Goal: Task Accomplishment & Management: Manage account settings

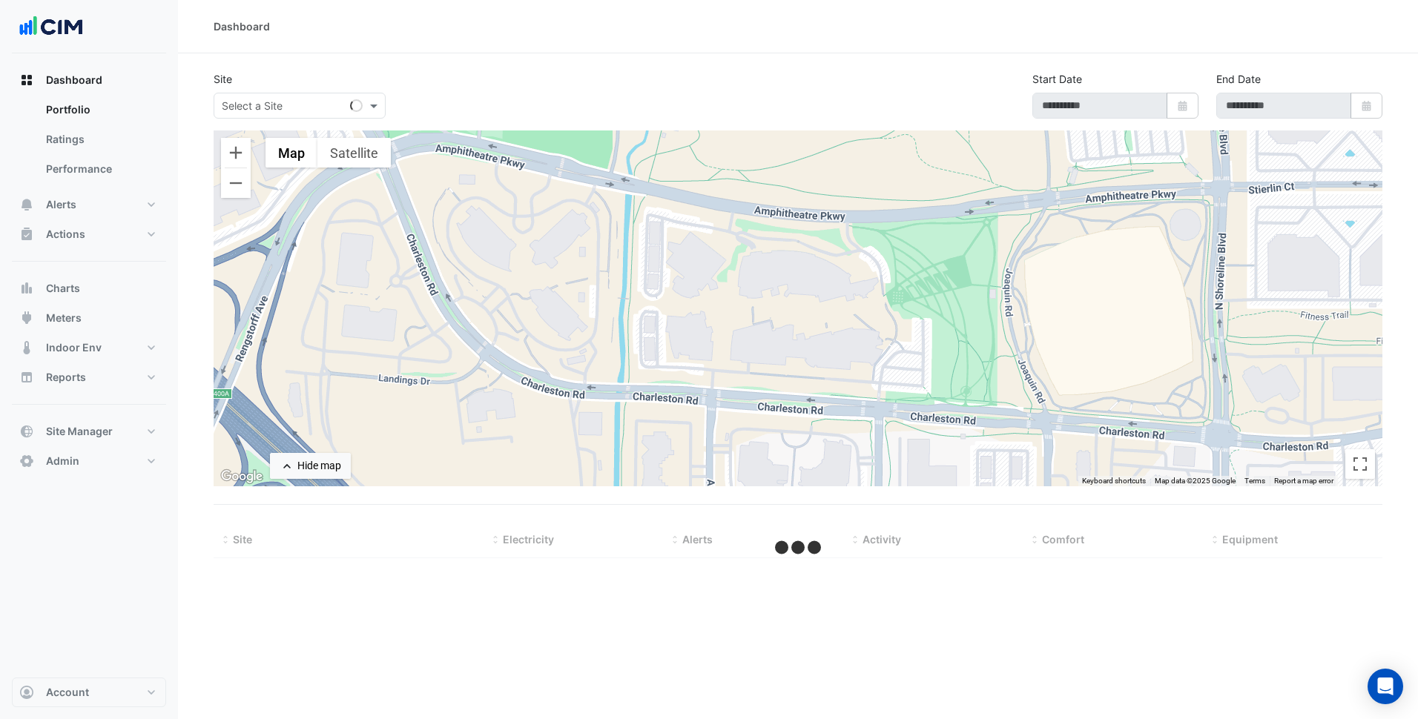
select select "***"
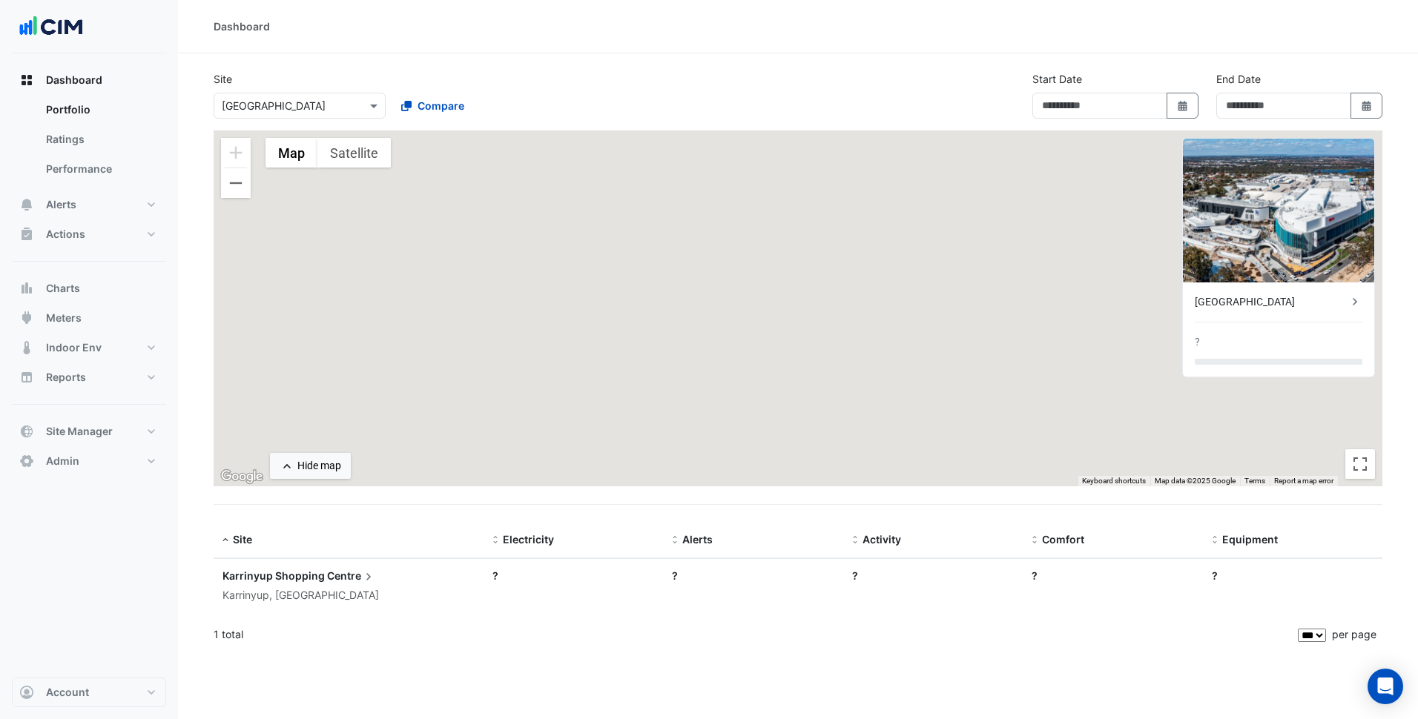
type input "**********"
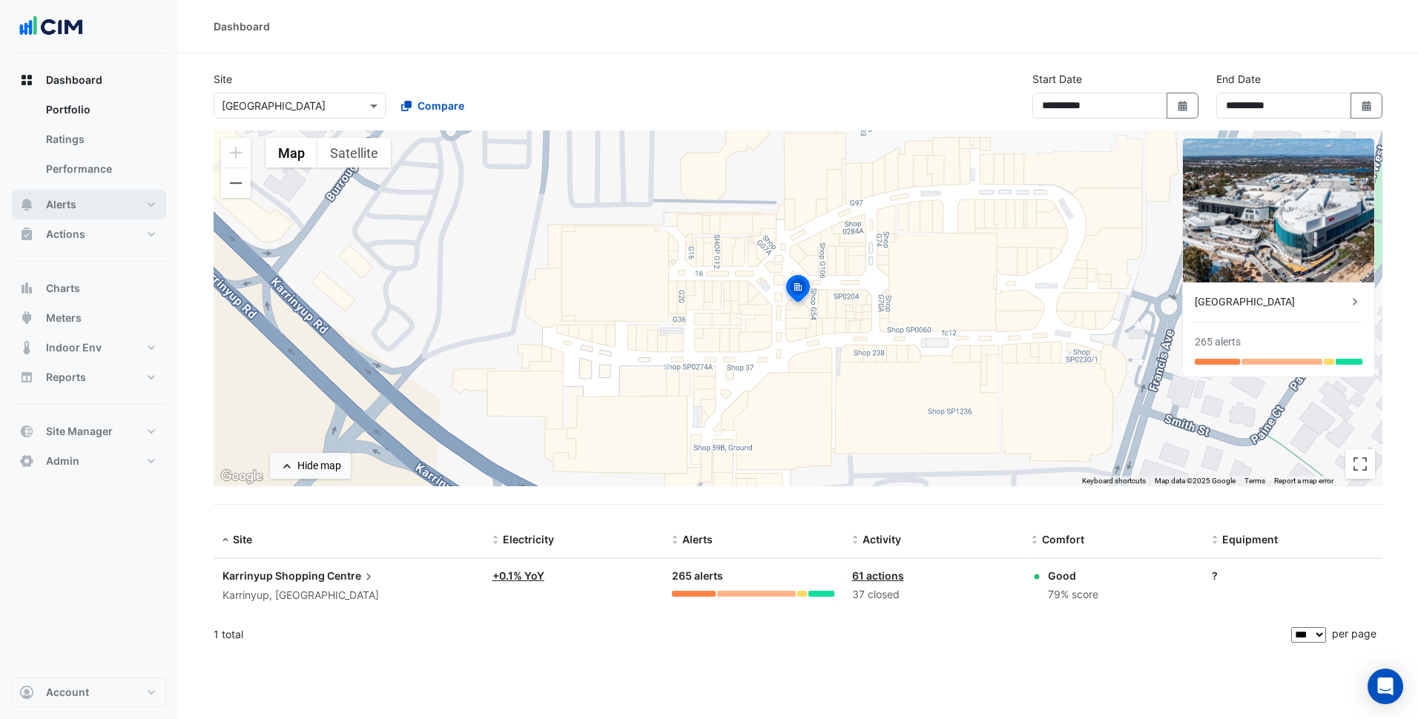
drag, startPoint x: 128, startPoint y: 211, endPoint x: 188, endPoint y: 189, distance: 63.4
click at [128, 211] on button "Alerts" at bounding box center [89, 205] width 154 height 30
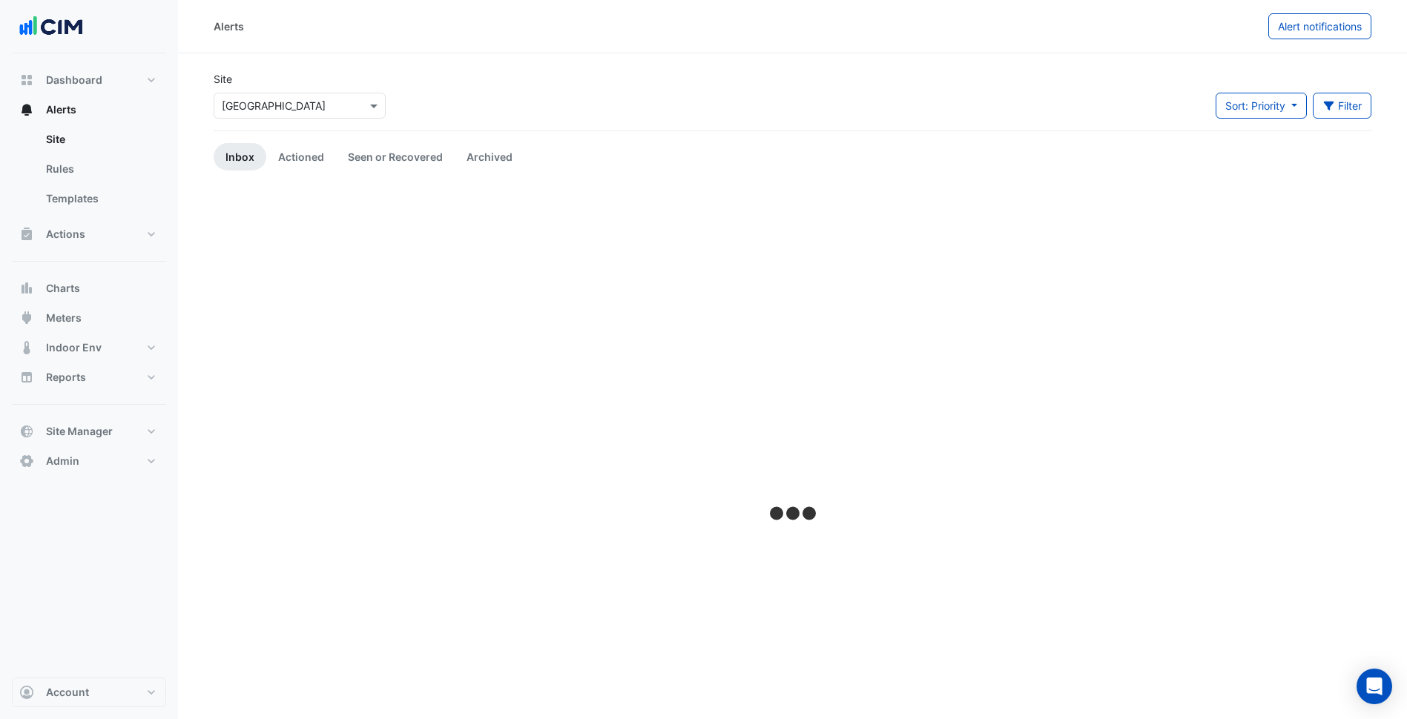
click at [317, 107] on input "text" at bounding box center [285, 107] width 126 height 16
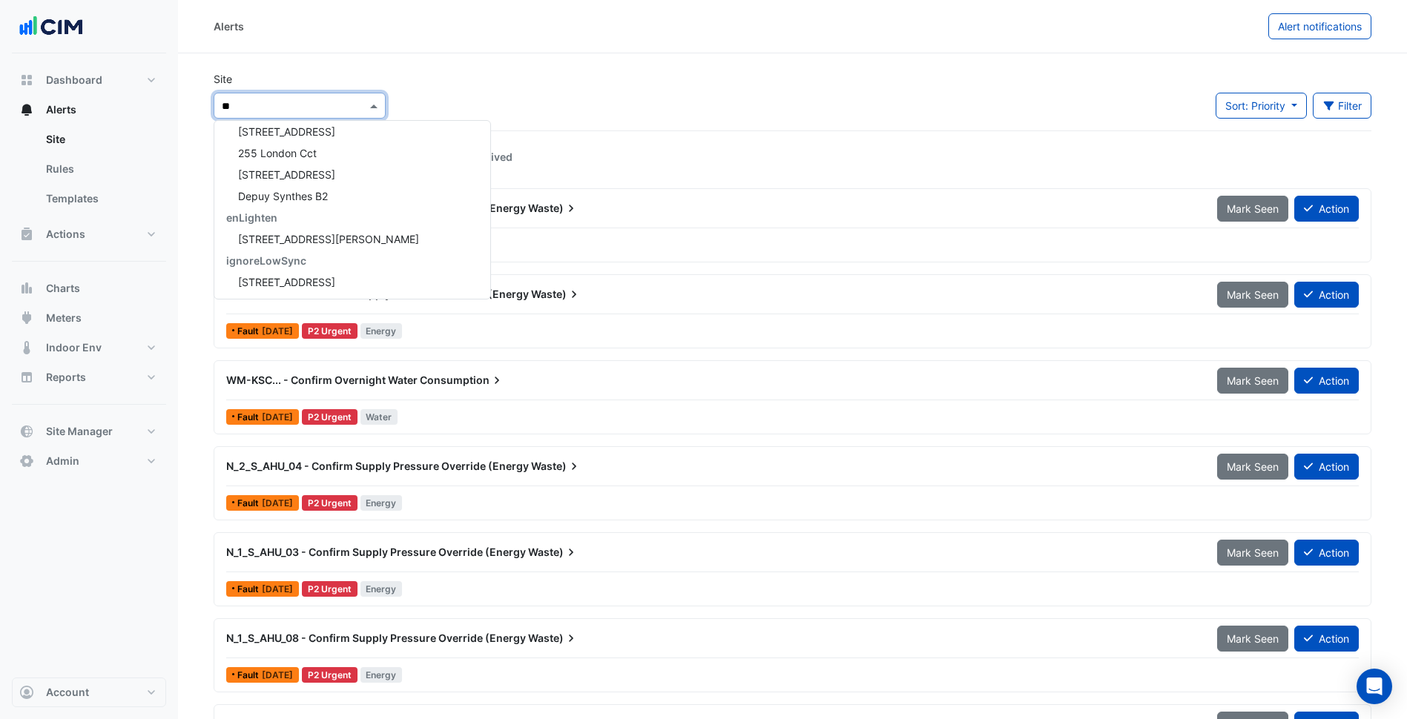
scroll to position [199, 0]
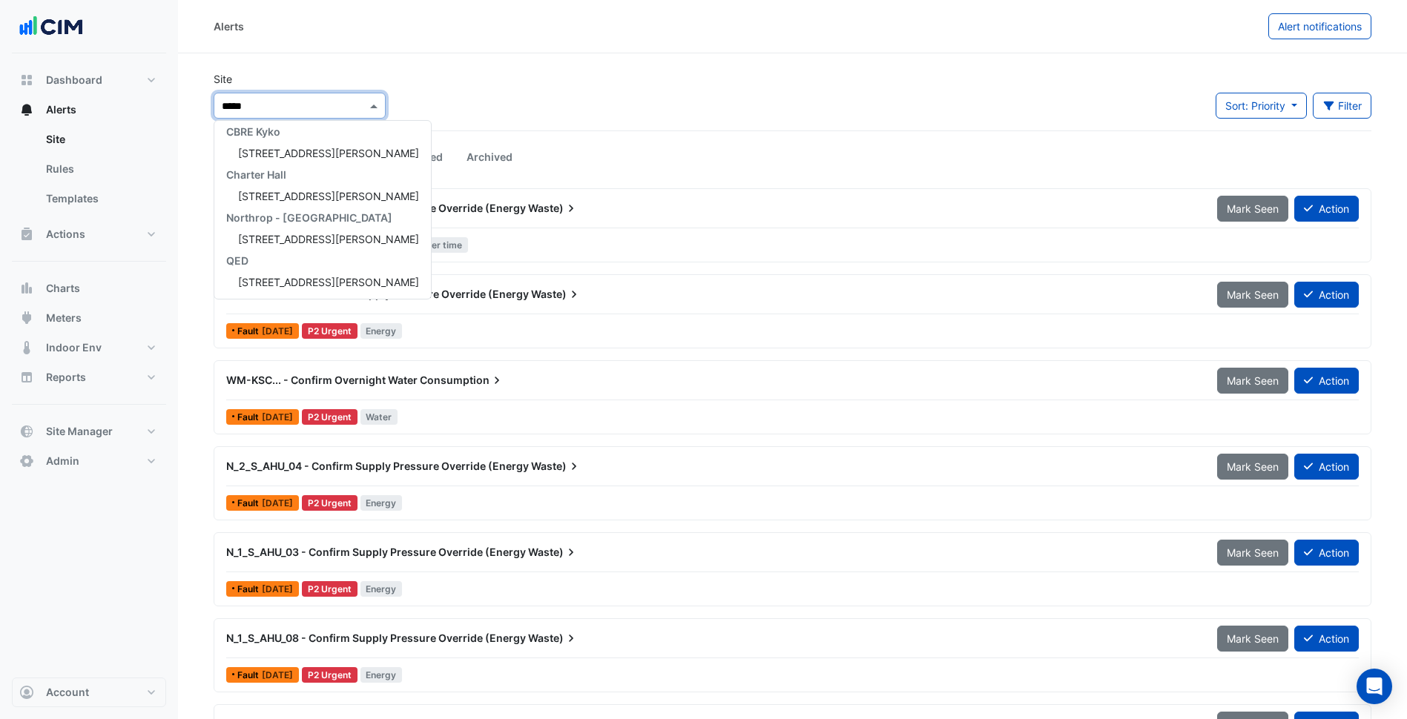
type input "******"
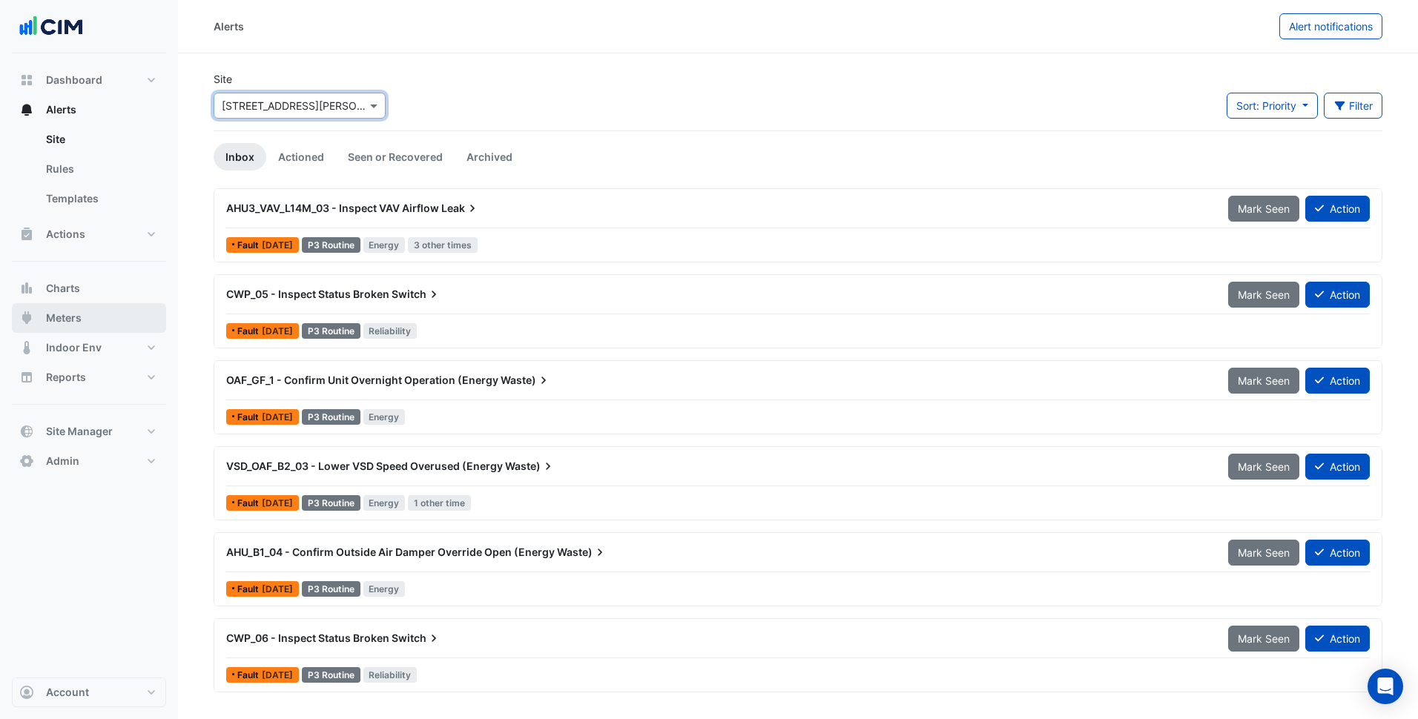
click at [70, 317] on span "Meters" at bounding box center [64, 318] width 36 height 15
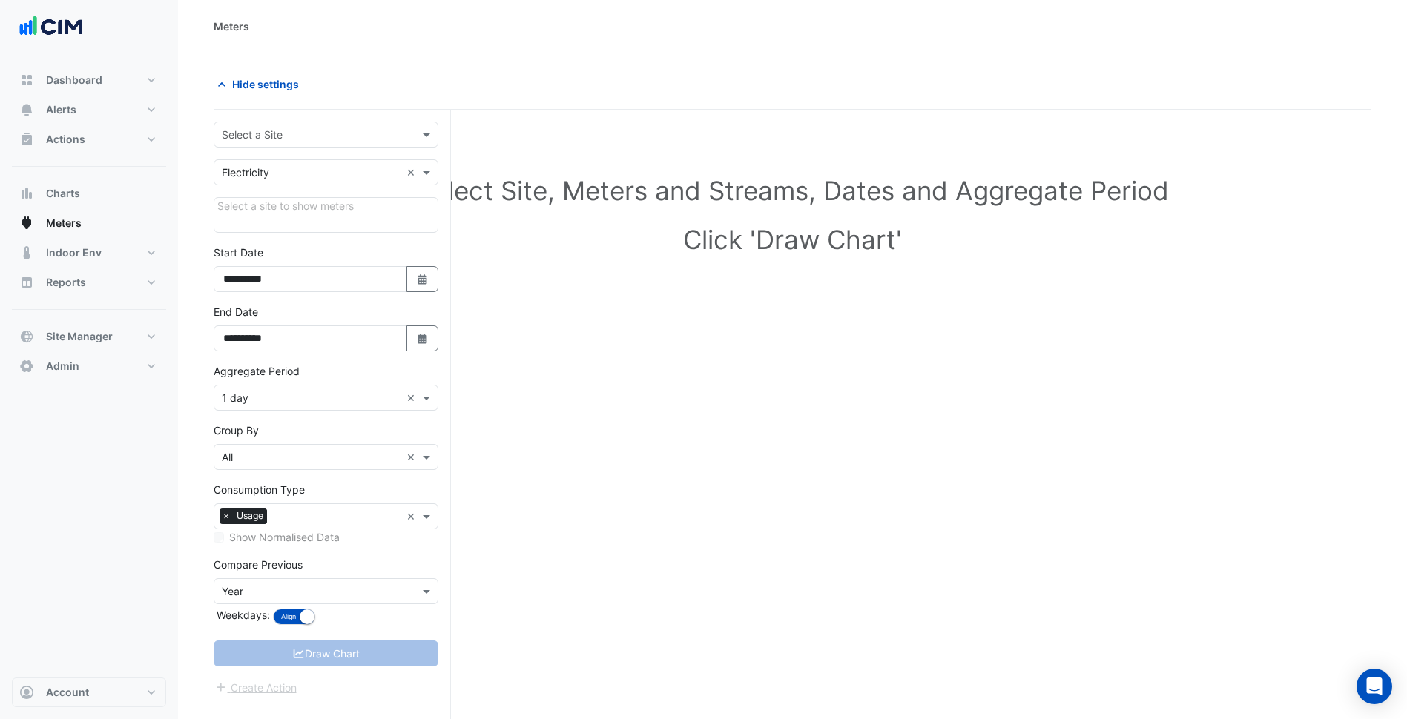
click at [341, 136] on input "text" at bounding box center [311, 136] width 179 height 16
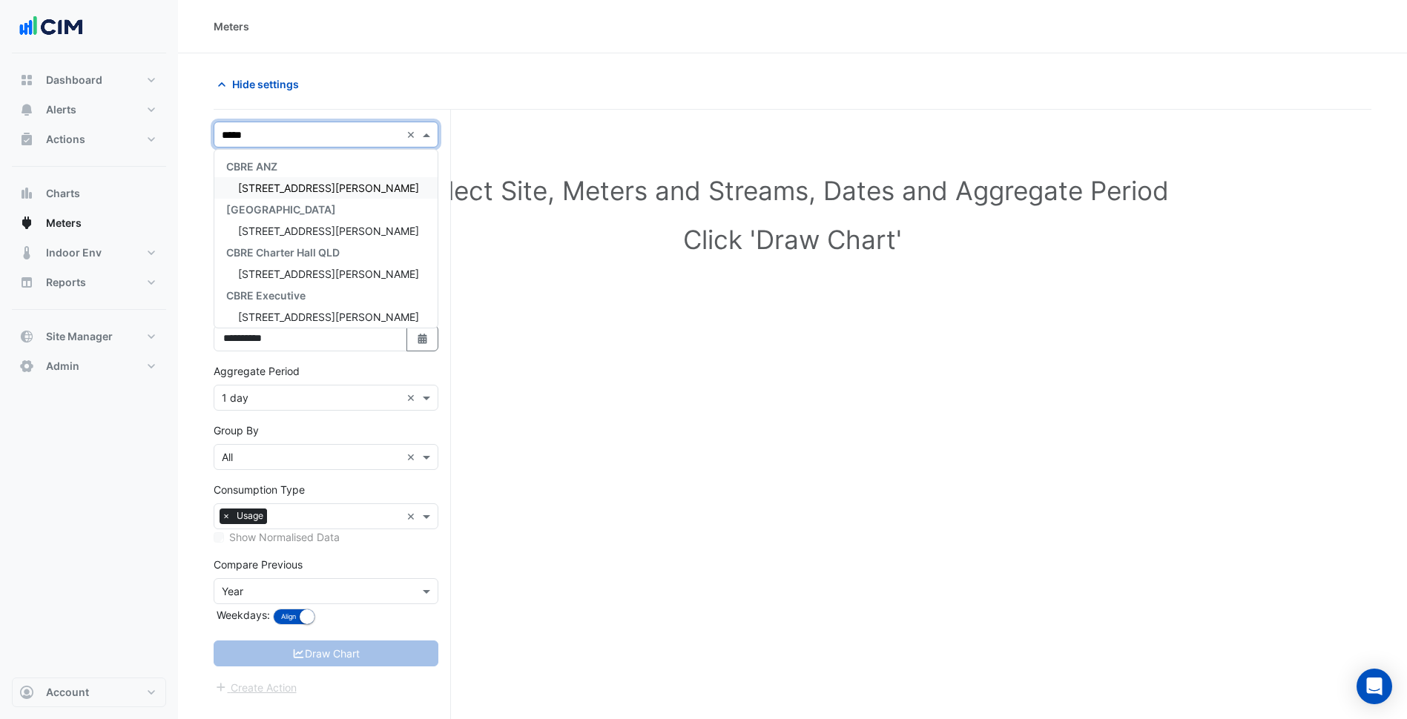
type input "******"
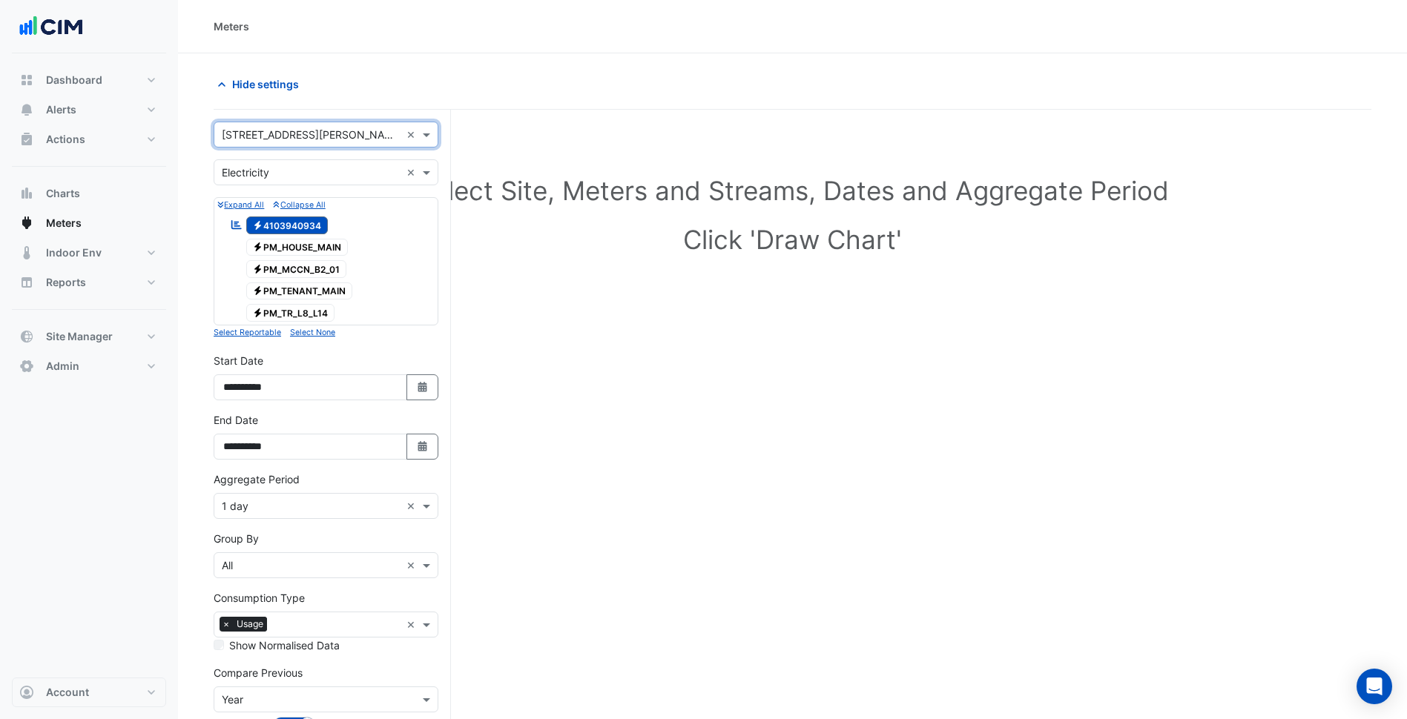
click at [333, 162] on div "Utility Type × Electricity ×" at bounding box center [326, 172] width 225 height 26
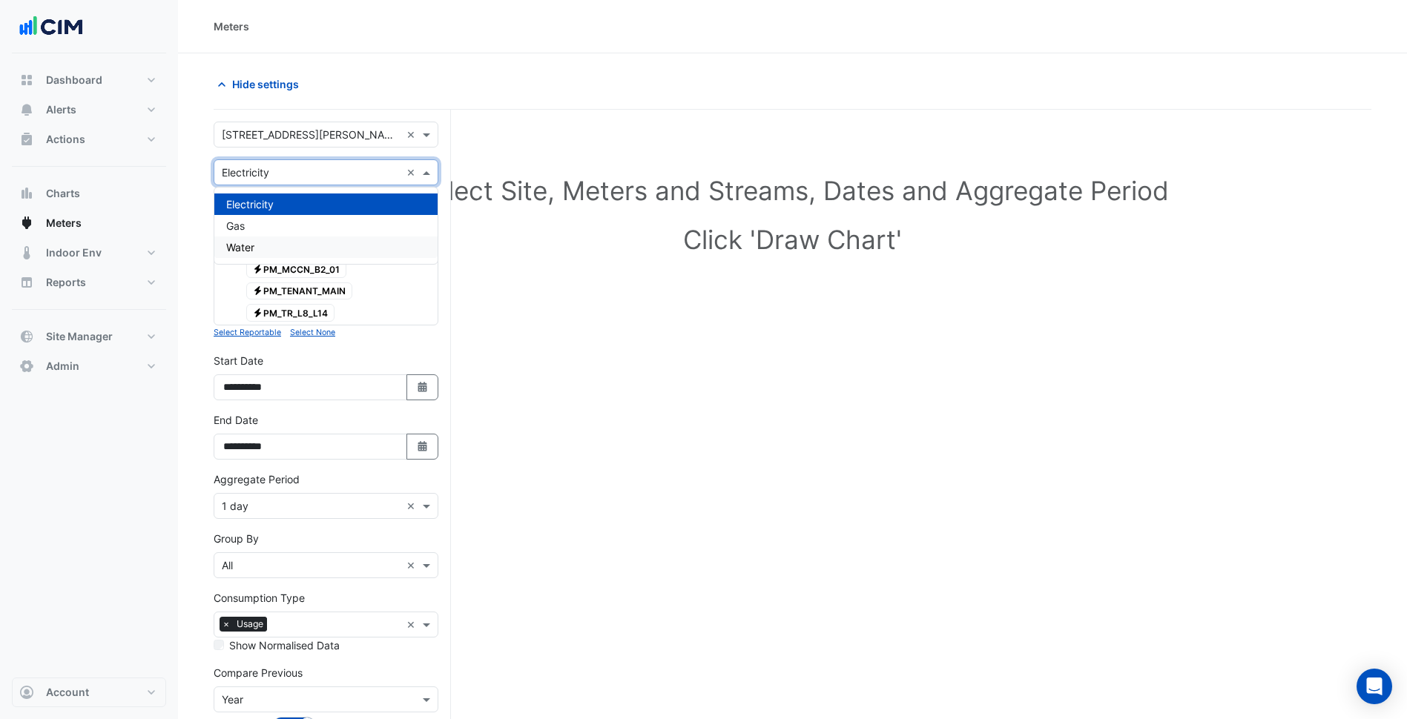
click at [277, 248] on div "Water" at bounding box center [325, 248] width 223 height 22
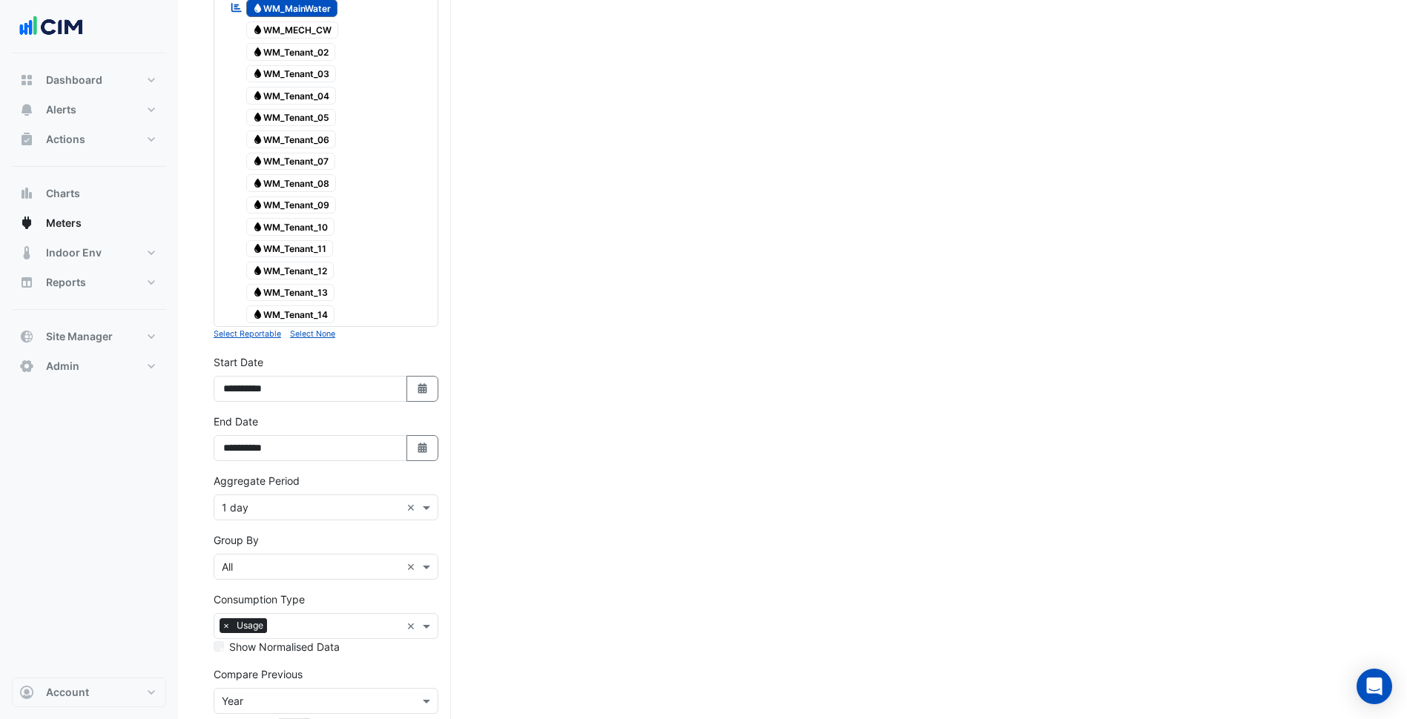
scroll to position [445, 0]
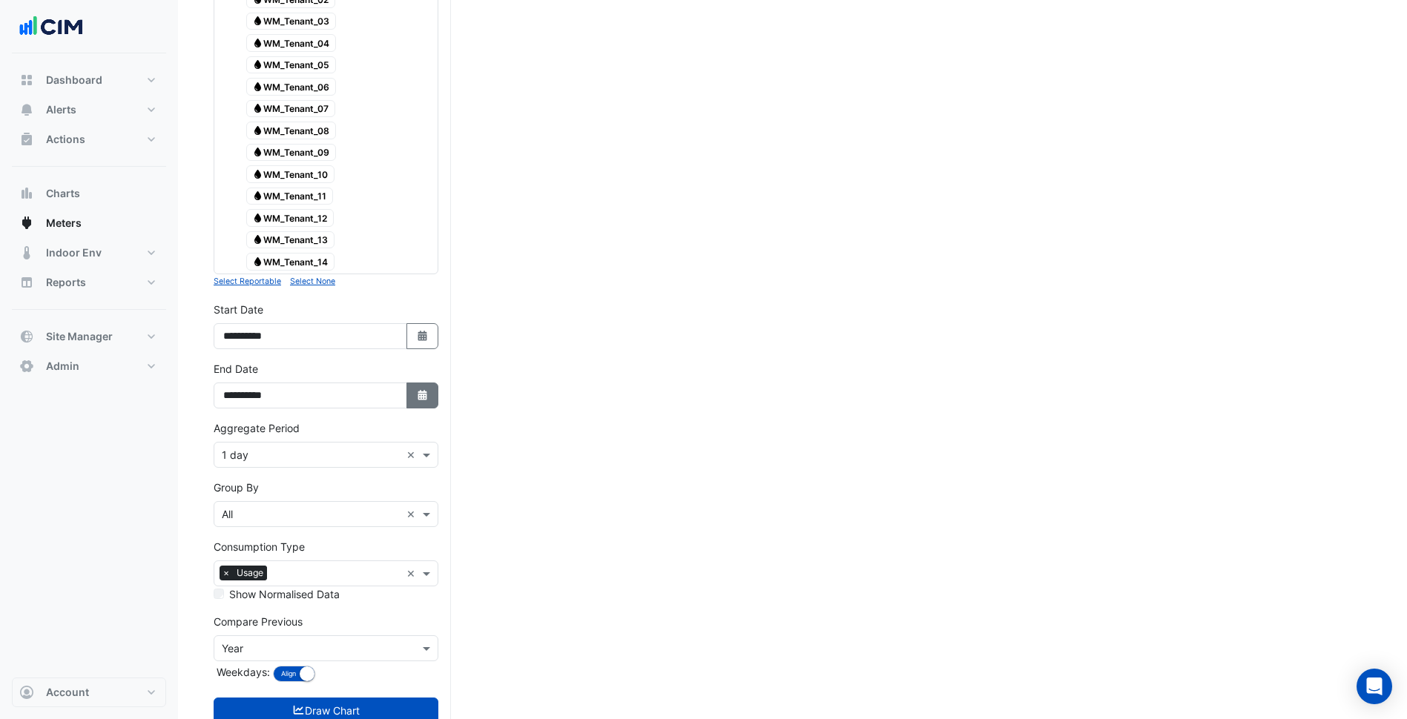
click at [429, 402] on button "Select Date" at bounding box center [422, 396] width 33 height 26
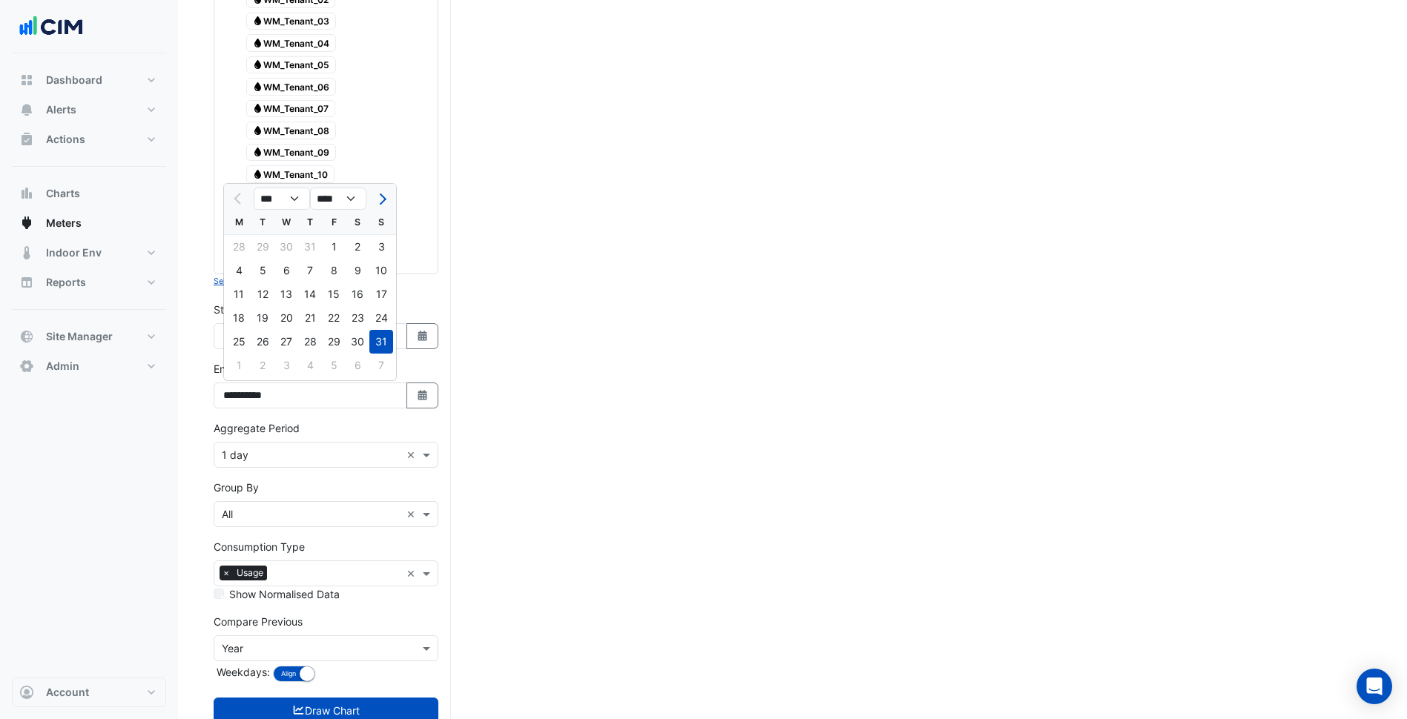
click at [312, 450] on input "text" at bounding box center [311, 456] width 179 height 16
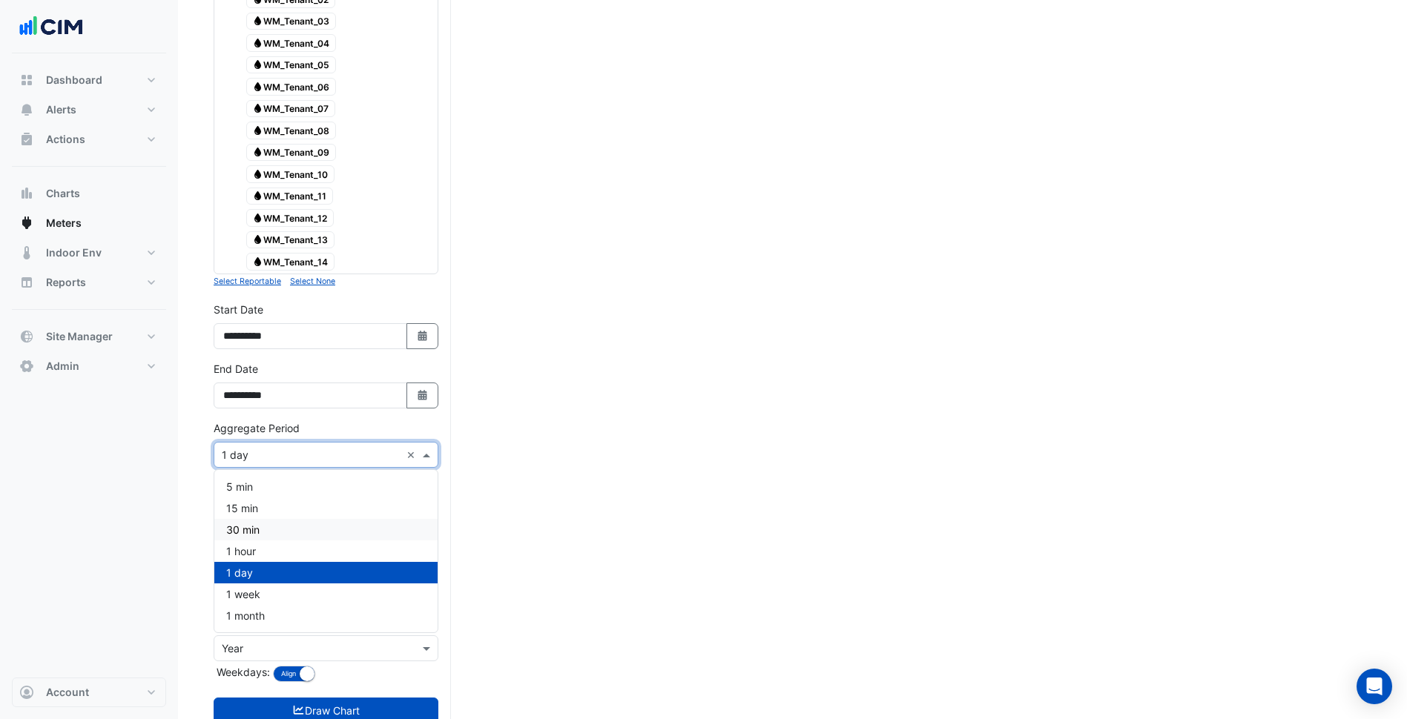
click at [266, 526] on div "30 min" at bounding box center [325, 530] width 223 height 22
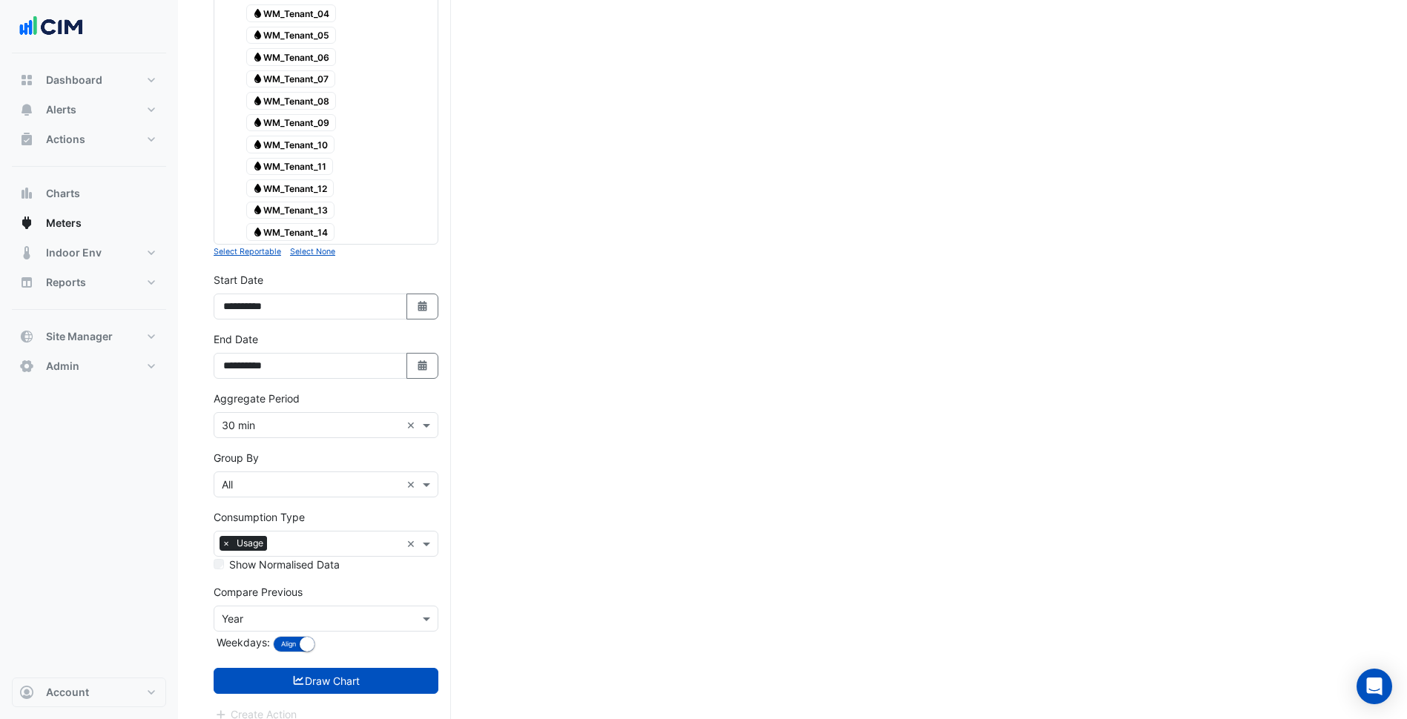
scroll to position [490, 0]
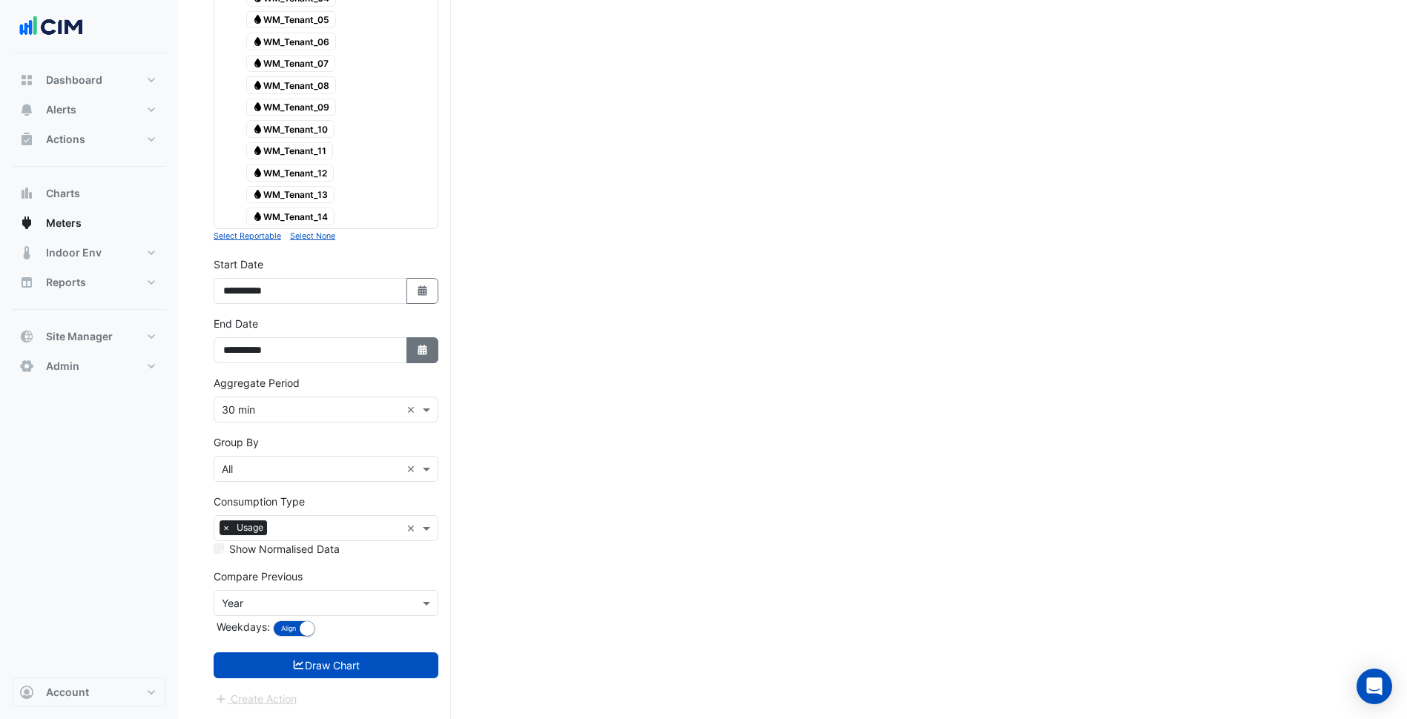
click at [429, 361] on button "Select Date" at bounding box center [422, 350] width 33 height 26
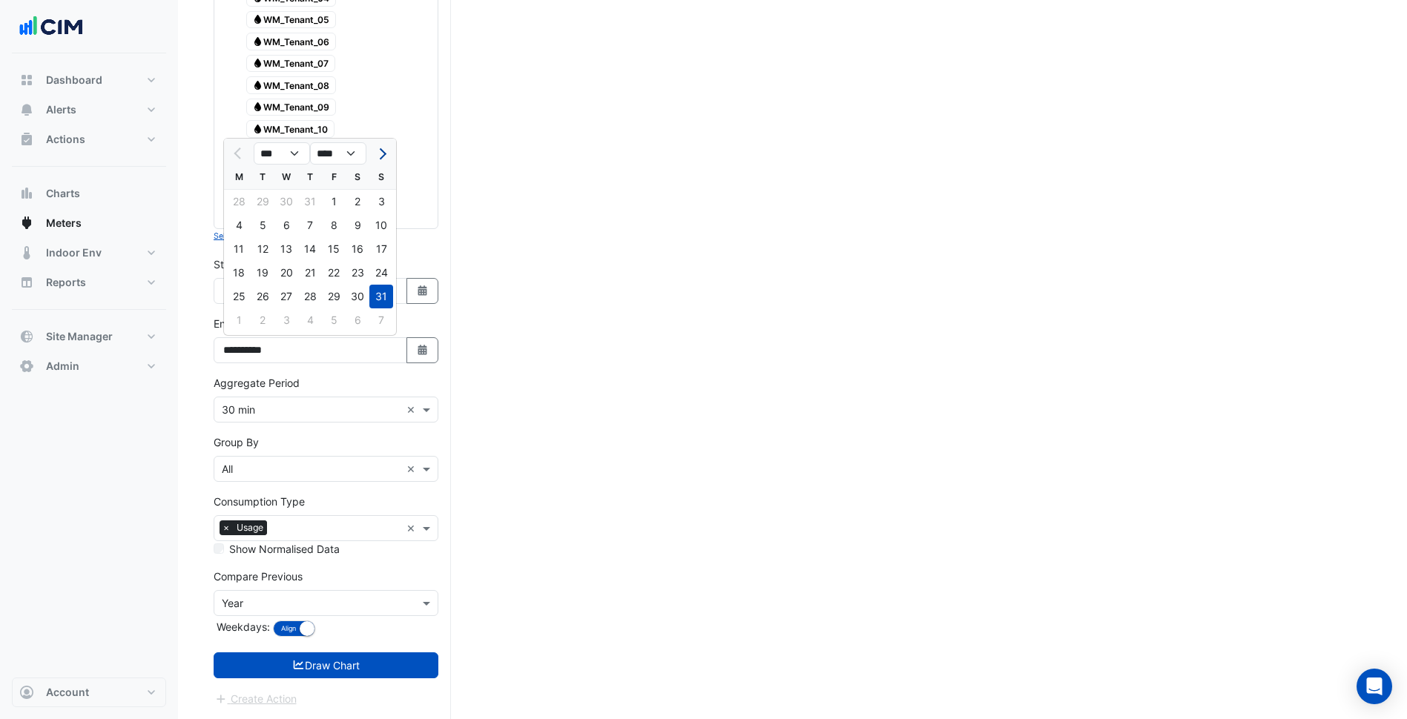
click at [373, 155] on button "Next month" at bounding box center [381, 154] width 18 height 24
select select "*"
click at [343, 225] on div "12" at bounding box center [334, 226] width 24 height 24
type input "**********"
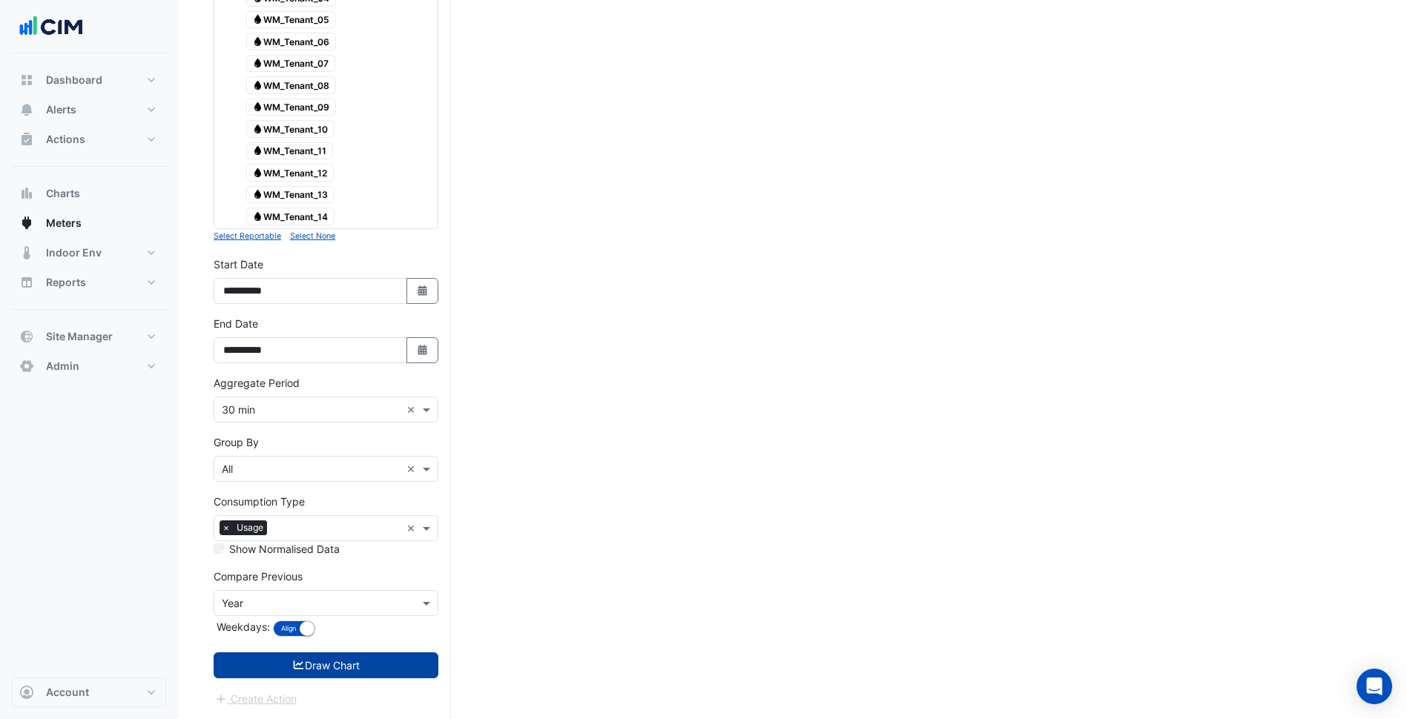
click at [314, 669] on button "Draw Chart" at bounding box center [326, 666] width 225 height 26
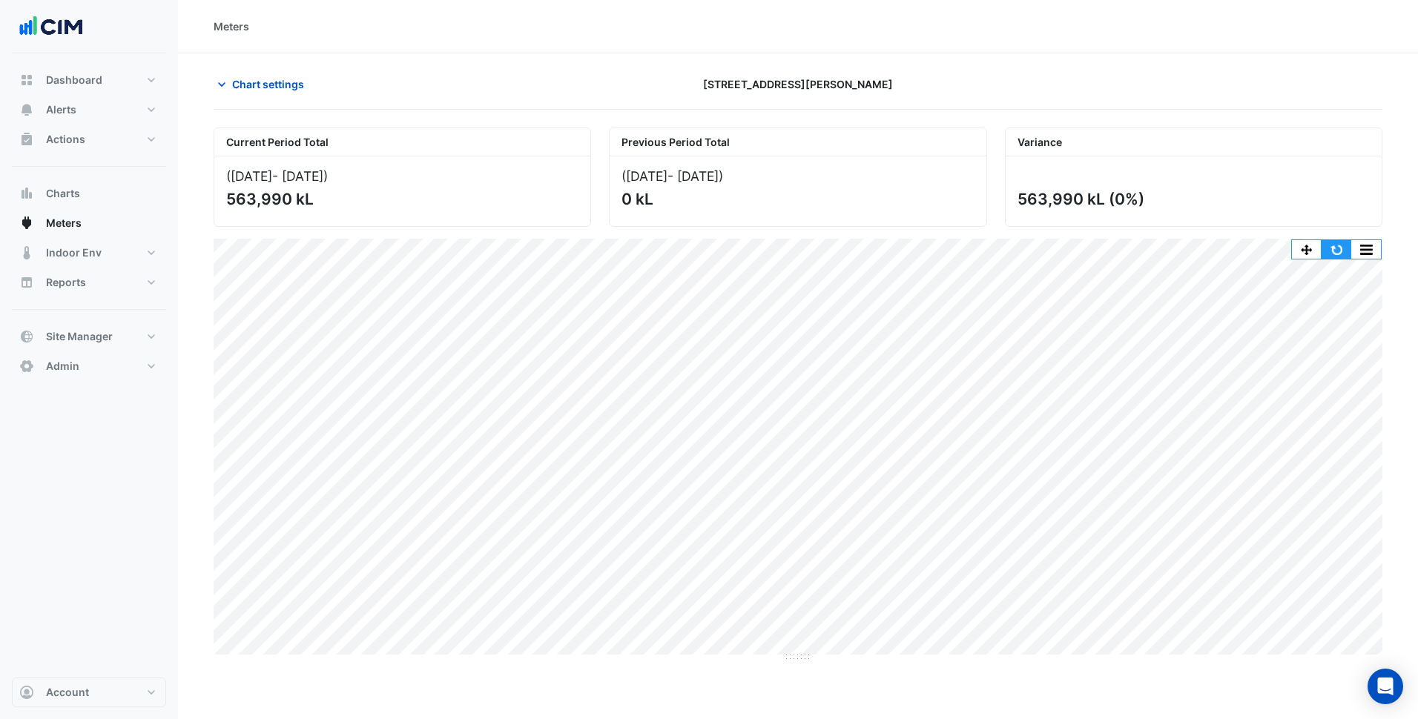
click at [1343, 249] on button "button" at bounding box center [1336, 249] width 30 height 19
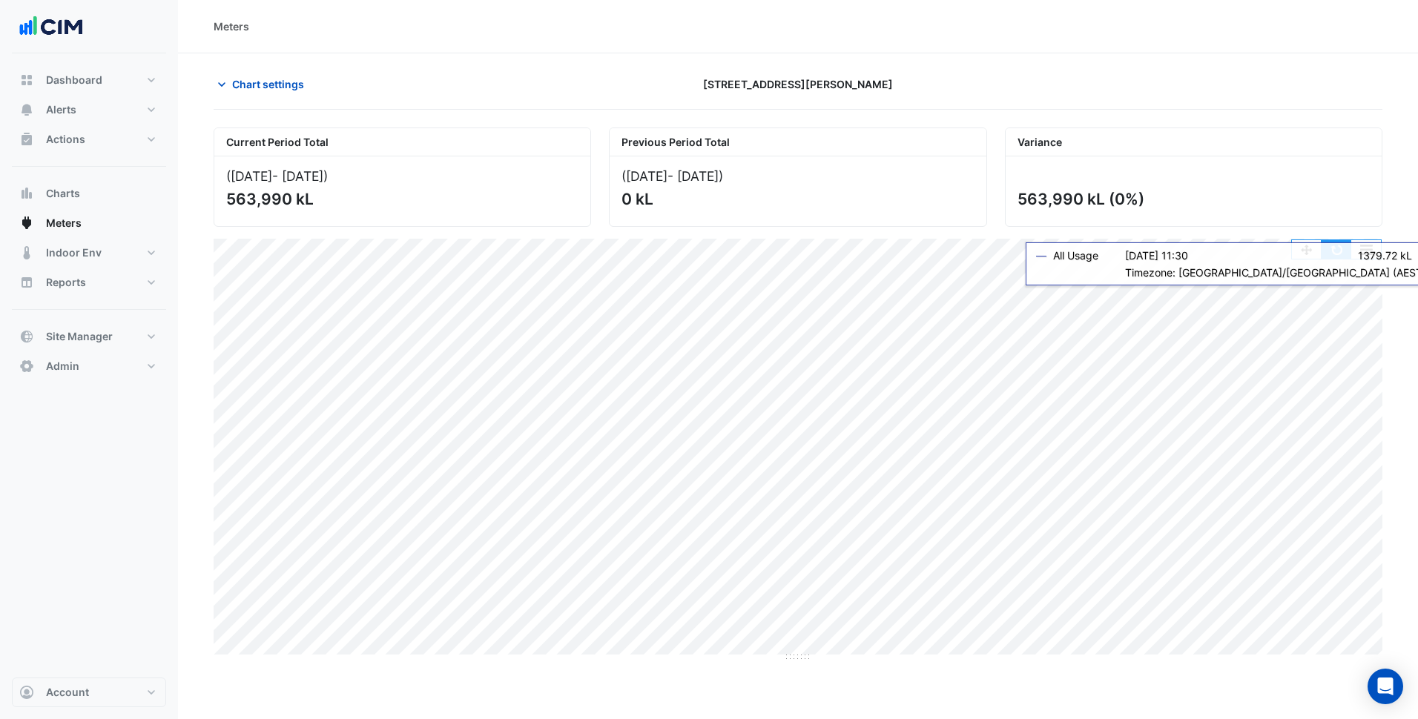
click at [1336, 253] on button "button" at bounding box center [1336, 249] width 30 height 19
click at [267, 83] on span "Chart settings" at bounding box center [268, 84] width 72 height 16
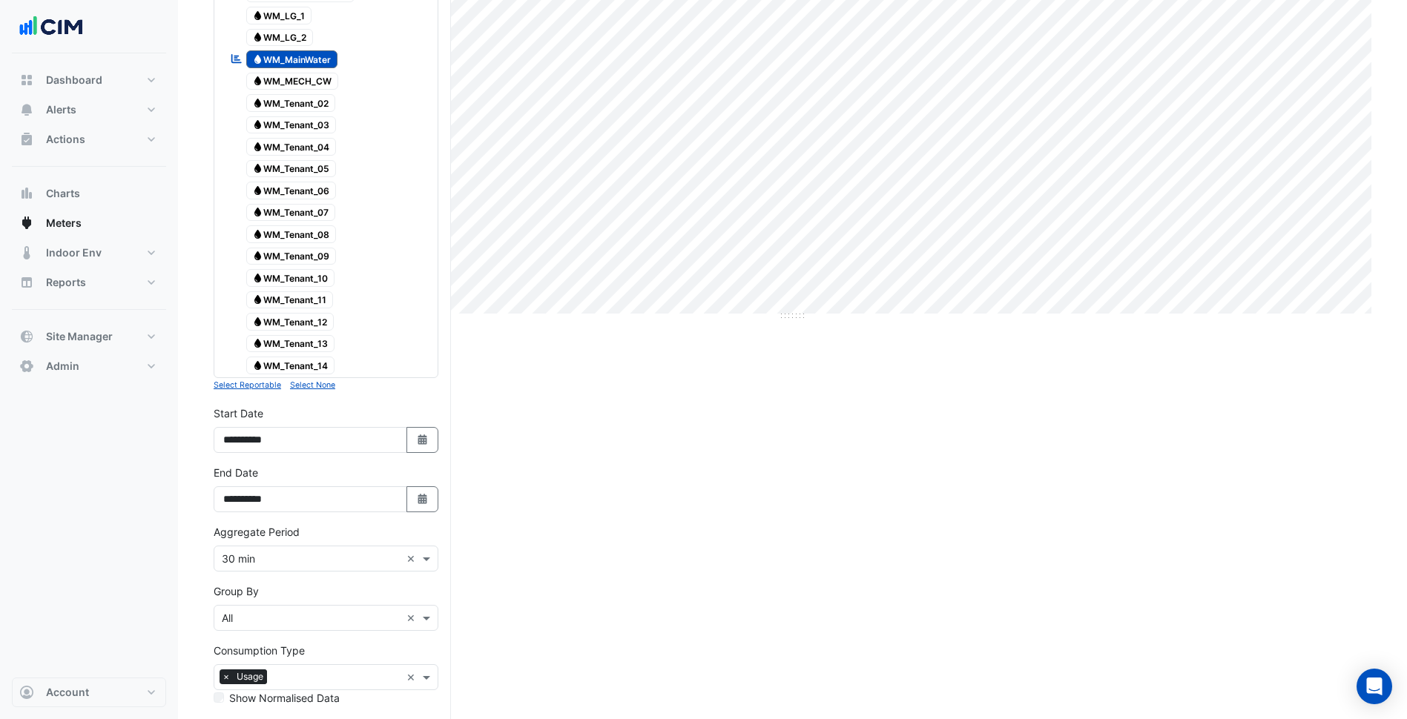
scroll to position [371, 0]
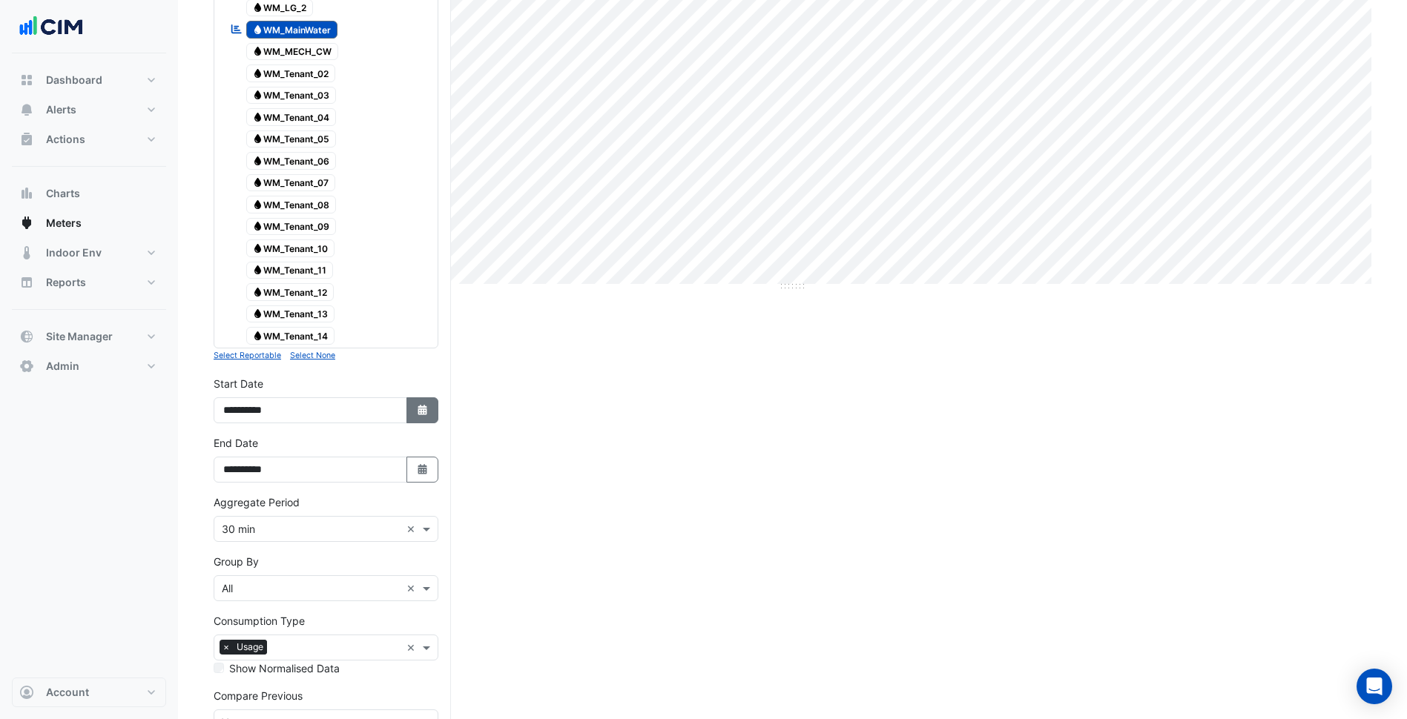
click at [421, 417] on button "Select Date" at bounding box center [422, 410] width 33 height 26
select select "*"
select select "****"
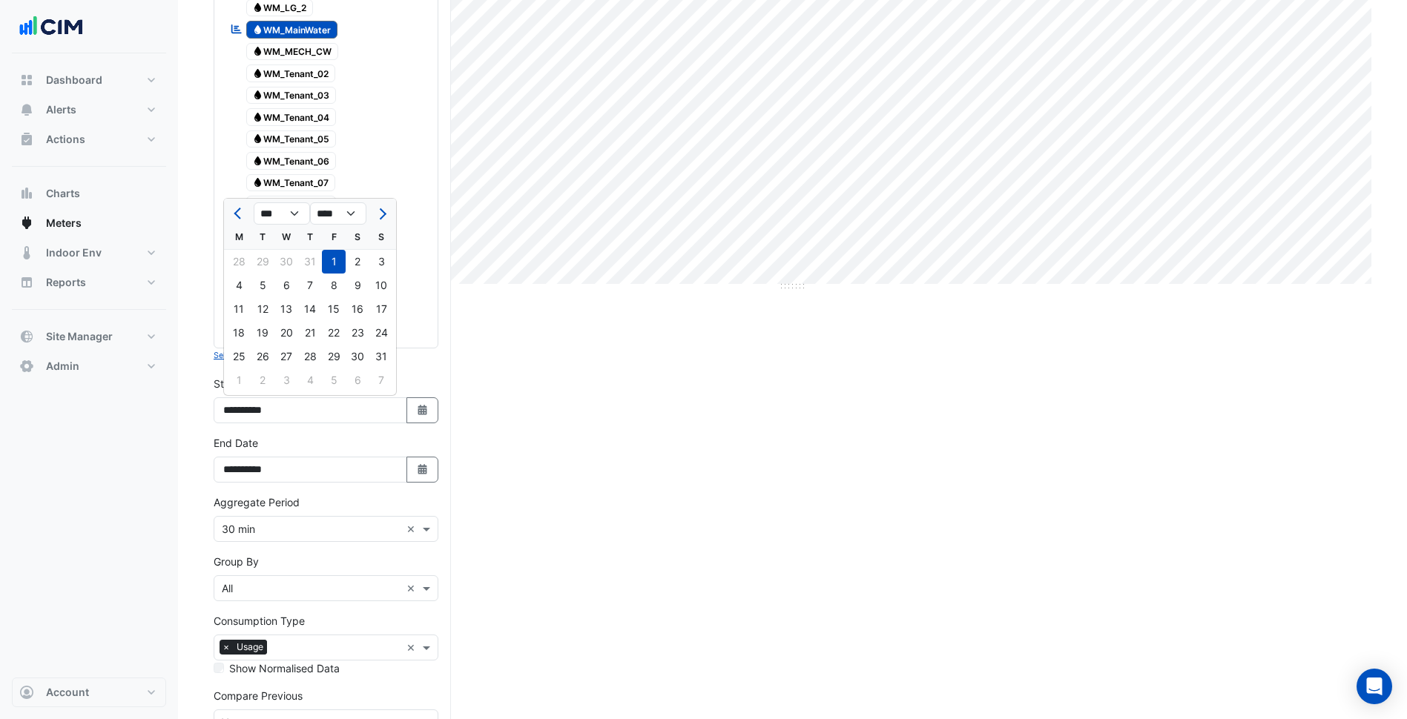
click at [604, 529] on div "Current Period Total (01 Aug 25 - 12 Sep 25 ) 563,990 kL Previous Period Total …" at bounding box center [792, 298] width 1157 height 1082
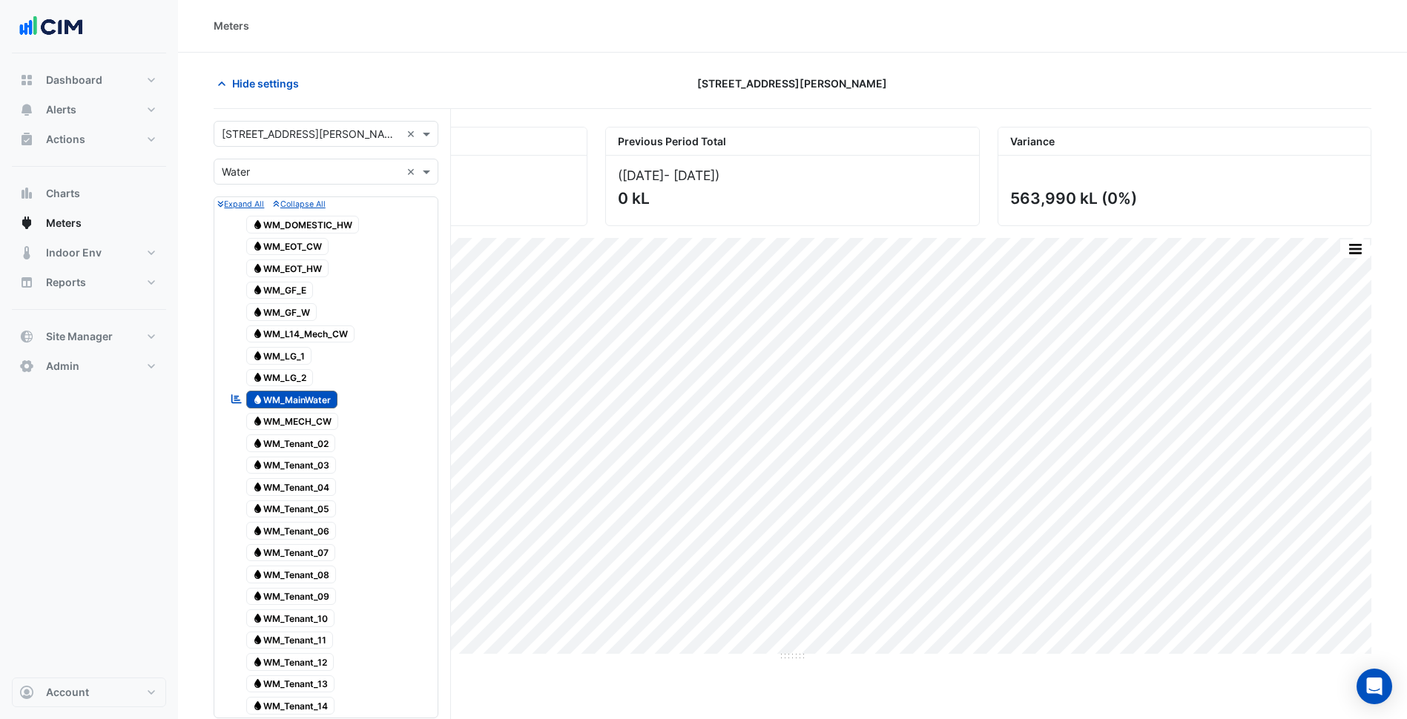
scroll to position [0, 0]
click at [346, 159] on form "Select a Site × 275 George Street Sydney × Utility Type × Water × Expand All Co…" at bounding box center [326, 660] width 225 height 1076
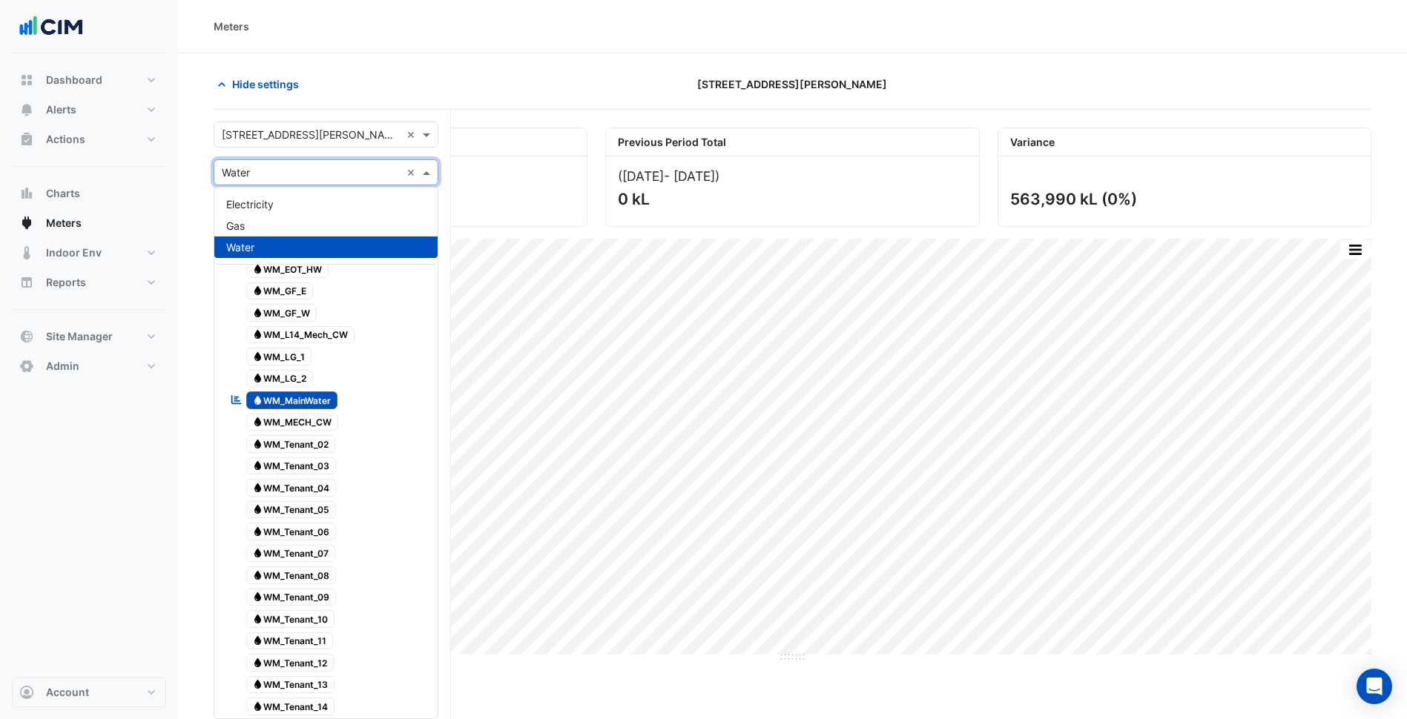
click at [328, 176] on input "text" at bounding box center [311, 173] width 179 height 16
click at [299, 212] on div "Electricity" at bounding box center [325, 205] width 223 height 22
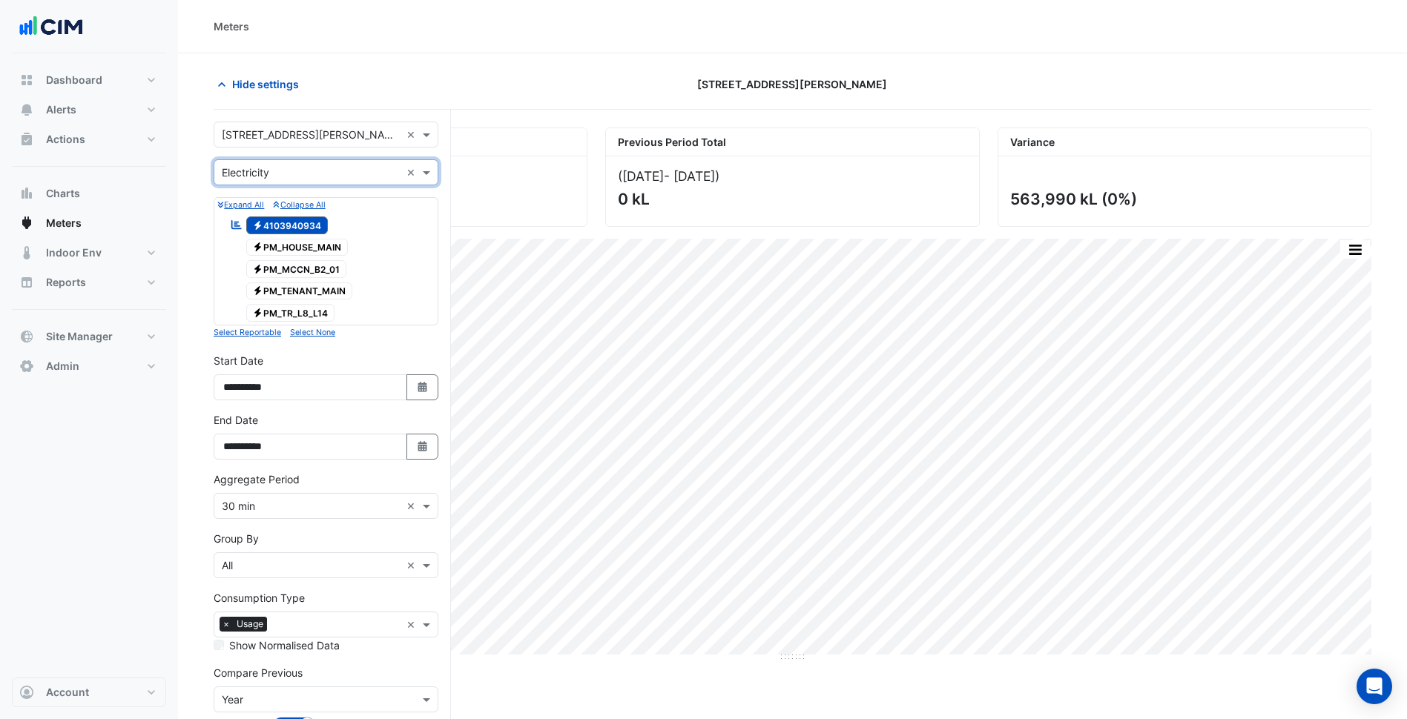
click at [331, 509] on input "text" at bounding box center [311, 507] width 179 height 16
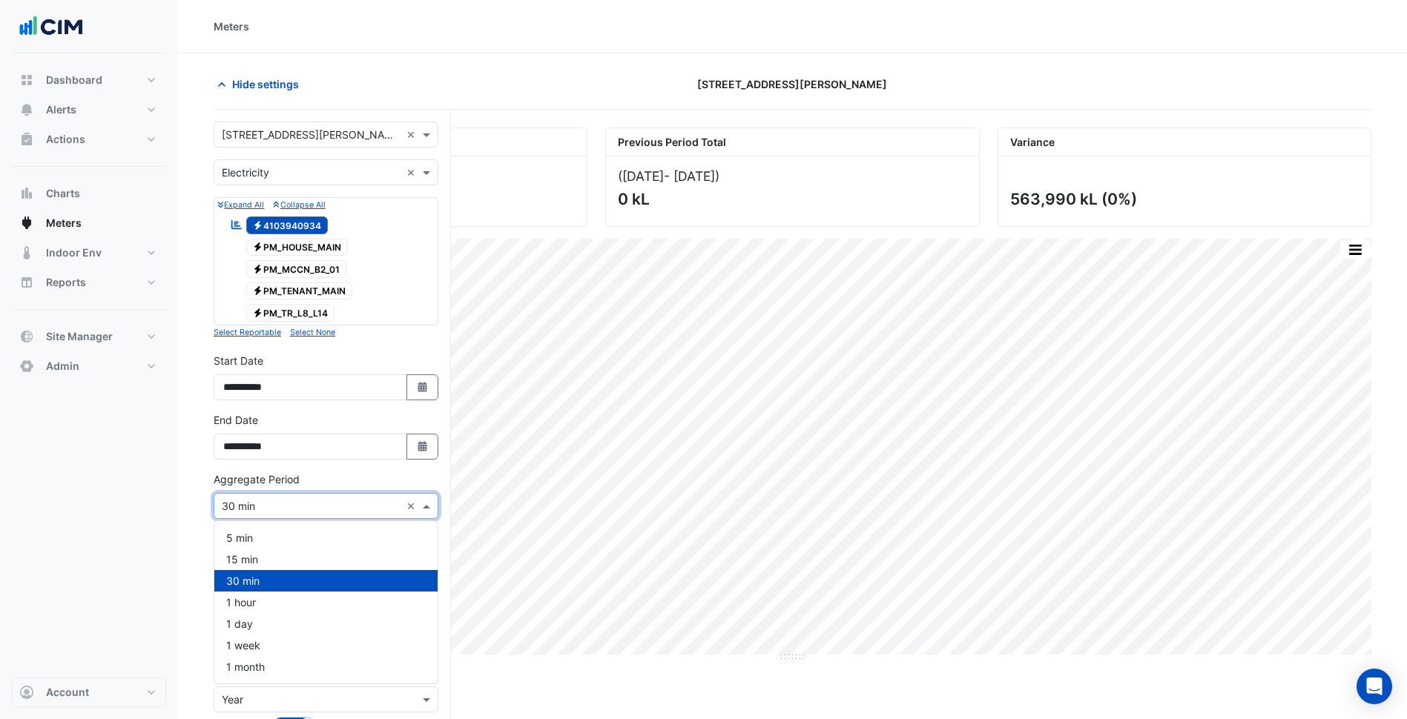
click at [193, 529] on section "Hide settings 275 George Street Sydney Current Period Total (01 Aug 25 - 12 Sep…" at bounding box center [792, 434] width 1229 height 762
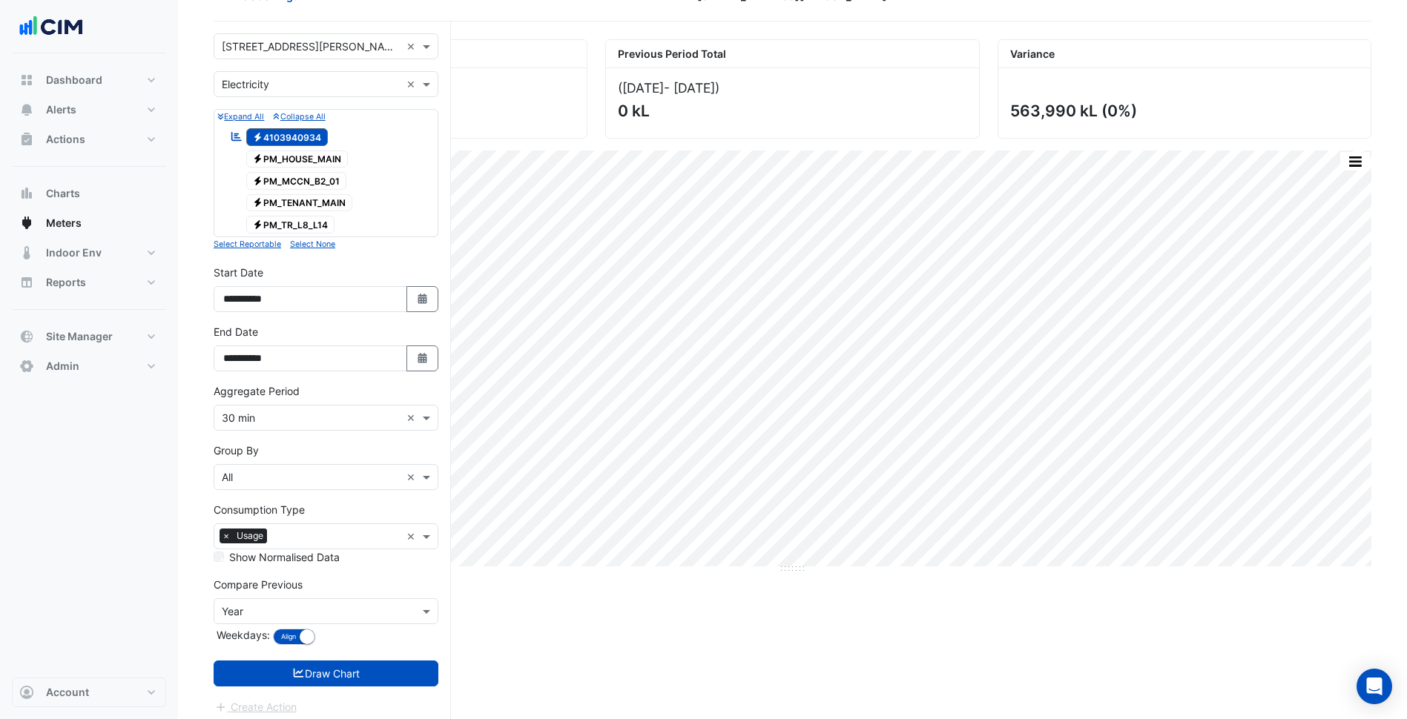
scroll to position [96, 0]
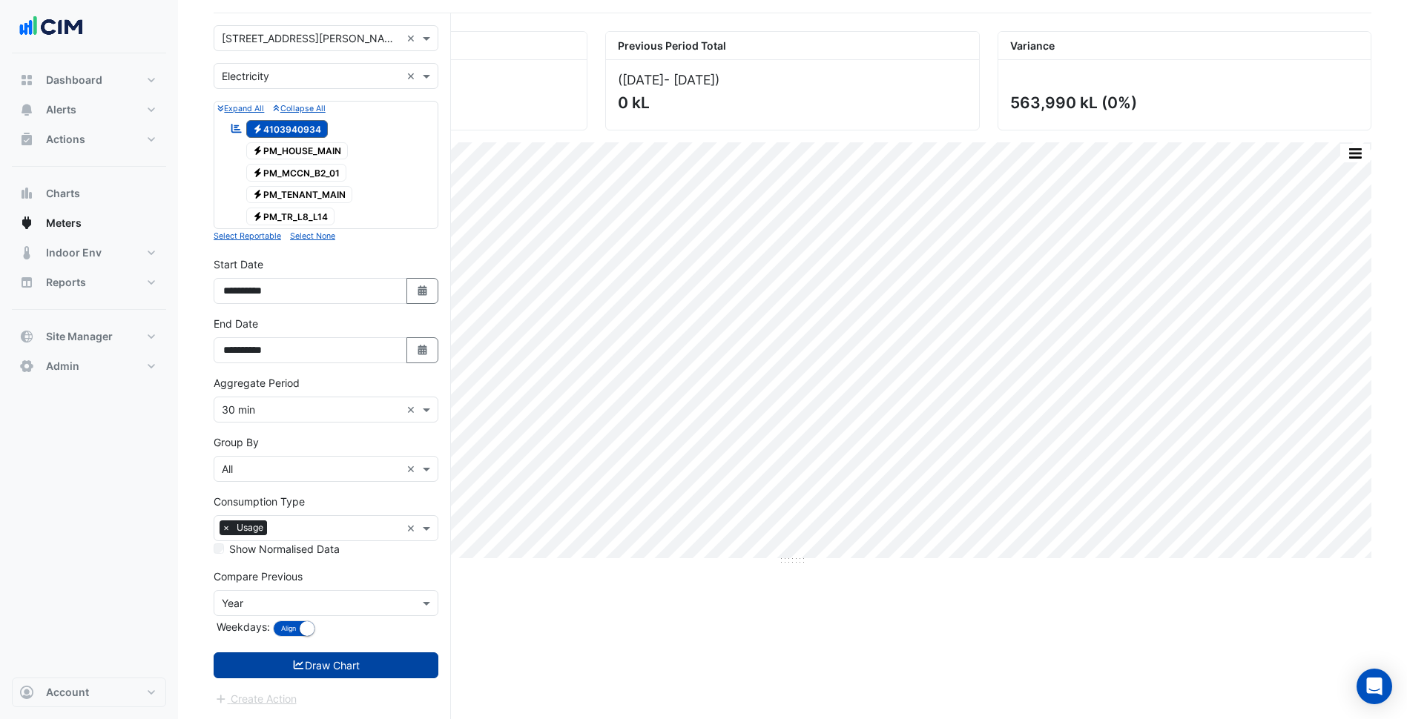
click at [340, 658] on button "Draw Chart" at bounding box center [326, 666] width 225 height 26
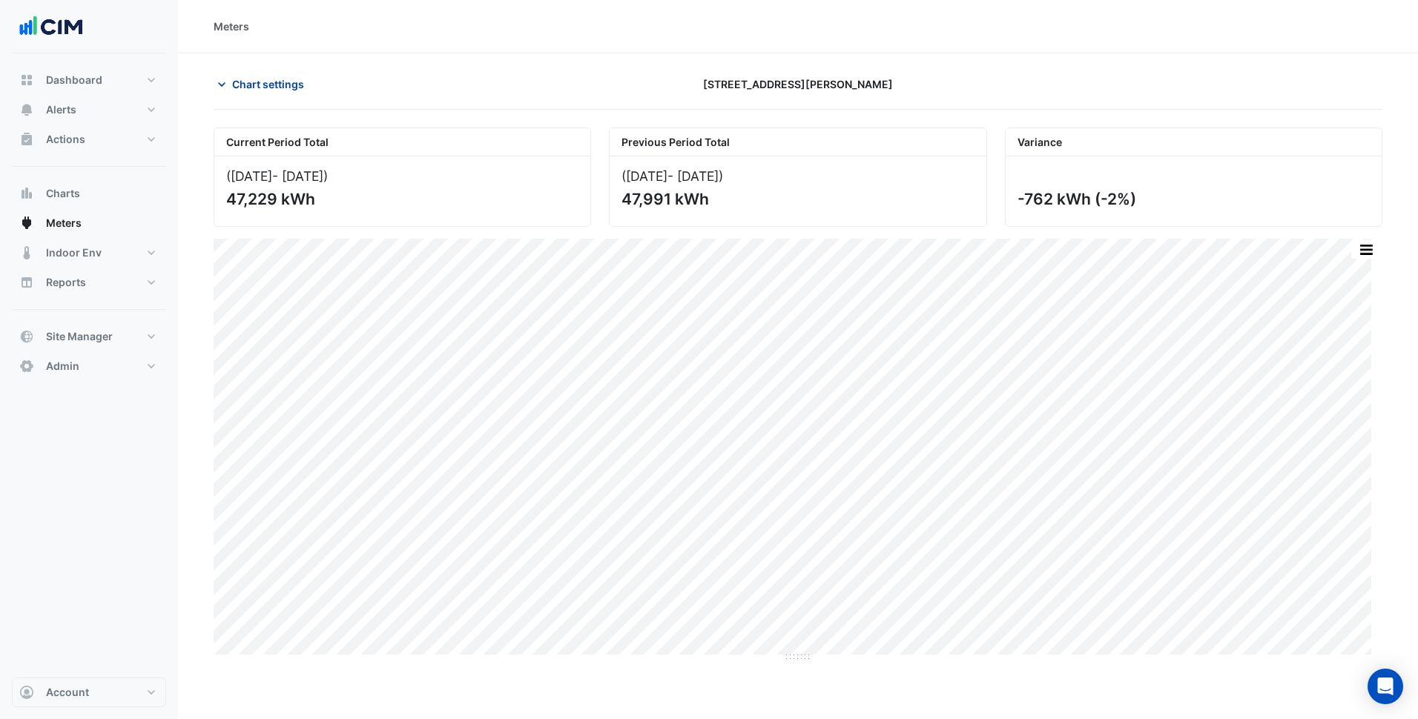
click at [265, 87] on span "Chart settings" at bounding box center [268, 84] width 72 height 16
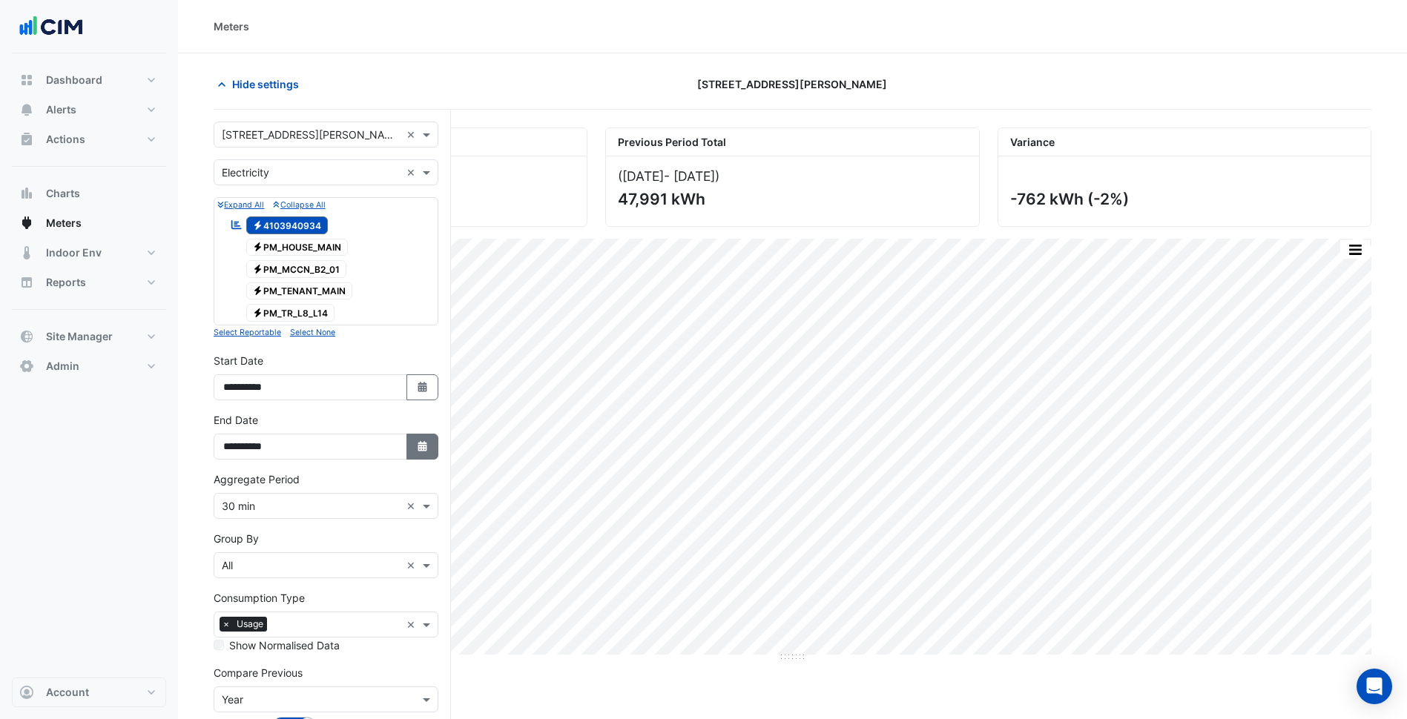
click at [425, 452] on icon "button" at bounding box center [421, 446] width 9 height 10
select select "*"
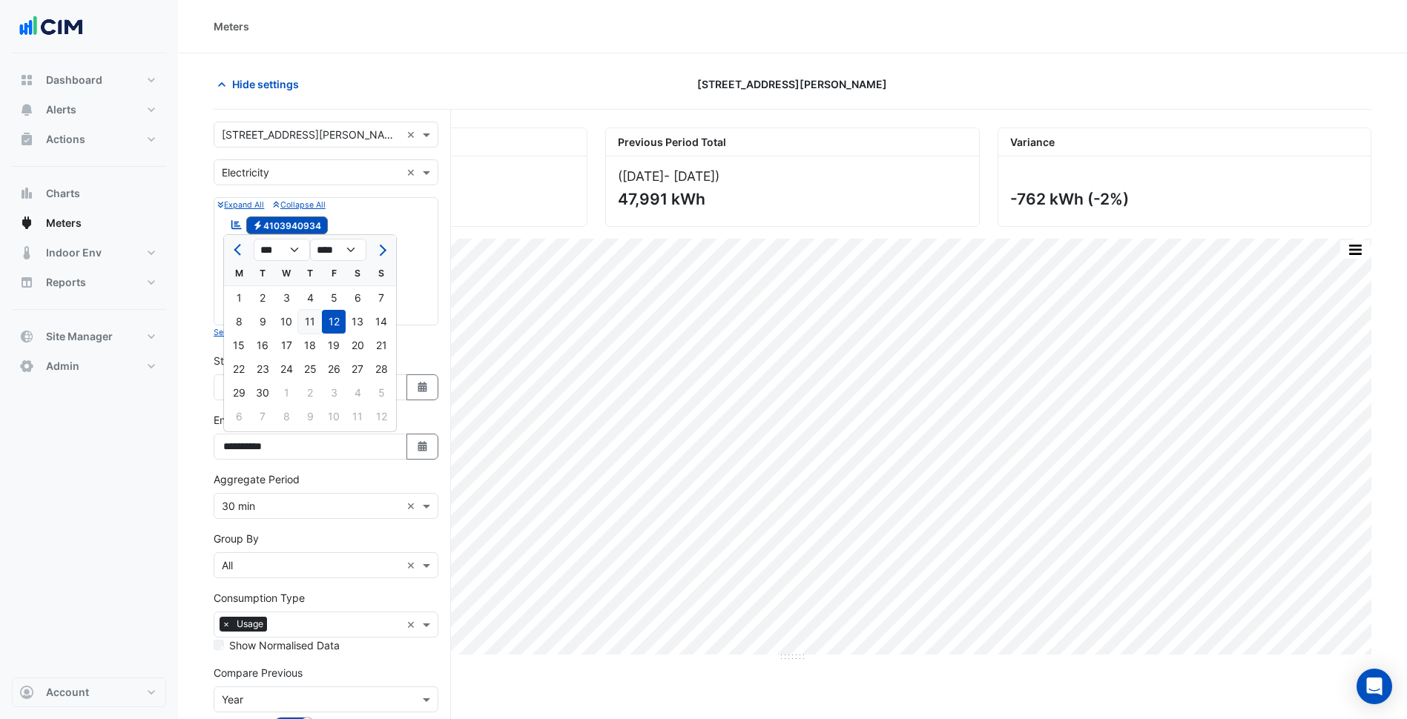
click at [310, 316] on div "11" at bounding box center [310, 322] width 24 height 24
type input "**********"
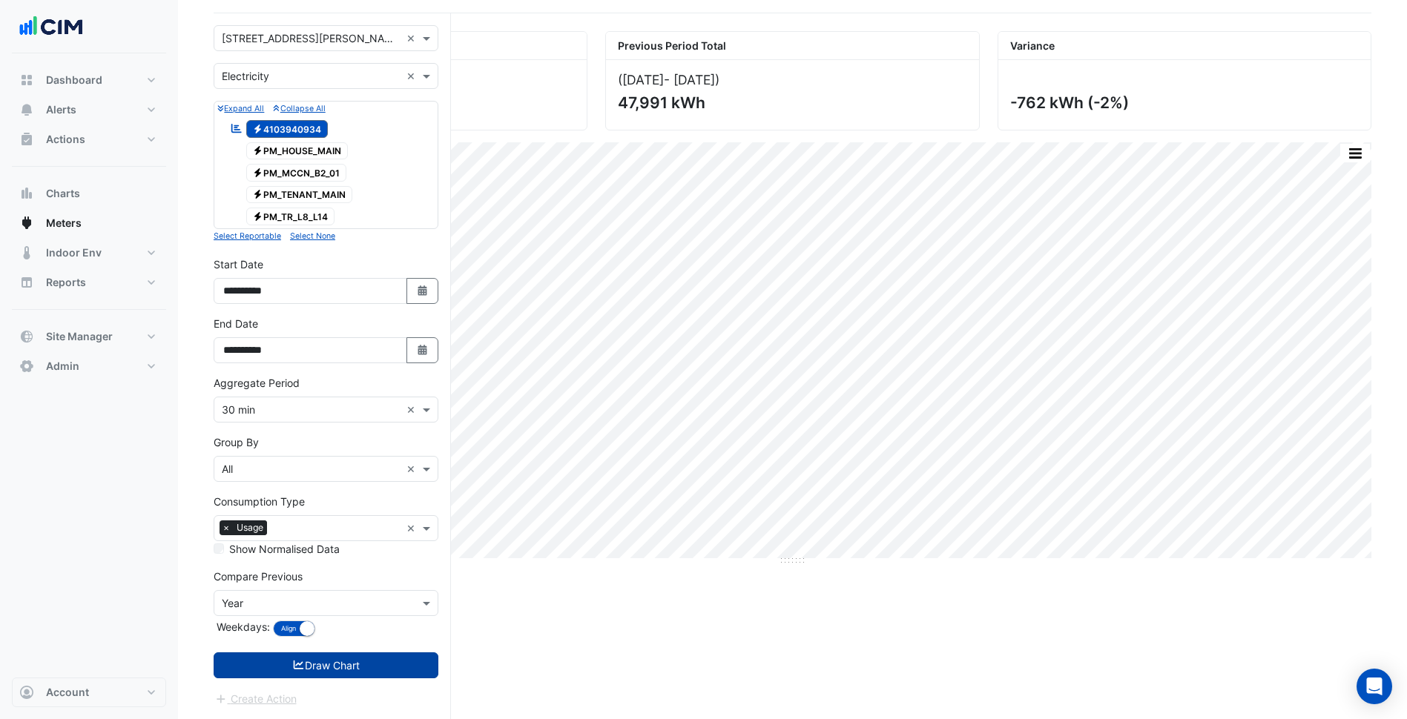
click at [338, 669] on button "Draw Chart" at bounding box center [326, 666] width 225 height 26
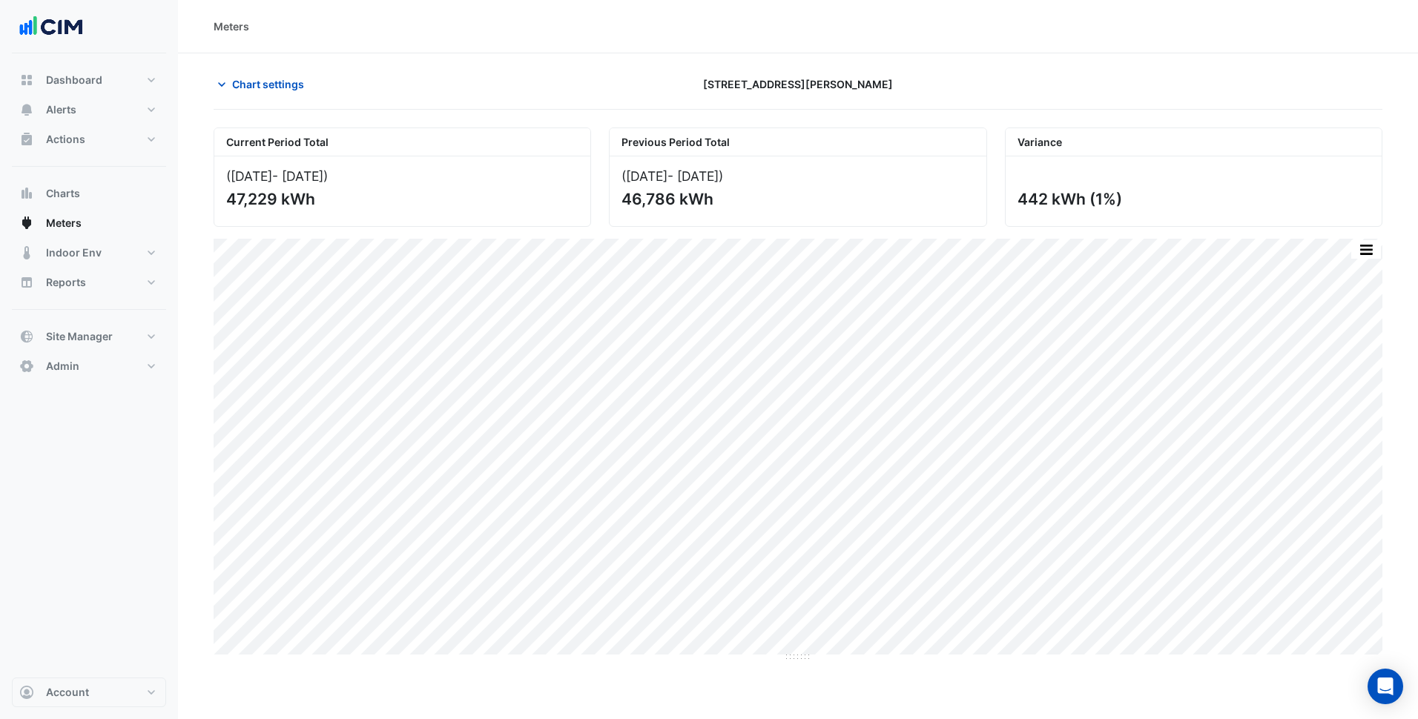
drag, startPoint x: 326, startPoint y: 205, endPoint x: 227, endPoint y: 198, distance: 99.6
click at [227, 198] on div "47,229 kWh" at bounding box center [400, 199] width 349 height 19
copy div "47,229 kWh"
click at [413, 62] on section "Chart settings 275 George Street Sydney Current Period Total (01 Aug 25 - 11 Se…" at bounding box center [798, 357] width 1240 height 609
click at [1340, 254] on button "button" at bounding box center [1336, 249] width 30 height 19
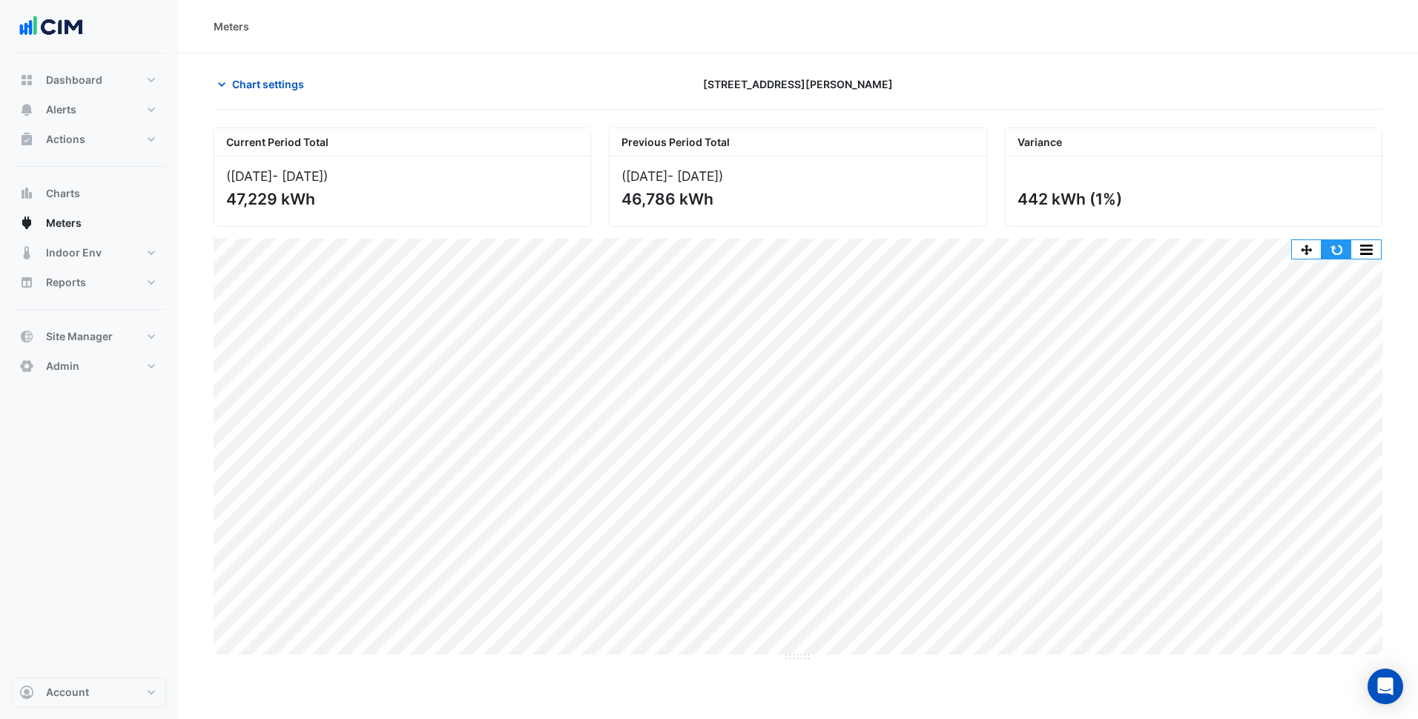
click at [1334, 250] on button "button" at bounding box center [1336, 249] width 30 height 19
click at [251, 89] on span "Chart settings" at bounding box center [268, 84] width 72 height 16
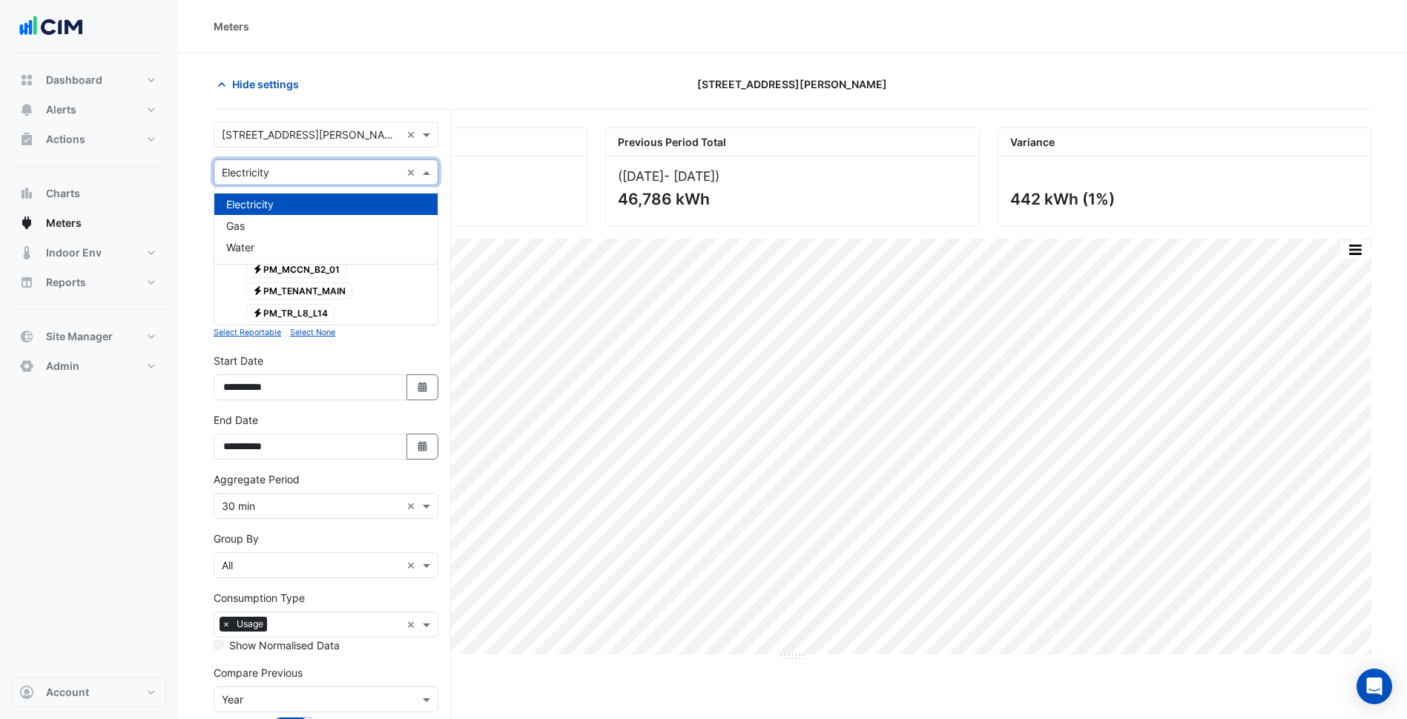
click at [337, 165] on input "text" at bounding box center [311, 173] width 179 height 16
click at [295, 244] on div "Water" at bounding box center [325, 248] width 223 height 22
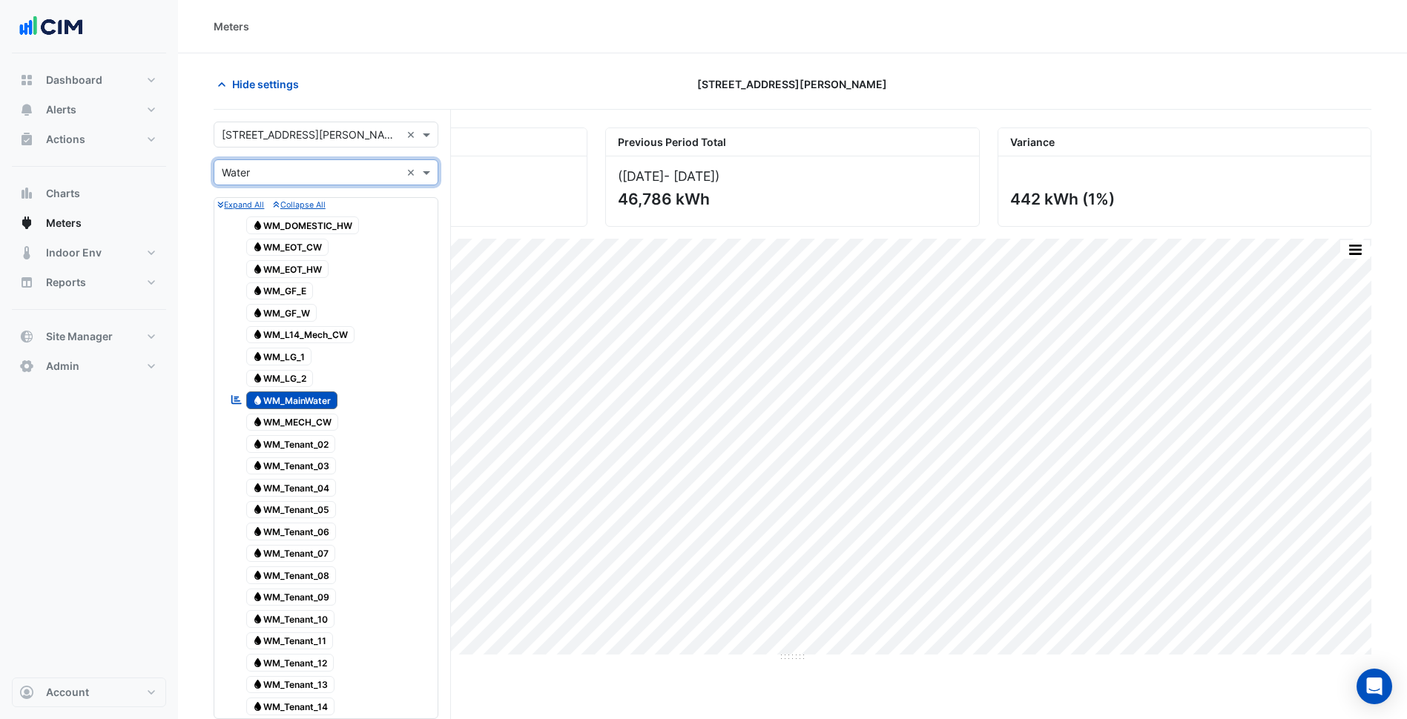
click at [188, 215] on section "Hide settings 275 George Street Sydney Current Period Total (01 Aug 25 - 11 Sep…" at bounding box center [792, 631] width 1229 height 1156
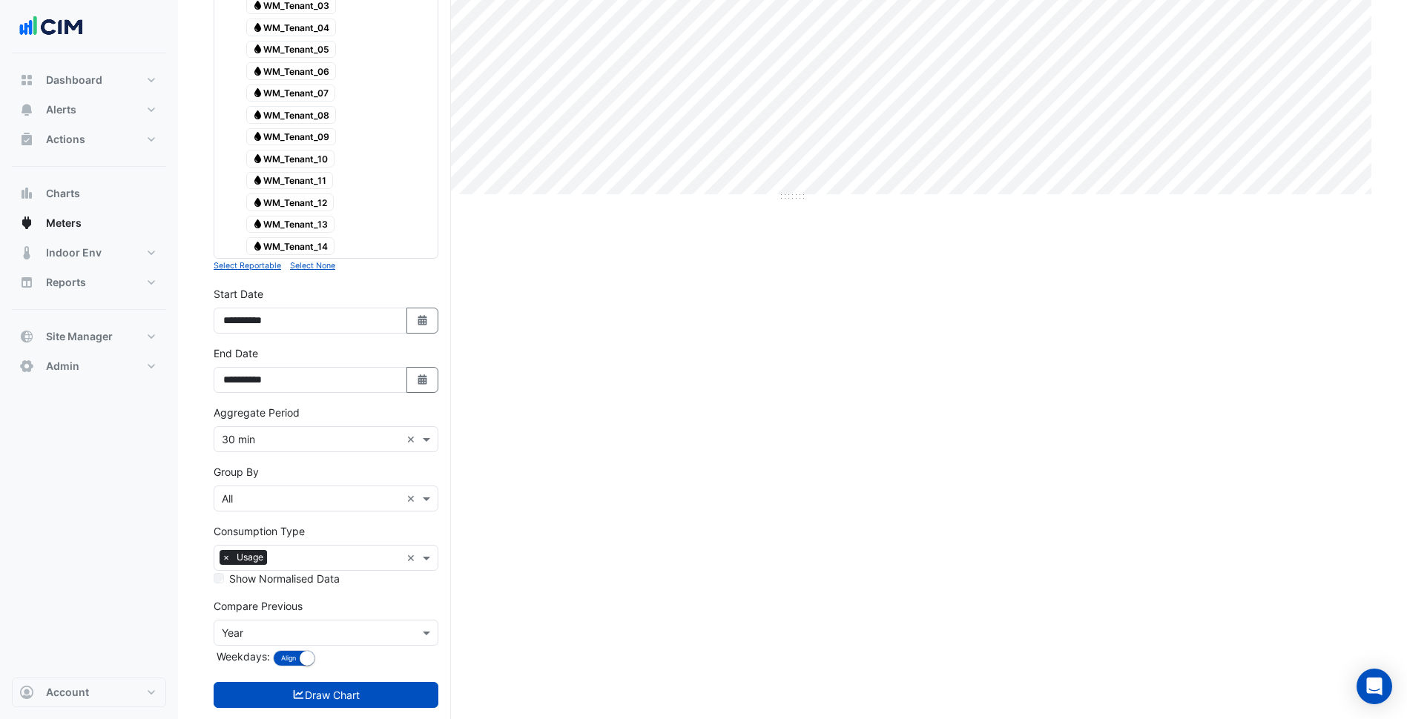
scroll to position [490, 0]
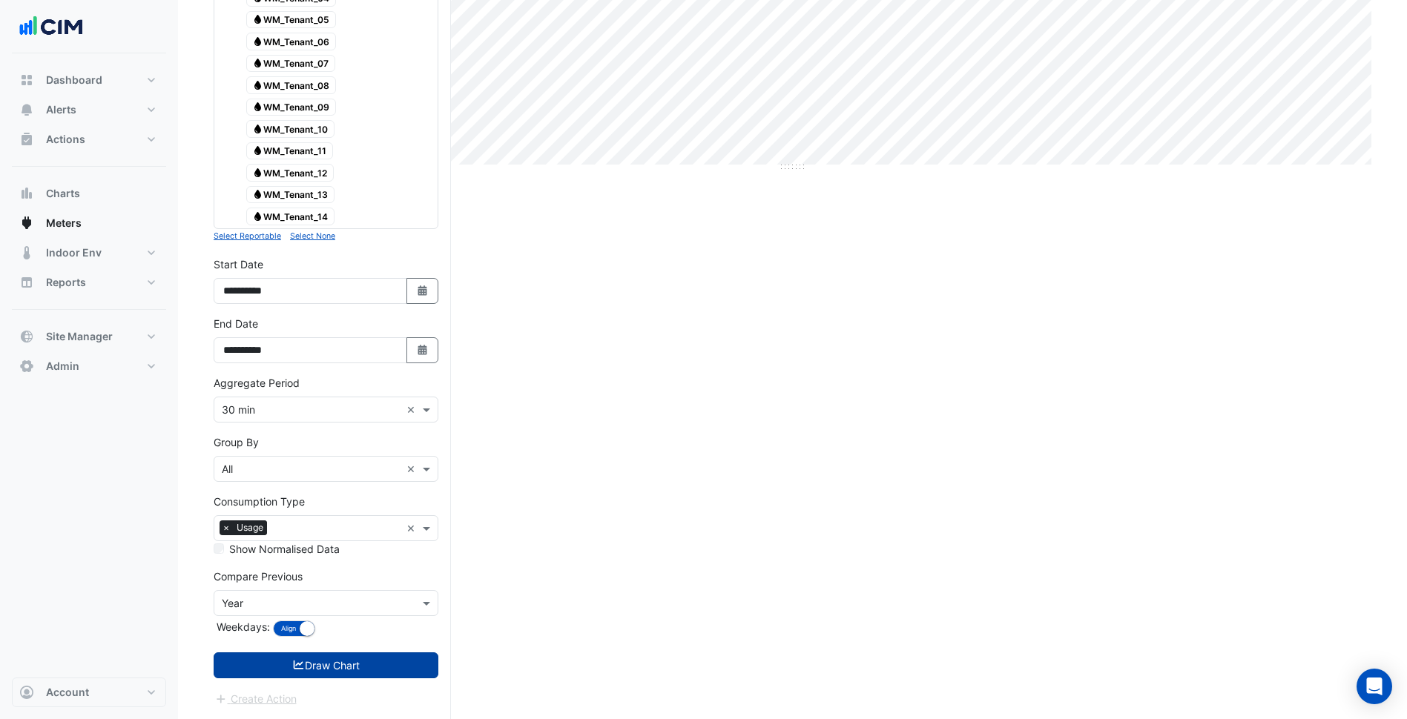
click at [317, 665] on button "Draw Chart" at bounding box center [326, 666] width 225 height 26
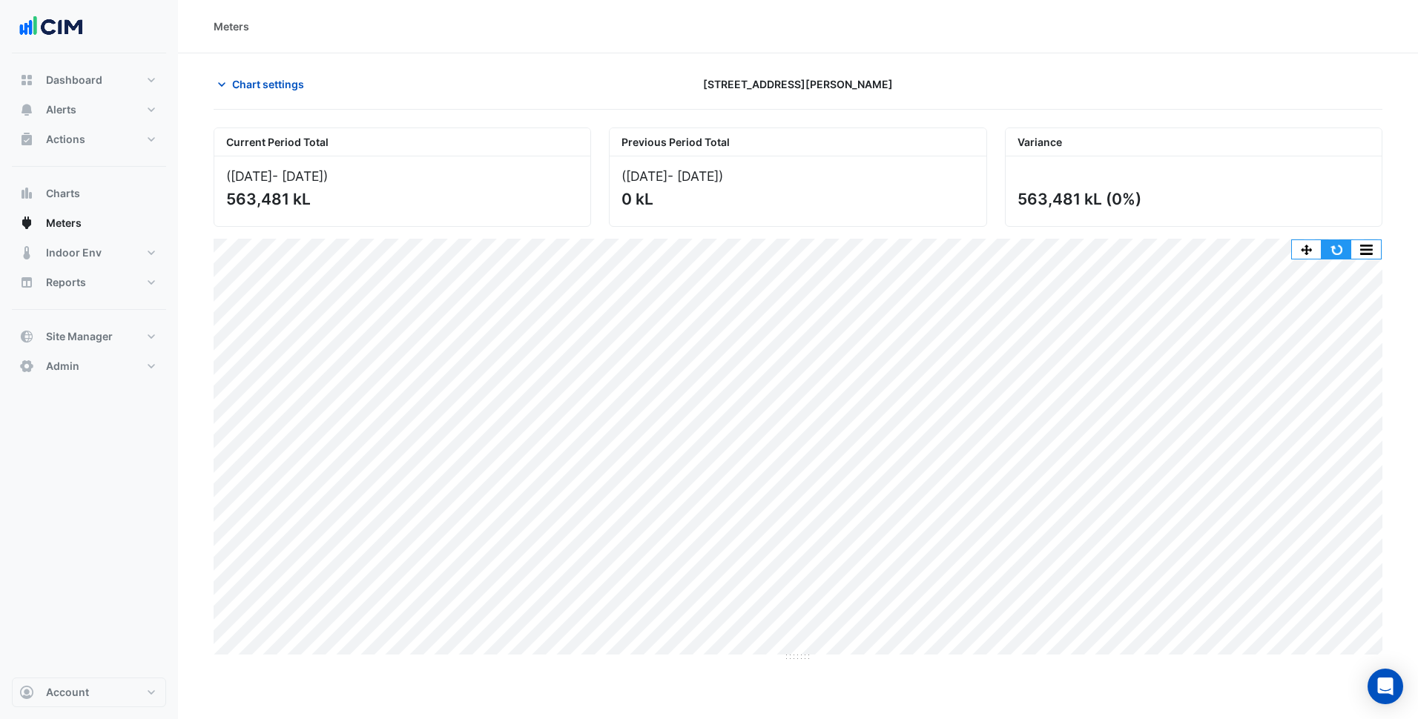
click at [1344, 242] on button "button" at bounding box center [1336, 249] width 30 height 19
click at [285, 82] on span "Chart settings" at bounding box center [268, 84] width 72 height 16
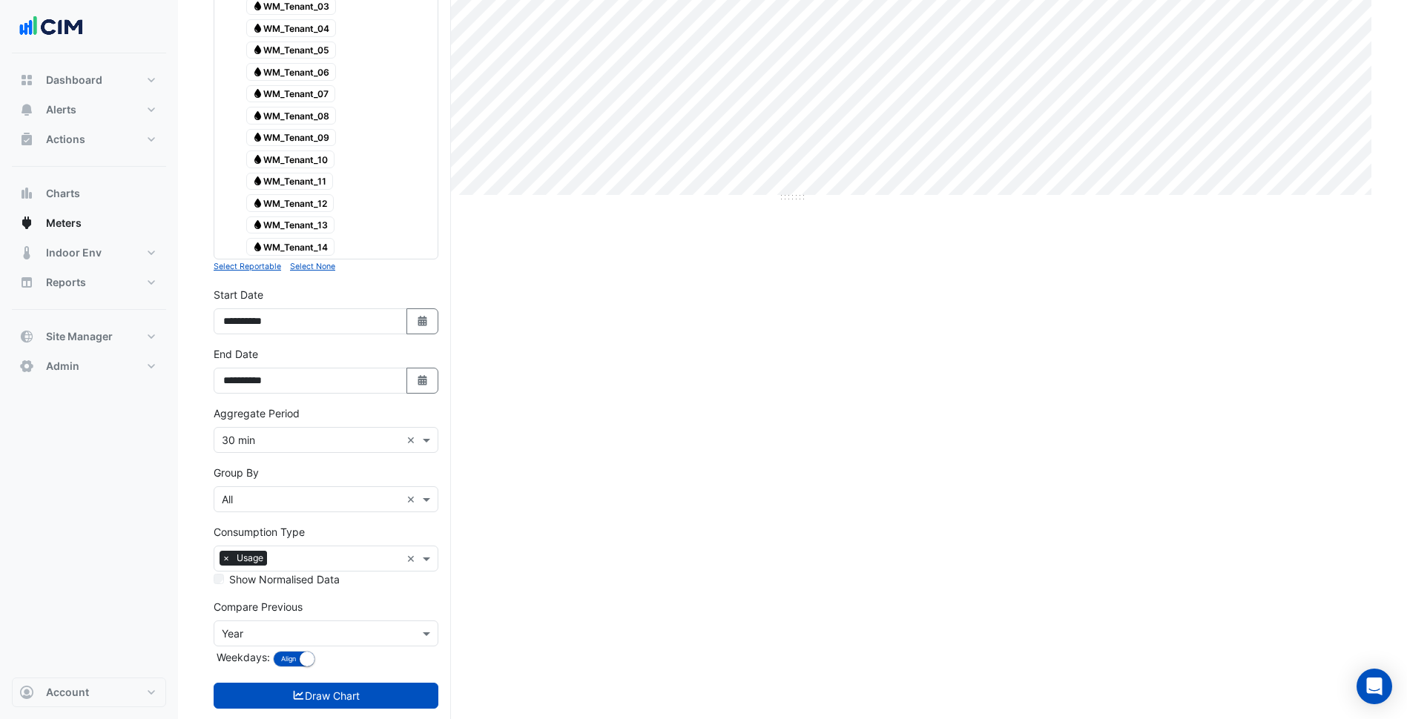
scroll to position [490, 0]
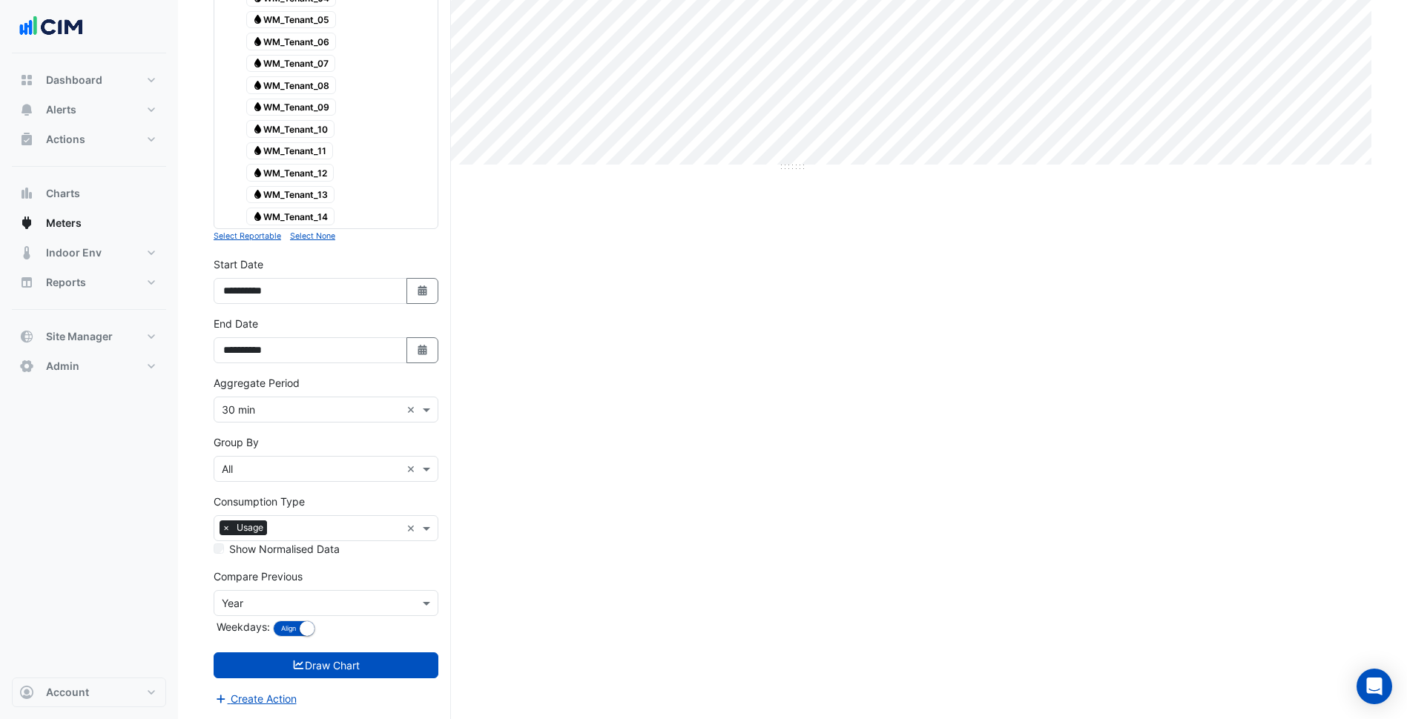
click at [426, 271] on div "**********" at bounding box center [326, 280] width 225 height 47
click at [412, 293] on button "Select Date" at bounding box center [422, 291] width 33 height 26
select select "*"
select select "****"
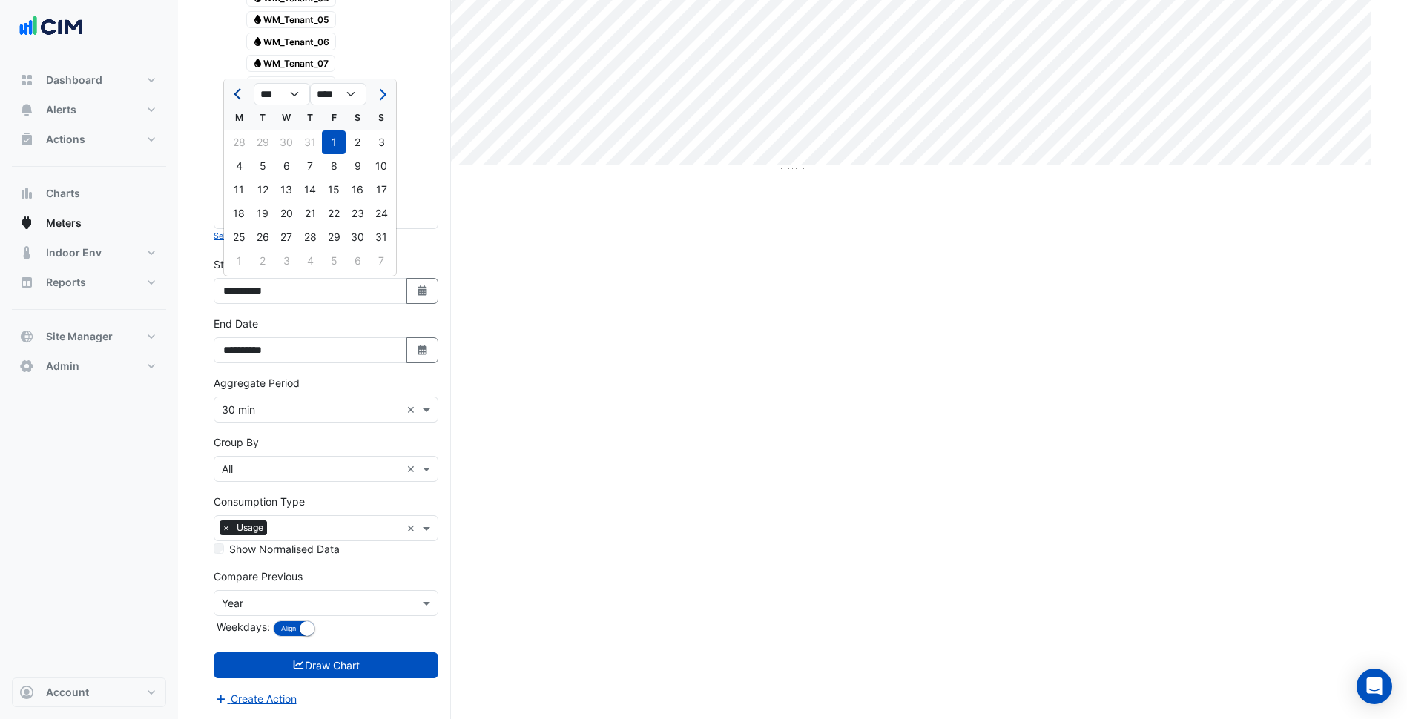
click at [239, 103] on button "Previous month" at bounding box center [239, 94] width 18 height 24
select select "*"
click at [206, 122] on section "Hide settings 275 George Street Sydney Current Period Total (01 Aug 25 - 11 Sep…" at bounding box center [792, 141] width 1229 height 1156
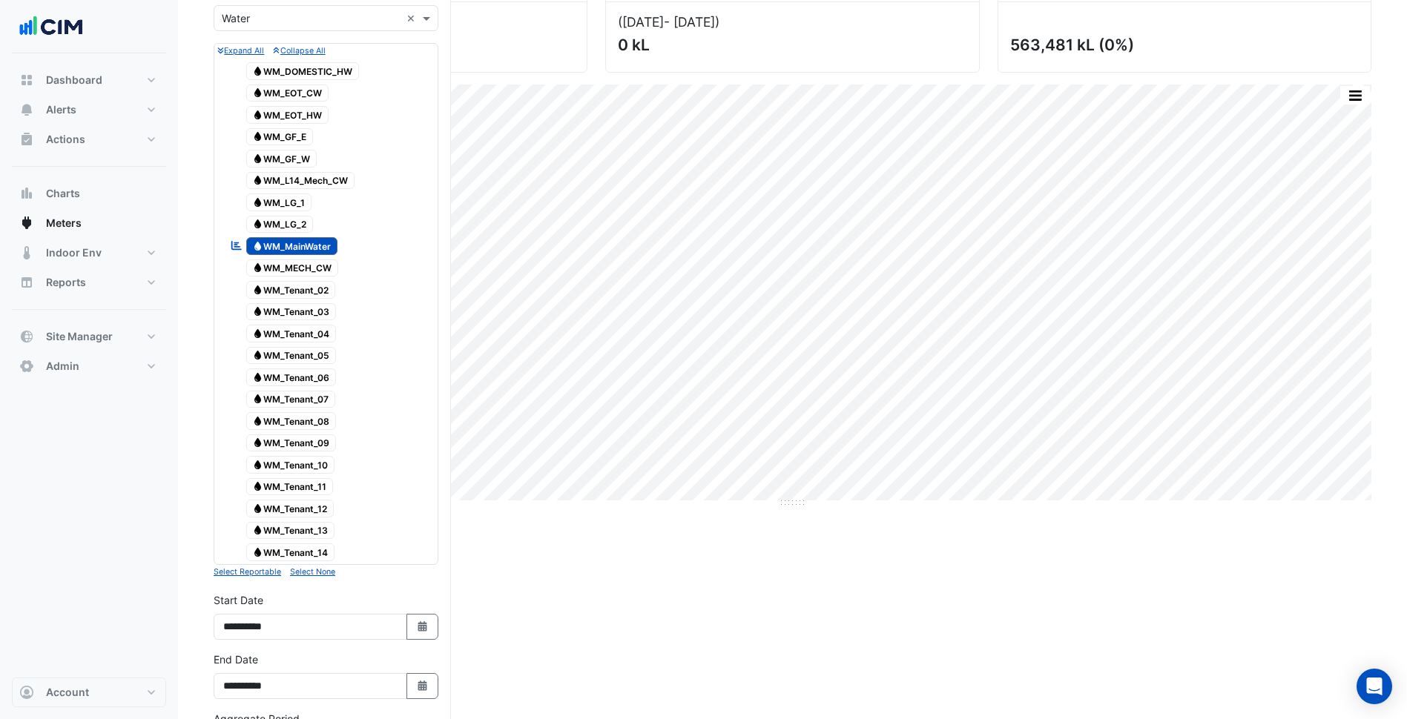
scroll to position [119, 0]
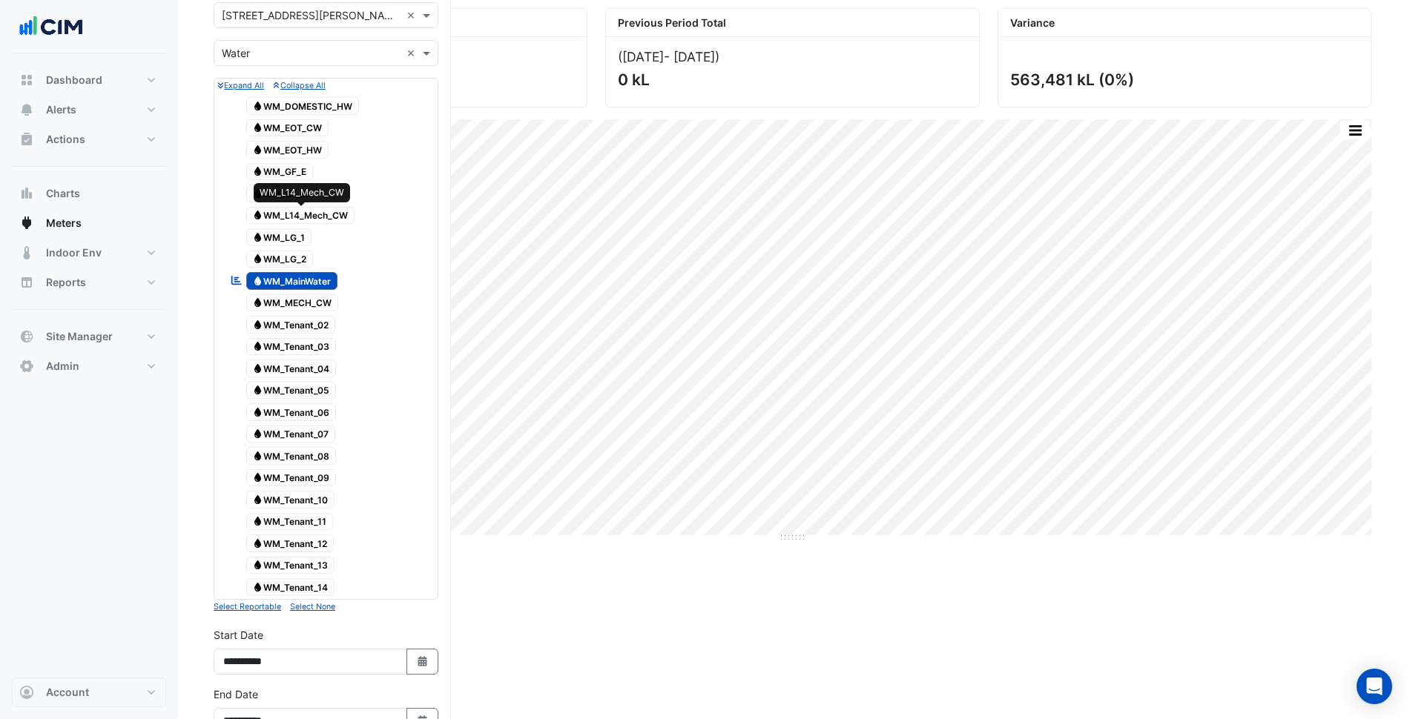
click at [328, 217] on span "Water WM_L14_Mech_CW" at bounding box center [300, 216] width 109 height 18
click at [283, 280] on span "Water WM_MainWater" at bounding box center [292, 281] width 92 height 18
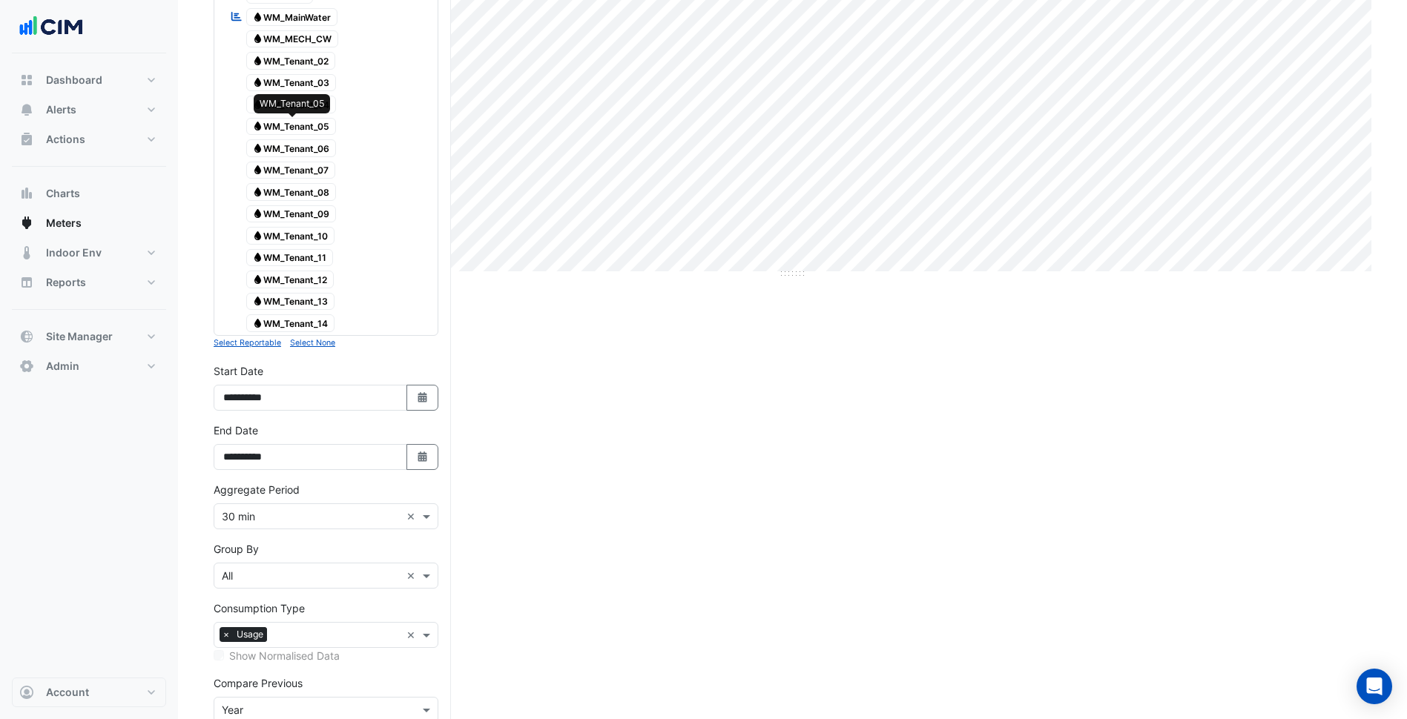
scroll to position [490, 0]
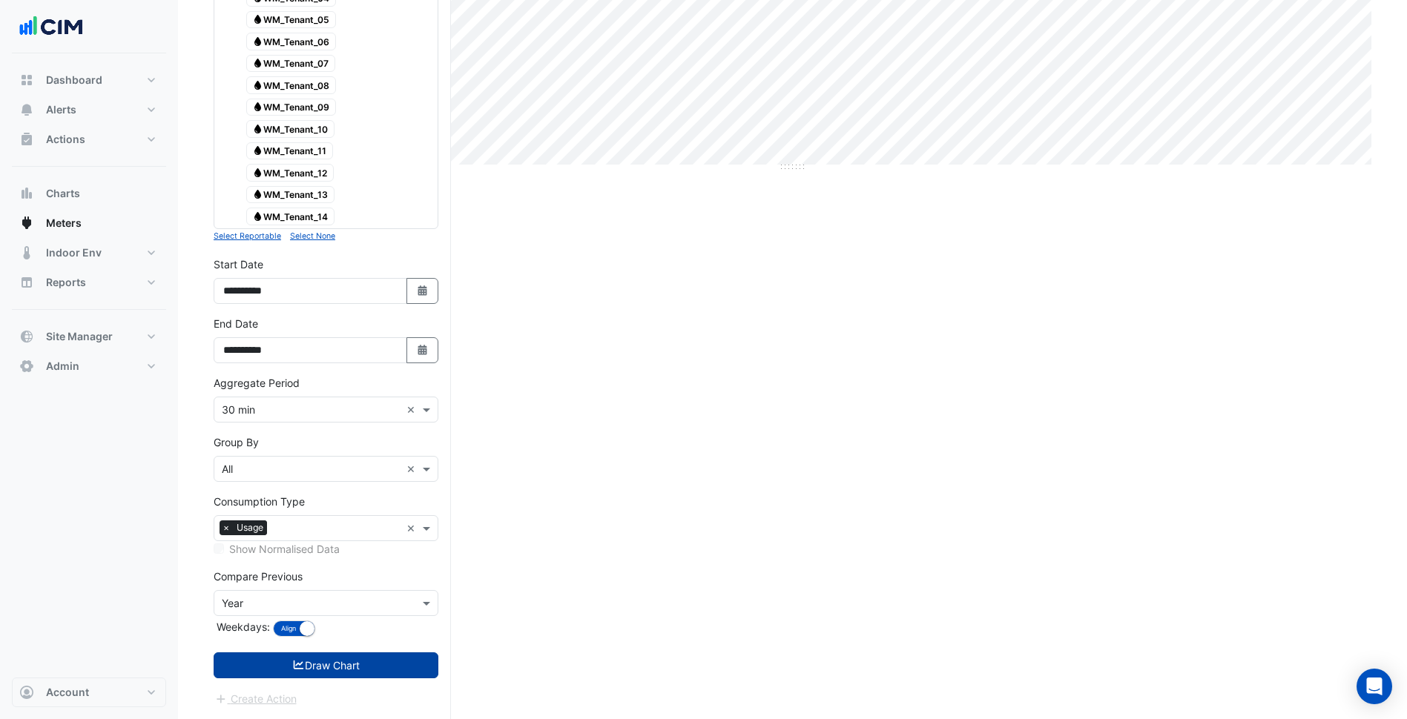
click at [394, 658] on button "Draw Chart" at bounding box center [326, 666] width 225 height 26
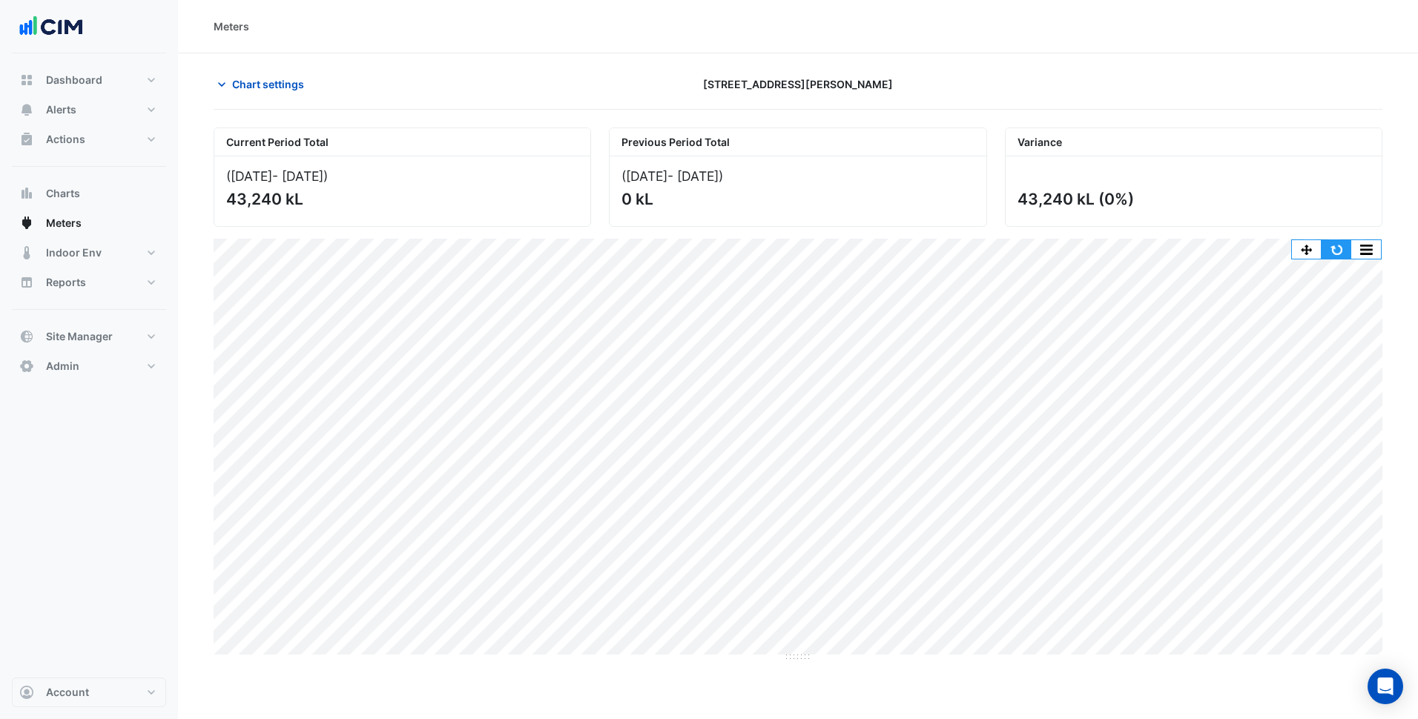
click at [1344, 250] on button "button" at bounding box center [1336, 249] width 30 height 19
click at [295, 87] on span "Chart settings" at bounding box center [268, 84] width 72 height 16
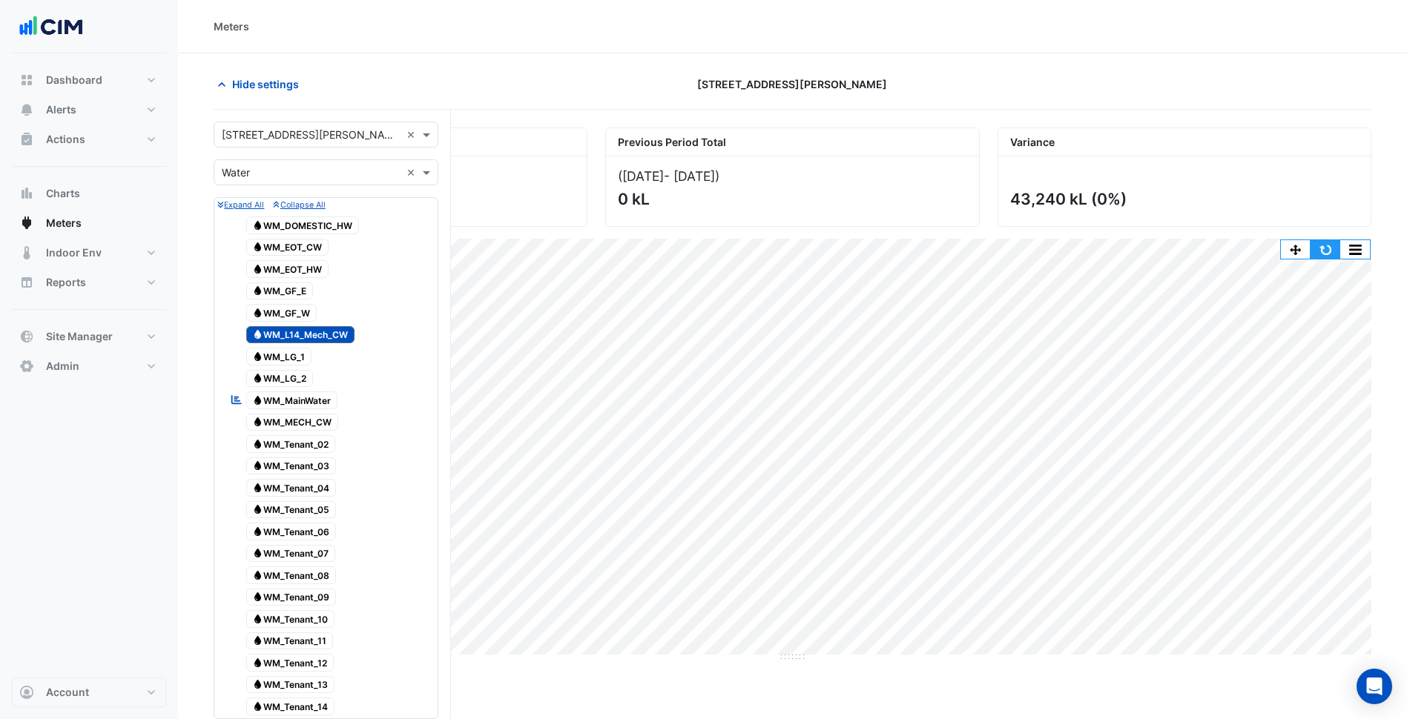
click at [1328, 248] on button "button" at bounding box center [1325, 249] width 30 height 19
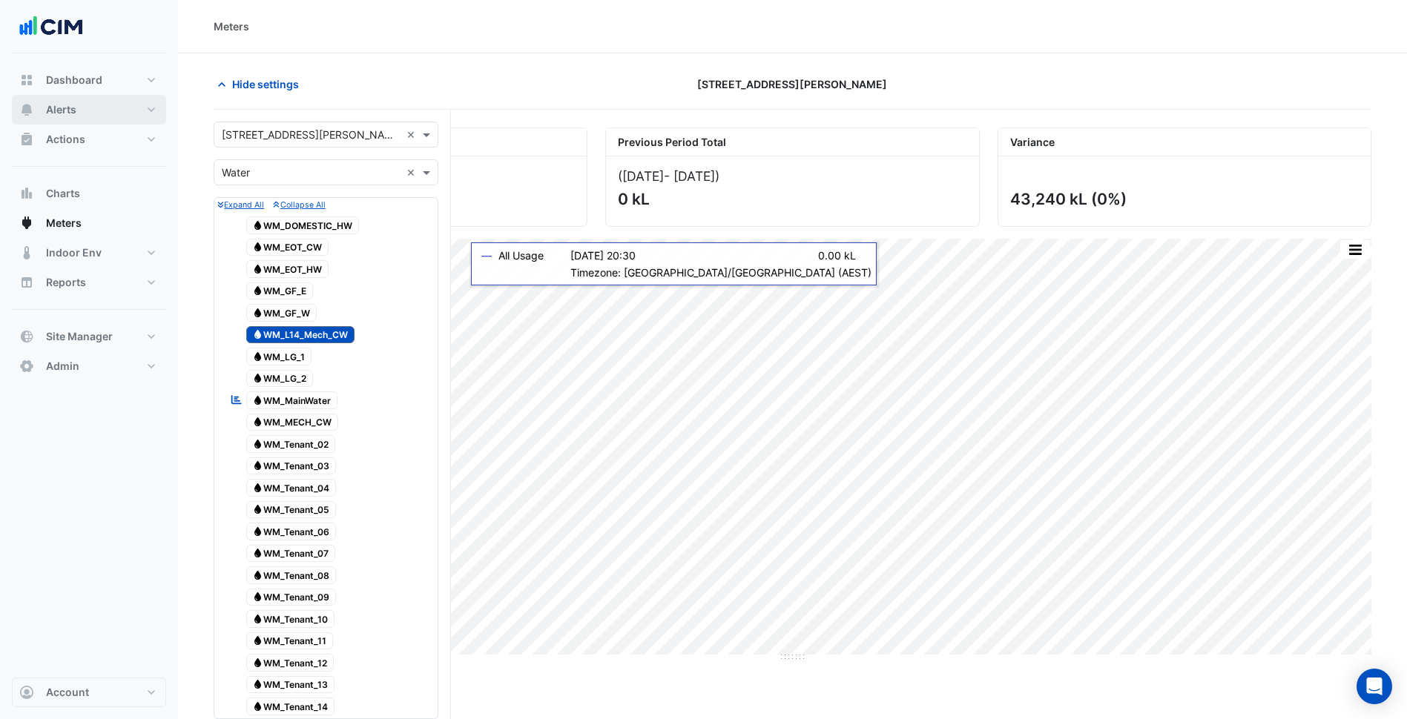
click at [137, 108] on button "Alerts" at bounding box center [89, 110] width 154 height 30
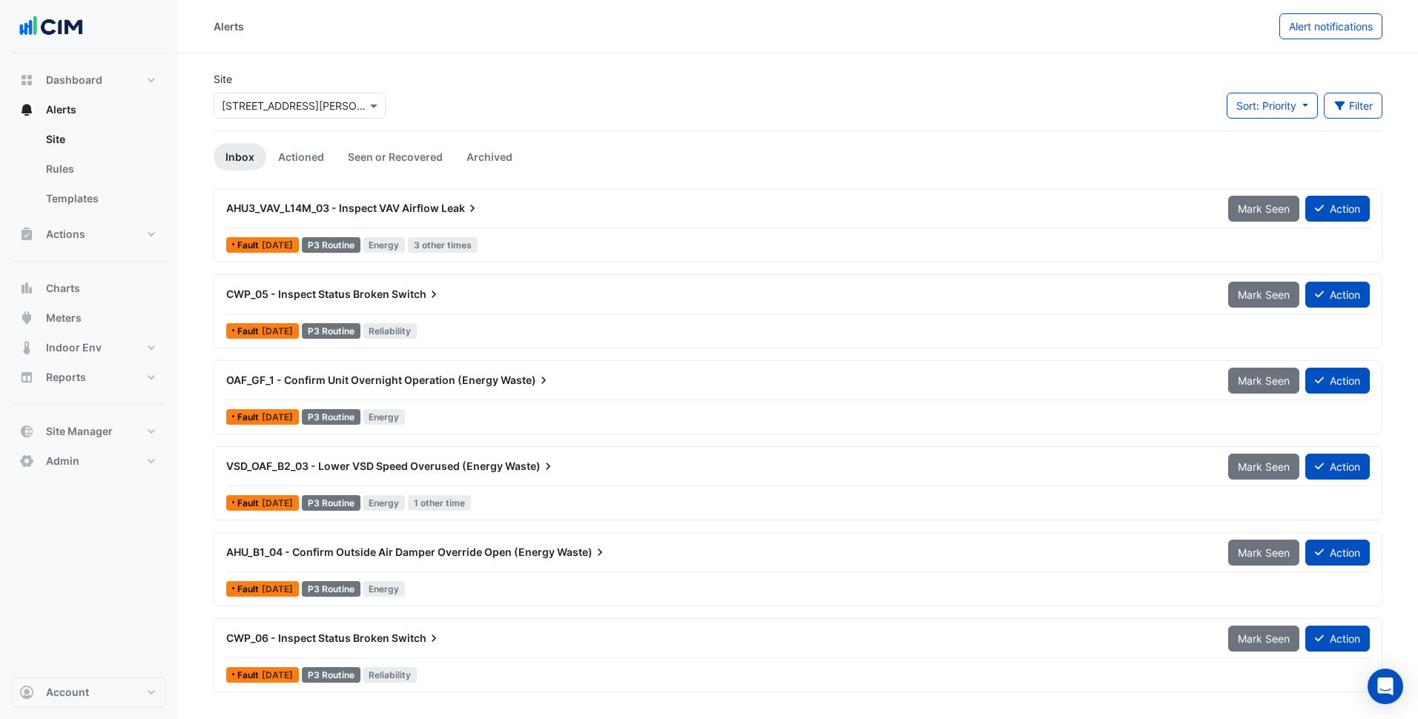
click at [711, 120] on div "Site Select a Site × [STREET_ADDRESS][PERSON_NAME] Sort: Priority Priority Upda…" at bounding box center [798, 100] width 1186 height 59
click at [477, 393] on div "OAF_GF_1 - Confirm Unit Overnight Operation (Energy Waste)" at bounding box center [718, 380] width 1002 height 27
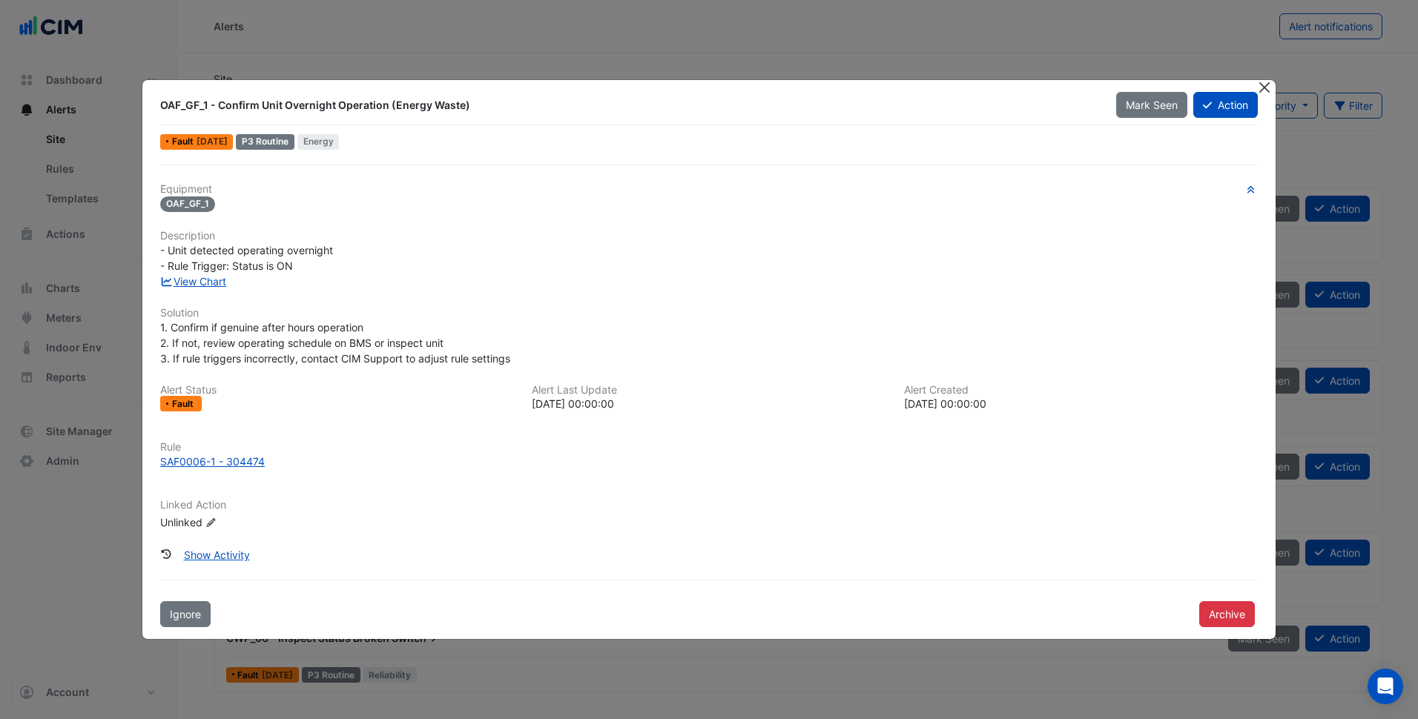
click at [1261, 84] on button "Close" at bounding box center [1265, 88] width 16 height 16
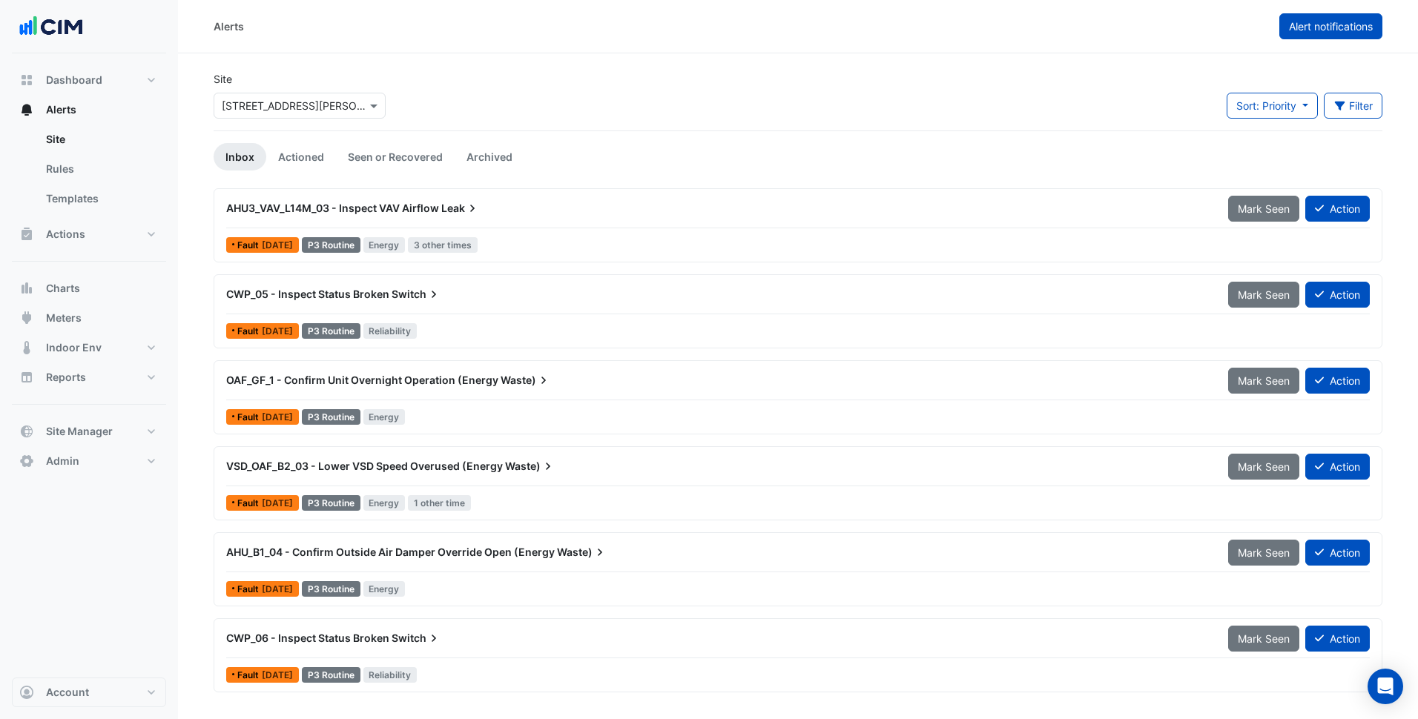
click at [1324, 35] on button "Alert notifications" at bounding box center [1330, 26] width 103 height 26
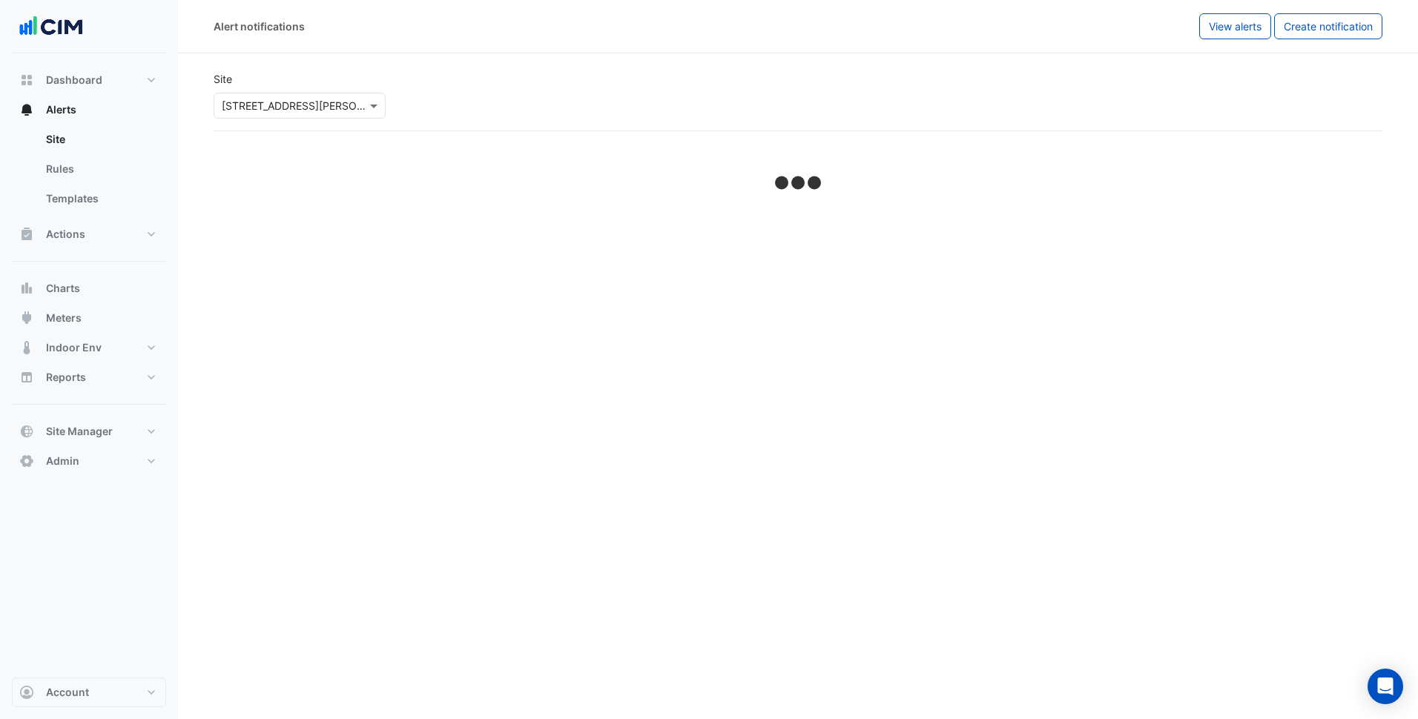
select select "******"
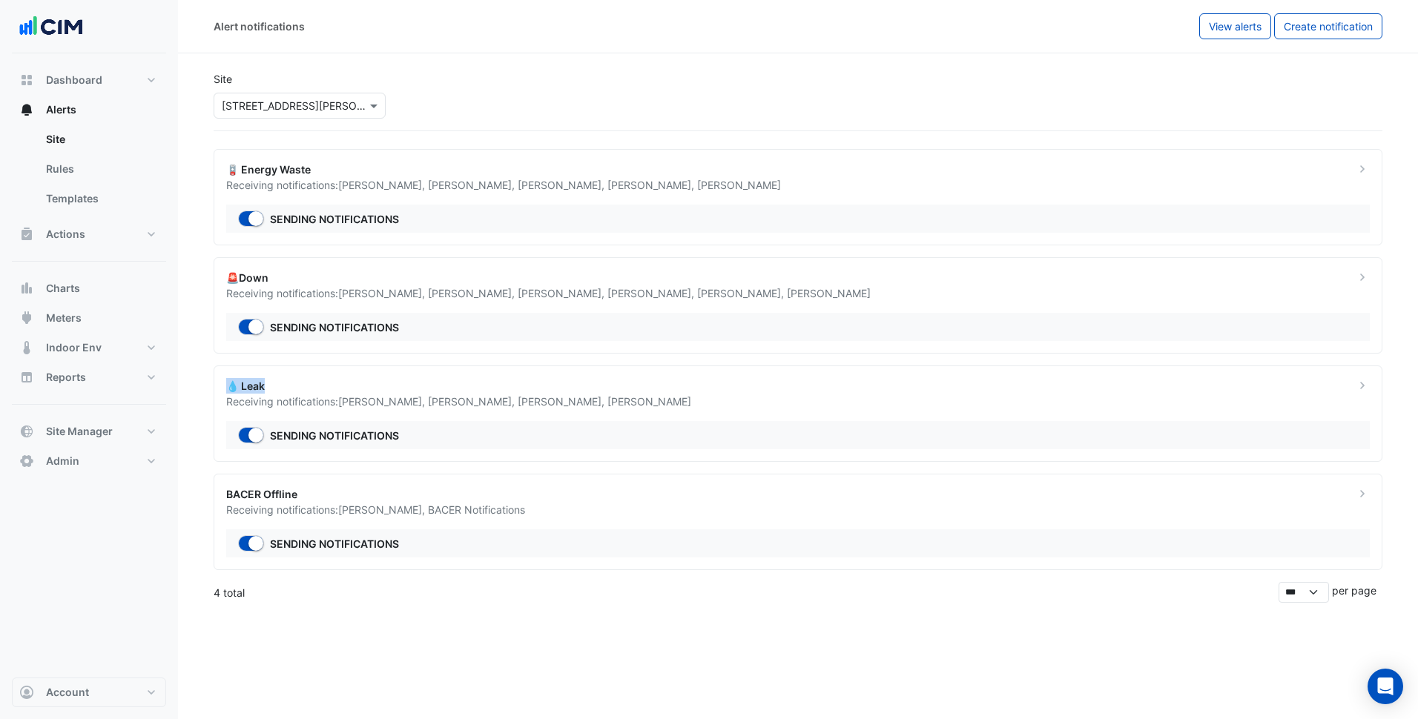
drag, startPoint x: 270, startPoint y: 387, endPoint x: 230, endPoint y: 385, distance: 40.1
click at [230, 385] on div "💧 Leak" at bounding box center [781, 386] width 1111 height 16
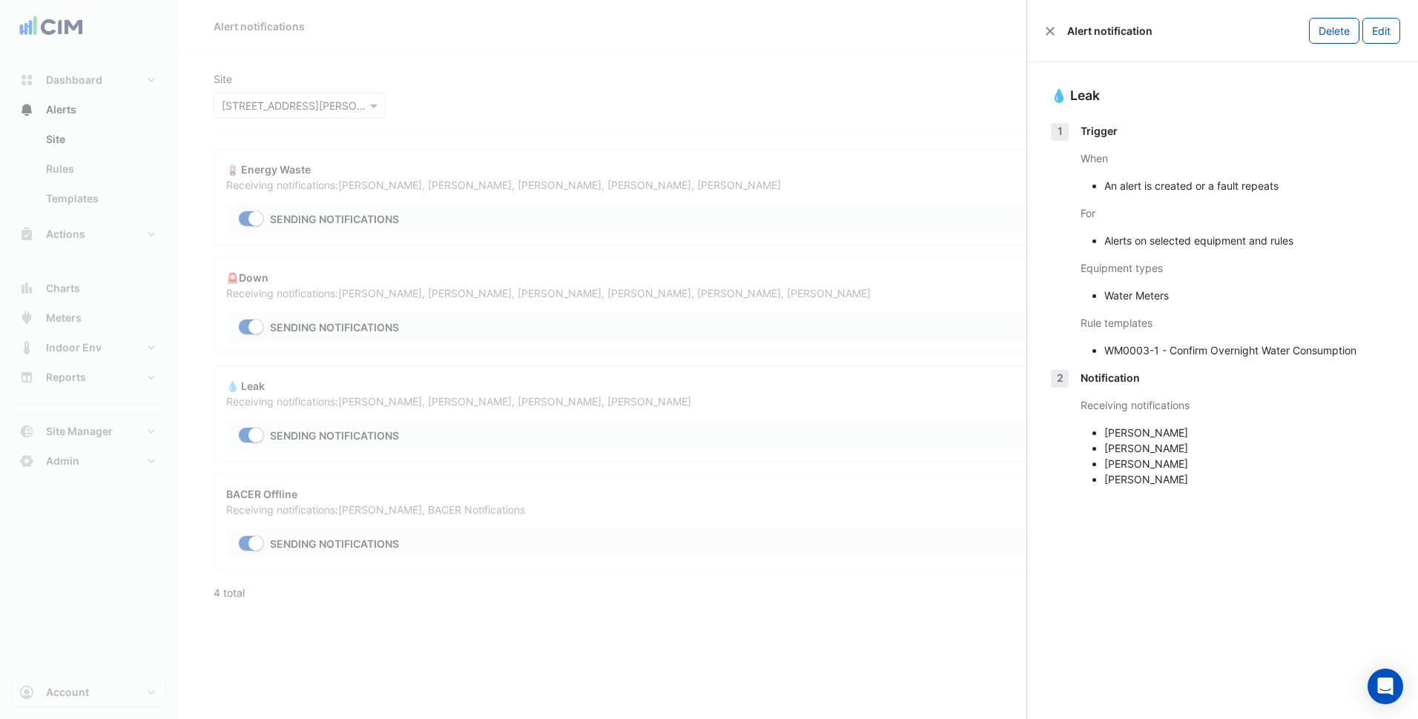
click at [1194, 492] on div "Notification Receiving notifications Robert Hoang David Watts Ritvick Mohan Ger…" at bounding box center [1237, 434] width 314 height 129
click at [1143, 480] on li "Gerry Mendon" at bounding box center [1249, 480] width 290 height 16
drag, startPoint x: 1189, startPoint y: 486, endPoint x: 1083, endPoint y: 486, distance: 106.0
click at [1083, 486] on ul "Robert Hoang David Watts Ritvick Mohan Gerry Mendon" at bounding box center [1237, 456] width 314 height 62
drag, startPoint x: 1083, startPoint y: 486, endPoint x: 1230, endPoint y: 459, distance: 149.2
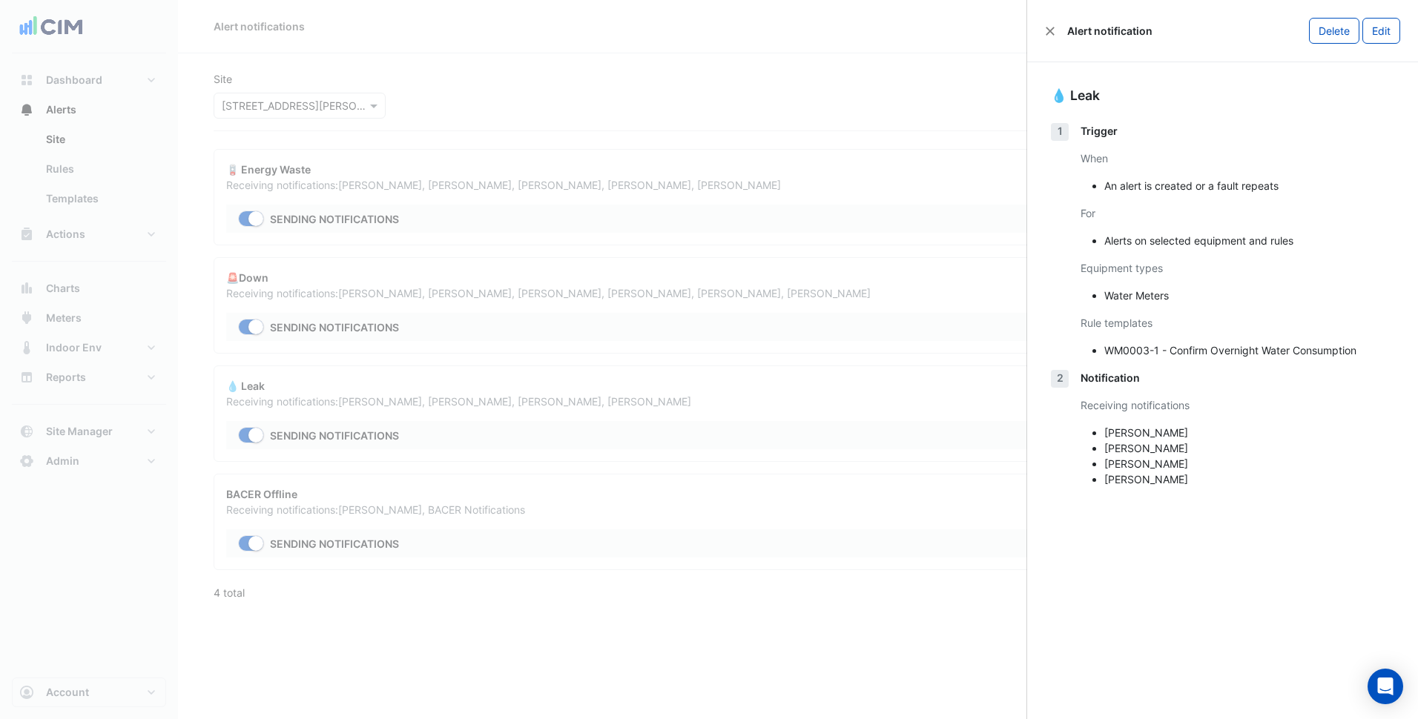
click at [1230, 467] on li "Ritvick Mohan" at bounding box center [1249, 464] width 290 height 16
click at [1373, 27] on button "Edit" at bounding box center [1381, 31] width 38 height 26
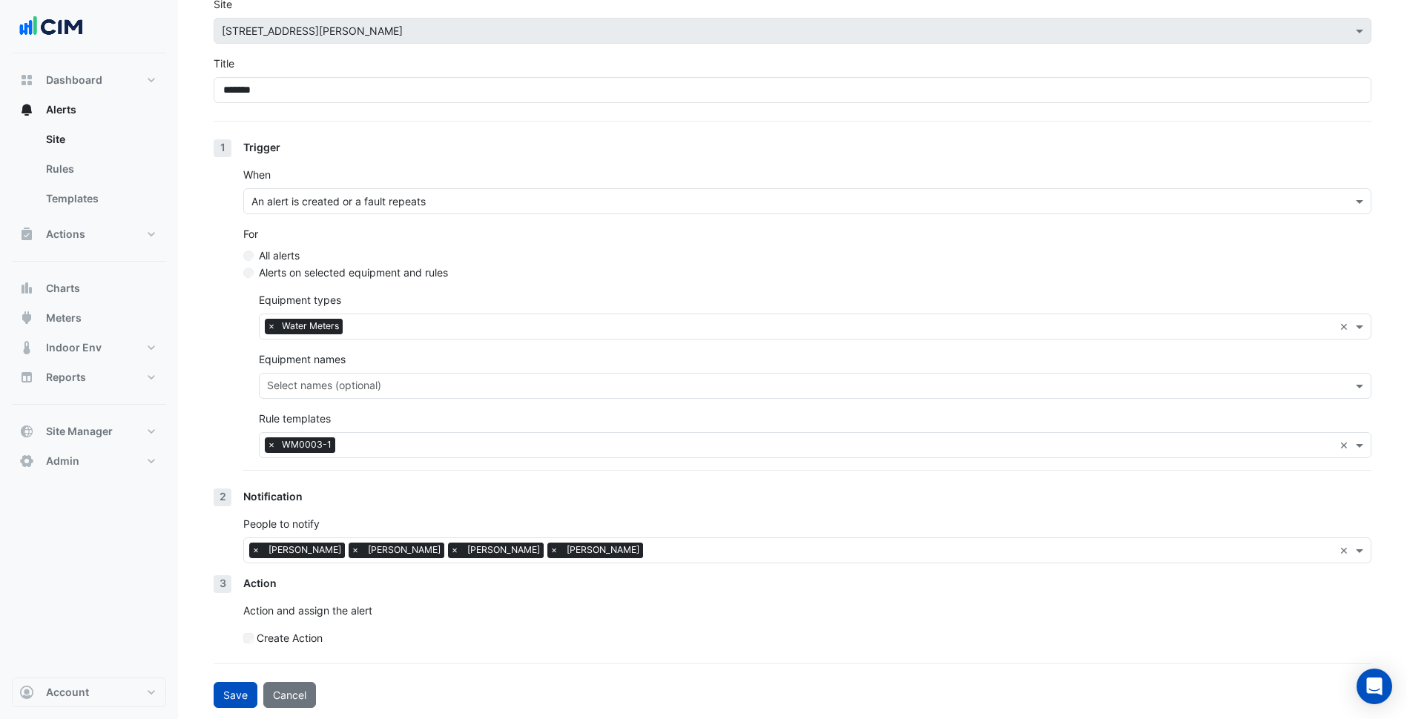
scroll to position [76, 0]
click at [547, 554] on span "×" at bounding box center [553, 549] width 13 height 15
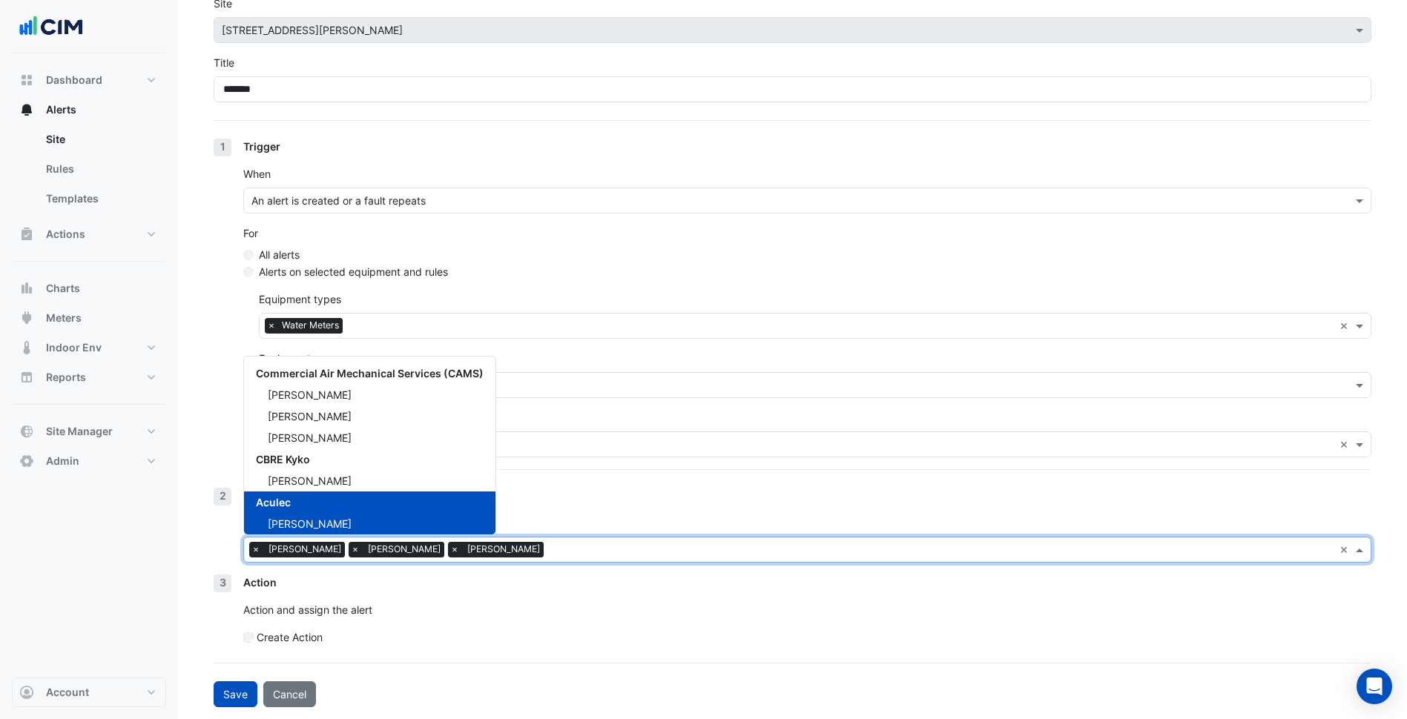
click at [549, 549] on input "text" at bounding box center [941, 552] width 784 height 16
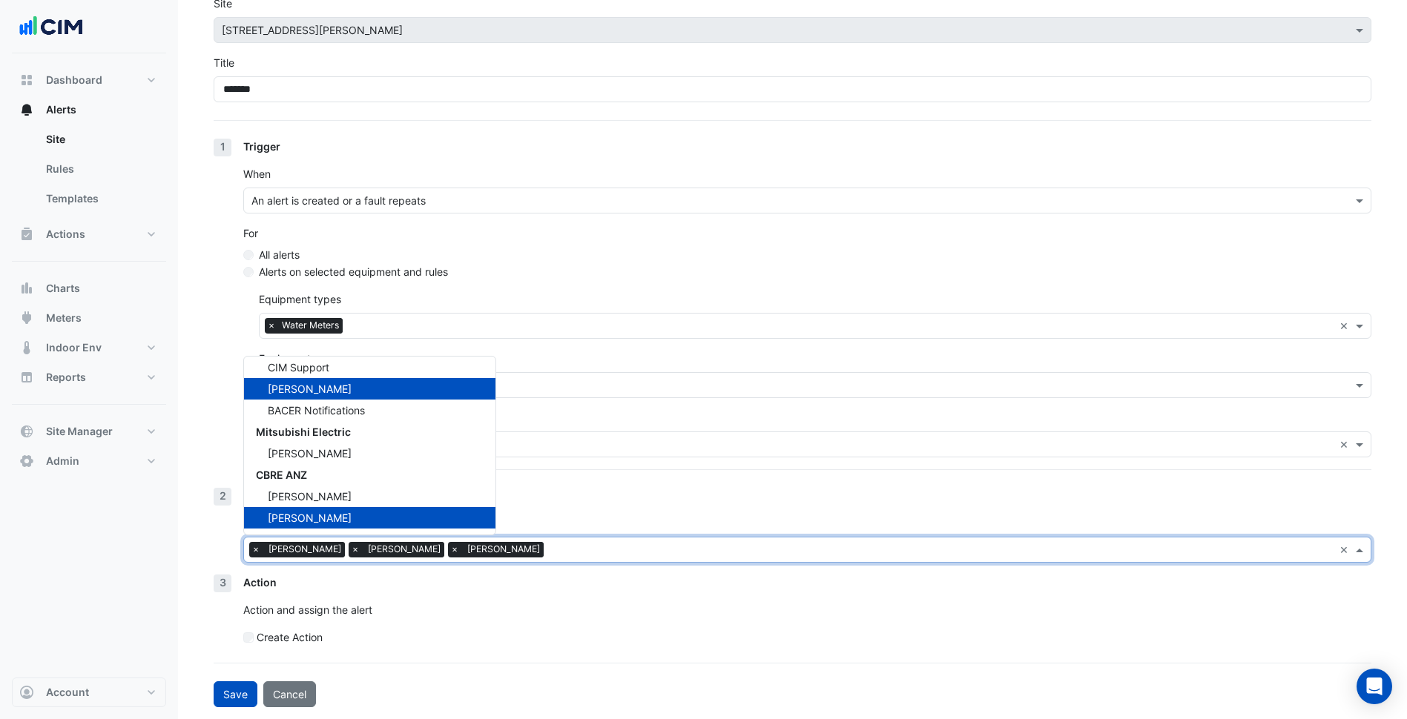
click at [392, 610] on p "Action and assign the alert" at bounding box center [807, 610] width 1128 height 16
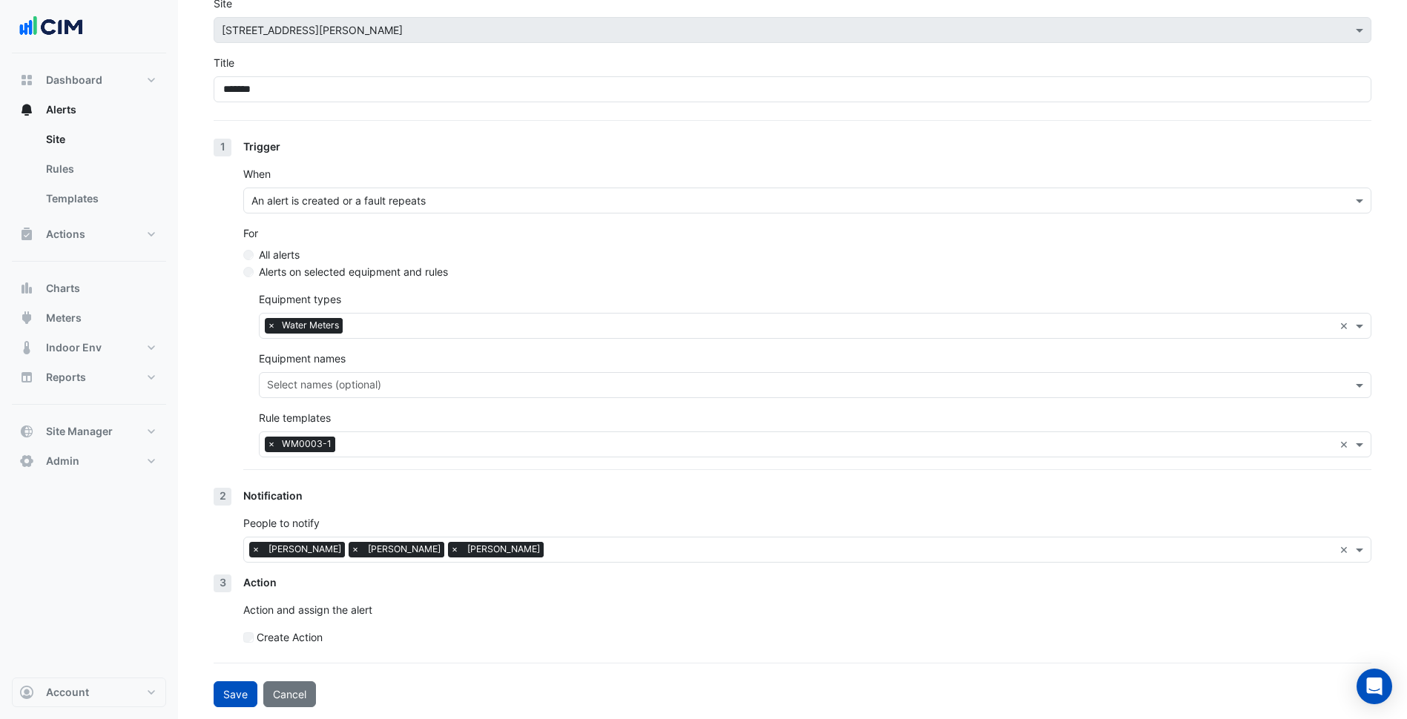
click at [541, 533] on div "People to notify Select users × Robert Hoang × Ritvick Mohan × David Watts ×" at bounding box center [807, 538] width 1128 height 47
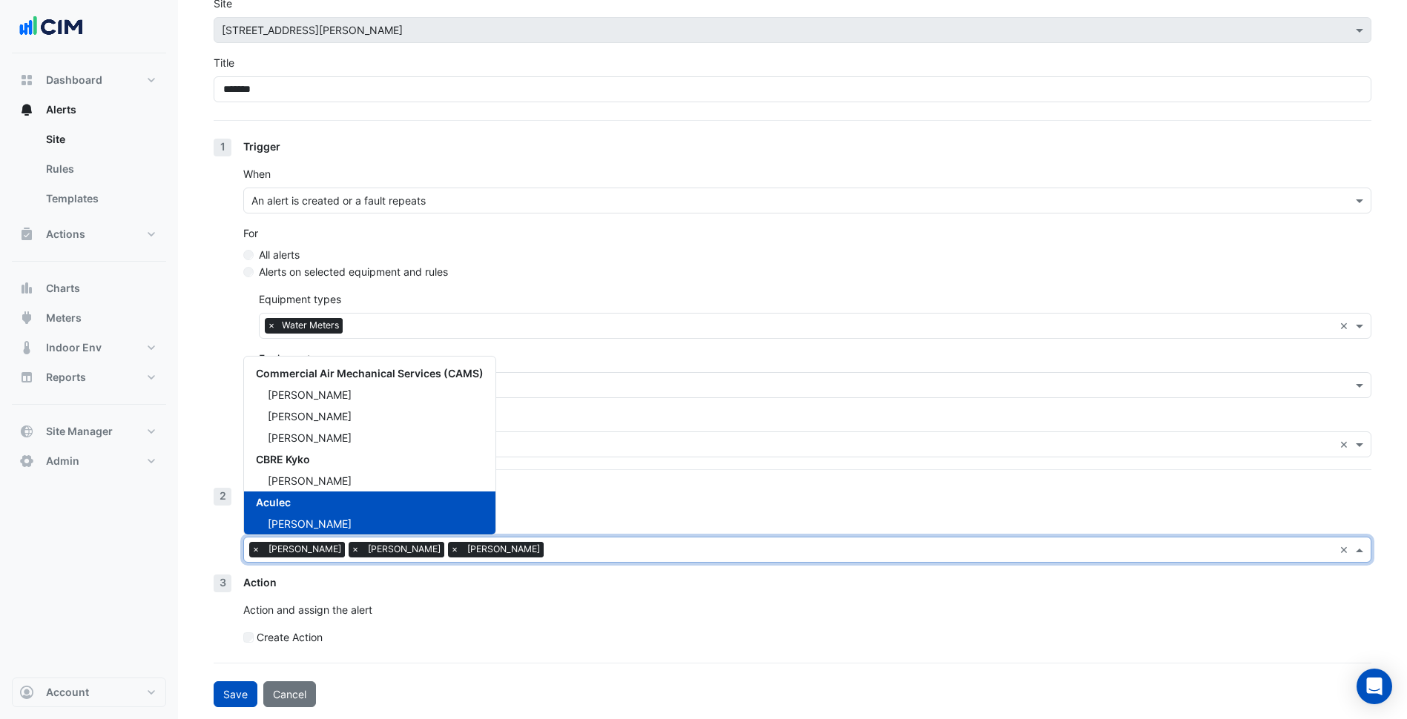
click at [549, 549] on input "text" at bounding box center [941, 552] width 784 height 16
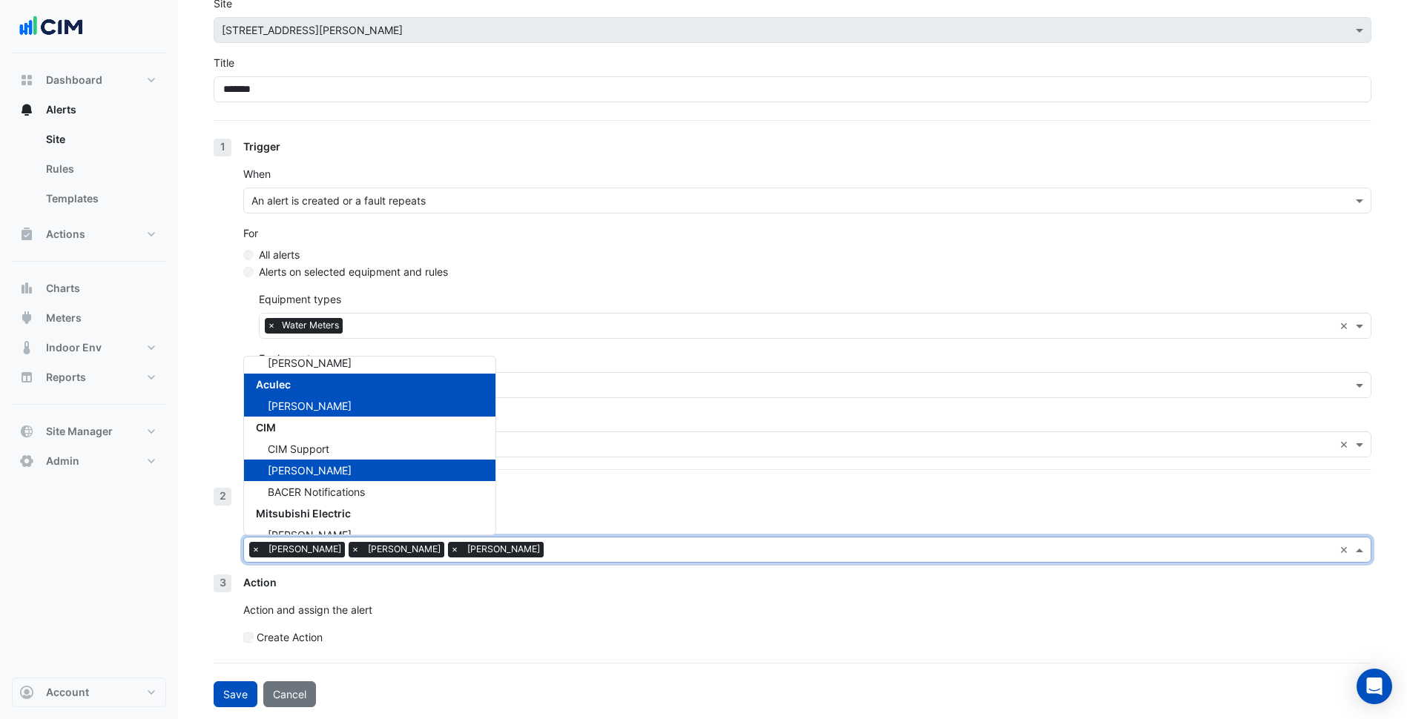
scroll to position [120, 0]
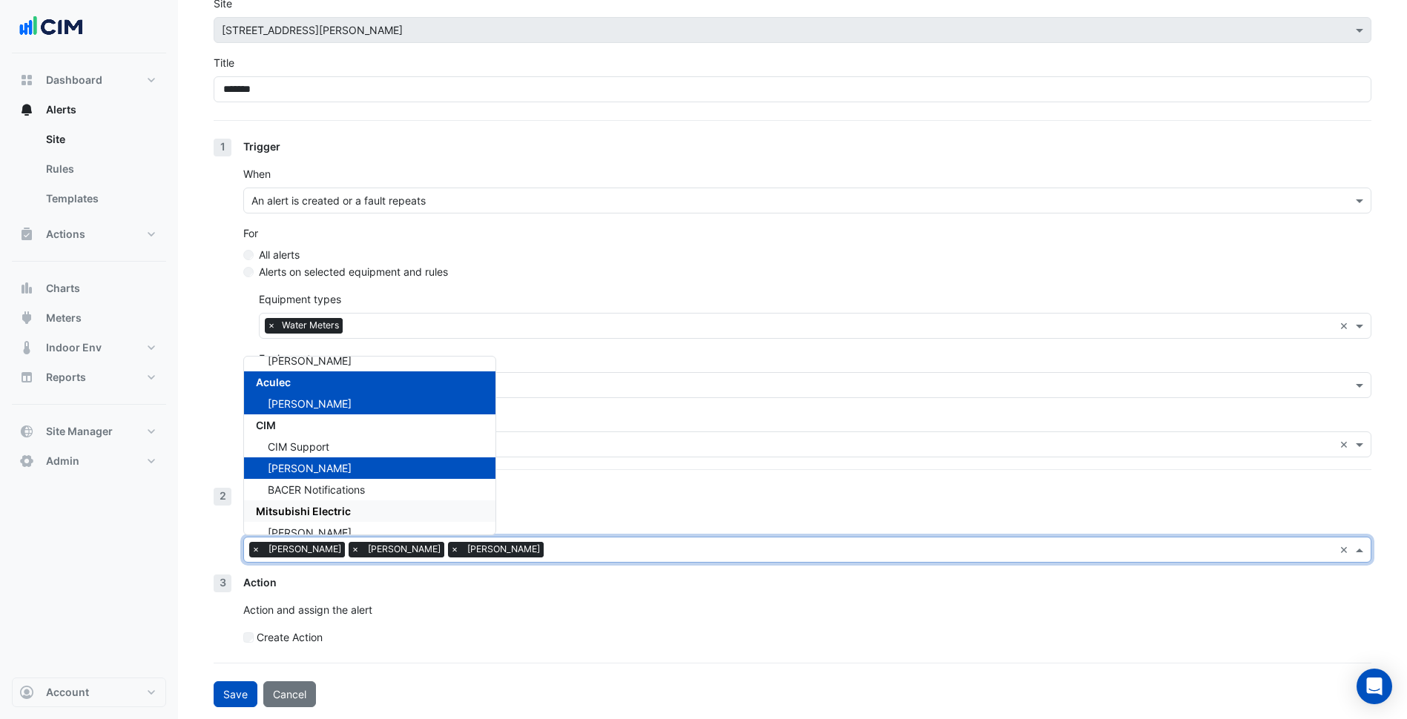
click at [453, 635] on div "Create Action" at bounding box center [807, 638] width 1128 height 16
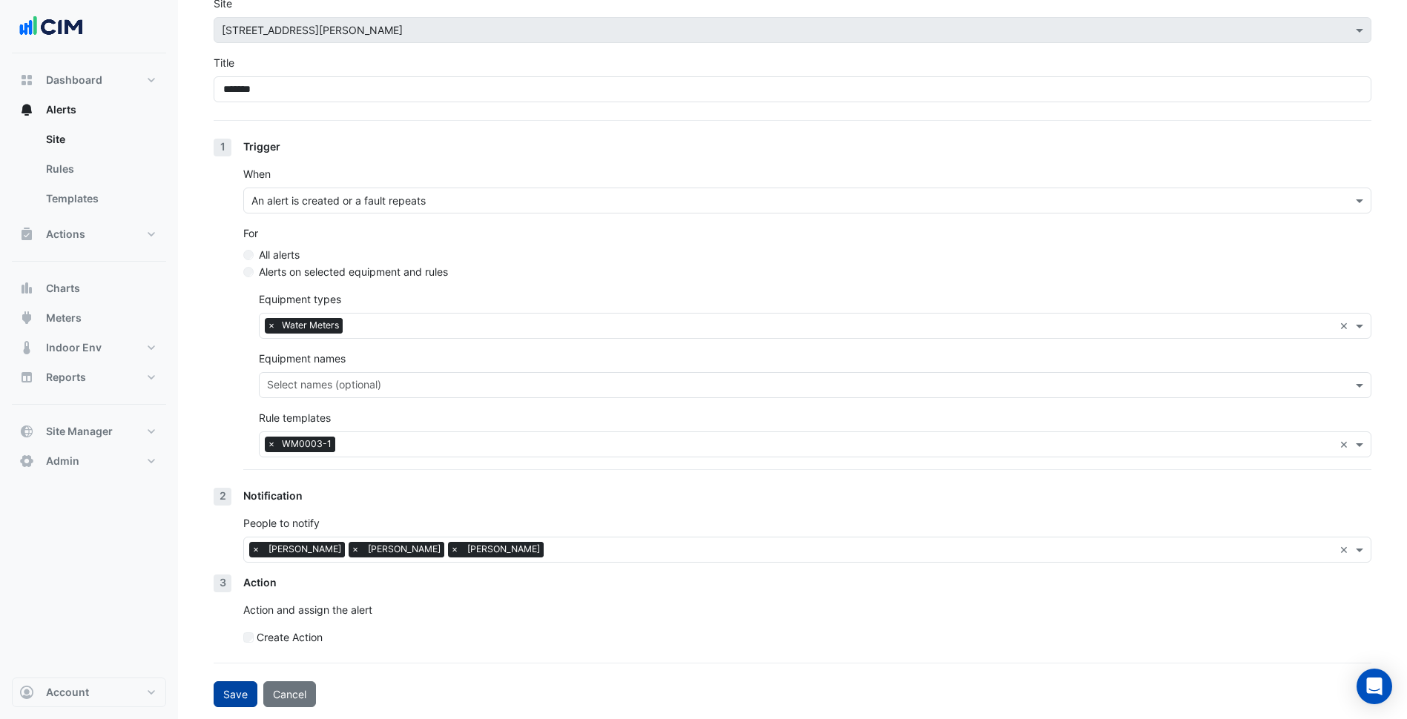
click at [240, 692] on button "Save" at bounding box center [236, 694] width 44 height 26
select select "******"
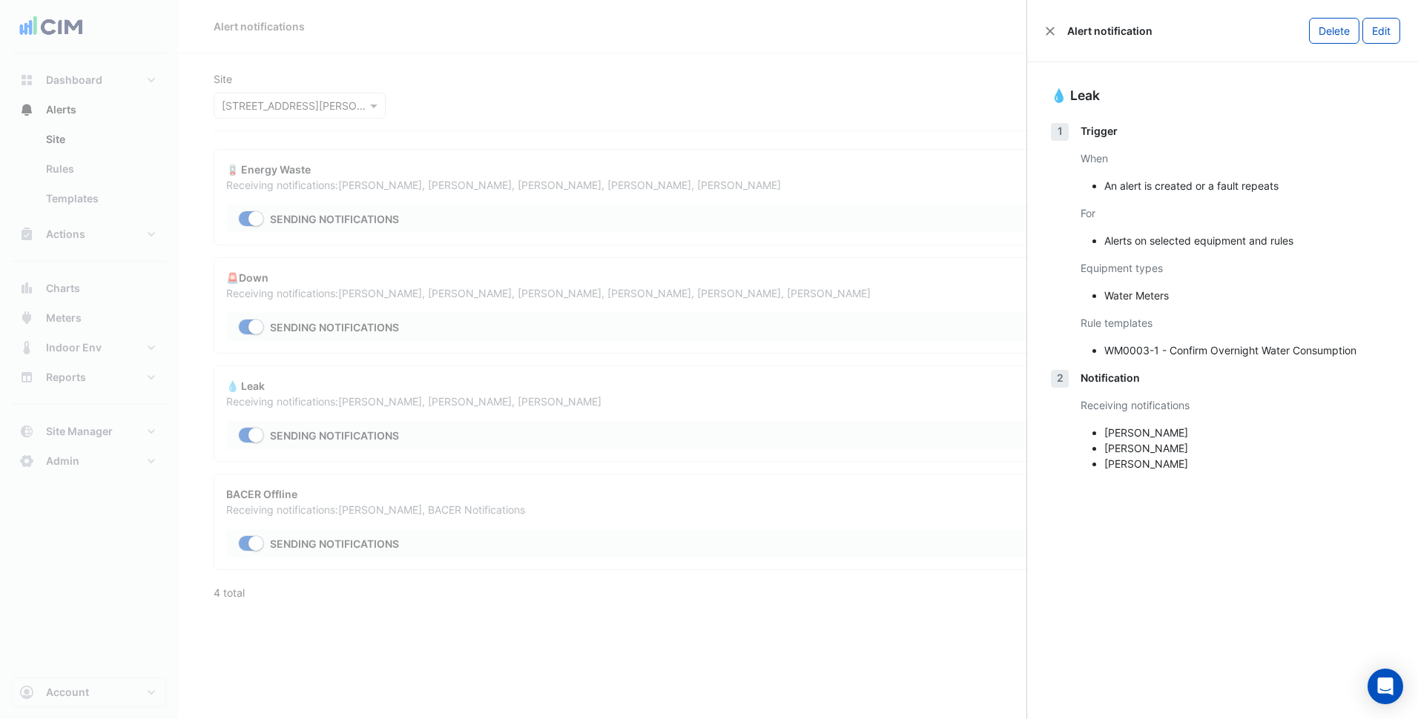
click at [879, 578] on ngb-offcanvas-backdrop at bounding box center [709, 359] width 1418 height 719
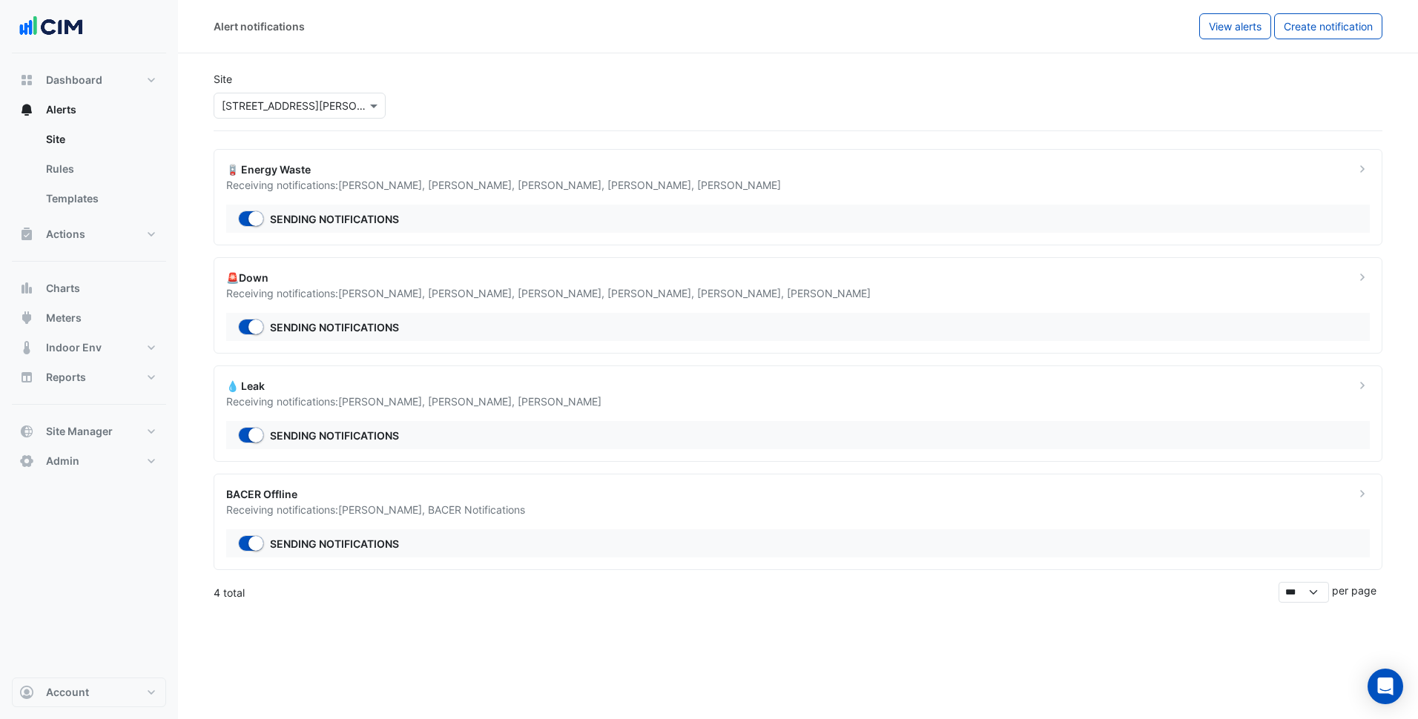
click at [535, 299] on span "Pierre Lawrence ," at bounding box center [563, 293] width 90 height 13
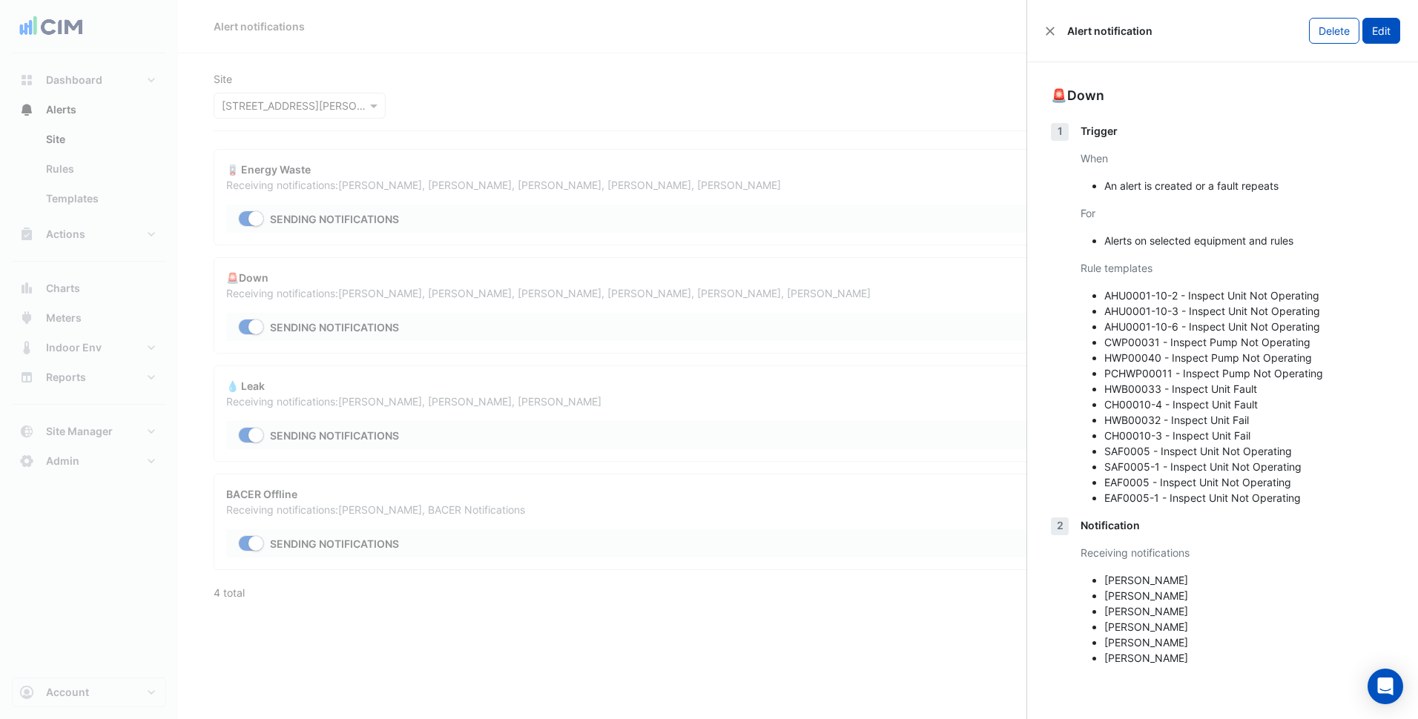
click at [1384, 39] on button "Edit" at bounding box center [1381, 31] width 38 height 26
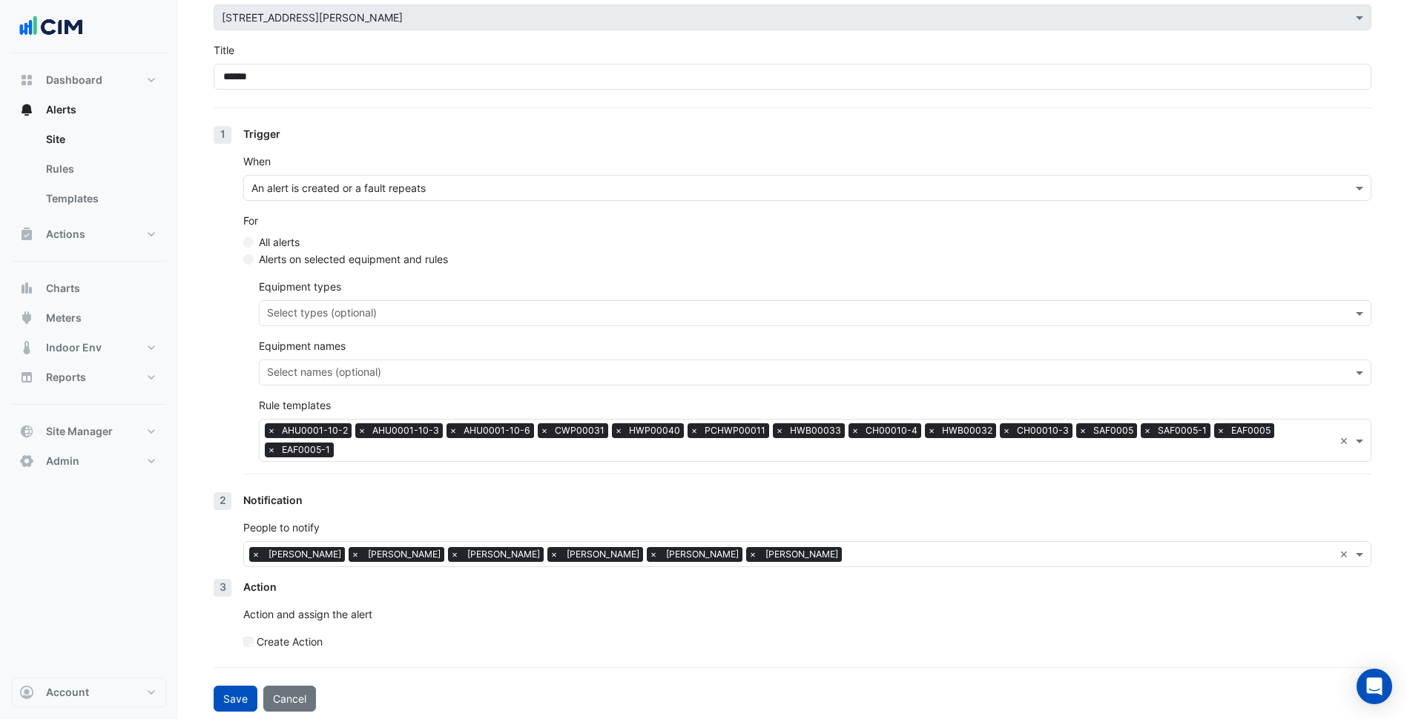
scroll to position [93, 0]
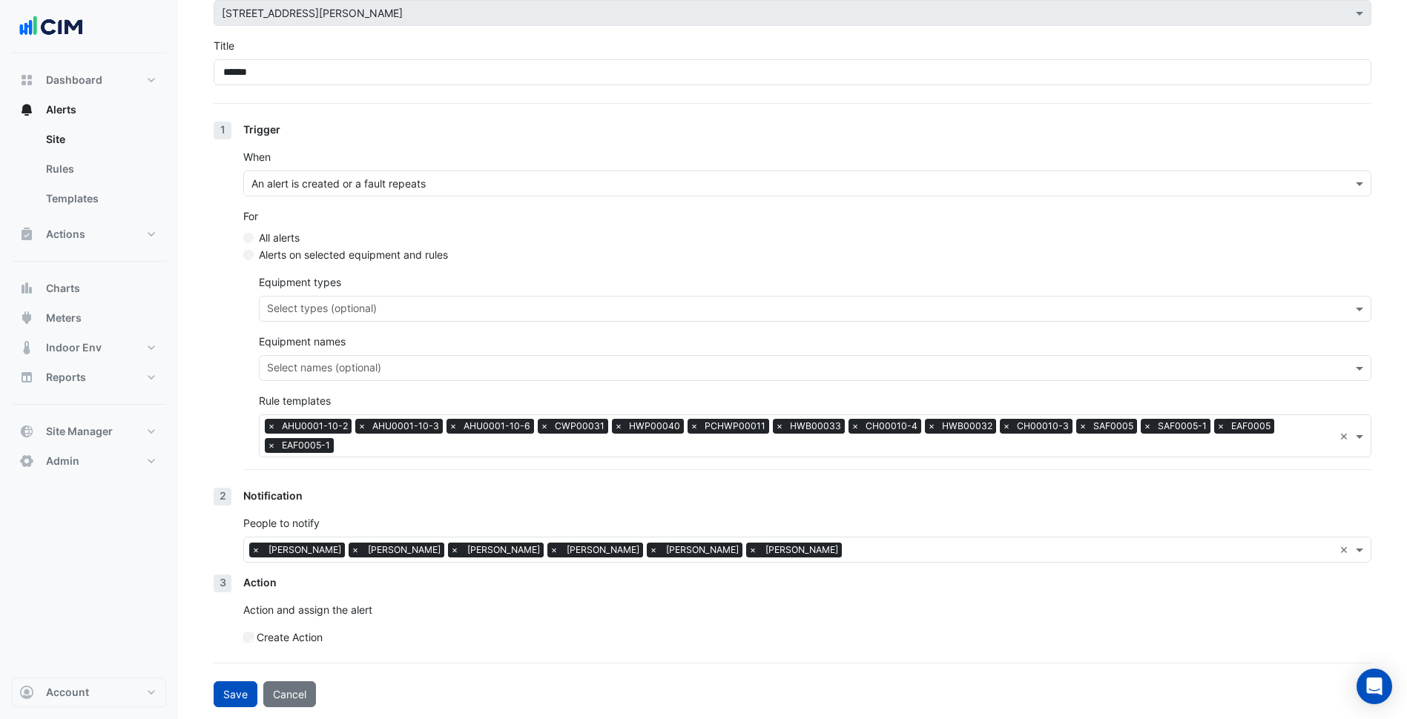
click at [448, 550] on span "×" at bounding box center [454, 550] width 13 height 15
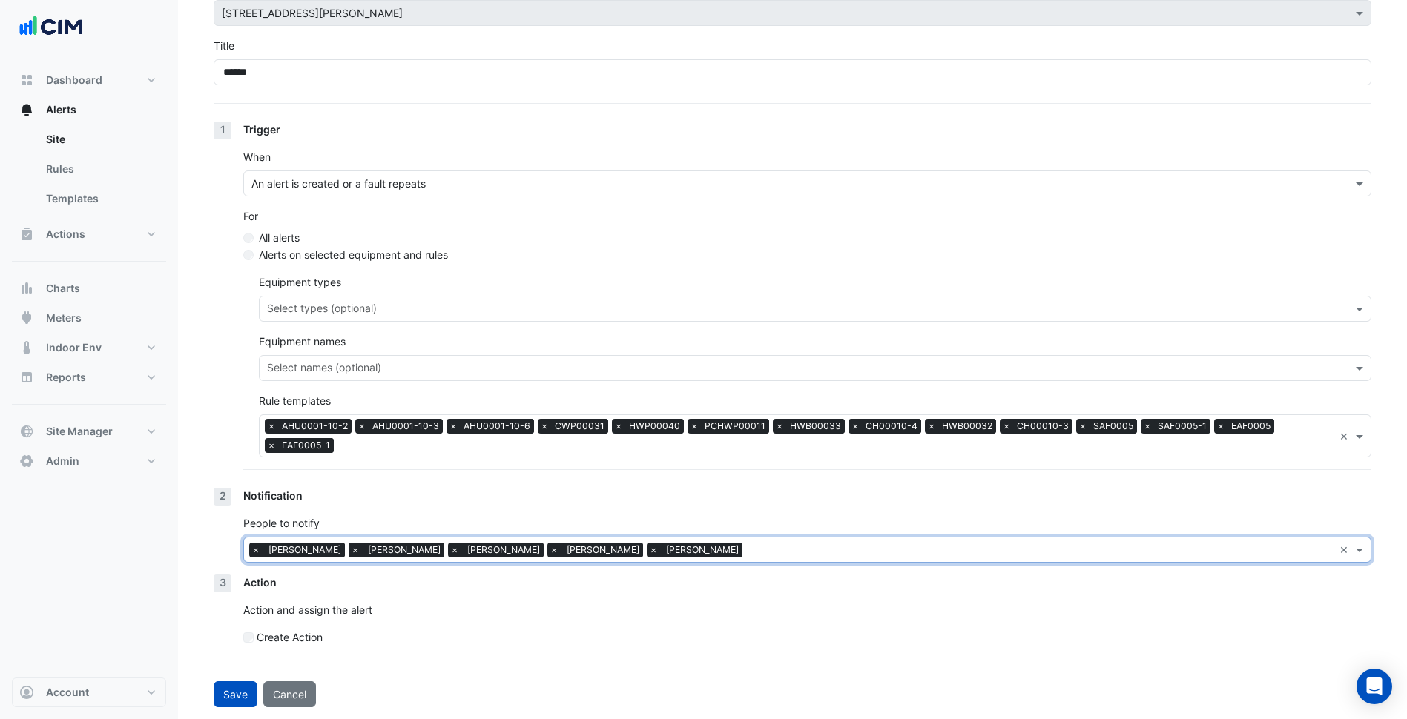
click at [748, 551] on input "text" at bounding box center [1040, 552] width 585 height 16
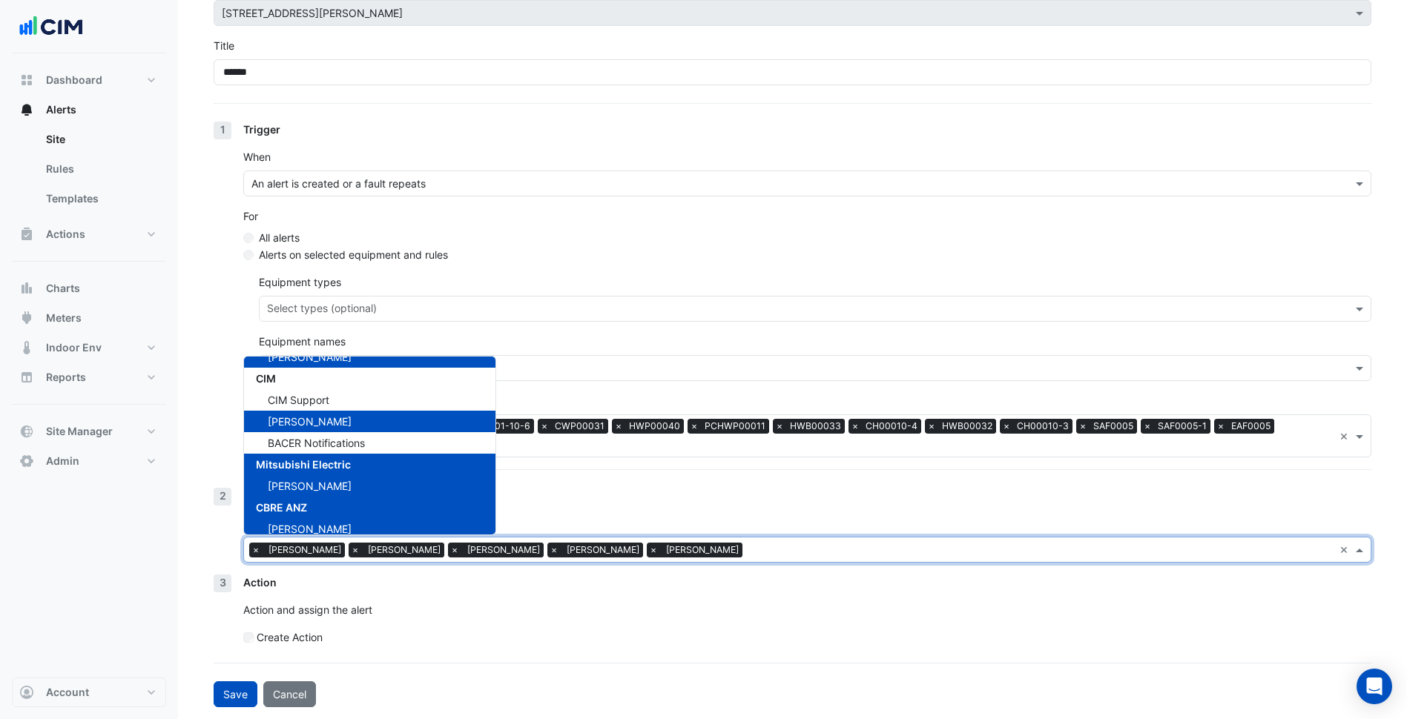
scroll to position [199, 0]
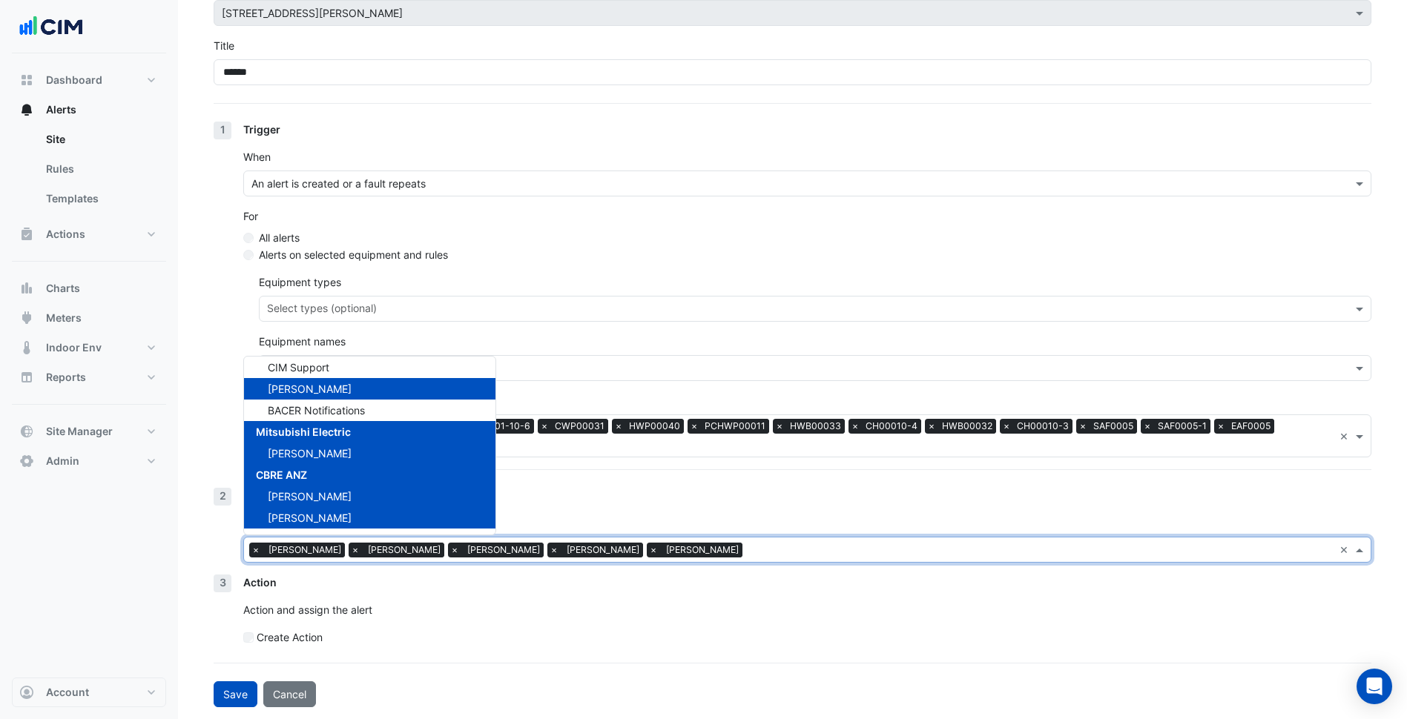
click at [295, 459] on span "Daryl Khoh" at bounding box center [310, 453] width 84 height 13
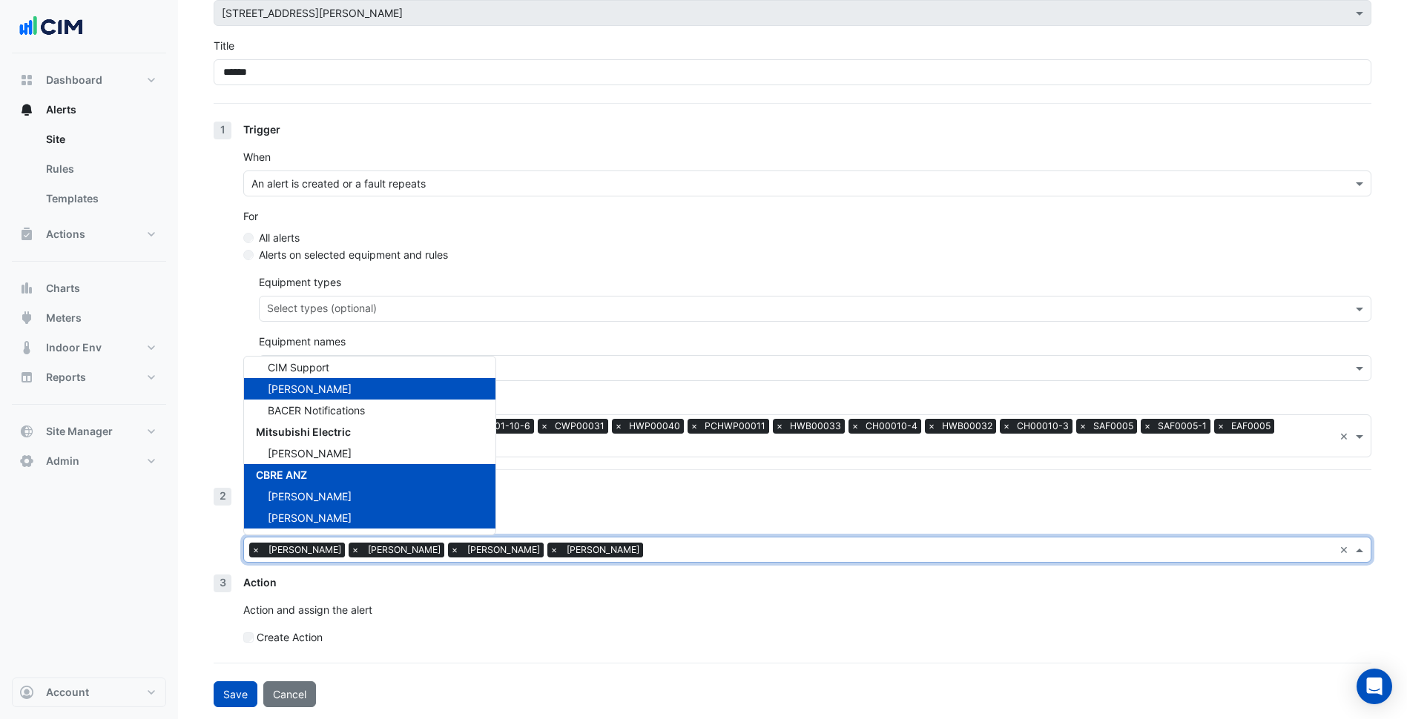
click at [469, 622] on div "Action Action and assign the alert Create Action" at bounding box center [807, 616] width 1128 height 82
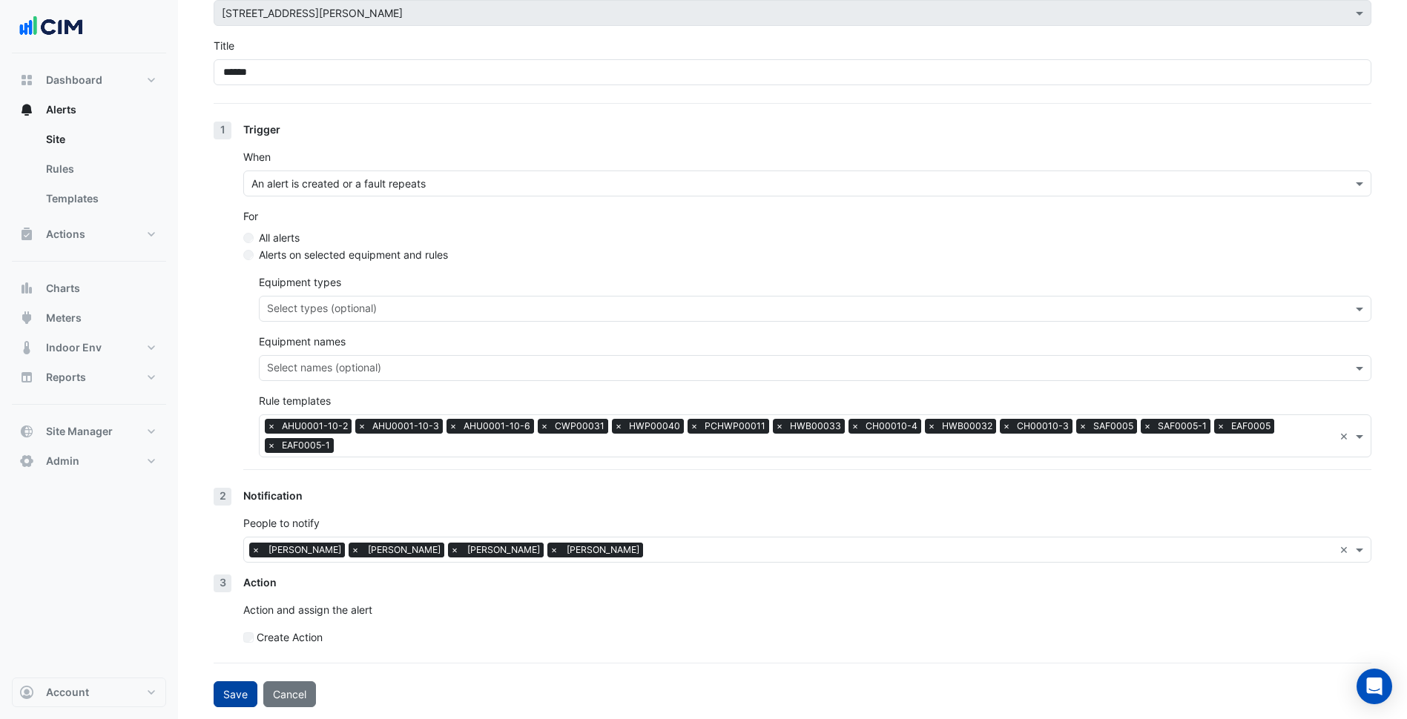
click at [238, 702] on button "Save" at bounding box center [236, 694] width 44 height 26
select select "******"
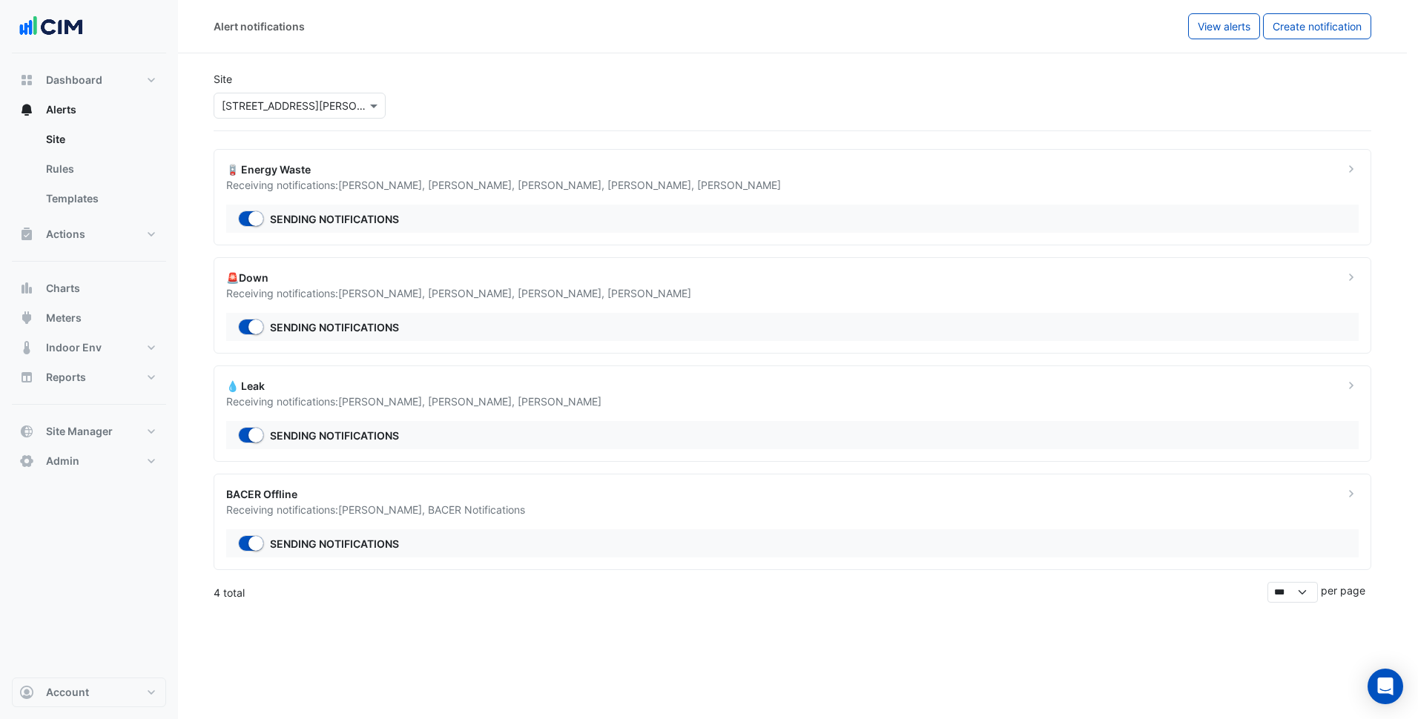
click at [713, 602] on ngb-offcanvas-backdrop at bounding box center [709, 359] width 1418 height 719
click at [739, 162] on div "🪫 Energy Waste" at bounding box center [781, 170] width 1111 height 16
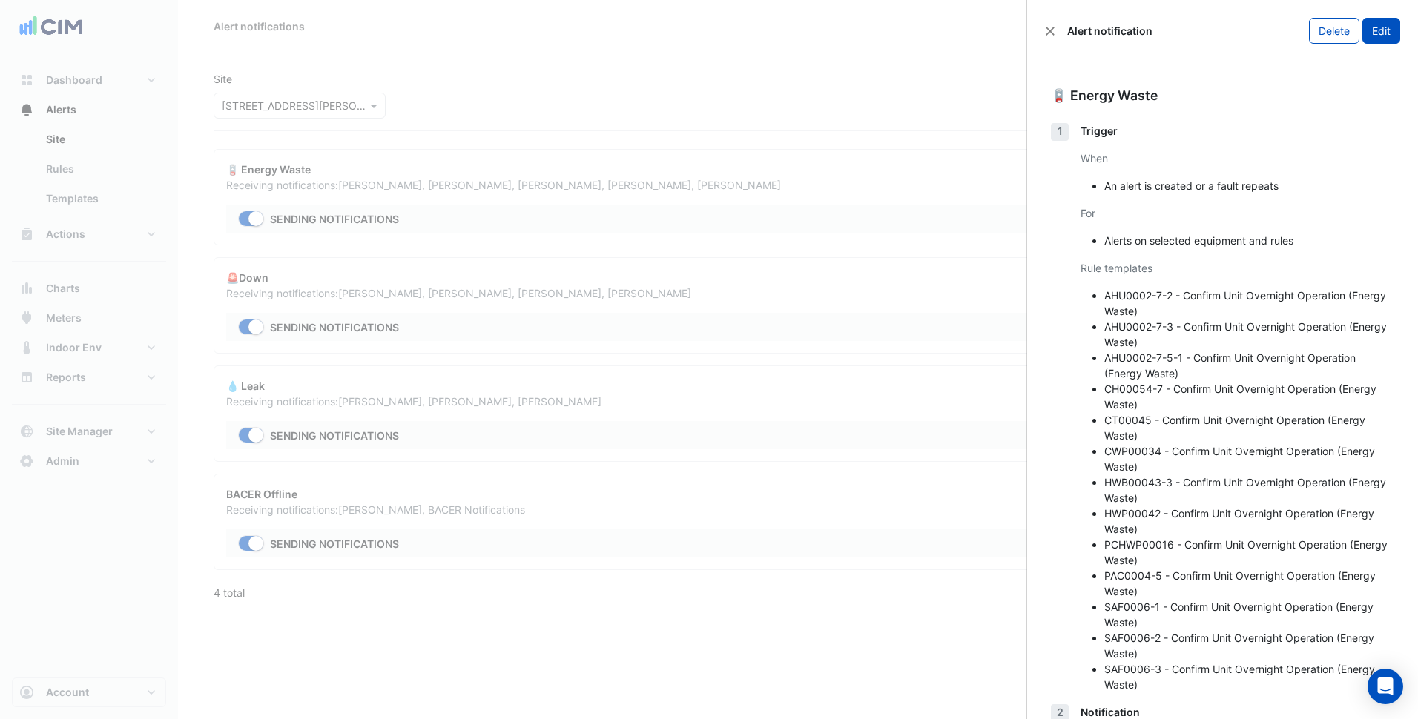
click at [1362, 38] on button "Edit" at bounding box center [1381, 31] width 38 height 26
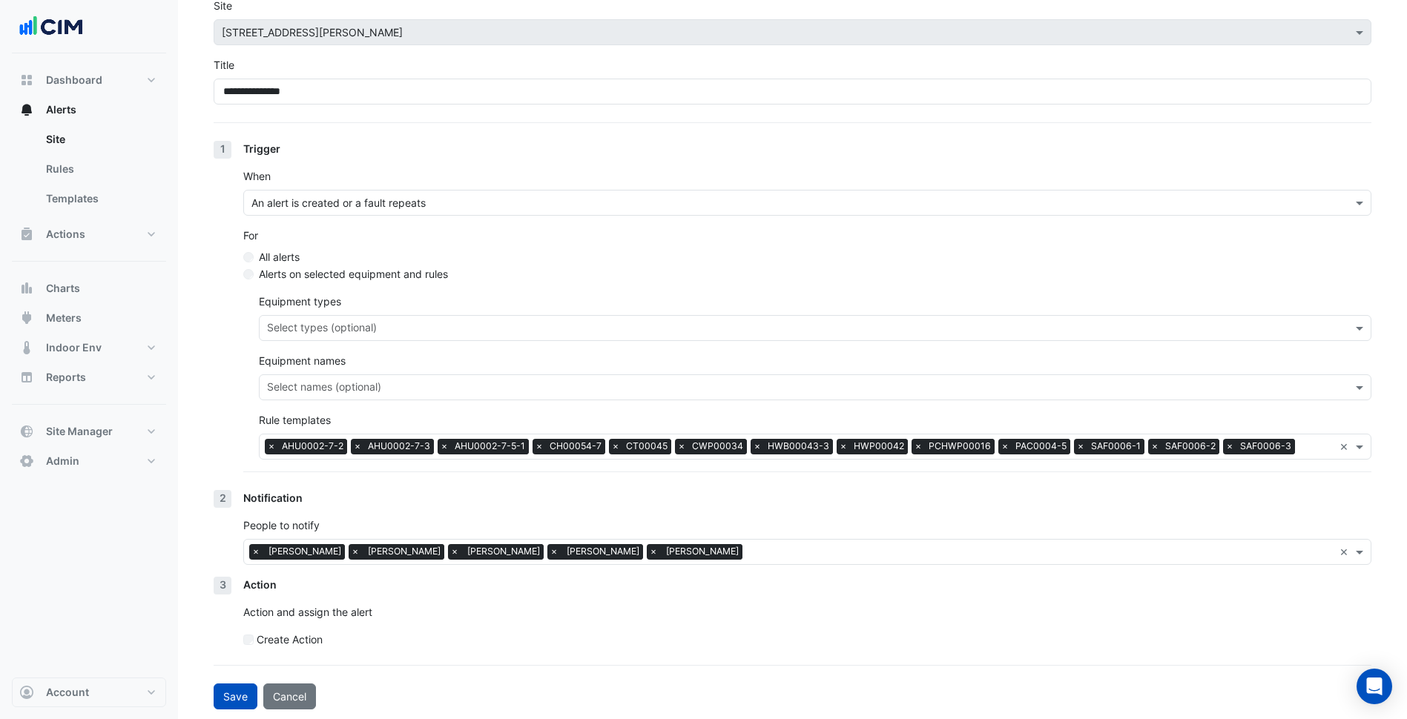
scroll to position [76, 0]
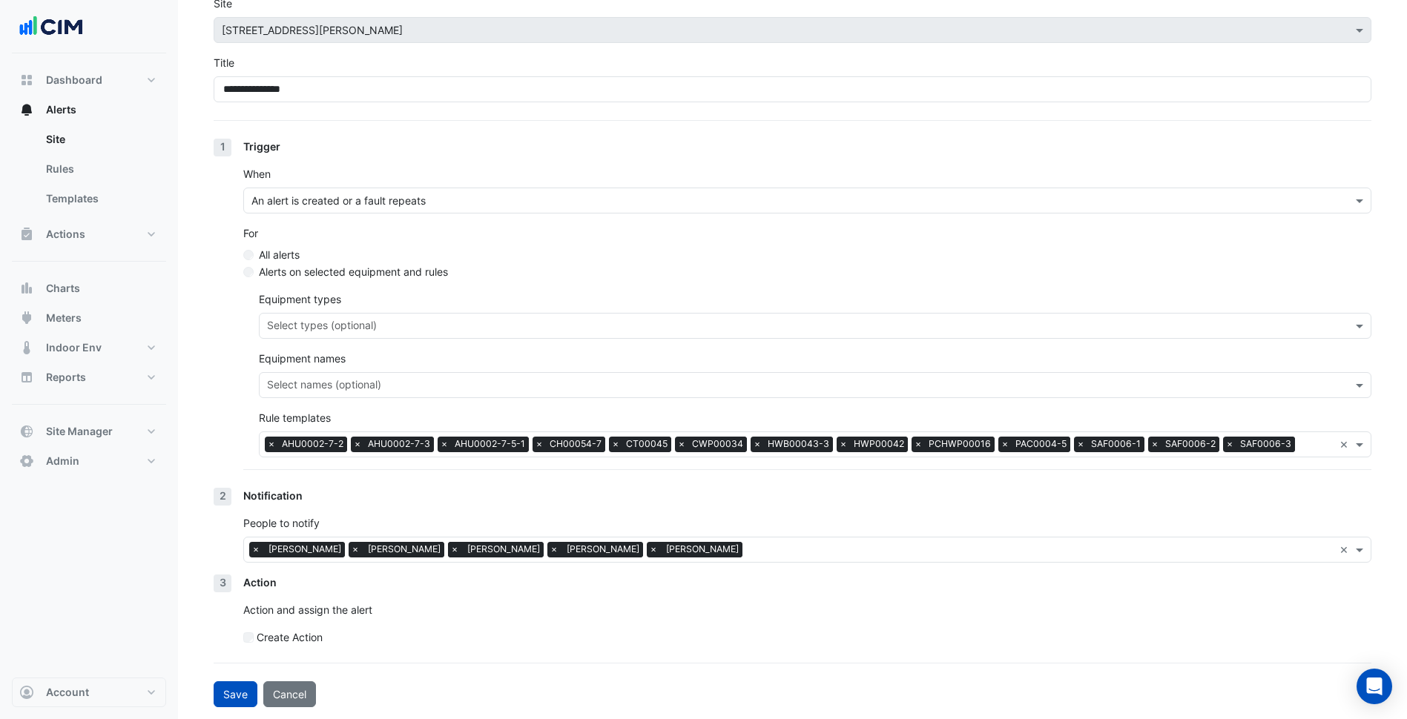
click at [448, 551] on span "×" at bounding box center [454, 549] width 13 height 15
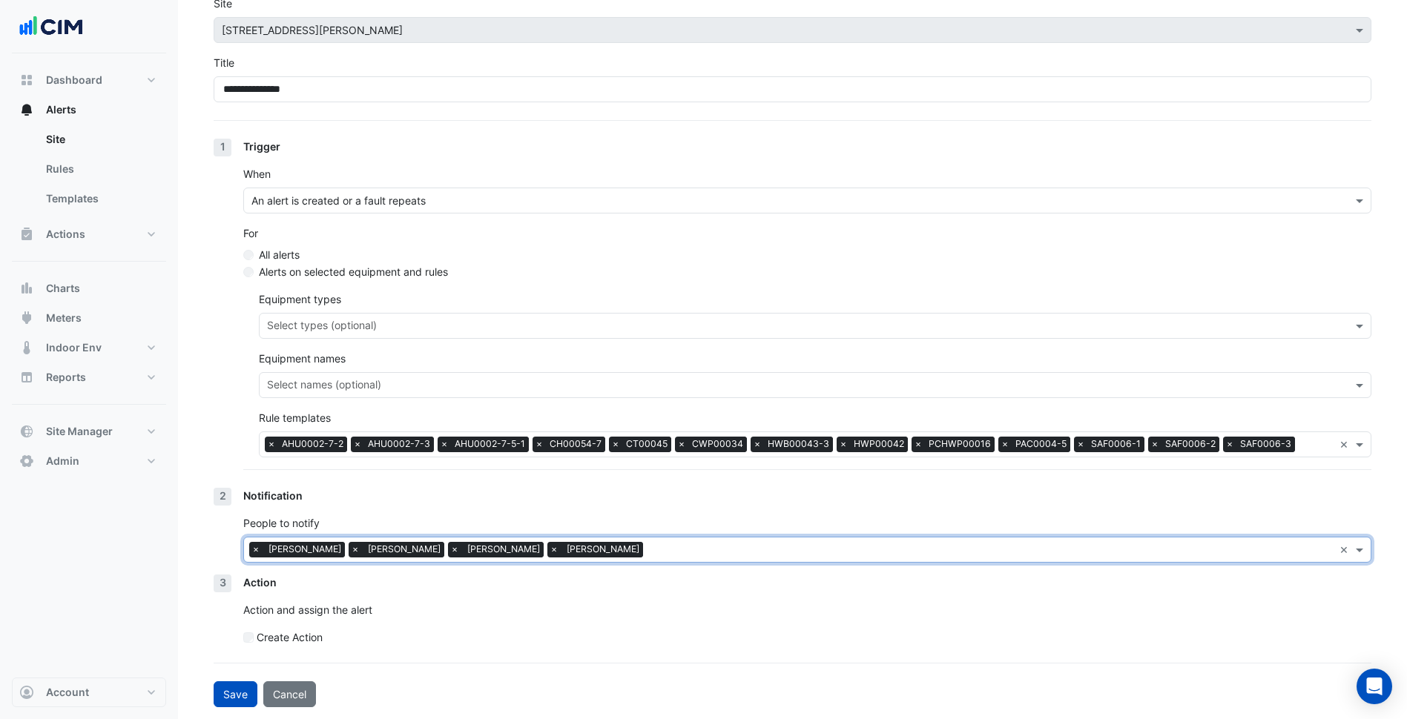
click at [490, 608] on p "Action and assign the alert" at bounding box center [807, 610] width 1128 height 16
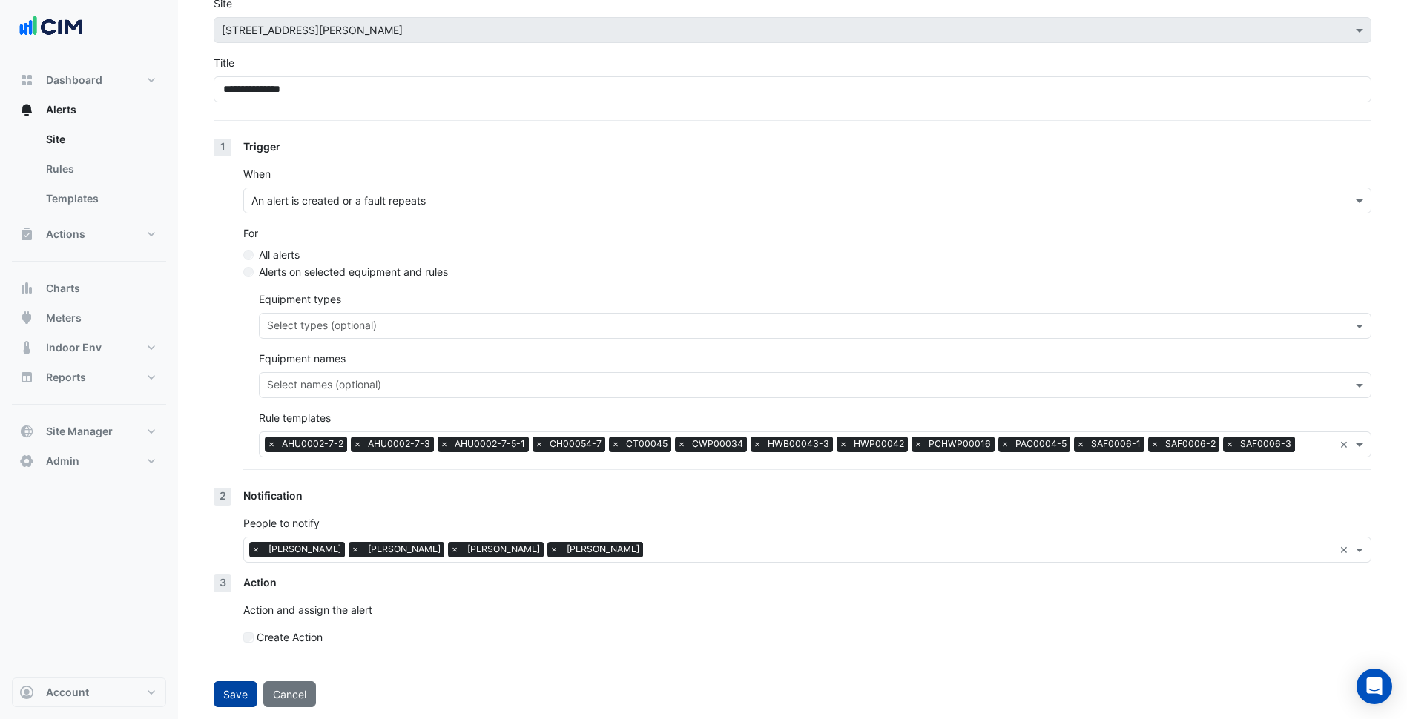
click at [229, 701] on button "Save" at bounding box center [236, 694] width 44 height 26
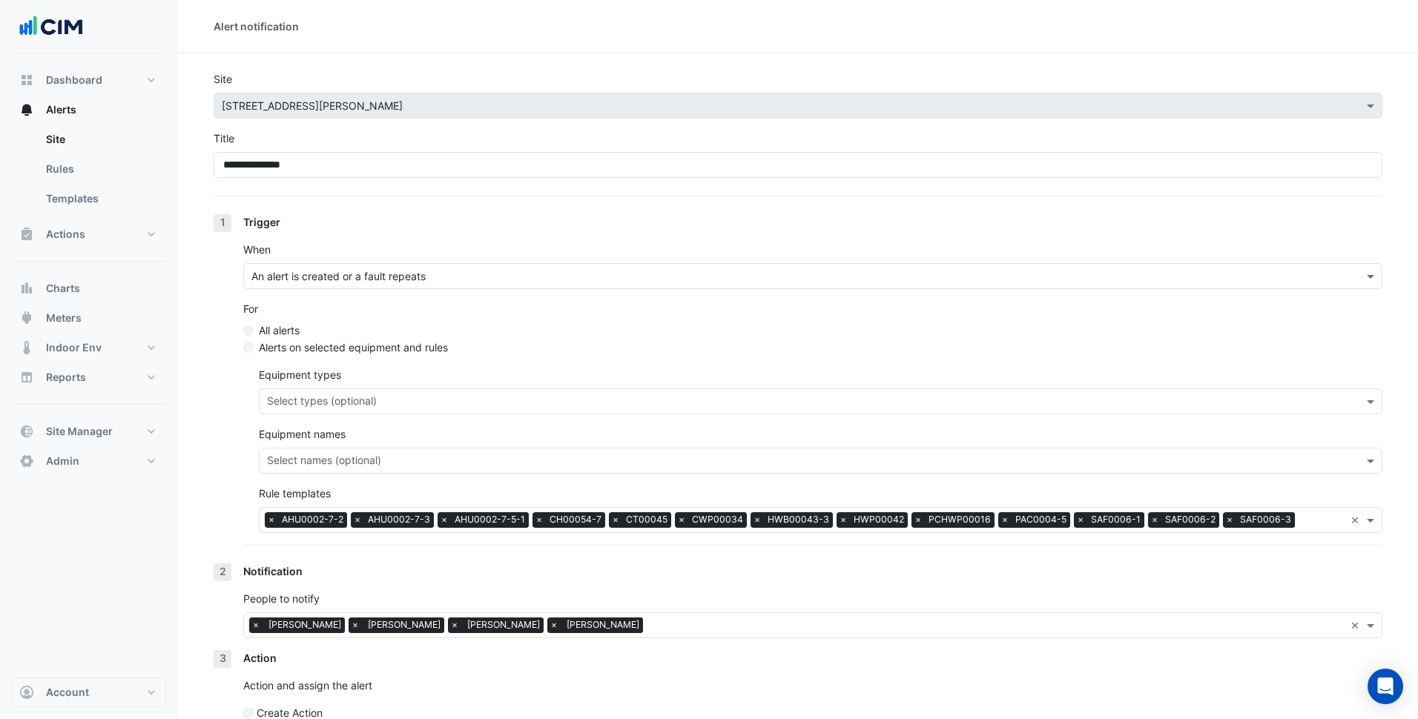
select select "******"
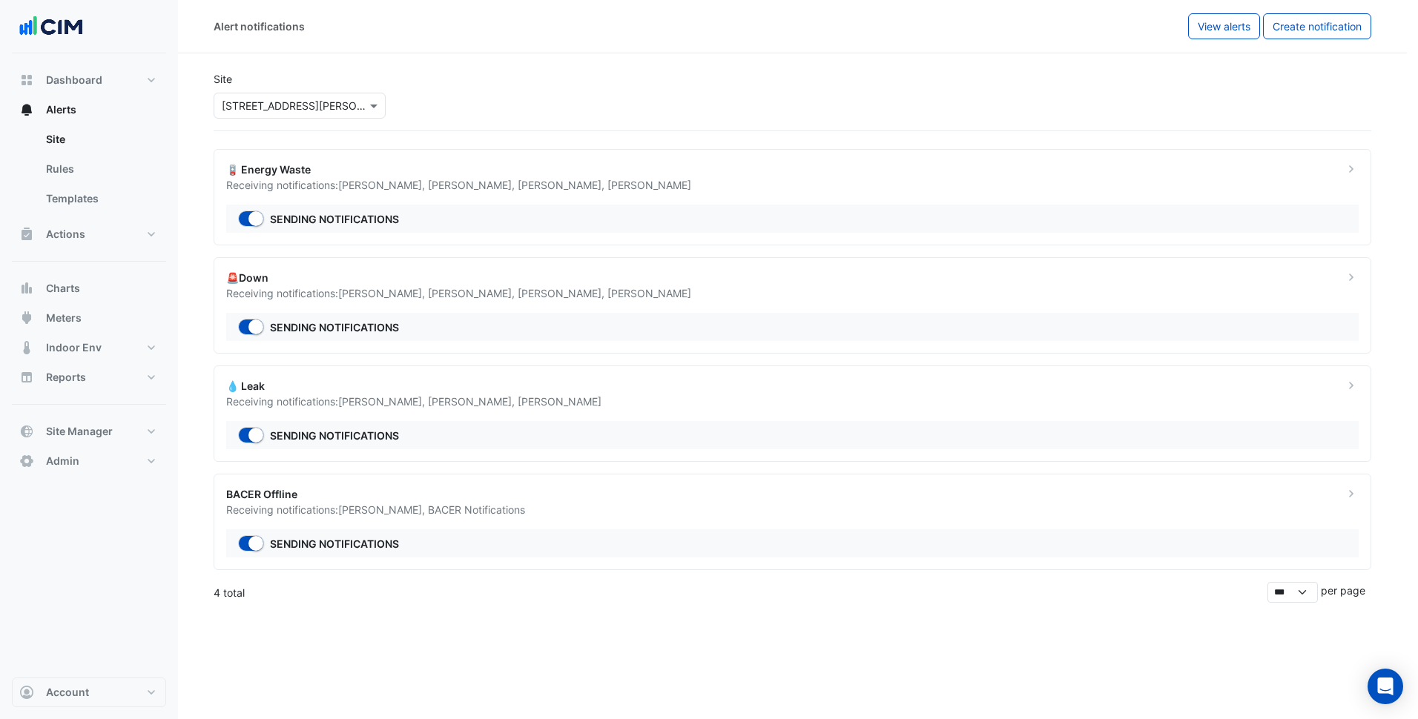
click at [725, 615] on ngb-offcanvas-backdrop at bounding box center [709, 359] width 1418 height 719
click at [260, 658] on div "Alert notifications View alerts Create notification Site Select a Site × 275 Ge…" at bounding box center [798, 359] width 1240 height 719
click at [185, 297] on section "Site Select a Site × 275 George Street Sydney 🪫 Energy Waste Receiving notifica…" at bounding box center [798, 327] width 1240 height 549
click at [395, 666] on div "Alert notifications View alerts Create notification Site Select a Site × 275 Ge…" at bounding box center [798, 359] width 1240 height 719
click at [248, 669] on div "Alert notifications View alerts Create notification Site Select a Site × 275 Ge…" at bounding box center [798, 359] width 1240 height 719
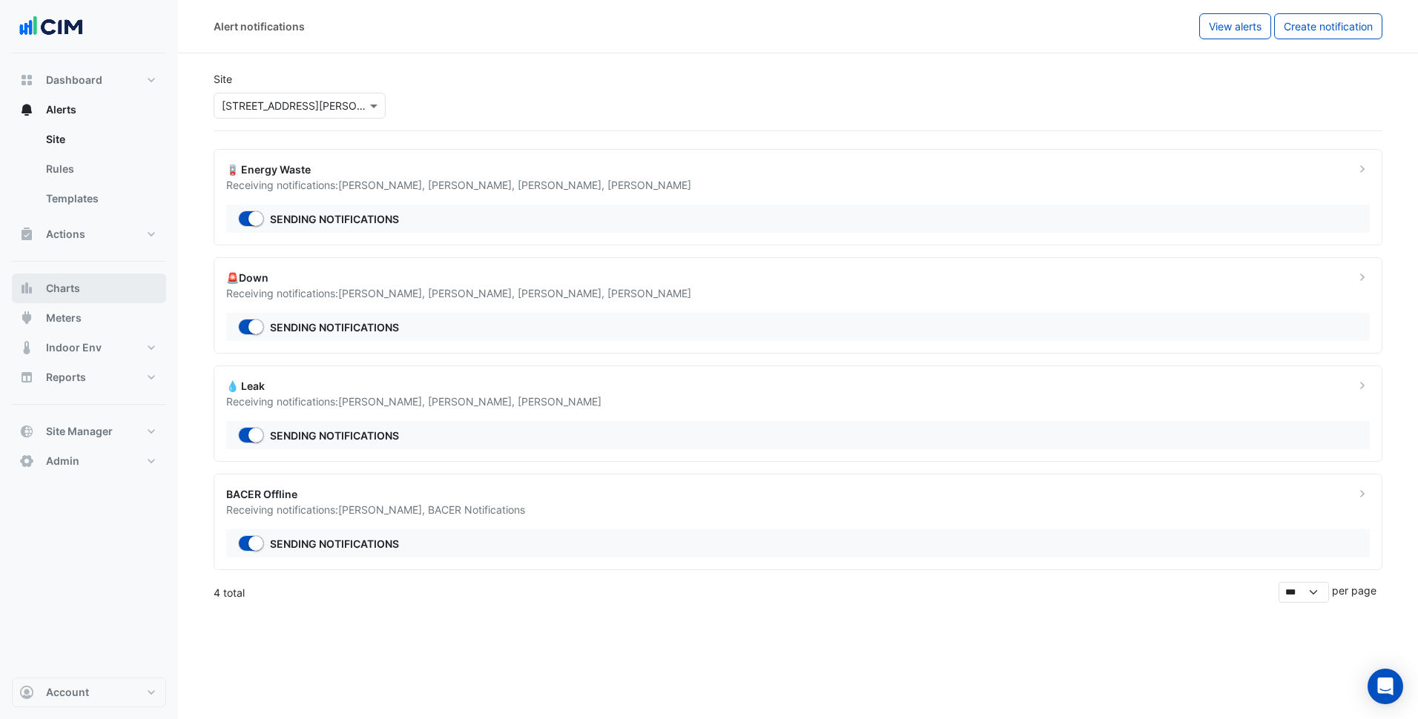
click at [106, 285] on button "Charts" at bounding box center [89, 289] width 154 height 30
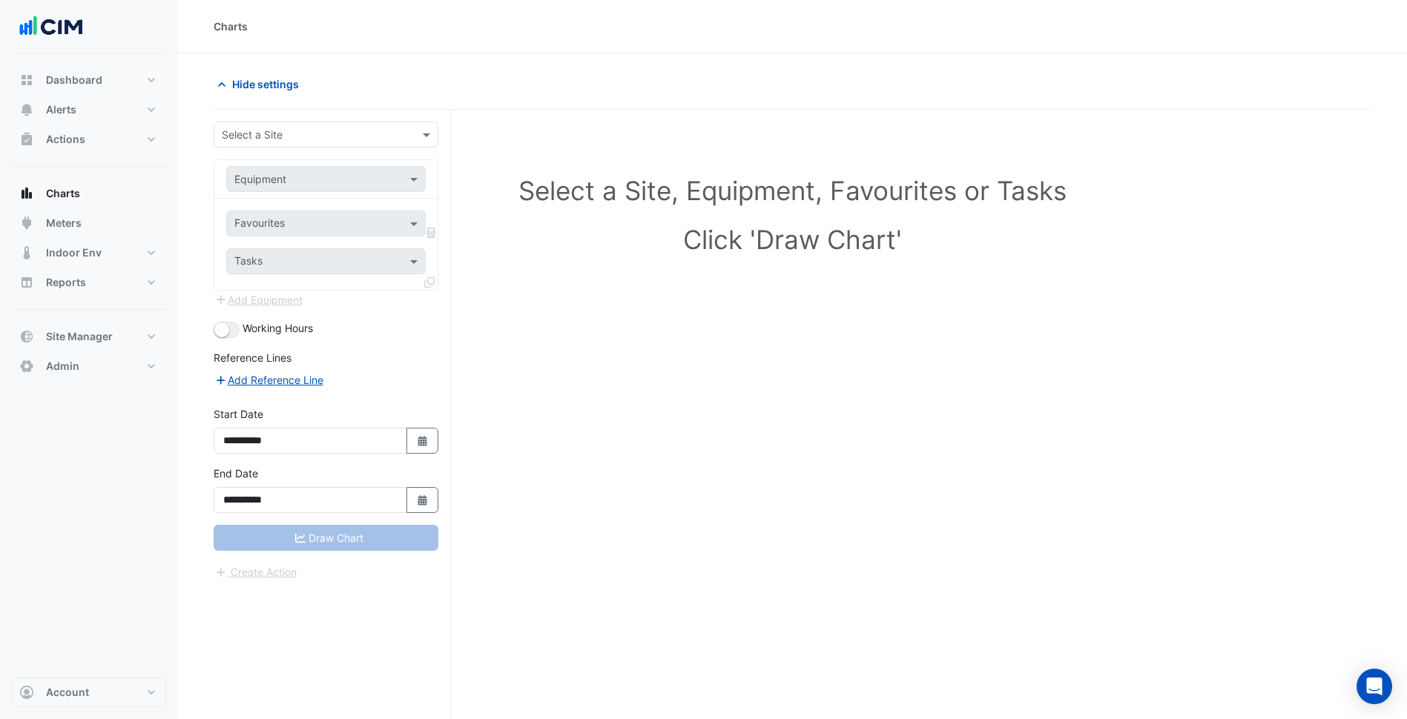
click at [304, 122] on div "Select a Site" at bounding box center [326, 135] width 225 height 26
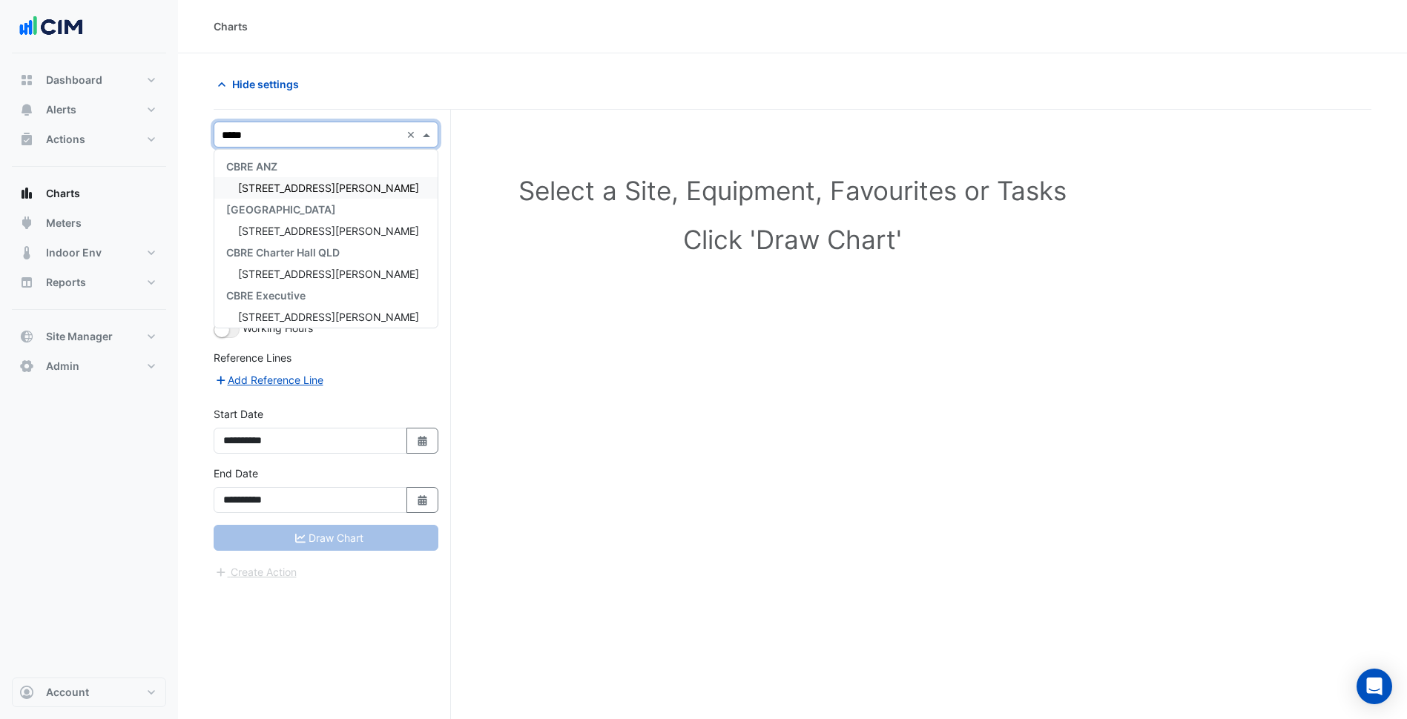
type input "******"
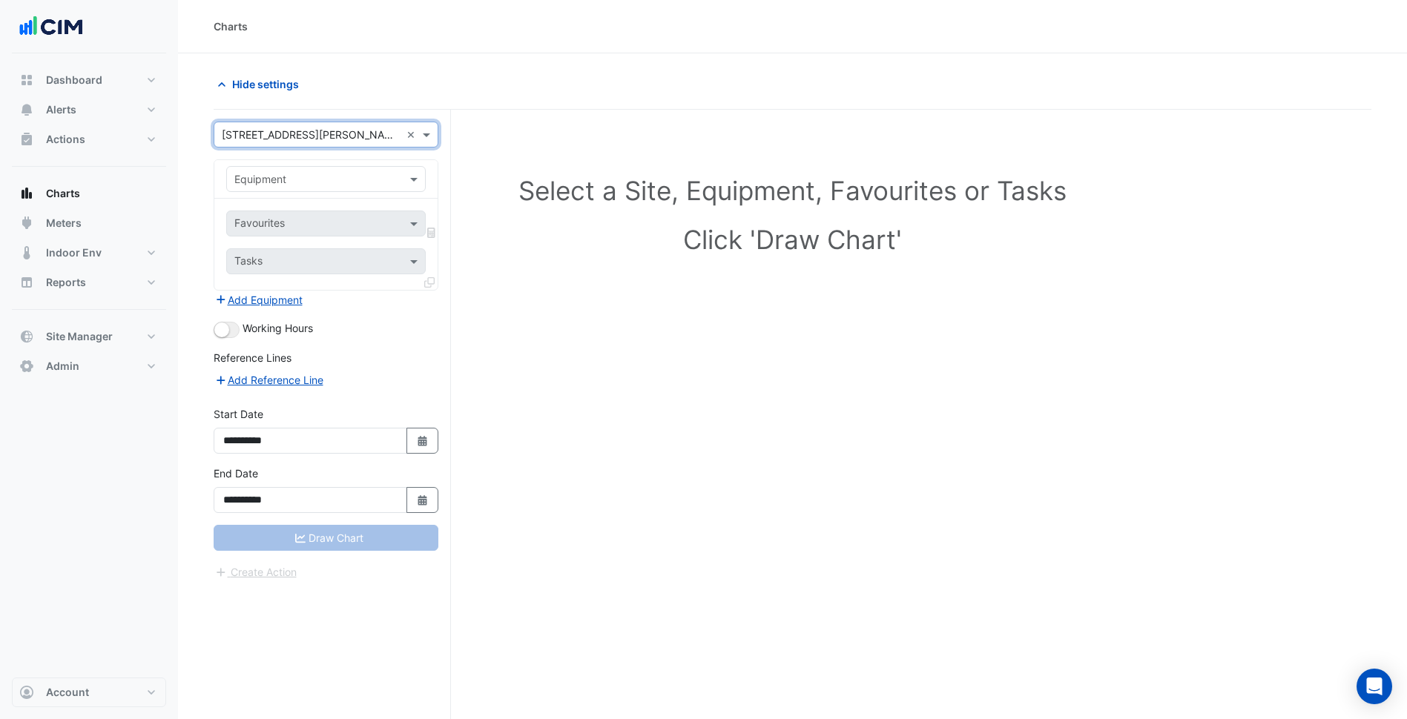
click at [365, 300] on div "Add Equipment" at bounding box center [326, 300] width 225 height 18
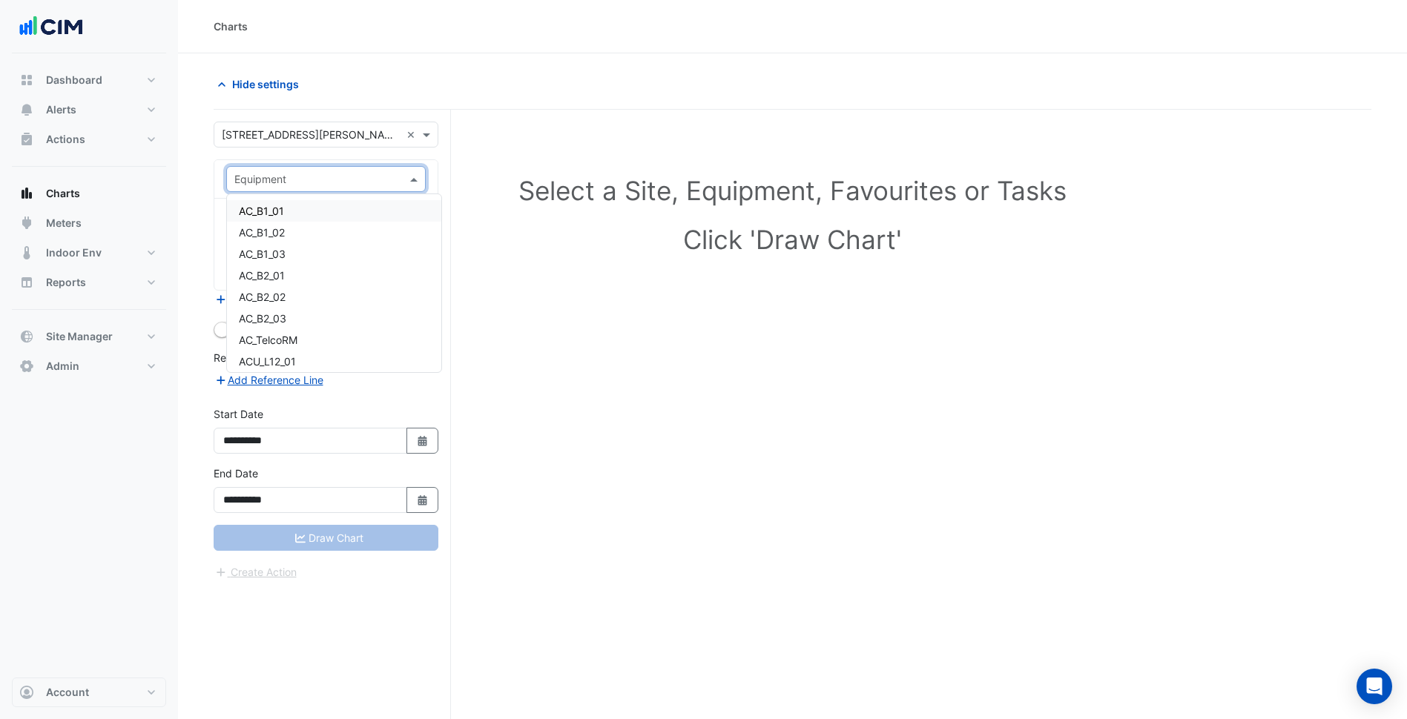
click at [327, 181] on input "text" at bounding box center [310, 180] width 153 height 16
click at [194, 145] on section "**********" at bounding box center [792, 414] width 1229 height 722
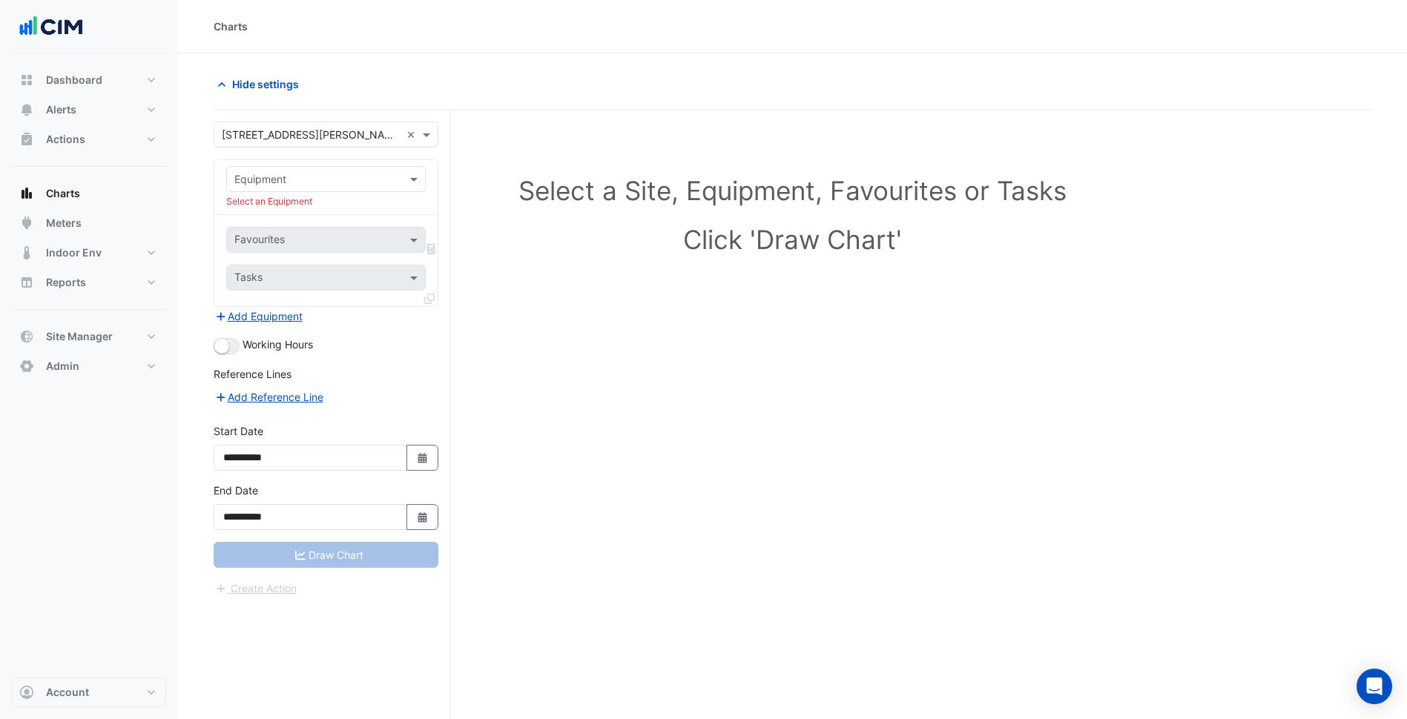
click at [497, 76] on div "Hide settings" at bounding box center [499, 84] width 588 height 26
click at [142, 262] on button "Indoor Env" at bounding box center [89, 253] width 154 height 30
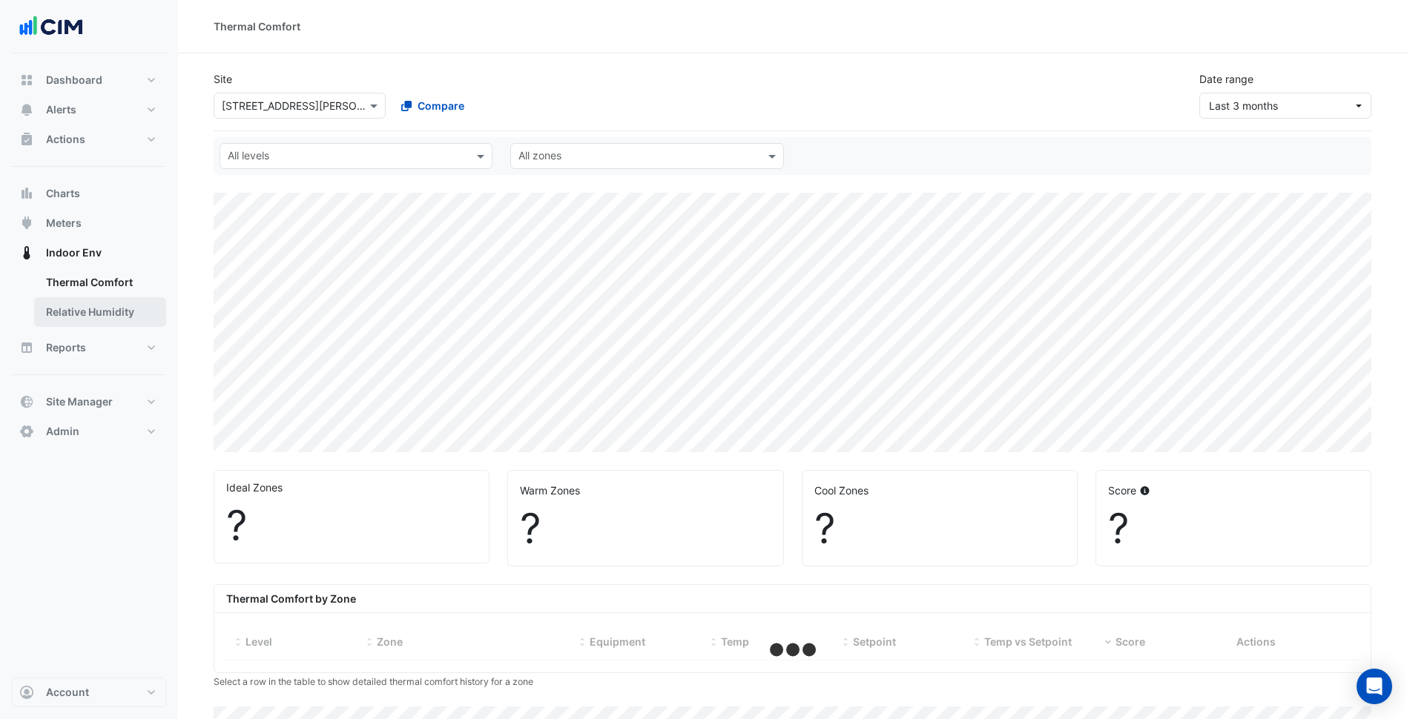
select select "***"
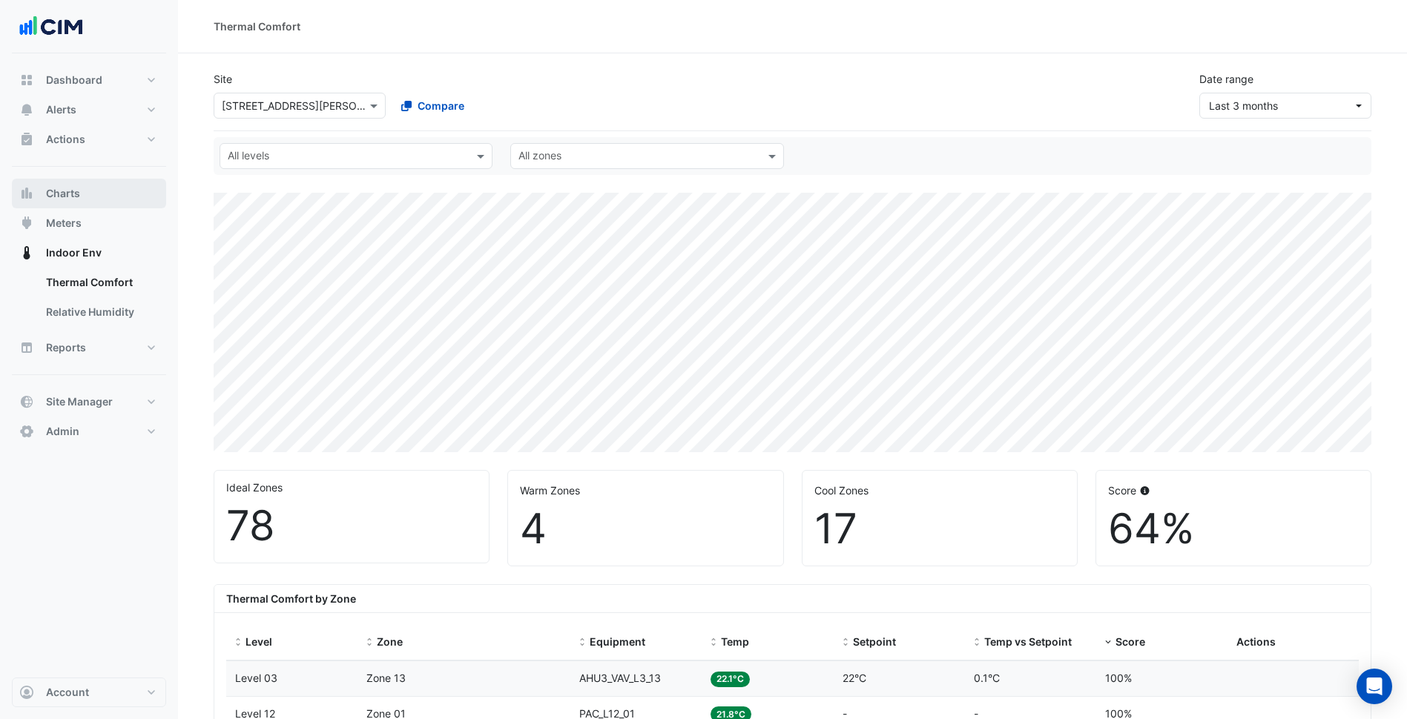
click at [82, 193] on button "Charts" at bounding box center [89, 194] width 154 height 30
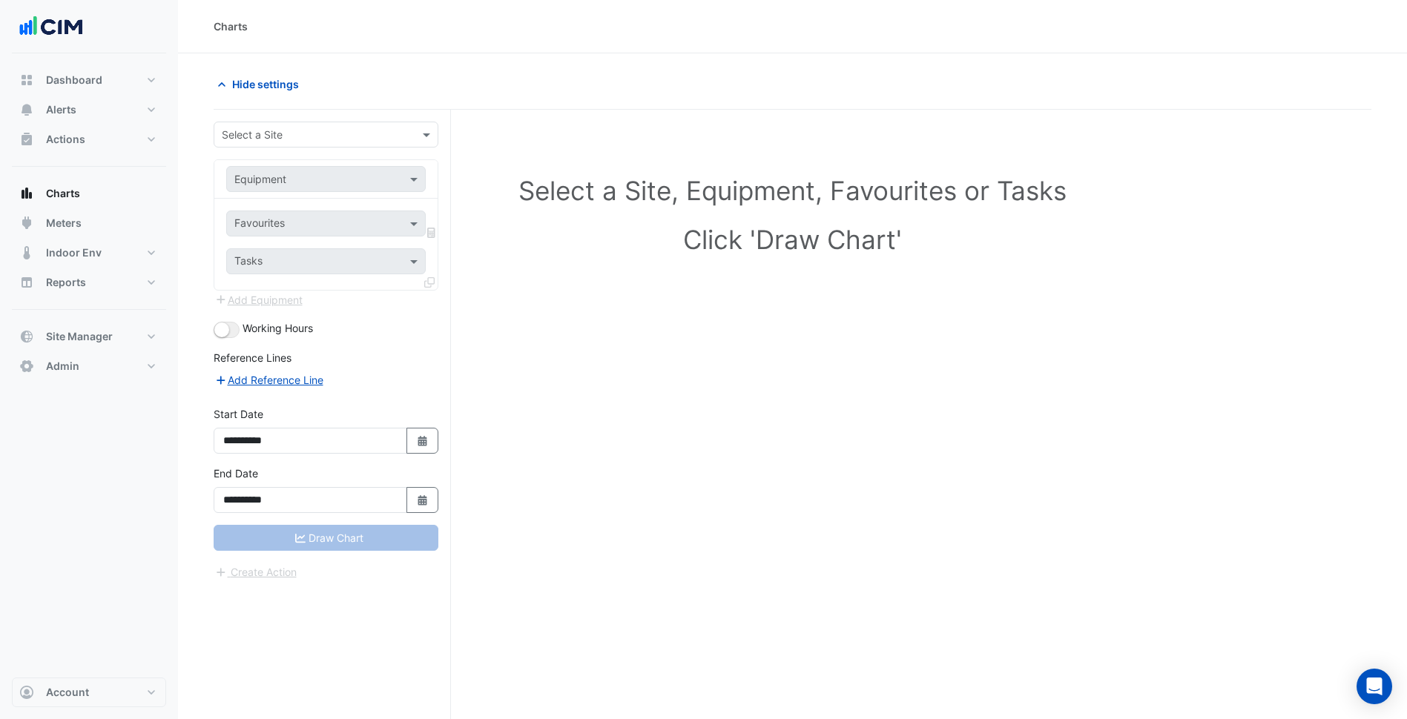
click at [190, 326] on section "**********" at bounding box center [792, 414] width 1229 height 722
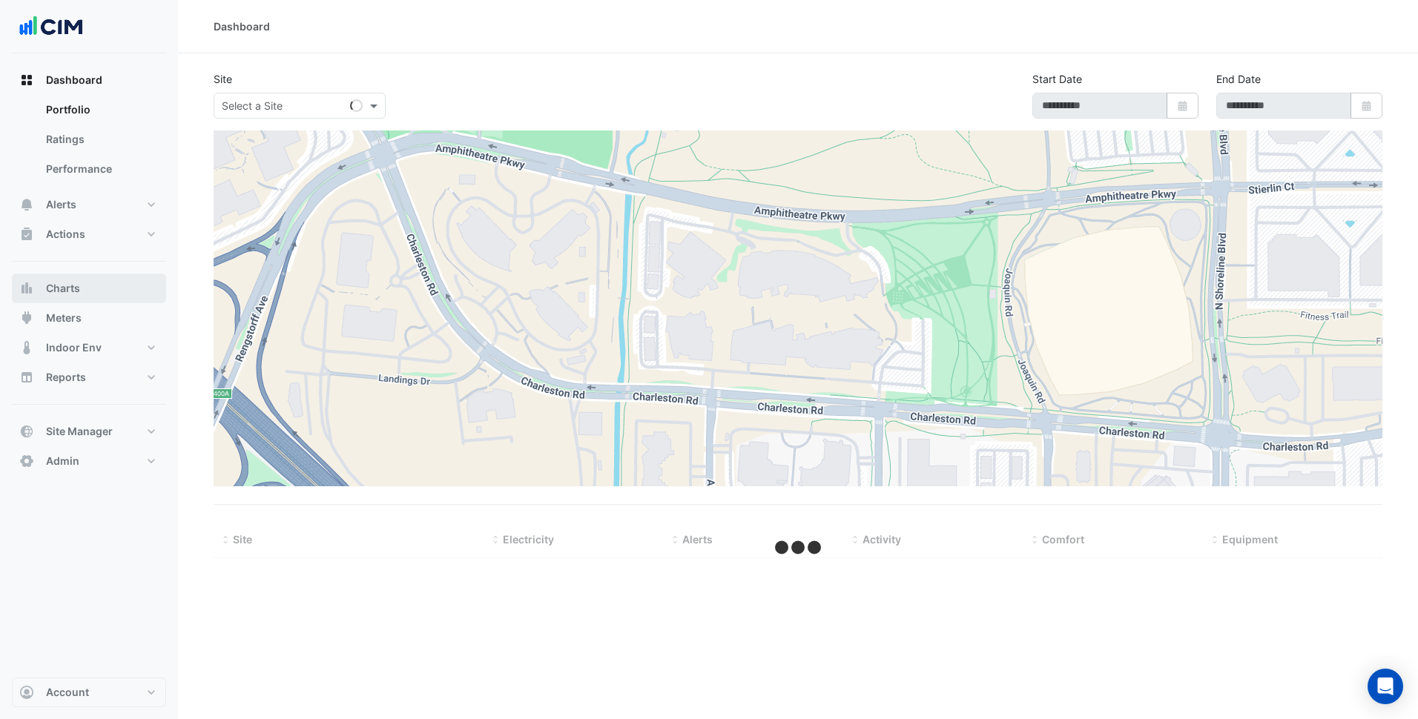
click at [82, 293] on button "Charts" at bounding box center [89, 289] width 154 height 30
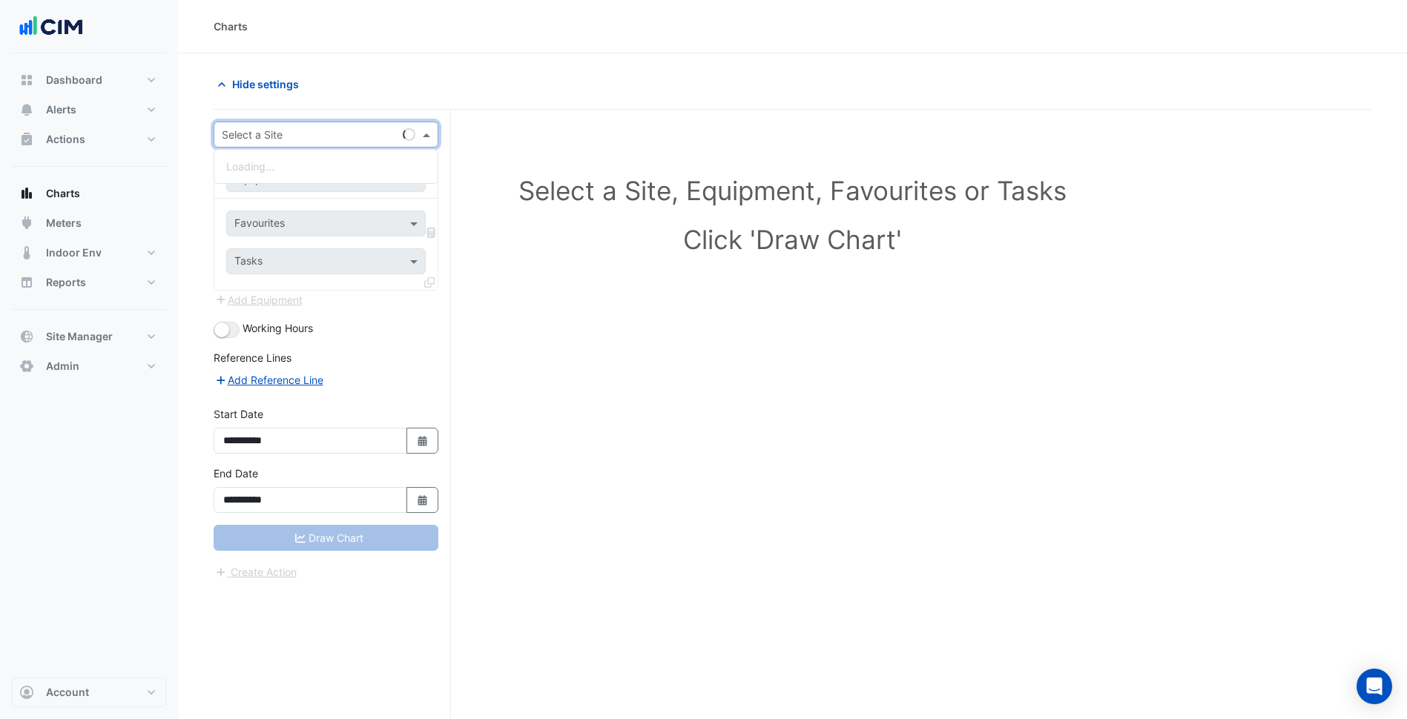
click at [325, 132] on input "text" at bounding box center [311, 136] width 179 height 16
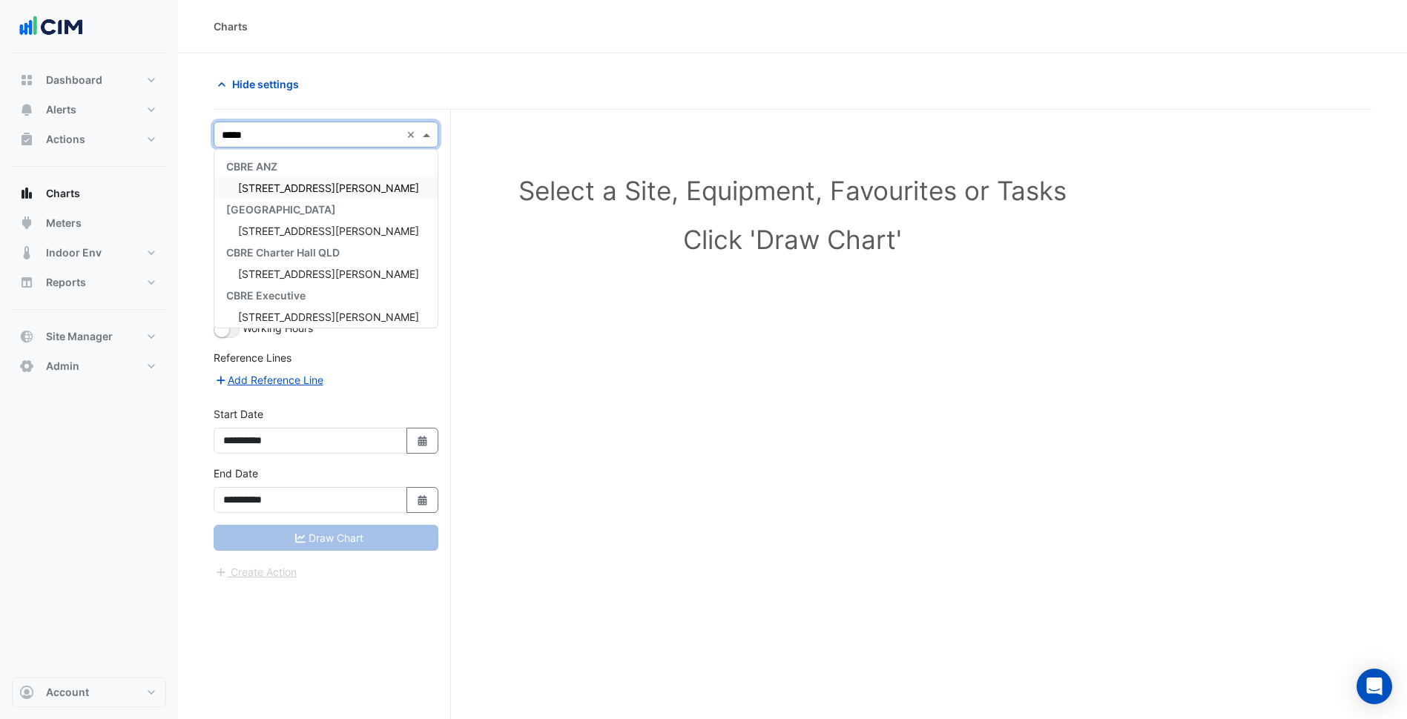
type input "******"
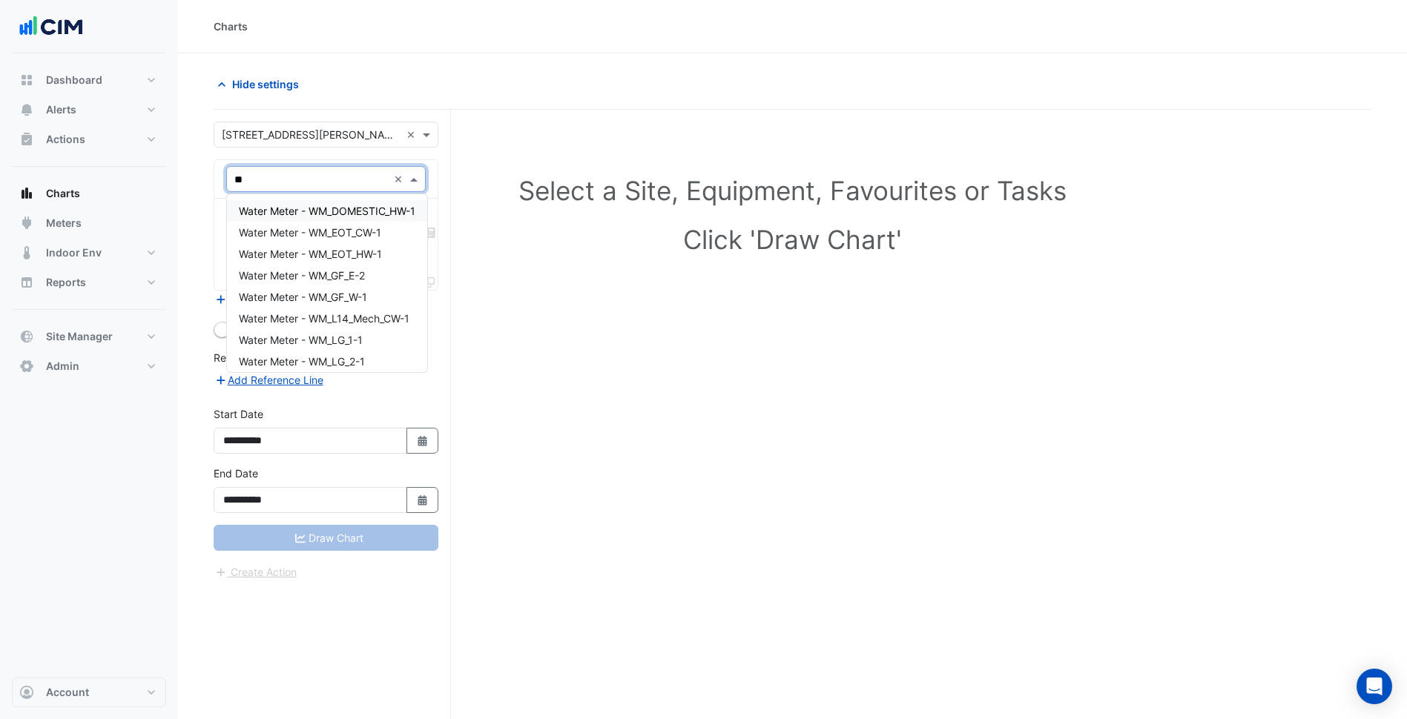
type input "*"
type input "****"
click at [345, 298] on span "Water Meter - WM_MainWater-1" at bounding box center [315, 297] width 152 height 13
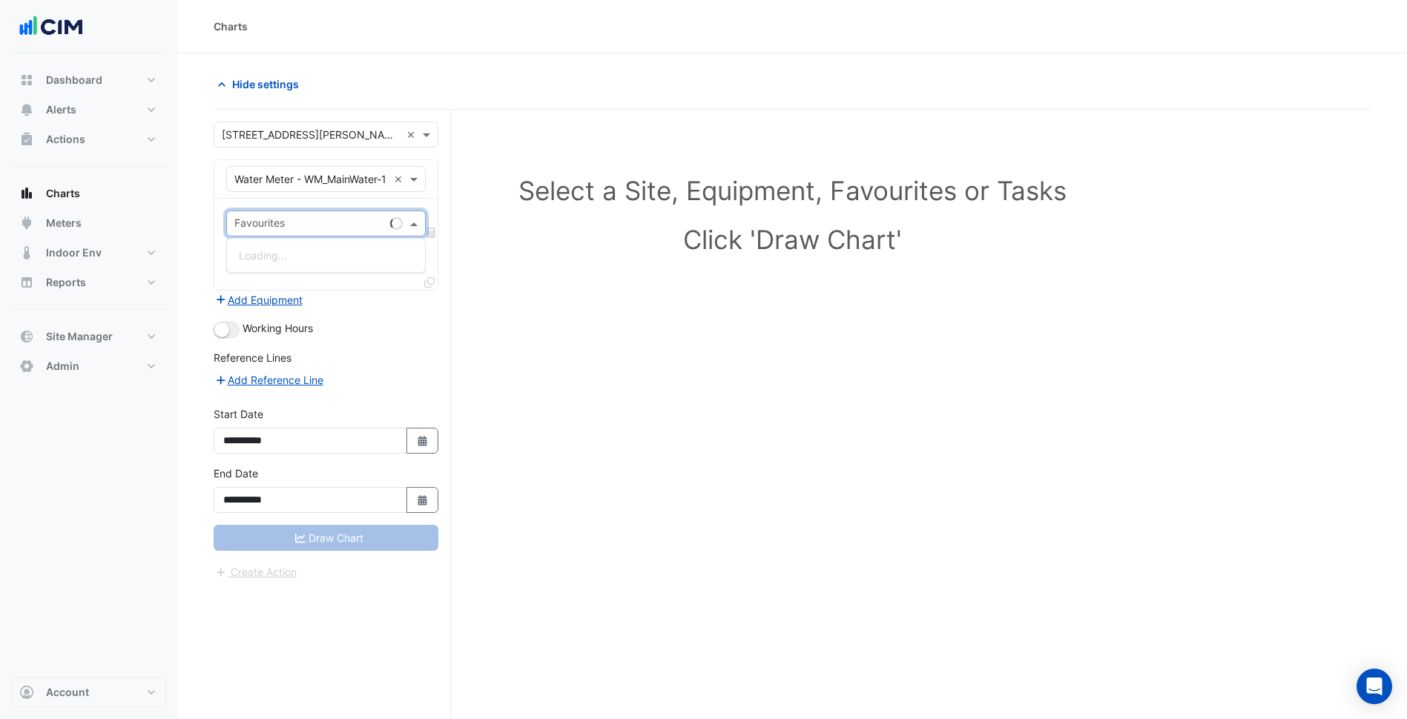
click at [318, 233] on div at bounding box center [308, 225] width 152 height 19
click at [339, 257] on span "Water Consumption Final Substituted" at bounding box center [328, 255] width 179 height 13
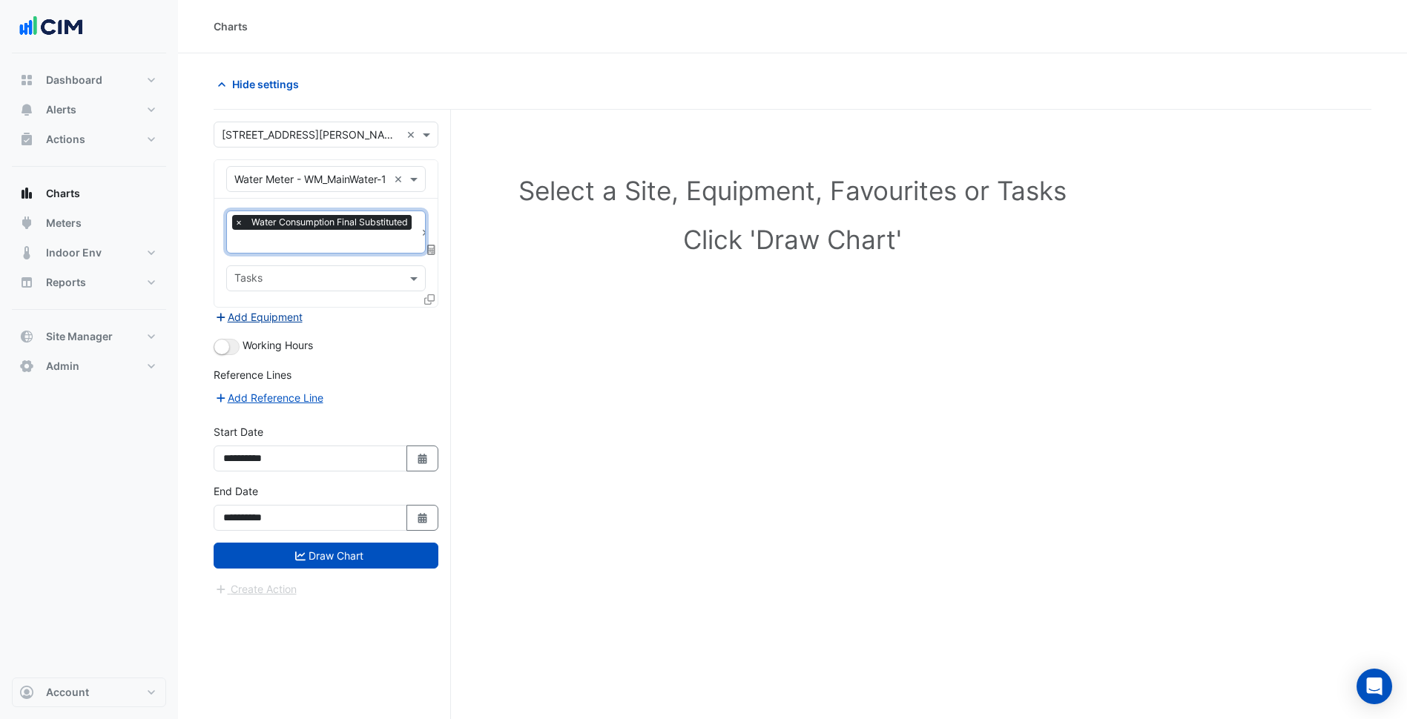
click at [282, 313] on button "Add Equipment" at bounding box center [259, 316] width 90 height 17
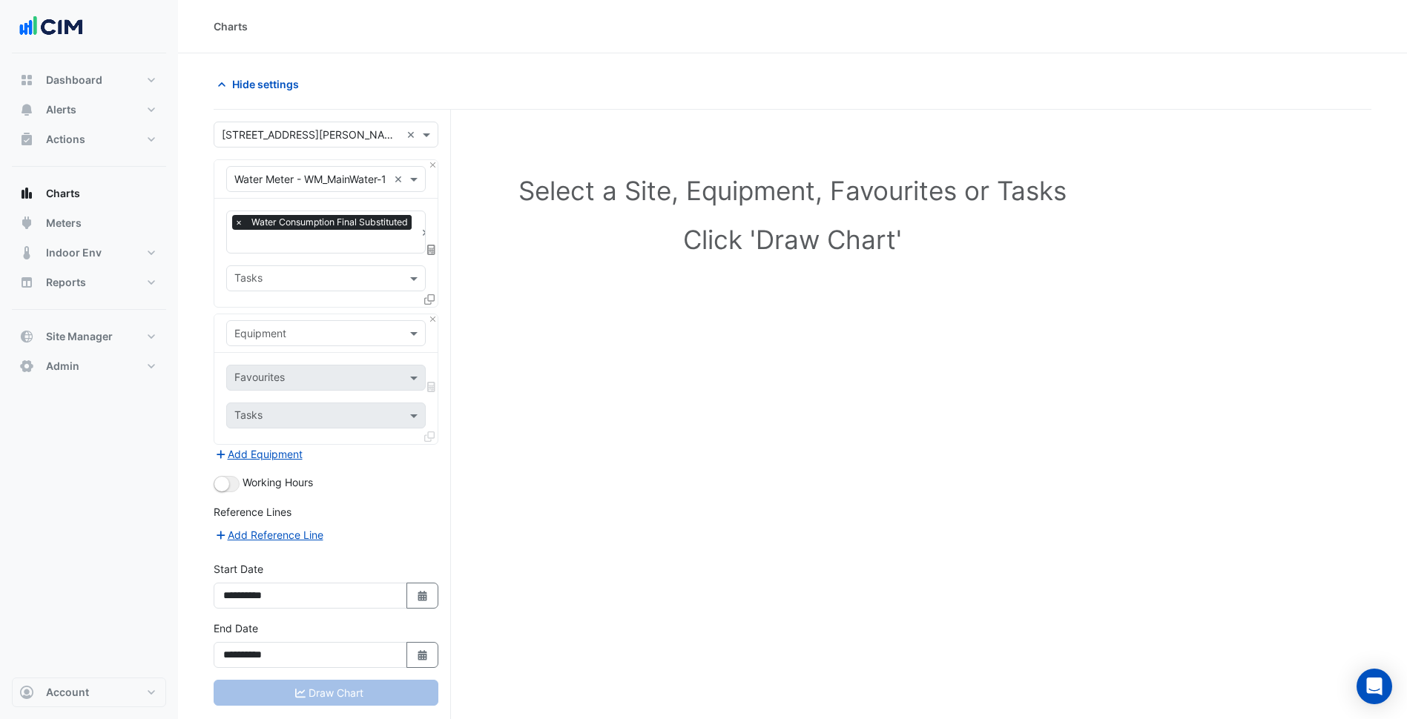
click at [306, 343] on div "Equipment" at bounding box center [325, 333] width 199 height 26
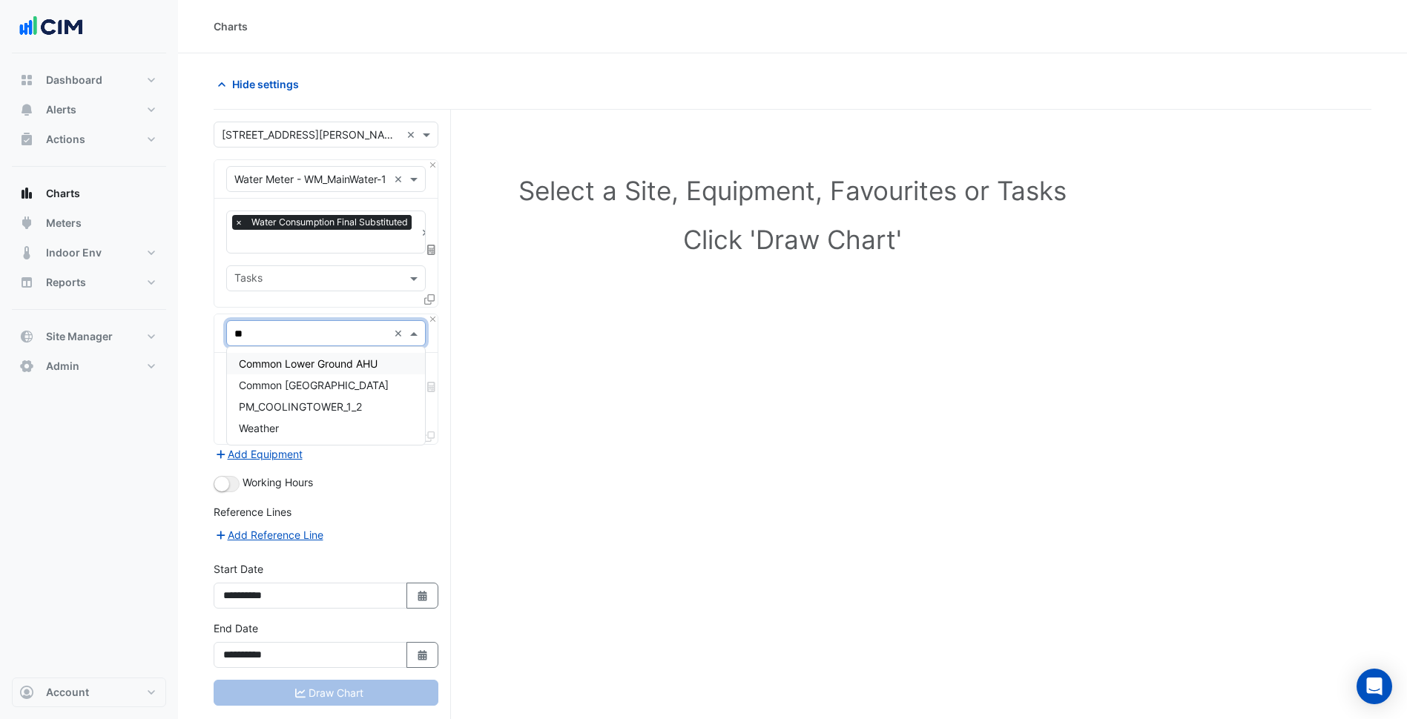
type input "***"
click at [306, 357] on div "Weather" at bounding box center [326, 364] width 198 height 22
click at [314, 363] on div "Favourites Tasks" at bounding box center [325, 398] width 223 height 91
click at [316, 371] on input "text" at bounding box center [309, 379] width 150 height 16
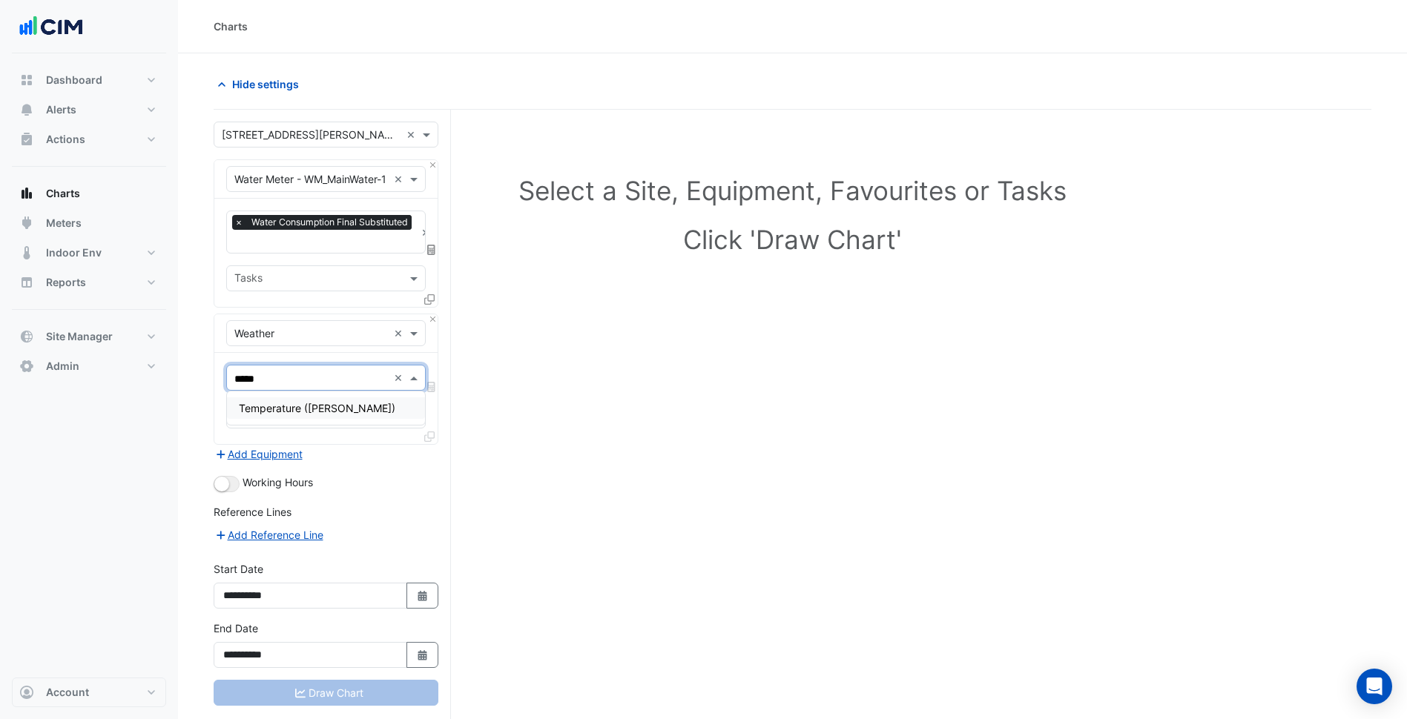
type input "******"
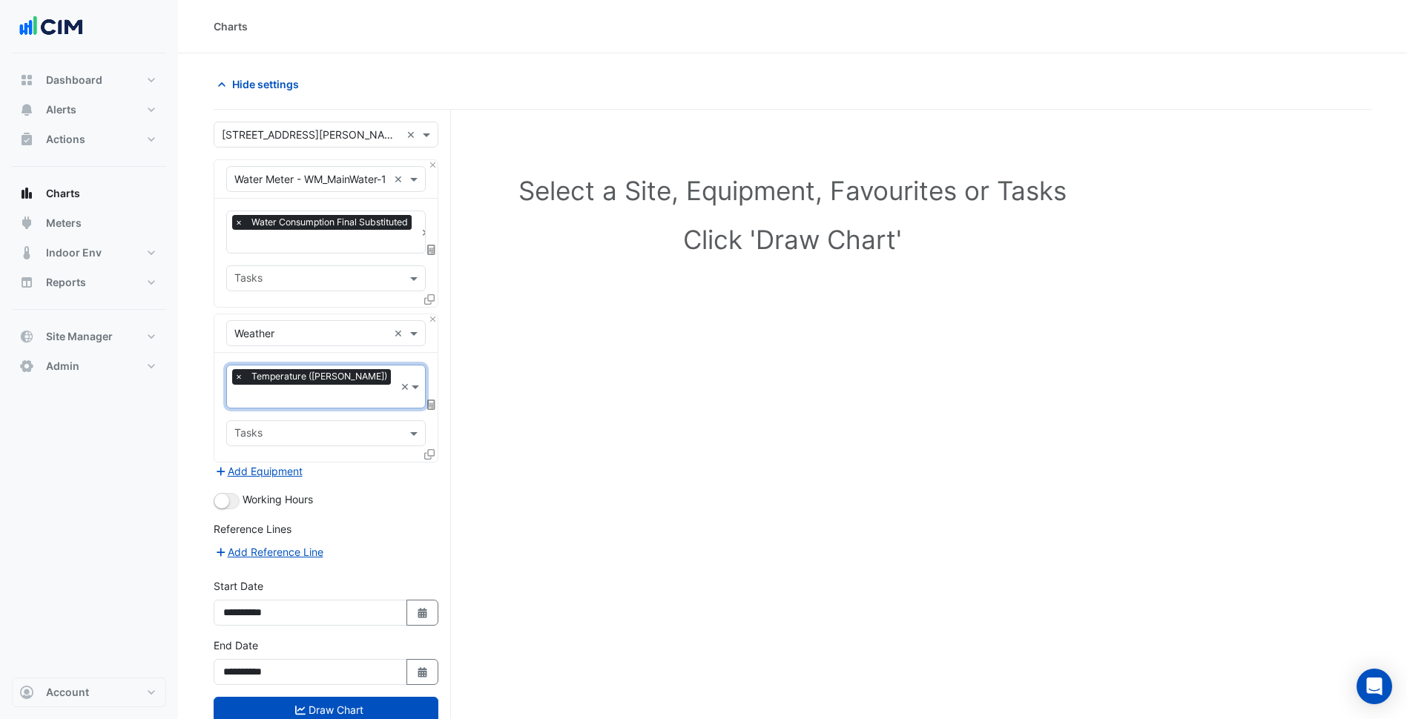
click at [233, 492] on div "Working Hours" at bounding box center [326, 501] width 225 height 18
click at [231, 493] on button "button" at bounding box center [227, 501] width 26 height 16
click at [425, 600] on button "Select Date" at bounding box center [422, 613] width 33 height 26
select select "*"
select select "****"
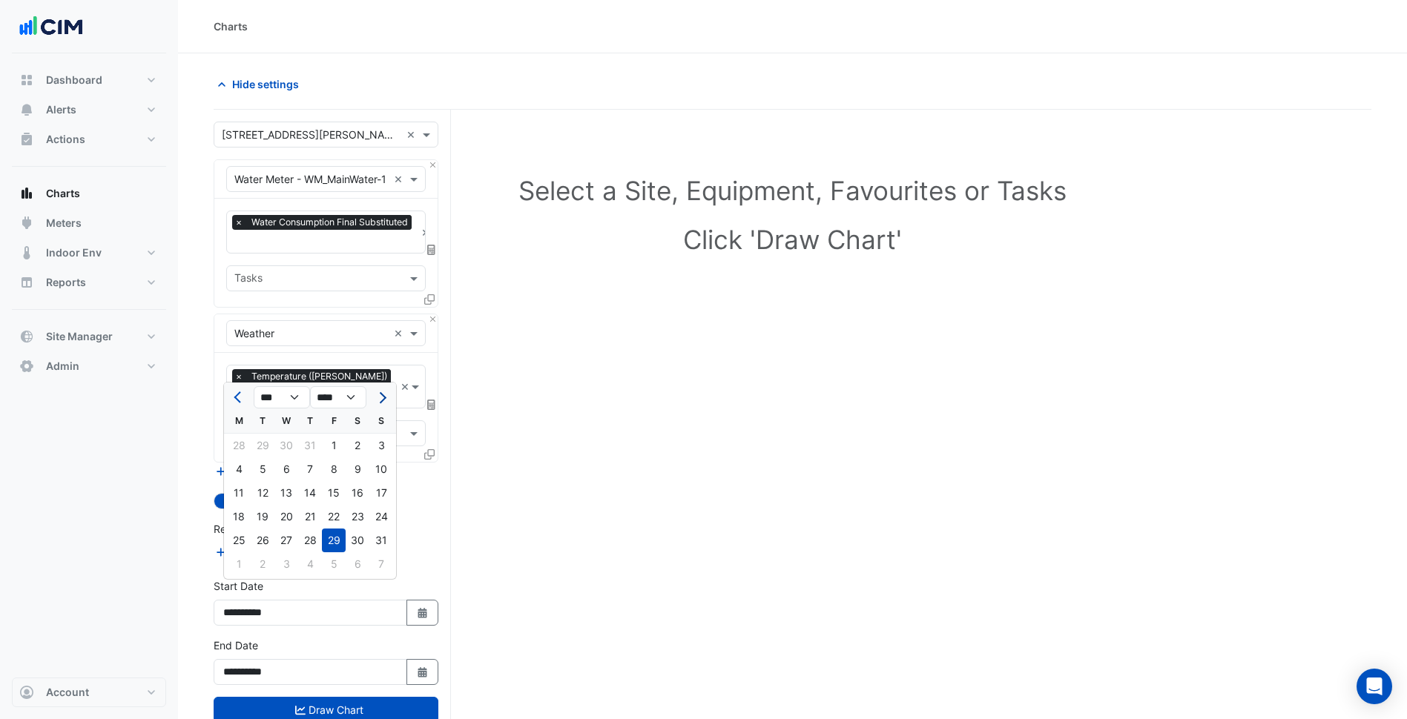
click at [385, 399] on button "Next month" at bounding box center [381, 398] width 18 height 24
select select "*"
click at [245, 449] on div "1" at bounding box center [239, 446] width 24 height 24
type input "**********"
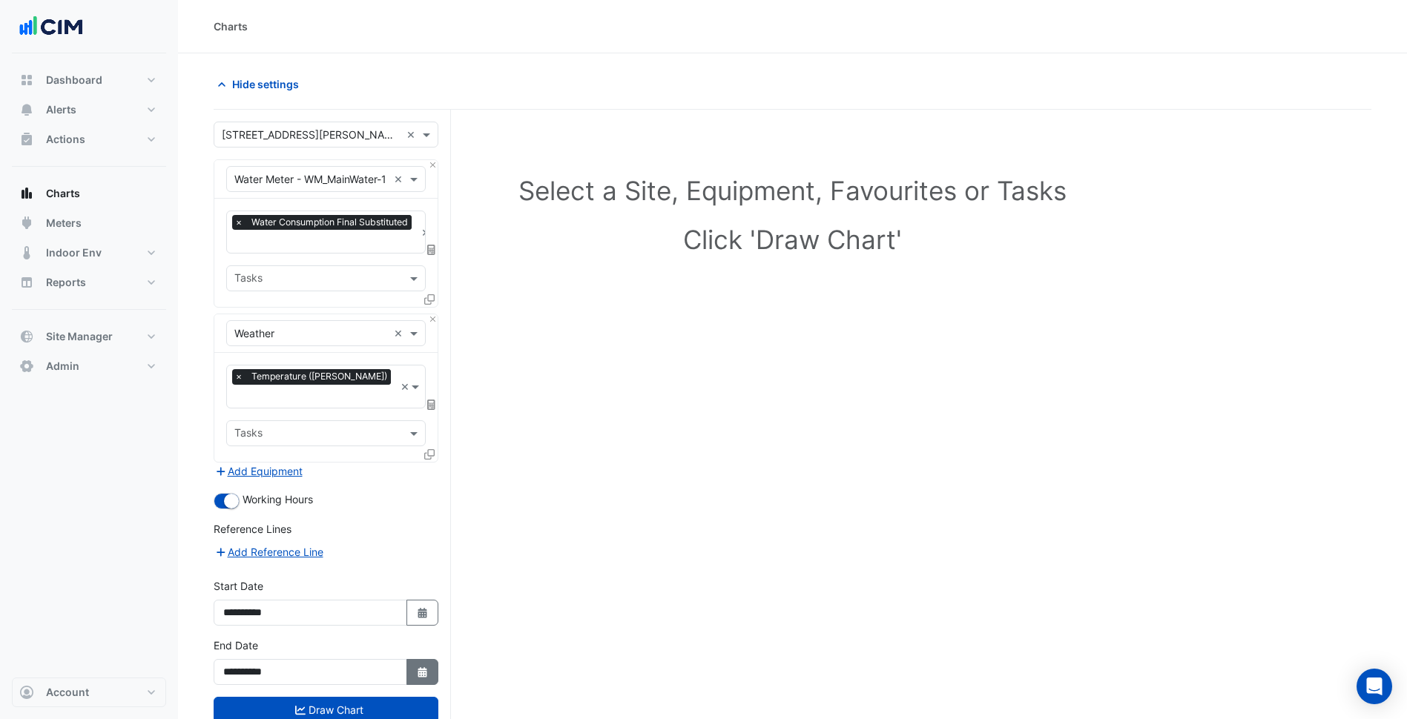
click at [411, 659] on button "Select Date" at bounding box center [422, 672] width 33 height 26
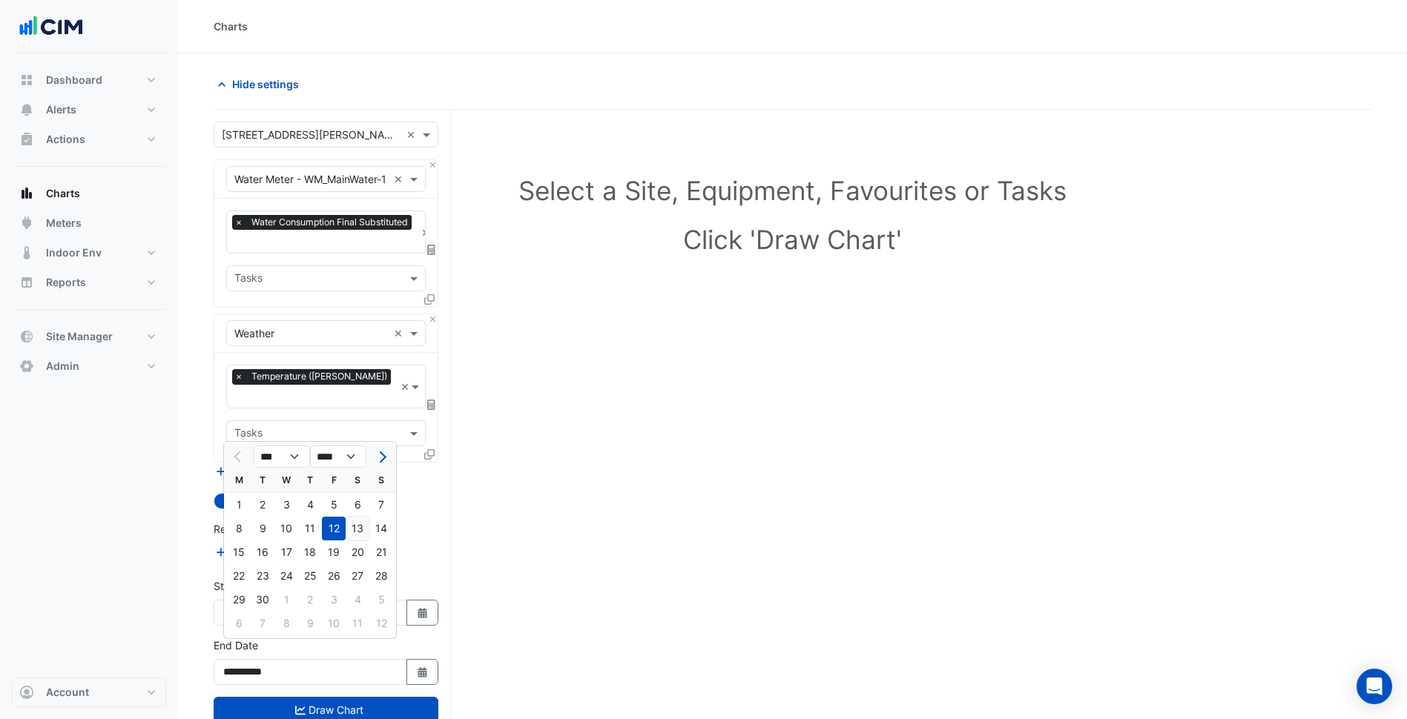
click at [365, 523] on div "13" at bounding box center [358, 529] width 24 height 24
type input "**********"
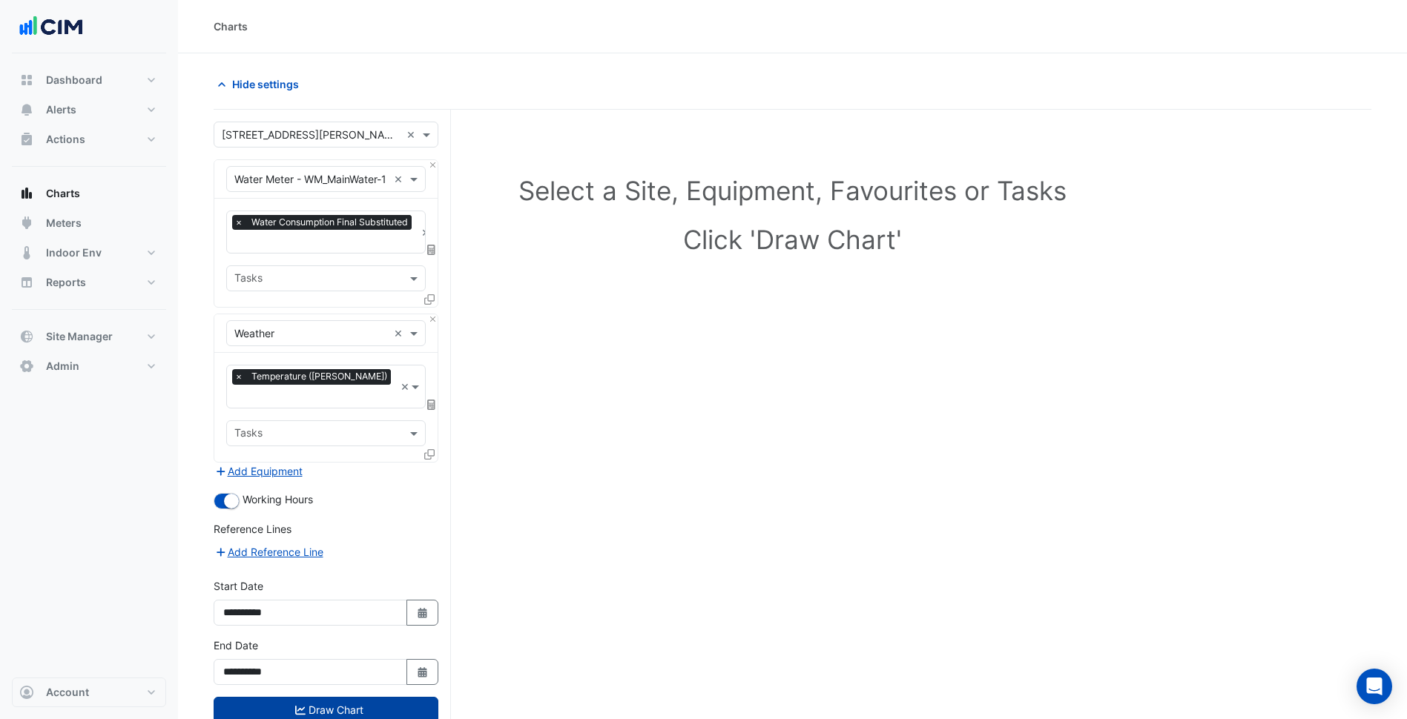
click at [337, 697] on button "Draw Chart" at bounding box center [326, 710] width 225 height 26
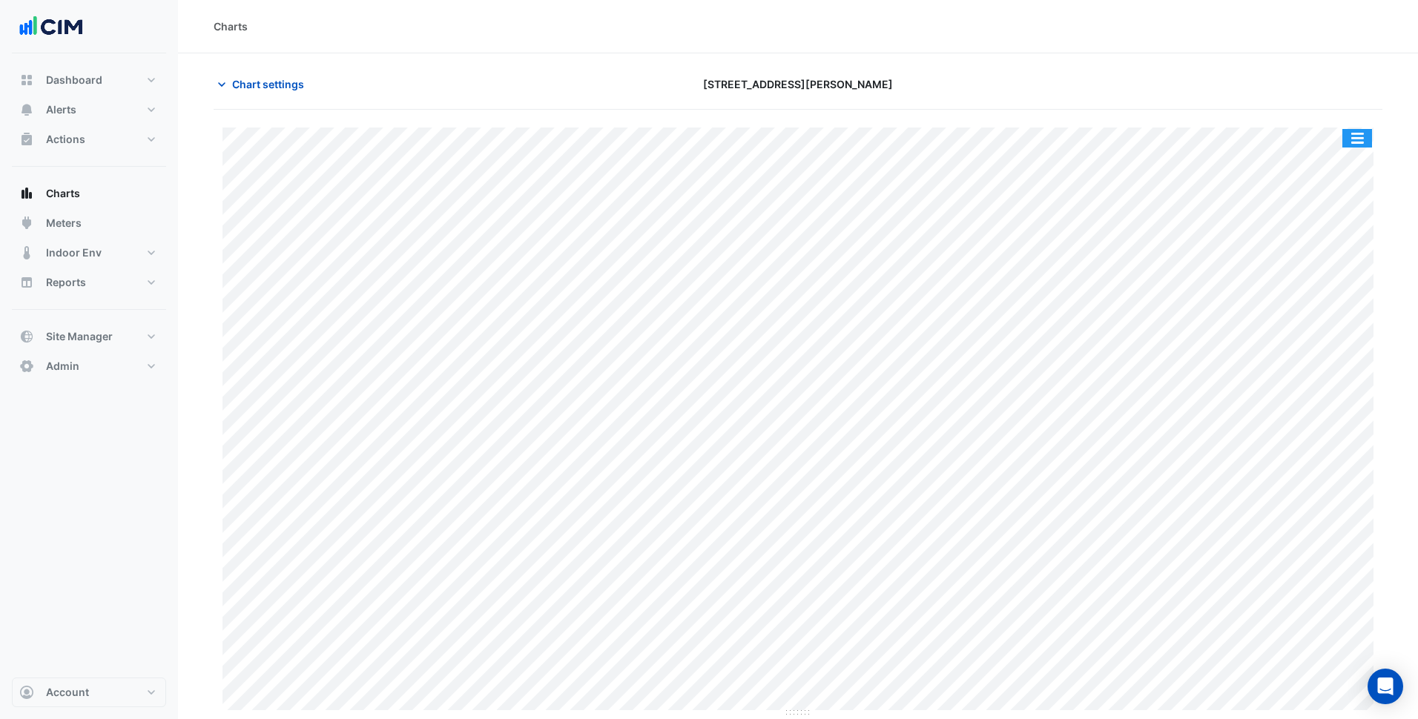
drag, startPoint x: 1361, startPoint y: 142, endPoint x: 1344, endPoint y: 166, distance: 29.2
click at [1361, 142] on button "button" at bounding box center [1357, 138] width 30 height 19
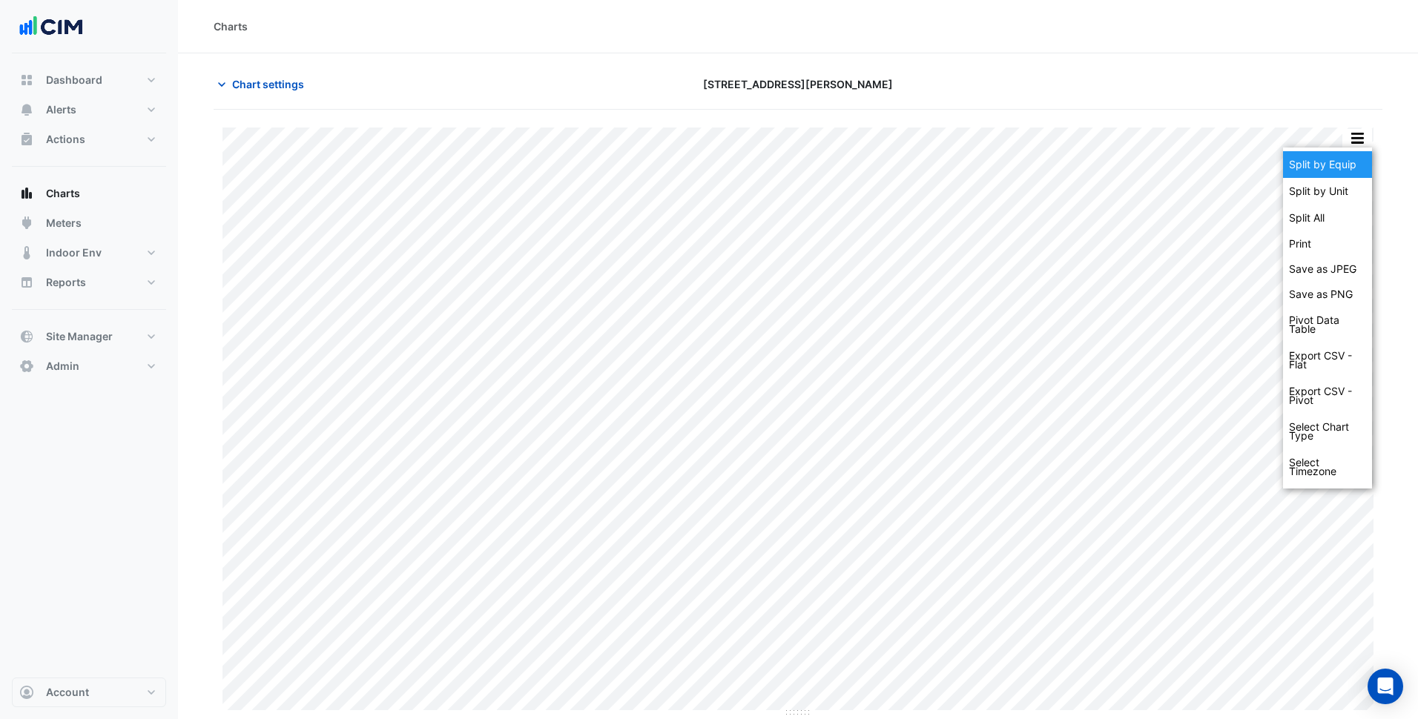
click at [1344, 167] on div "Split by Equip" at bounding box center [1327, 164] width 89 height 27
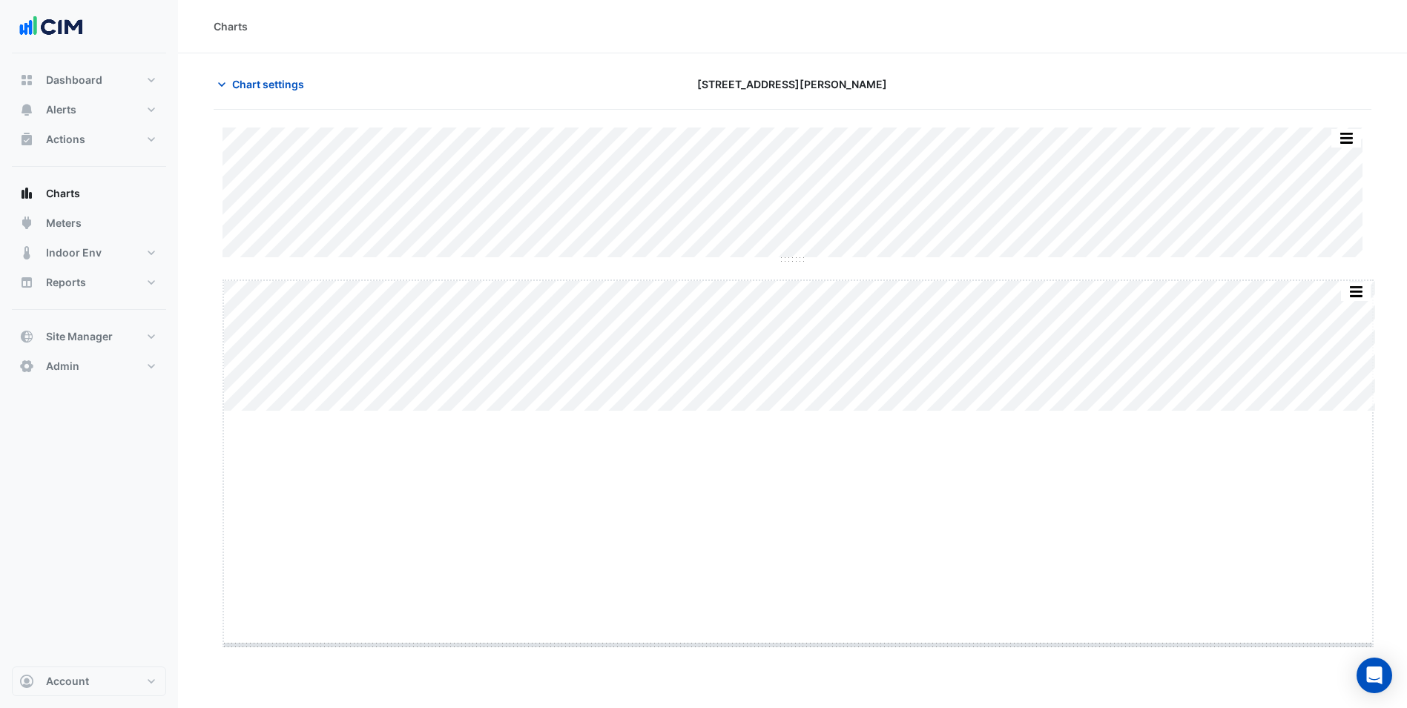
drag, startPoint x: 804, startPoint y: 412, endPoint x: 819, endPoint y: 645, distance: 234.0
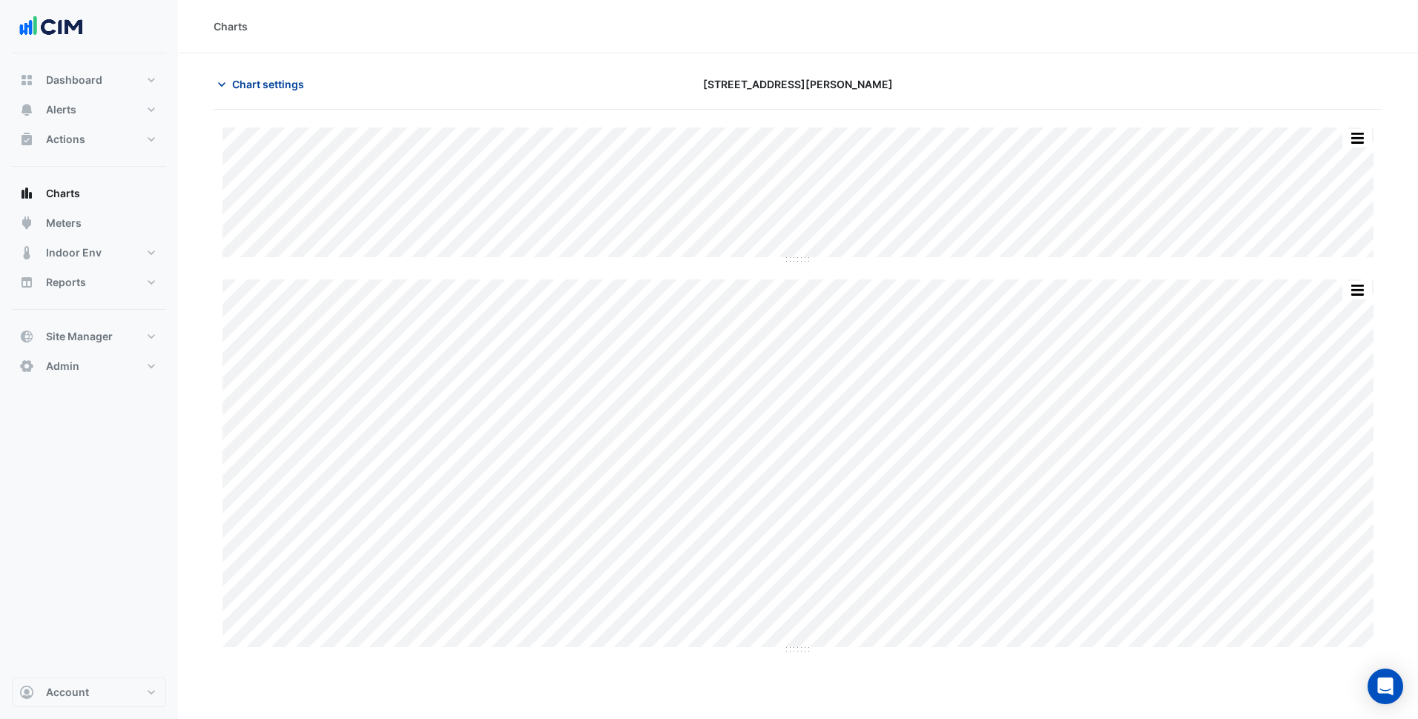
click at [295, 93] on button "Chart settings" at bounding box center [264, 84] width 100 height 26
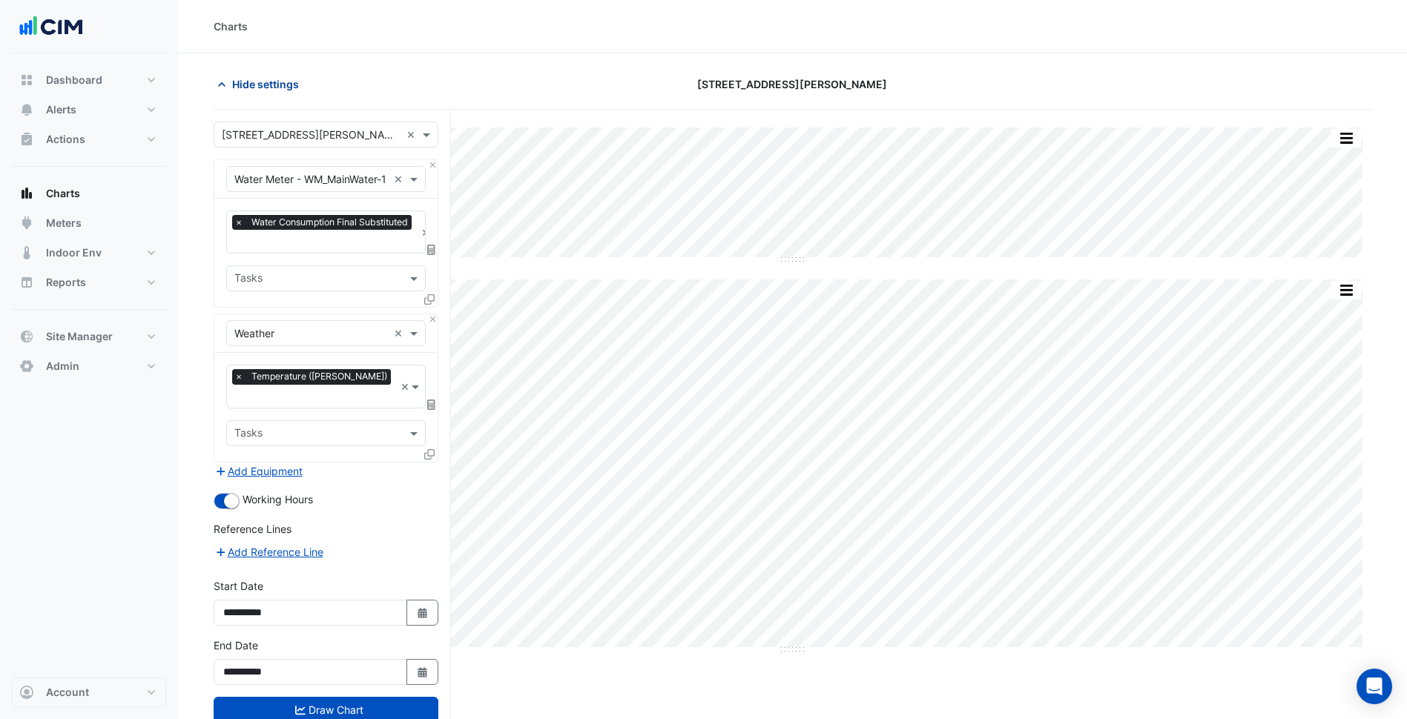
click at [295, 93] on button "Hide settings" at bounding box center [261, 84] width 95 height 26
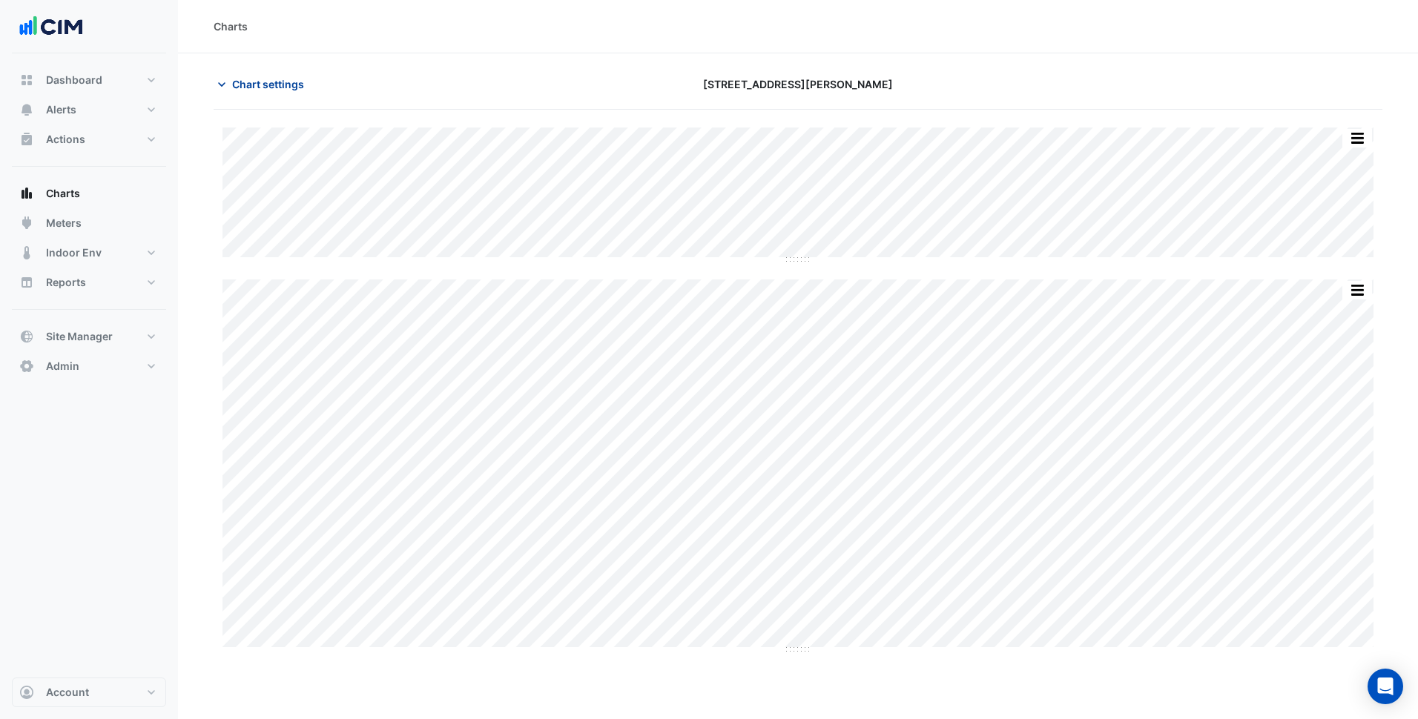
click at [295, 93] on button "Chart settings" at bounding box center [264, 84] width 100 height 26
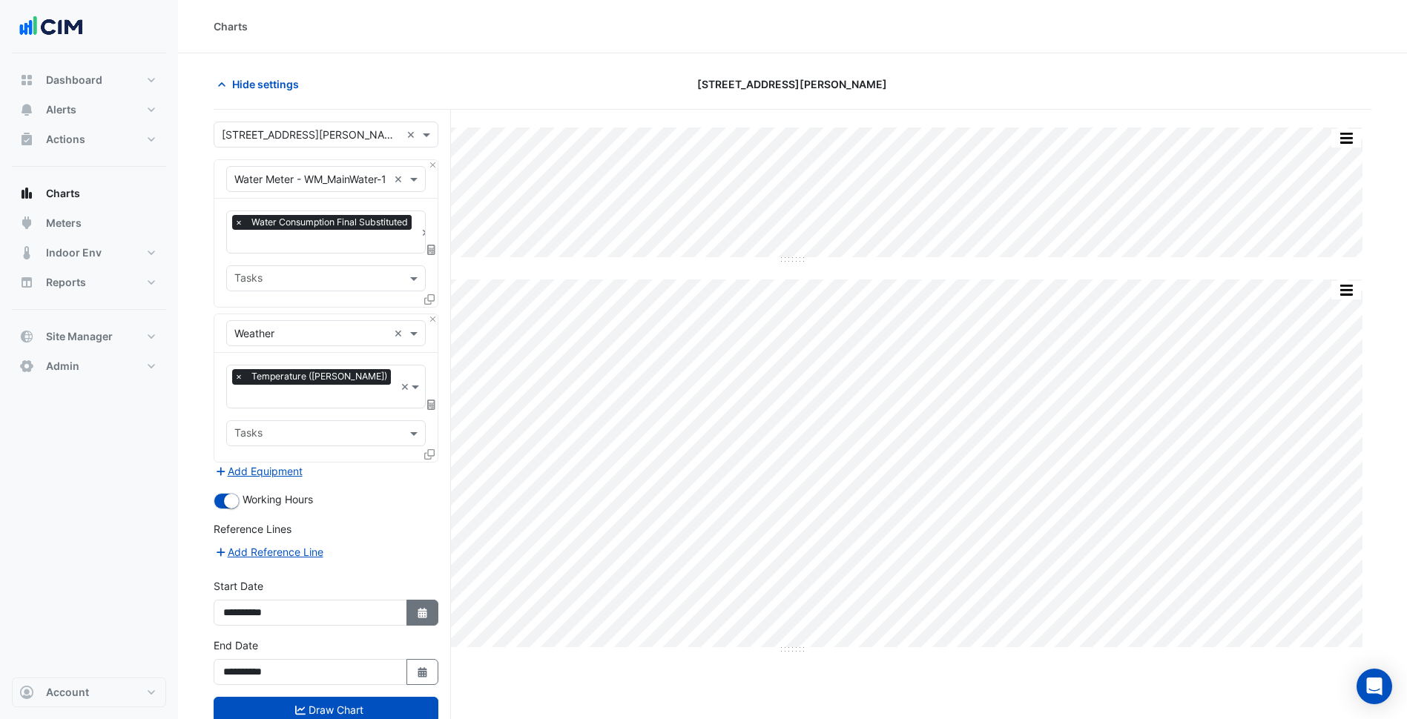
click at [434, 600] on button "Select Date" at bounding box center [422, 613] width 33 height 26
select select "*"
select select "****"
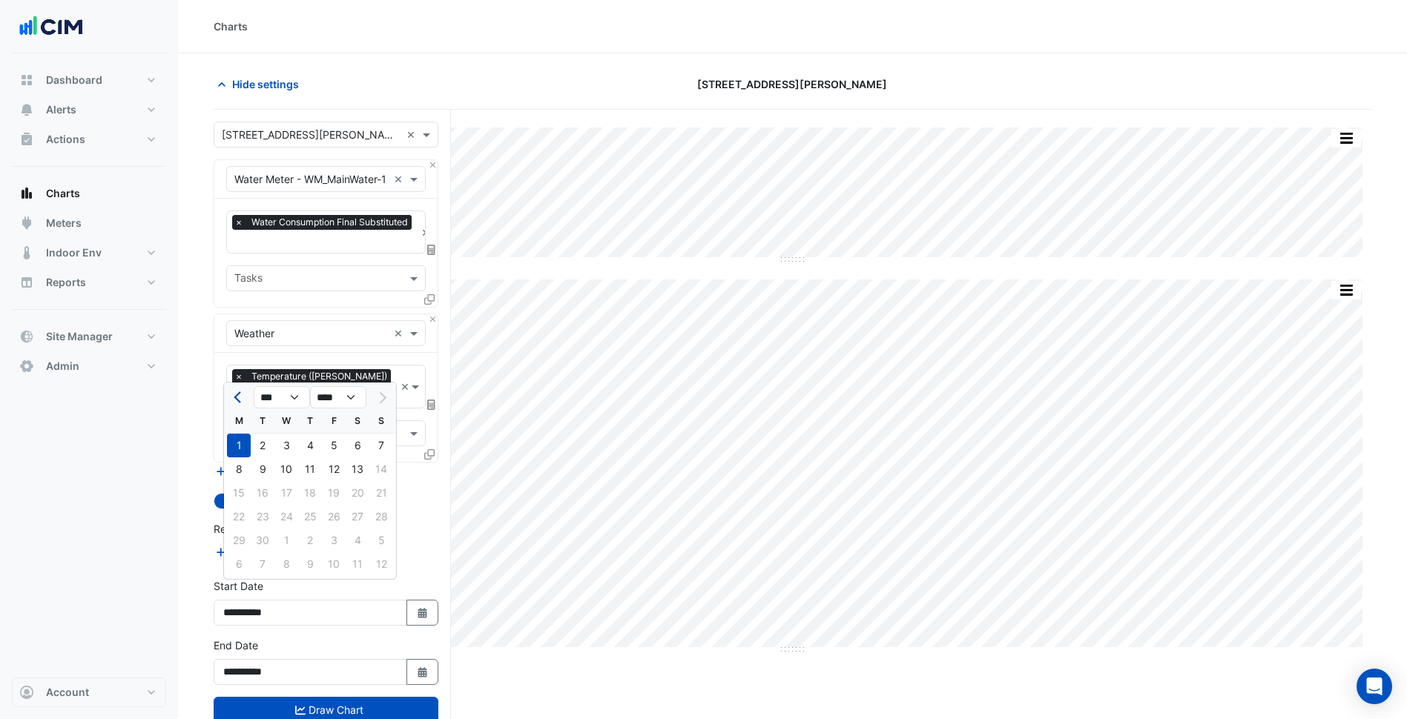
click at [248, 393] on button "Previous month" at bounding box center [239, 398] width 18 height 24
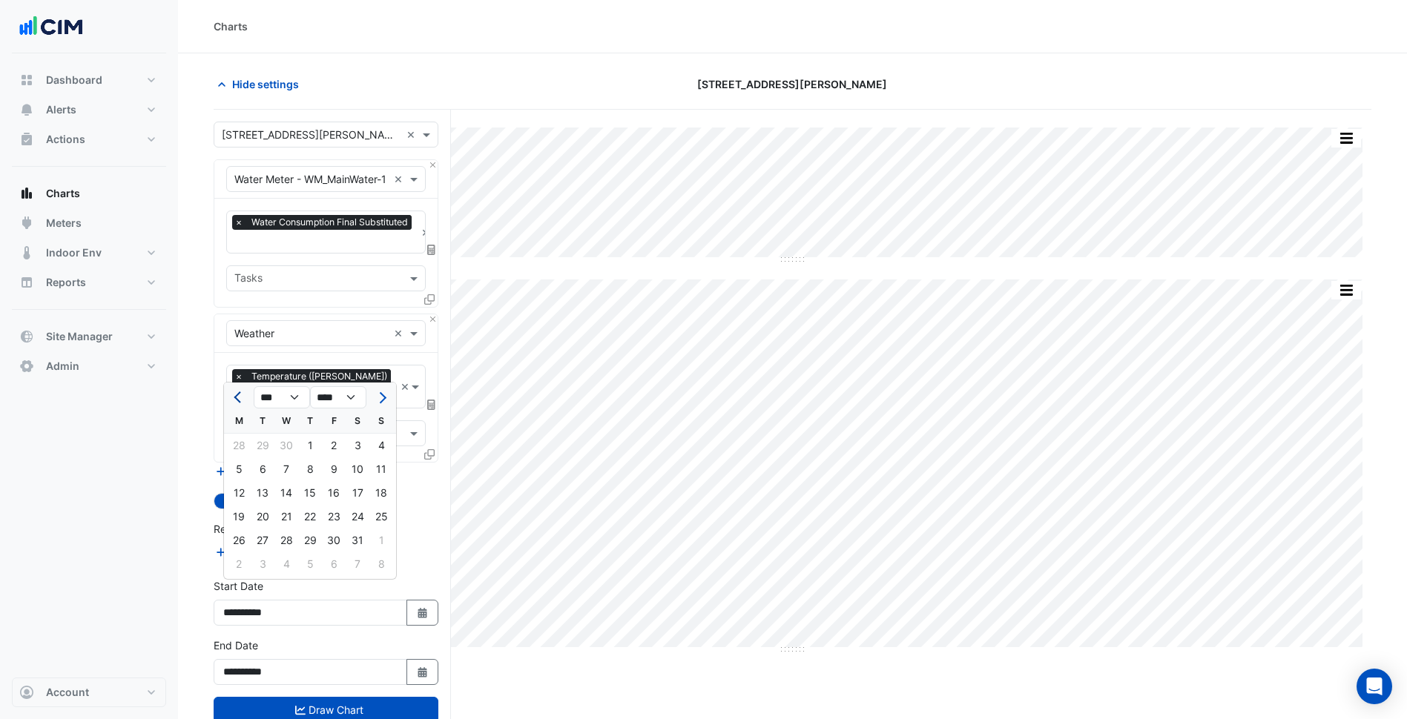
click at [248, 393] on button "Previous month" at bounding box center [239, 398] width 18 height 24
select select "**"
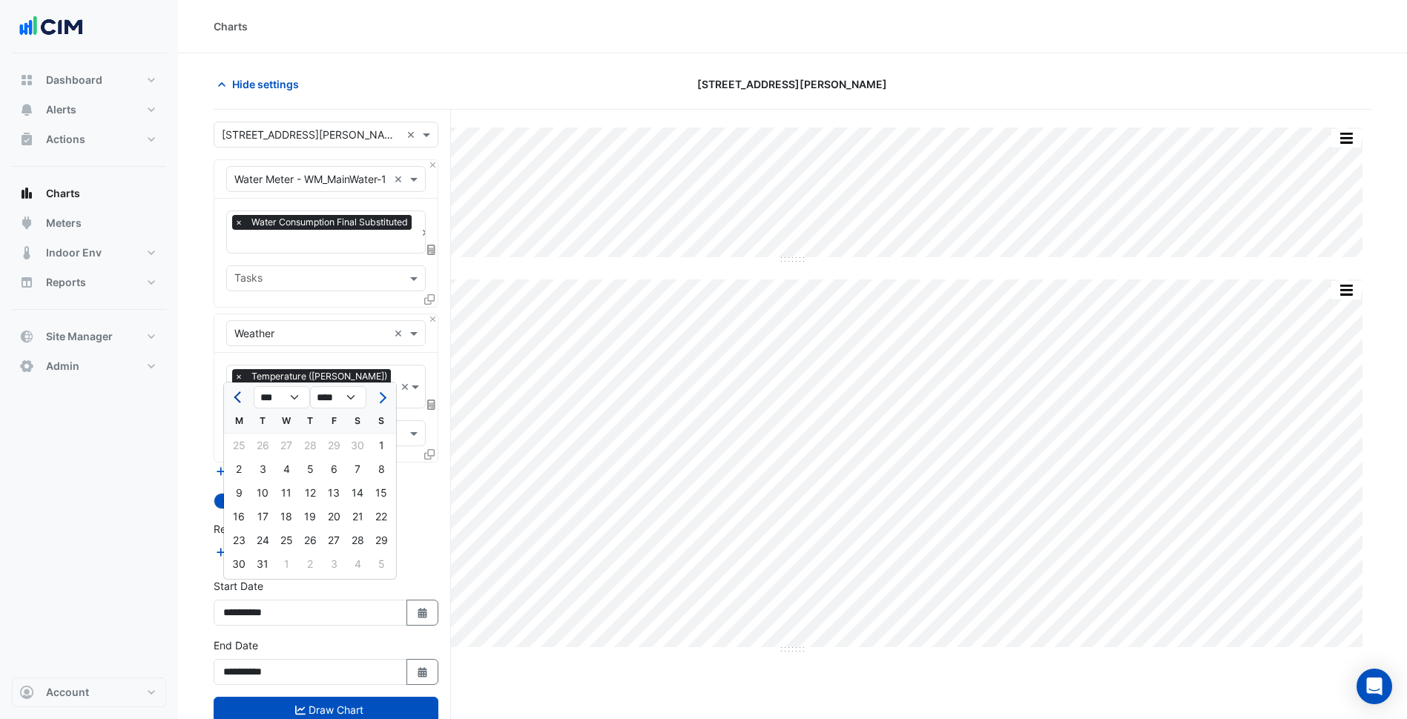
select select "****"
click at [248, 393] on button "Previous month" at bounding box center [239, 398] width 18 height 24
select select "**"
click at [268, 452] on div "1" at bounding box center [263, 446] width 24 height 24
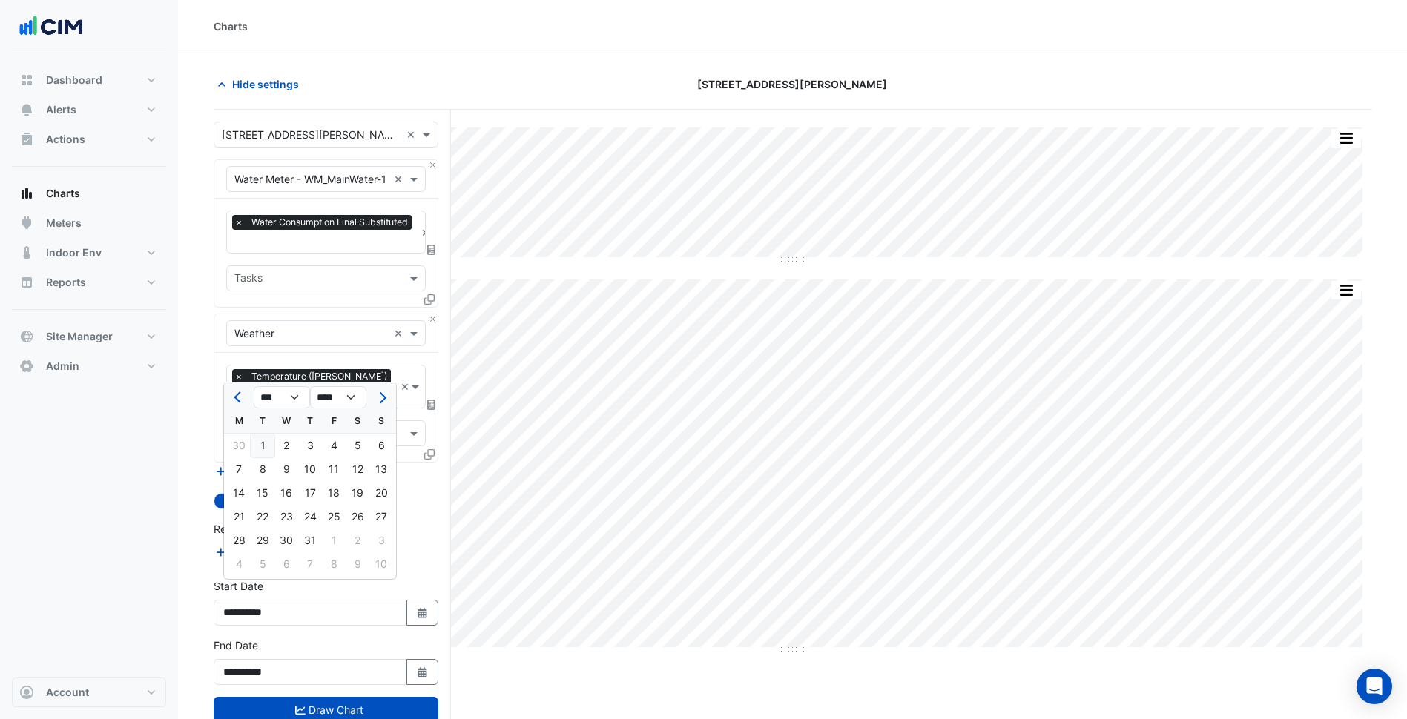
type input "**********"
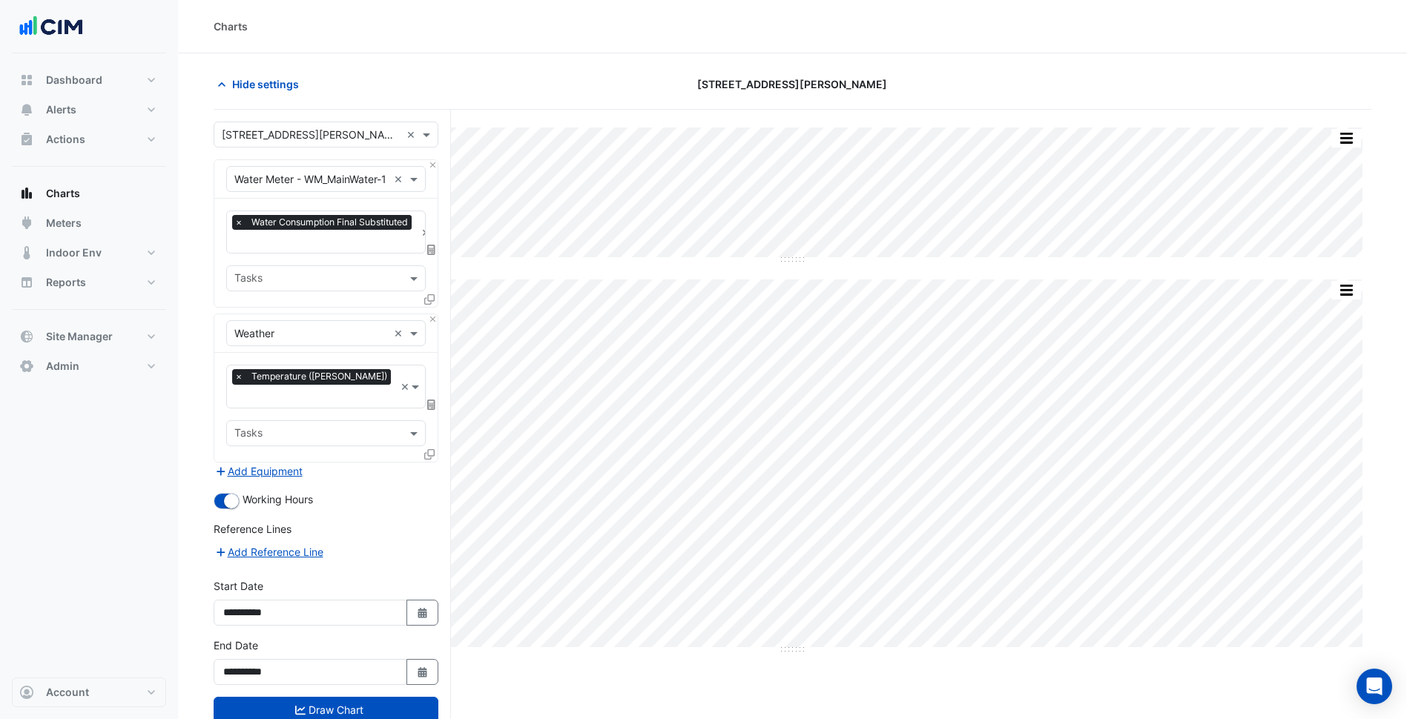
click at [260, 466] on form "Select a Site × [STREET_ADDRESS][PERSON_NAME] × Equipment × Water Meter - WM_Ma…" at bounding box center [326, 437] width 225 height 631
click at [270, 463] on button "Add Equipment" at bounding box center [259, 471] width 90 height 17
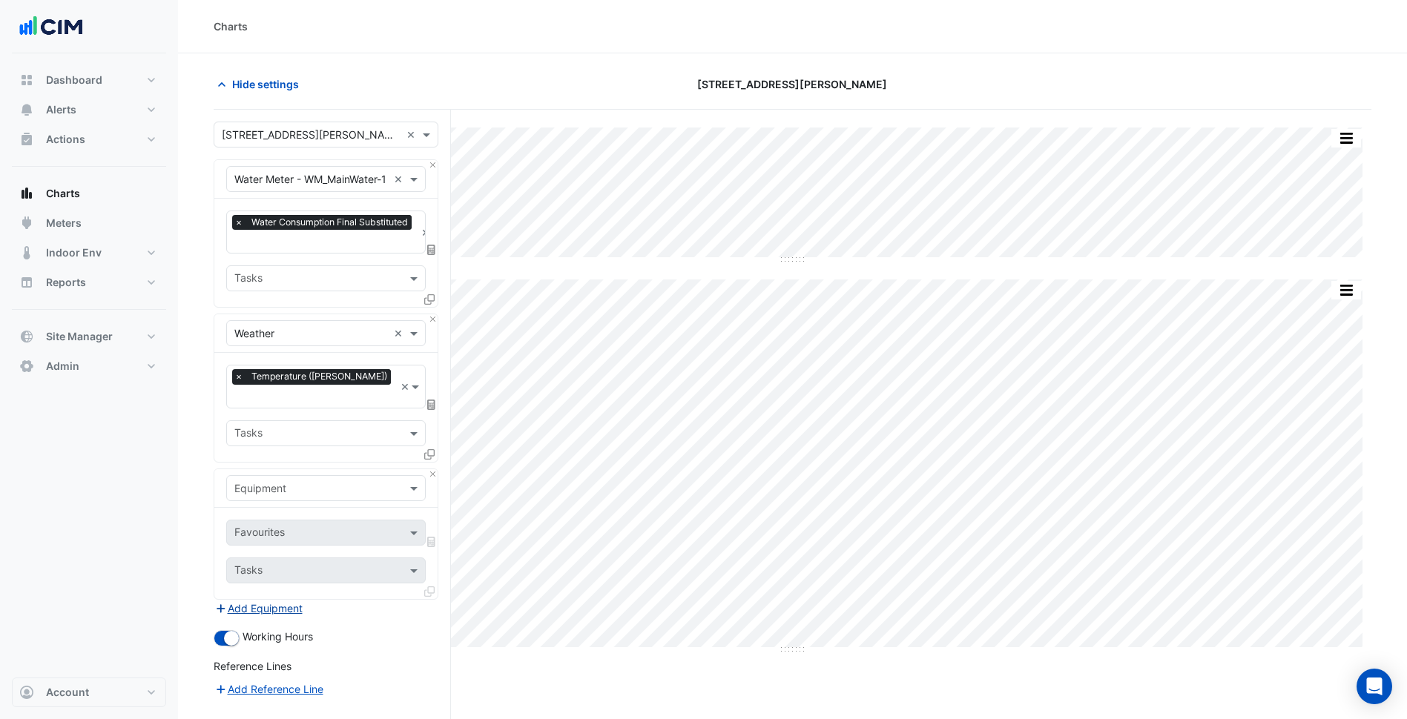
click at [295, 481] on input "text" at bounding box center [310, 489] width 153 height 16
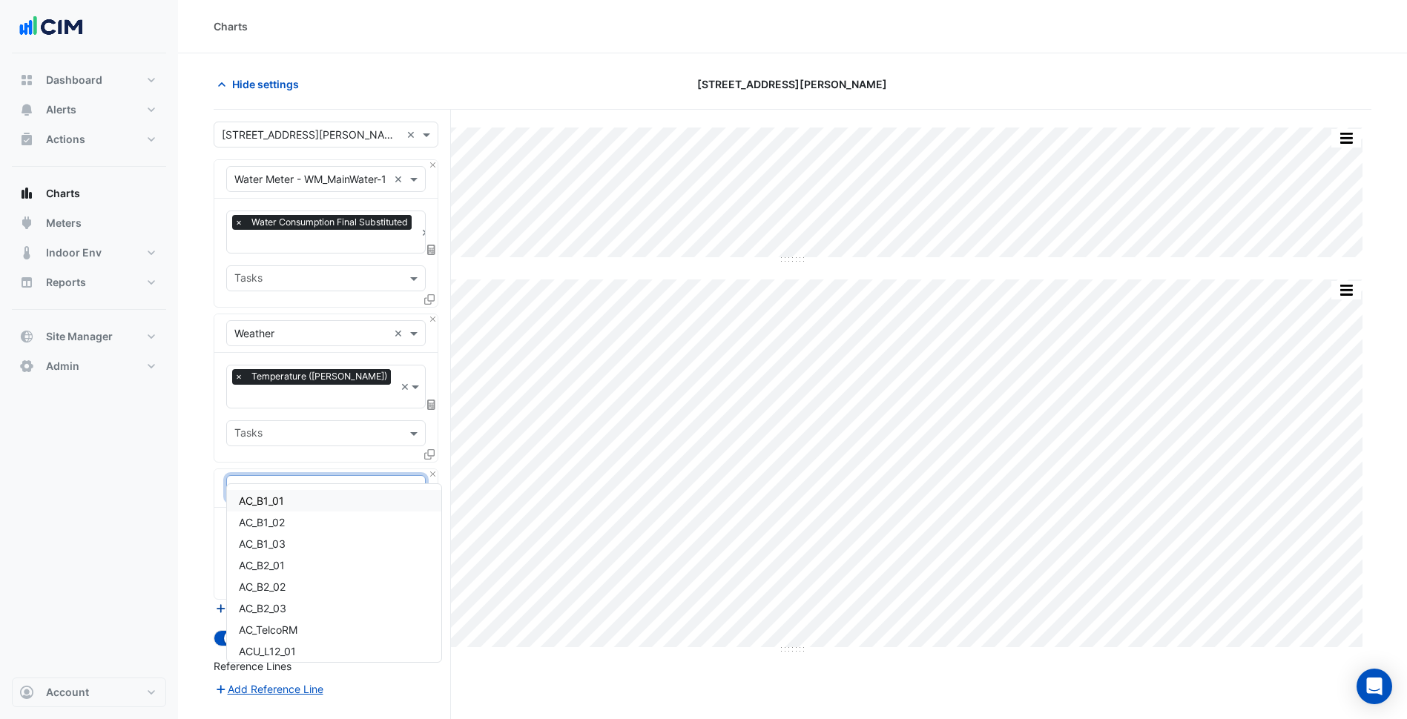
type input "**"
click at [304, 481] on input "text" at bounding box center [310, 489] width 153 height 16
type input "**"
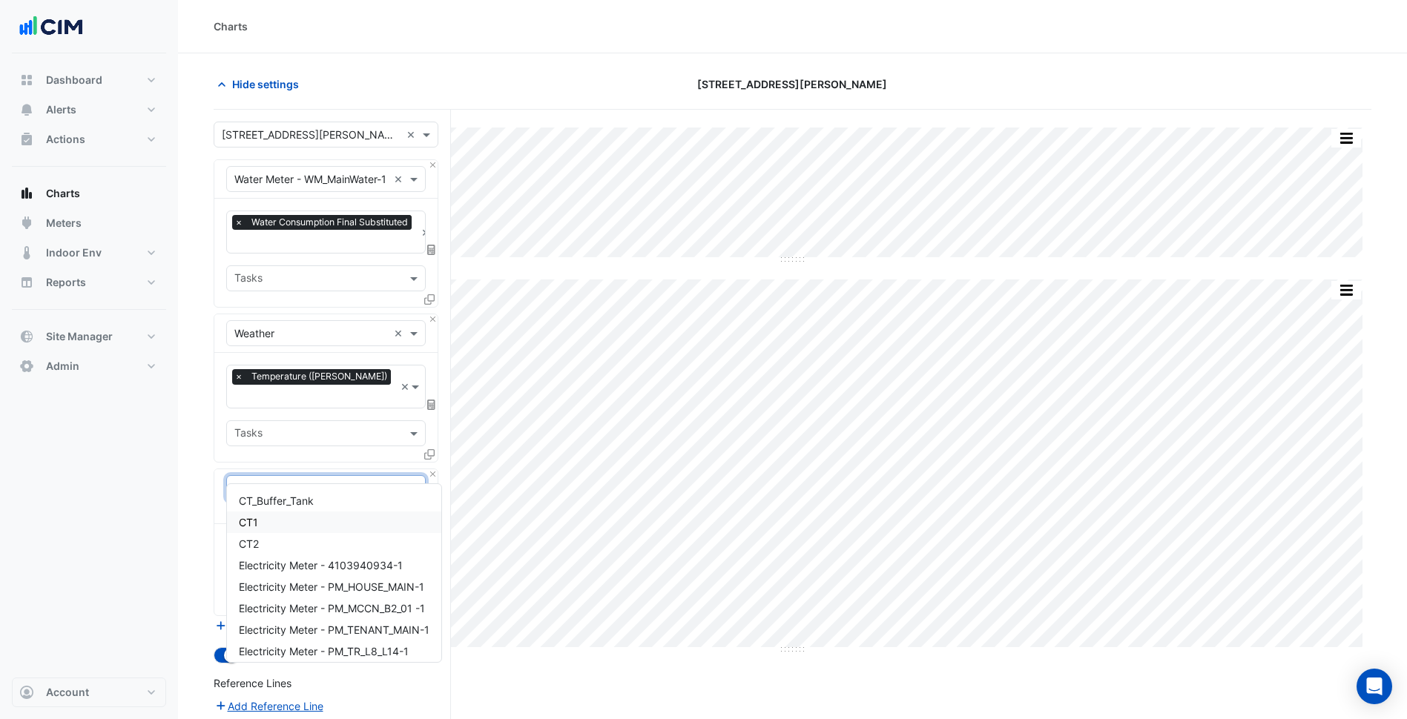
click at [304, 532] on div "CT1" at bounding box center [334, 523] width 214 height 22
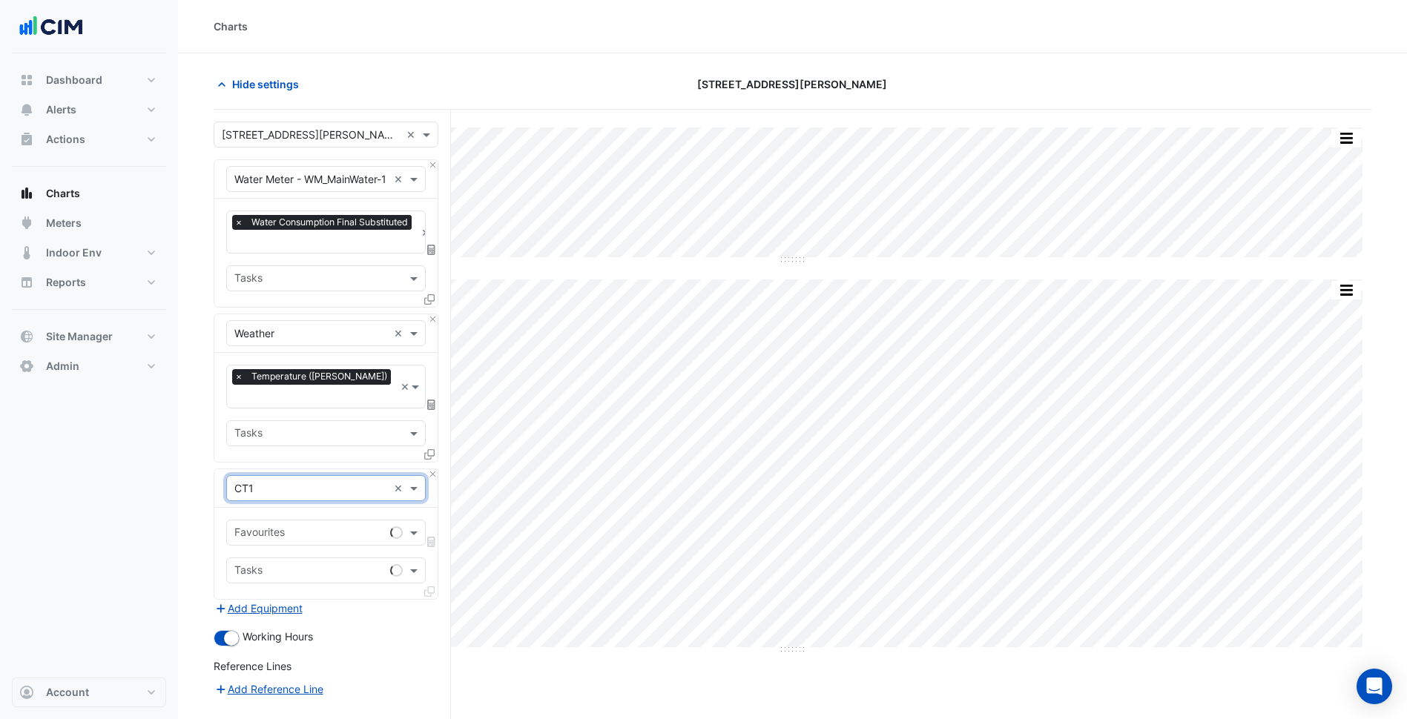
click at [314, 521] on div "Favourites" at bounding box center [305, 532] width 157 height 23
type input "****"
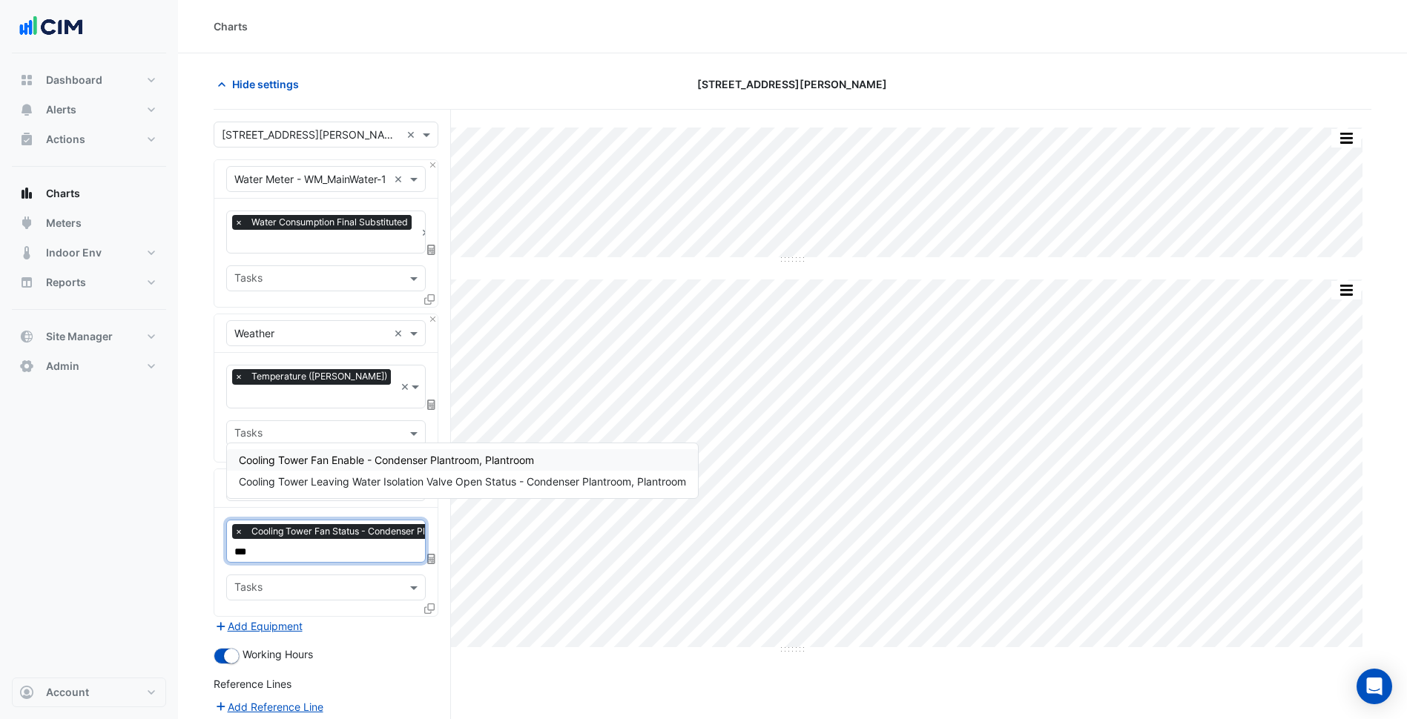
type input "****"
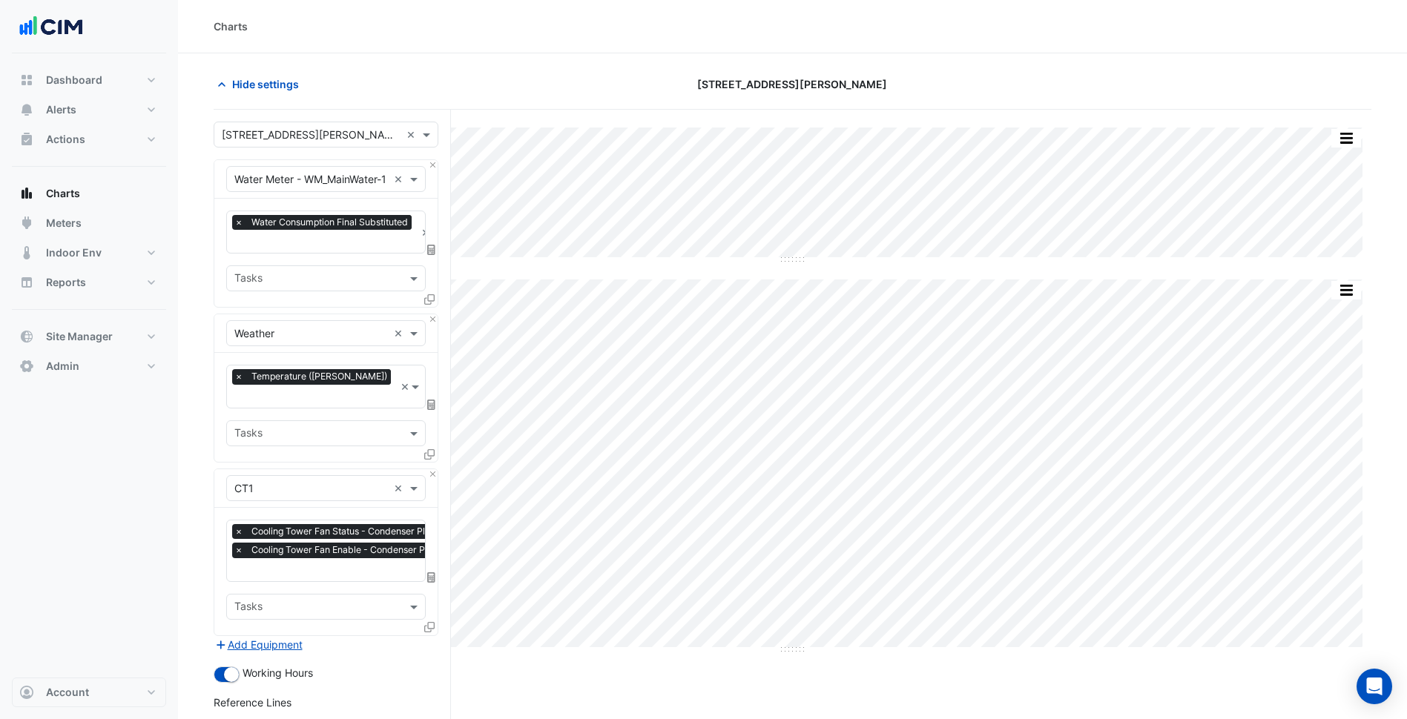
click at [432, 622] on icon at bounding box center [429, 627] width 10 height 10
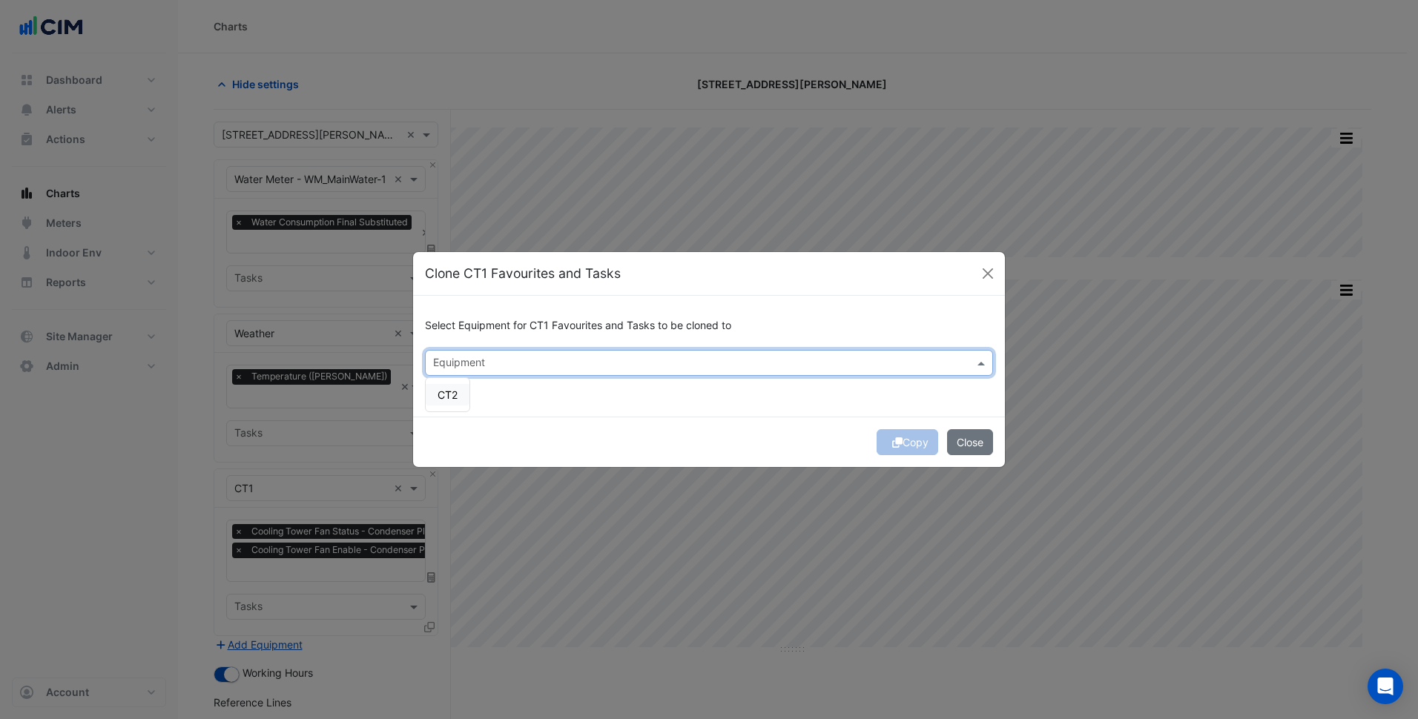
click at [498, 350] on div "Equipment" at bounding box center [709, 363] width 568 height 26
click at [466, 394] on div "CT2" at bounding box center [448, 395] width 44 height 22
click at [616, 413] on div "Select Equipment for CT1 Favourites and Tasks to be cloned to Equipment × CT2 ×…" at bounding box center [709, 356] width 592 height 121
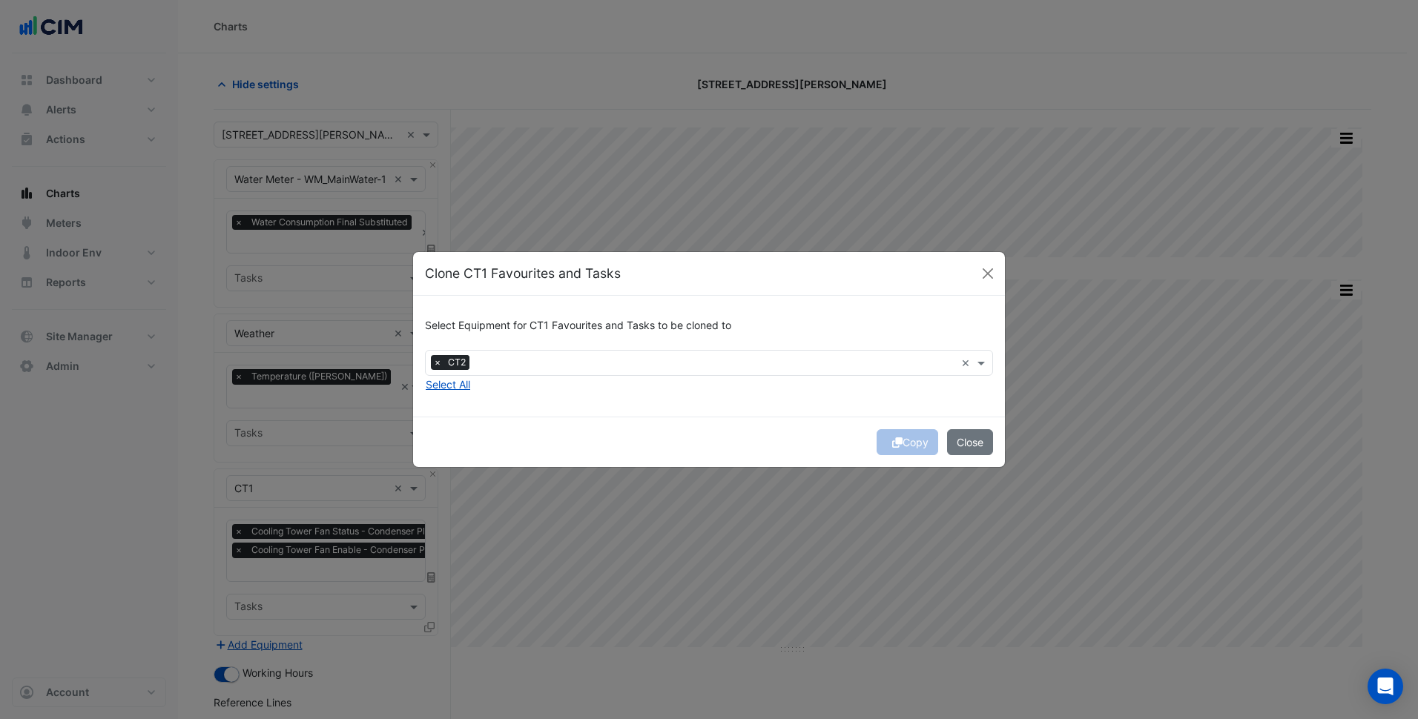
click at [902, 448] on div "Copy Close" at bounding box center [709, 442] width 592 height 50
click at [902, 448] on button "Copy" at bounding box center [907, 442] width 62 height 26
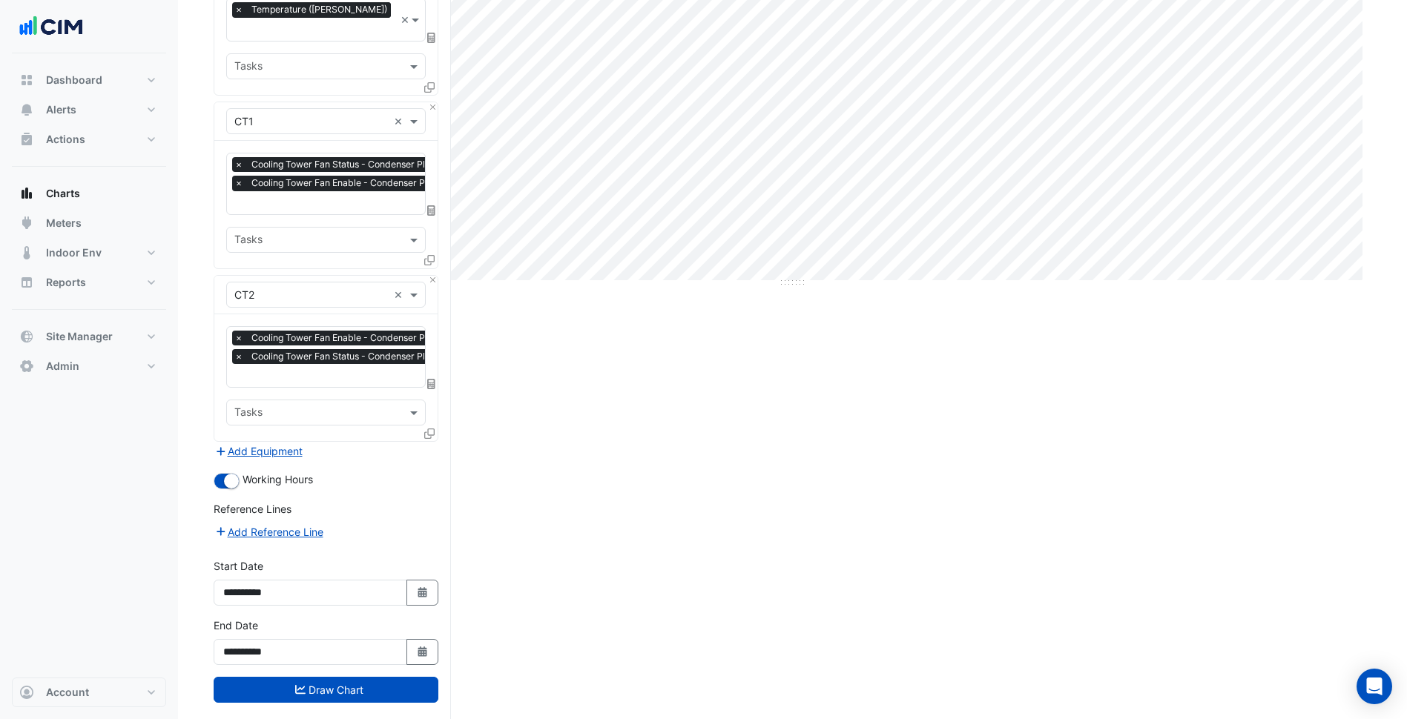
scroll to position [370, 0]
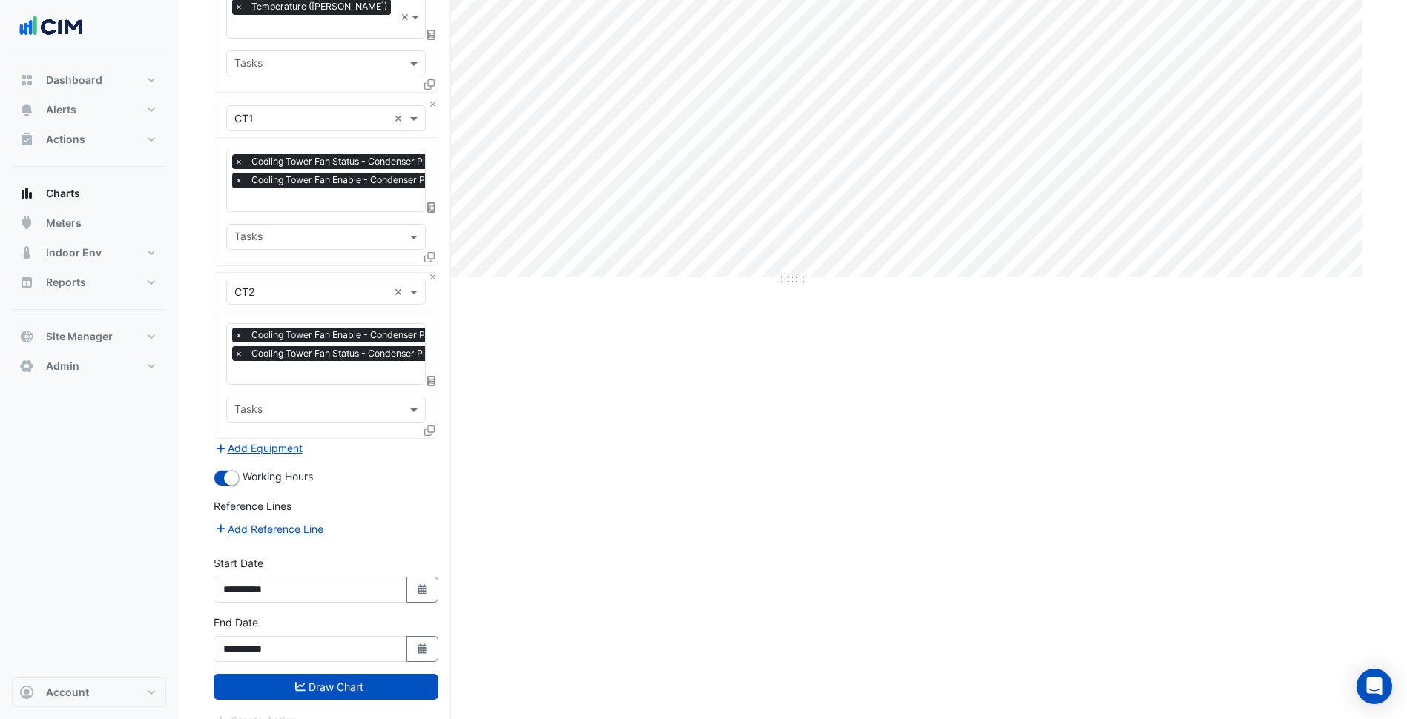
click at [347, 651] on div "**********" at bounding box center [326, 644] width 242 height 59
click at [351, 674] on button "Draw Chart" at bounding box center [326, 687] width 225 height 26
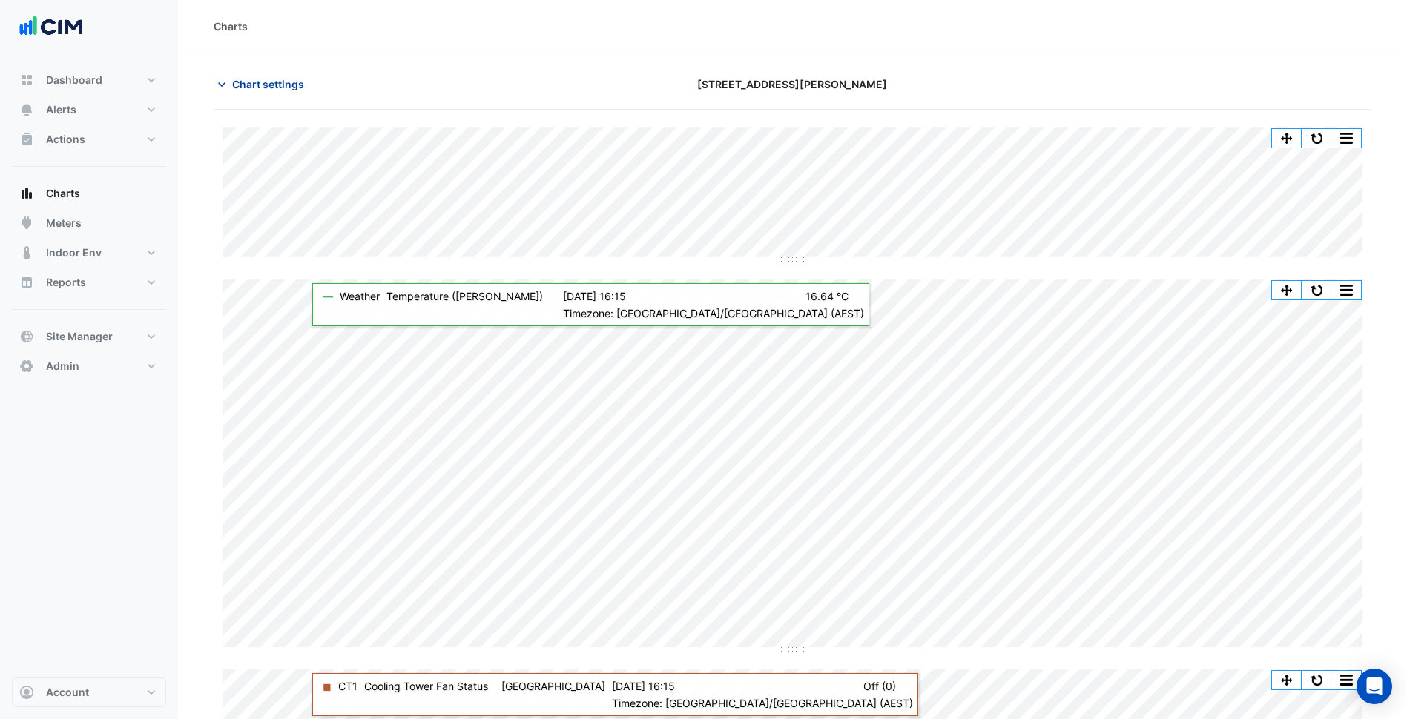
click at [292, 84] on span "Chart settings" at bounding box center [268, 84] width 72 height 16
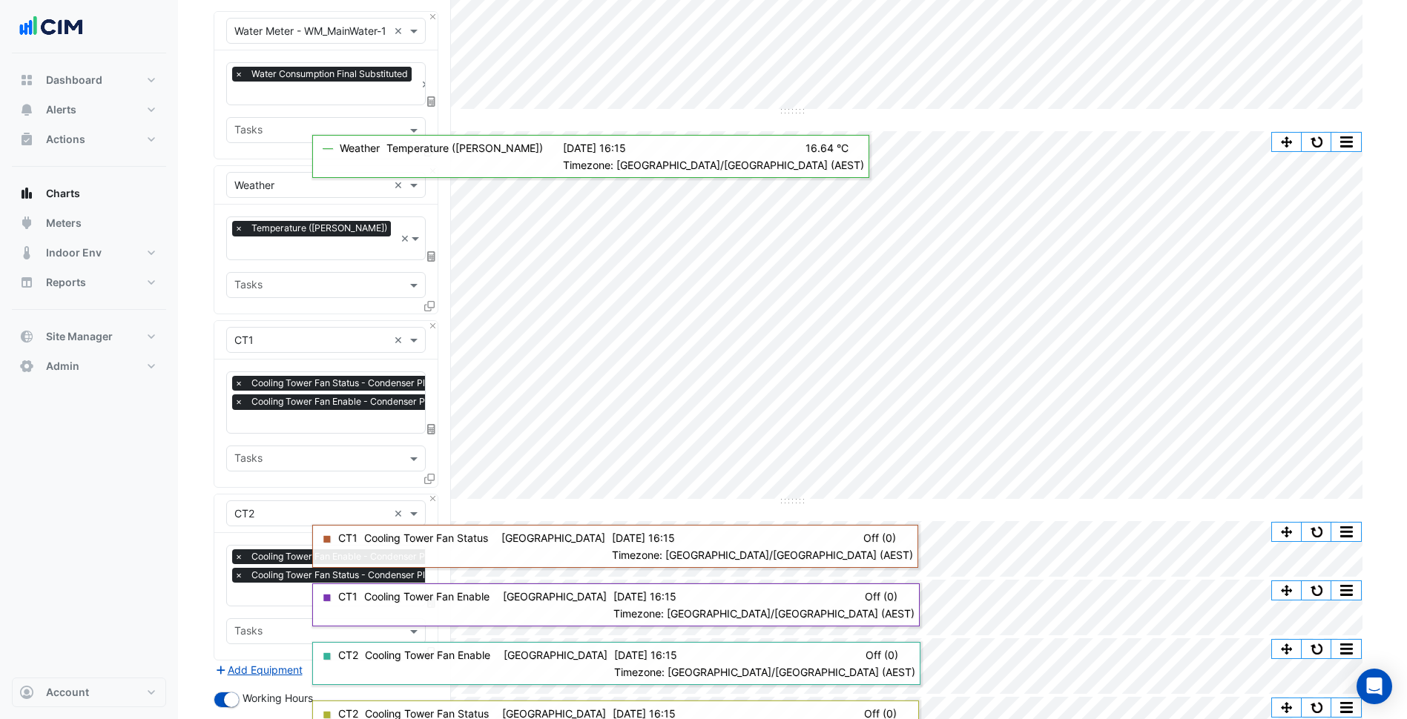
scroll to position [0, 7]
click at [334, 415] on input "text" at bounding box center [369, 423] width 284 height 16
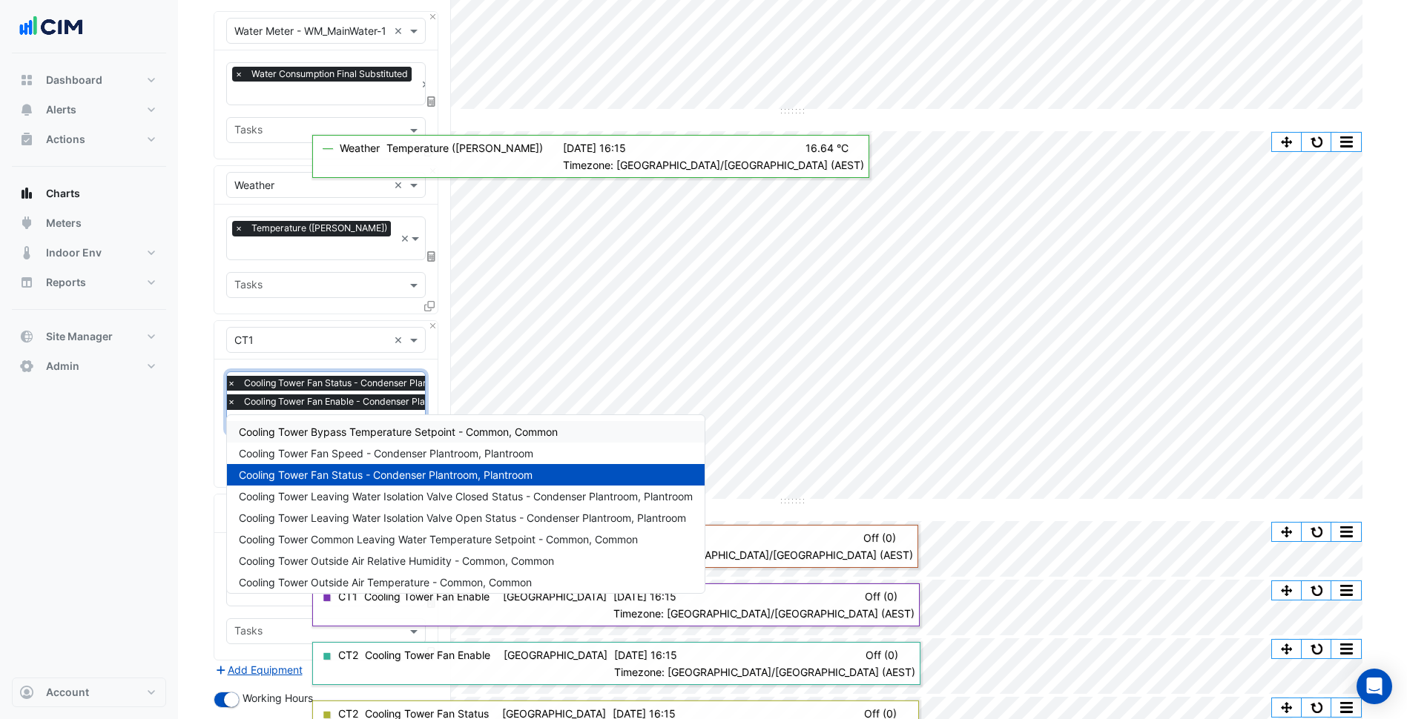
type input "***"
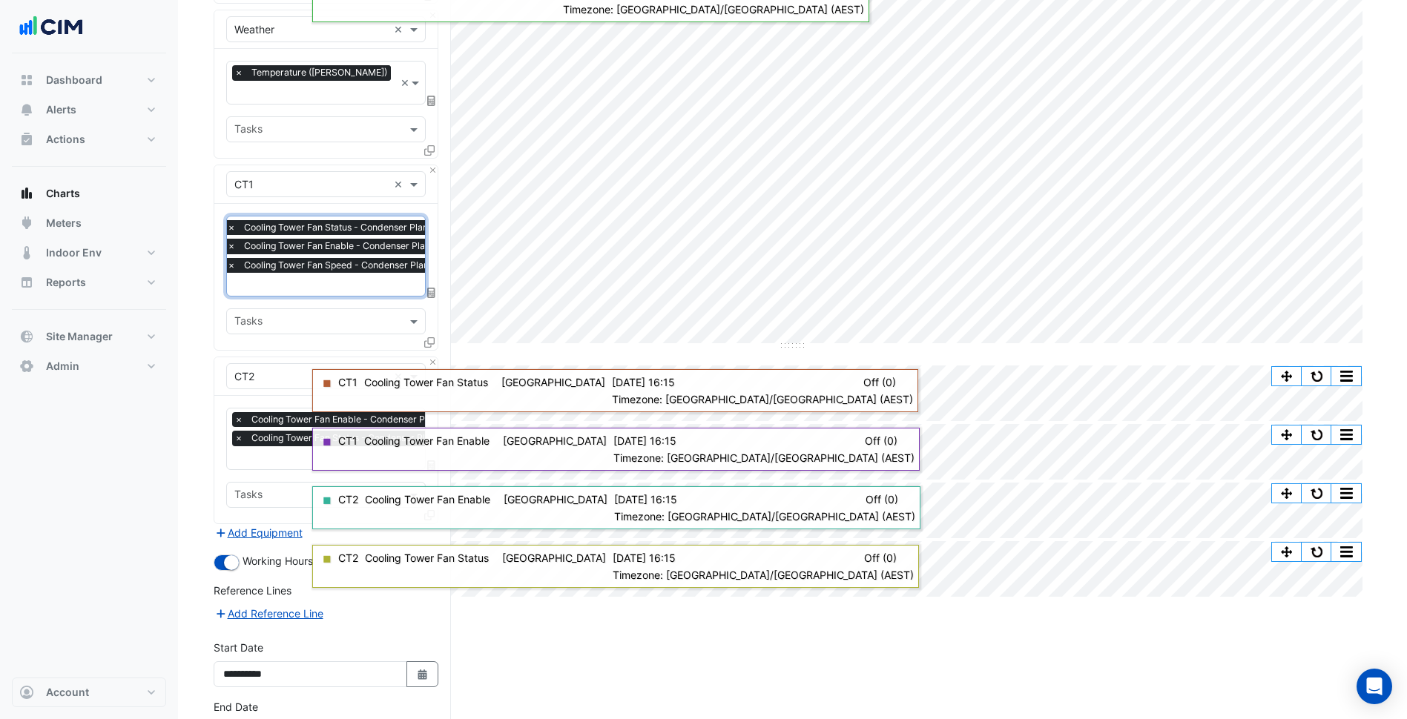
scroll to position [371, 0]
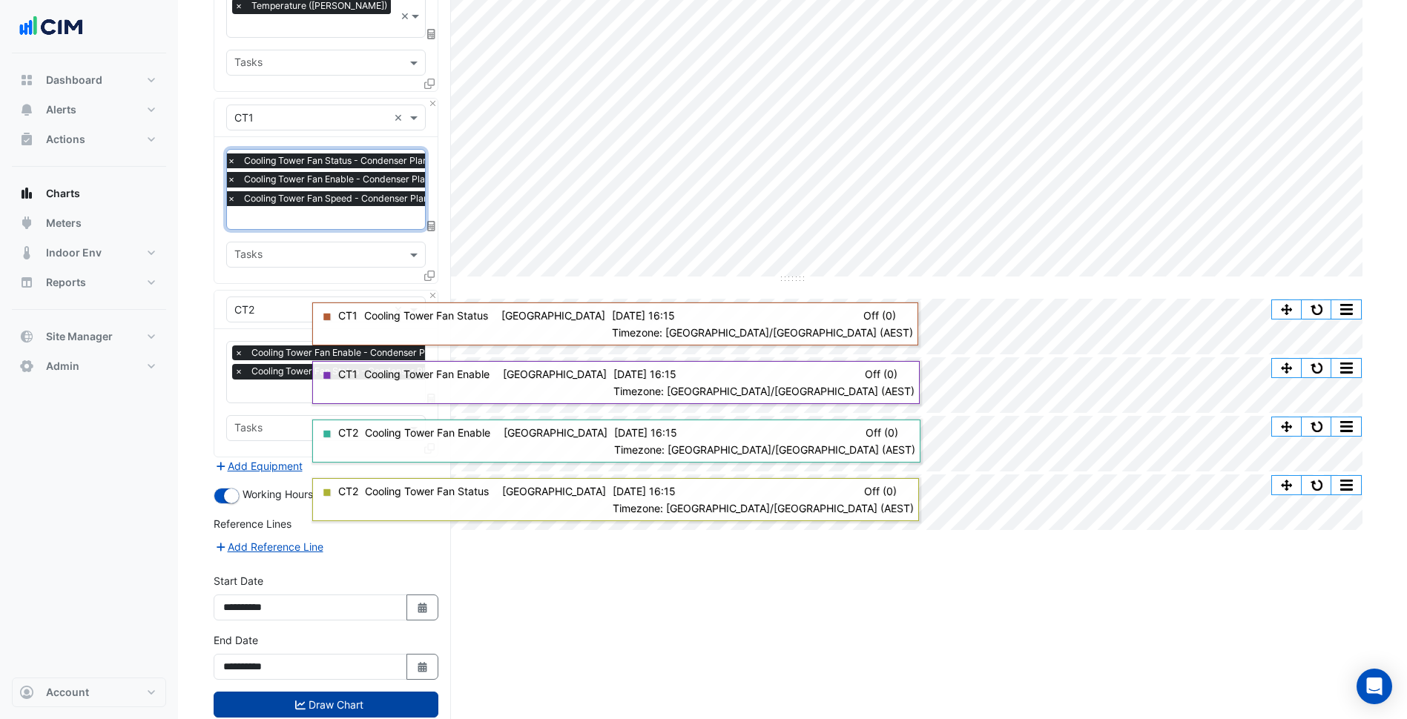
click at [354, 692] on button "Draw Chart" at bounding box center [326, 705] width 225 height 26
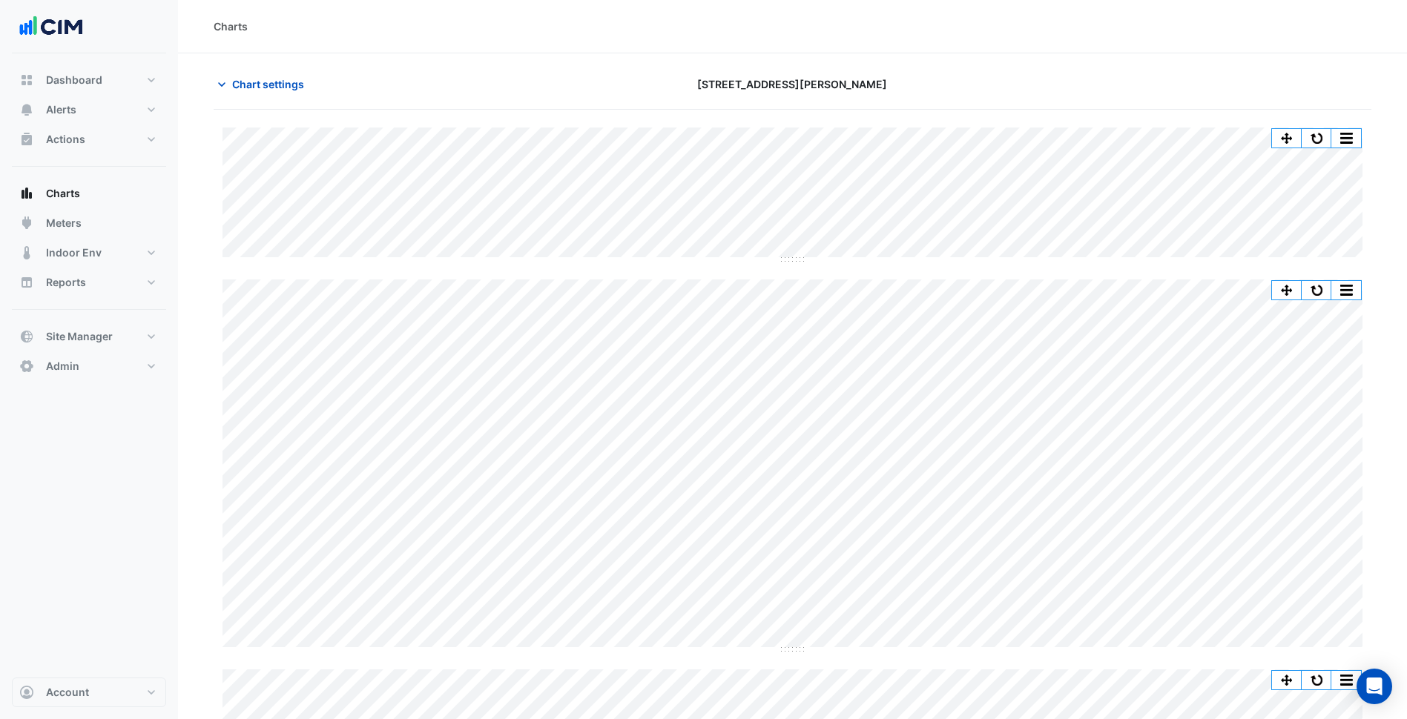
click at [276, 92] on app-charts "Chart settings [STREET_ADDRESS][PERSON_NAME] Print Save as JPEG Save as PNG — W…" at bounding box center [792, 563] width 1157 height 985
click at [274, 83] on span "Chart settings" at bounding box center [268, 84] width 72 height 16
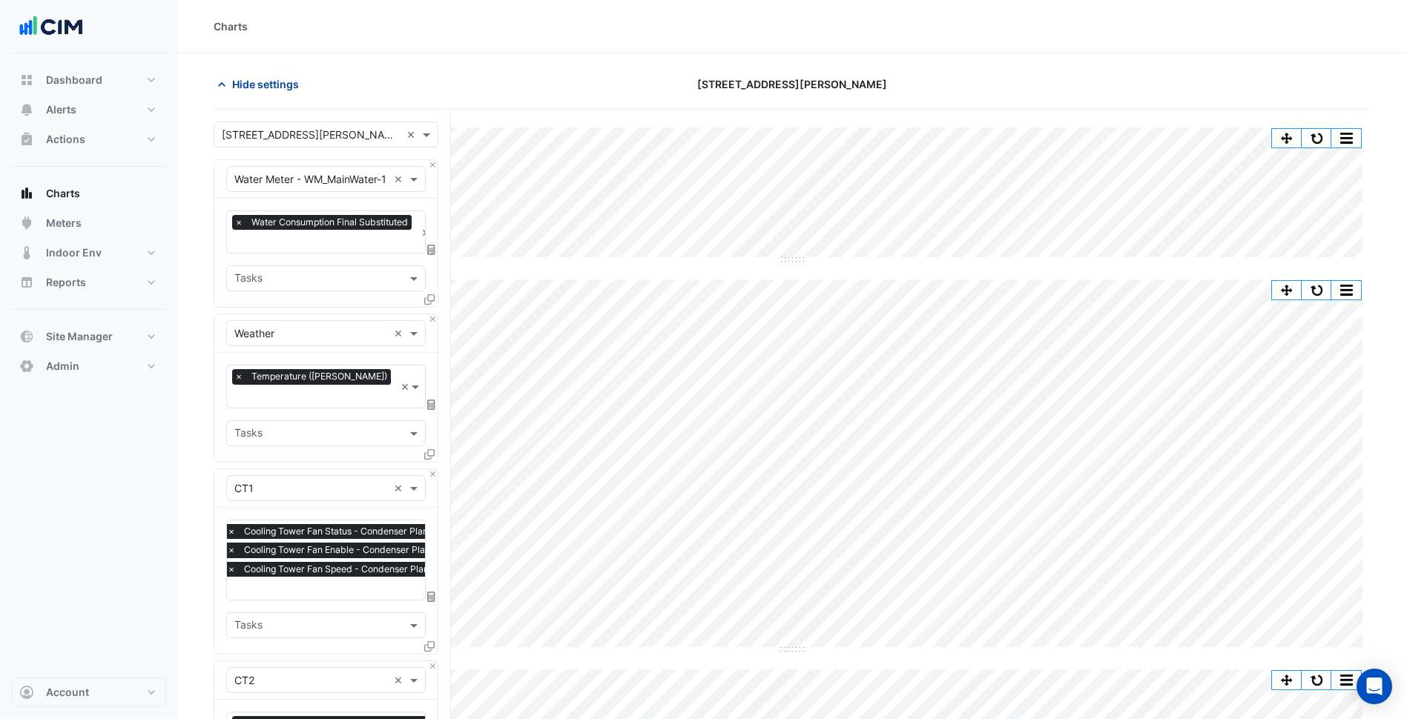
click at [274, 83] on span "Hide settings" at bounding box center [265, 84] width 67 height 16
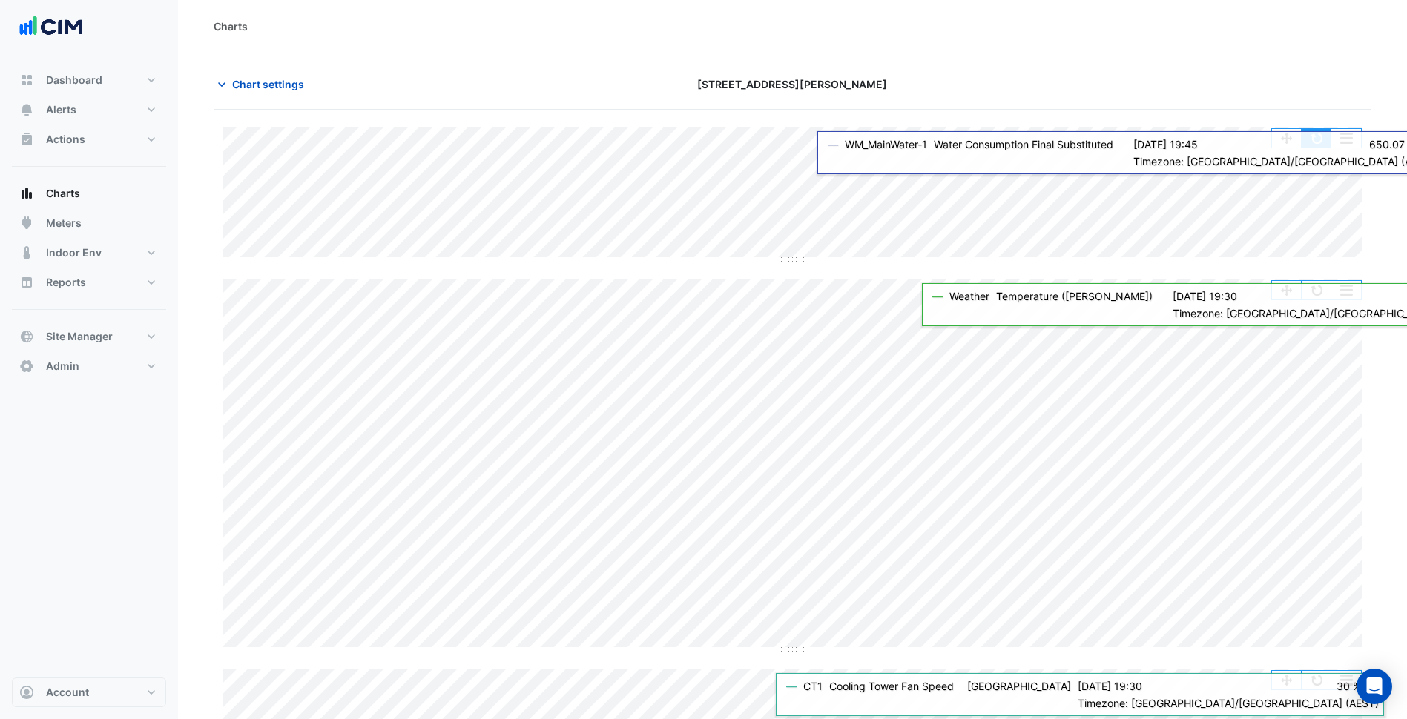
click at [1324, 146] on button "button" at bounding box center [1316, 138] width 30 height 19
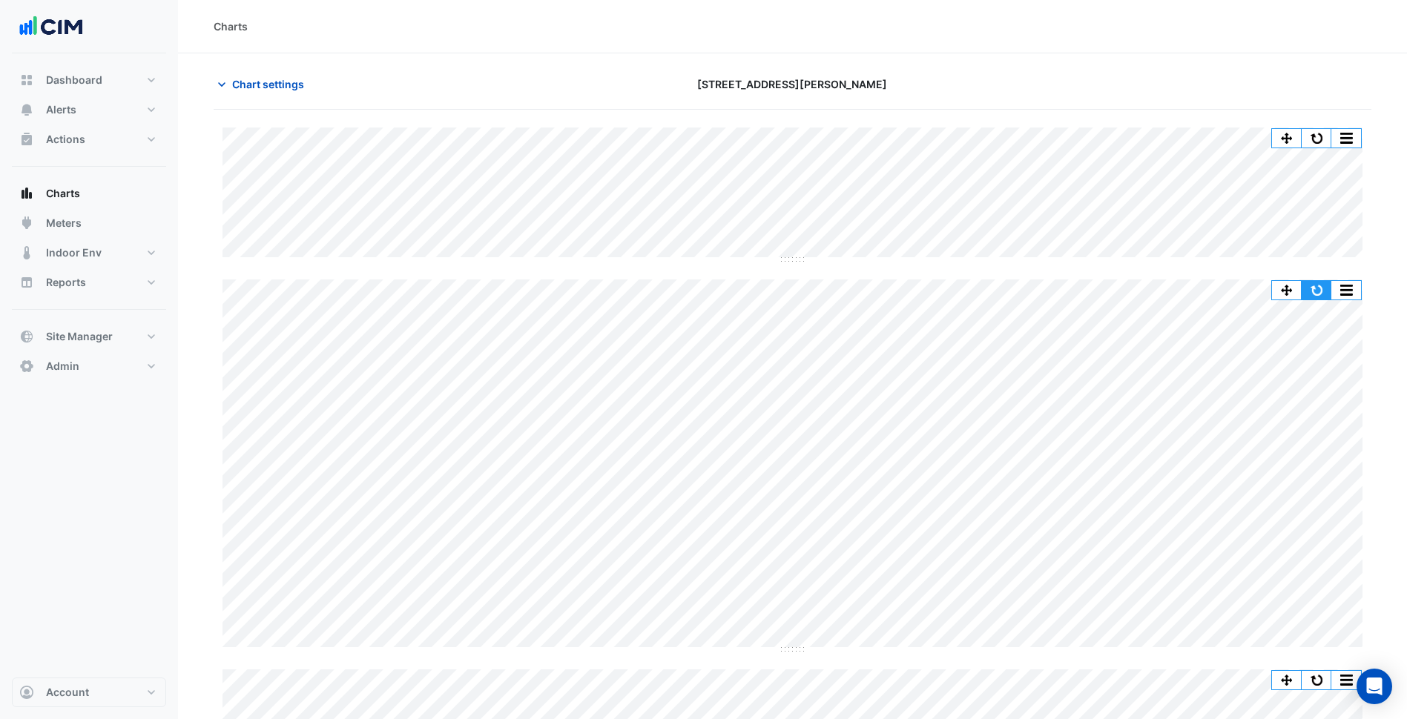
click at [1309, 292] on button "button" at bounding box center [1316, 290] width 30 height 19
click at [1321, 141] on button "button" at bounding box center [1316, 138] width 30 height 19
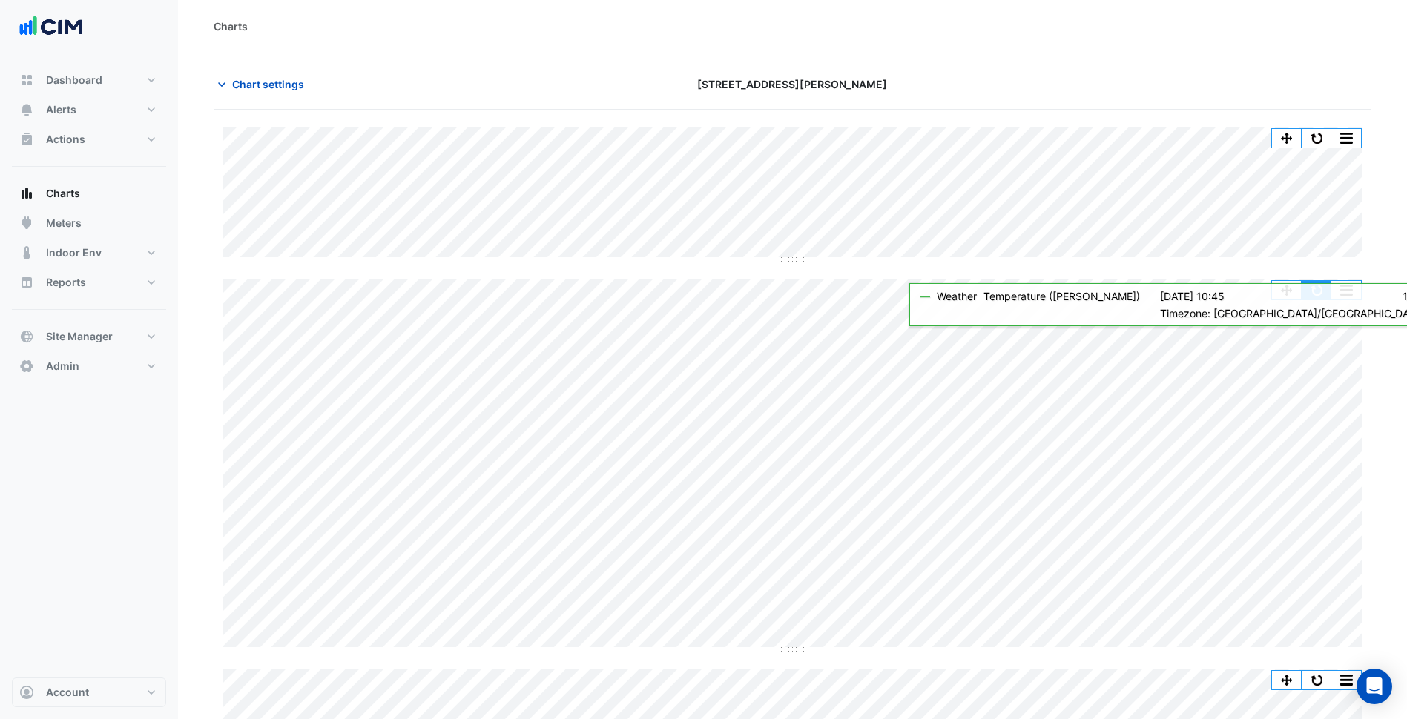
click at [1322, 291] on button "button" at bounding box center [1316, 290] width 30 height 19
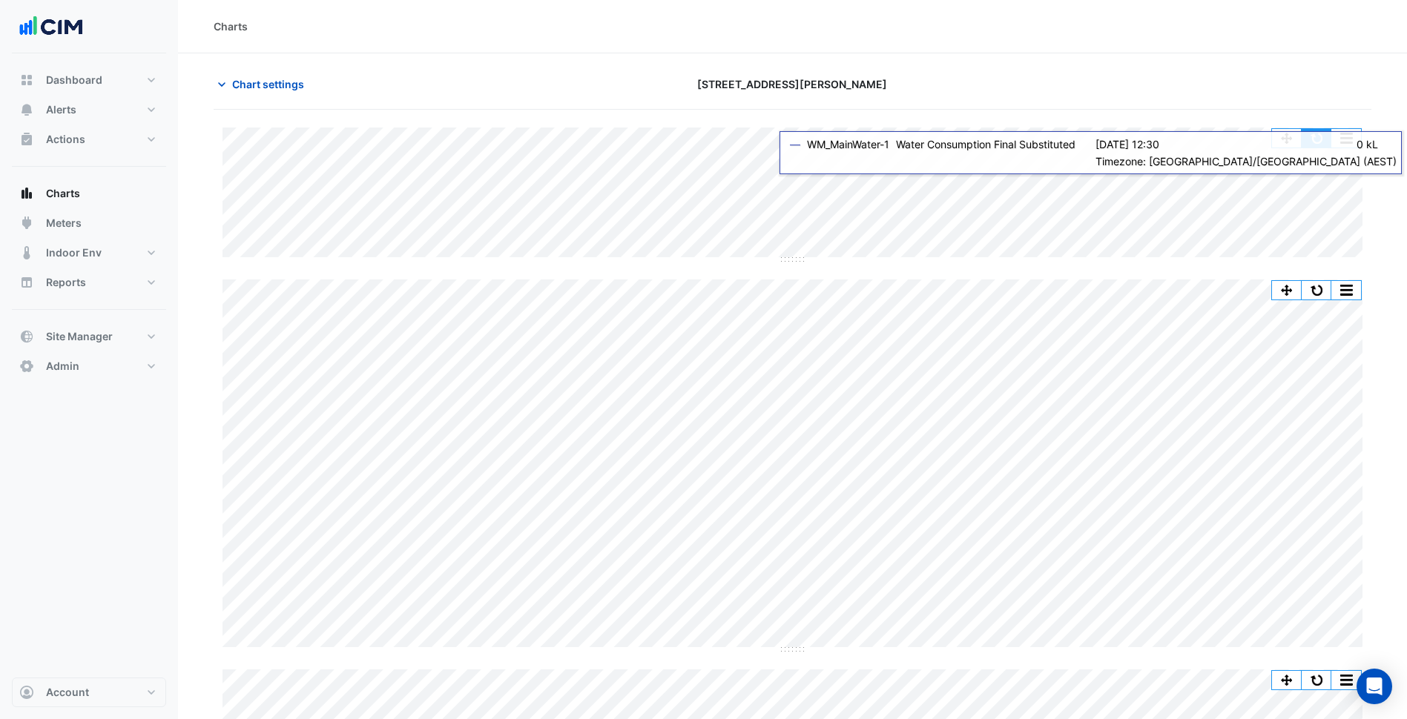
click at [1309, 137] on button "button" at bounding box center [1316, 138] width 30 height 19
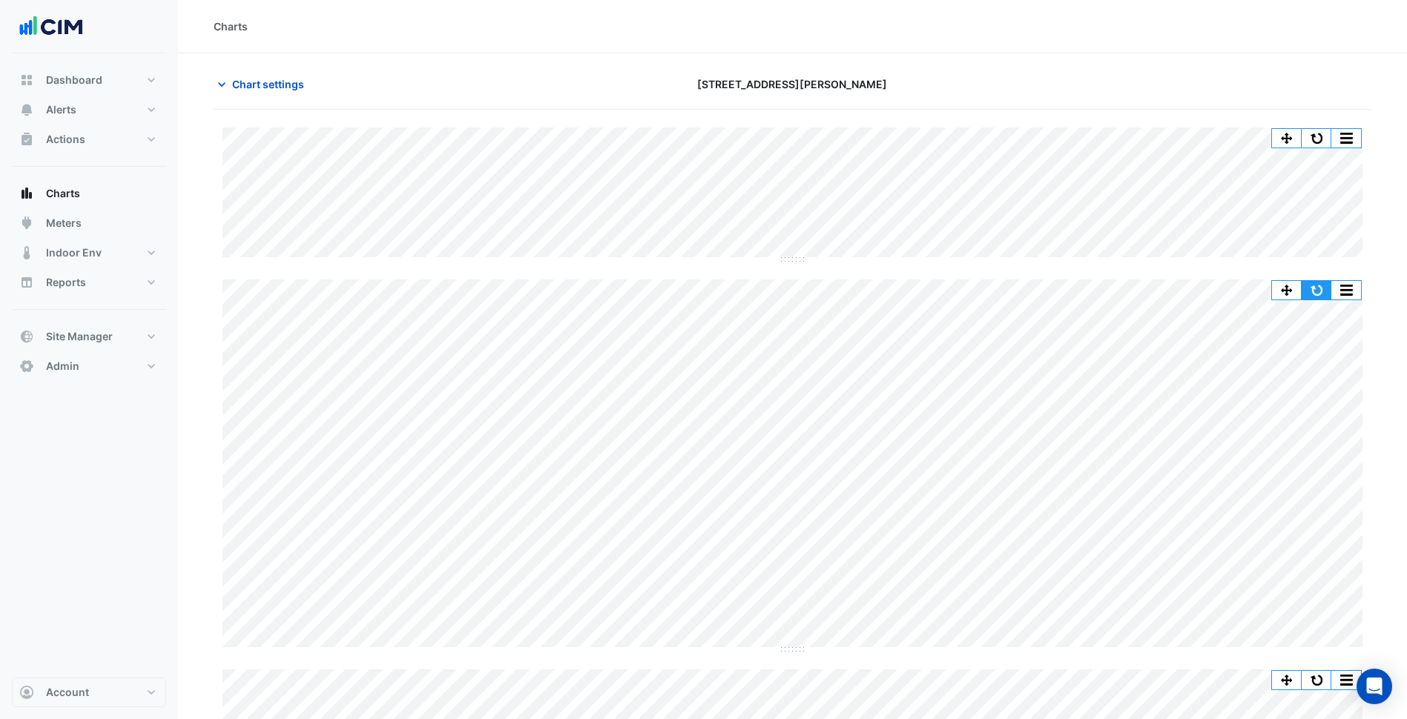
click at [1321, 288] on button "button" at bounding box center [1316, 290] width 30 height 19
click at [1321, 138] on button "button" at bounding box center [1316, 138] width 30 height 19
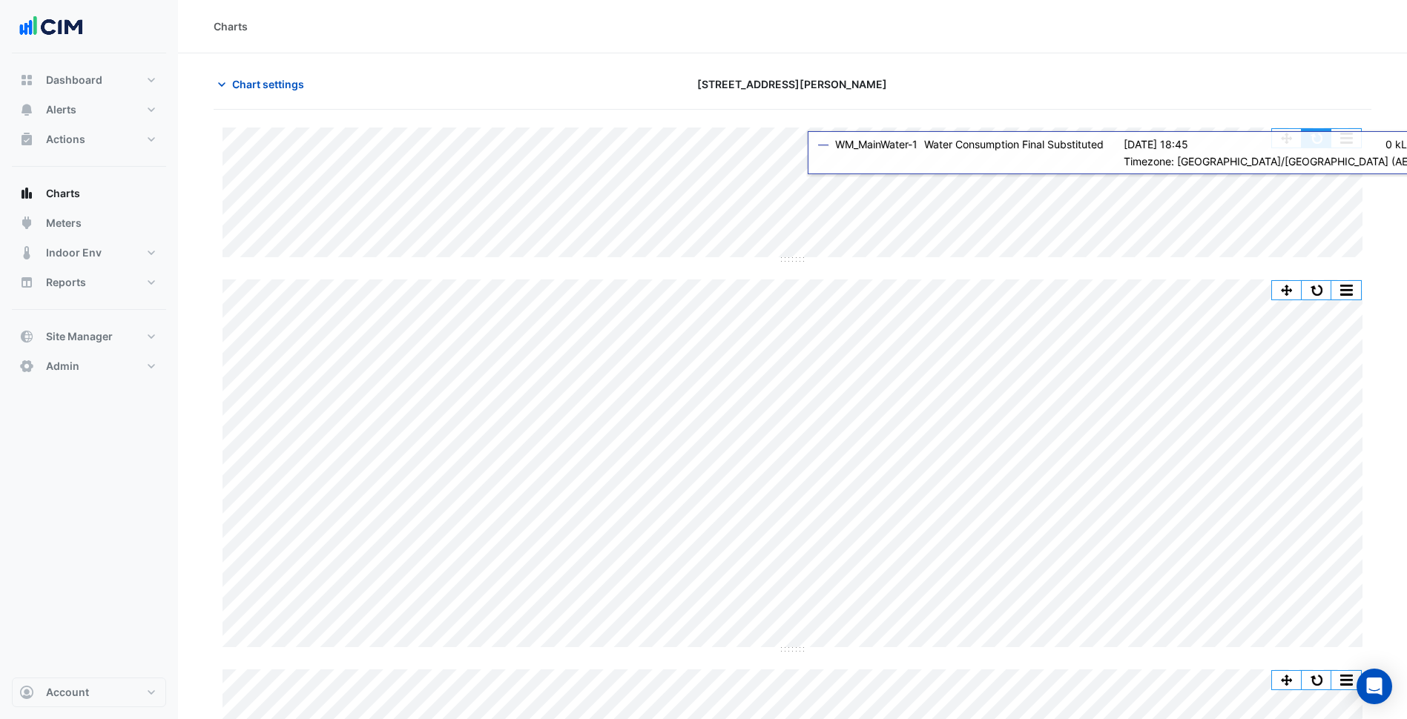
click at [1325, 139] on button "button" at bounding box center [1316, 138] width 30 height 19
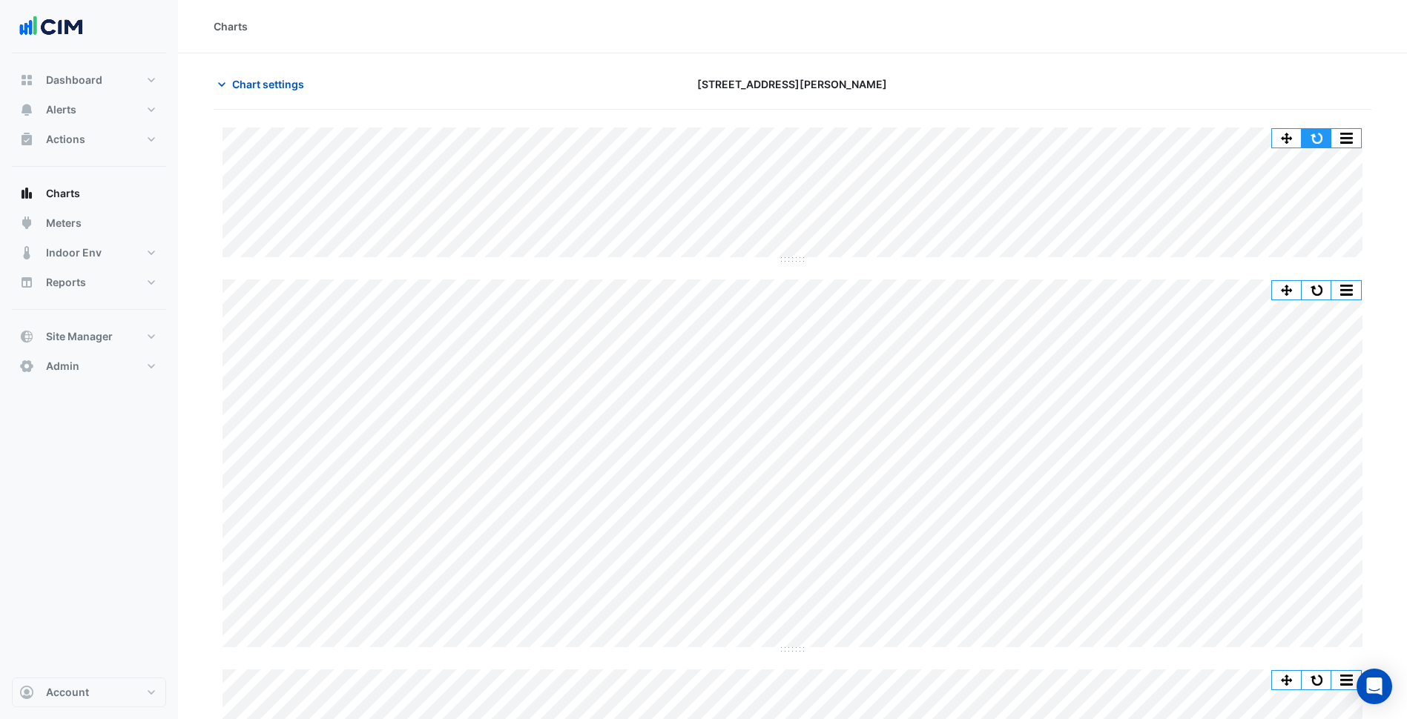
click at [1316, 132] on button "button" at bounding box center [1316, 138] width 30 height 19
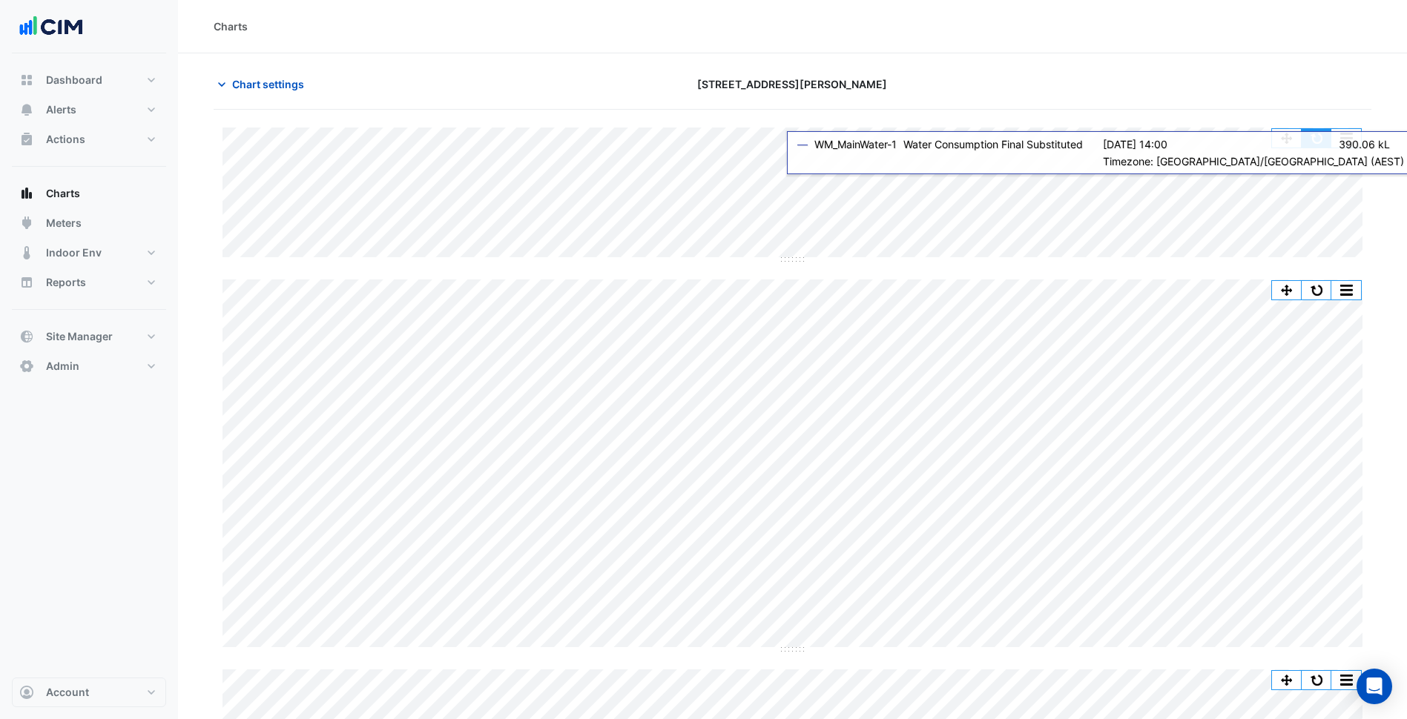
click at [1314, 141] on button "button" at bounding box center [1316, 138] width 30 height 19
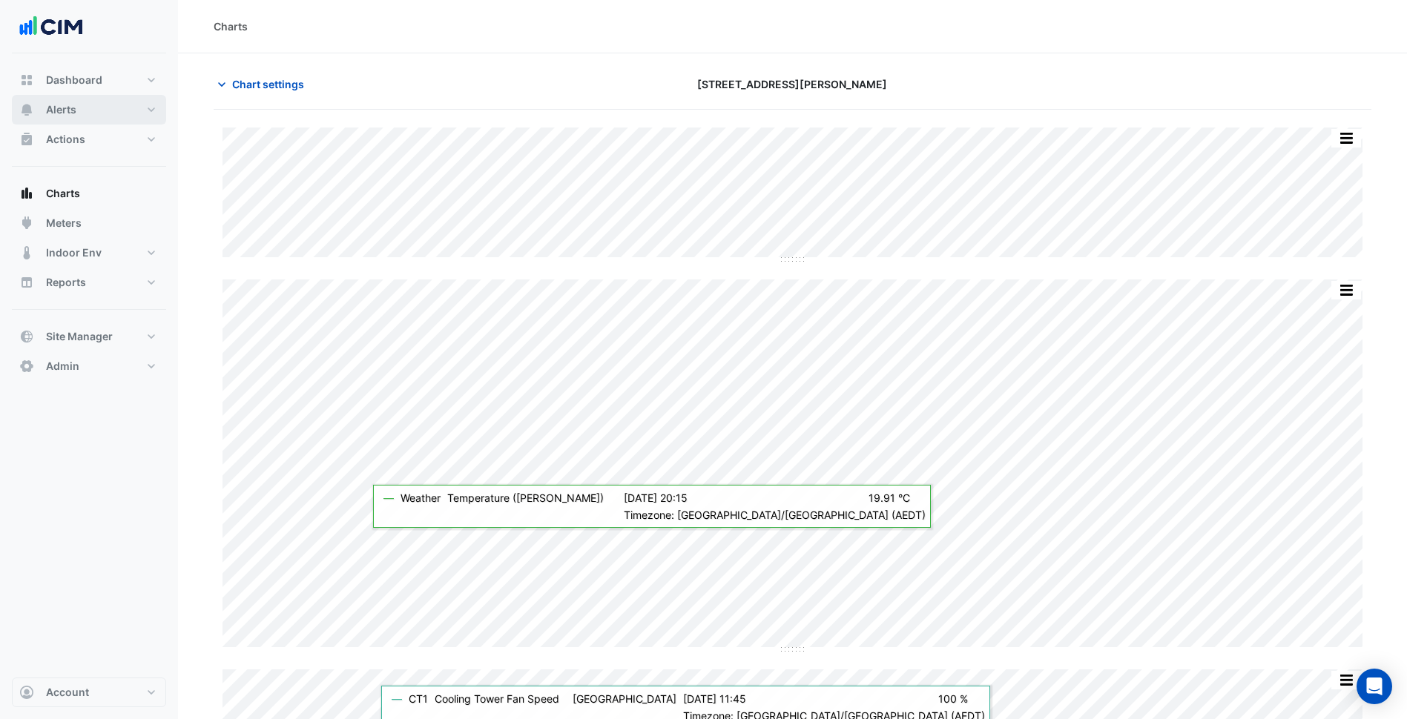
click at [114, 112] on button "Alerts" at bounding box center [89, 110] width 154 height 30
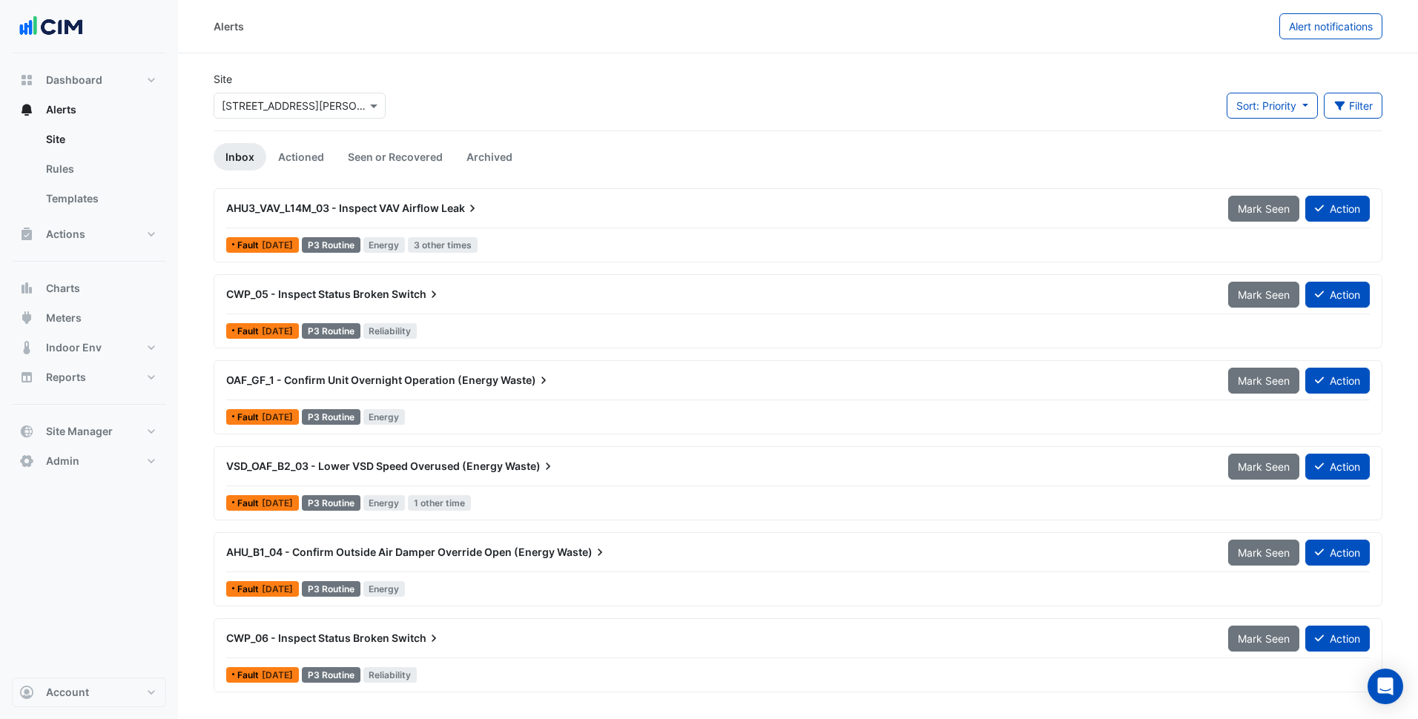
click at [605, 102] on div "Site Select a Site × [STREET_ADDRESS][PERSON_NAME] Sort: Priority Priority Upda…" at bounding box center [798, 100] width 1186 height 59
click at [581, 417] on div "Fault [DATE] P3 Routine Energy" at bounding box center [798, 417] width 1146 height 22
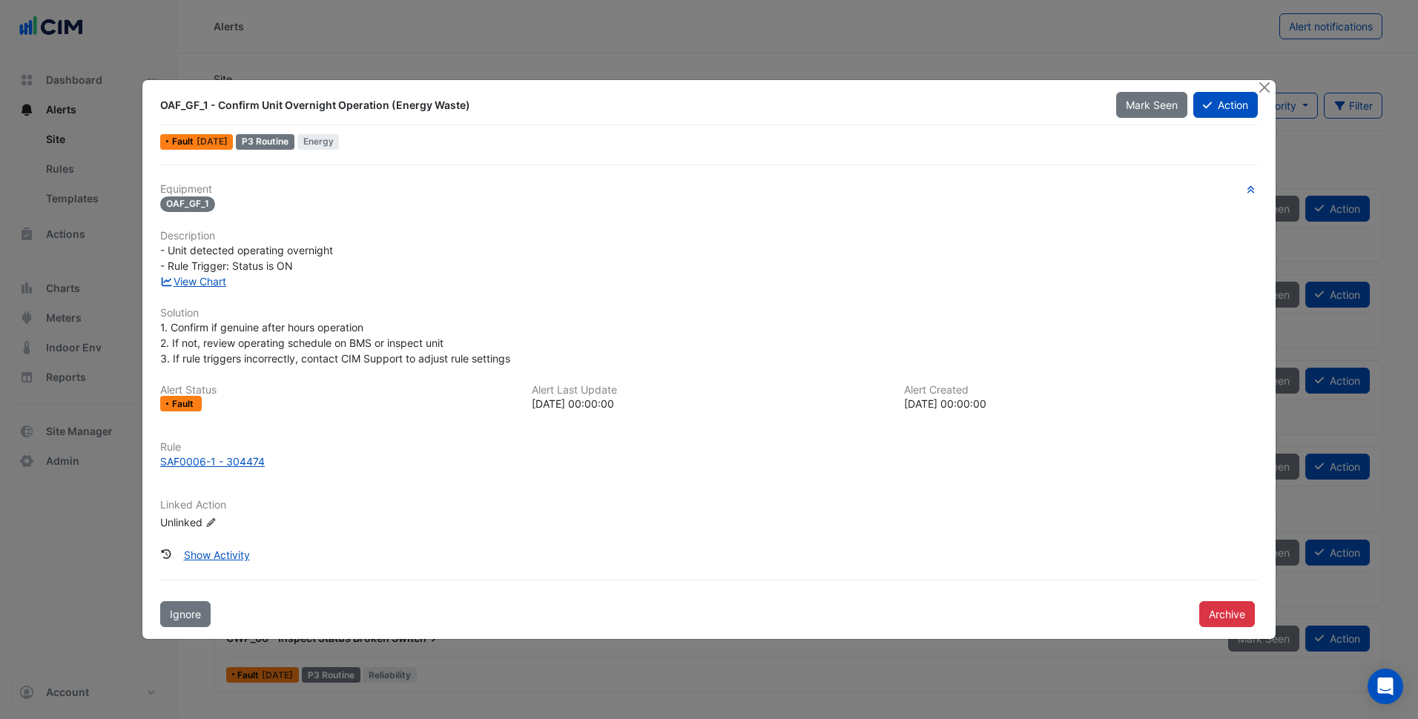
click at [198, 289] on div "Equipment OAF_GF_1 Description - Unit detected operating overnight - Rule Trigg…" at bounding box center [708, 363] width 1097 height 360
click at [207, 285] on link "View Chart" at bounding box center [193, 281] width 66 height 13
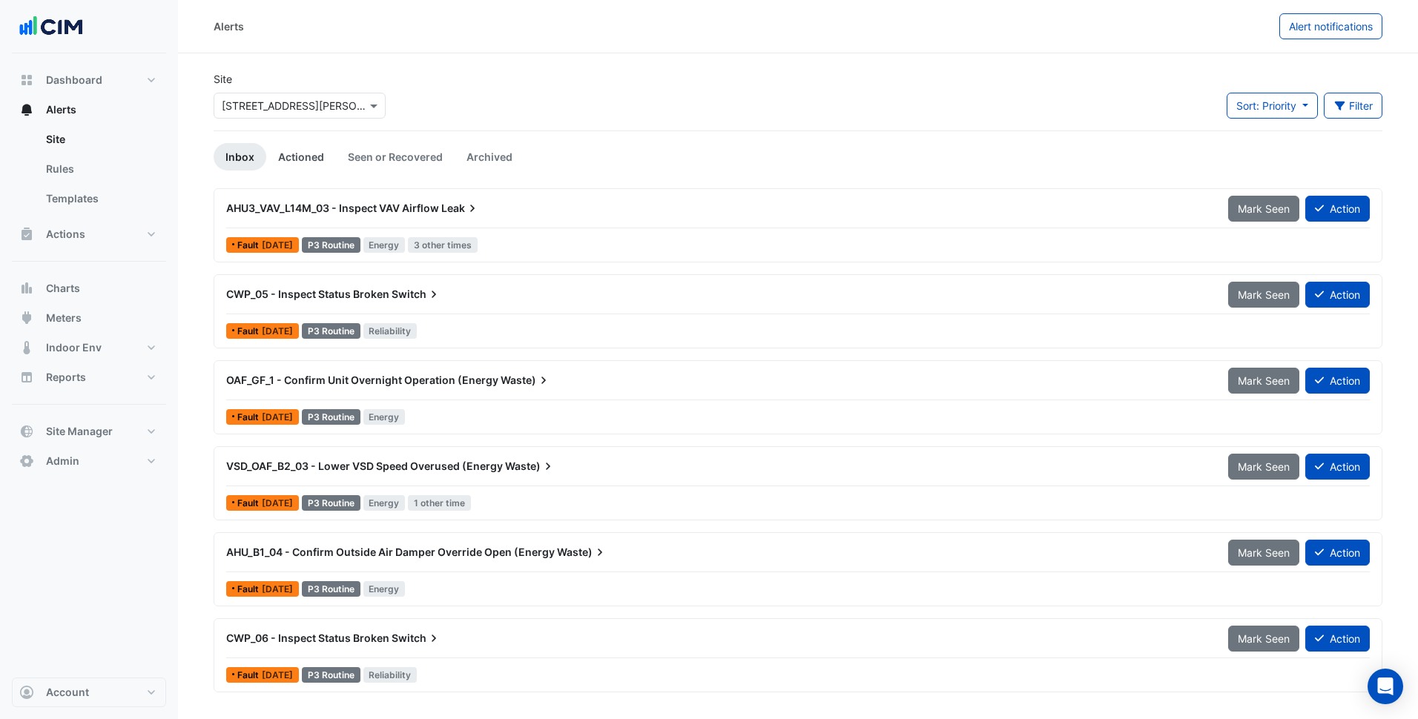
click at [317, 162] on link "Actioned" at bounding box center [301, 156] width 70 height 27
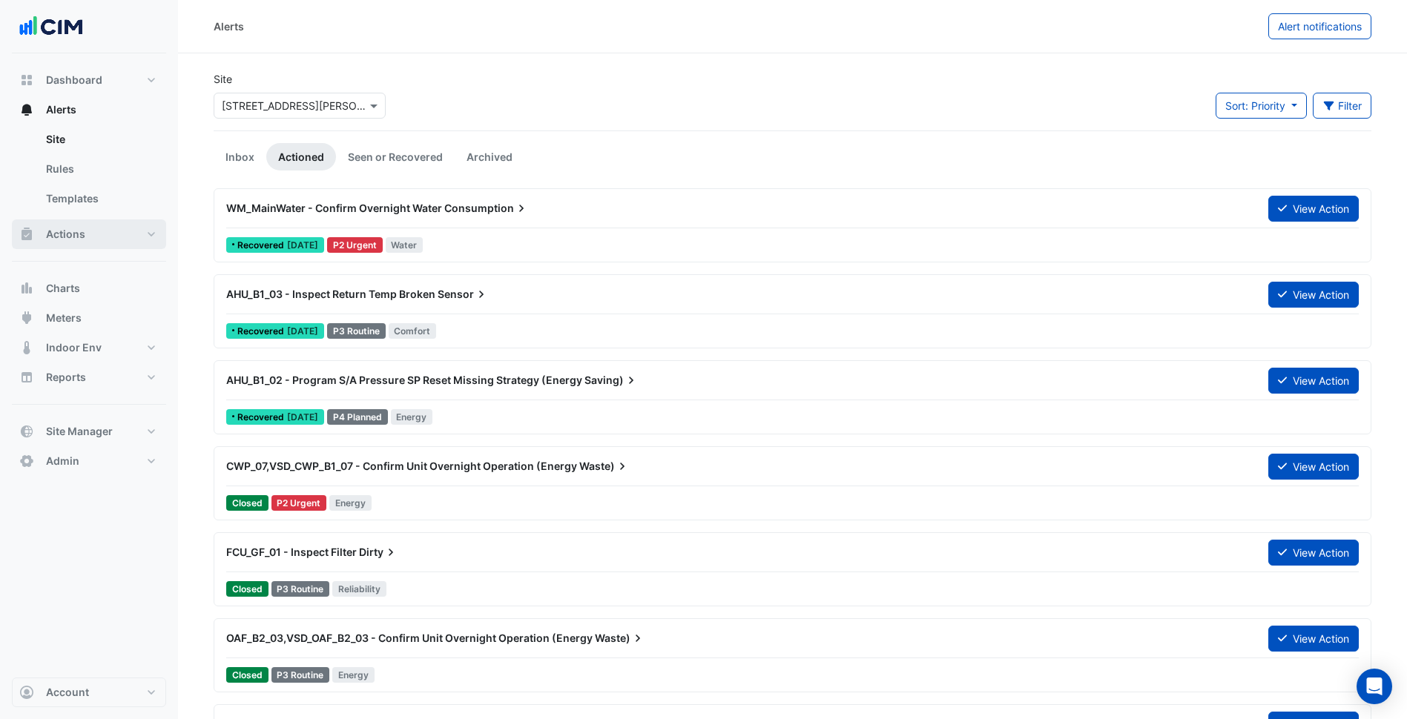
click at [118, 240] on button "Actions" at bounding box center [89, 234] width 154 height 30
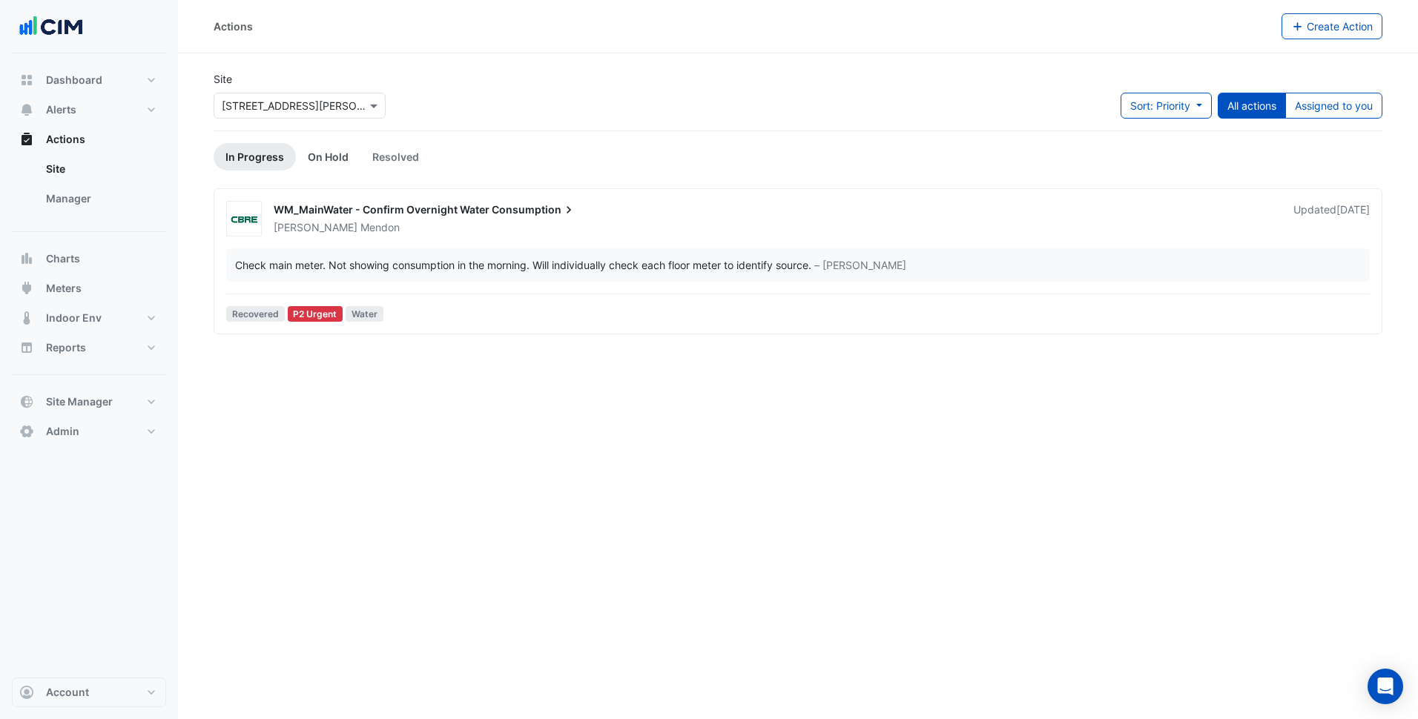
click at [322, 163] on link "On Hold" at bounding box center [328, 156] width 65 height 27
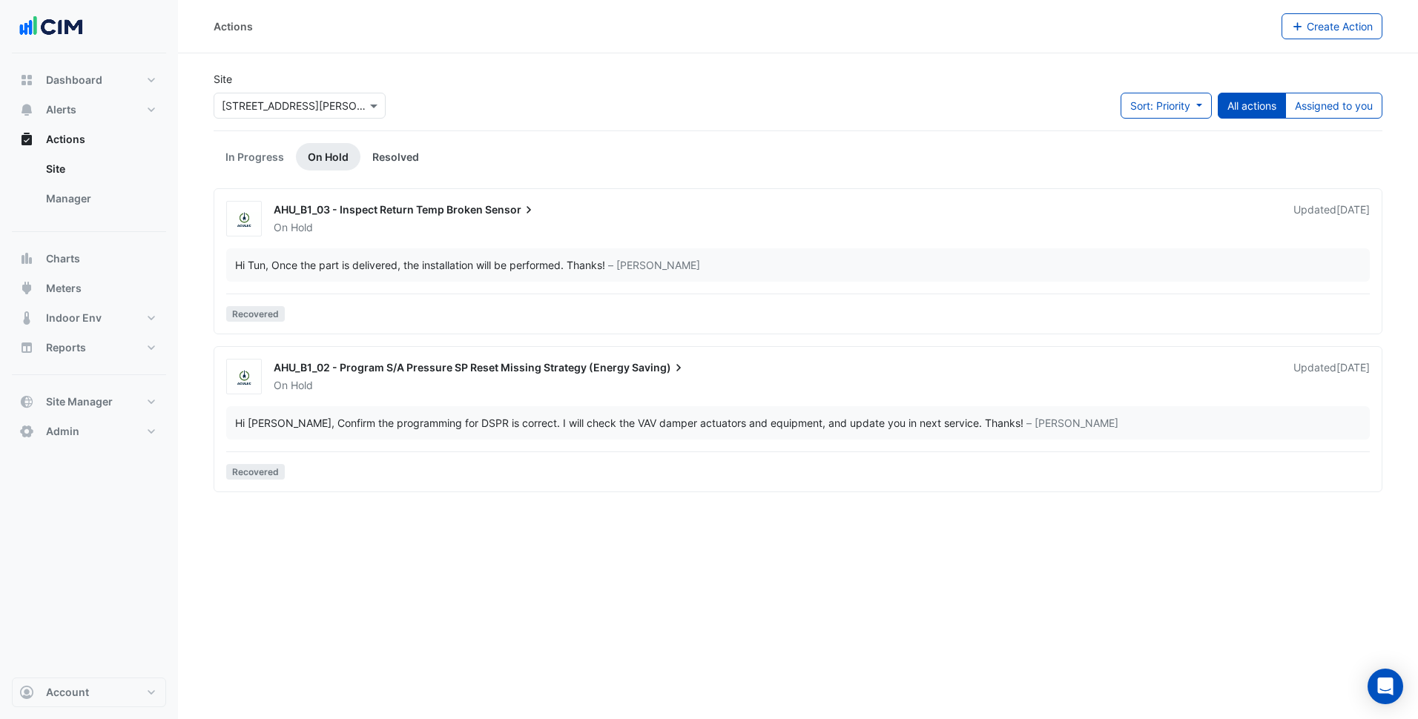
click at [417, 156] on link "Resolved" at bounding box center [395, 156] width 70 height 27
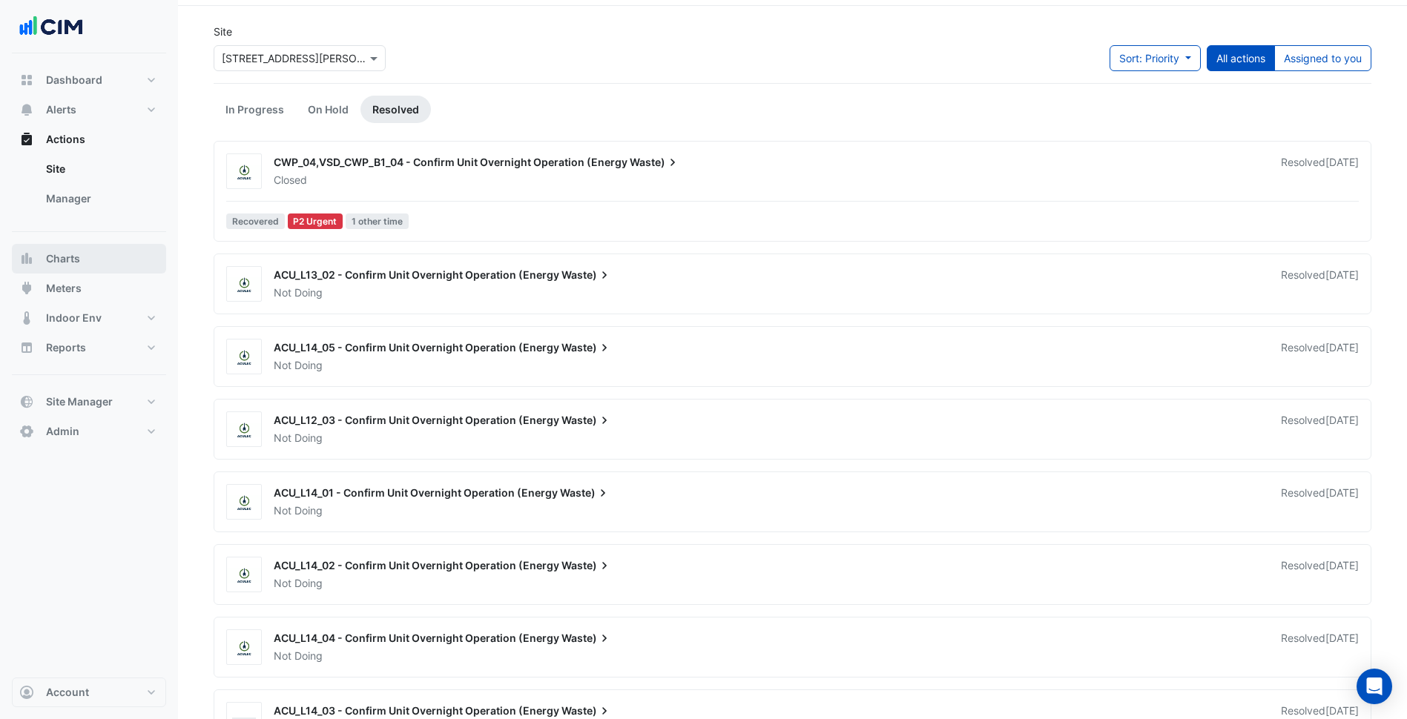
scroll to position [74, 0]
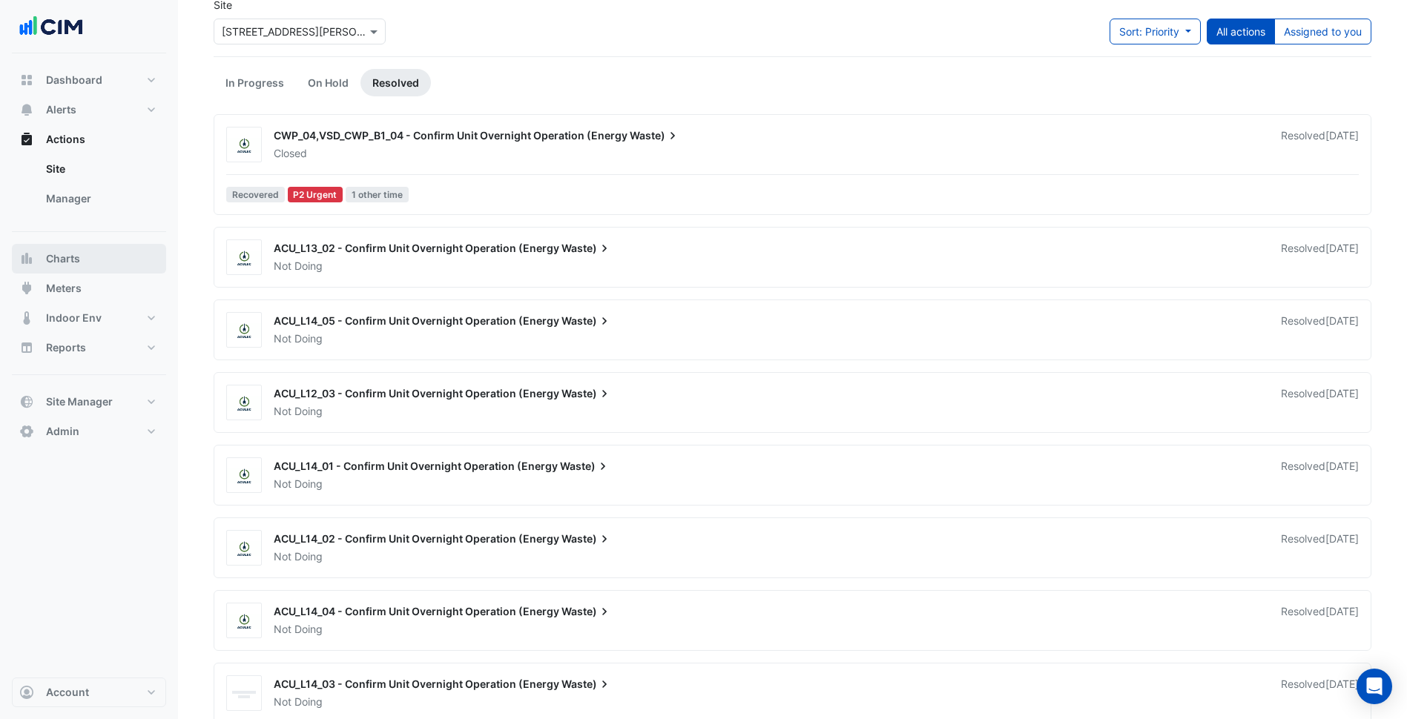
click at [104, 251] on button "Charts" at bounding box center [89, 259] width 154 height 30
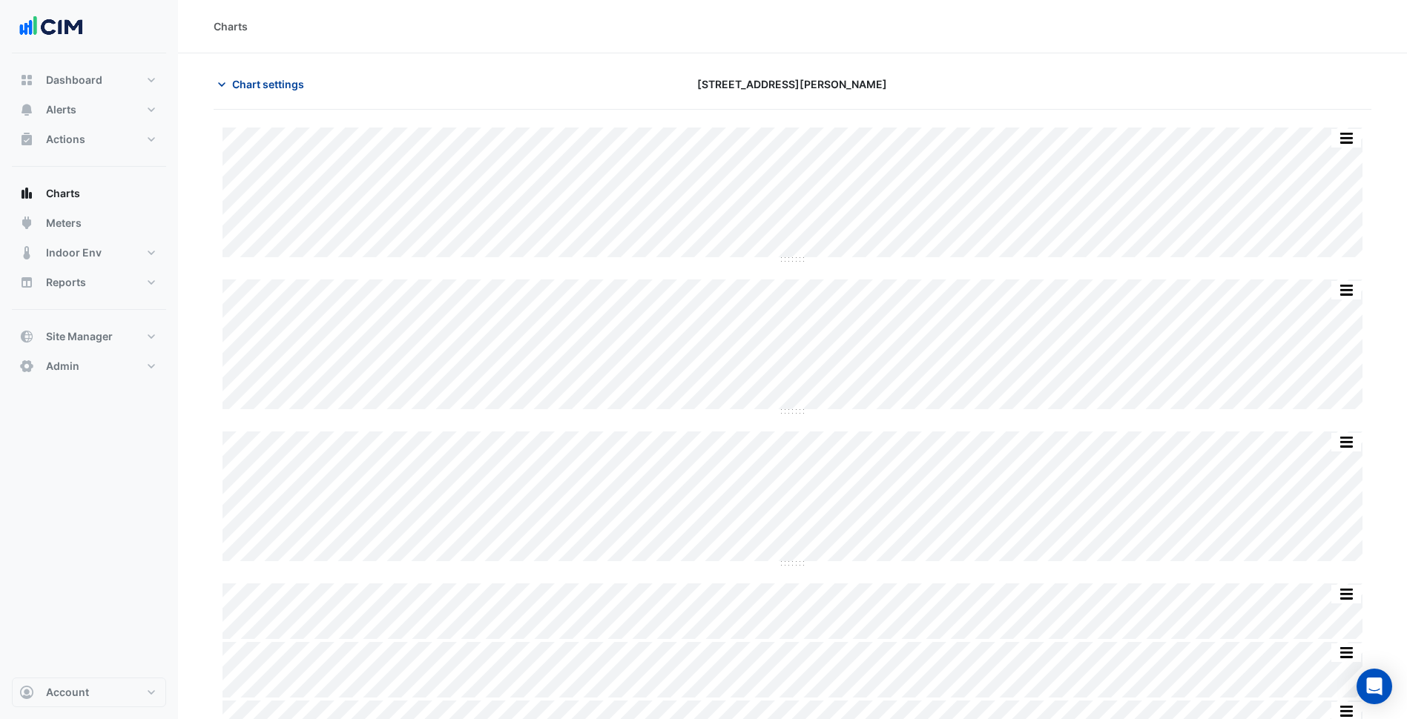
click at [279, 87] on span "Chart settings" at bounding box center [268, 84] width 72 height 16
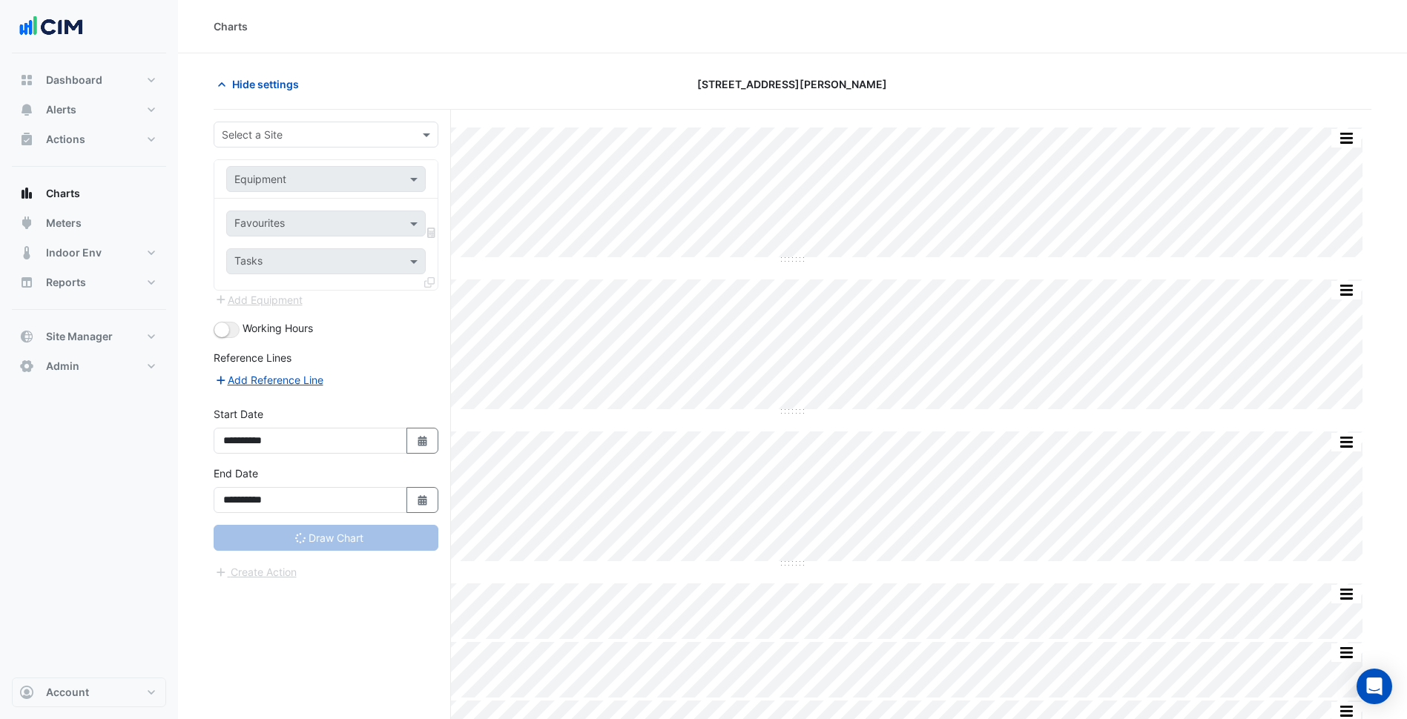
click at [321, 137] on input "text" at bounding box center [311, 136] width 179 height 16
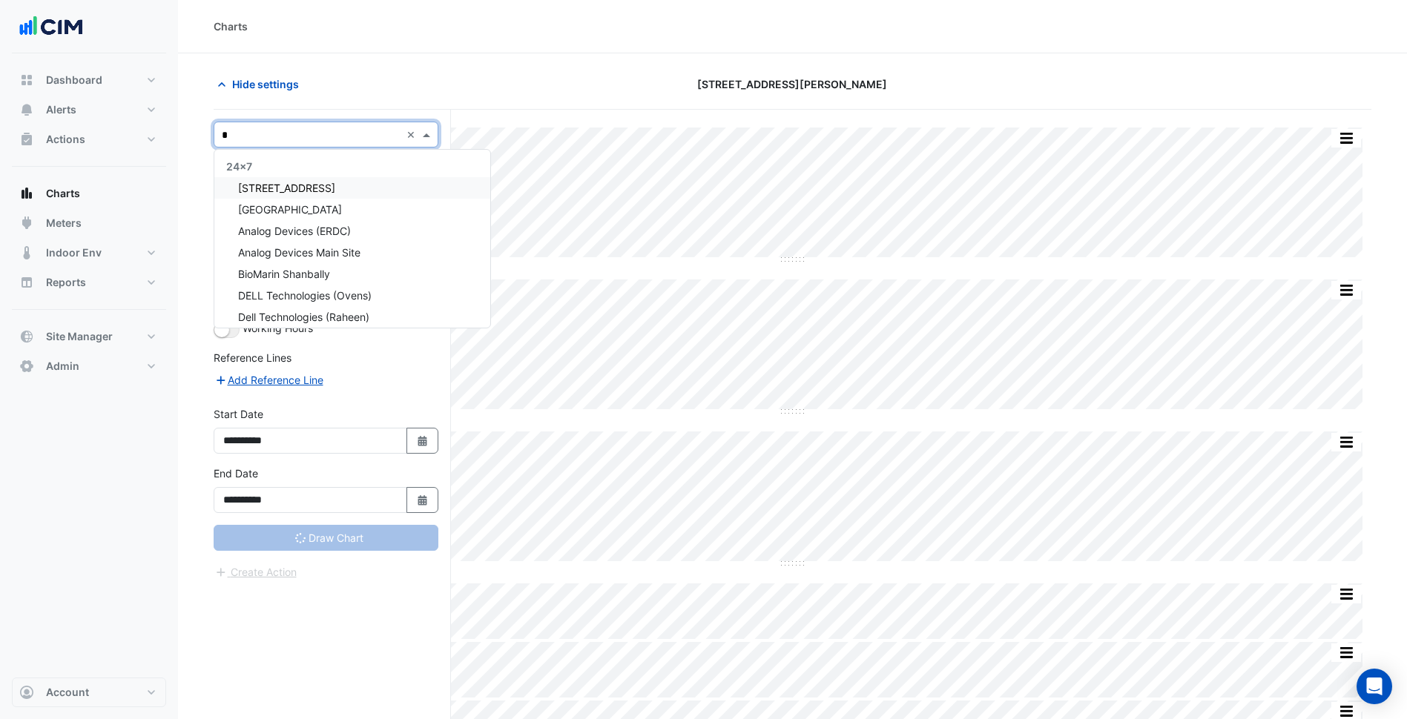
type input "**"
type input "**********"
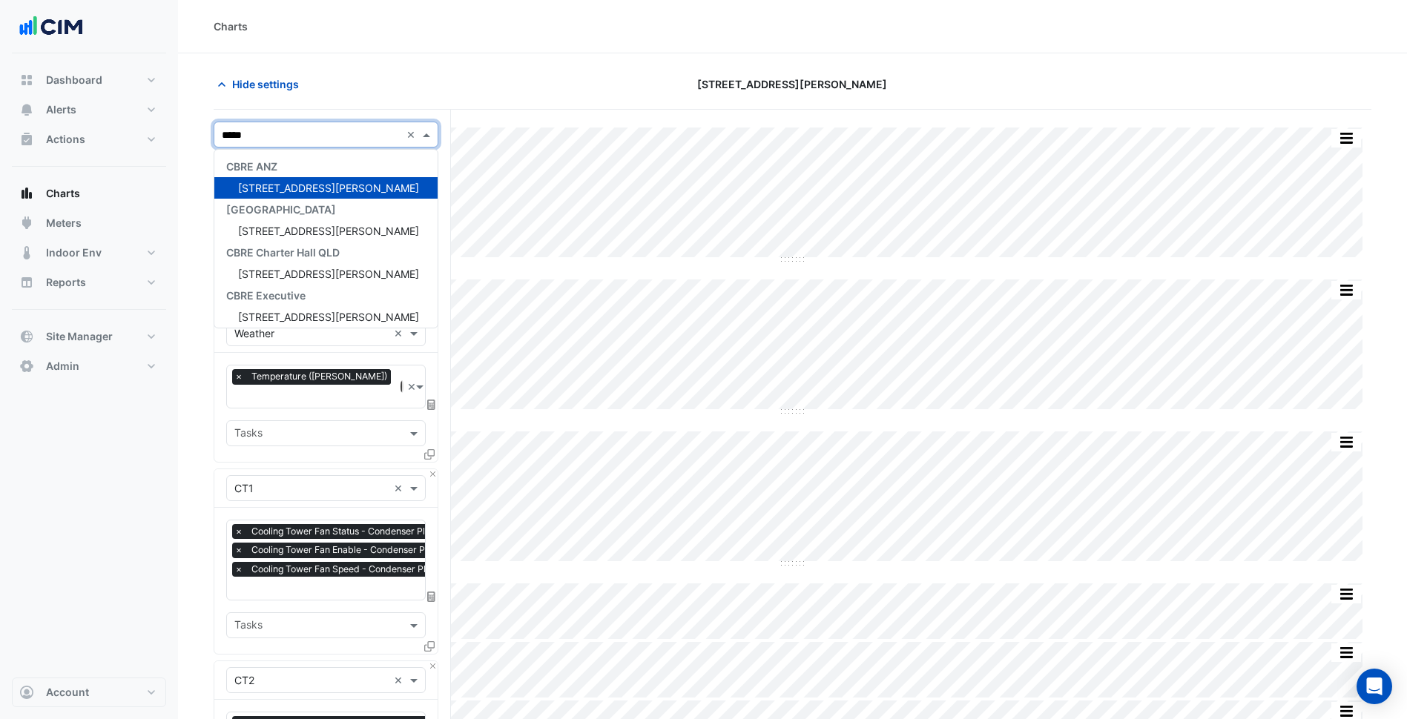
type input "******"
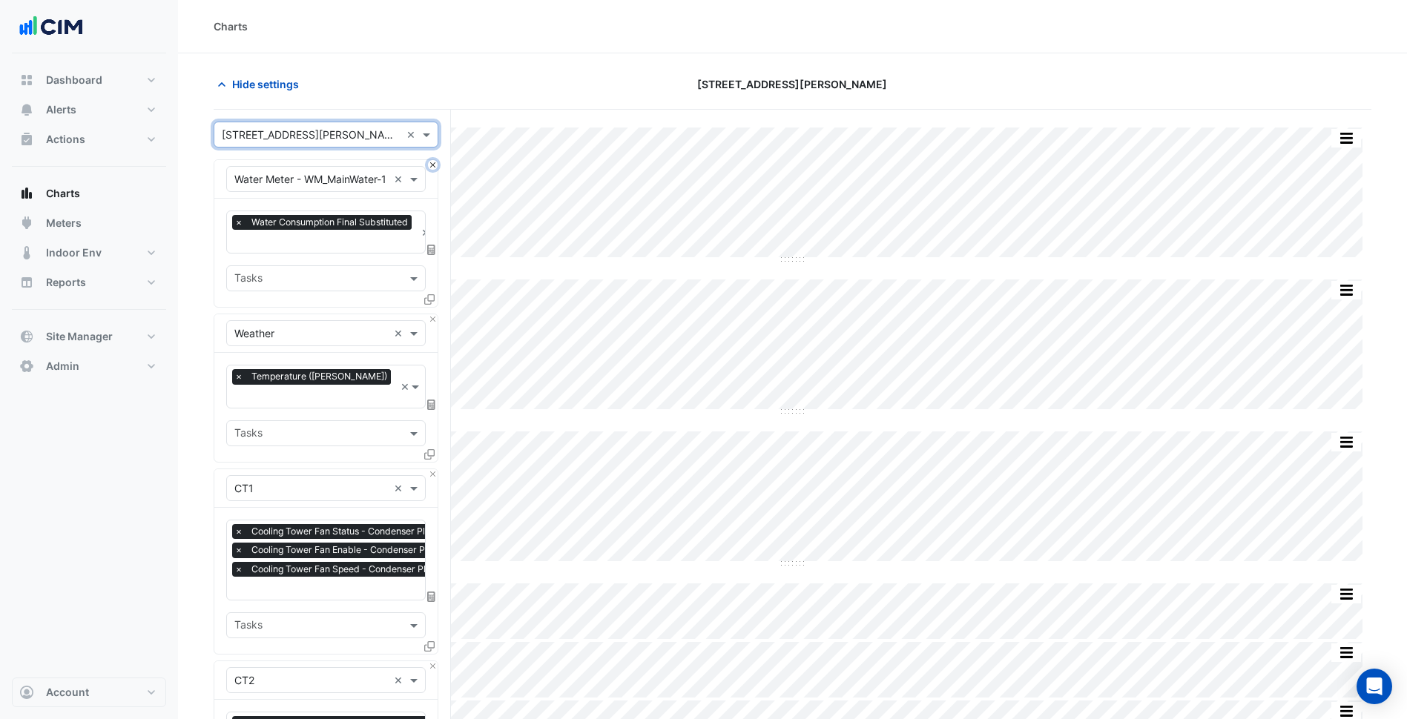
click at [431, 163] on button "Close" at bounding box center [433, 165] width 10 height 10
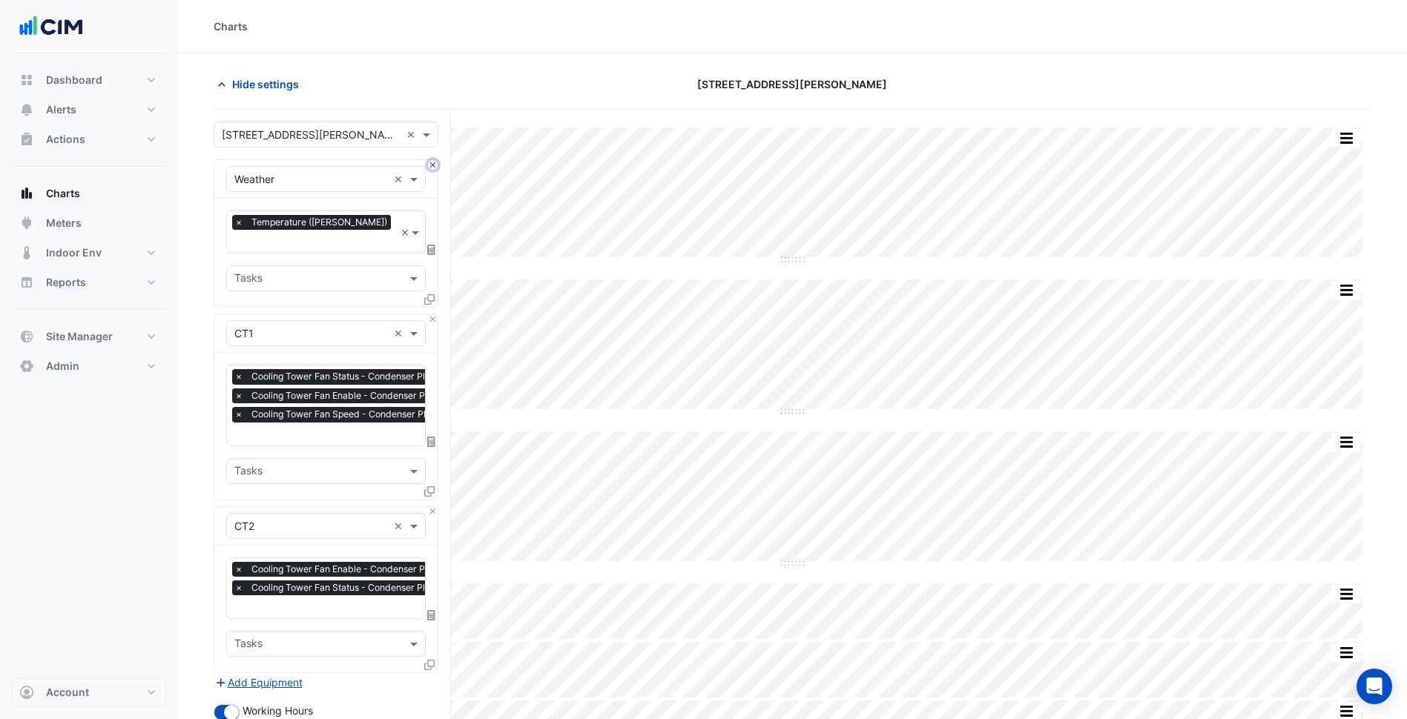
click at [431, 163] on button "Close" at bounding box center [433, 165] width 10 height 10
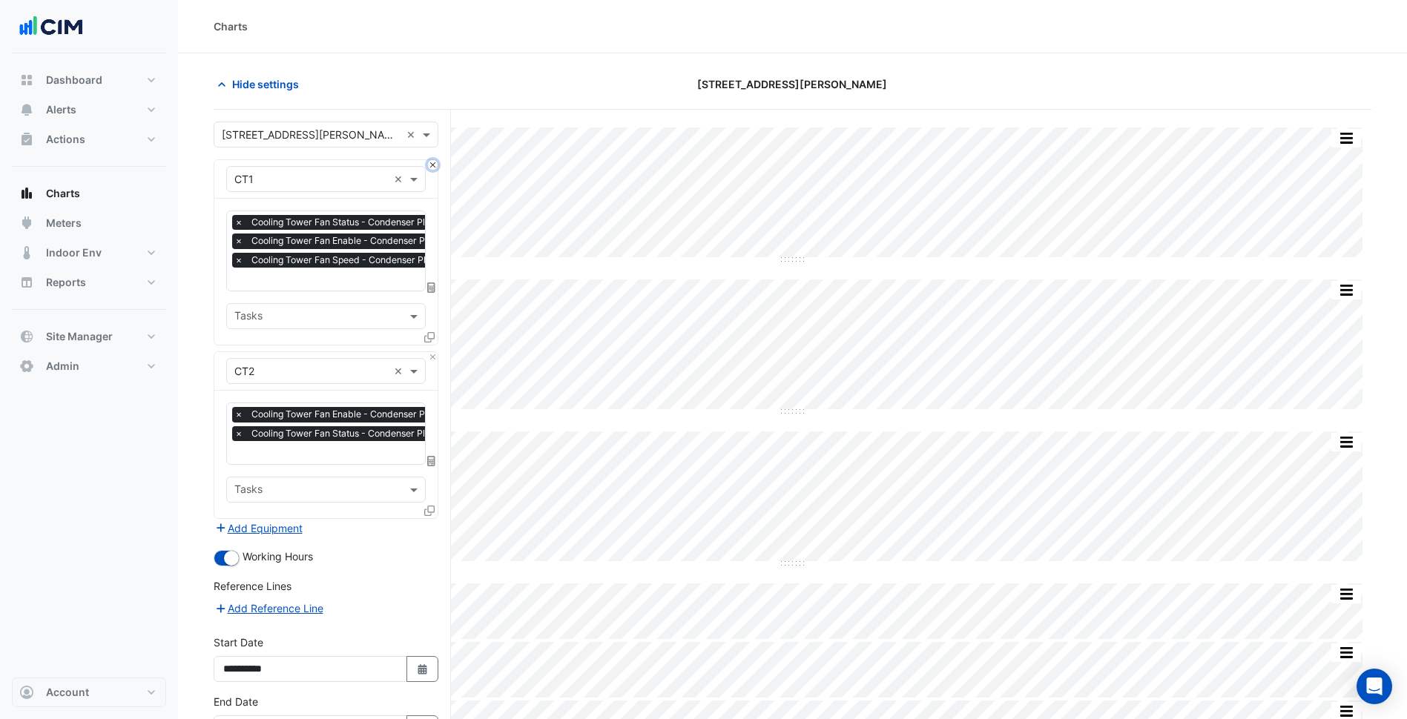
click at [431, 163] on button "Close" at bounding box center [433, 165] width 10 height 10
click at [431, 352] on div "Equipment × CT2 ×" at bounding box center [325, 371] width 223 height 39
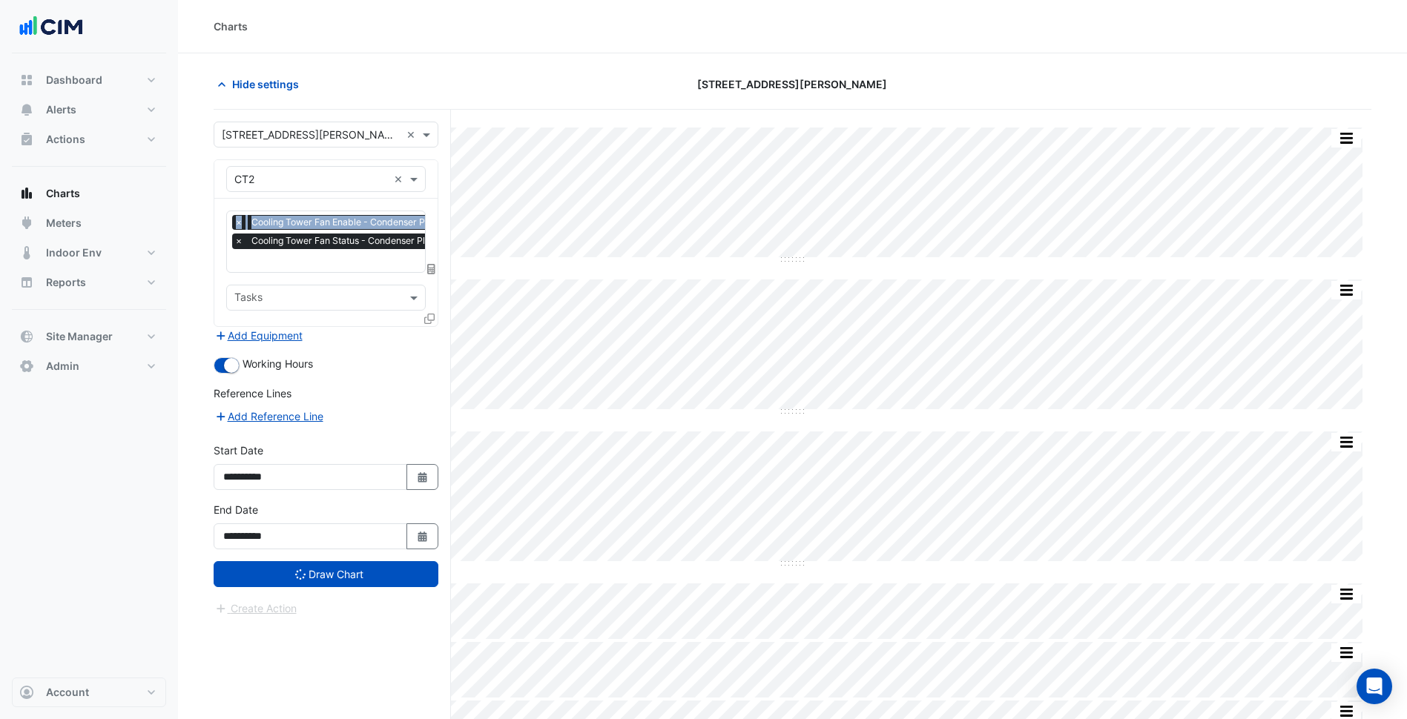
click at [431, 163] on div "Equipment × CT2 ×" at bounding box center [325, 179] width 223 height 39
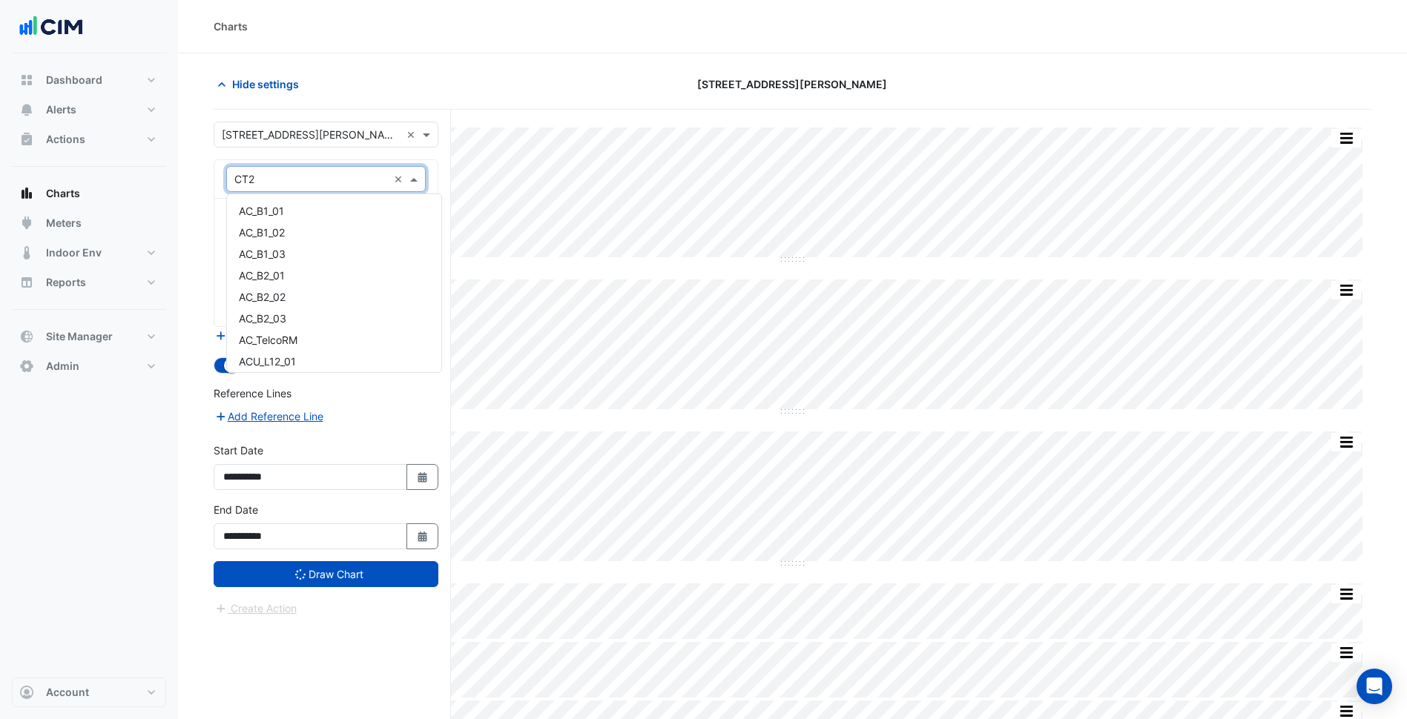
drag, startPoint x: 431, startPoint y: 163, endPoint x: 336, endPoint y: 176, distance: 95.7
click at [336, 176] on input "text" at bounding box center [310, 180] width 153 height 16
type input "**"
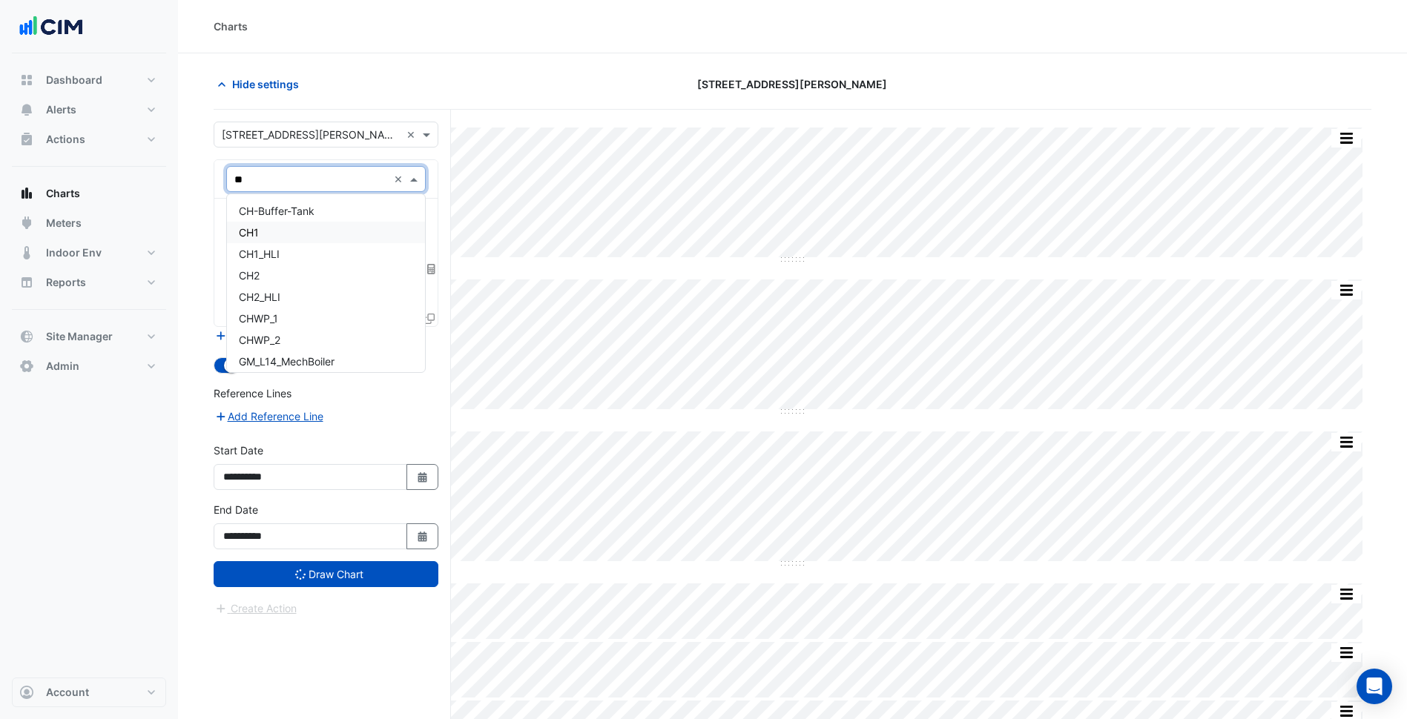
click at [300, 232] on div "CH1" at bounding box center [326, 233] width 198 height 22
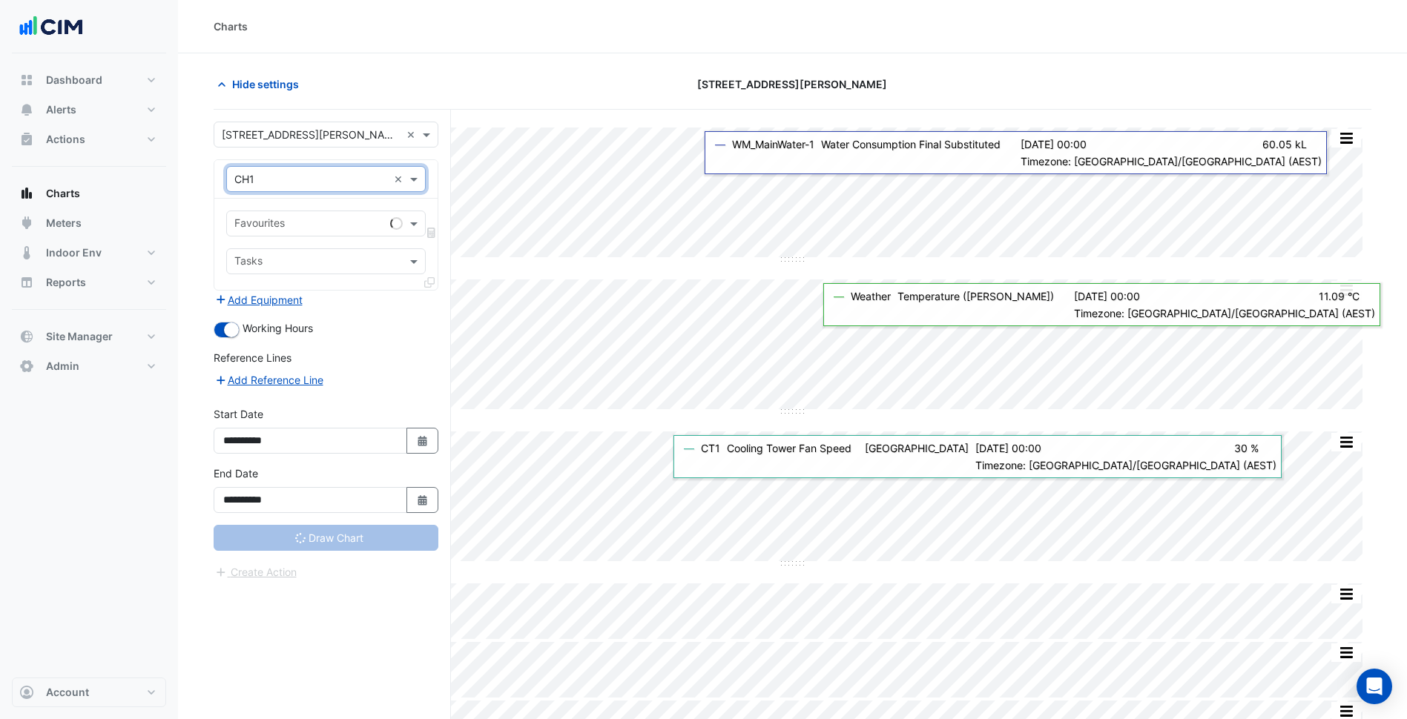
click at [324, 219] on input "text" at bounding box center [309, 225] width 150 height 16
click at [317, 182] on input "text" at bounding box center [310, 180] width 153 height 16
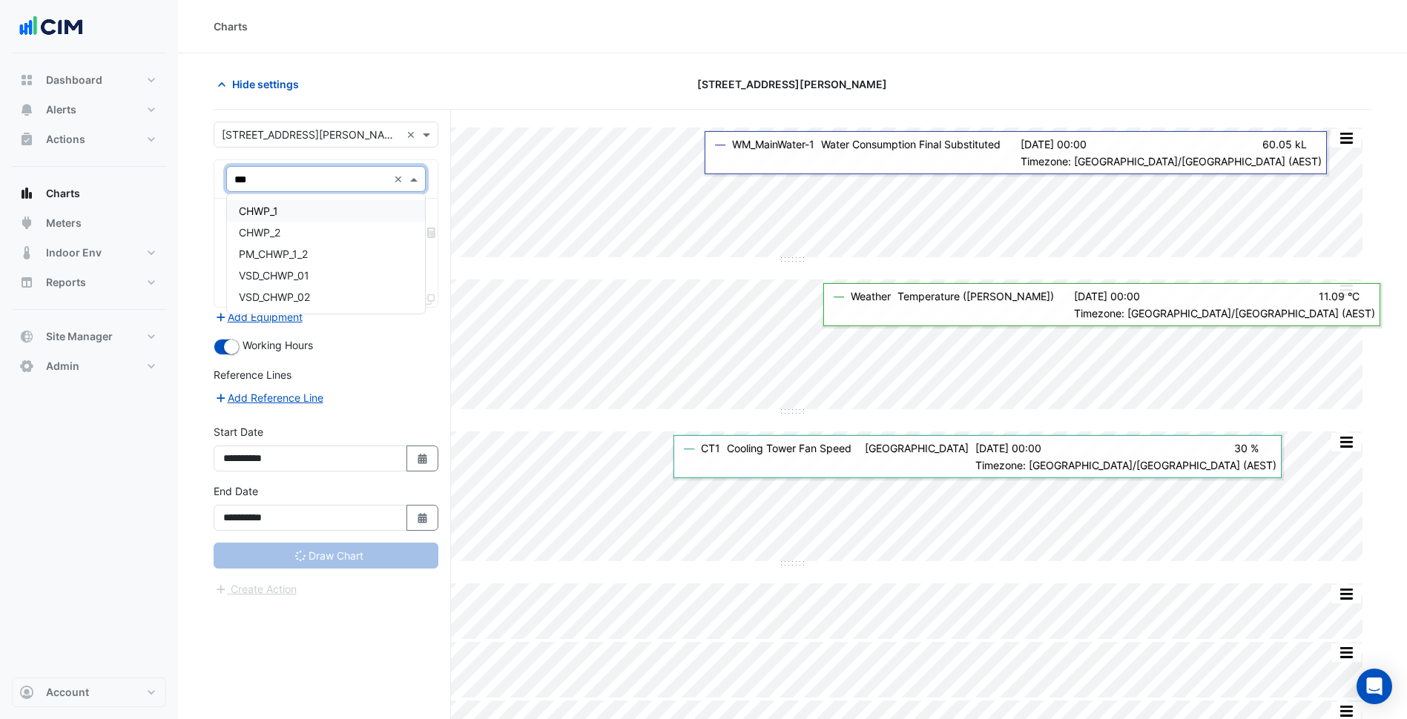
type input "****"
click at [363, 213] on div "CHWP_1" at bounding box center [326, 211] width 198 height 22
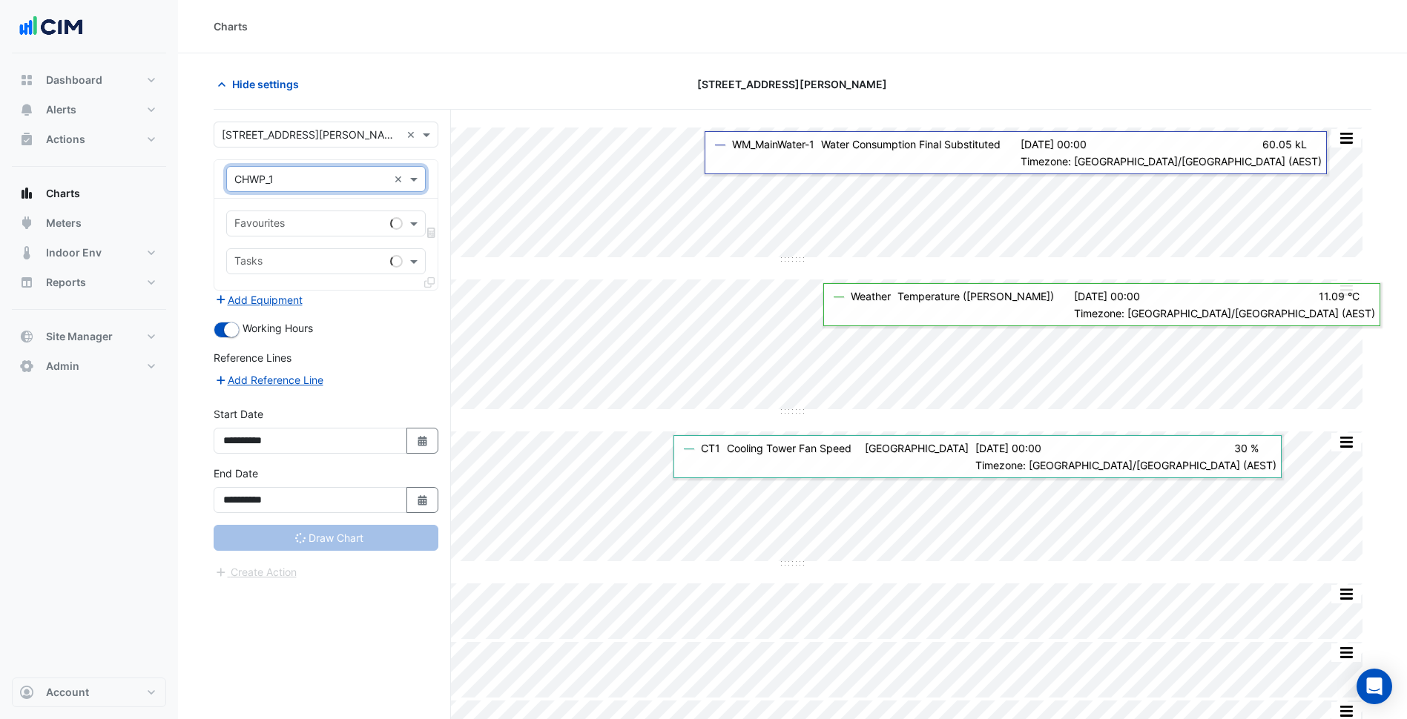
click at [357, 215] on div "Favourites" at bounding box center [305, 223] width 157 height 23
type input "****"
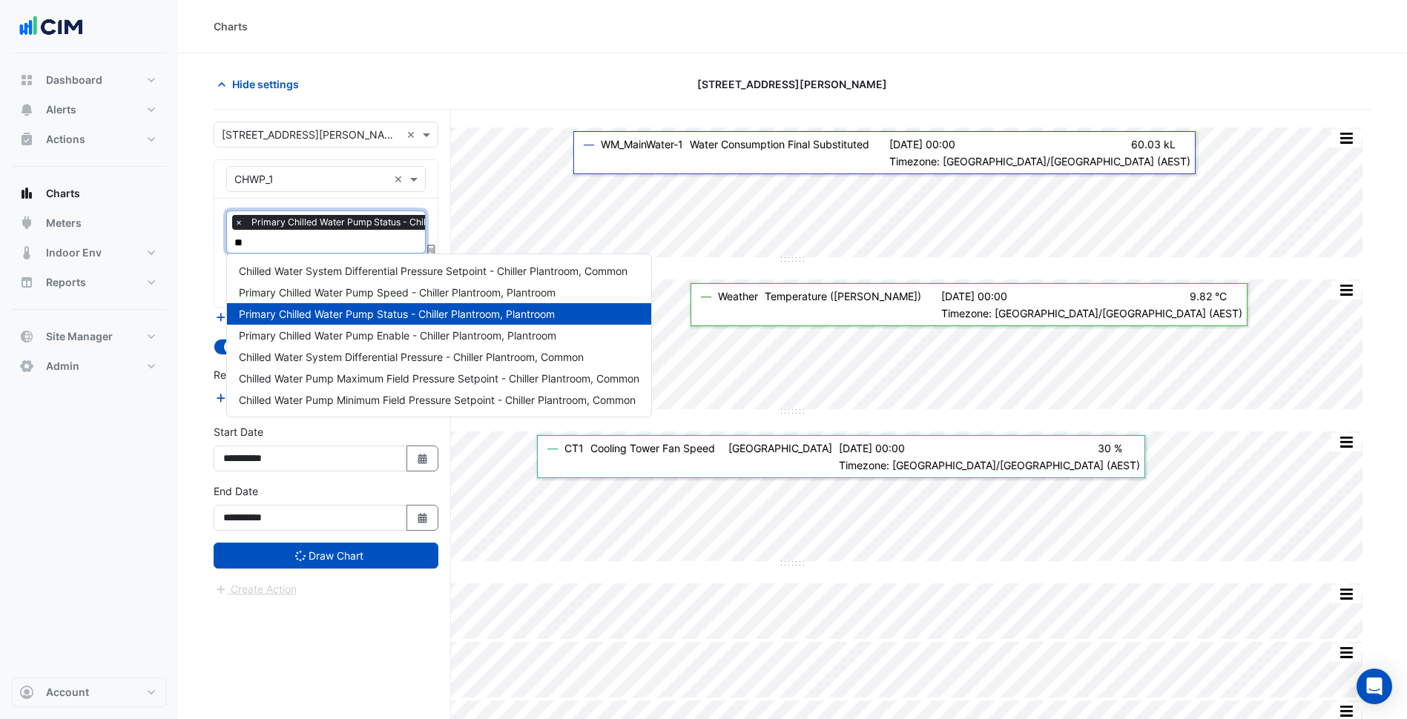
type input "***"
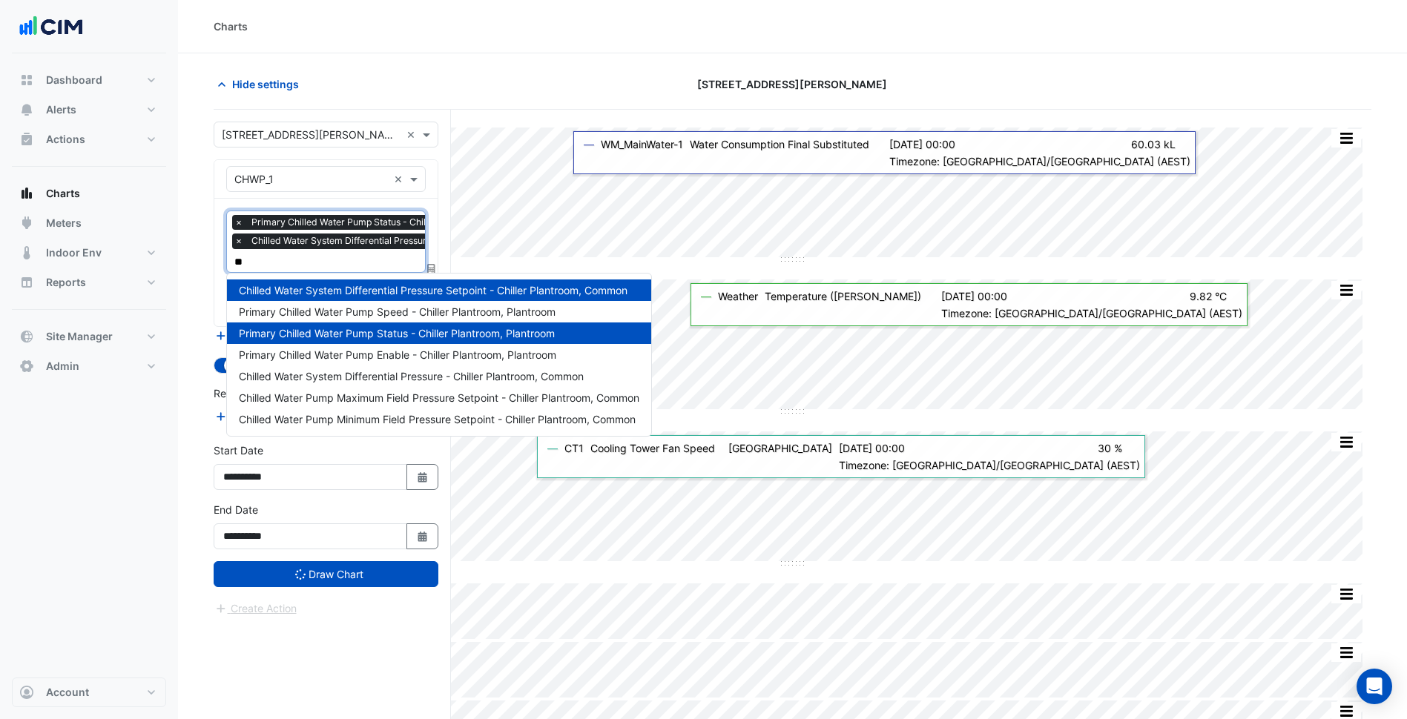
type input "***"
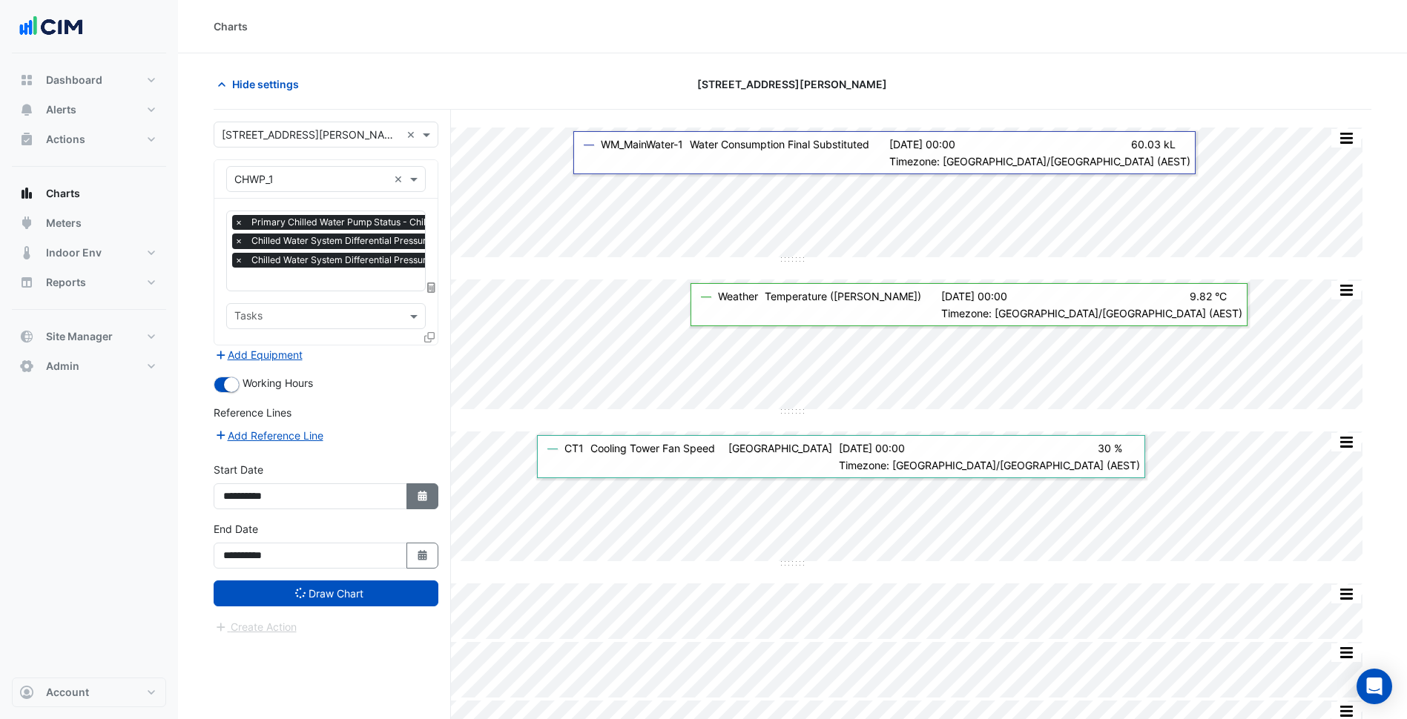
click at [409, 506] on button "Select Date" at bounding box center [422, 496] width 33 height 26
select select "**"
select select "****"
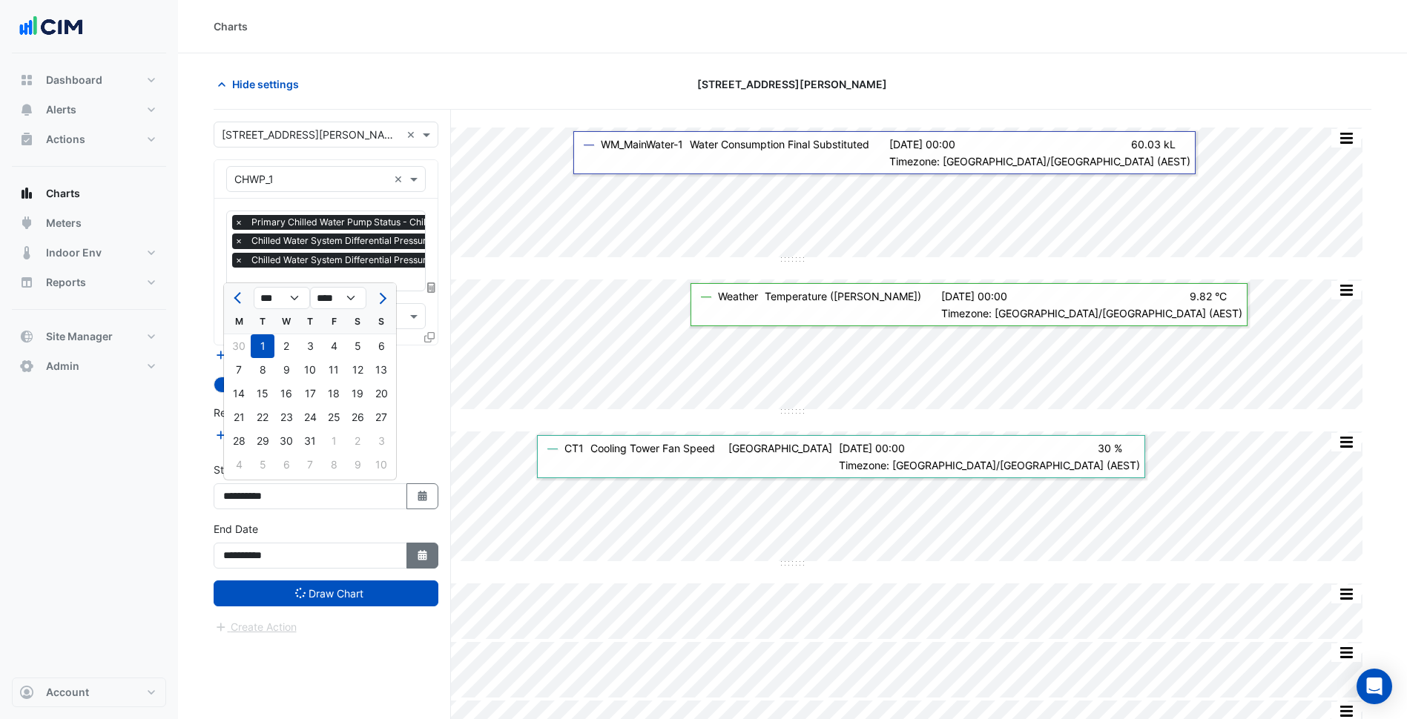
click at [412, 552] on button "Select Date" at bounding box center [422, 556] width 33 height 26
select select "*"
select select "****"
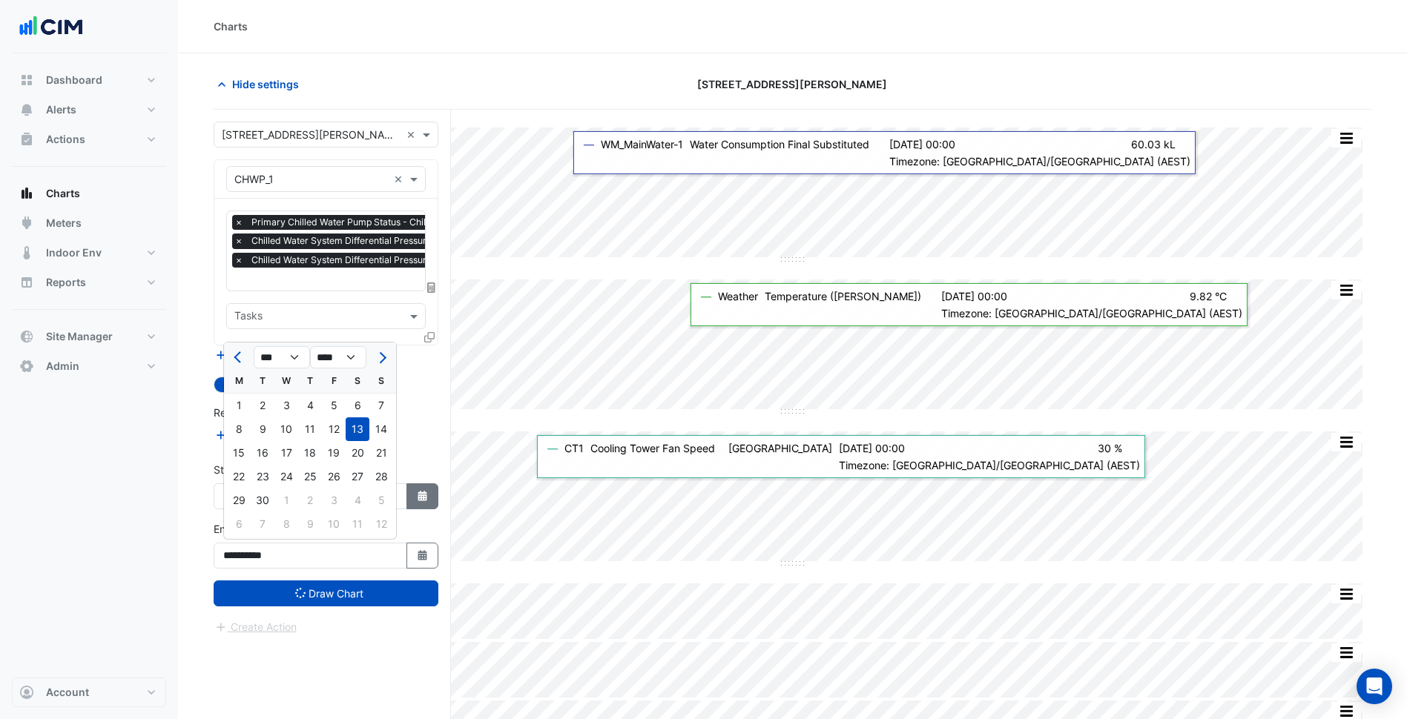
click at [412, 492] on button "Select Date" at bounding box center [422, 496] width 33 height 26
select select "**"
select select "****"
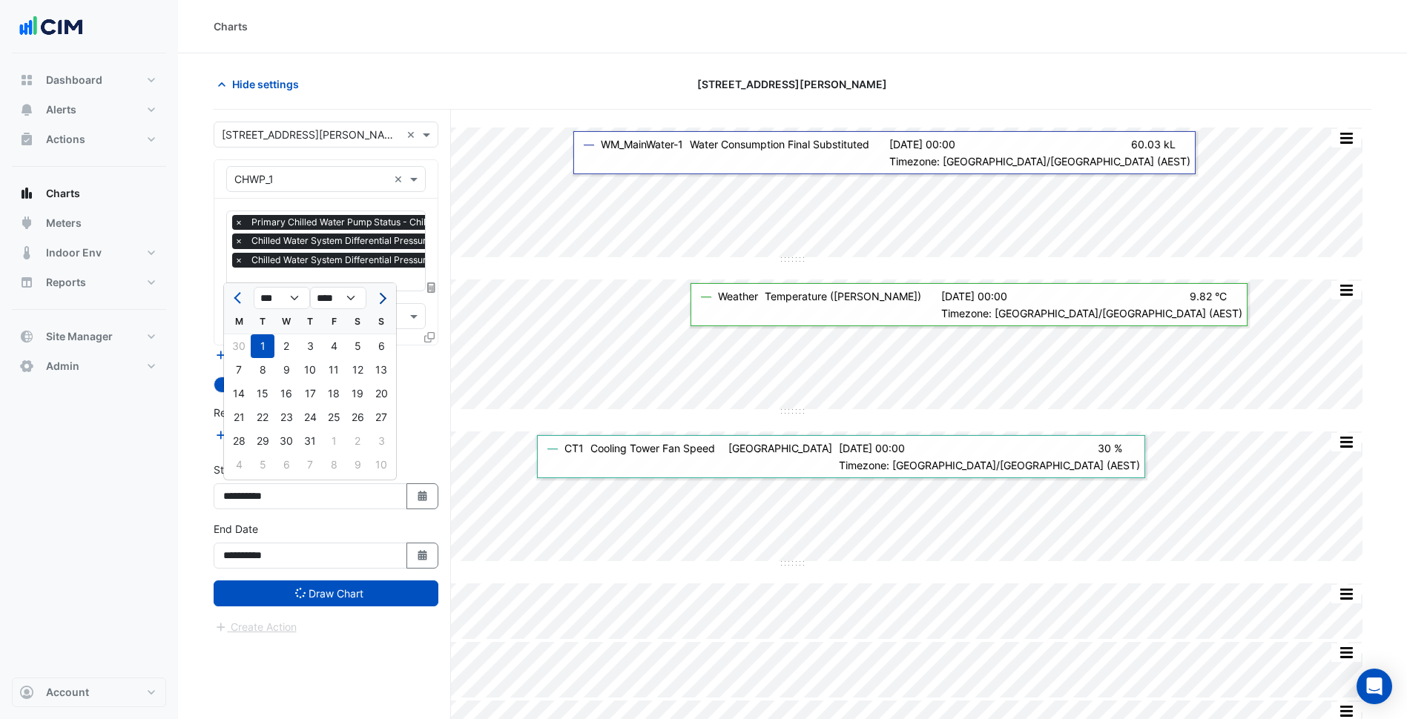
click at [389, 289] on button "Next month" at bounding box center [381, 298] width 18 height 24
click at [382, 292] on button "Next month" at bounding box center [381, 298] width 18 height 24
select select "*"
select select "****"
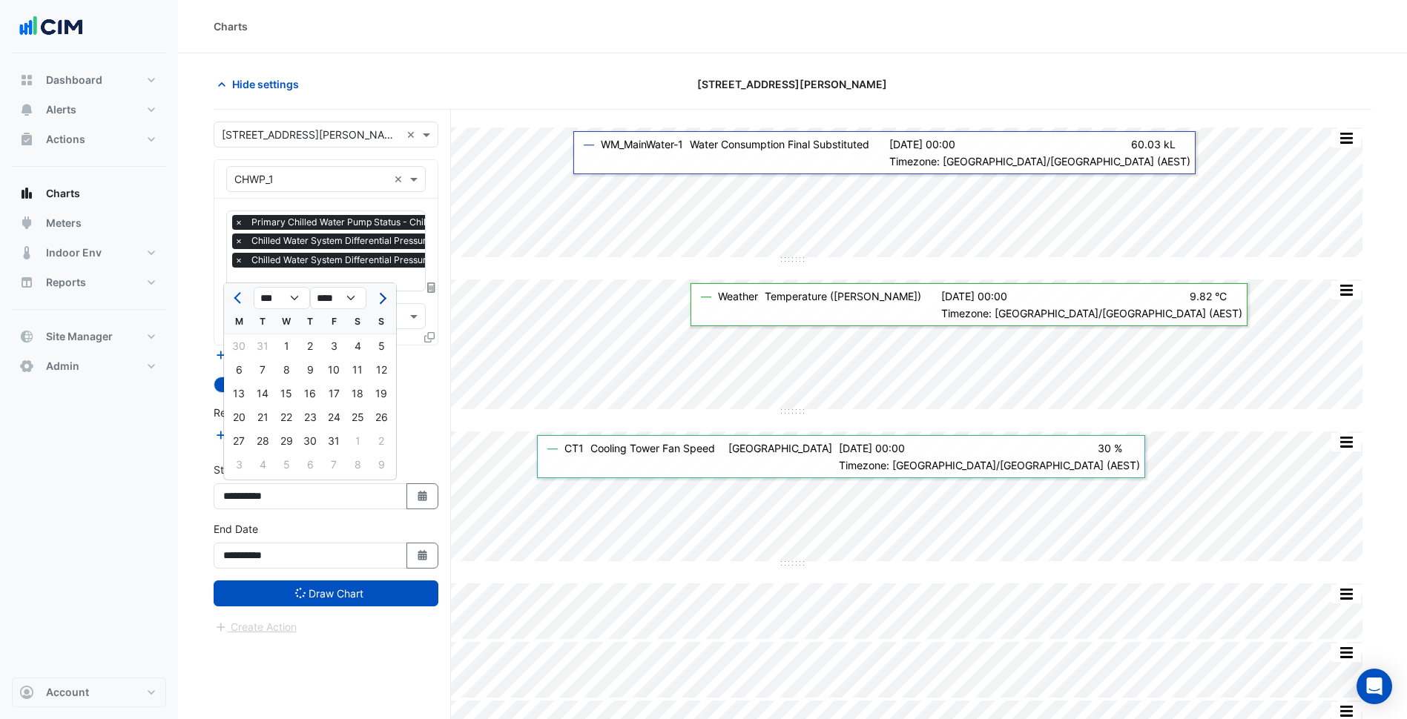
click at [382, 292] on button "Next month" at bounding box center [381, 298] width 18 height 24
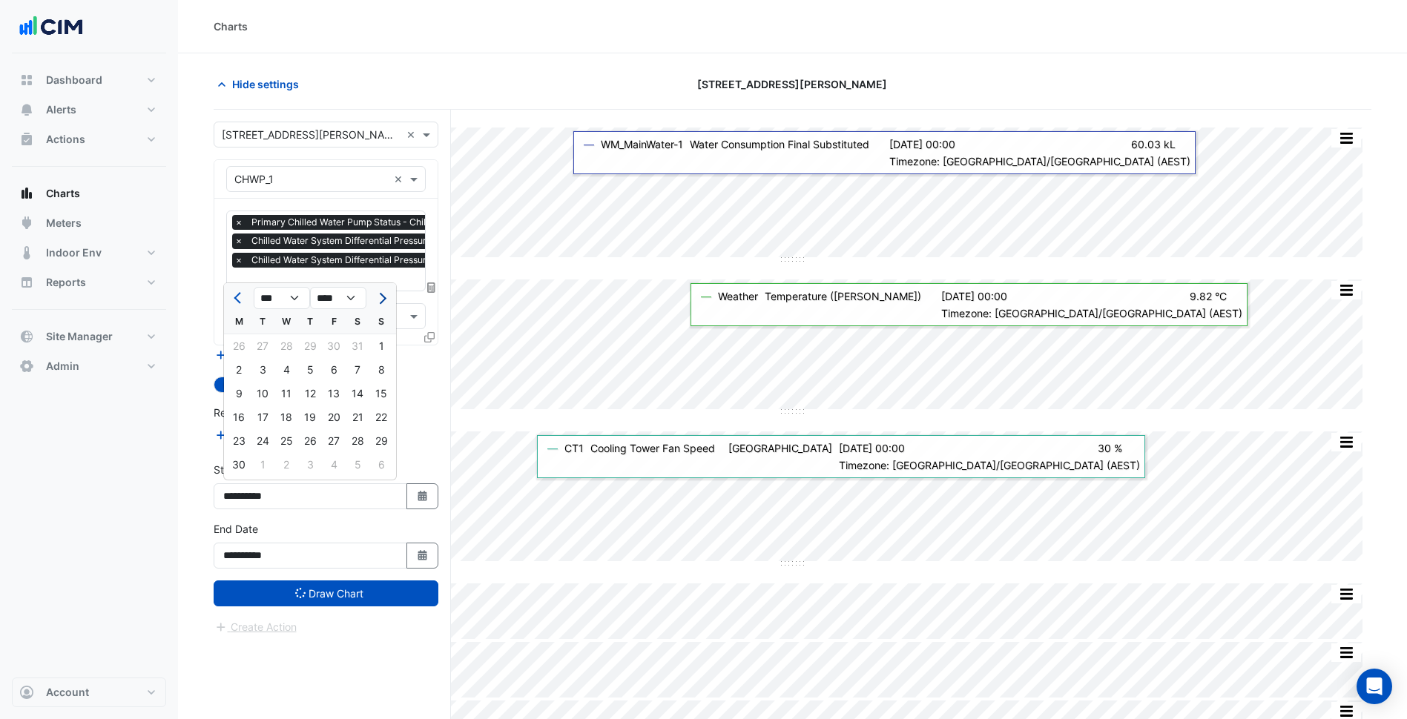
click at [382, 292] on button "Next month" at bounding box center [381, 298] width 18 height 24
click at [379, 300] on span "Next month" at bounding box center [380, 298] width 11 height 11
click at [381, 303] on span "Next month" at bounding box center [380, 298] width 11 height 11
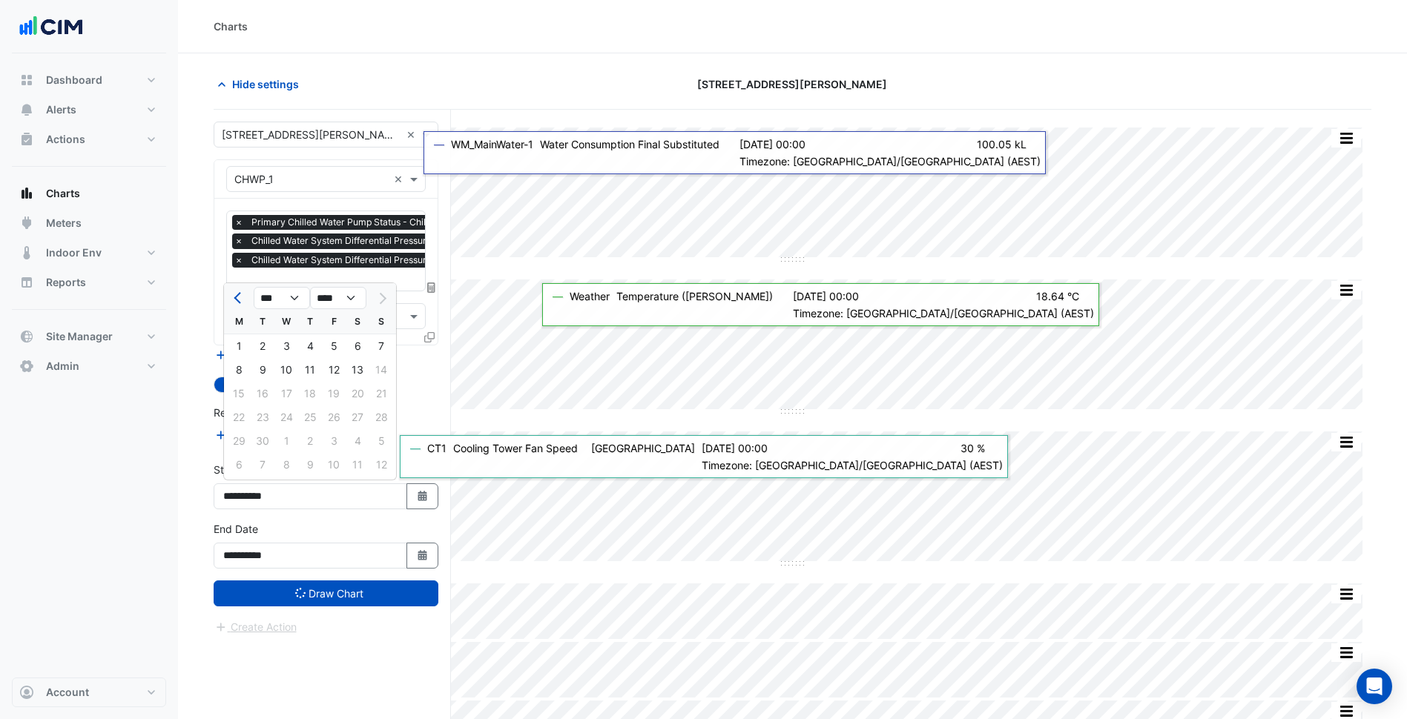
select select "*"
click at [248, 354] on div "1" at bounding box center [239, 346] width 24 height 24
type input "**********"
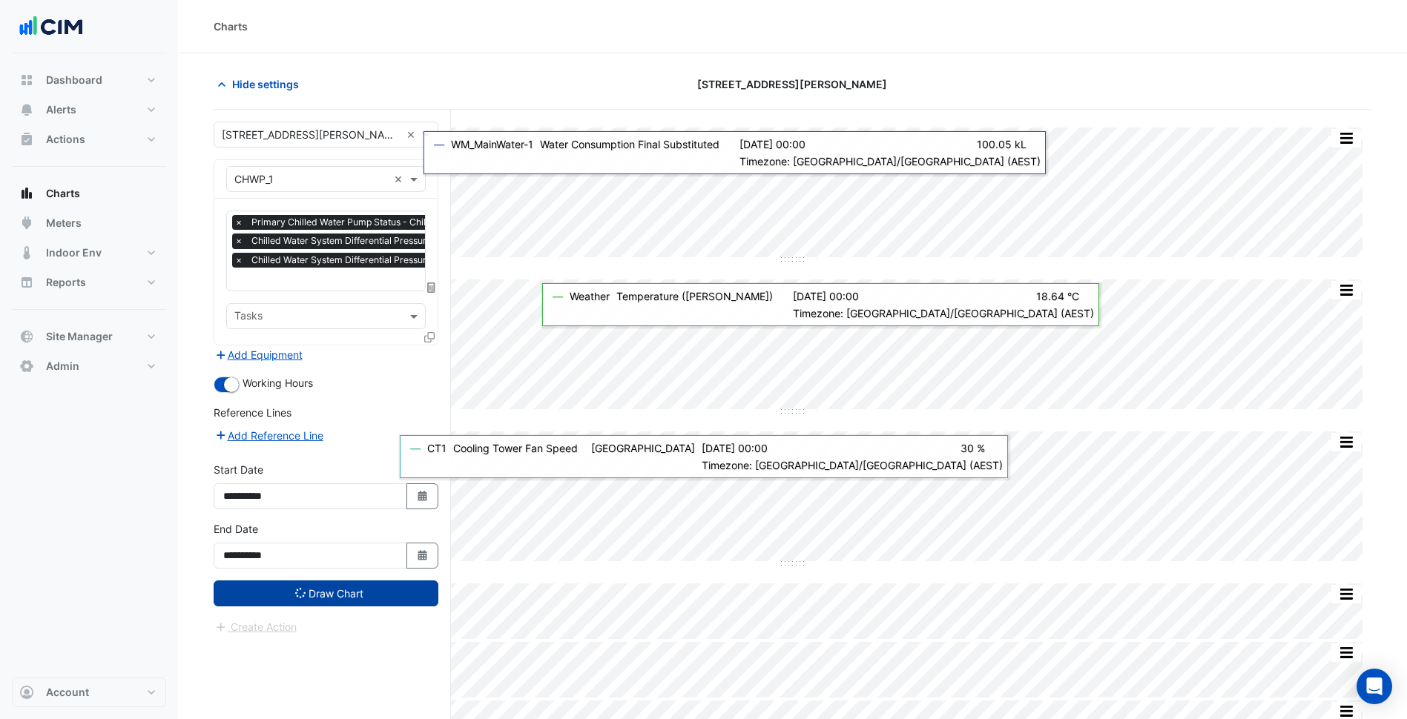
click at [332, 588] on button "Draw Chart" at bounding box center [326, 594] width 225 height 26
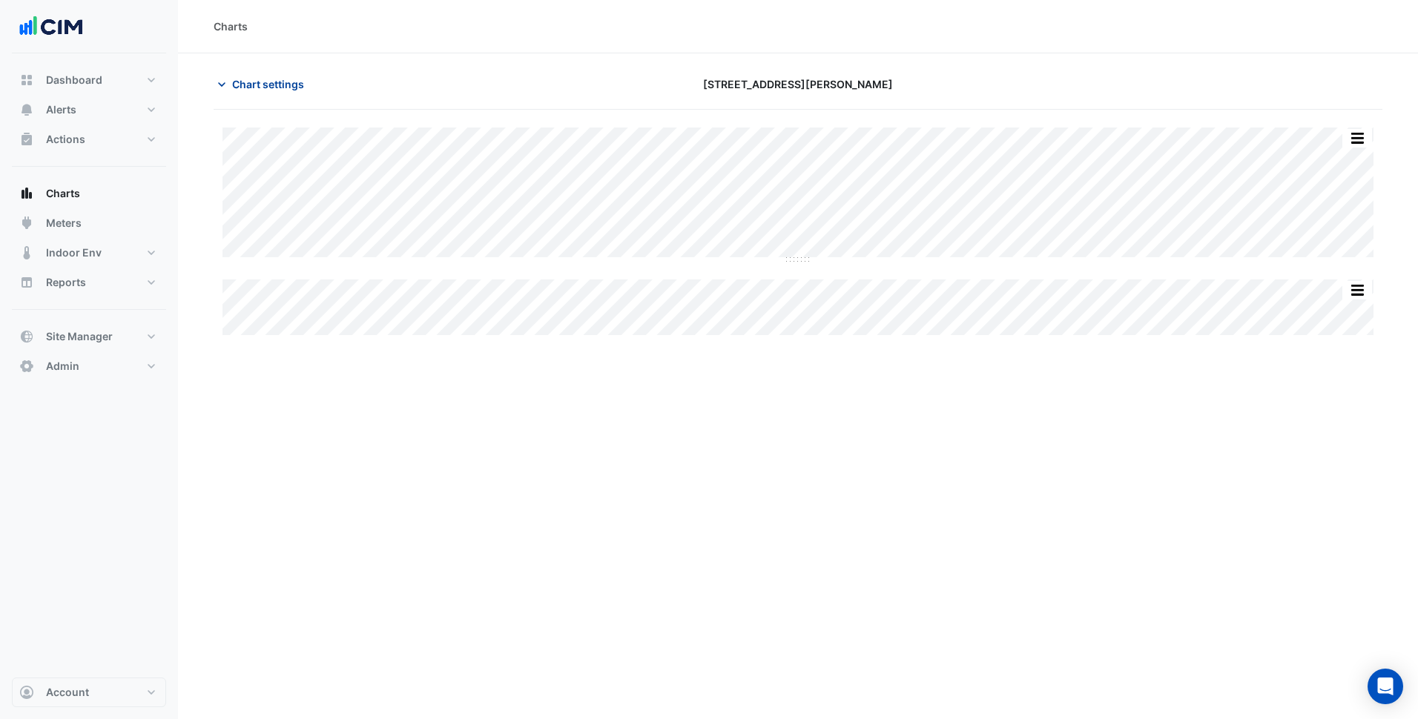
click at [299, 95] on button "Chart settings" at bounding box center [264, 84] width 100 height 26
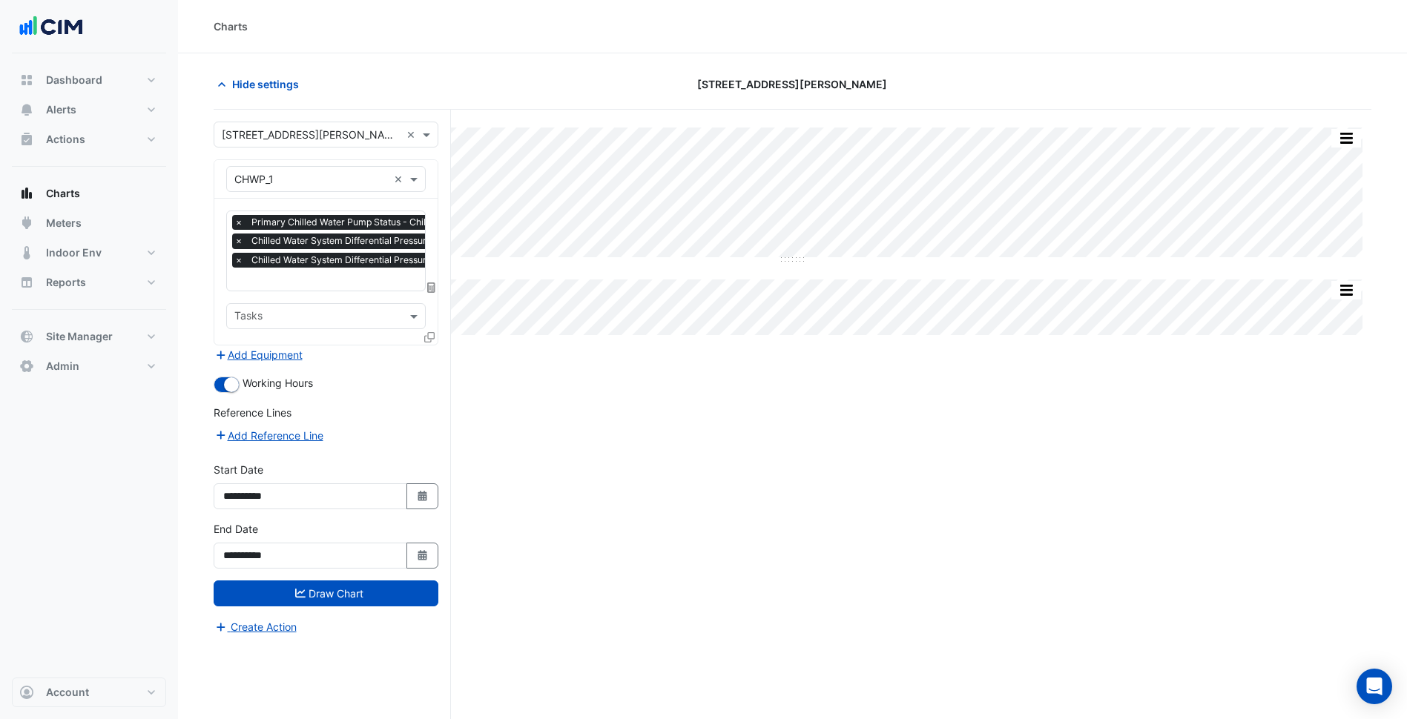
click at [322, 277] on input "text" at bounding box center [417, 281] width 367 height 16
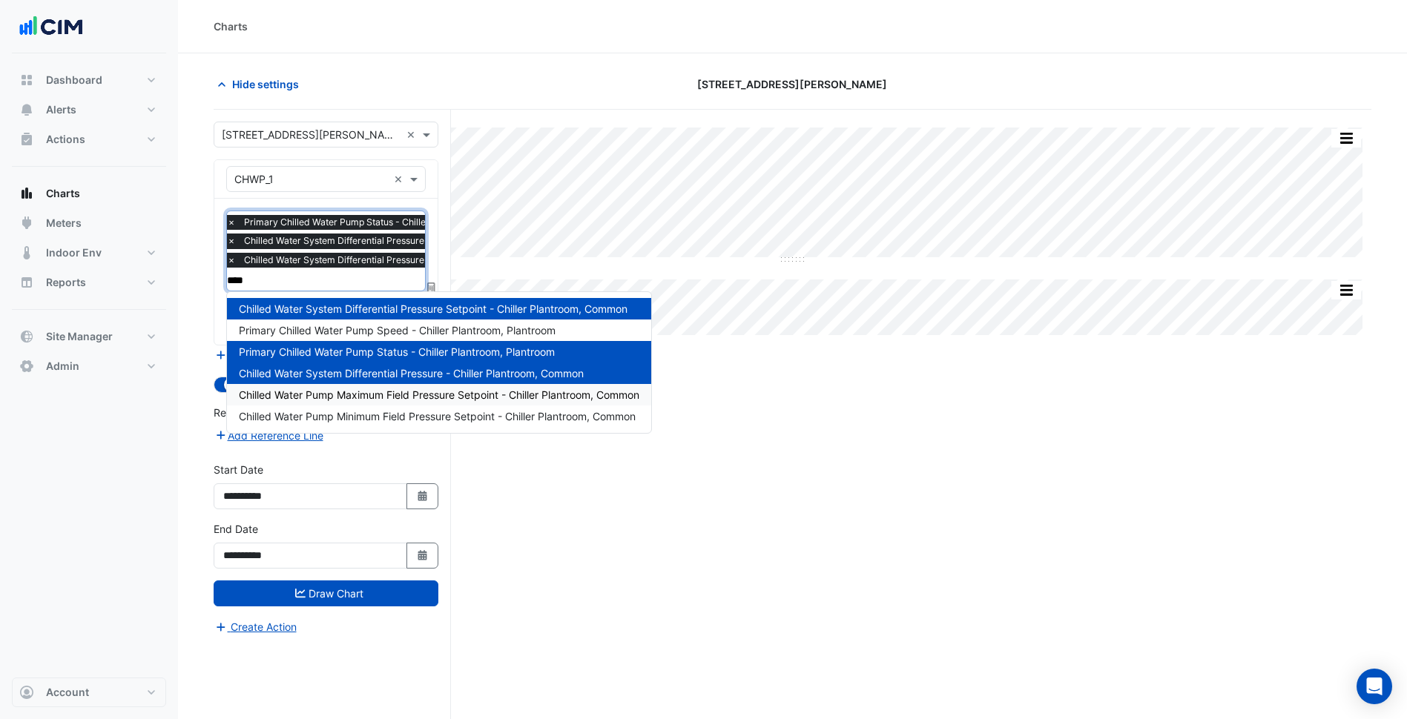
type input "*****"
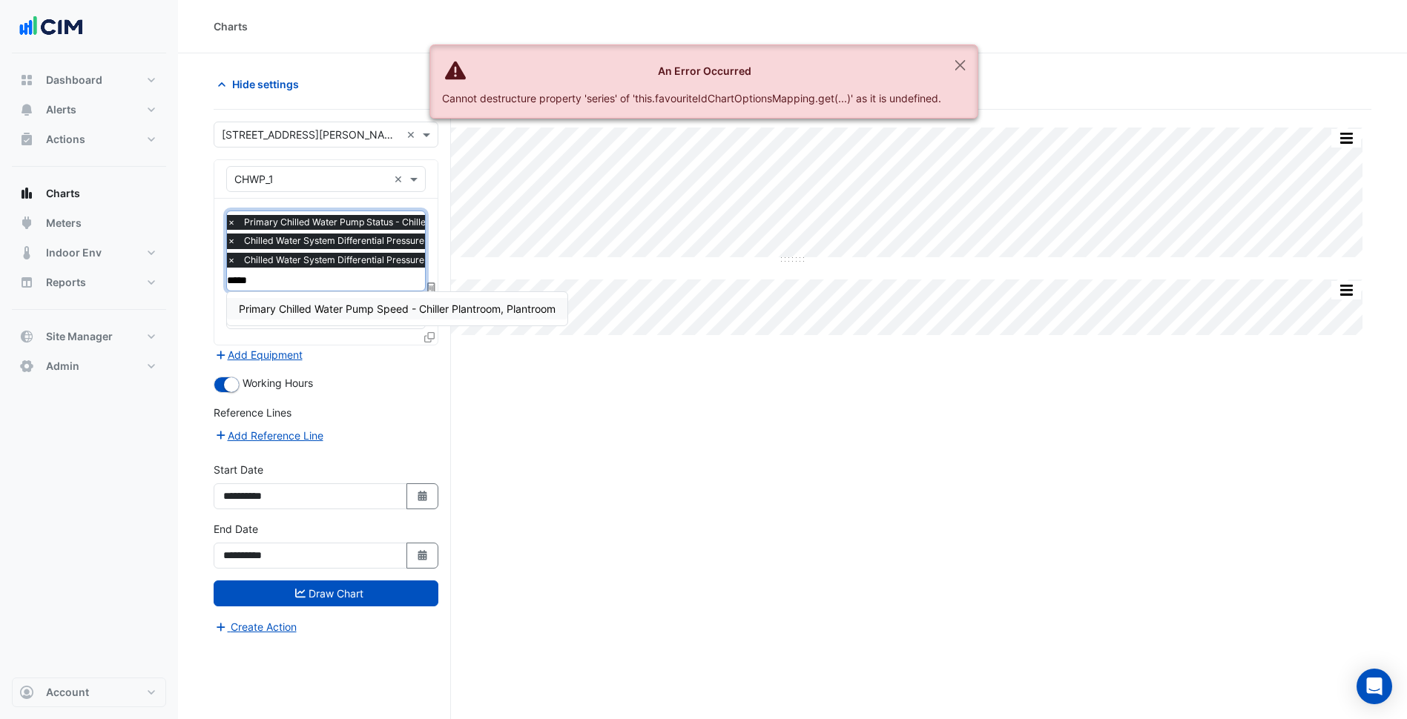
click at [348, 300] on div "Primary Chilled Water Pump Speed - Chiller Plantroom, Plantroom" at bounding box center [397, 309] width 340 height 22
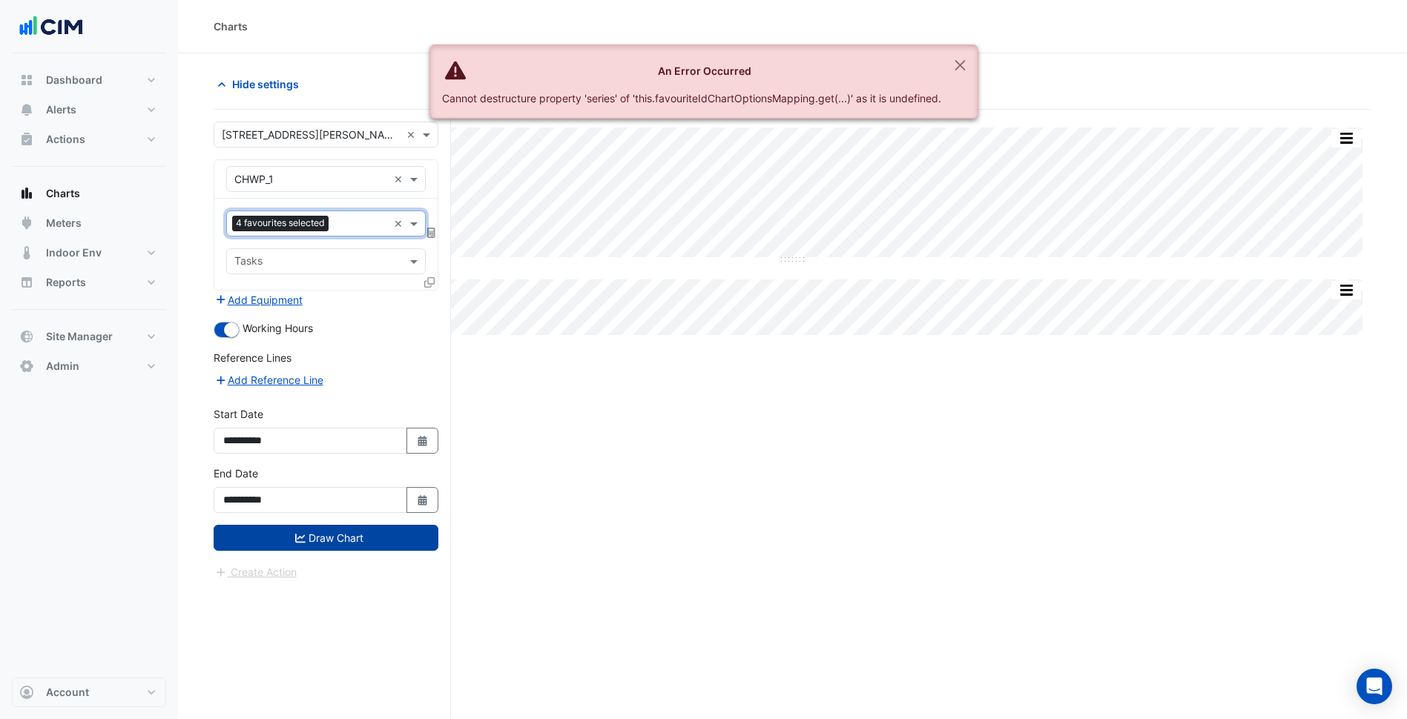
click at [393, 530] on button "Draw Chart" at bounding box center [326, 538] width 225 height 26
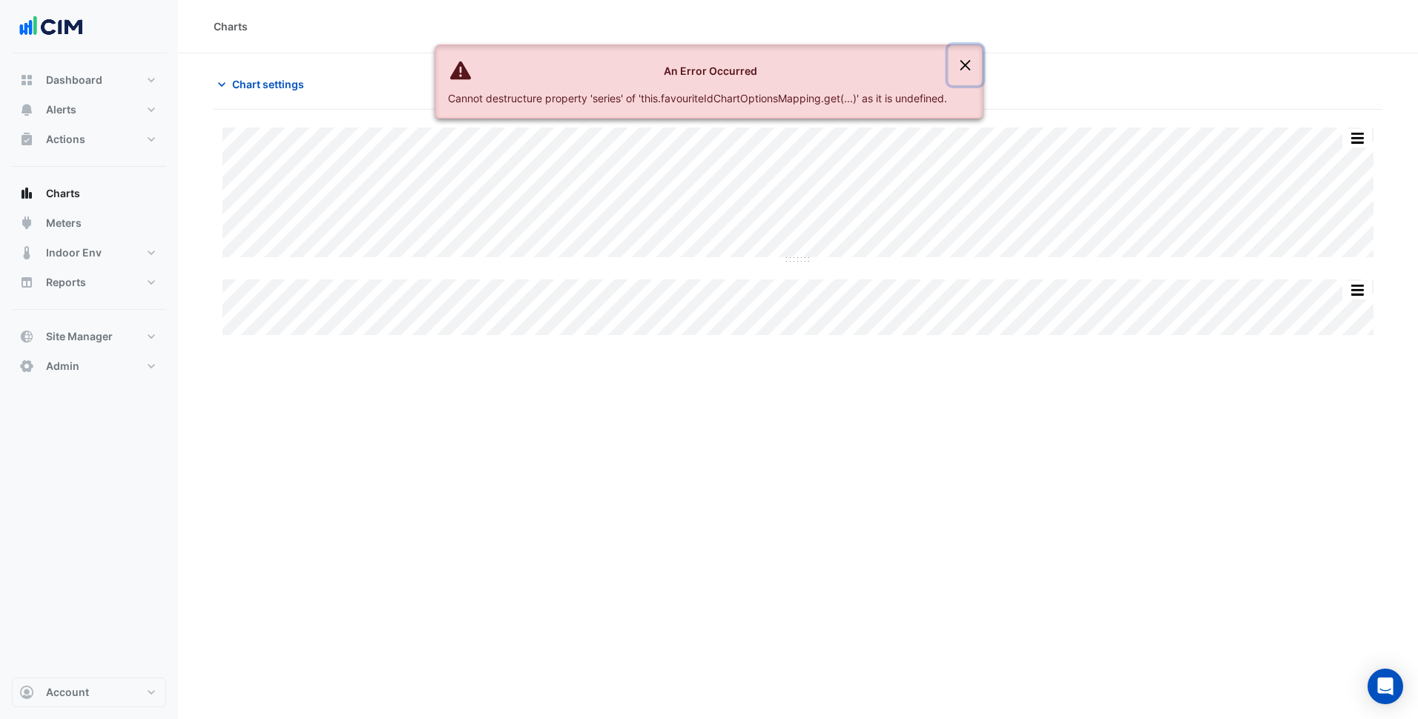
click at [964, 67] on button "Close" at bounding box center [965, 65] width 34 height 40
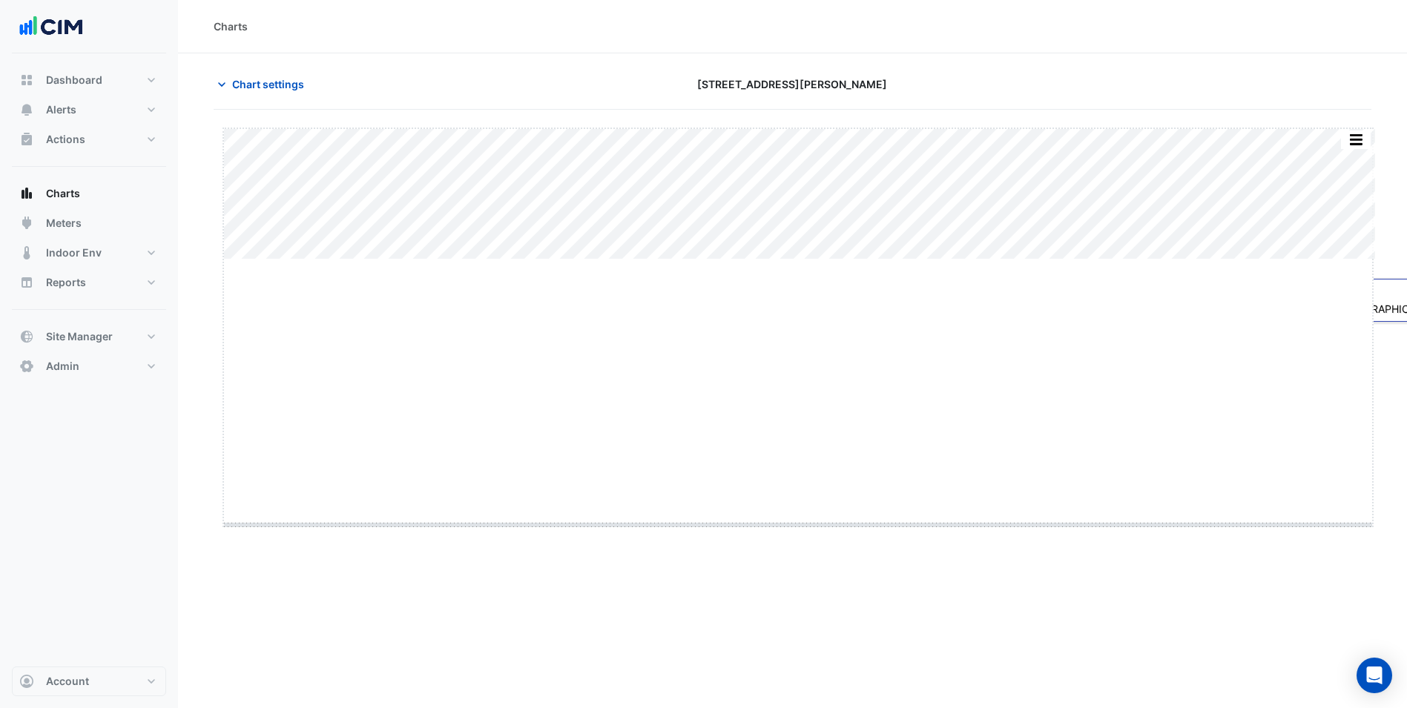
drag, startPoint x: 794, startPoint y: 260, endPoint x: 838, endPoint y: 526, distance: 269.0
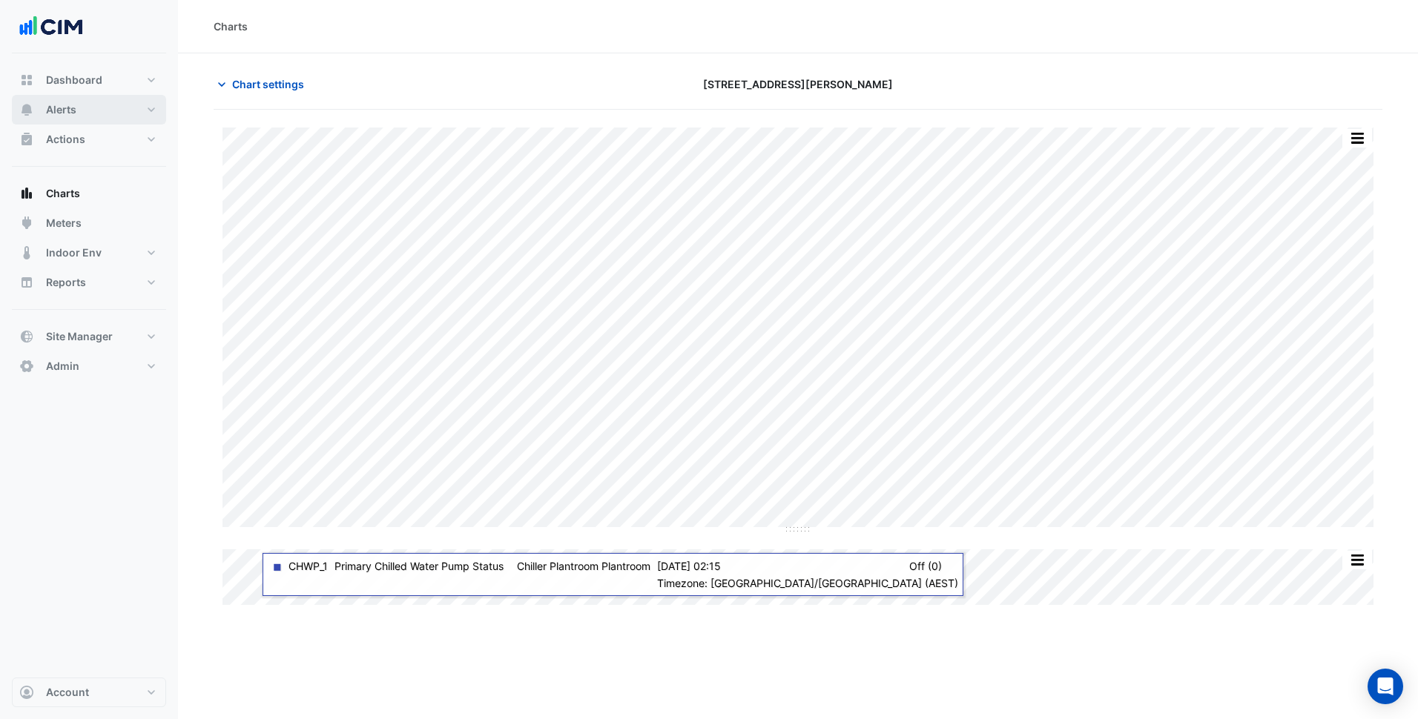
click at [92, 109] on button "Alerts" at bounding box center [89, 110] width 154 height 30
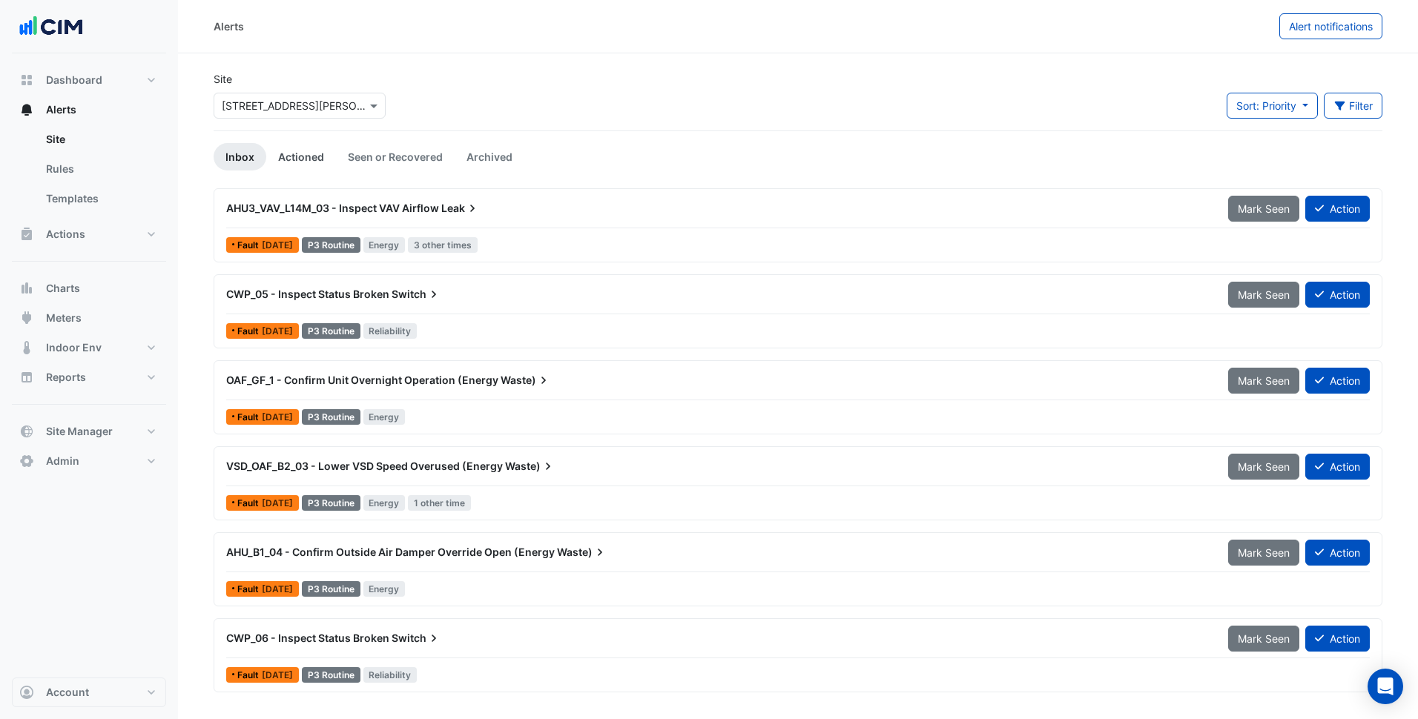
click at [304, 159] on link "Actioned" at bounding box center [301, 156] width 70 height 27
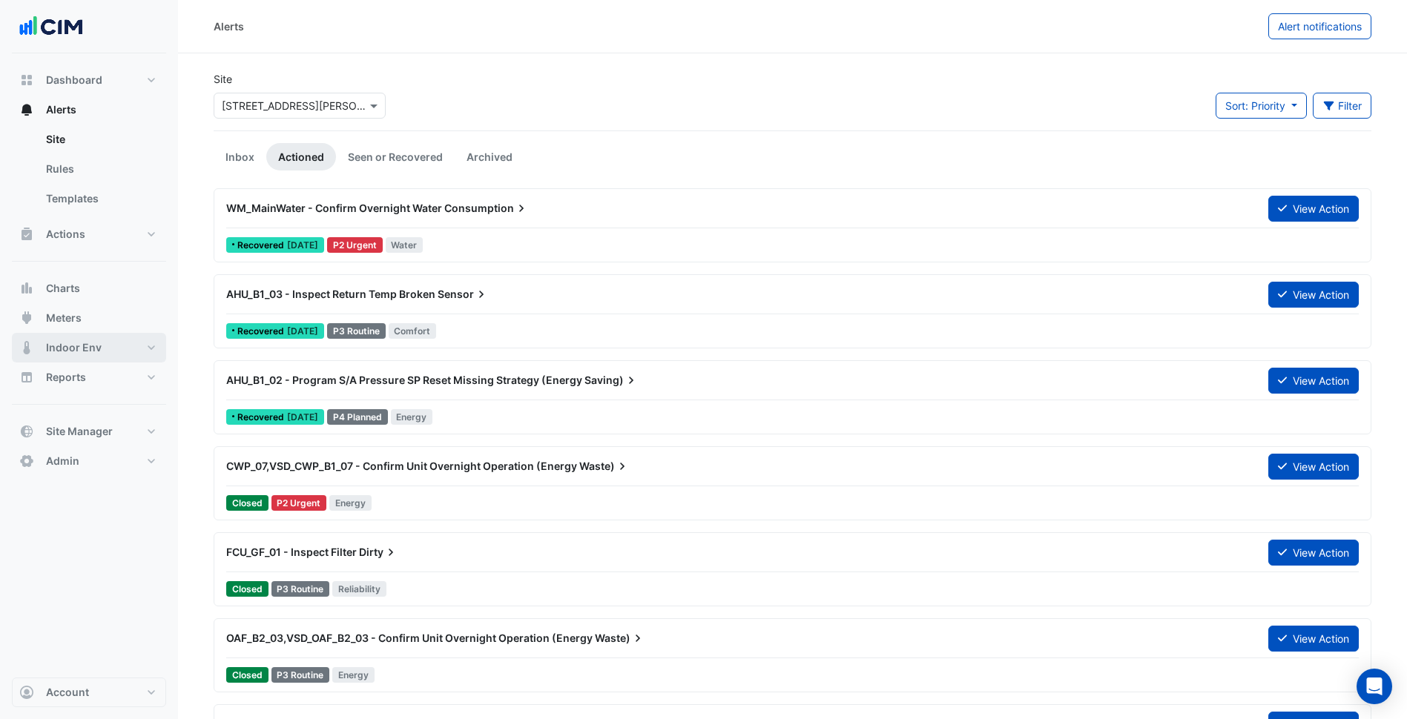
click at [131, 337] on button "Indoor Env" at bounding box center [89, 348] width 154 height 30
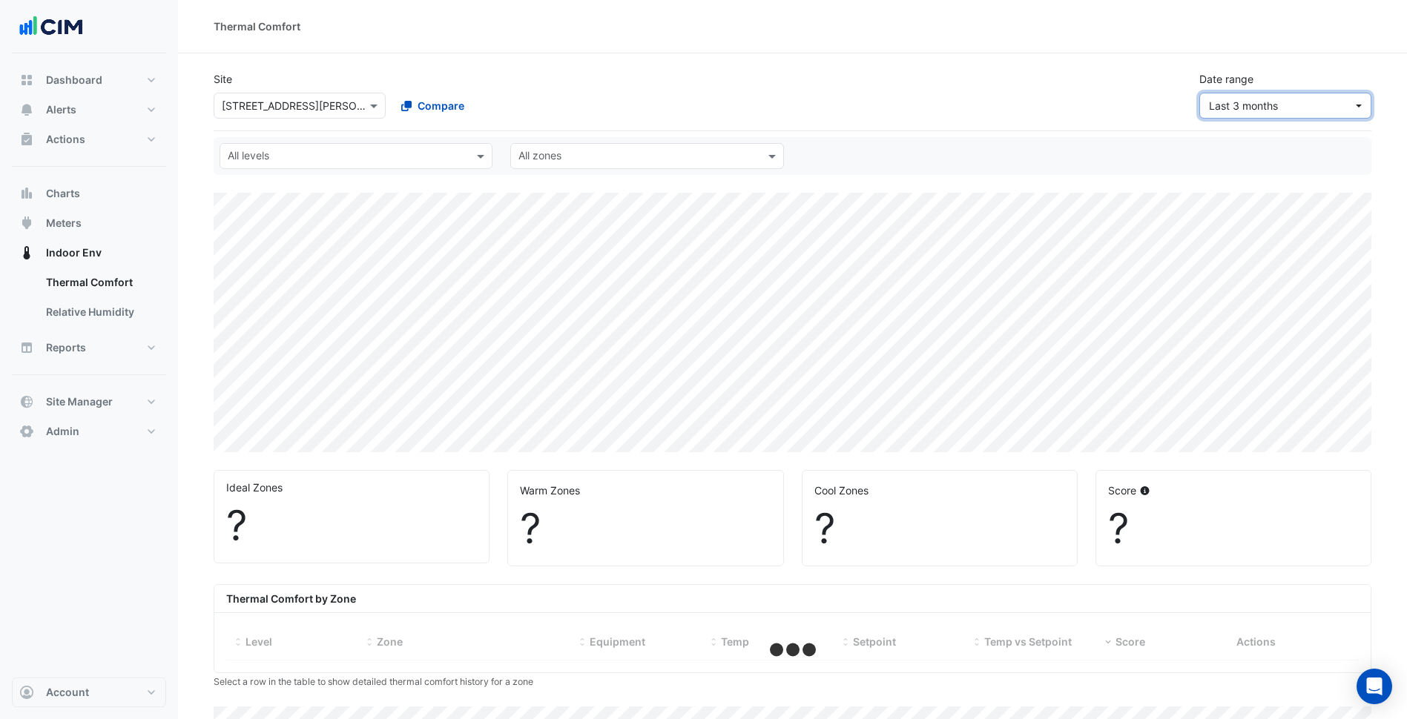
click at [1332, 113] on button "Last 3 months" at bounding box center [1285, 106] width 172 height 26
select select "***"
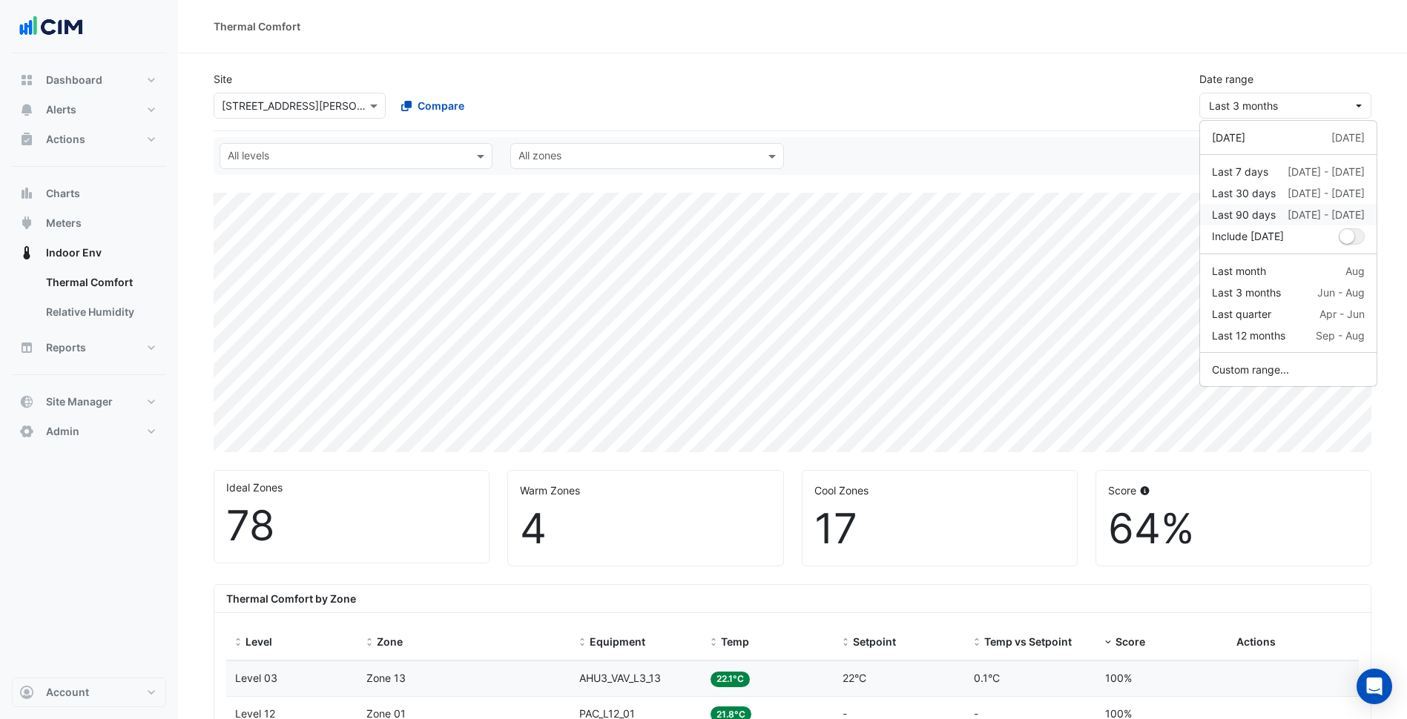
click at [1288, 217] on div "[DATE] - [DATE]" at bounding box center [1325, 215] width 77 height 16
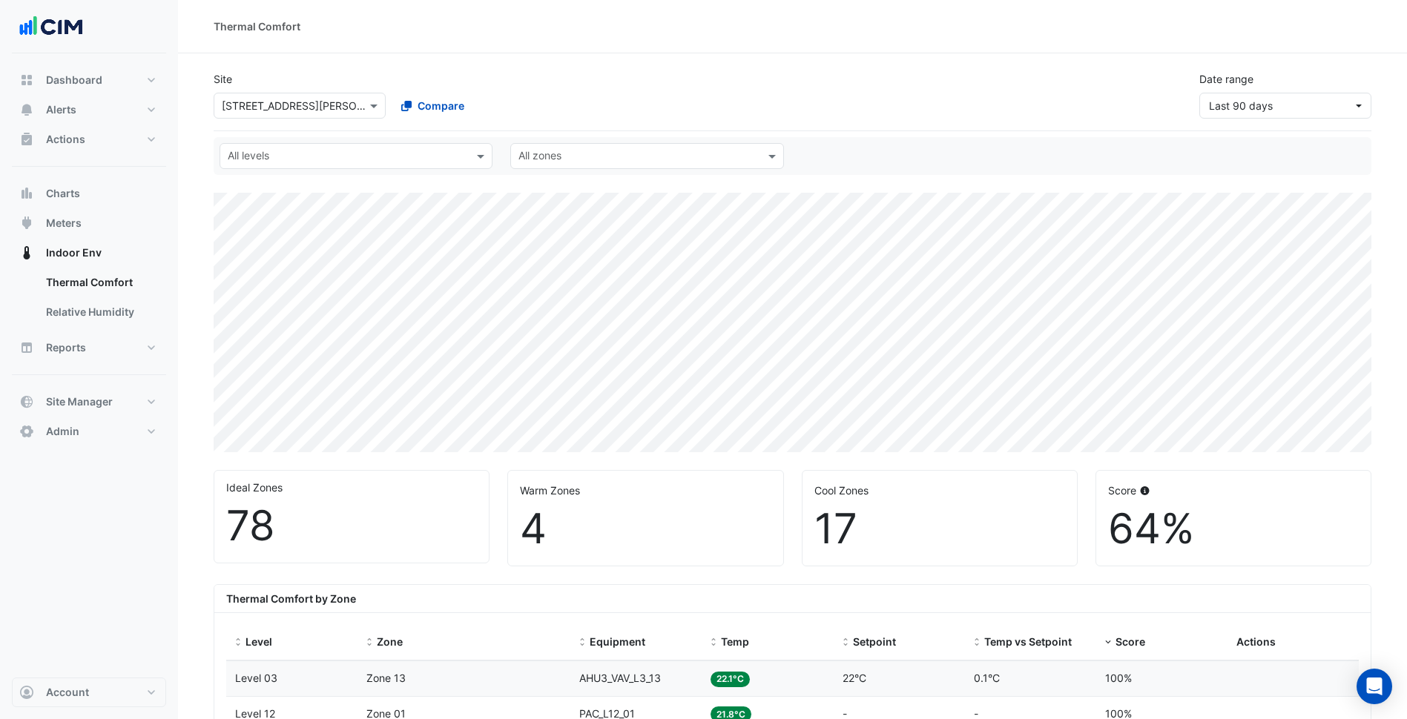
scroll to position [74, 0]
click at [139, 102] on button "Alerts" at bounding box center [89, 110] width 154 height 30
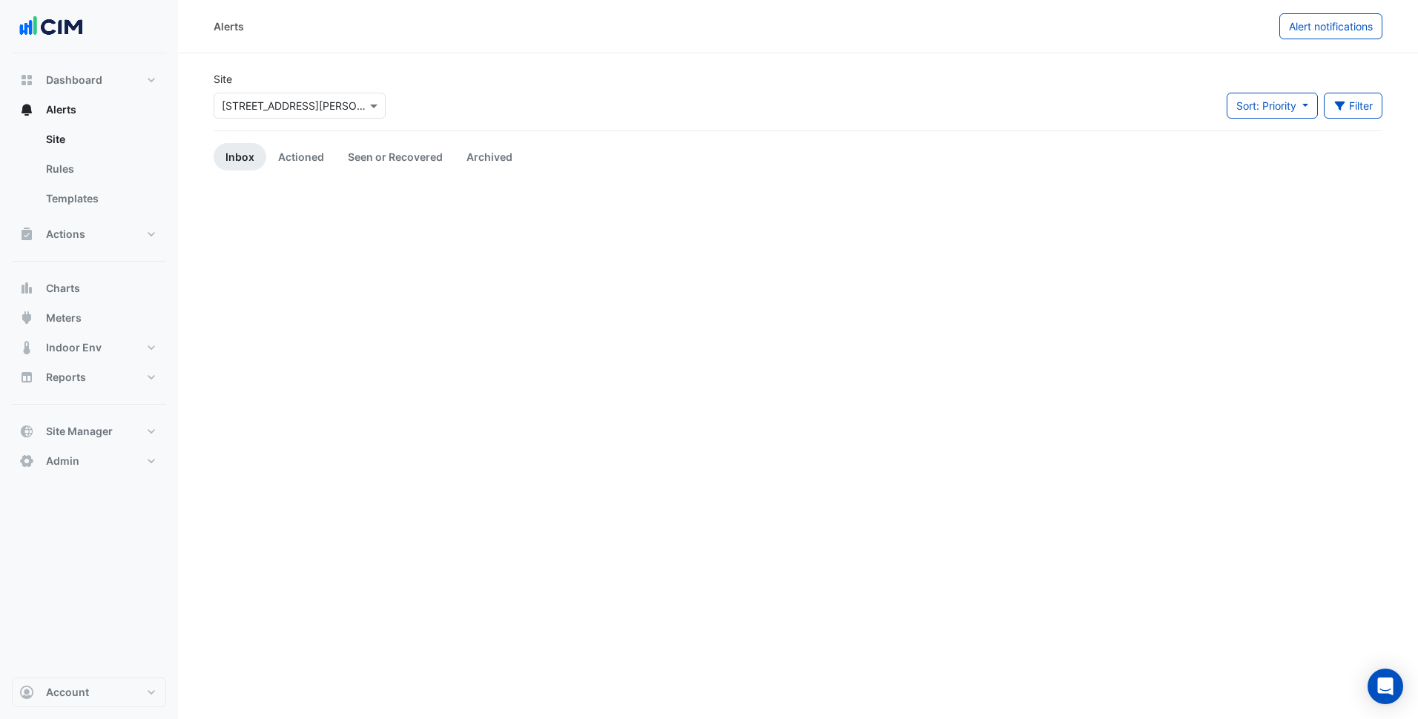
click at [407, 87] on div "Site Select a Site × [STREET_ADDRESS][PERSON_NAME] Sort: Priority Priority Upda…" at bounding box center [798, 100] width 1186 height 59
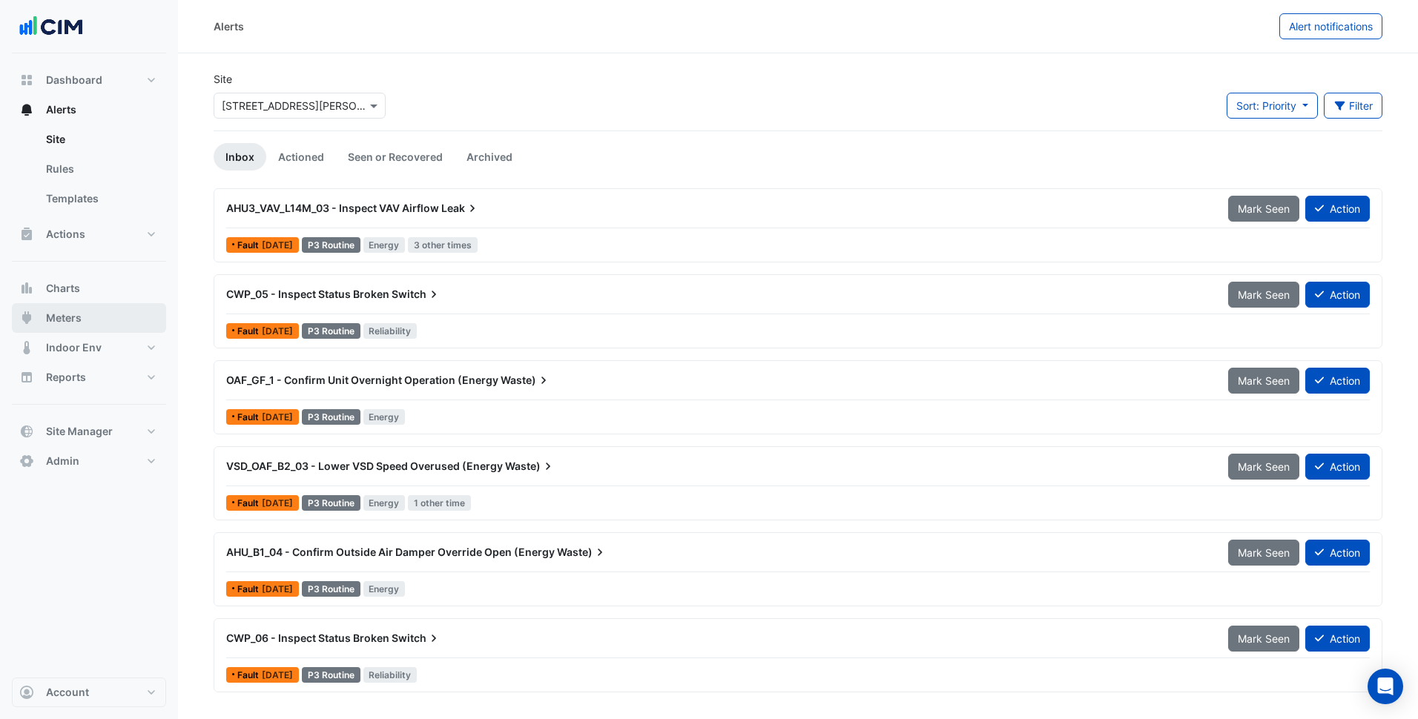
click at [105, 306] on button "Meters" at bounding box center [89, 318] width 154 height 30
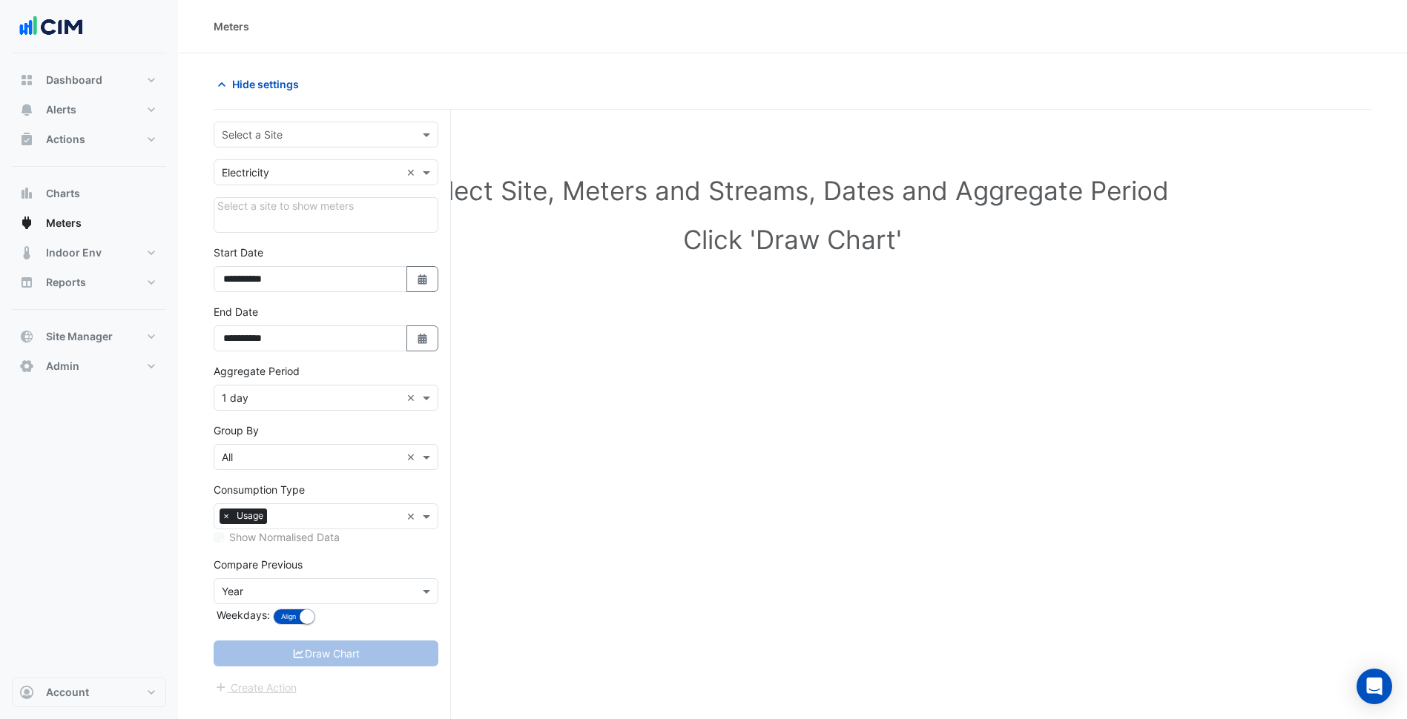
click at [360, 128] on input "text" at bounding box center [311, 136] width 179 height 16
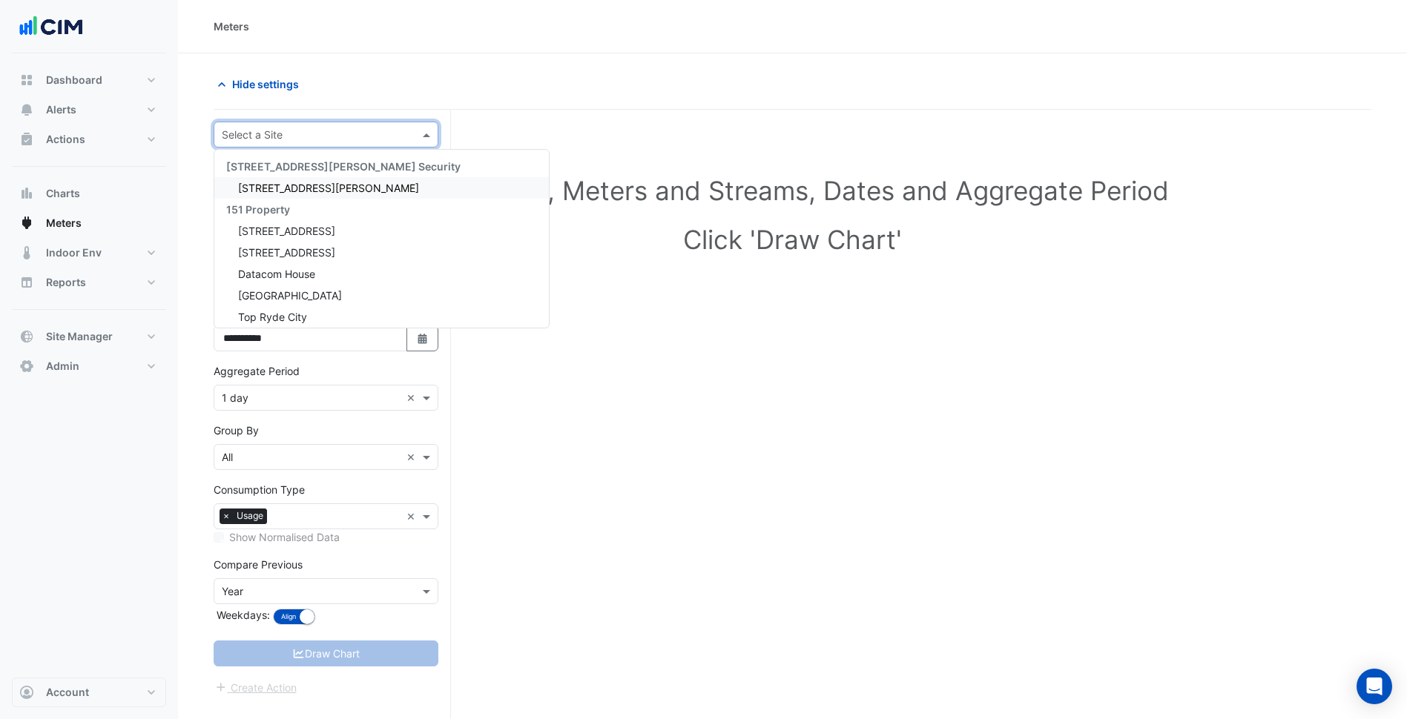
click at [332, 132] on input "text" at bounding box center [311, 136] width 179 height 16
type input "***"
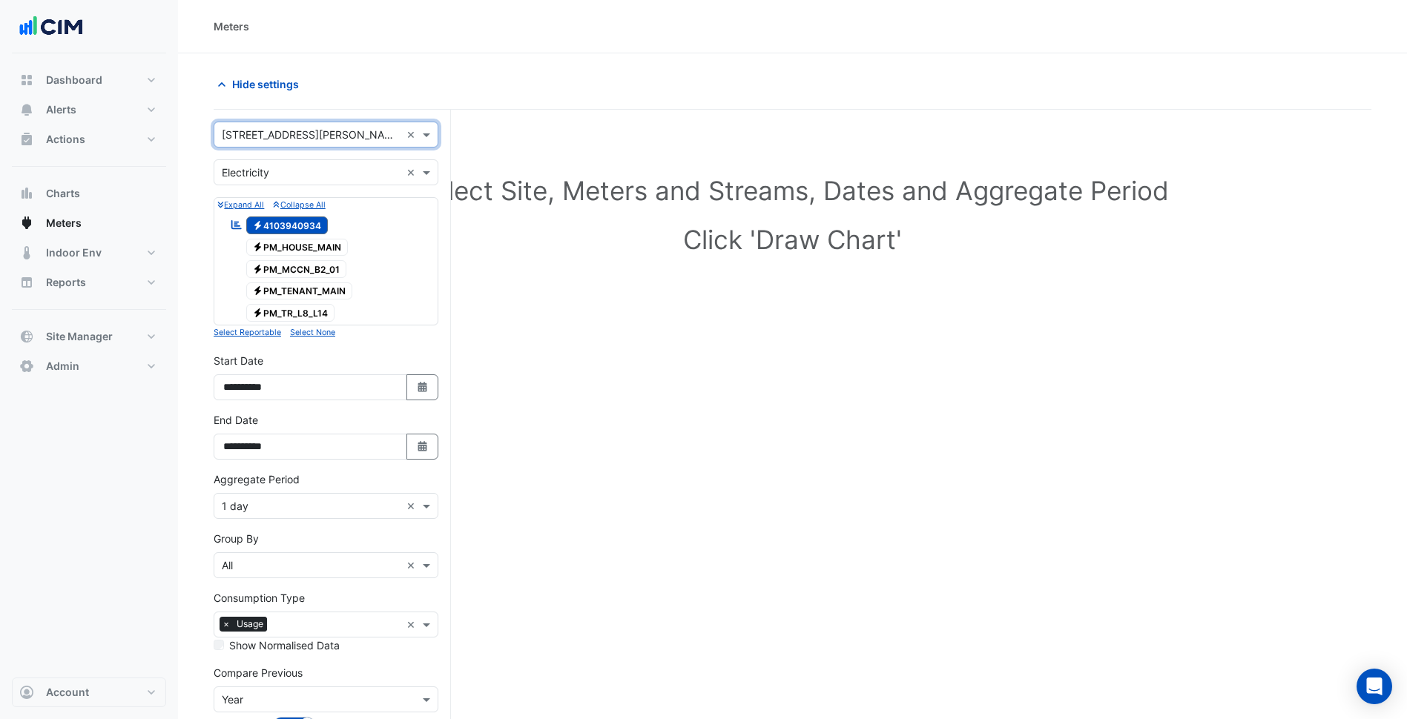
click at [329, 177] on input "text" at bounding box center [311, 173] width 179 height 16
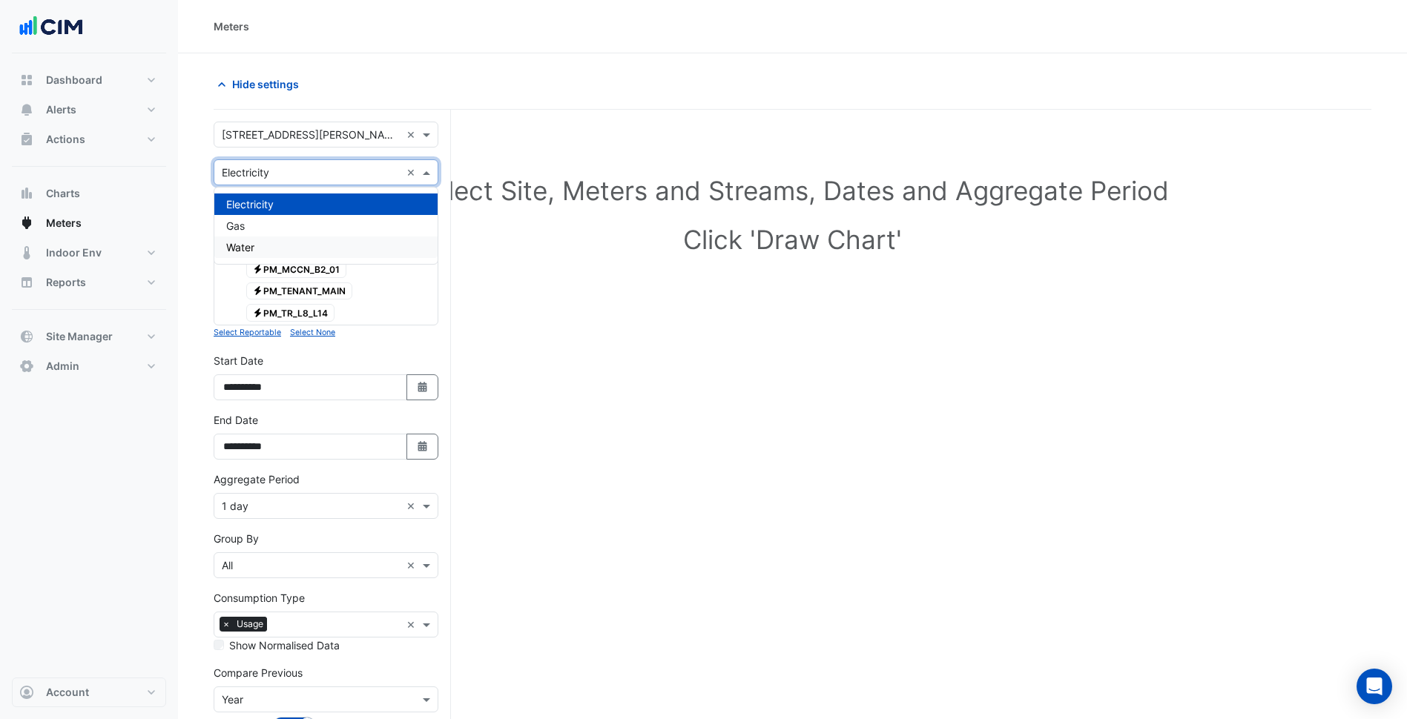
click at [288, 240] on div "Water" at bounding box center [325, 248] width 223 height 22
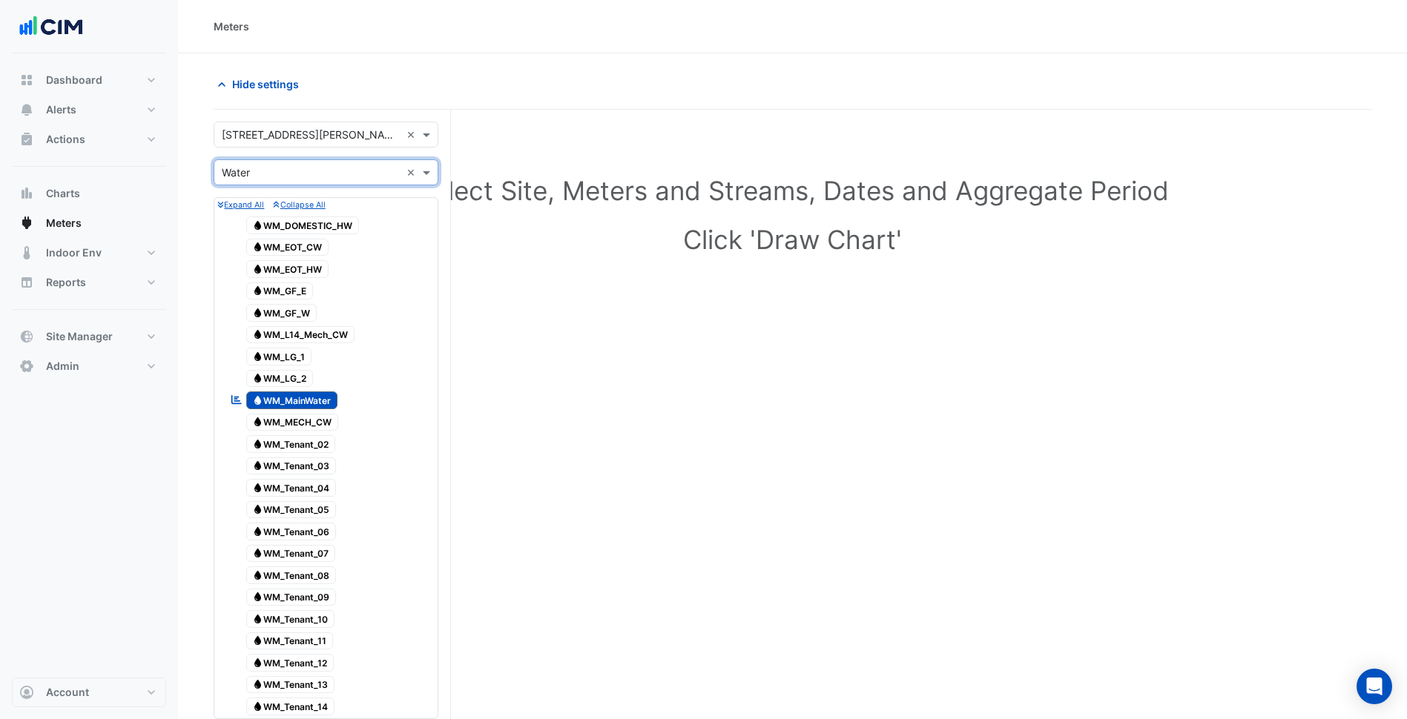
click at [300, 171] on input "text" at bounding box center [311, 173] width 179 height 16
click at [277, 220] on div "Gas" at bounding box center [325, 226] width 223 height 22
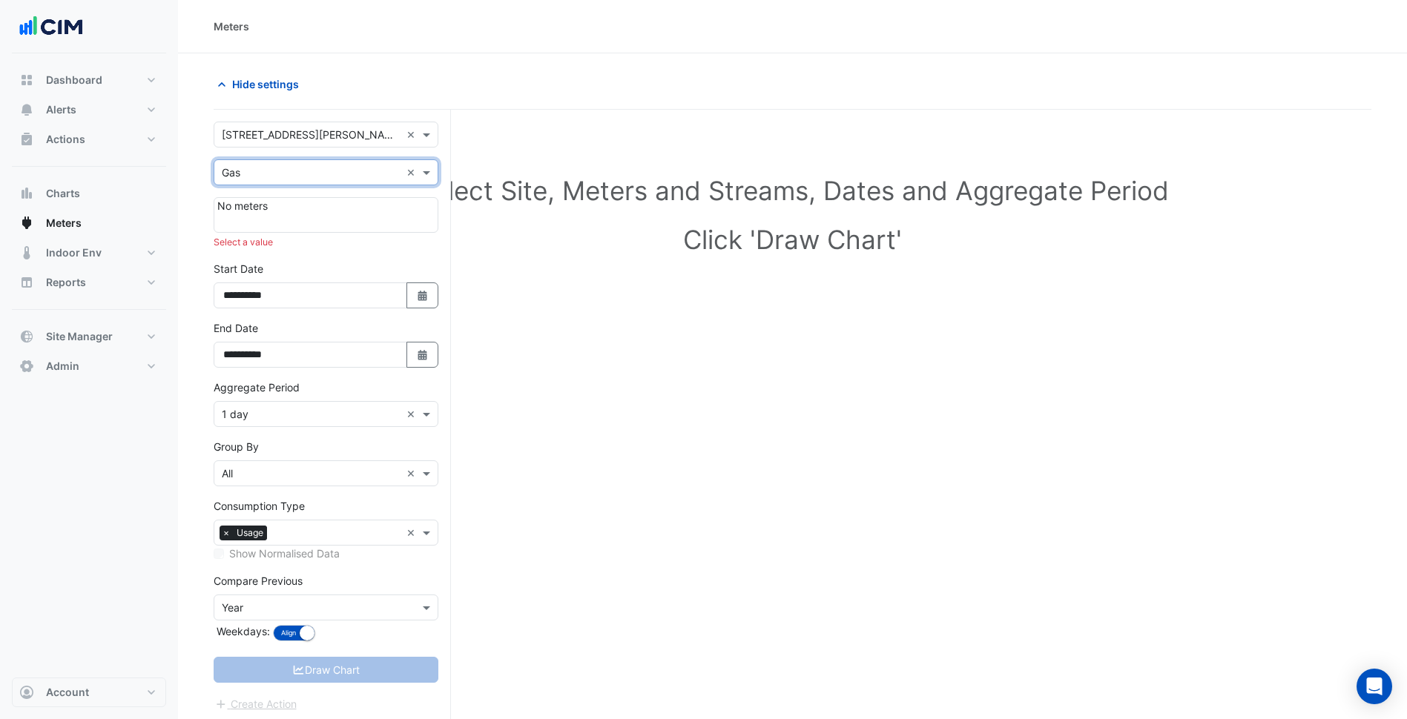
click at [347, 245] on div "Select a value" at bounding box center [326, 242] width 225 height 13
click at [314, 172] on input "text" at bounding box center [311, 173] width 179 height 16
click at [291, 205] on div "Electricity" at bounding box center [325, 205] width 223 height 22
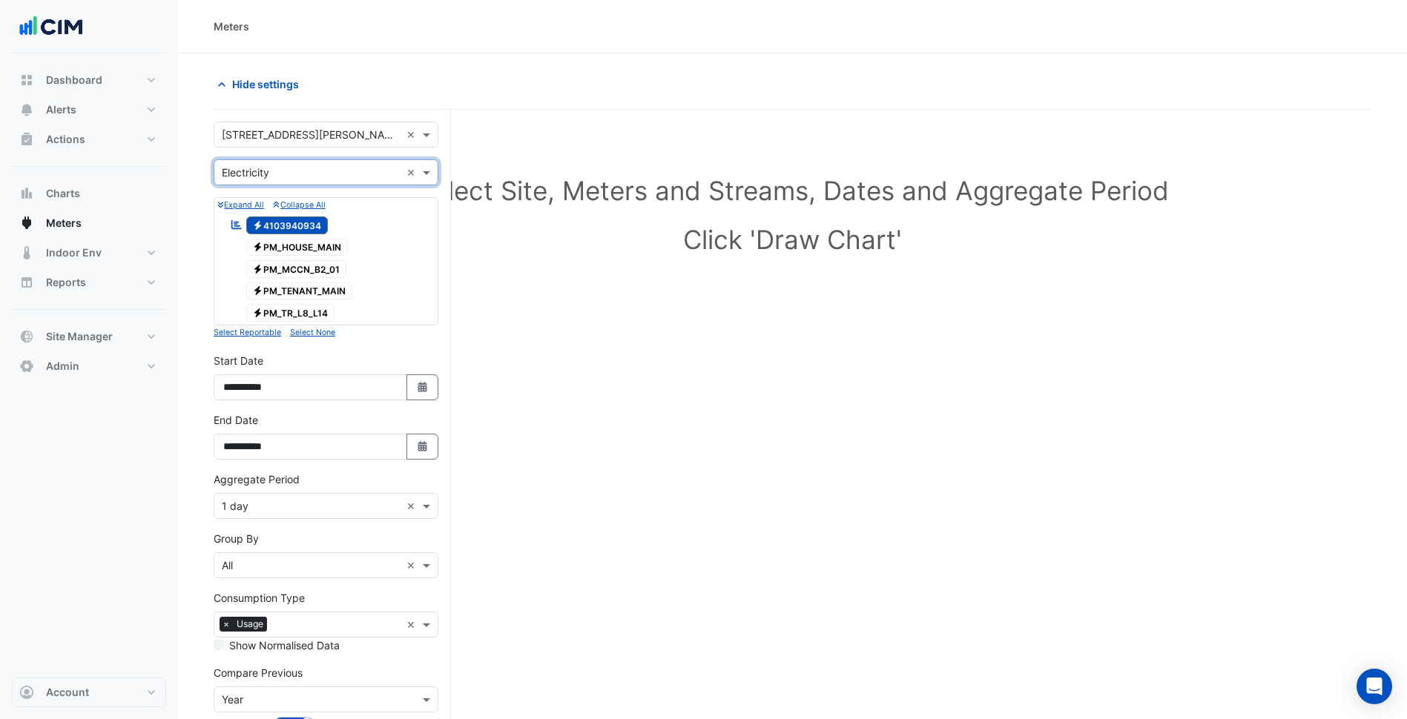
click at [355, 354] on div "**********" at bounding box center [326, 376] width 225 height 47
click at [305, 179] on input "text" at bounding box center [311, 173] width 179 height 16
click at [269, 247] on div "Water" at bounding box center [325, 248] width 223 height 22
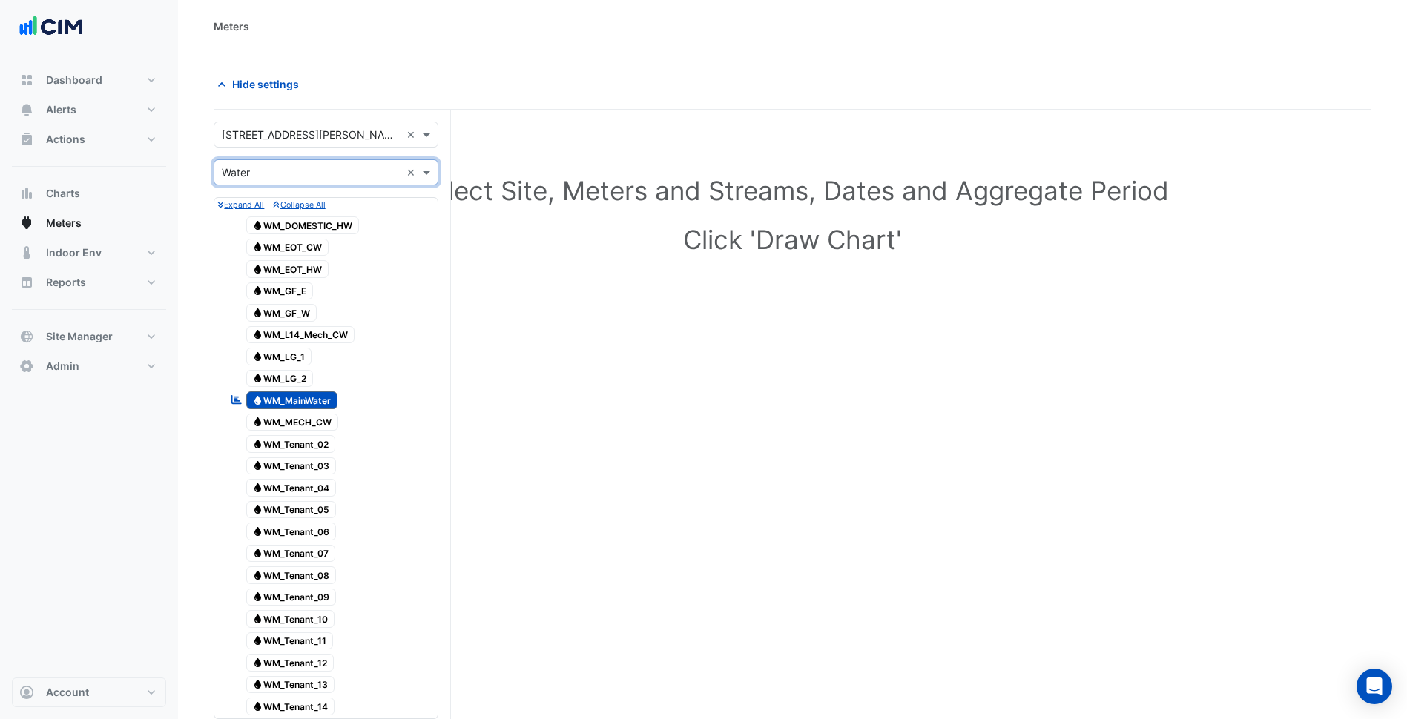
click at [345, 168] on input "text" at bounding box center [311, 173] width 179 height 16
click at [281, 229] on div "Gas" at bounding box center [325, 226] width 223 height 22
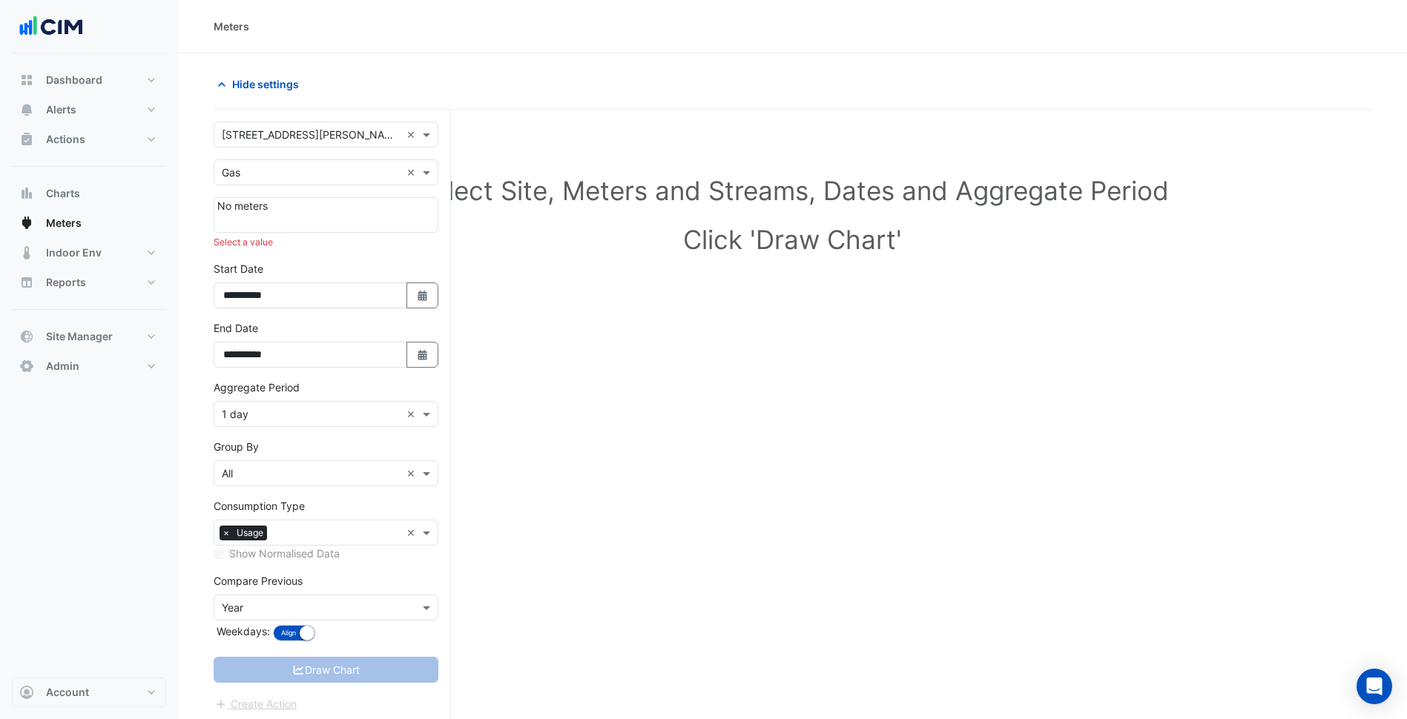
click at [321, 254] on form "**********" at bounding box center [326, 417] width 225 height 591
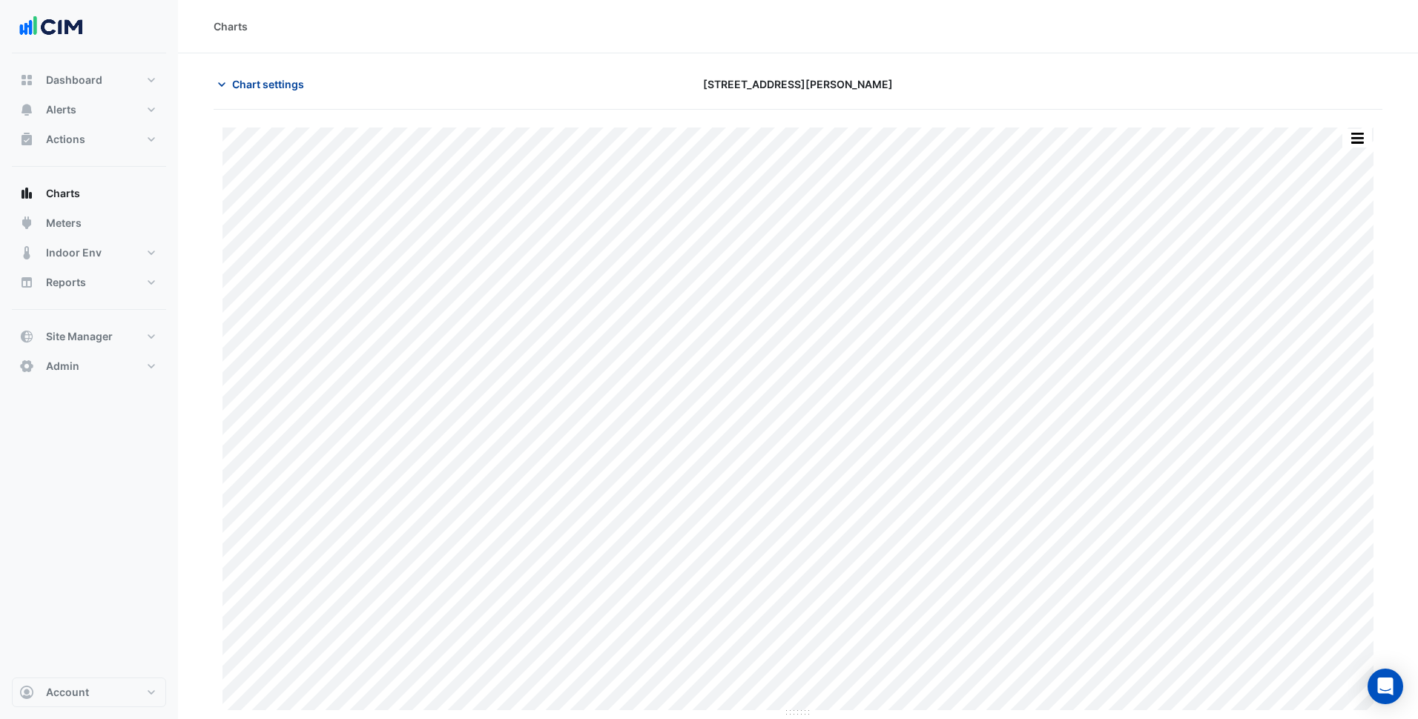
click at [257, 84] on span "Chart settings" at bounding box center [268, 84] width 72 height 16
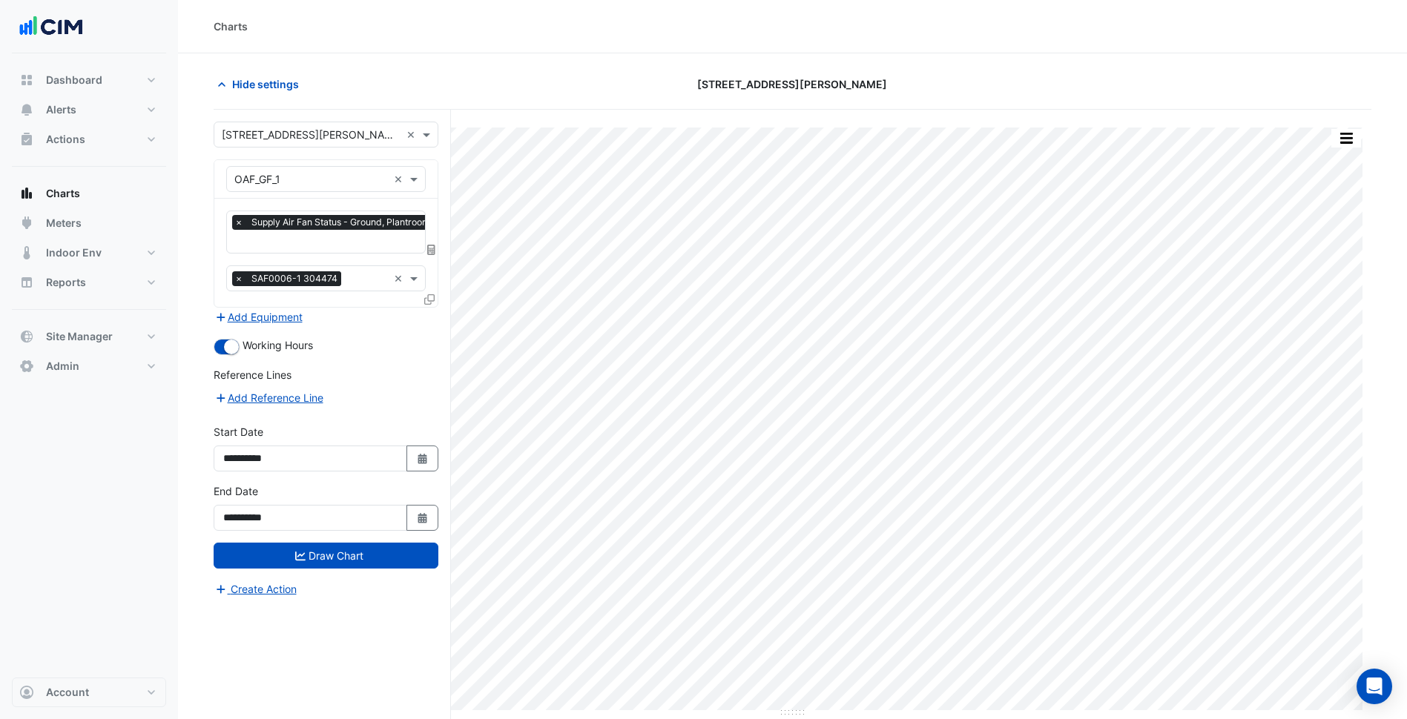
click at [308, 176] on input "text" at bounding box center [310, 180] width 153 height 16
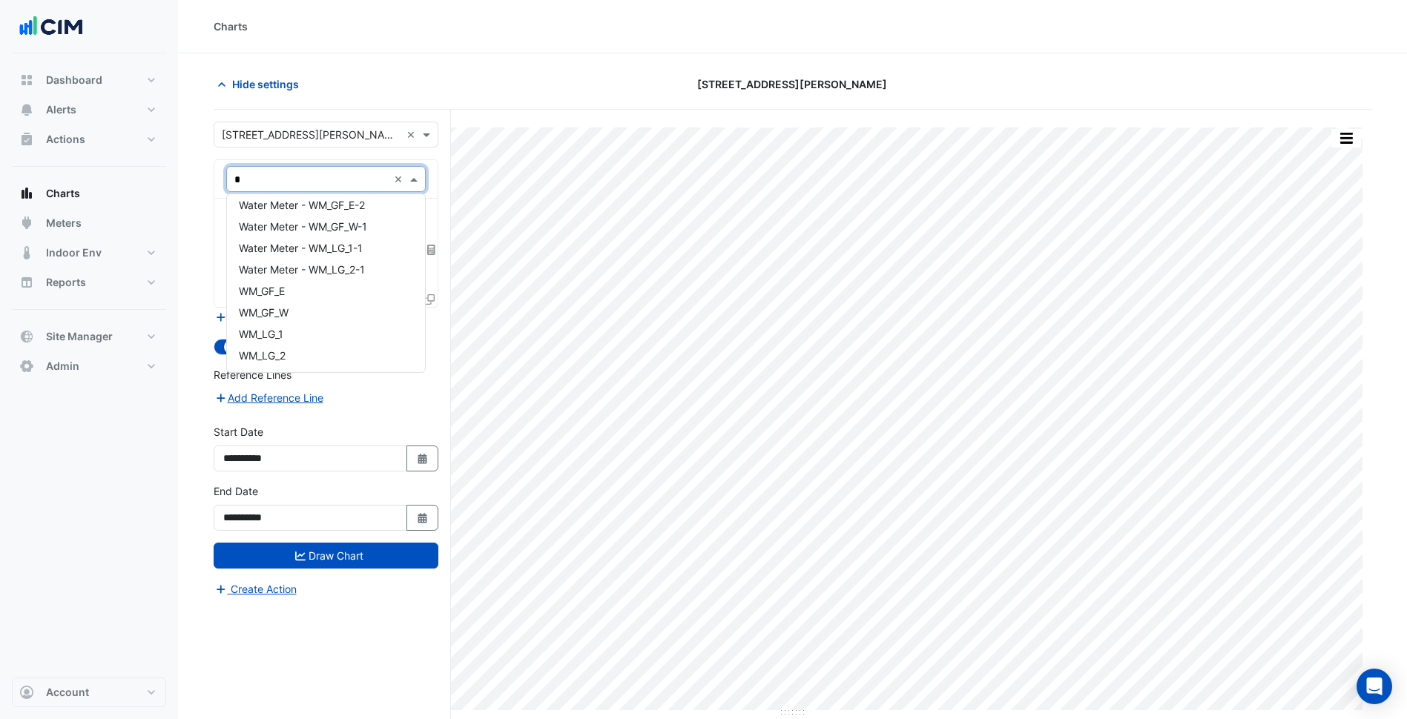
scroll to position [264, 0]
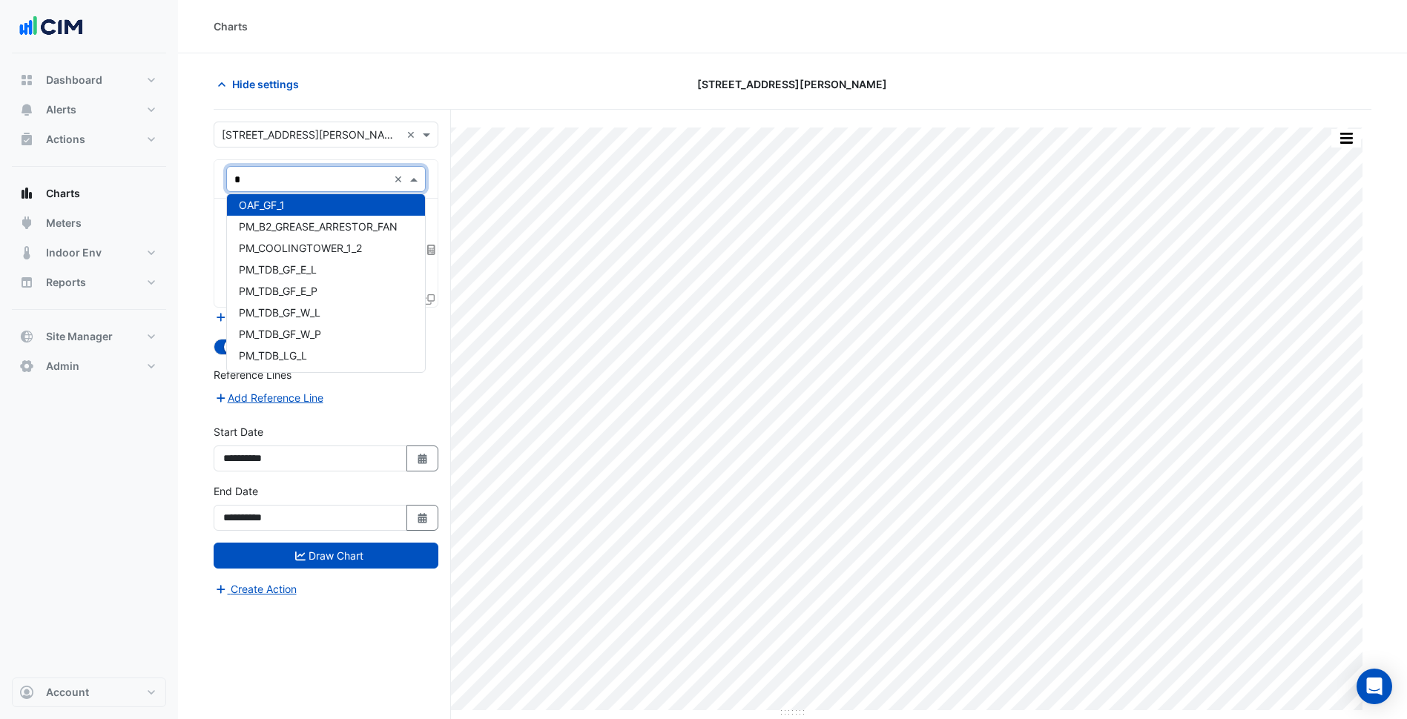
type input "**"
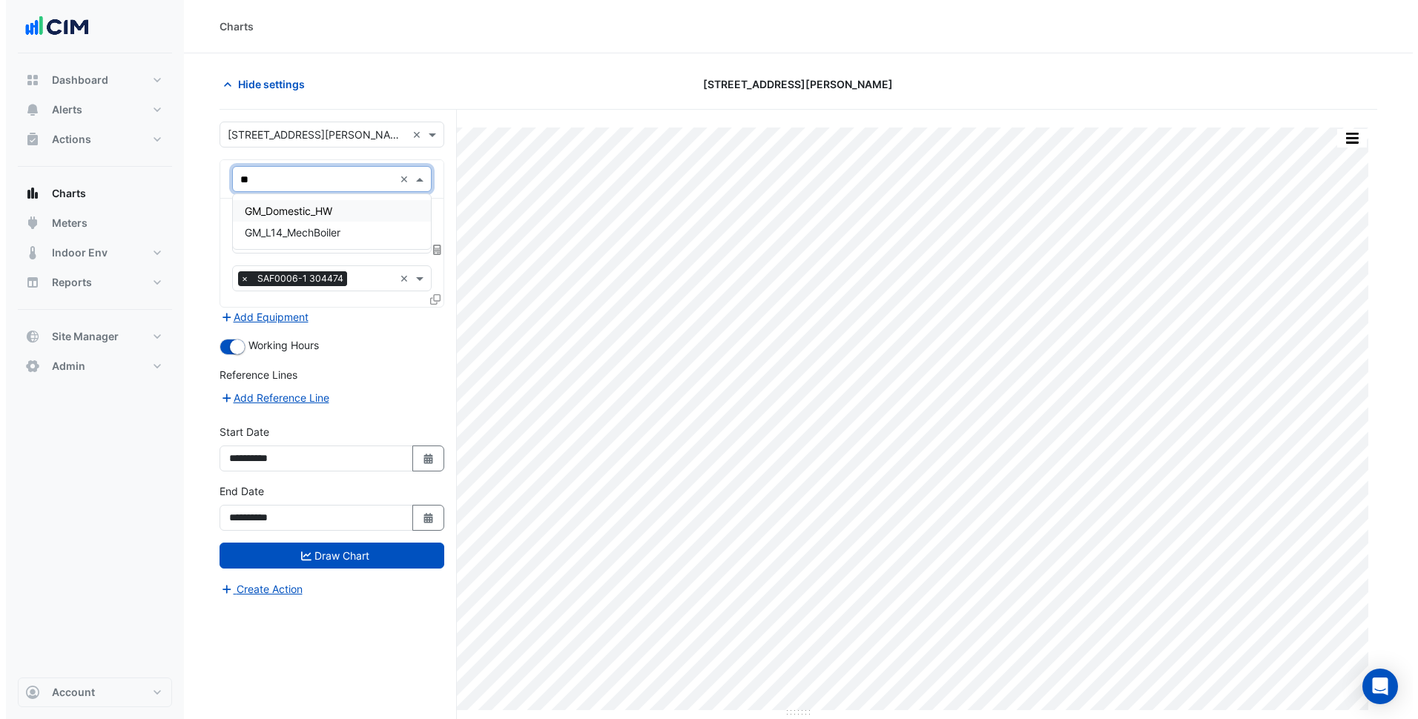
scroll to position [0, 0]
click at [323, 237] on span "GM_L14_MechBoiler" at bounding box center [287, 232] width 96 height 13
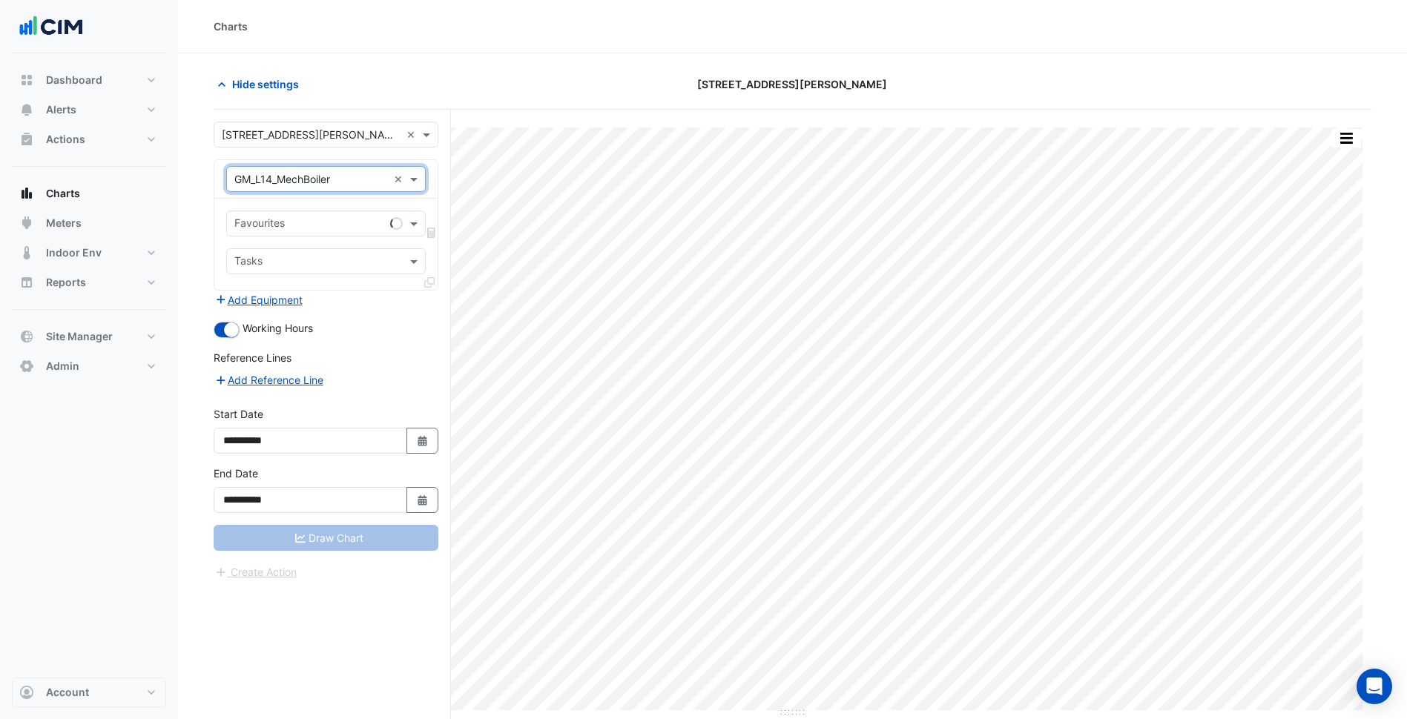
click at [290, 219] on input "text" at bounding box center [309, 225] width 150 height 16
click at [337, 254] on span "Monthly Gas Consumption - Plantroom, Plantroom" at bounding box center [359, 255] width 241 height 13
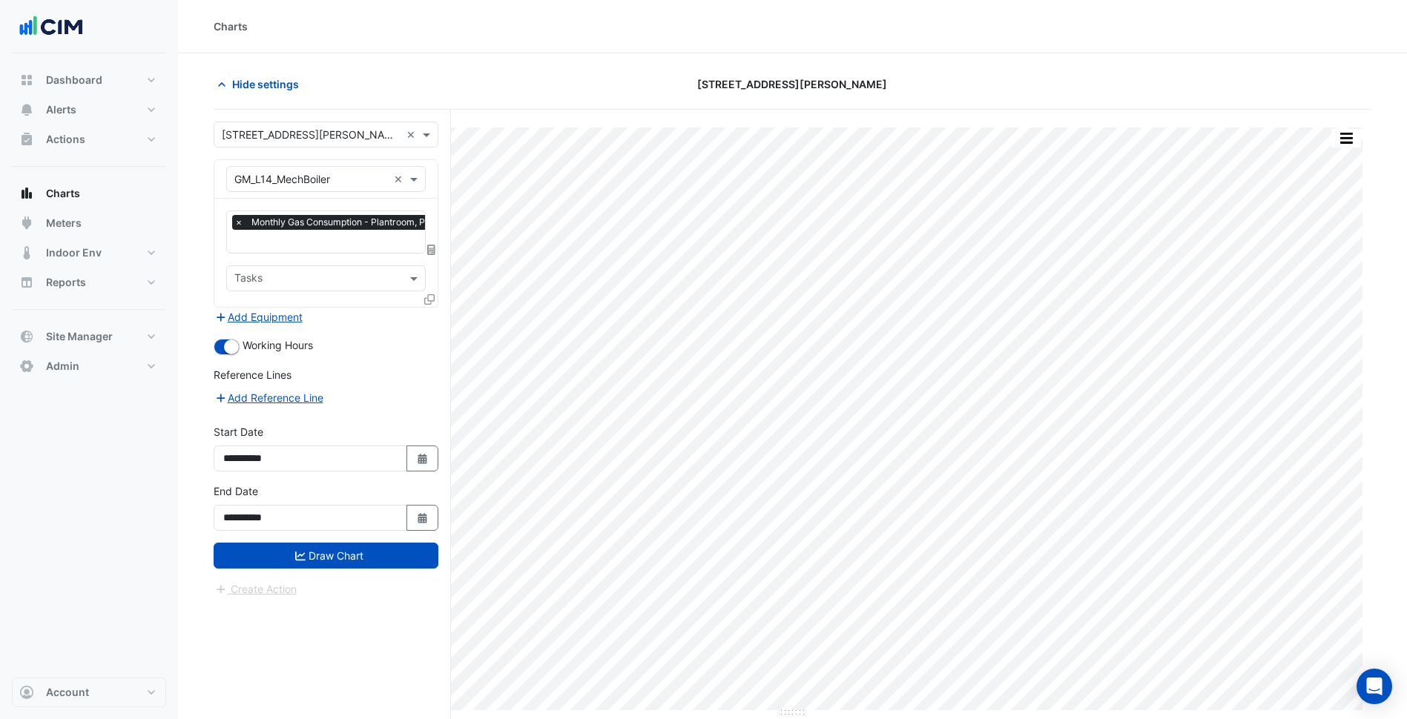
click at [432, 301] on icon at bounding box center [429, 299] width 10 height 10
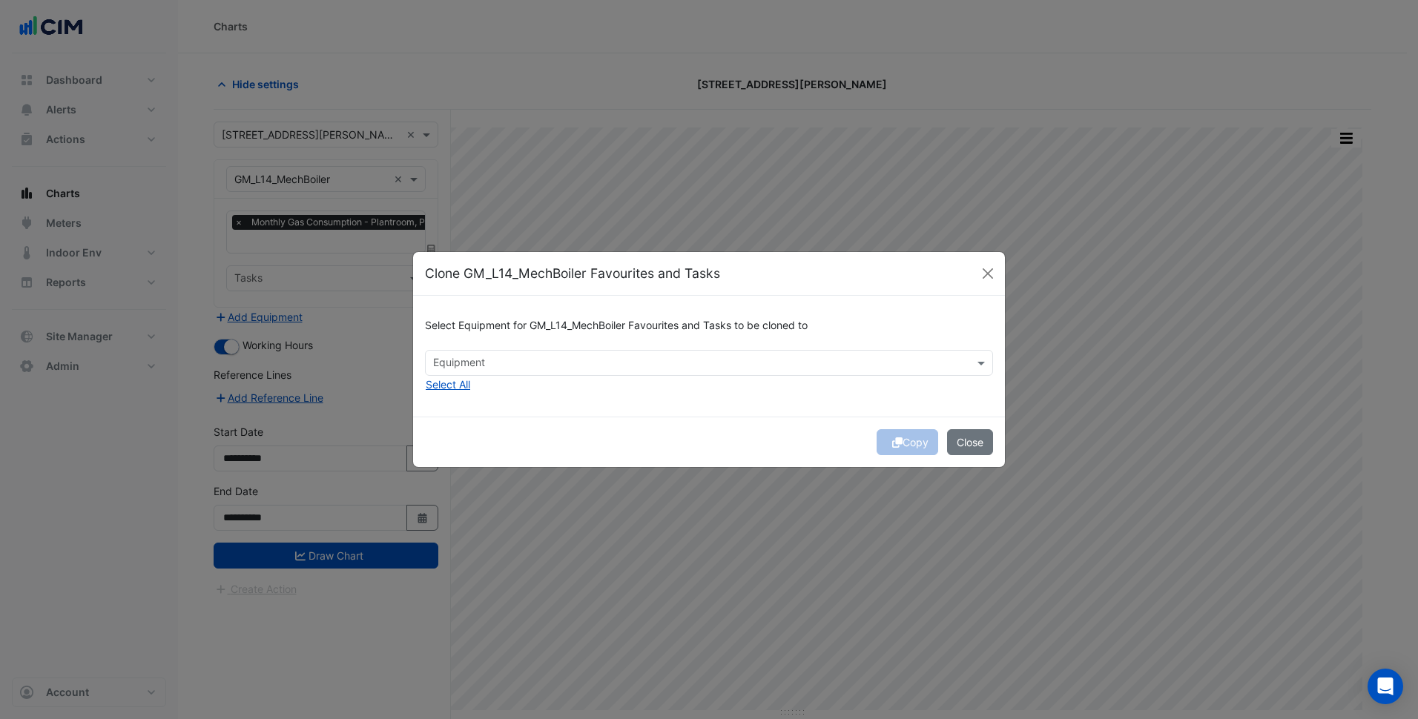
click at [534, 371] on input "text" at bounding box center [700, 365] width 535 height 16
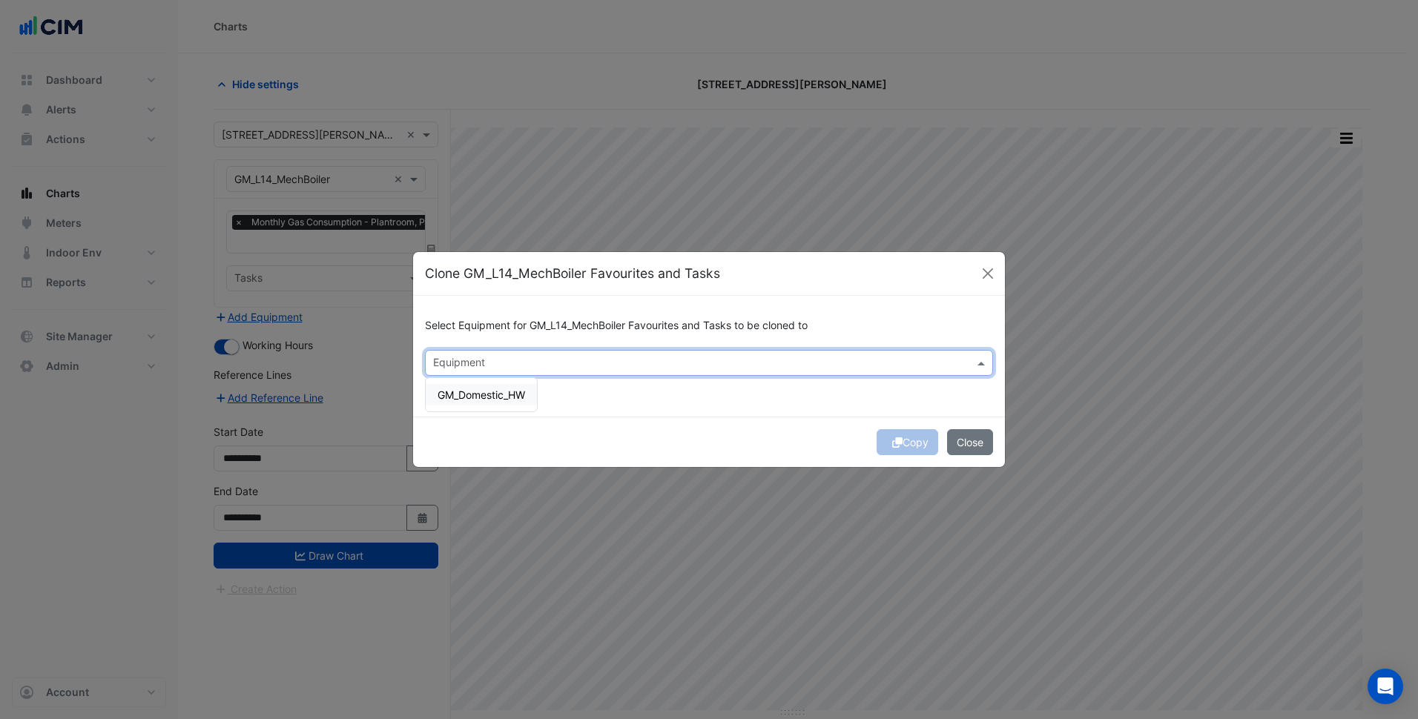
click at [492, 393] on span "GM_Domestic_HW" at bounding box center [480, 395] width 87 height 13
drag, startPoint x: 564, startPoint y: 417, endPoint x: 788, endPoint y: 443, distance: 225.4
click at [575, 417] on div "Select Equipment for GM_L14_MechBoiler Favourites and Tasks to be cloned to Equ…" at bounding box center [709, 356] width 592 height 121
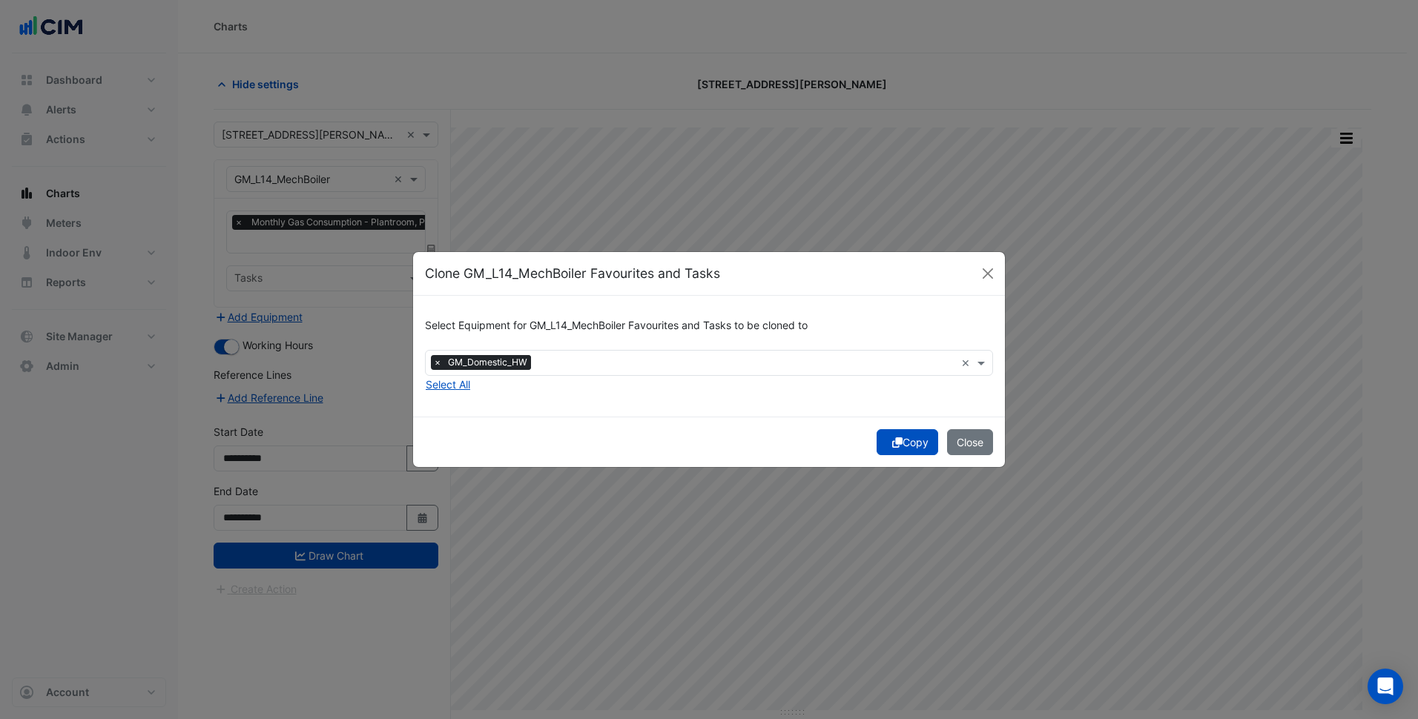
click at [907, 446] on button "Copy" at bounding box center [907, 442] width 62 height 26
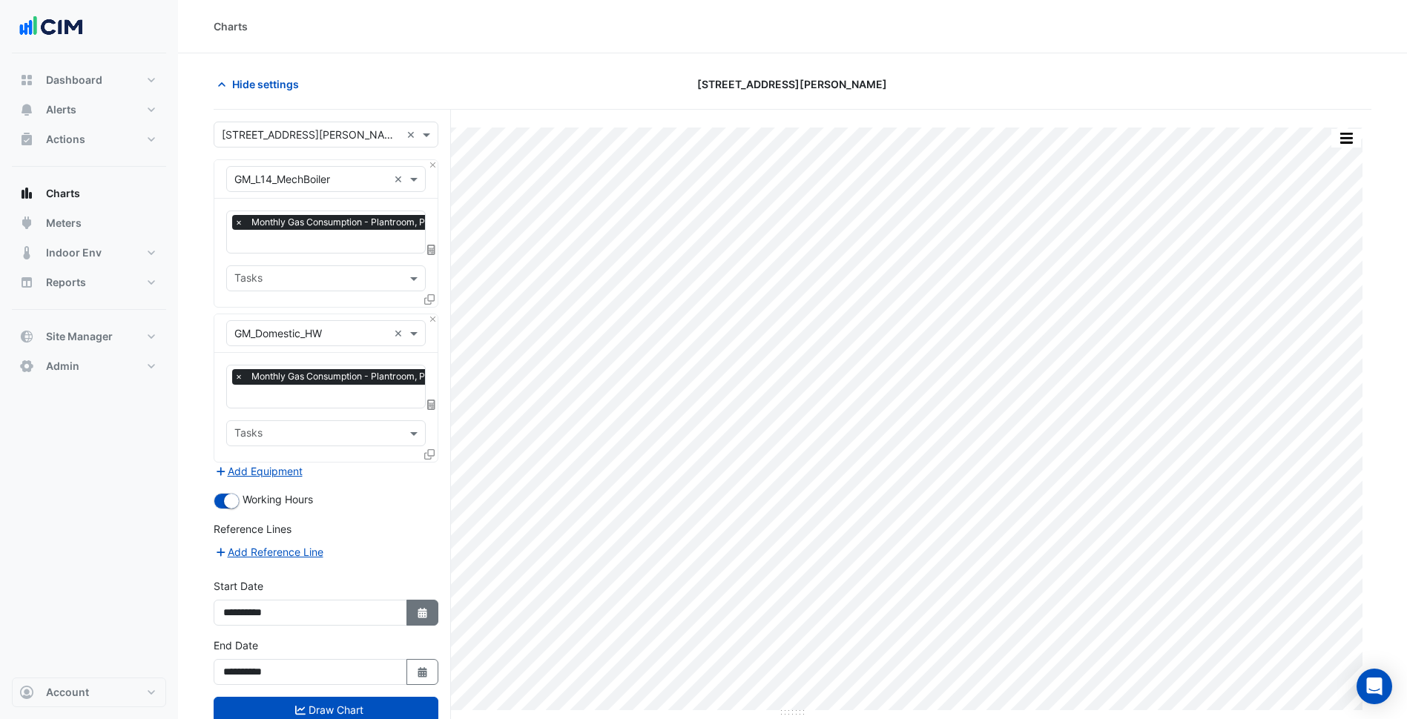
click at [423, 608] on icon "Select Date" at bounding box center [422, 613] width 13 height 10
select select "*"
select select "****"
click at [426, 611] on icon "button" at bounding box center [421, 613] width 9 height 10
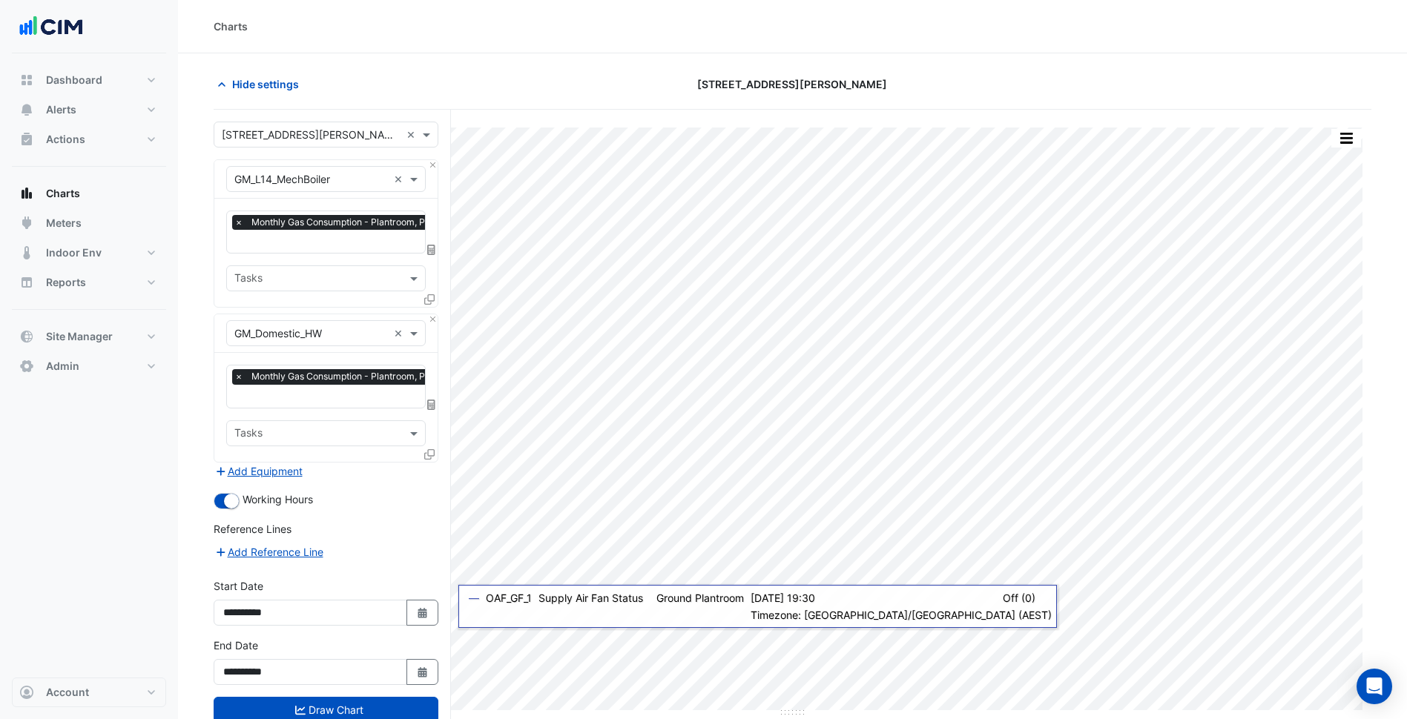
click at [439, 612] on div "**********" at bounding box center [326, 607] width 242 height 59
click at [423, 610] on icon "button" at bounding box center [421, 613] width 9 height 10
select select "*"
select select "****"
click at [234, 417] on button "Previous month" at bounding box center [239, 413] width 18 height 24
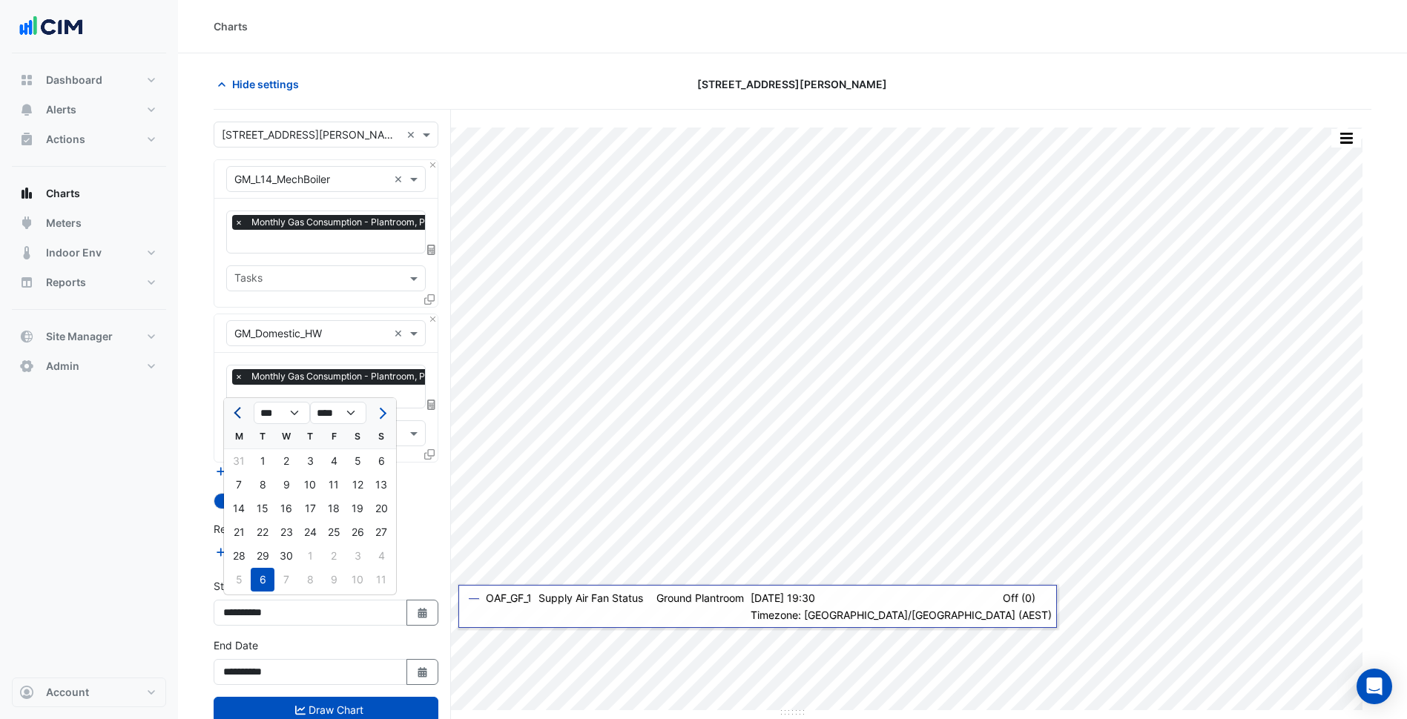
click at [234, 417] on button "Previous month" at bounding box center [239, 413] width 18 height 24
click at [231, 417] on button "Previous month" at bounding box center [239, 413] width 18 height 24
select select "**"
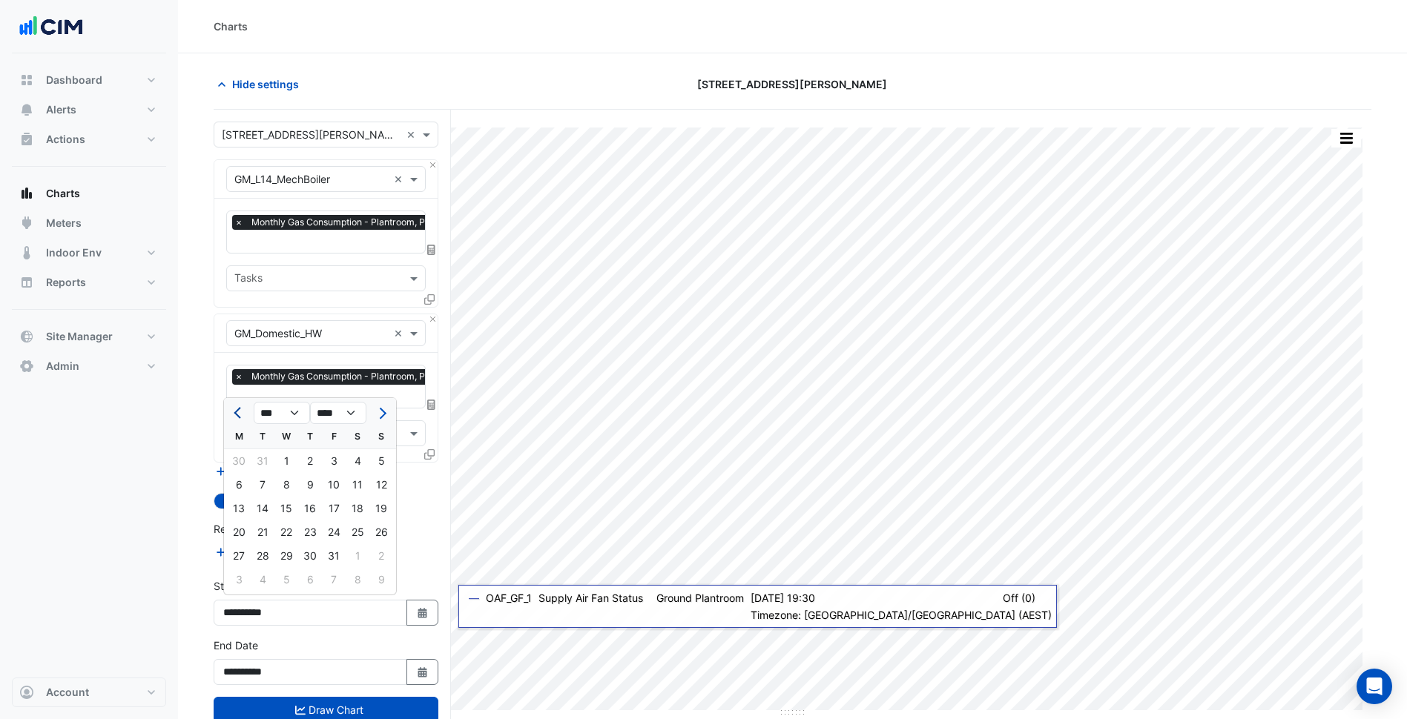
select select "****"
click at [389, 412] on button "Next month" at bounding box center [381, 413] width 18 height 24
select select "*"
select select "****"
click at [389, 412] on button "Next month" at bounding box center [381, 413] width 18 height 24
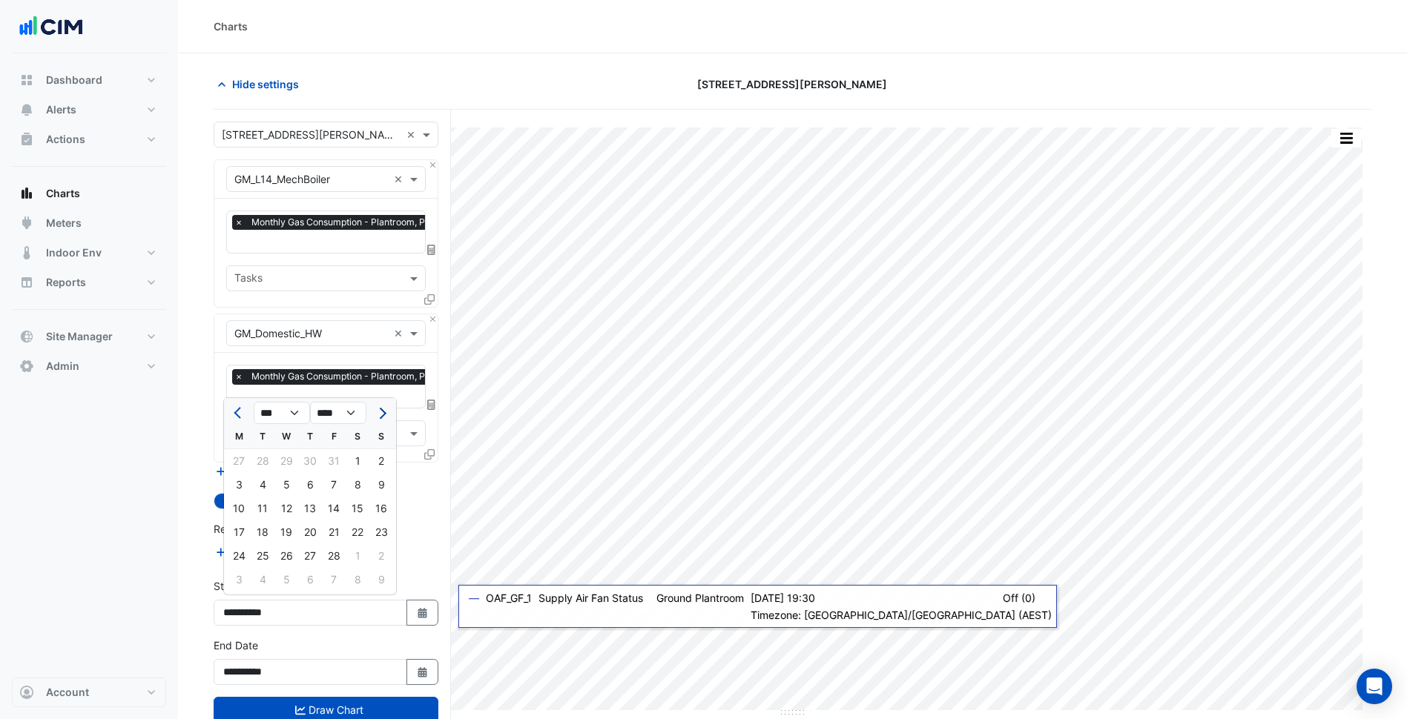
click at [389, 412] on button "Next month" at bounding box center [381, 413] width 18 height 24
select select "*"
click at [388, 407] on div at bounding box center [381, 413] width 30 height 24
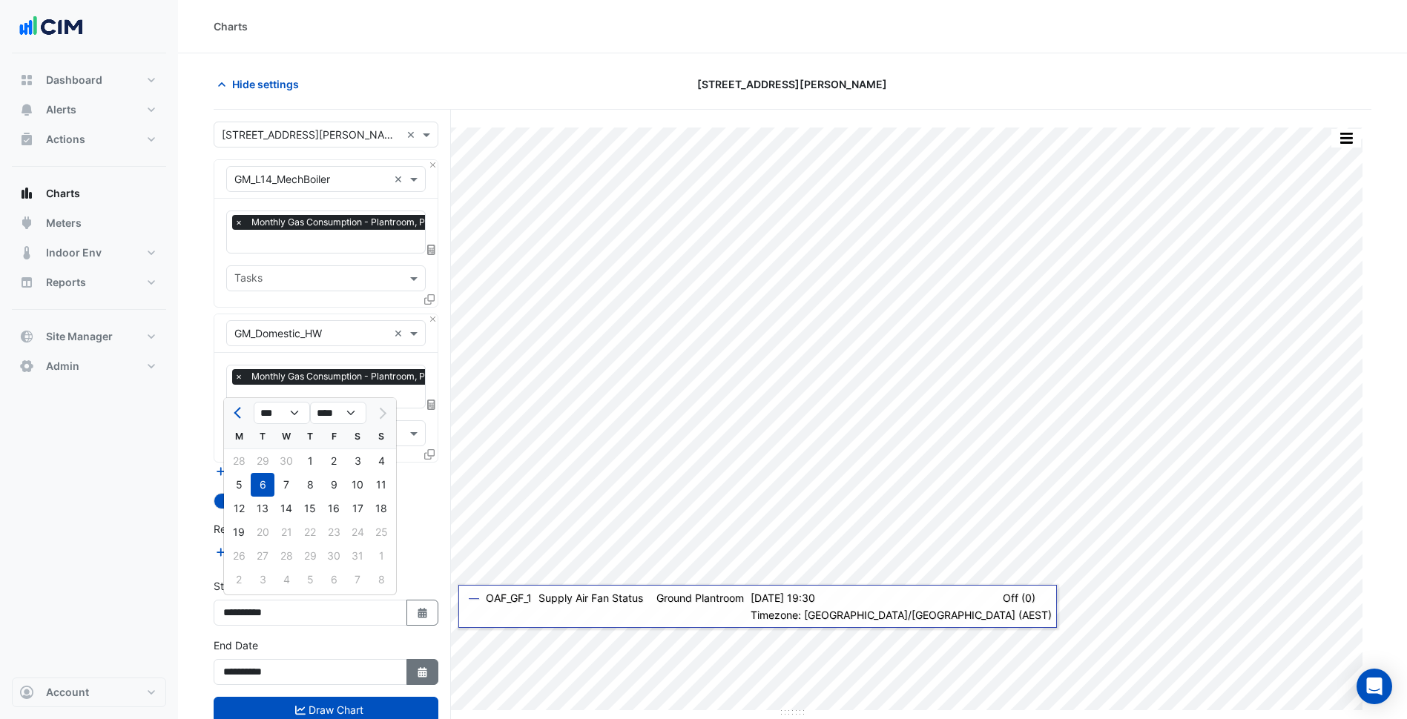
click at [433, 663] on button "Select Date" at bounding box center [422, 672] width 33 height 26
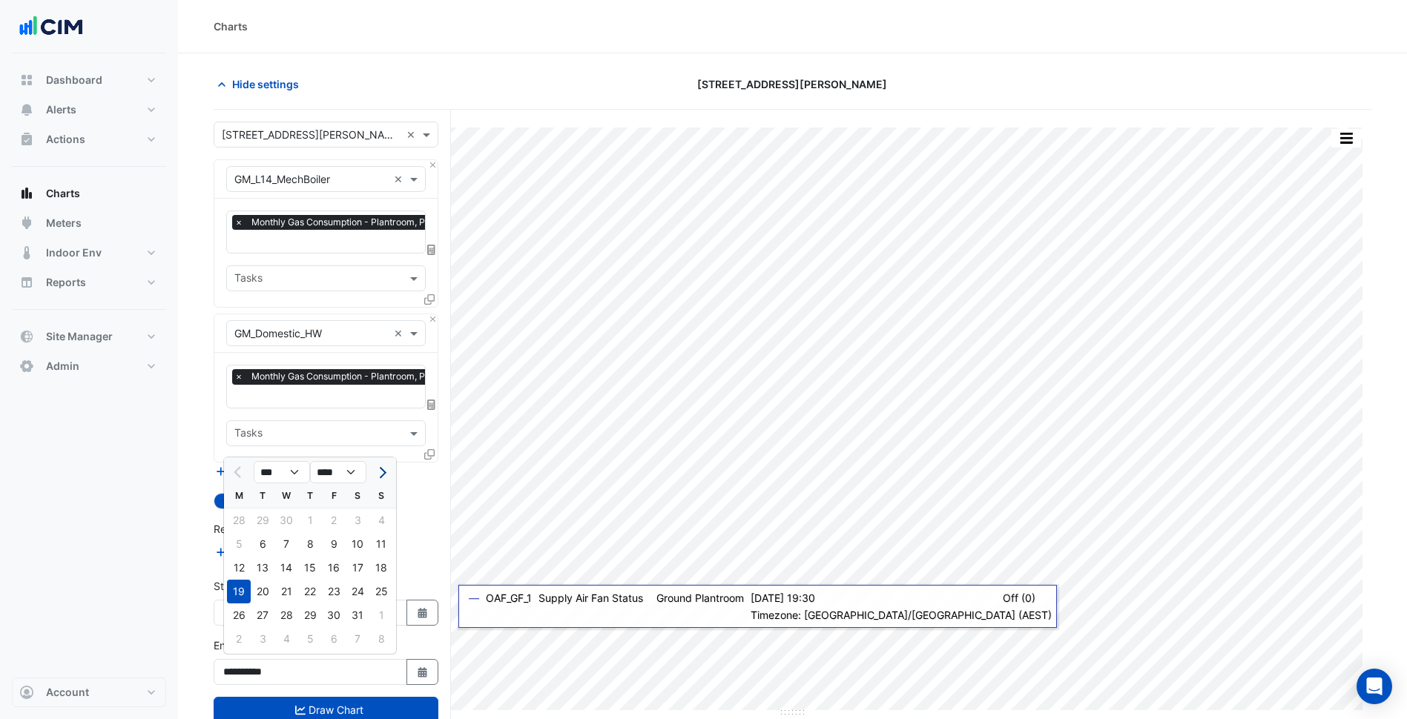
click at [377, 469] on button "Next month" at bounding box center [381, 472] width 18 height 24
select select "*"
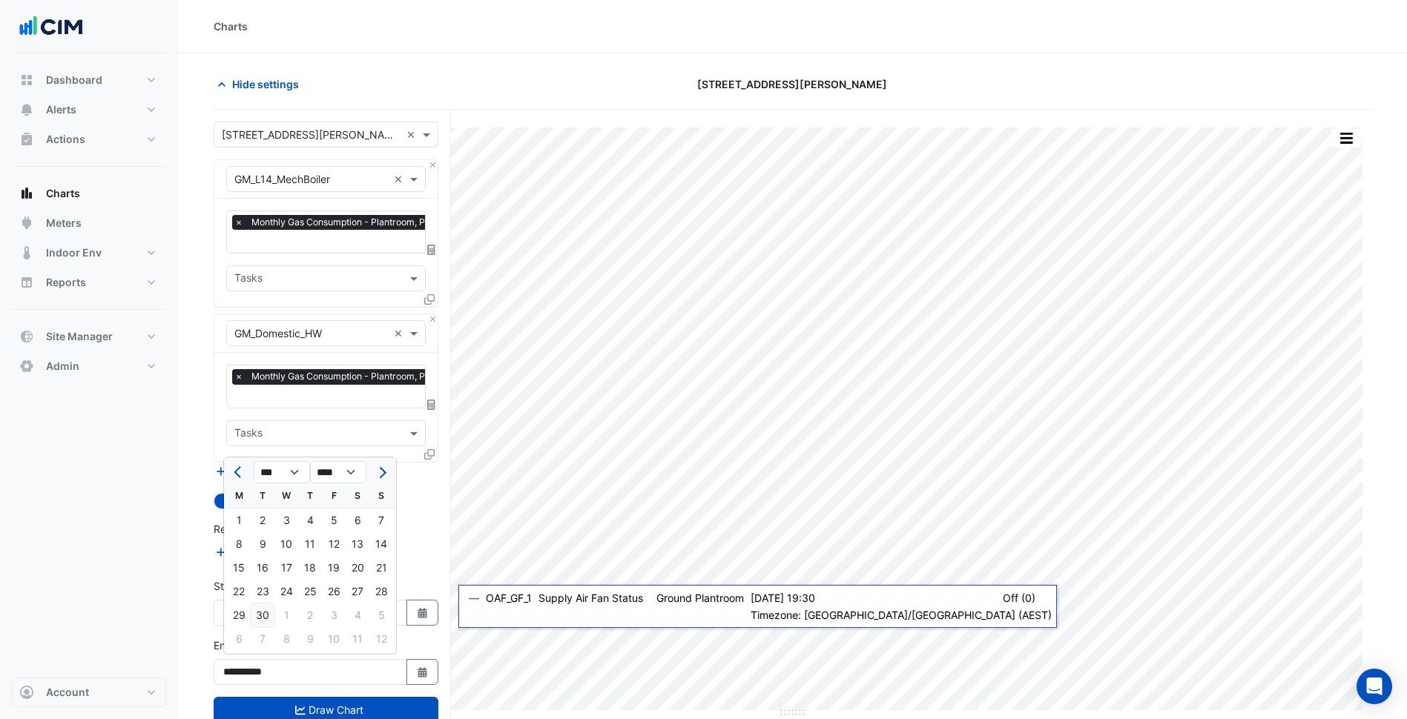
click at [253, 619] on div "30" at bounding box center [263, 616] width 24 height 24
type input "**********"
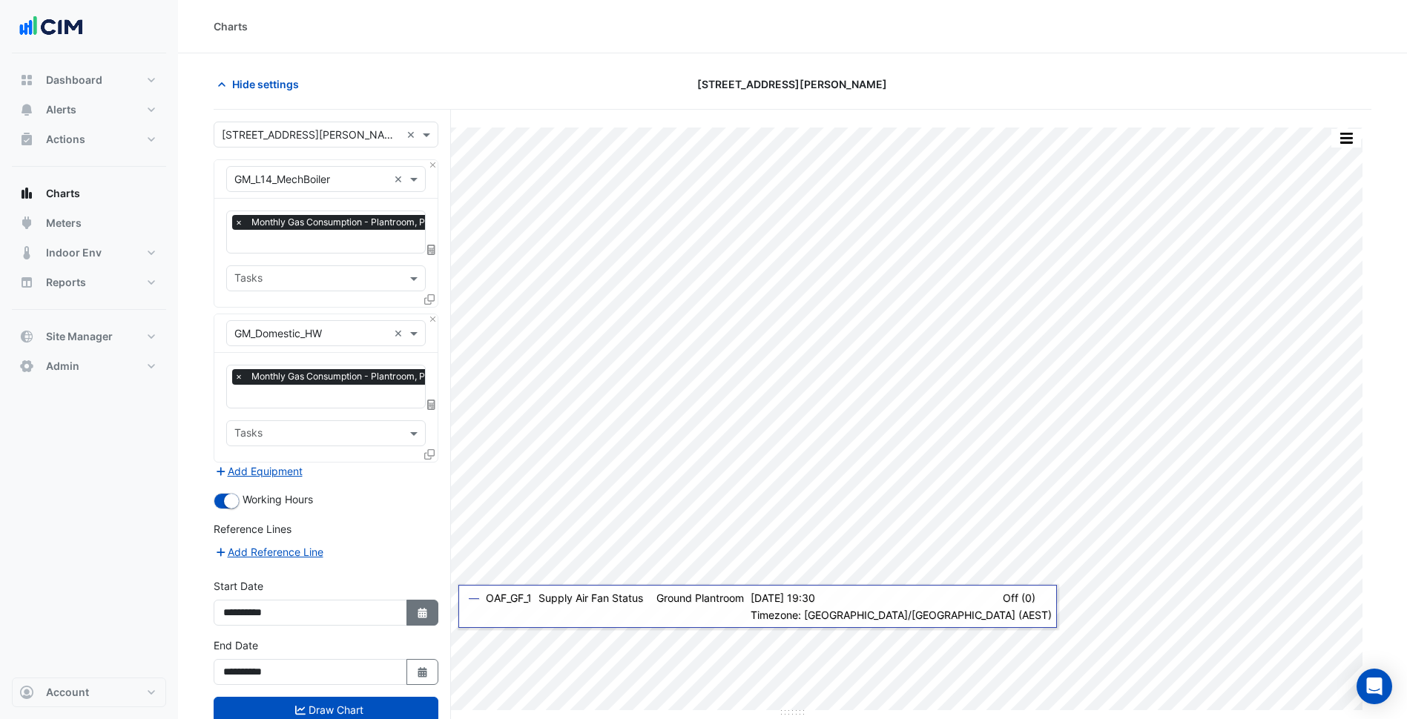
click at [410, 607] on button "Select Date" at bounding box center [422, 613] width 33 height 26
select select "*"
select select "****"
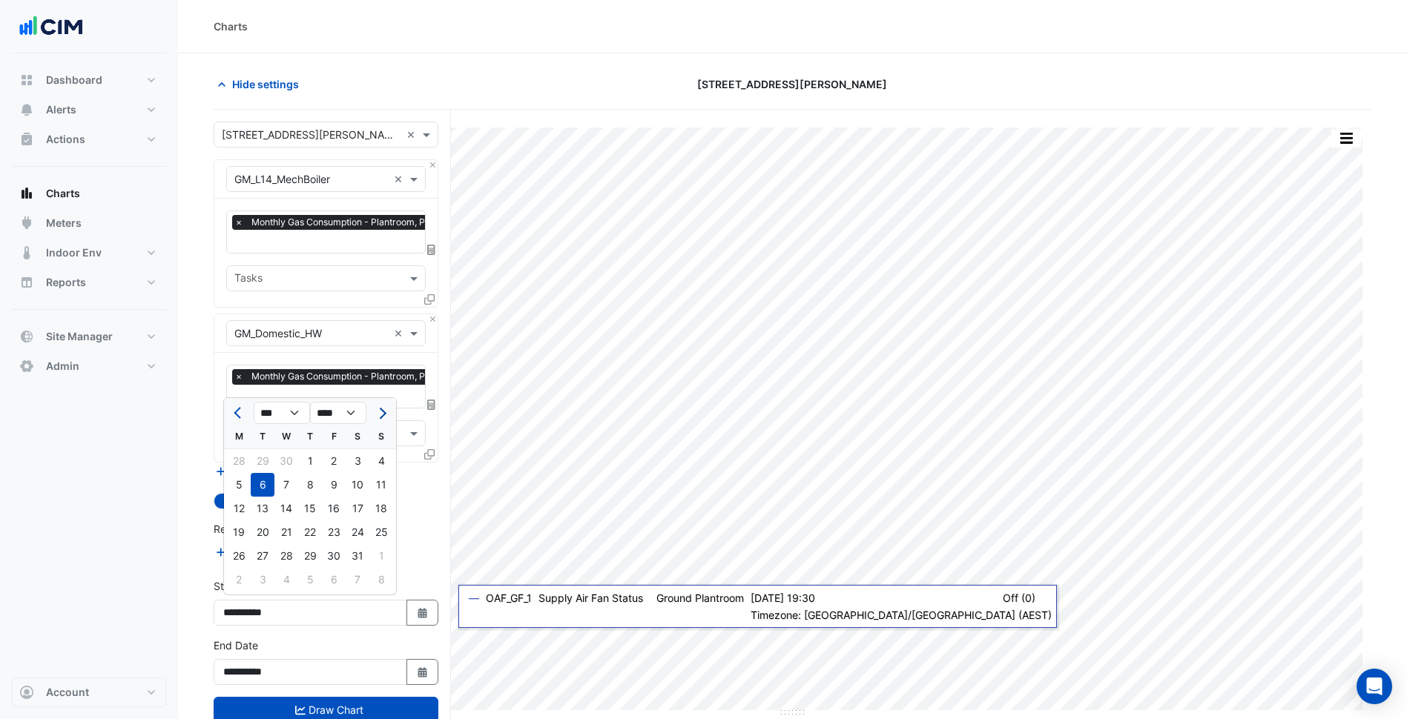
click at [381, 421] on button "Next month" at bounding box center [381, 413] width 18 height 24
click at [235, 417] on button "Previous month" at bounding box center [239, 413] width 18 height 24
select select "*"
click at [376, 469] on div "1" at bounding box center [381, 461] width 24 height 24
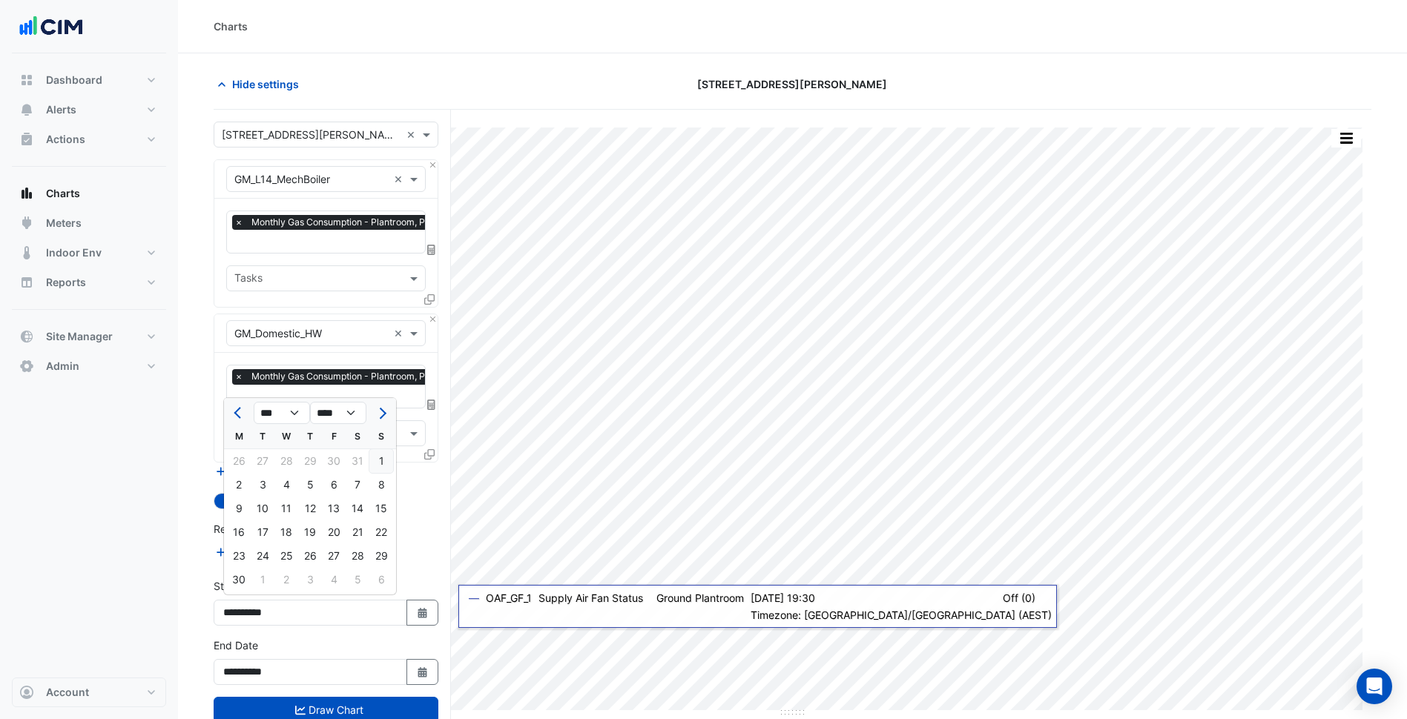
type input "**********"
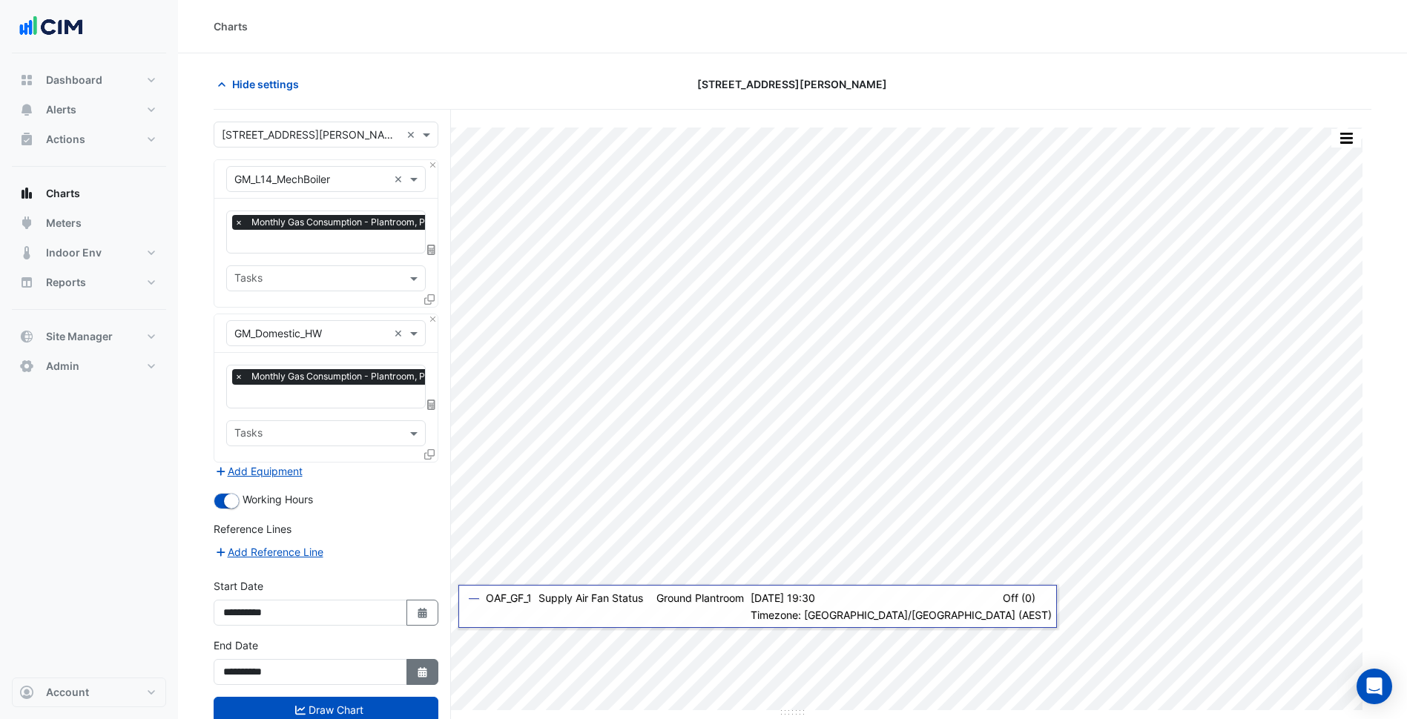
click at [421, 668] on icon "Select Date" at bounding box center [422, 672] width 13 height 10
select select "*"
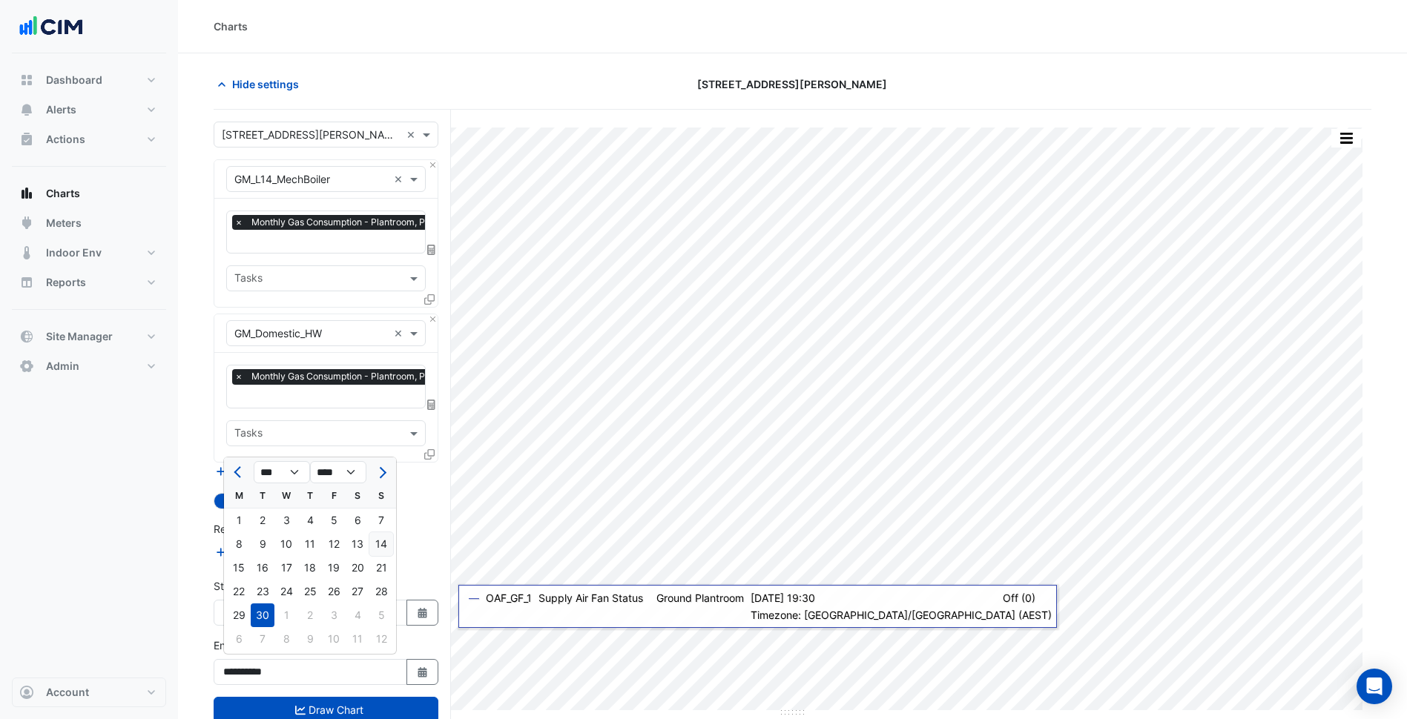
click at [389, 548] on div "14" at bounding box center [381, 544] width 24 height 24
type input "**********"
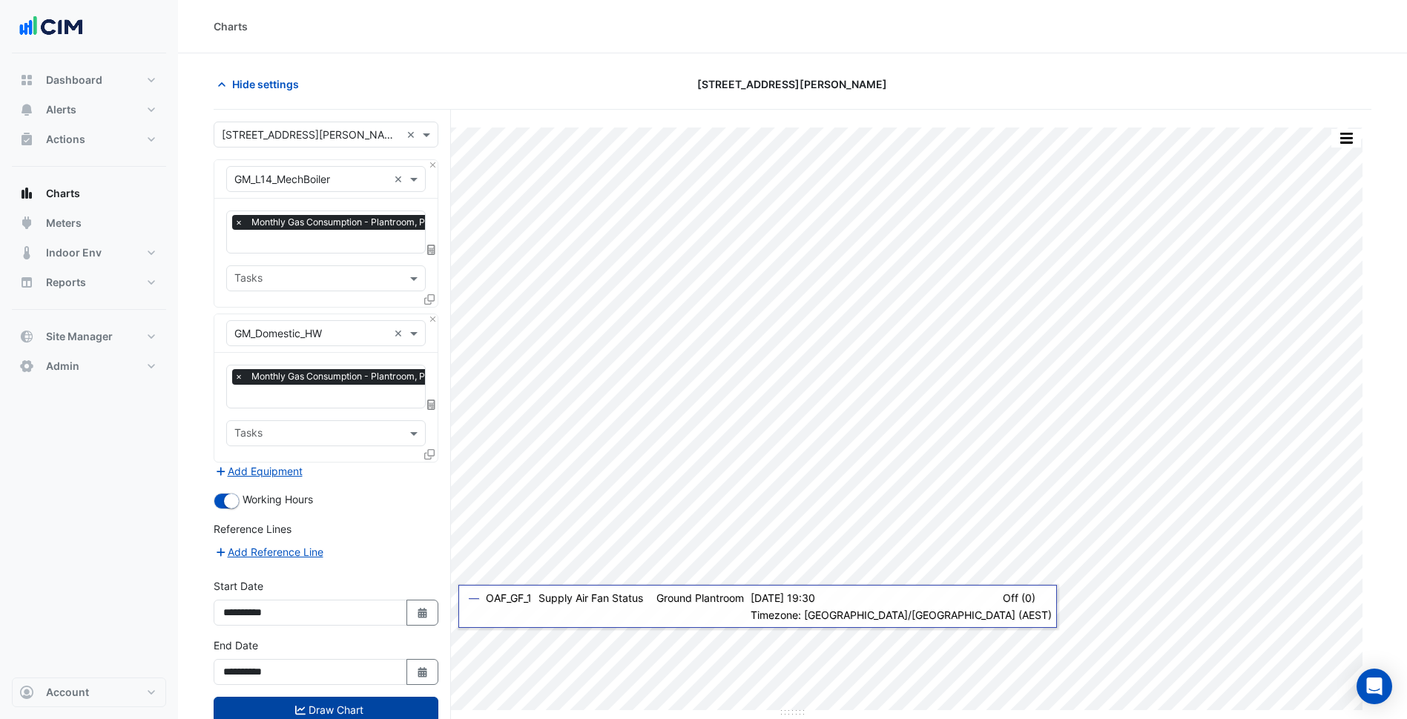
click at [318, 701] on button "Draw Chart" at bounding box center [326, 710] width 225 height 26
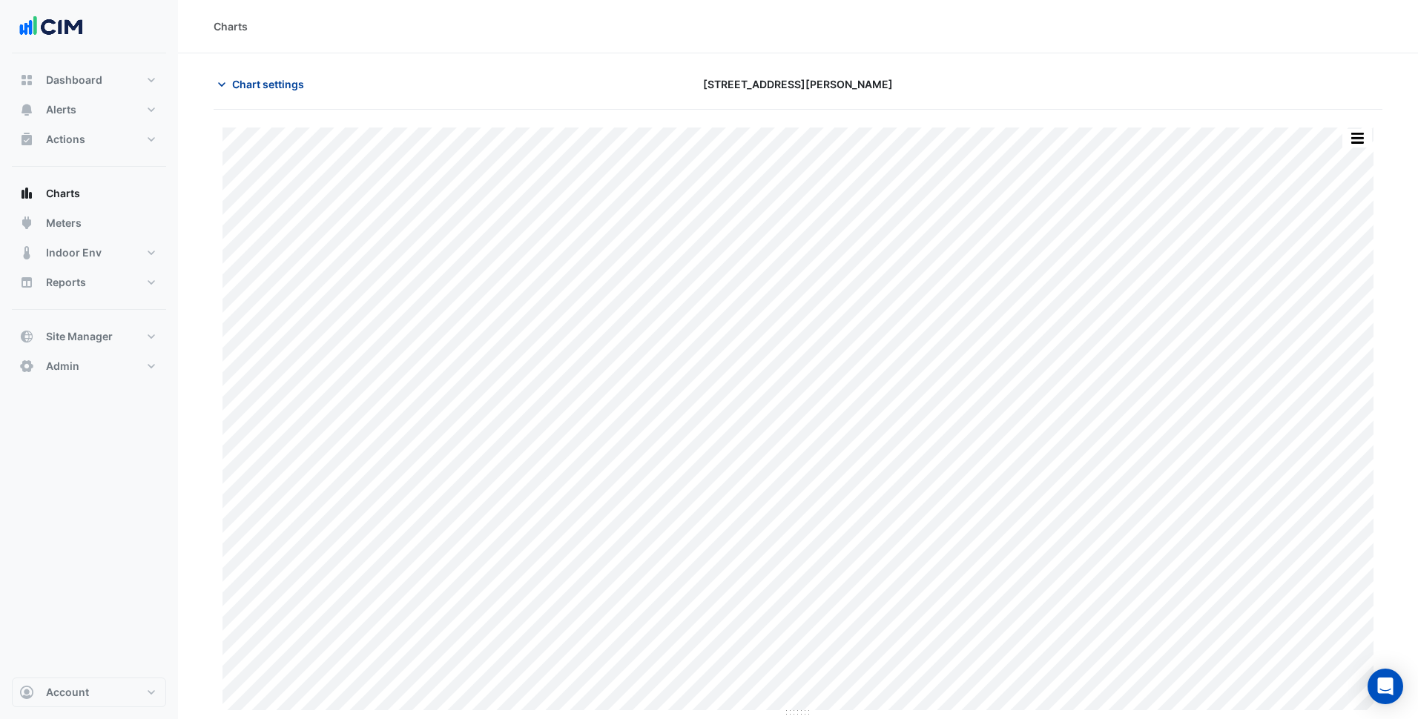
click at [268, 76] on button "Chart settings" at bounding box center [264, 84] width 100 height 26
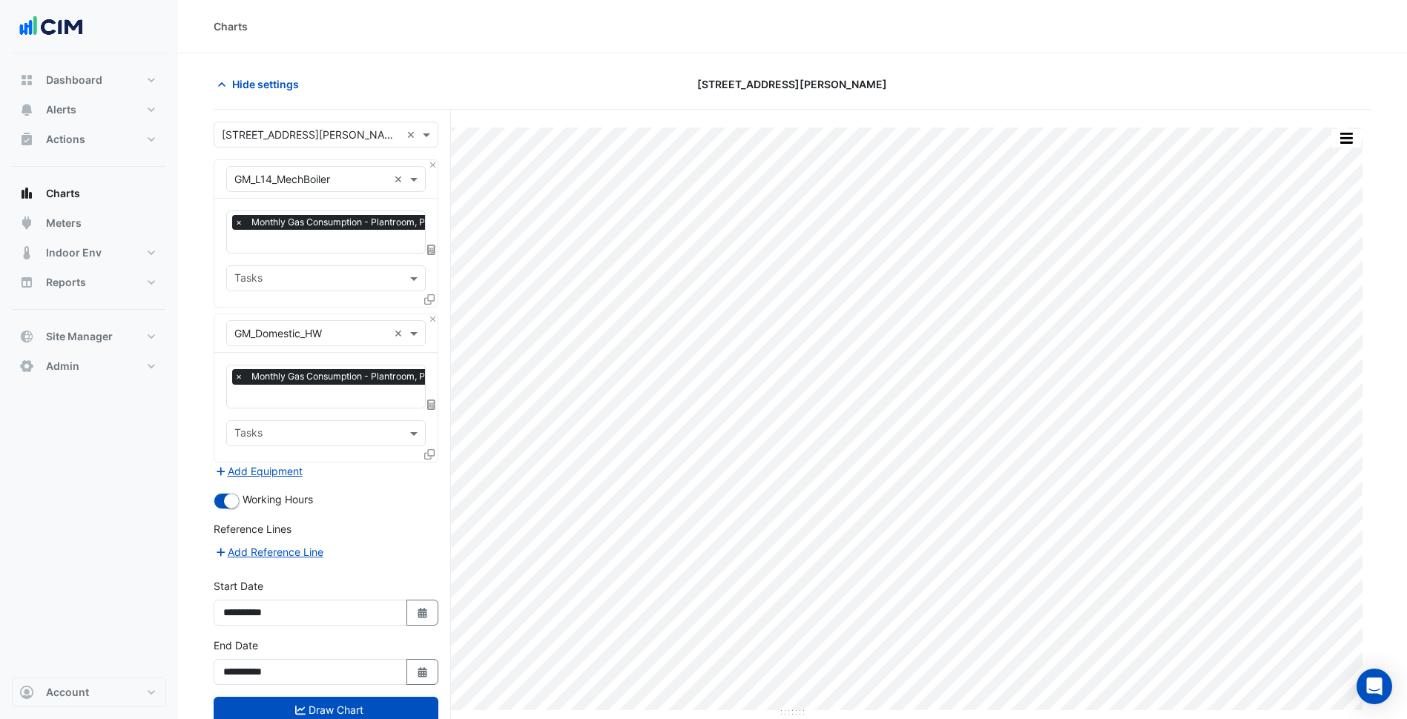
click at [432, 248] on icon at bounding box center [431, 250] width 8 height 10
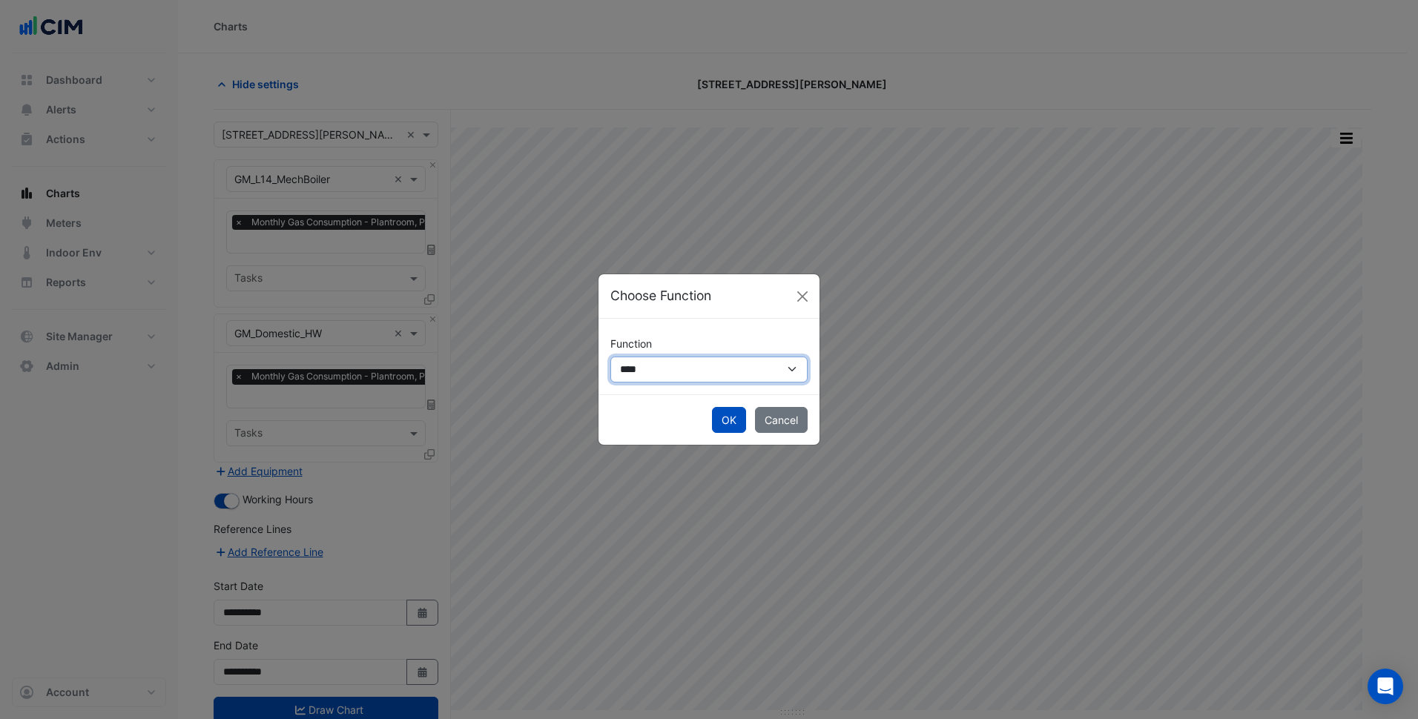
click at [699, 374] on select "**********" at bounding box center [708, 370] width 197 height 26
select select "******"
click at [610, 357] on select "**********" at bounding box center [708, 370] width 197 height 26
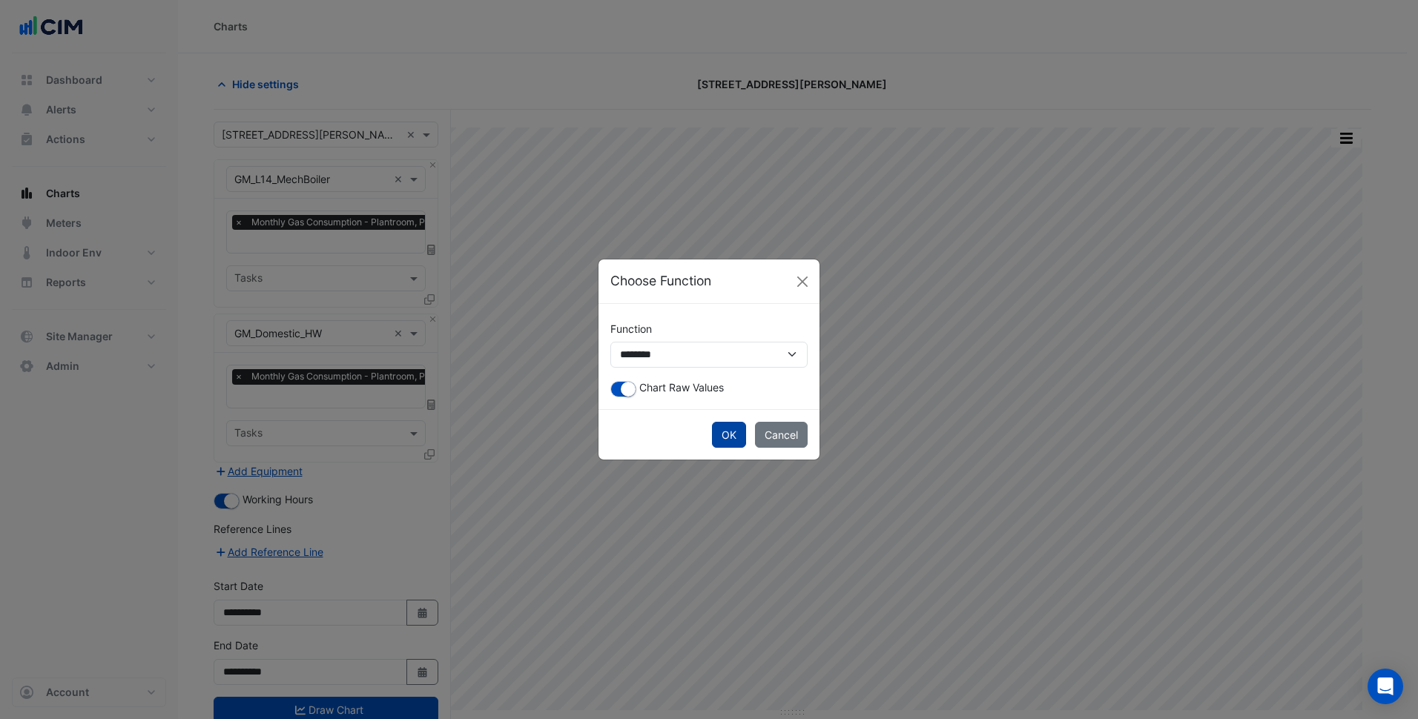
click at [733, 426] on button "OK" at bounding box center [729, 435] width 34 height 26
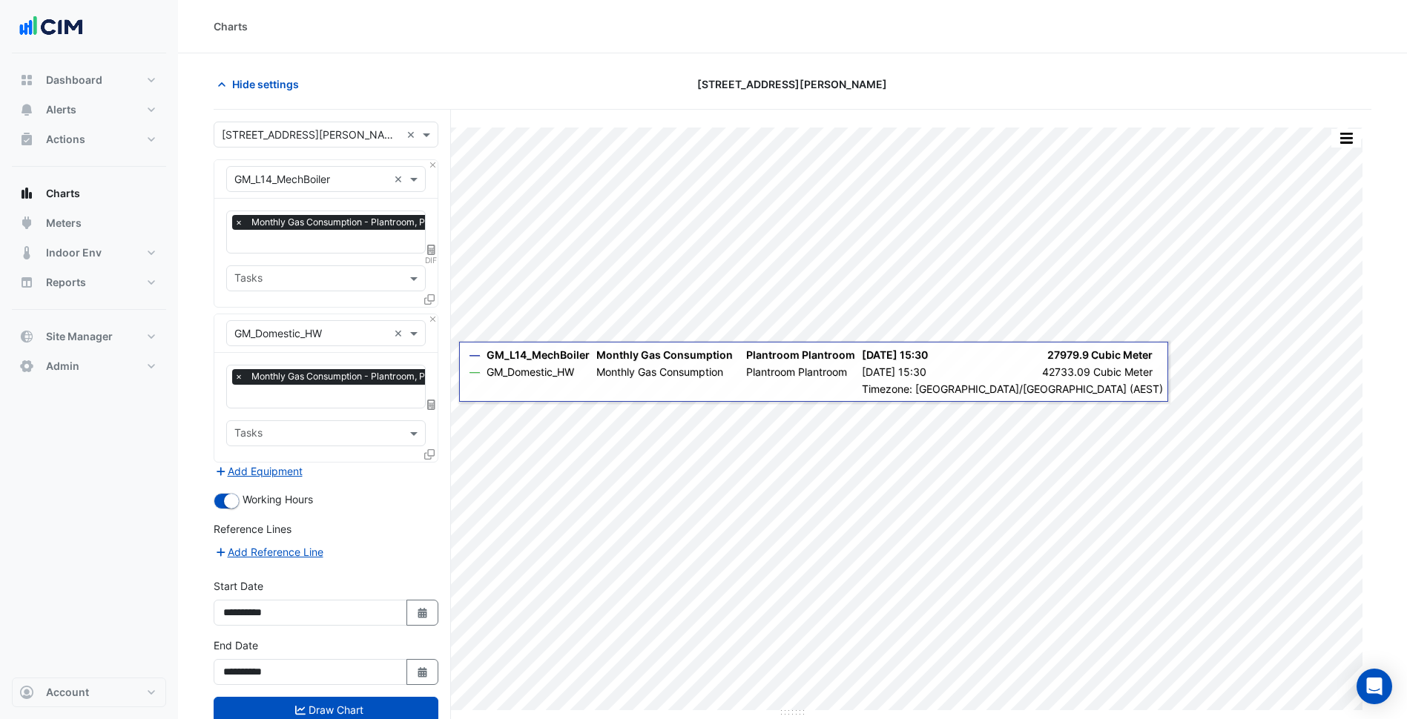
click at [429, 400] on icon at bounding box center [431, 405] width 8 height 10
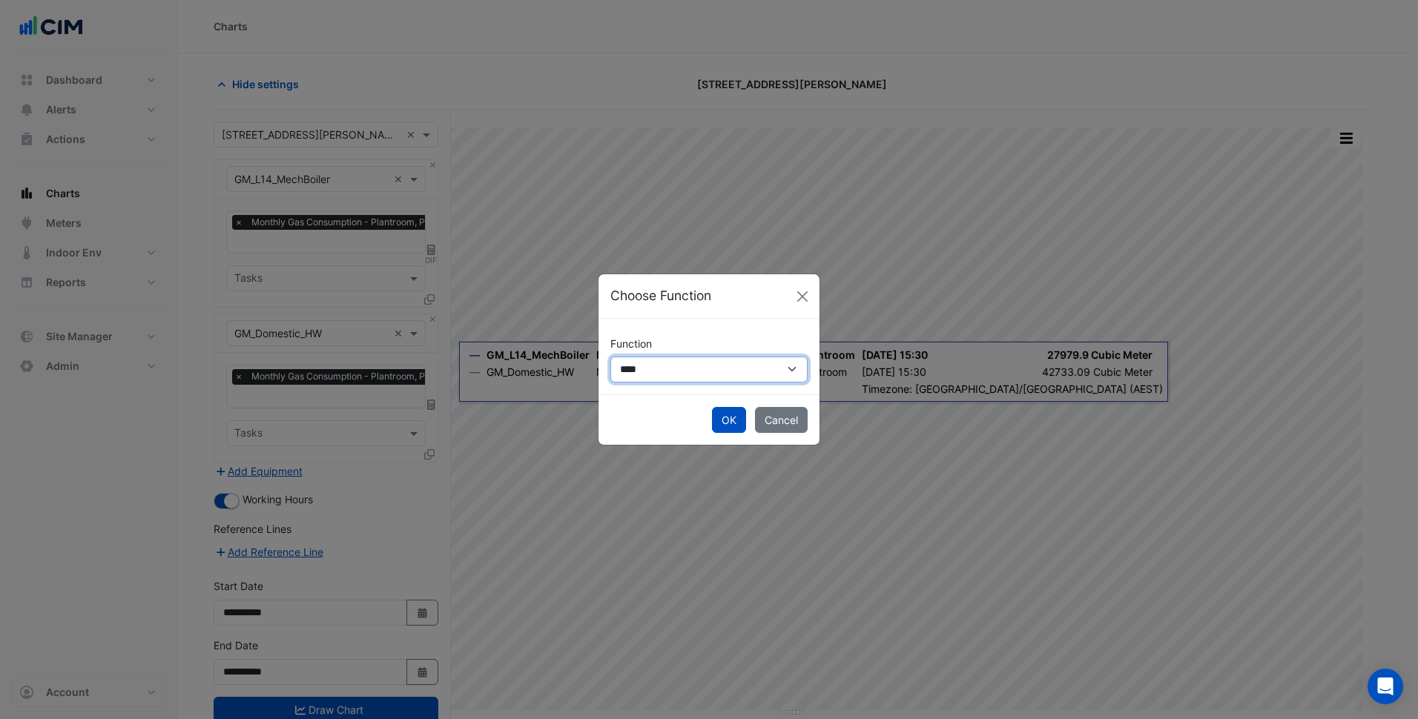
click at [681, 382] on select "**********" at bounding box center [708, 370] width 197 height 26
select select "******"
click at [610, 357] on select "**********" at bounding box center [708, 370] width 197 height 26
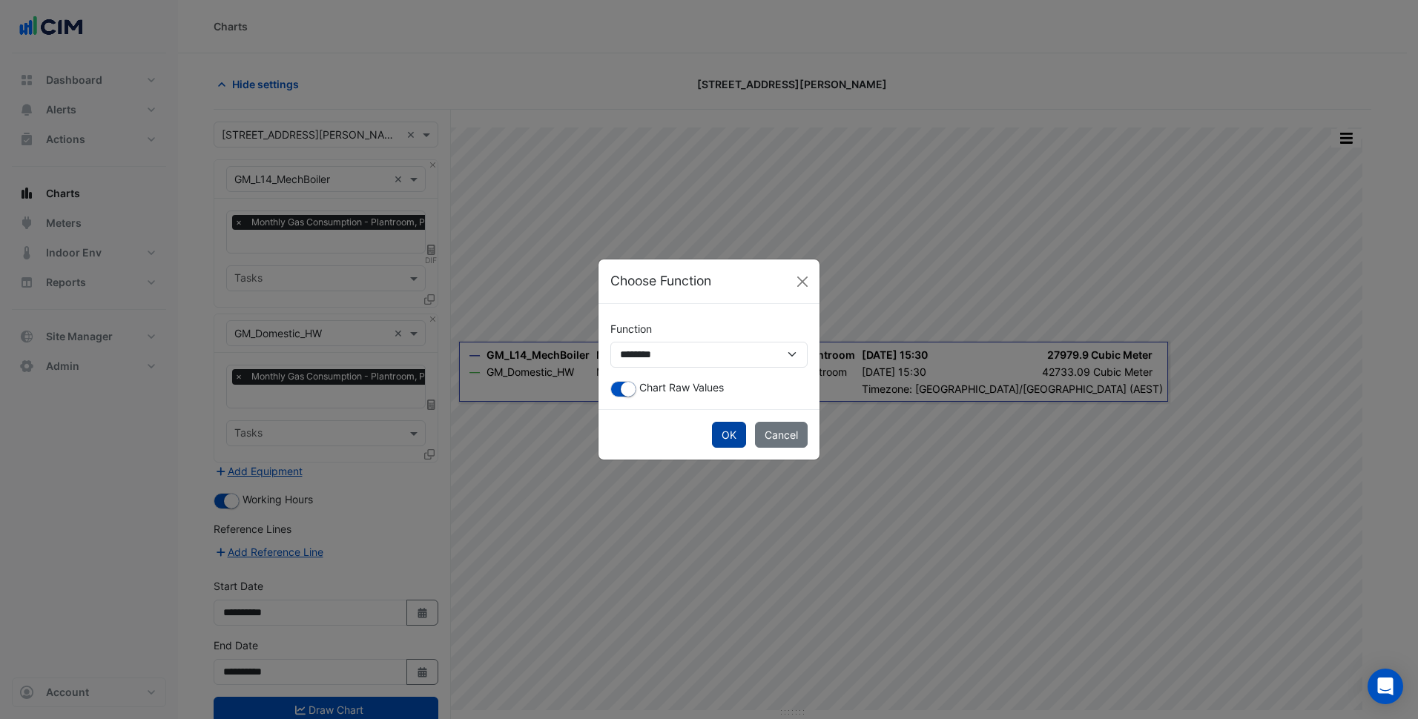
click at [730, 430] on button "OK" at bounding box center [729, 435] width 34 height 26
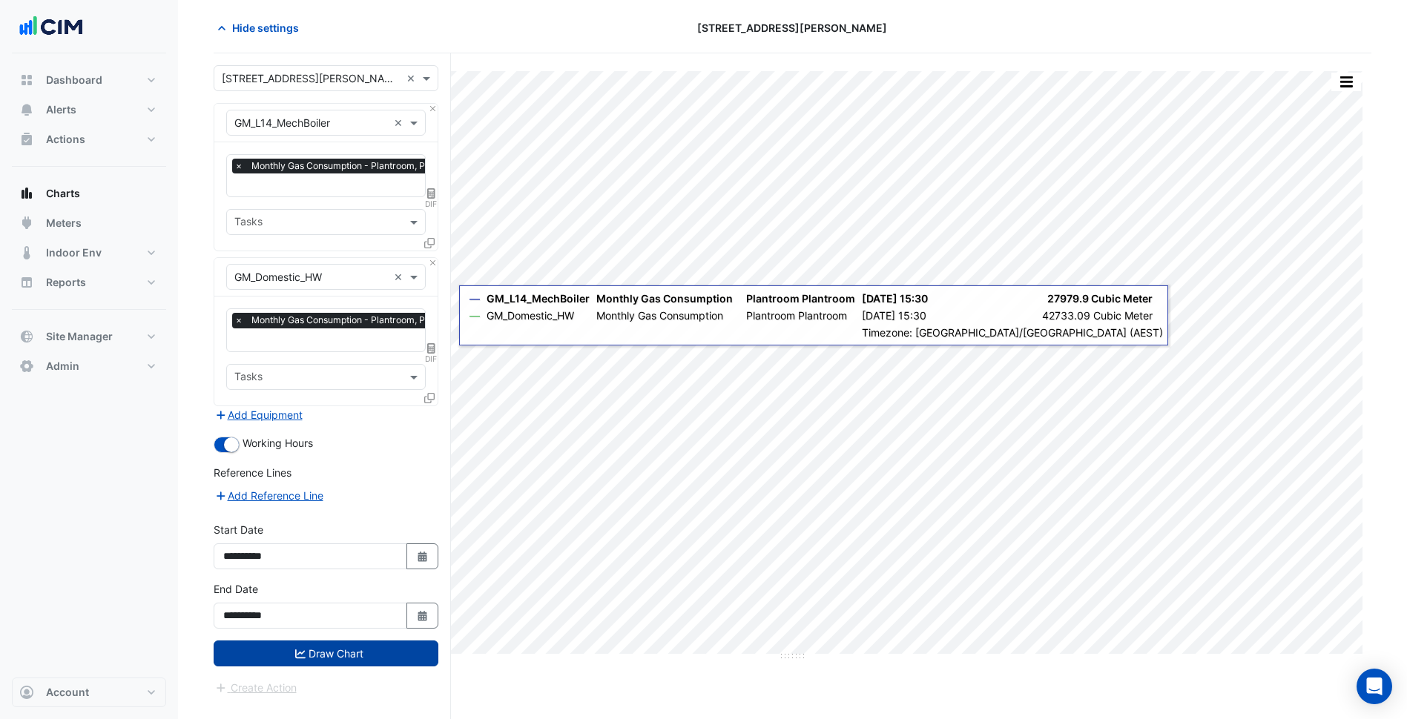
click at [364, 653] on button "Draw Chart" at bounding box center [326, 654] width 225 height 26
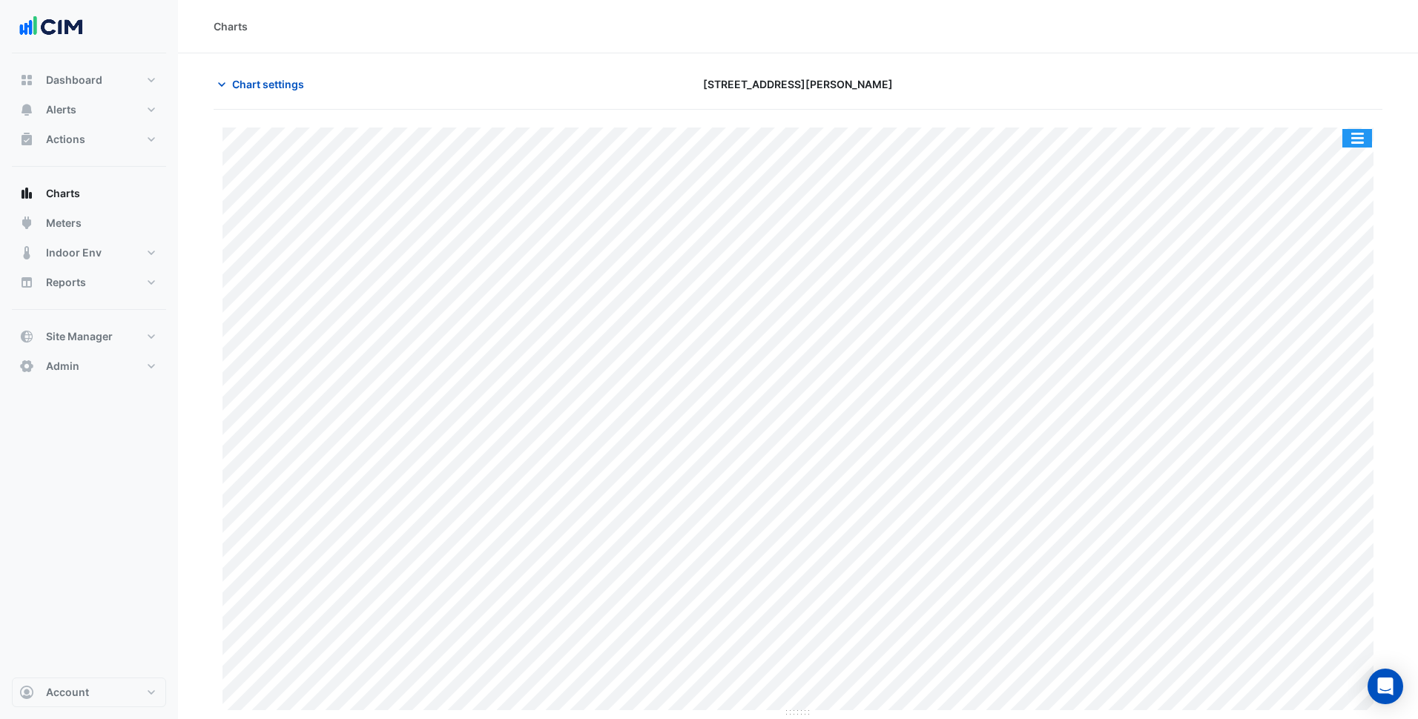
click at [1361, 131] on button "button" at bounding box center [1357, 138] width 30 height 19
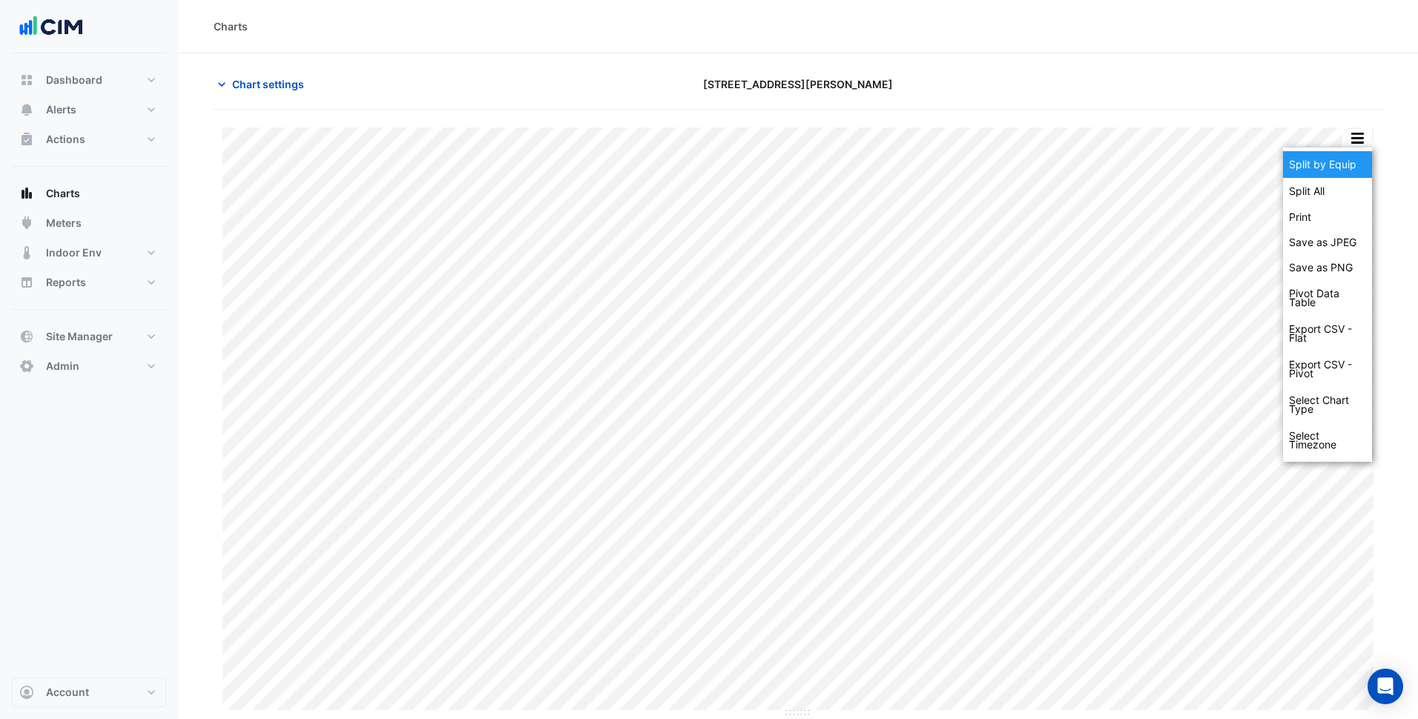
click at [1350, 163] on div "Split by Equip" at bounding box center [1327, 164] width 89 height 27
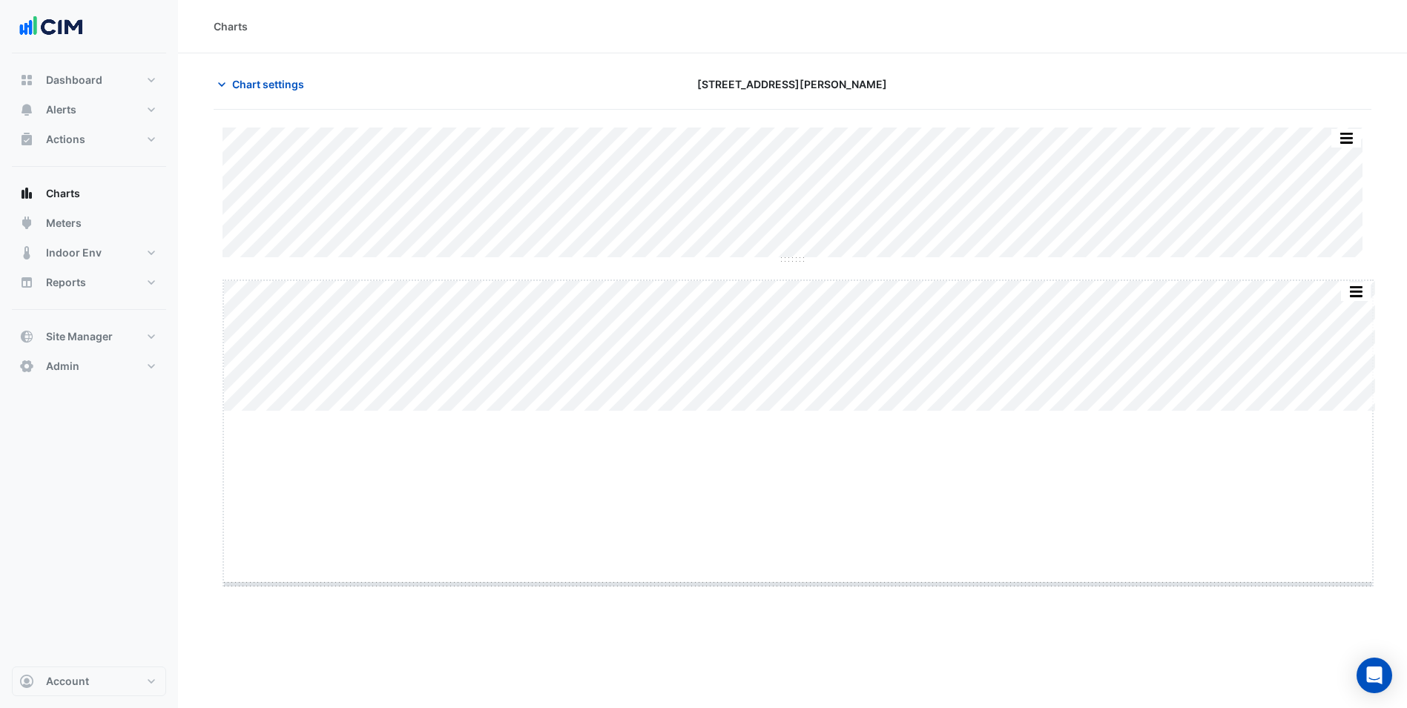
drag, startPoint x: 799, startPoint y: 412, endPoint x: 795, endPoint y: 589, distance: 176.5
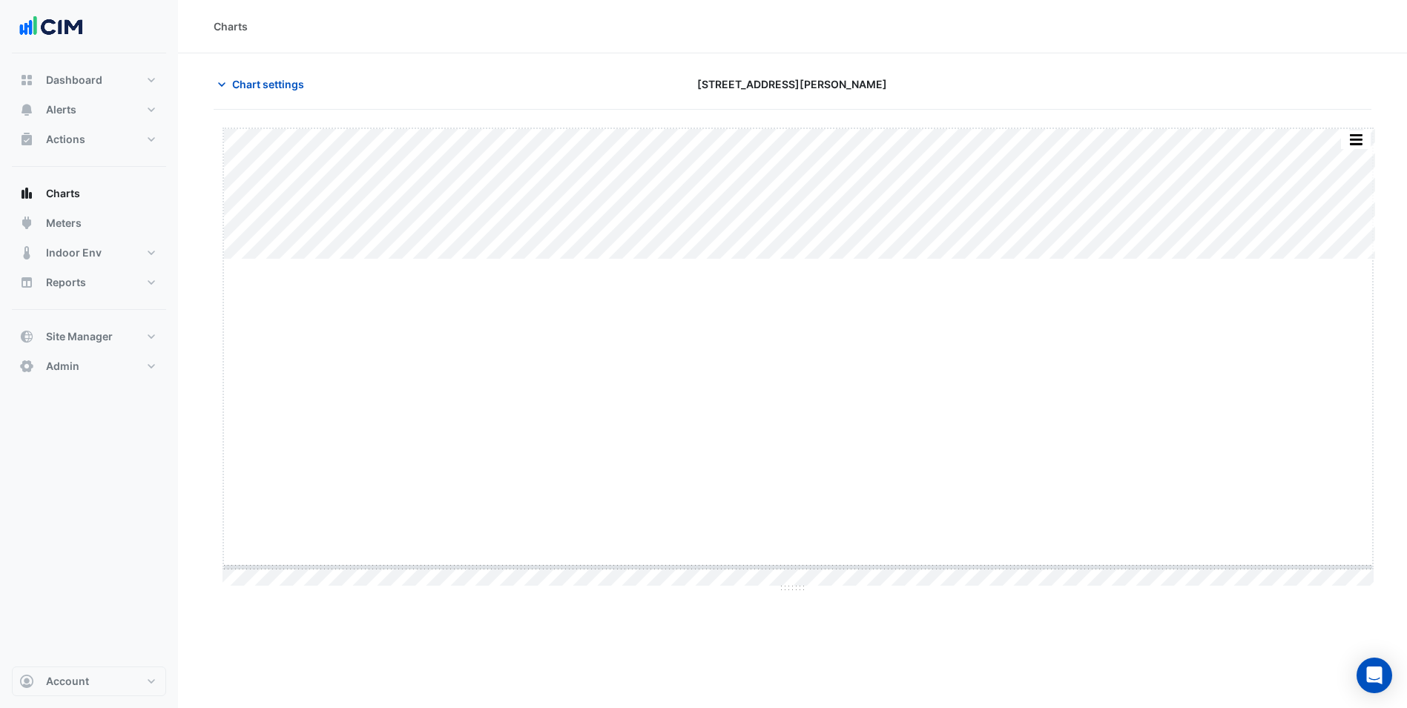
drag, startPoint x: 796, startPoint y: 260, endPoint x: 794, endPoint y: 587, distance: 327.7
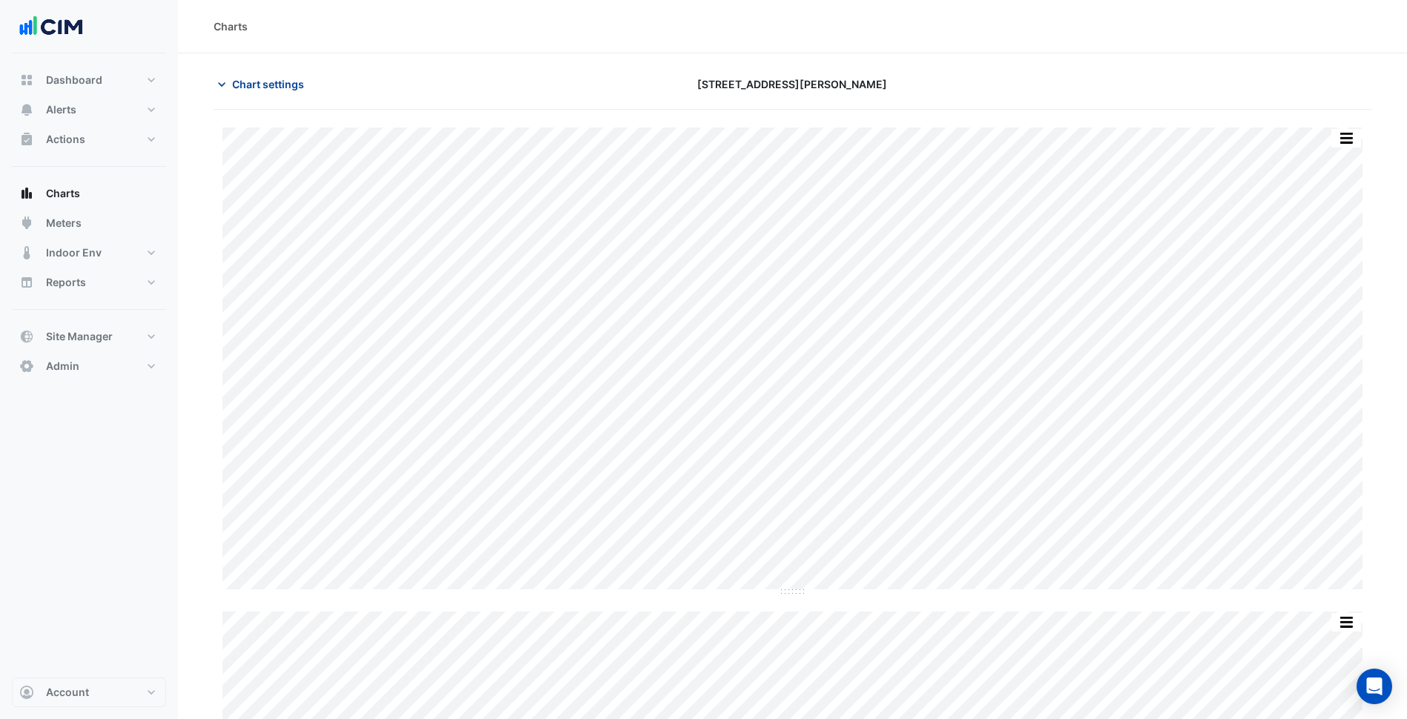
click at [288, 85] on span "Chart settings" at bounding box center [268, 84] width 72 height 16
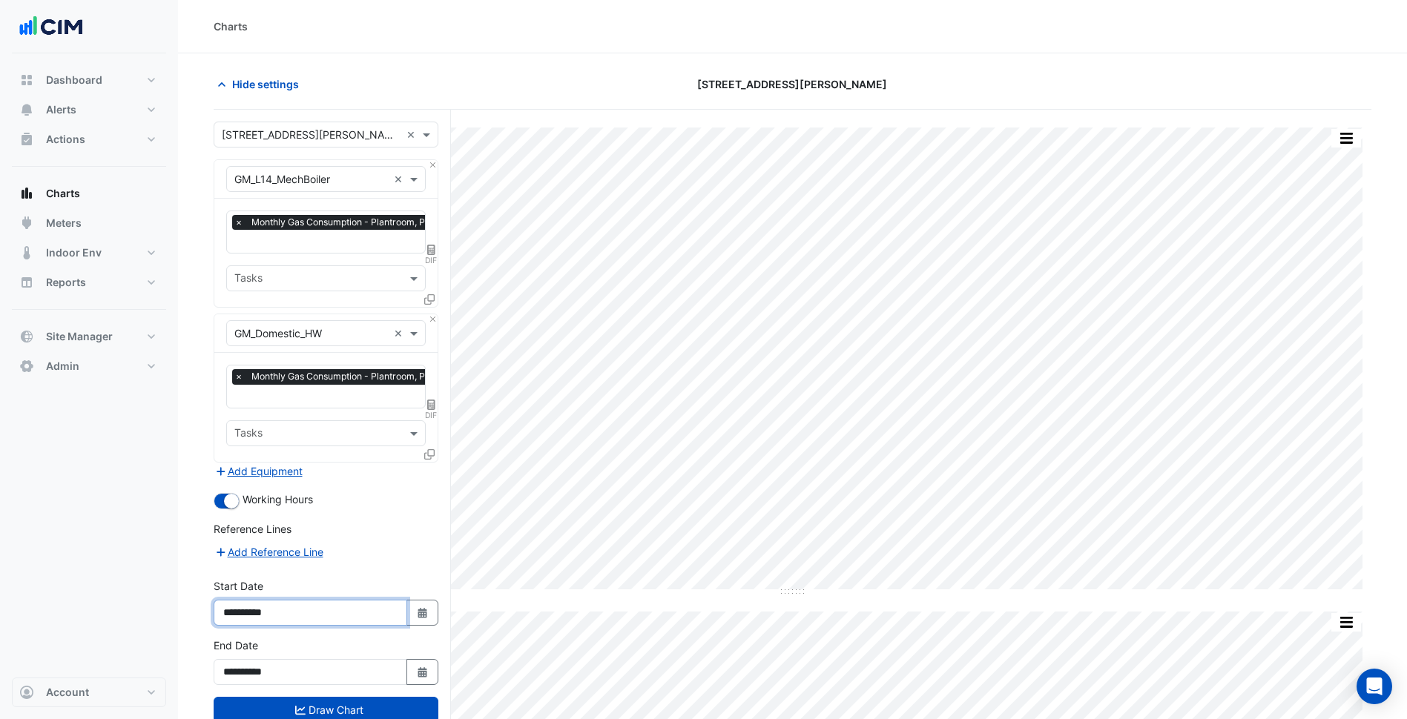
click at [405, 618] on input "**********" at bounding box center [311, 613] width 194 height 26
click at [410, 564] on form "Select a Site × 275 George Street Sydney × Equipment × GM_L14_MechBoiler × Favo…" at bounding box center [326, 437] width 225 height 631
click at [268, 90] on span "Hide settings" at bounding box center [265, 84] width 67 height 16
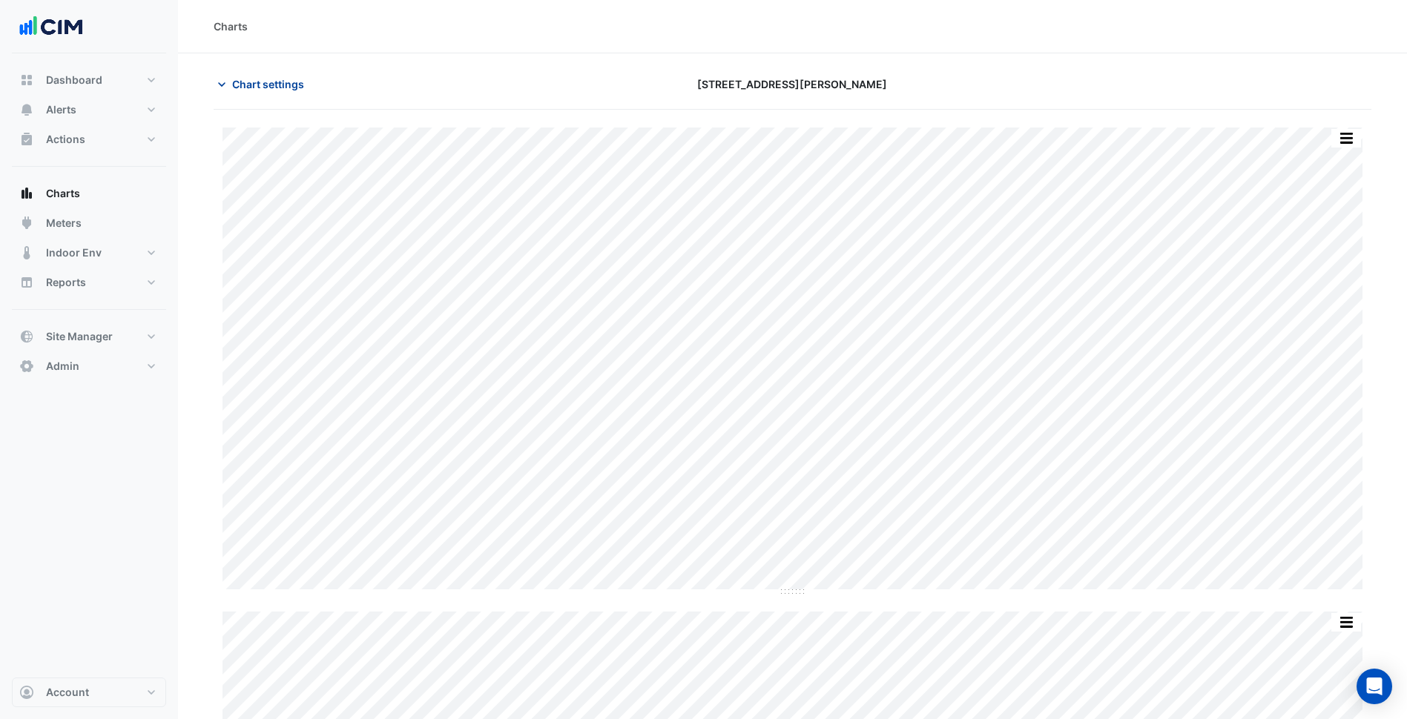
click at [281, 88] on span "Chart settings" at bounding box center [268, 84] width 72 height 16
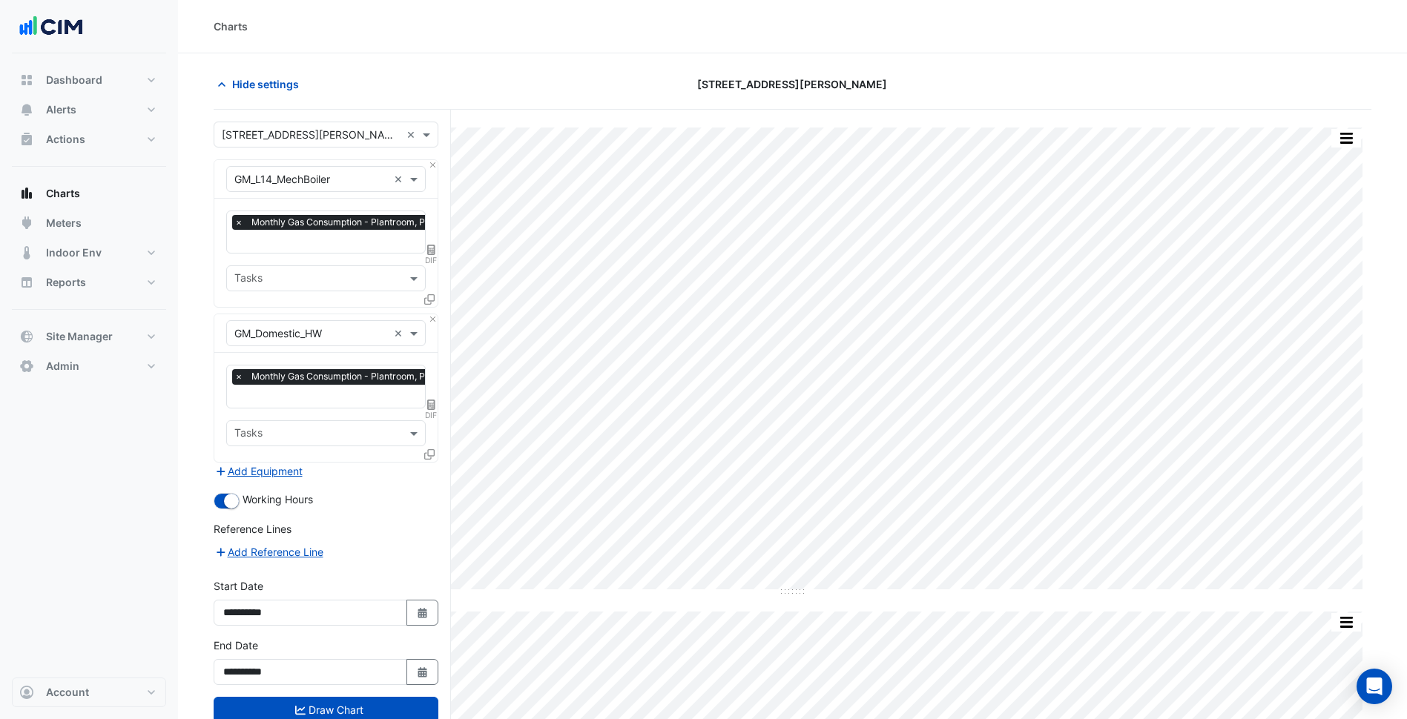
click at [440, 605] on div "**********" at bounding box center [326, 607] width 242 height 59
click at [428, 608] on icon "Select Date" at bounding box center [422, 613] width 13 height 10
select select "*"
select select "****"
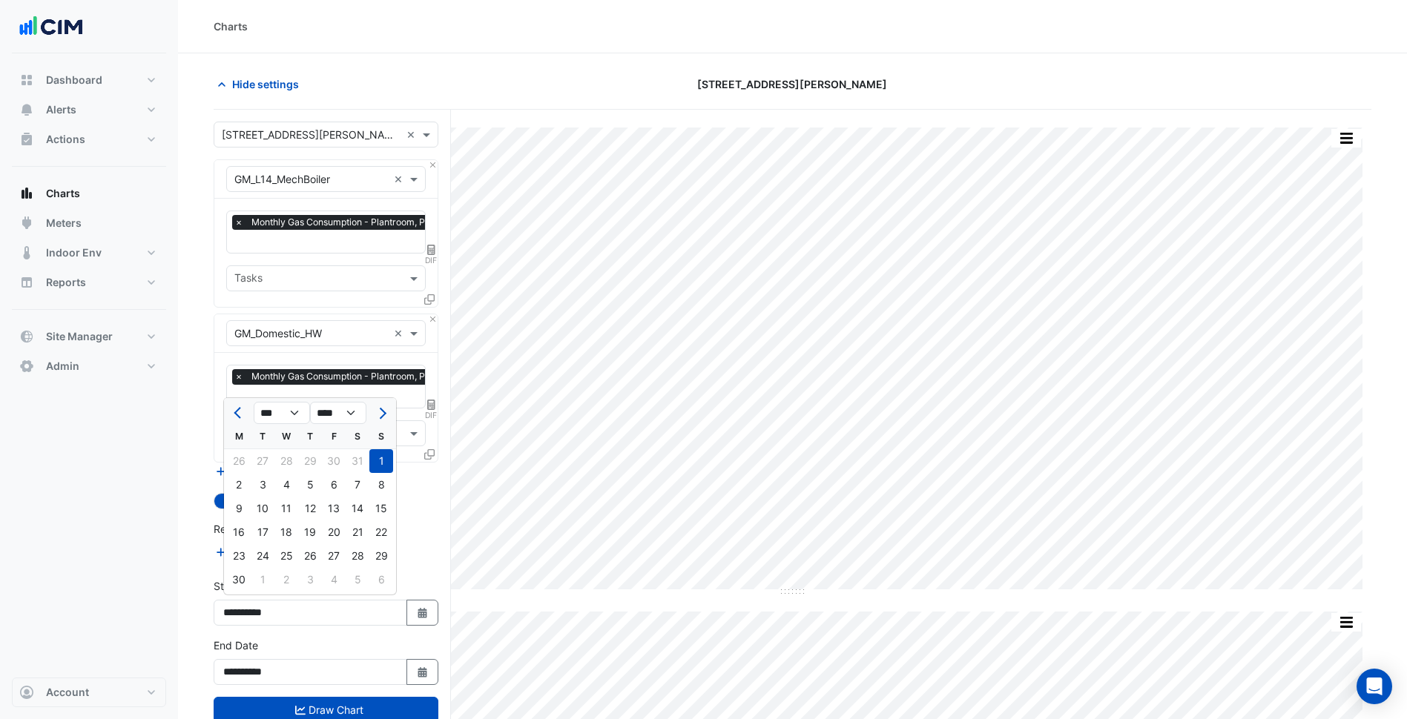
click at [227, 415] on div at bounding box center [239, 413] width 30 height 24
click at [237, 414] on span "Previous month" at bounding box center [239, 413] width 11 height 11
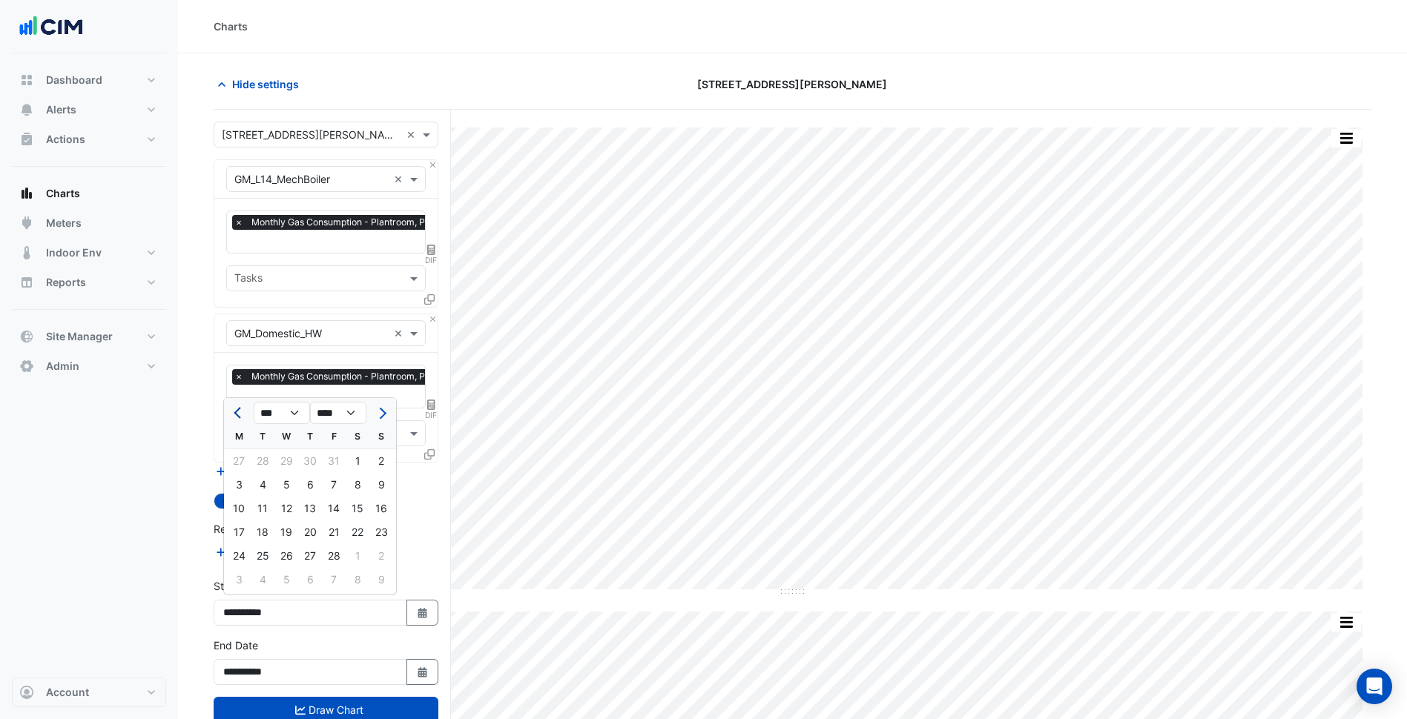
click at [237, 414] on span "Previous month" at bounding box center [239, 413] width 11 height 11
select select "*"
click at [292, 457] on div "1" at bounding box center [286, 461] width 24 height 24
type input "**********"
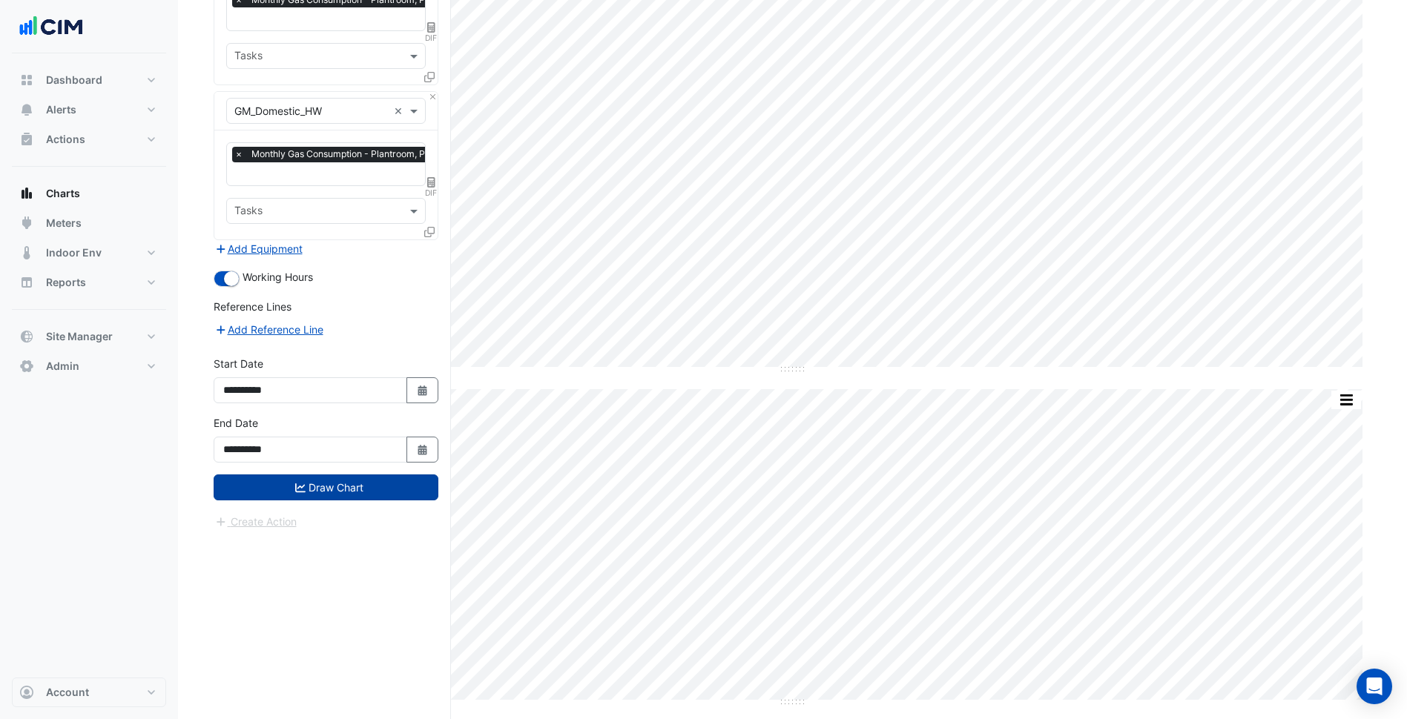
click at [365, 475] on button "Draw Chart" at bounding box center [326, 488] width 225 height 26
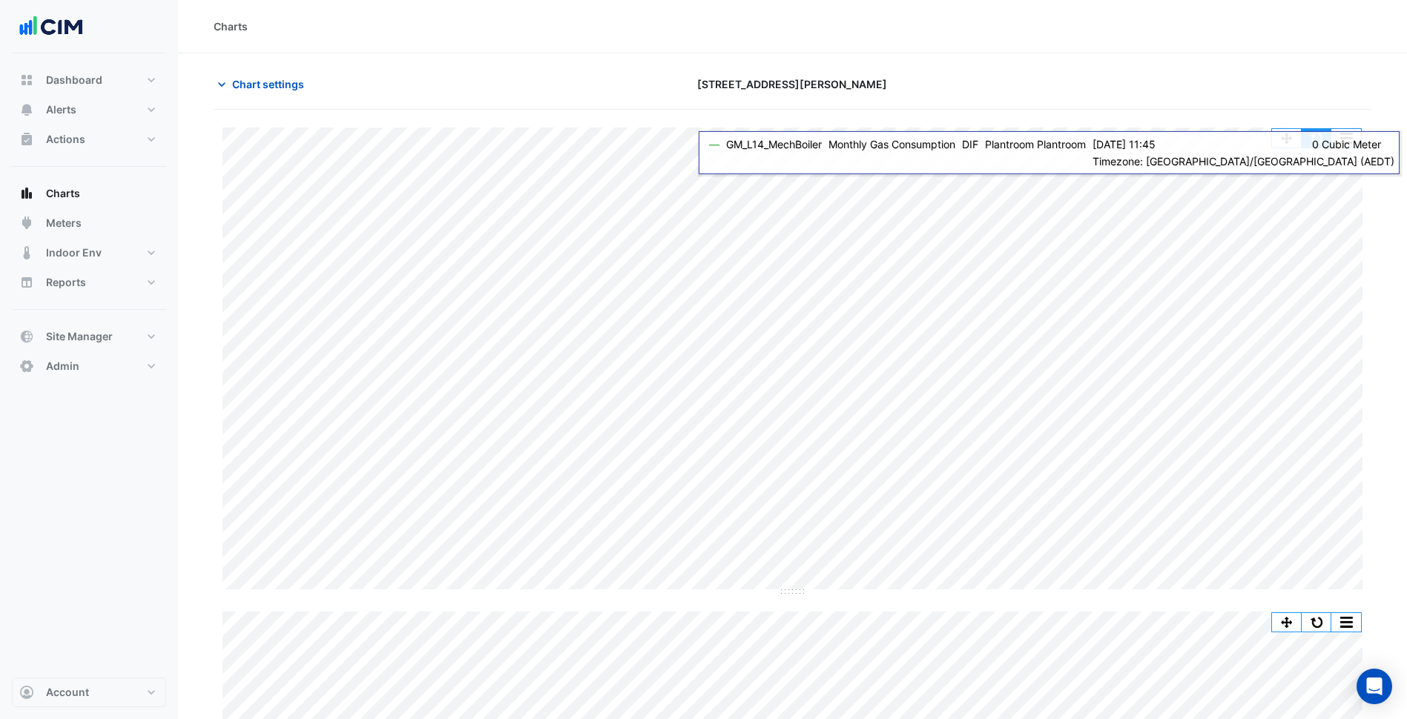
click at [1318, 145] on button "button" at bounding box center [1316, 138] width 30 height 19
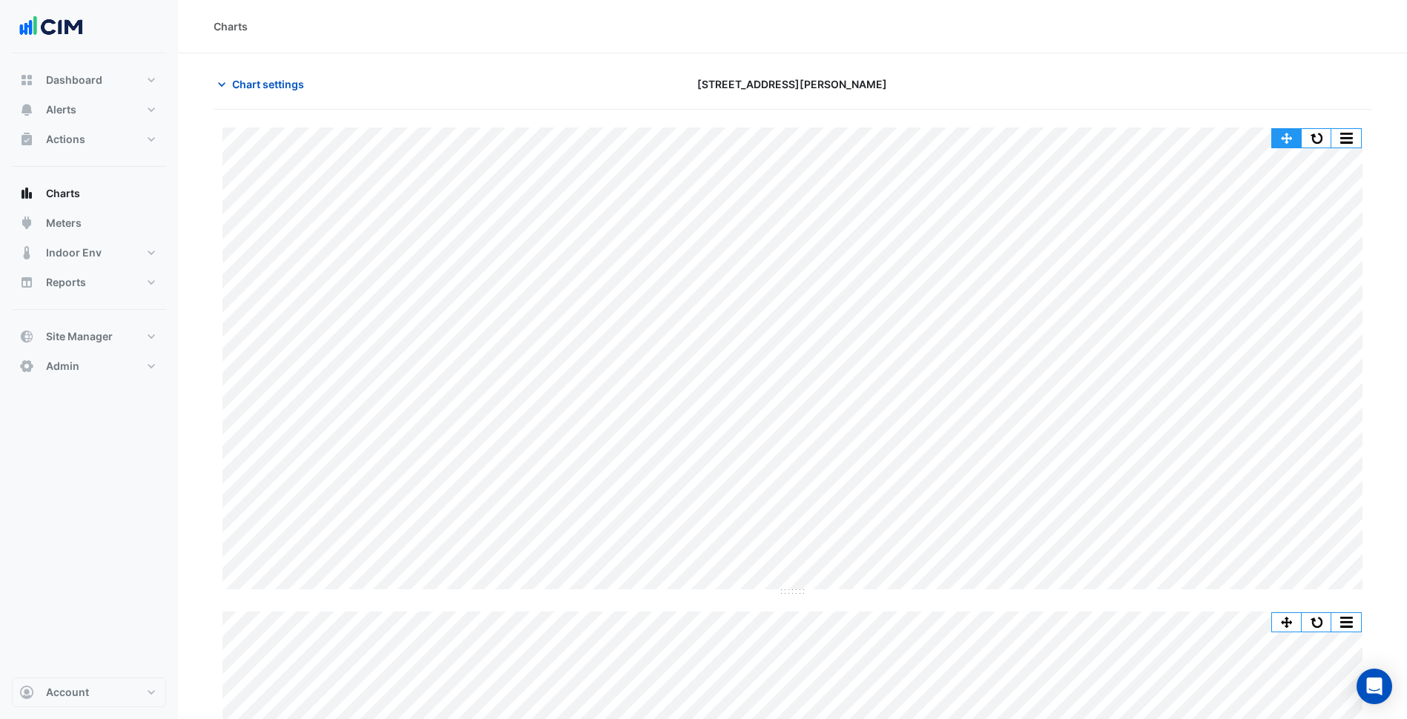
click at [1281, 140] on button "button" at bounding box center [1287, 138] width 30 height 19
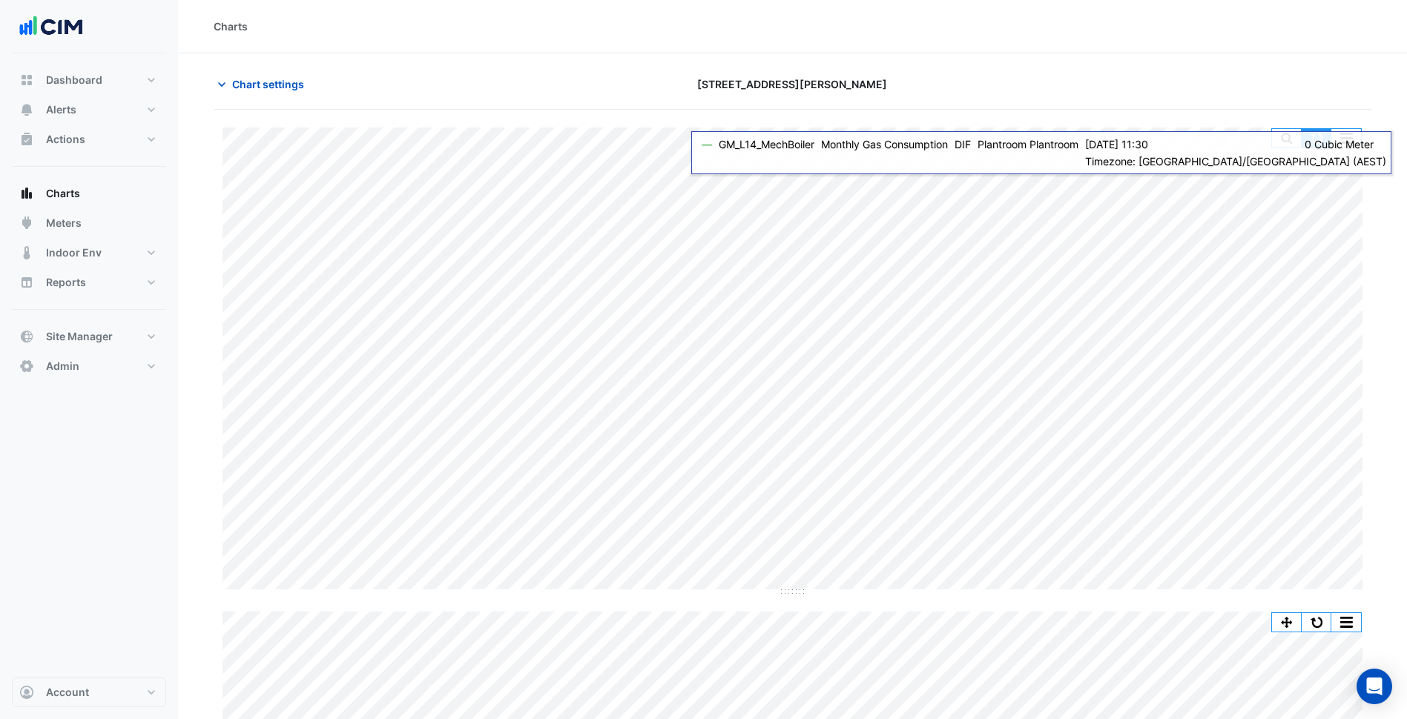
click at [1315, 142] on button "button" at bounding box center [1316, 138] width 30 height 19
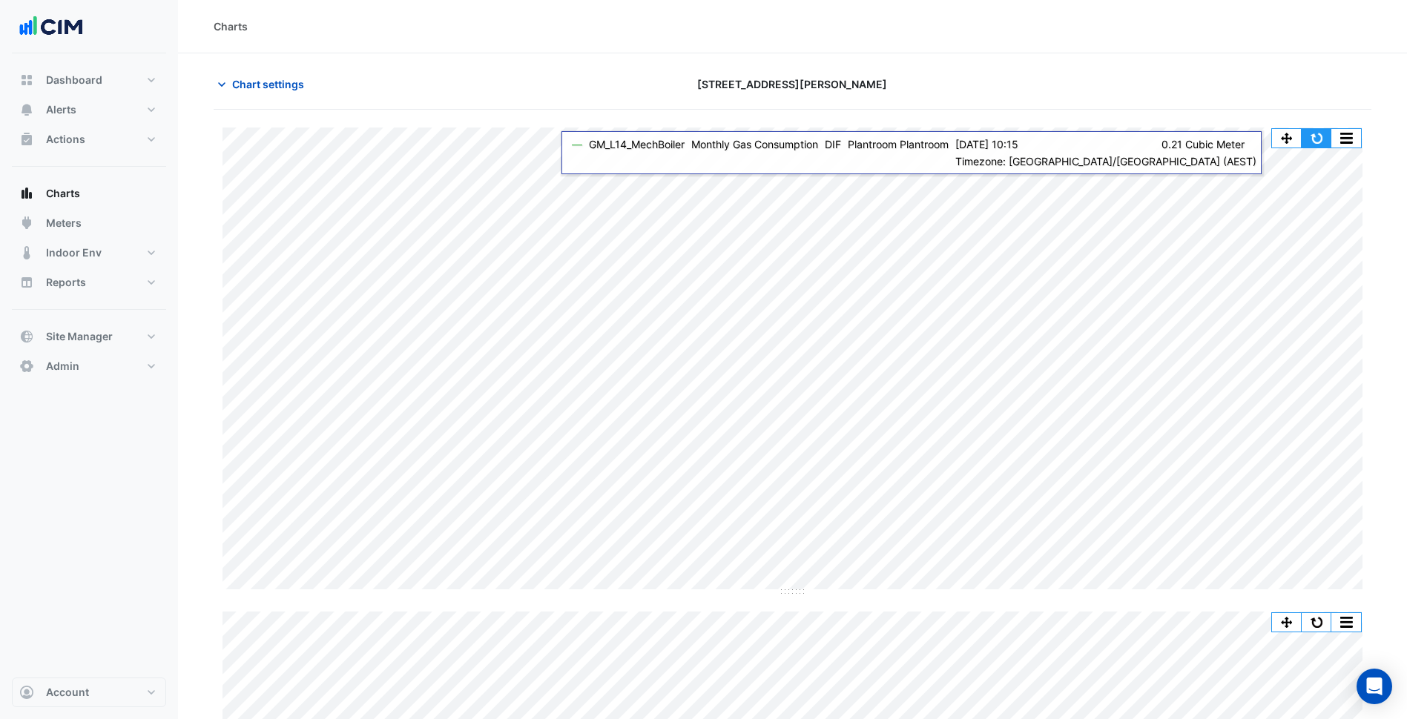
click at [1312, 141] on button "button" at bounding box center [1316, 138] width 30 height 19
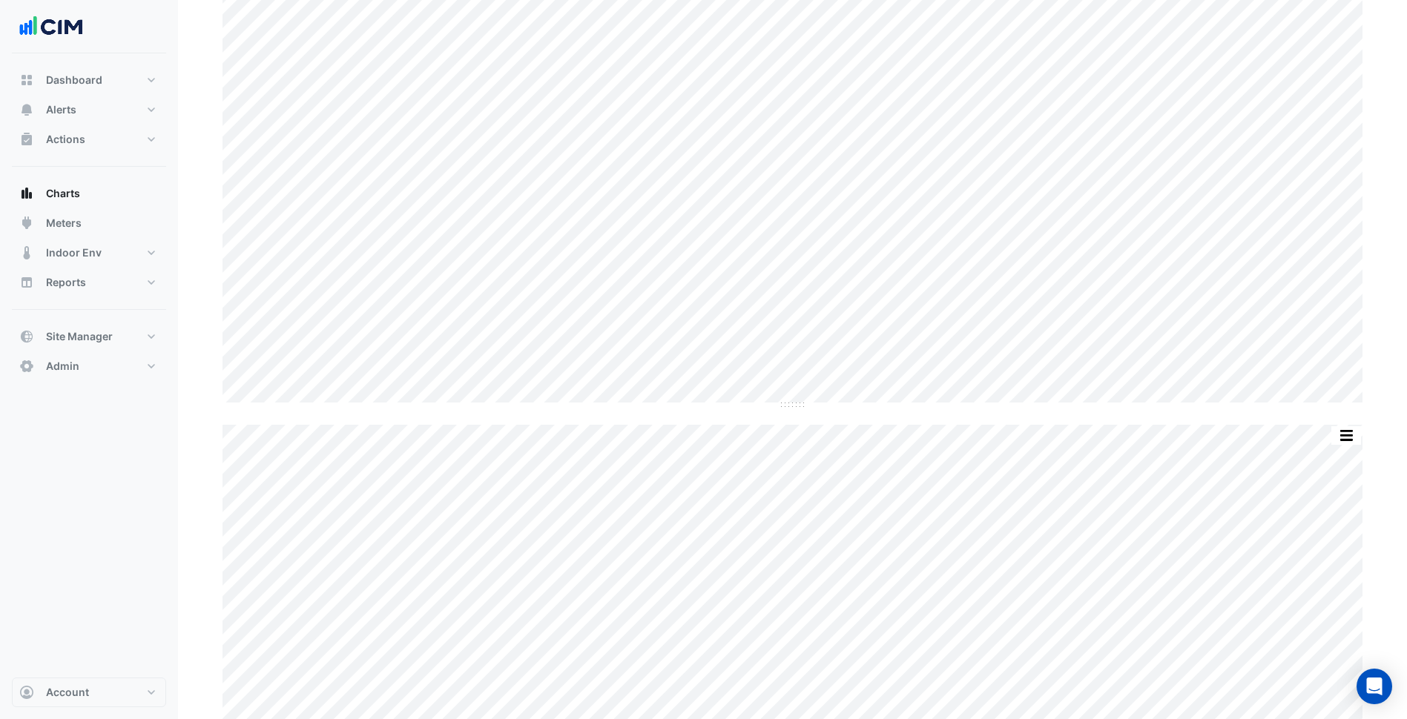
scroll to position [225, 0]
click at [1313, 402] on button "button" at bounding box center [1316, 397] width 30 height 19
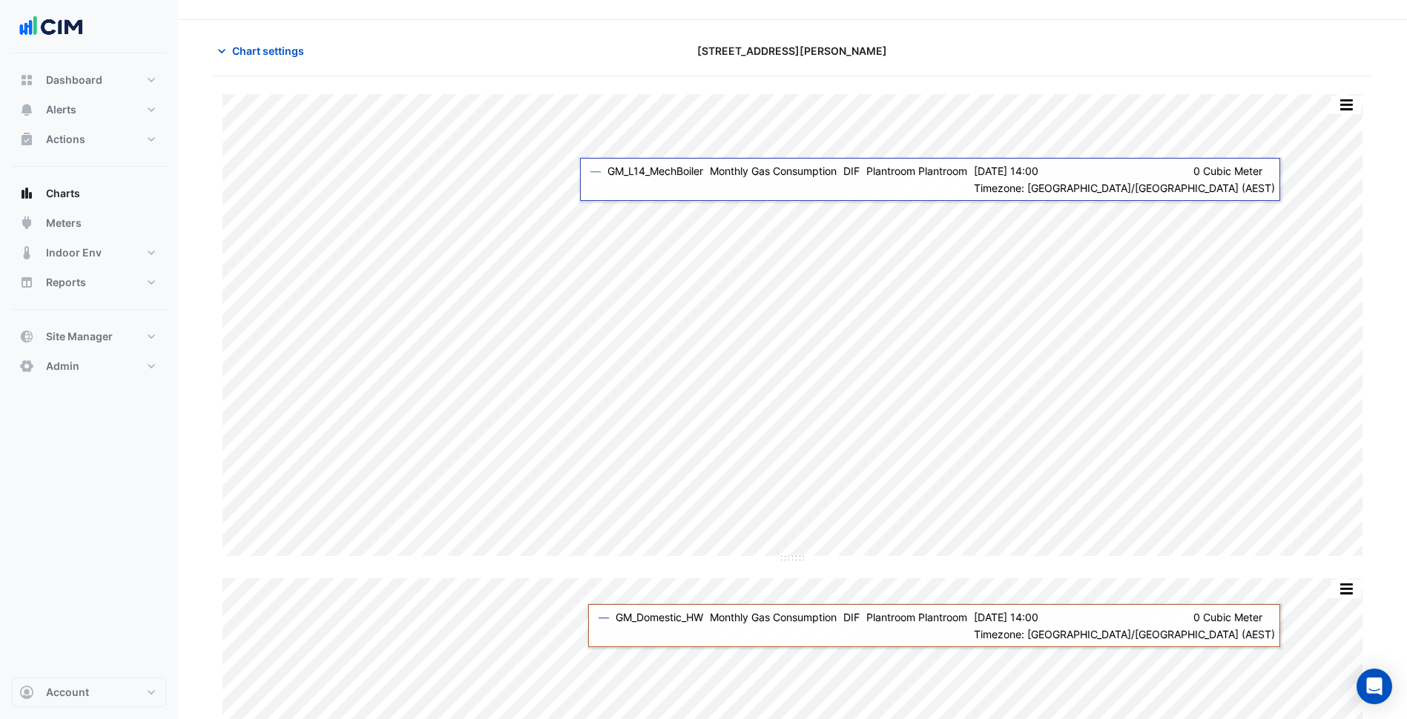
scroll to position [0, 0]
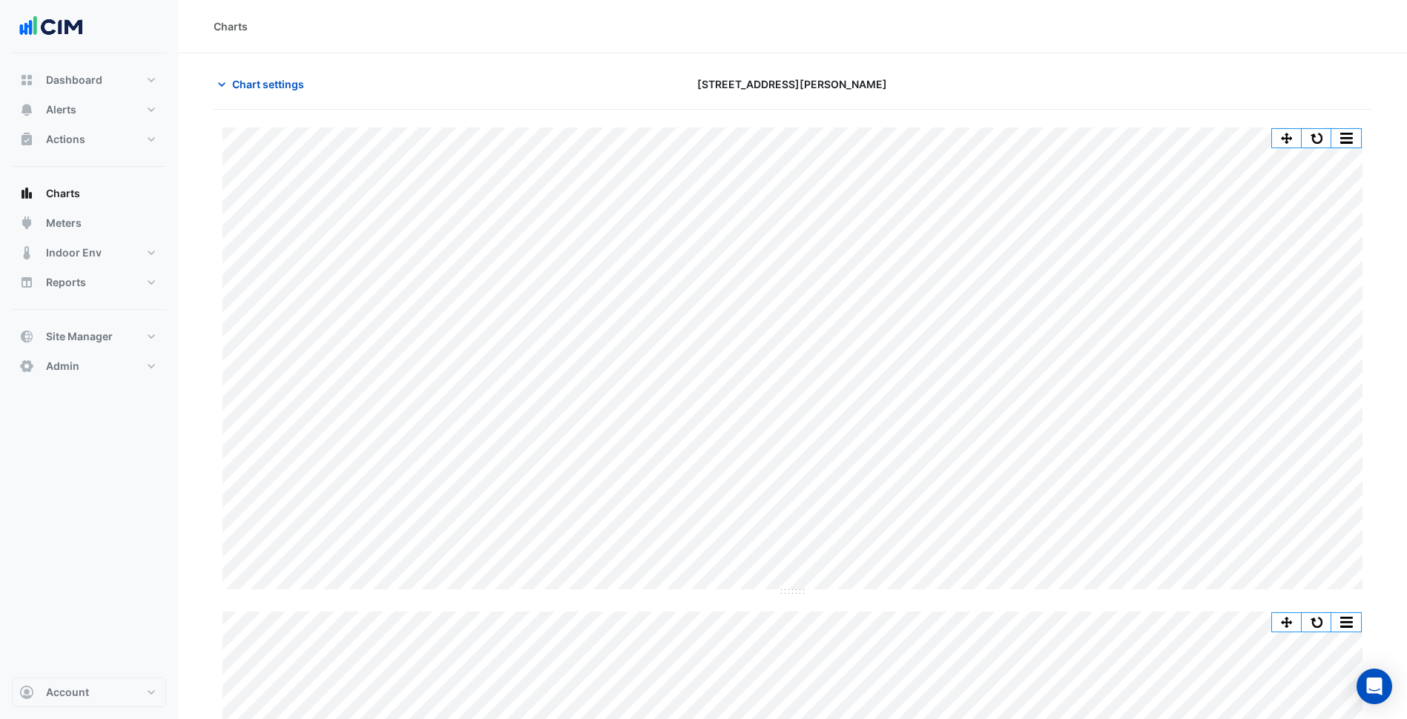
click at [210, 88] on div "Chart settings" at bounding box center [401, 84] width 392 height 26
click at [247, 93] on button "Chart settings" at bounding box center [264, 84] width 100 height 26
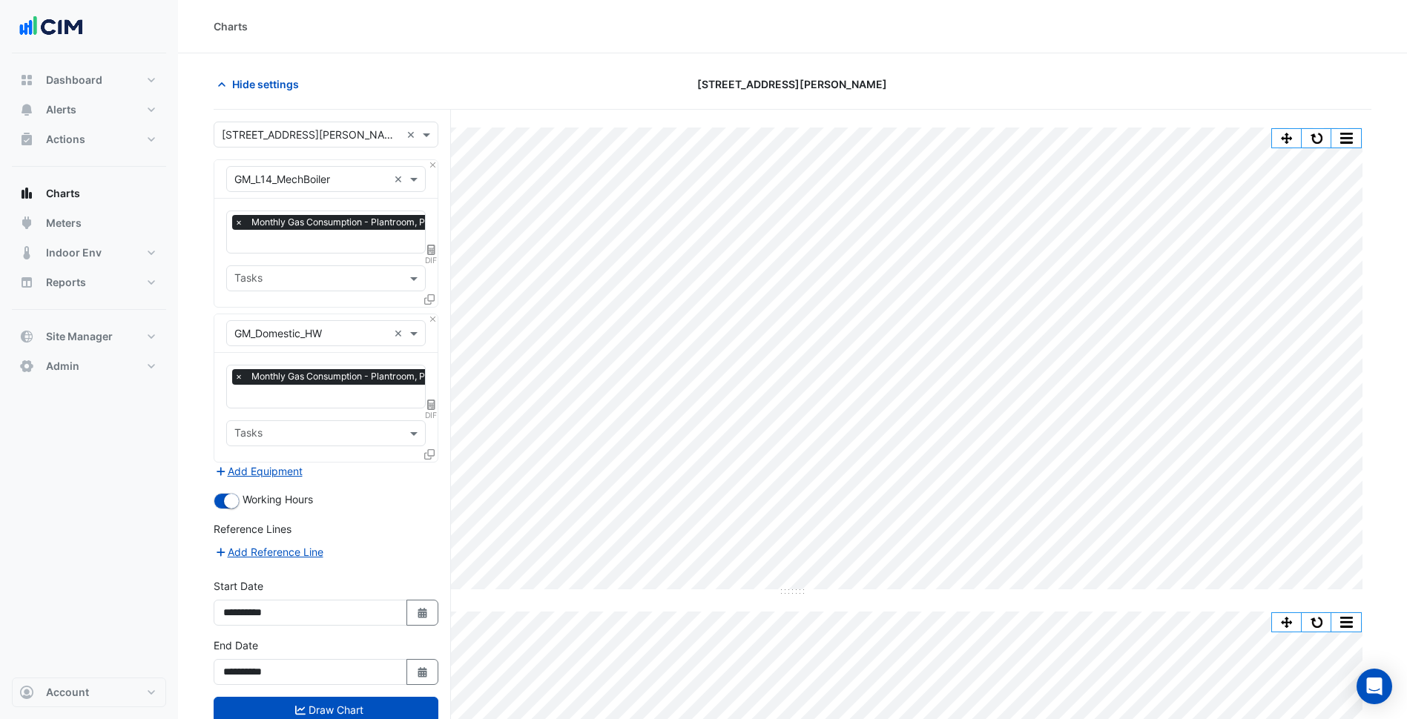
click at [437, 165] on div "Equipment × GM_L14_MechBoiler × Favourites × Monthly Gas Consumption - Plantroo…" at bounding box center [326, 233] width 225 height 148
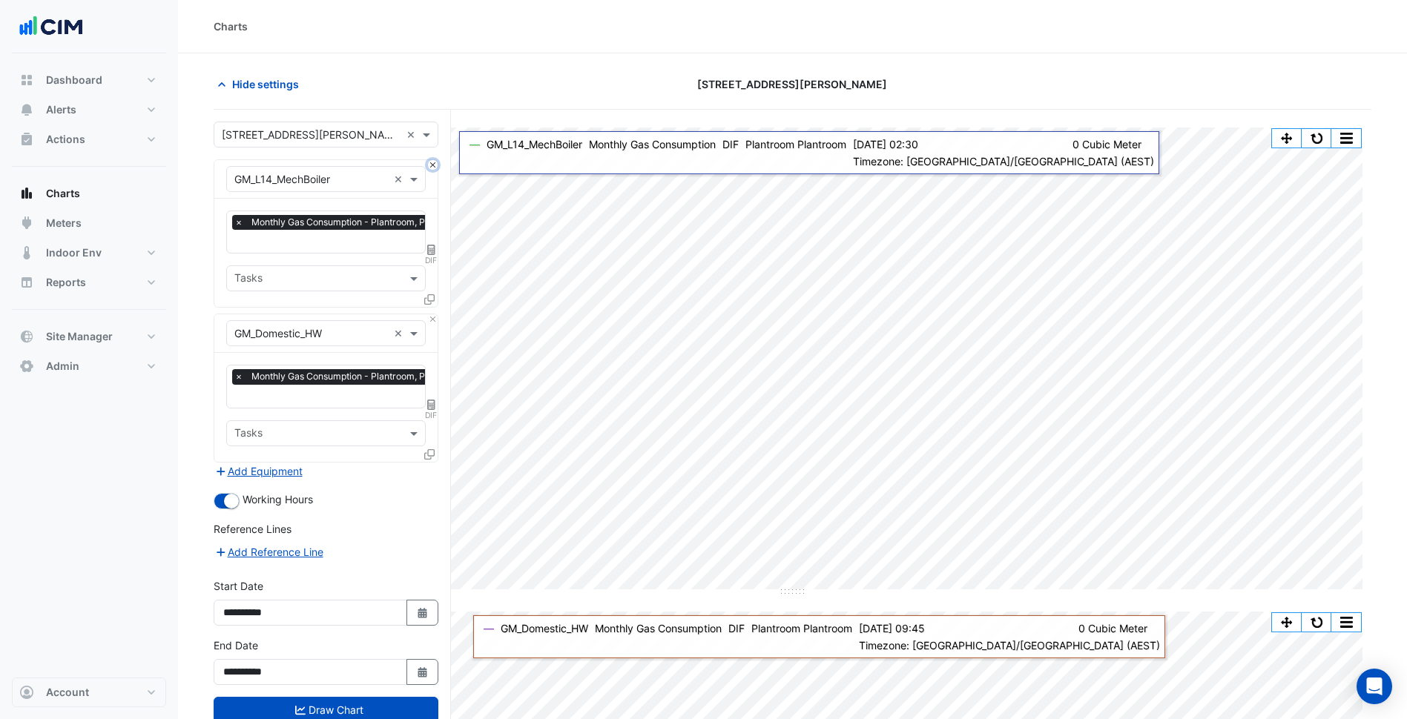
click at [432, 162] on button "Close" at bounding box center [433, 165] width 10 height 10
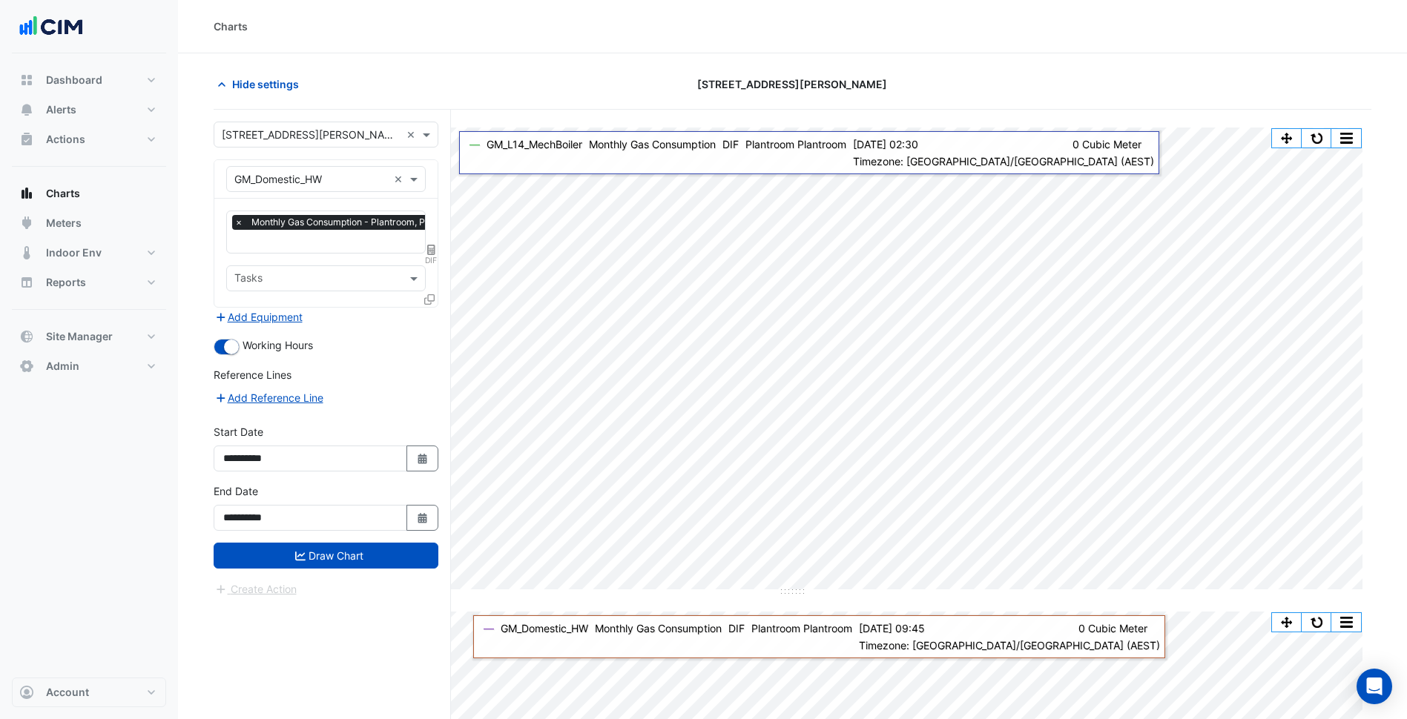
click at [322, 177] on input "text" at bounding box center [310, 180] width 153 height 16
type input "*"
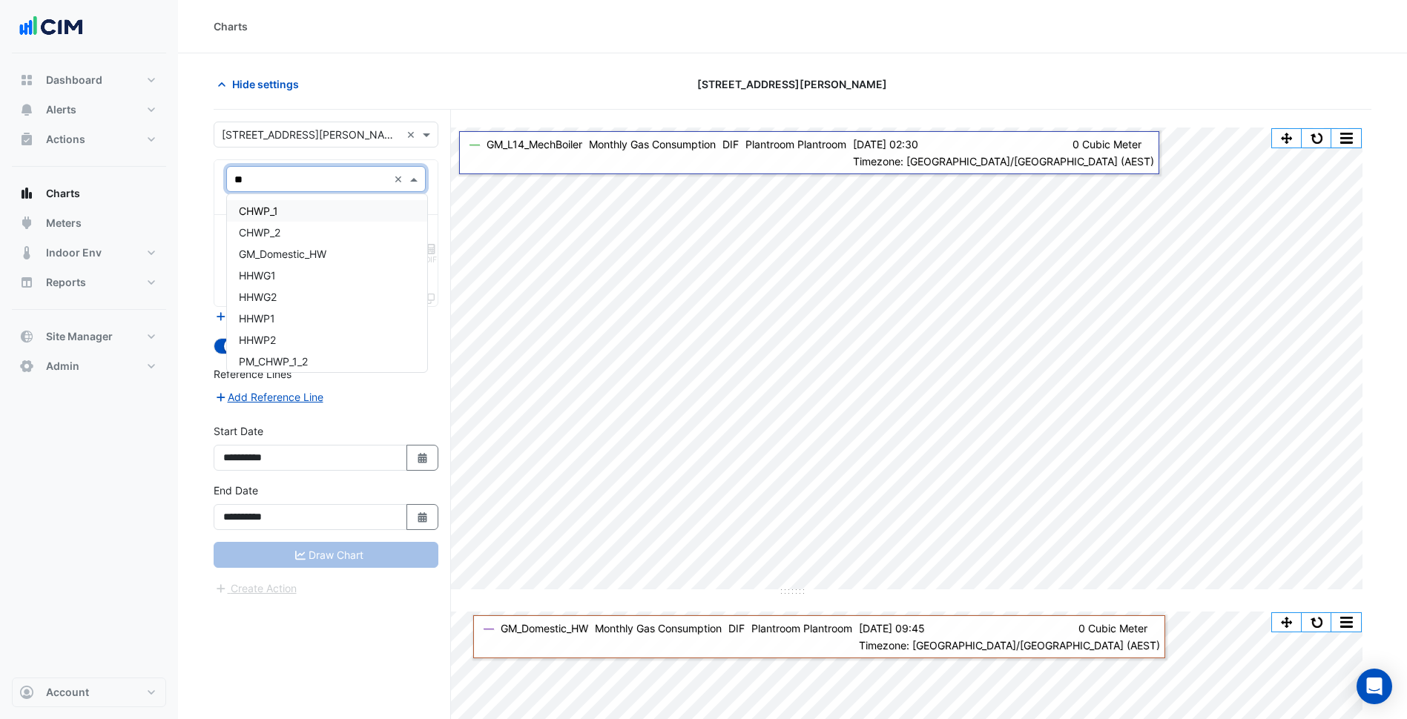
type input "*"
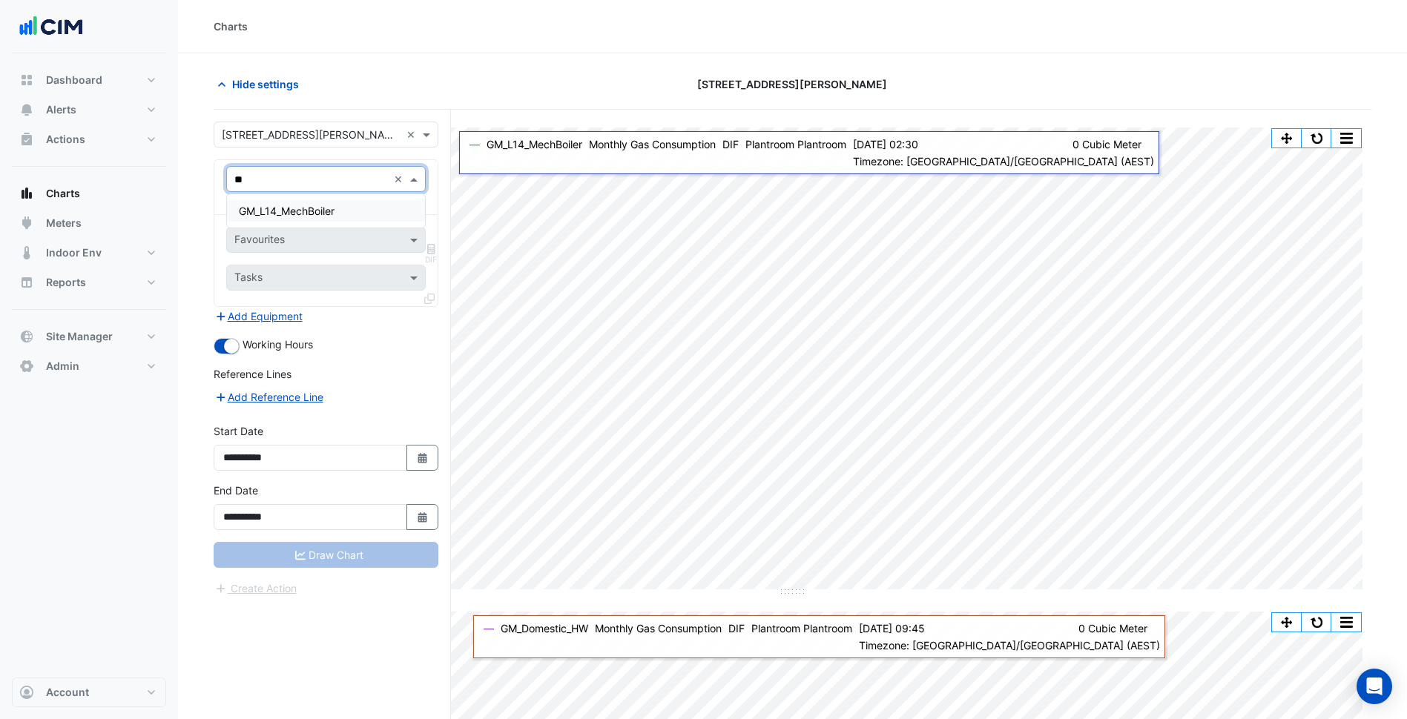
type input "*"
drag, startPoint x: 262, startPoint y: 182, endPoint x: 249, endPoint y: 182, distance: 13.3
click at [249, 182] on input "***" at bounding box center [310, 180] width 153 height 16
type input "**"
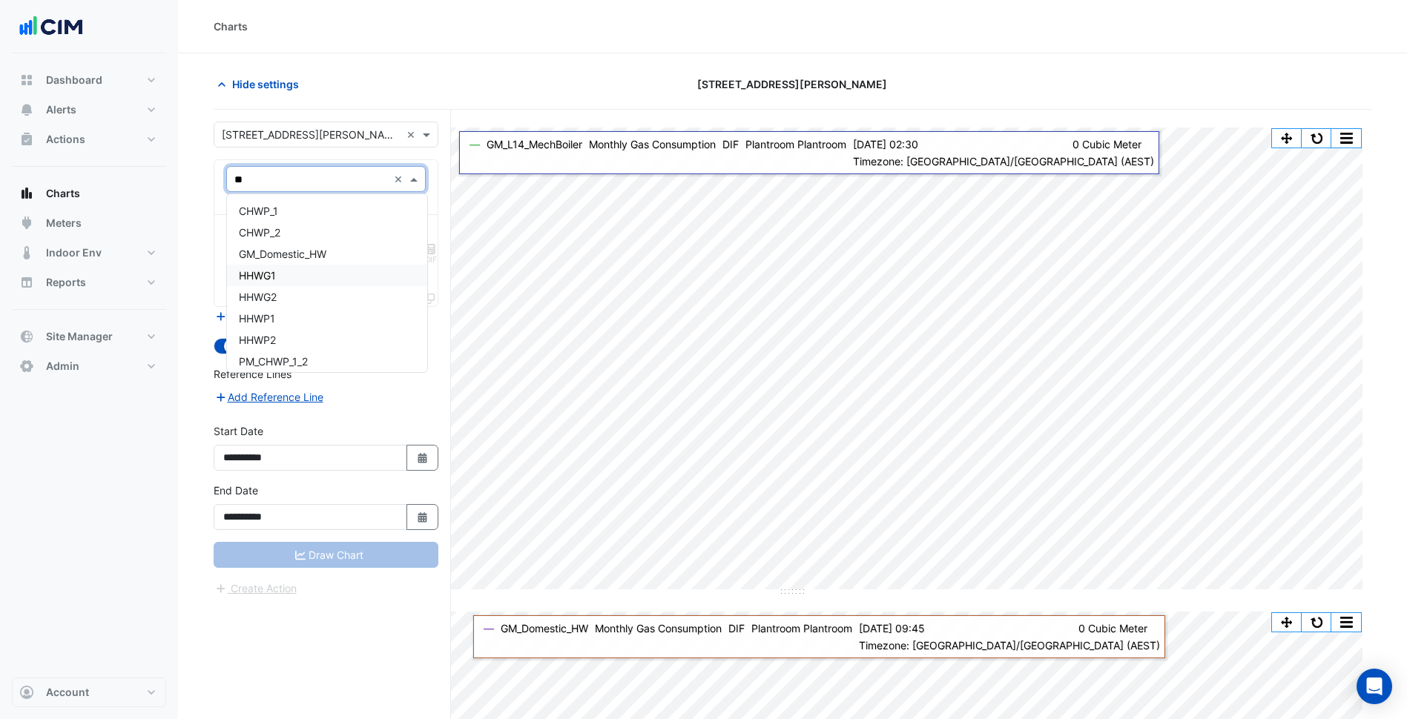
click at [297, 285] on div "HHWG1" at bounding box center [327, 276] width 200 height 22
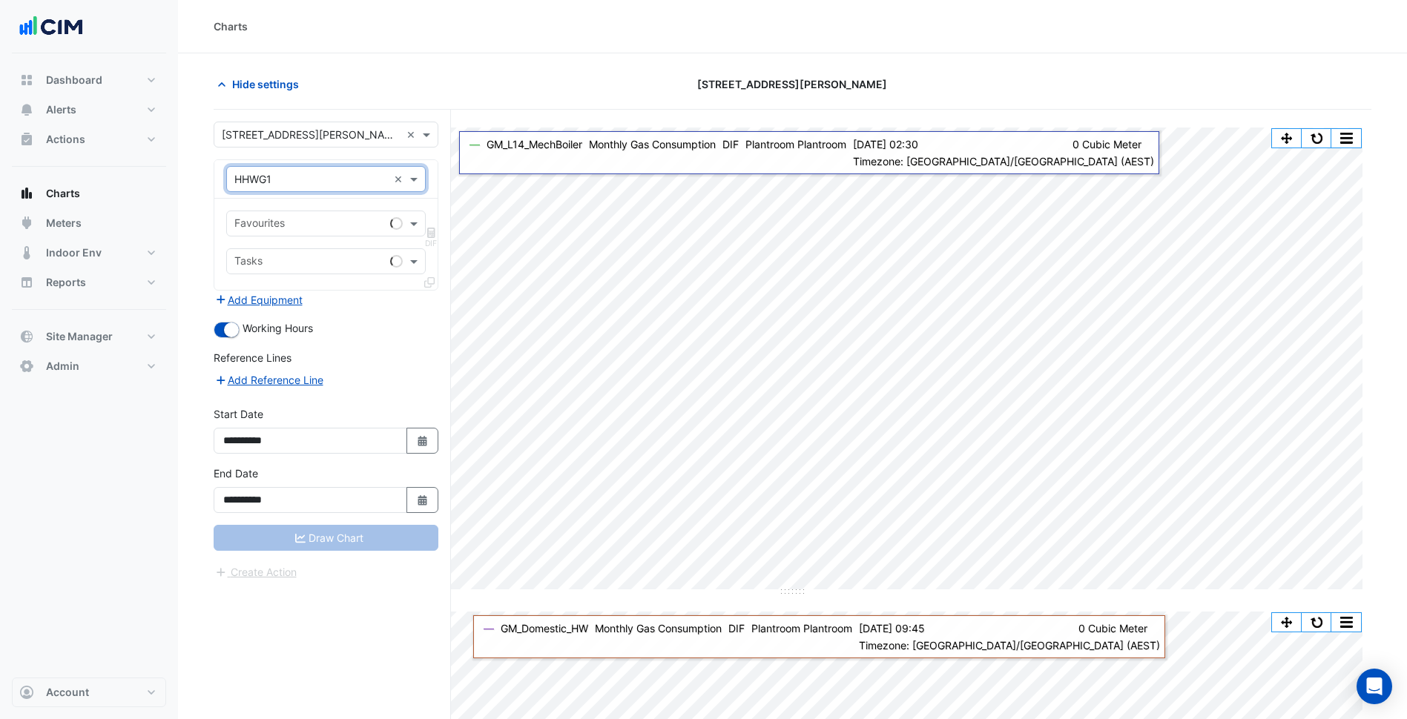
click at [291, 229] on input "text" at bounding box center [309, 225] width 150 height 16
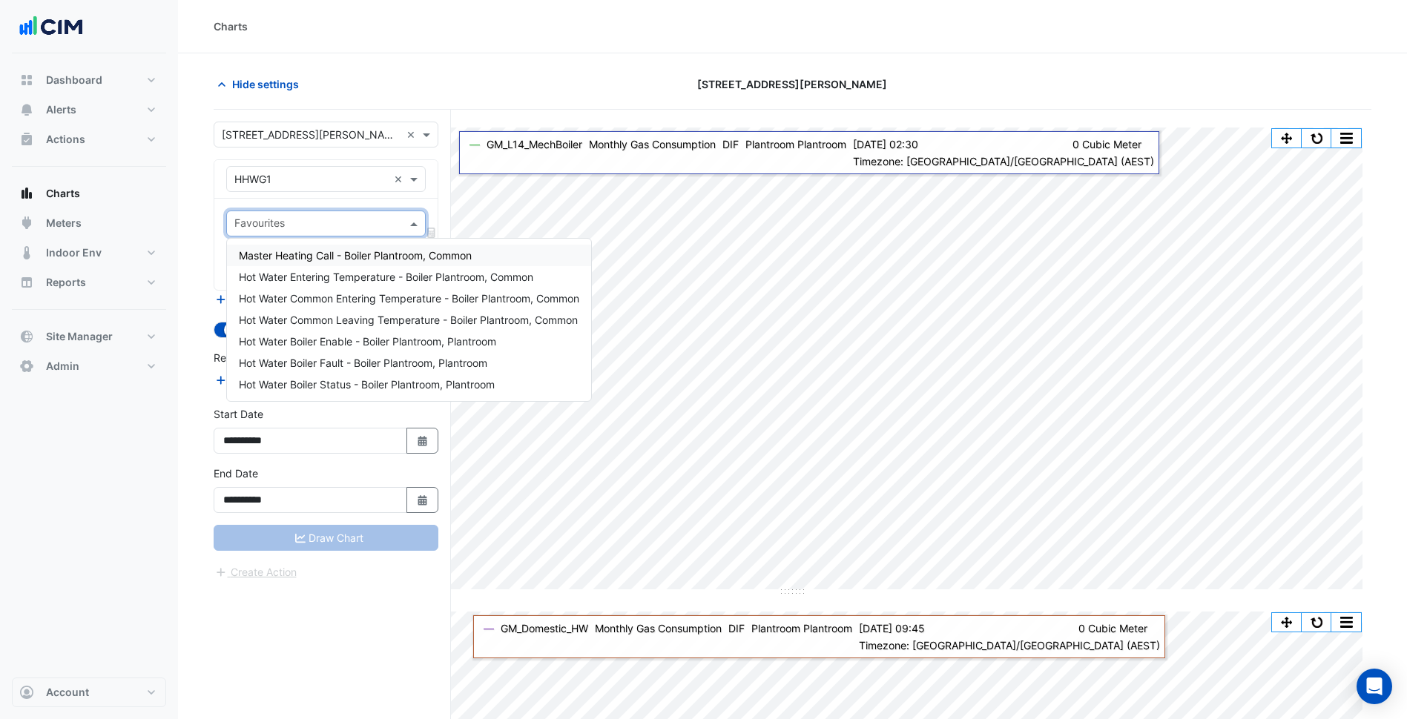
click at [345, 252] on span "Master Heating Call - Boiler Plantroom, Common" at bounding box center [355, 255] width 233 height 13
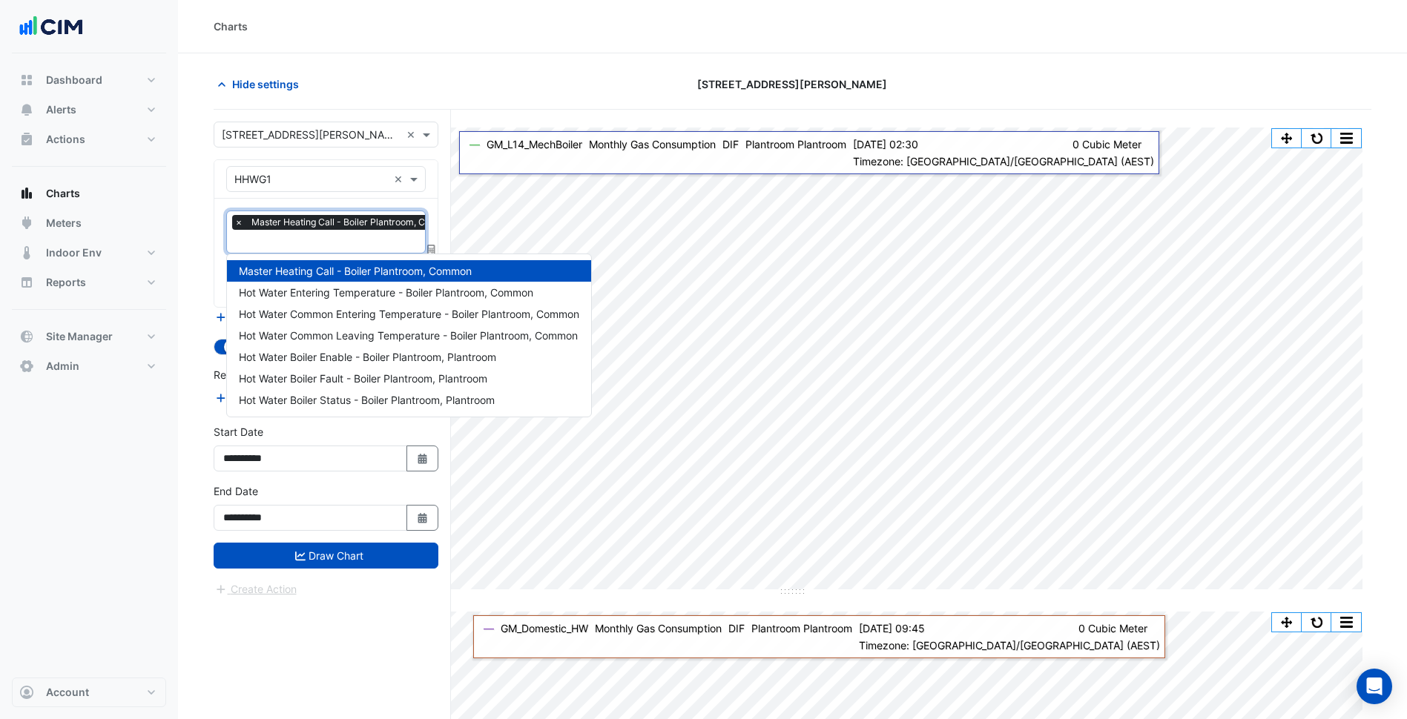
click at [321, 237] on input "text" at bounding box center [349, 243] width 230 height 16
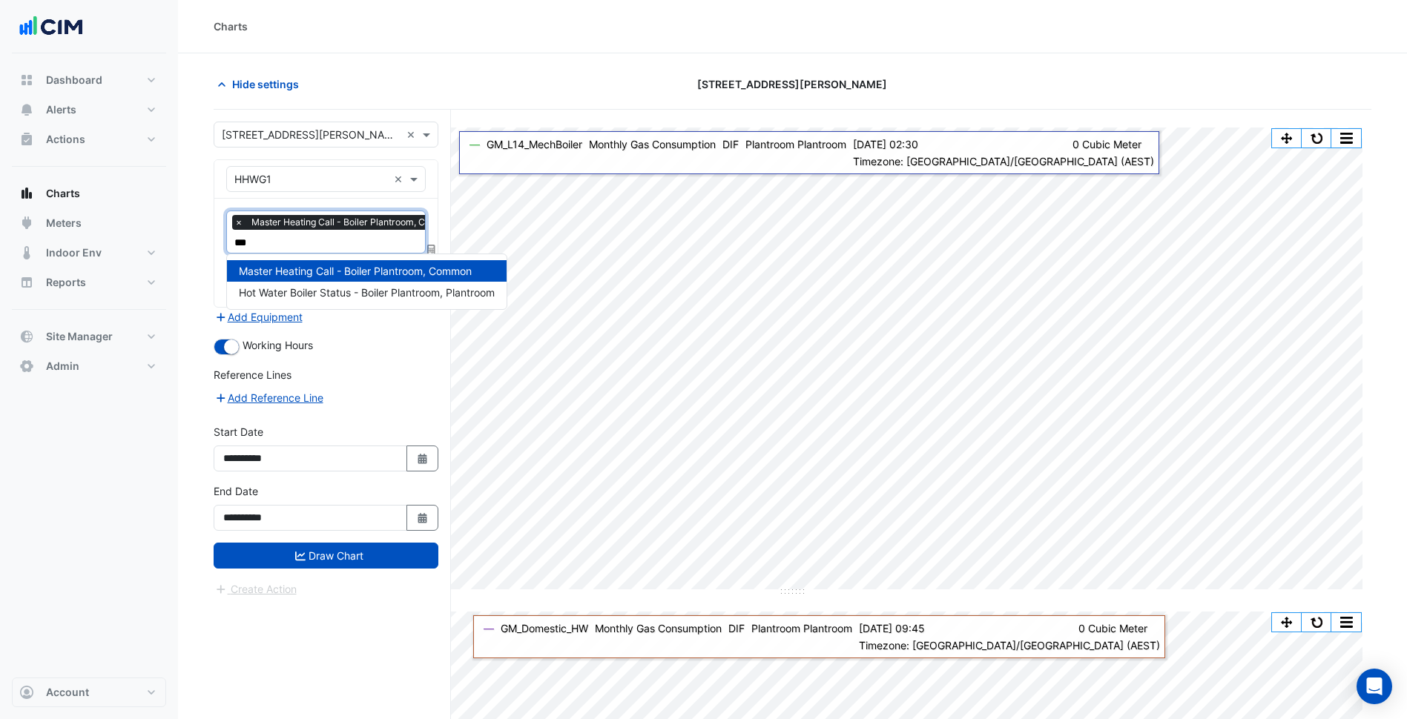
type input "****"
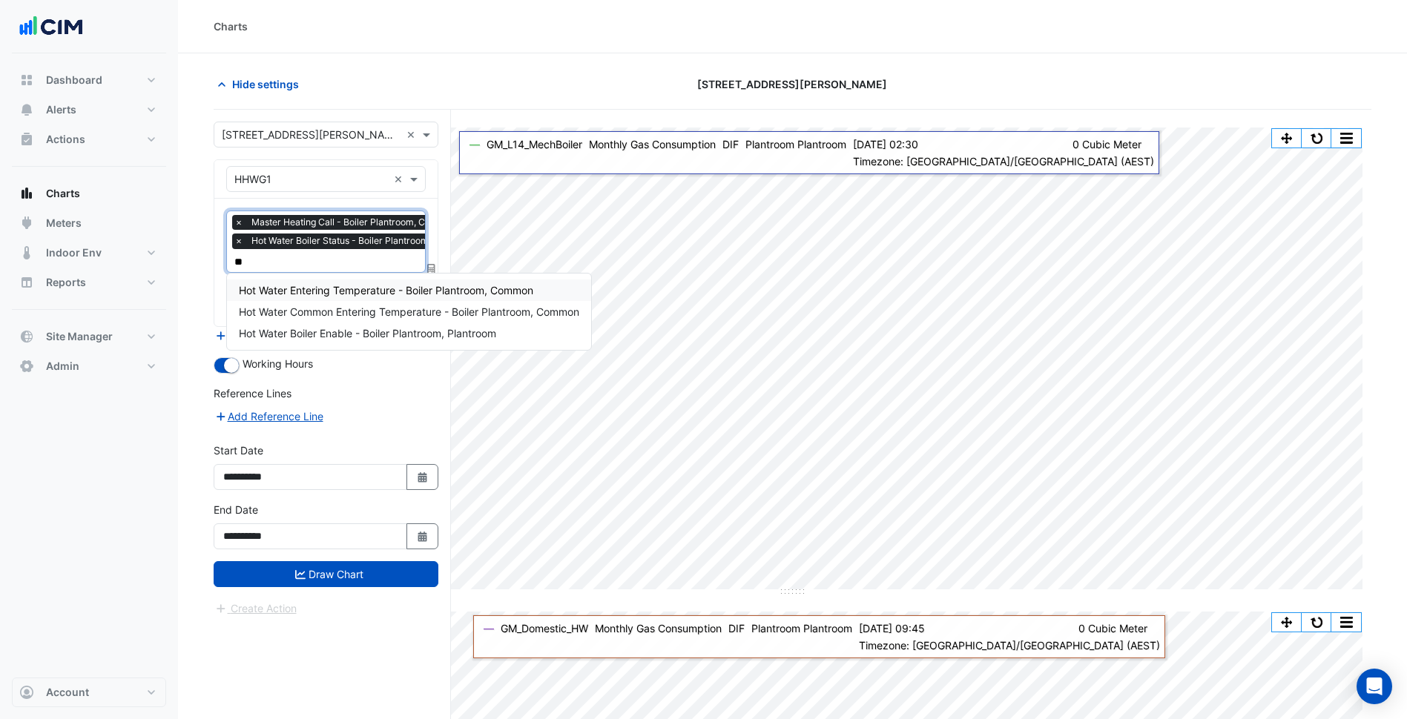
type input "***"
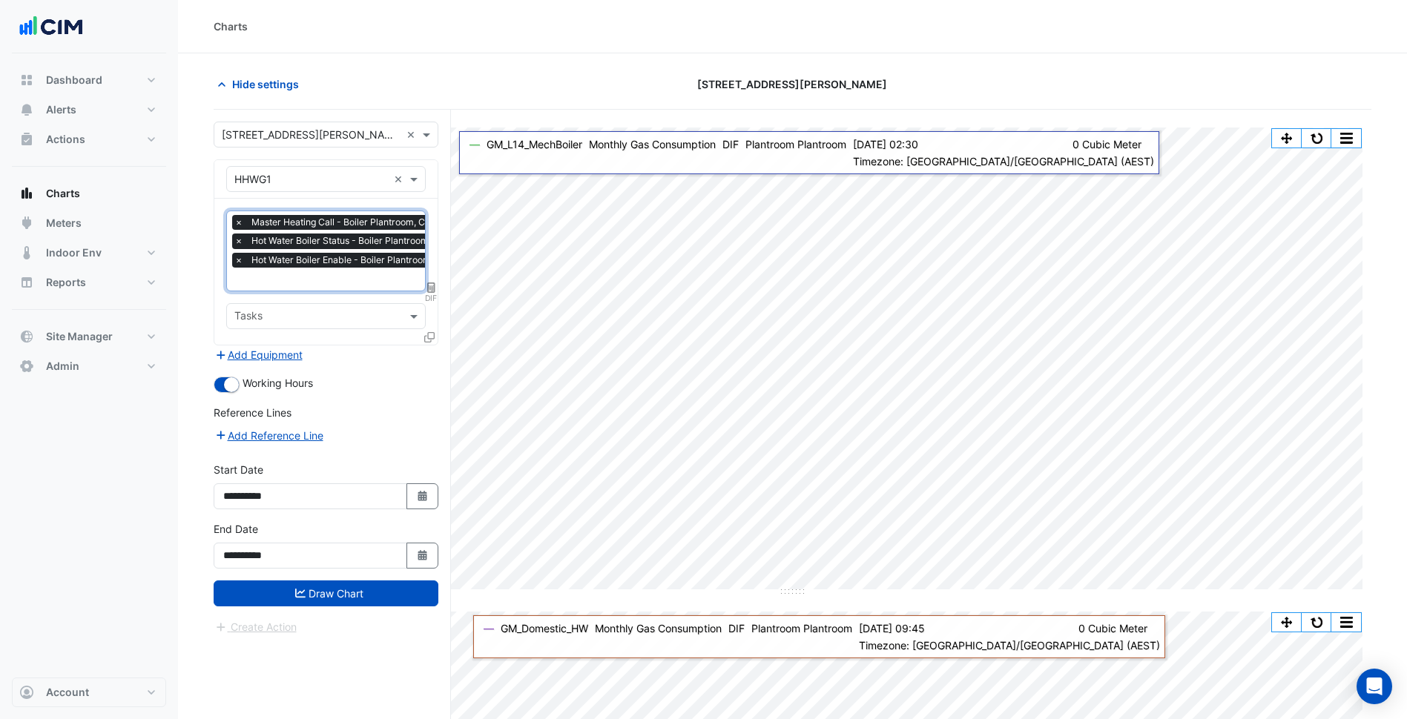
click at [433, 333] on icon at bounding box center [429, 337] width 10 height 10
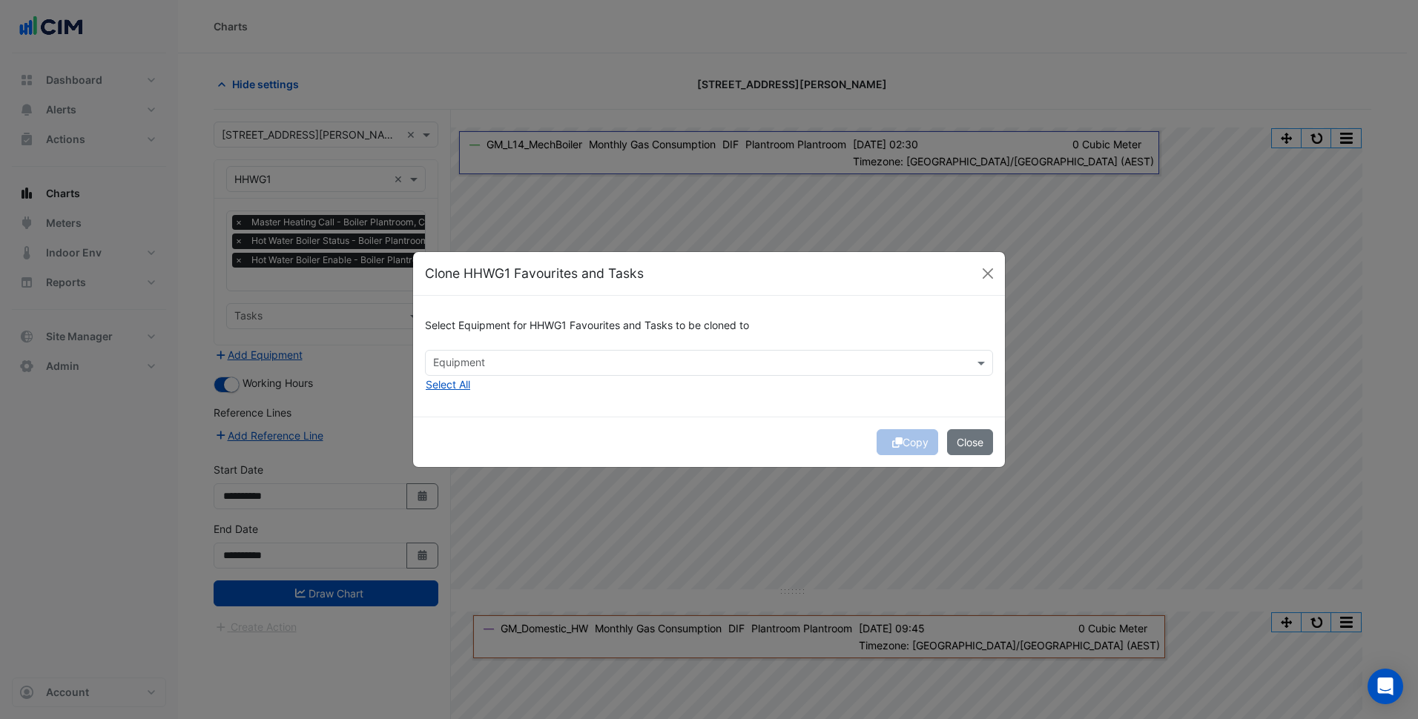
drag, startPoint x: 448, startPoint y: 381, endPoint x: 653, endPoint y: 449, distance: 216.2
click at [448, 382] on button "Select All" at bounding box center [448, 384] width 46 height 17
click at [670, 451] on div "Copy Close" at bounding box center [709, 442] width 592 height 50
click at [917, 444] on button "Copy" at bounding box center [907, 442] width 62 height 26
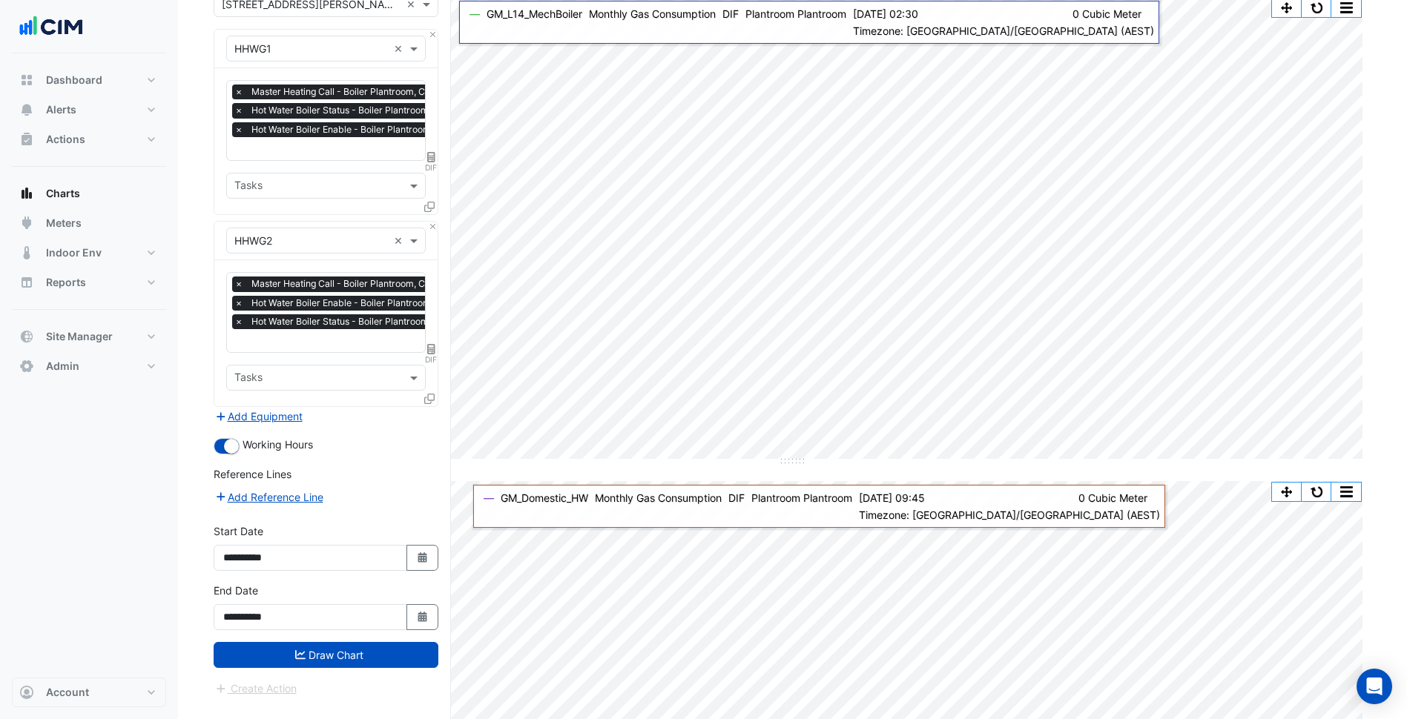
scroll to position [148, 0]
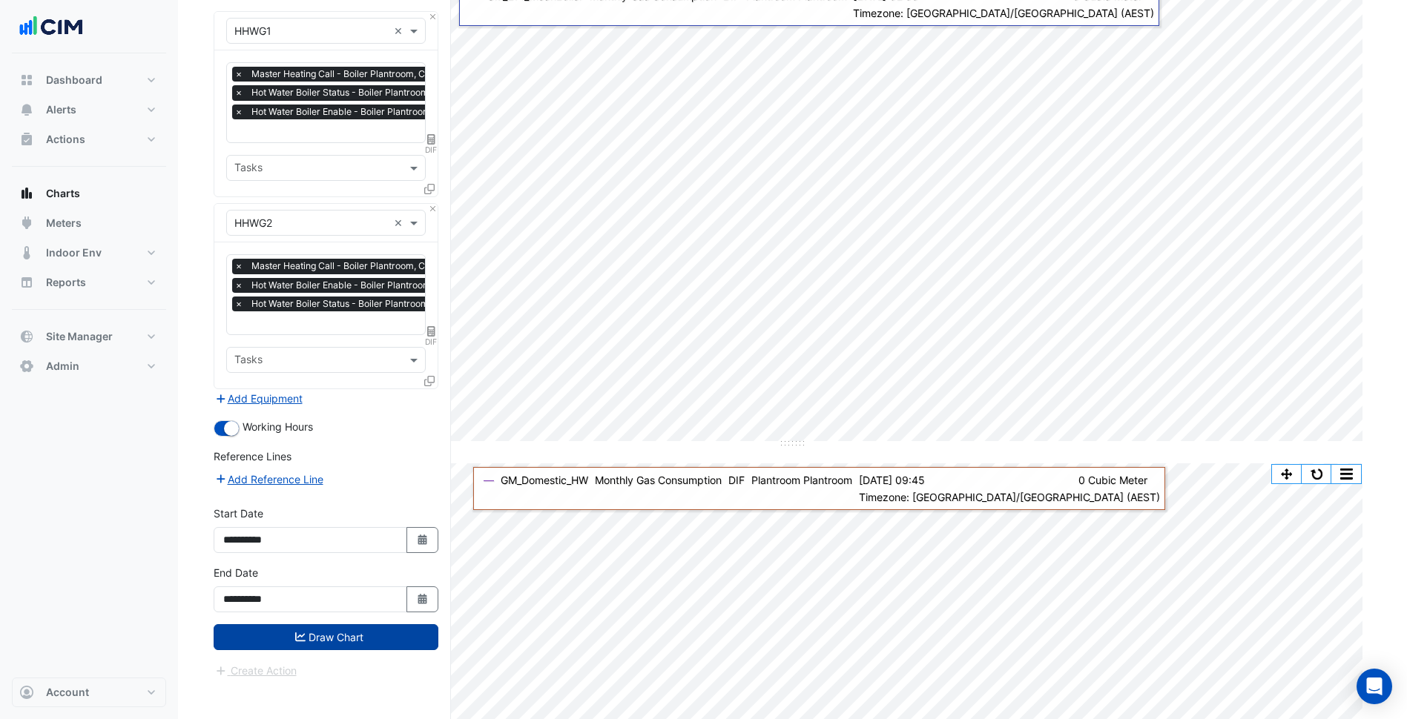
click at [352, 632] on button "Draw Chart" at bounding box center [326, 637] width 225 height 26
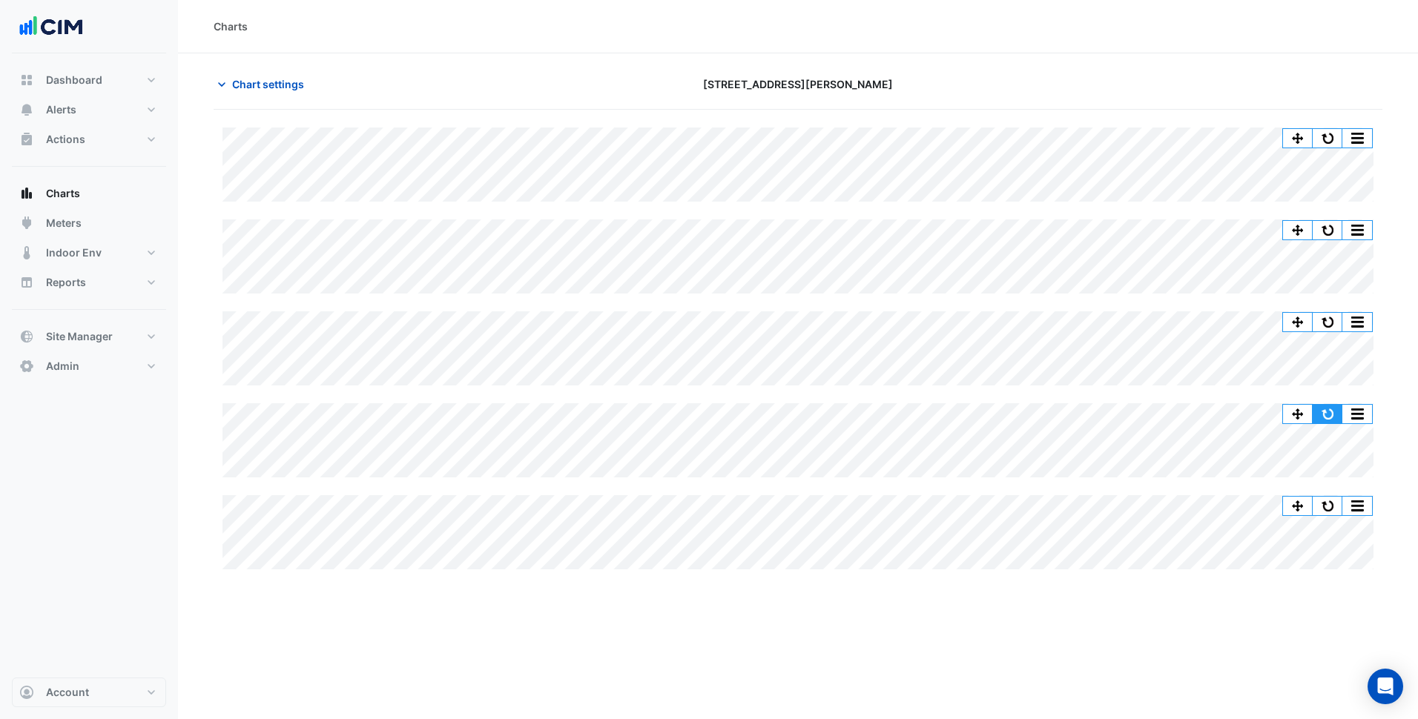
click at [1332, 409] on button "button" at bounding box center [1327, 414] width 30 height 19
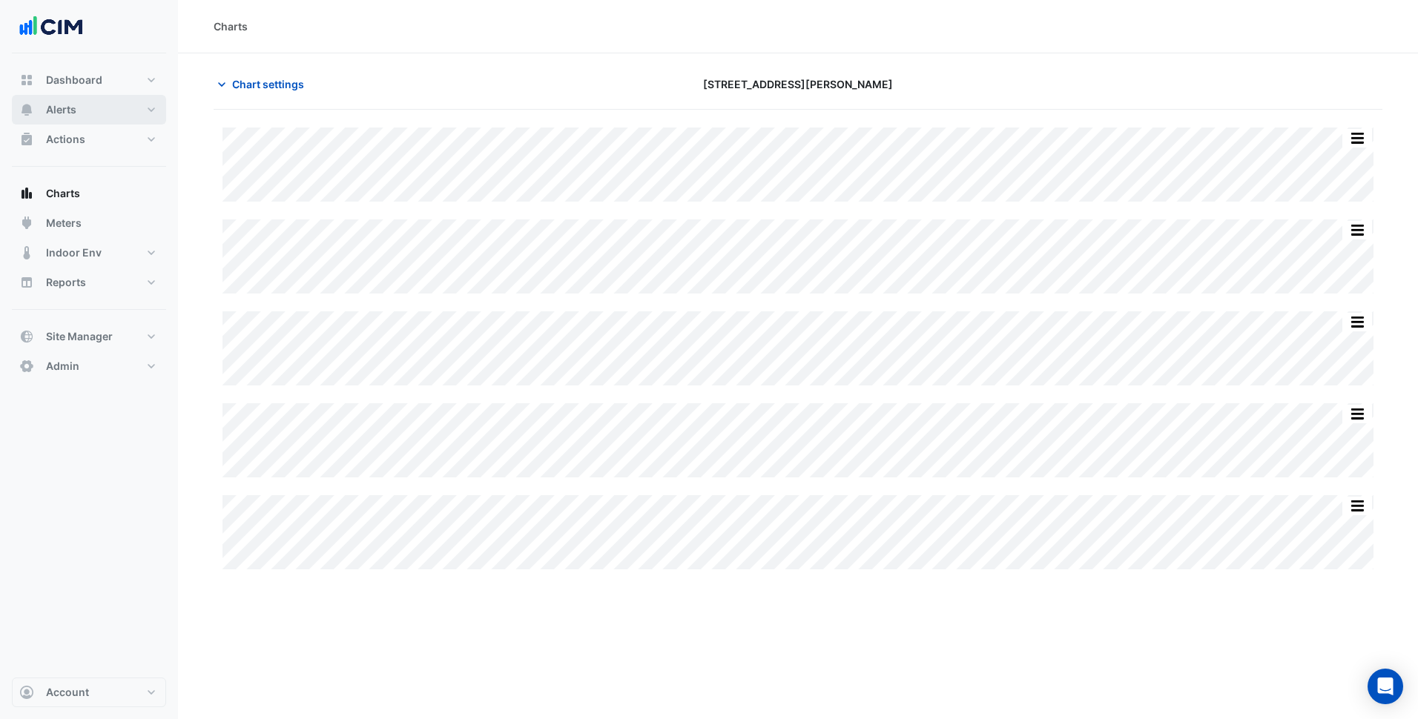
click at [105, 108] on button "Alerts" at bounding box center [89, 110] width 154 height 30
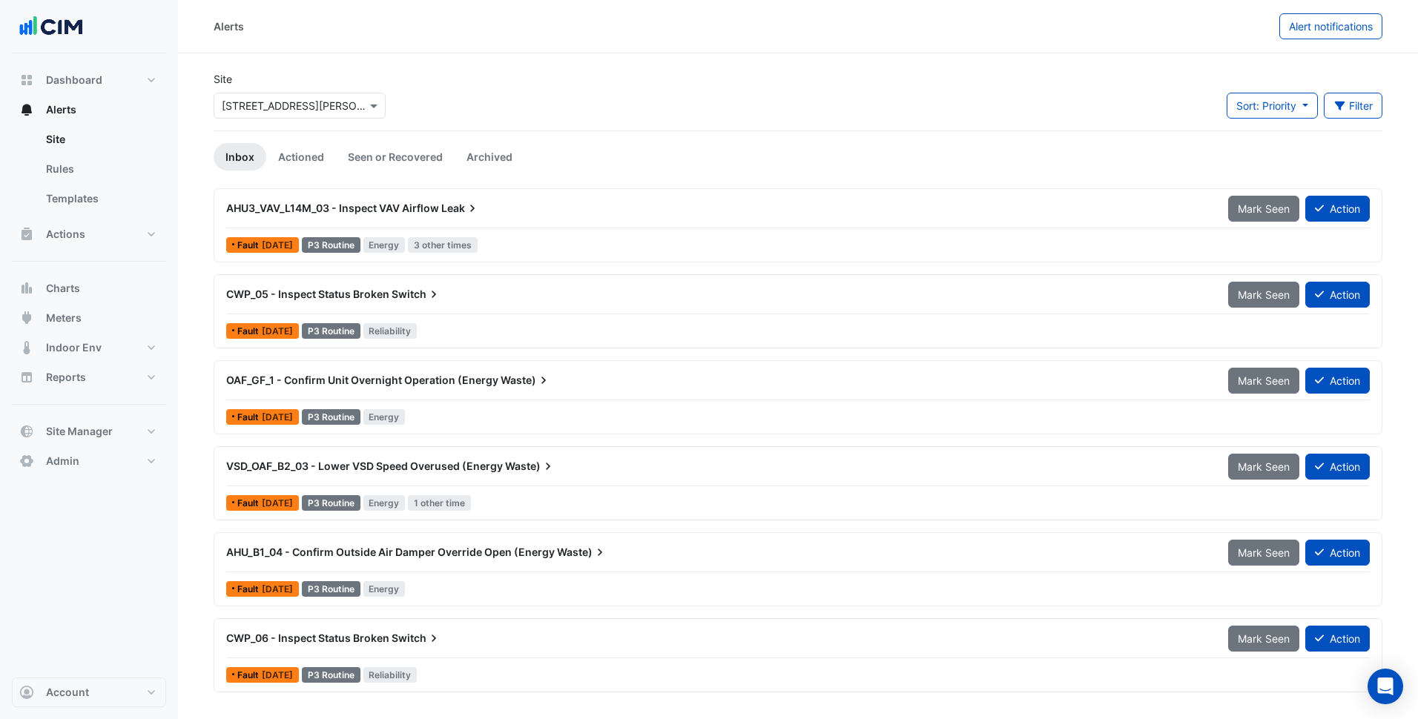
click at [636, 393] on div "OAF_GF_1 - Confirm Unit Overnight Operation (Energy Waste)" at bounding box center [718, 380] width 1002 height 27
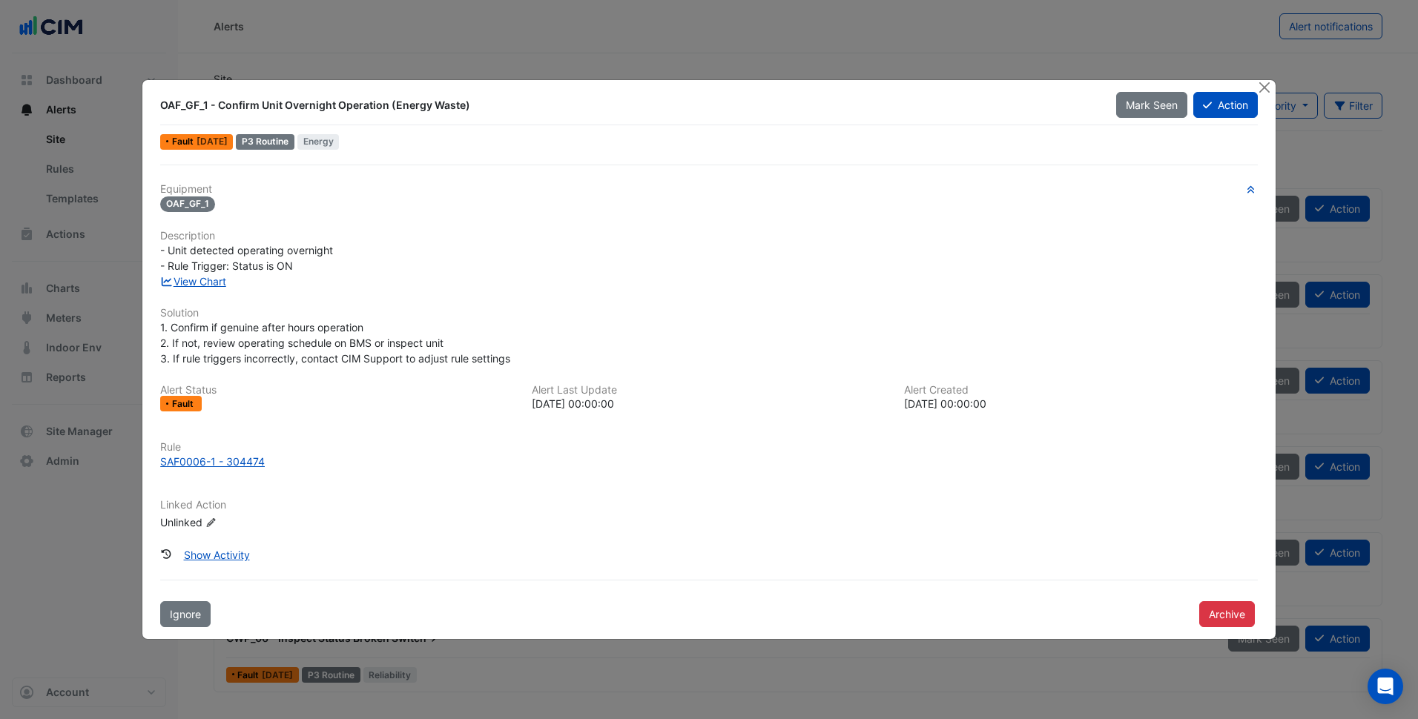
click at [805, 295] on div "Equipment OAF_GF_1 Description - Unit detected operating overnight - Rule Trigg…" at bounding box center [708, 363] width 1097 height 360
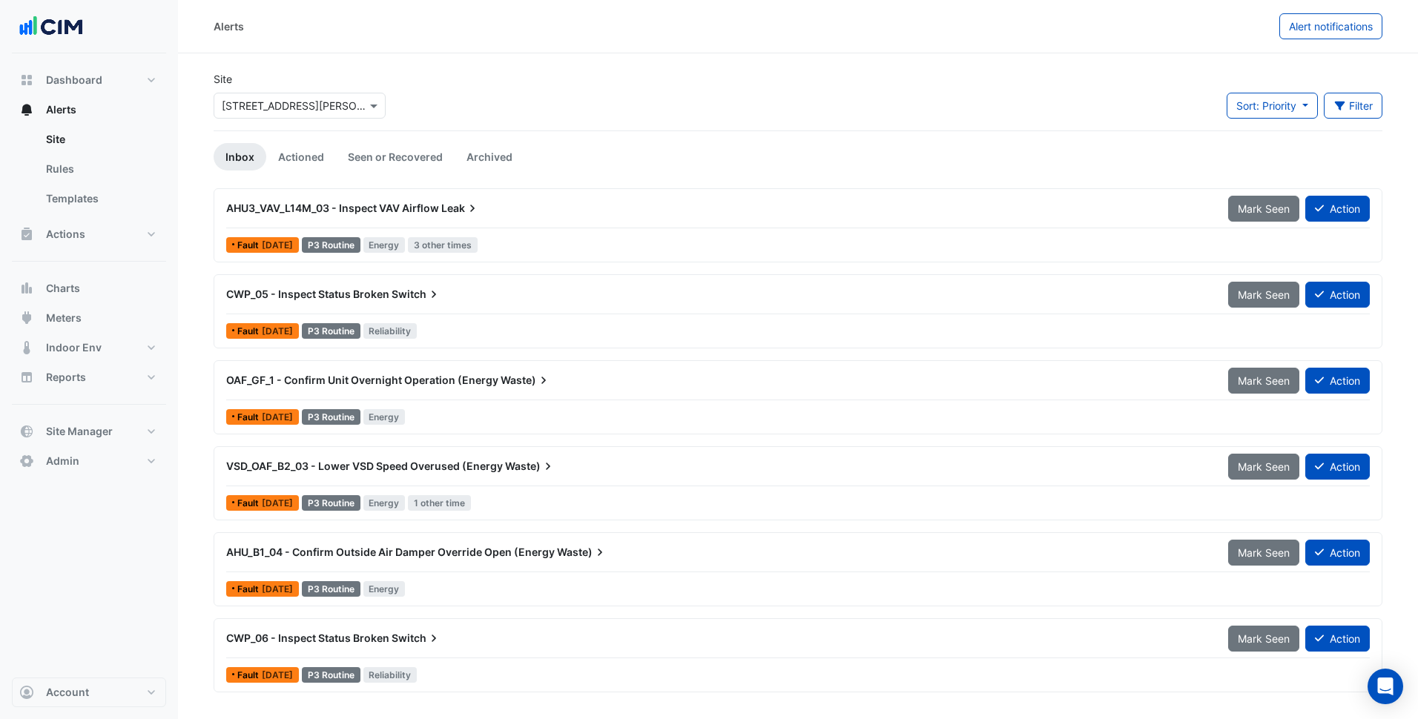
click at [303, 178] on app-alert-tickets "Site Select a Site × 275 George Street Sydney Sort: Priority Priority Updated F…" at bounding box center [798, 381] width 1169 height 621
click at [303, 170] on link "Actioned" at bounding box center [301, 156] width 70 height 27
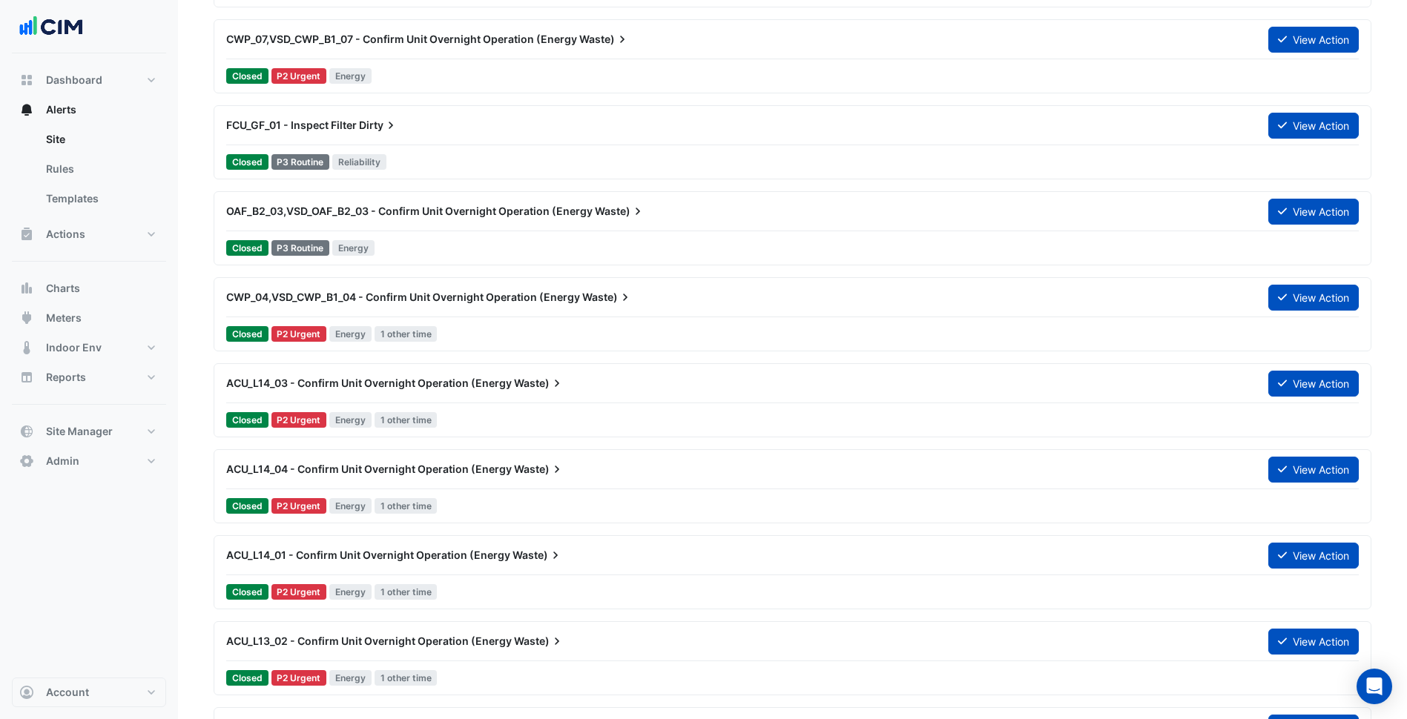
scroll to position [445, 0]
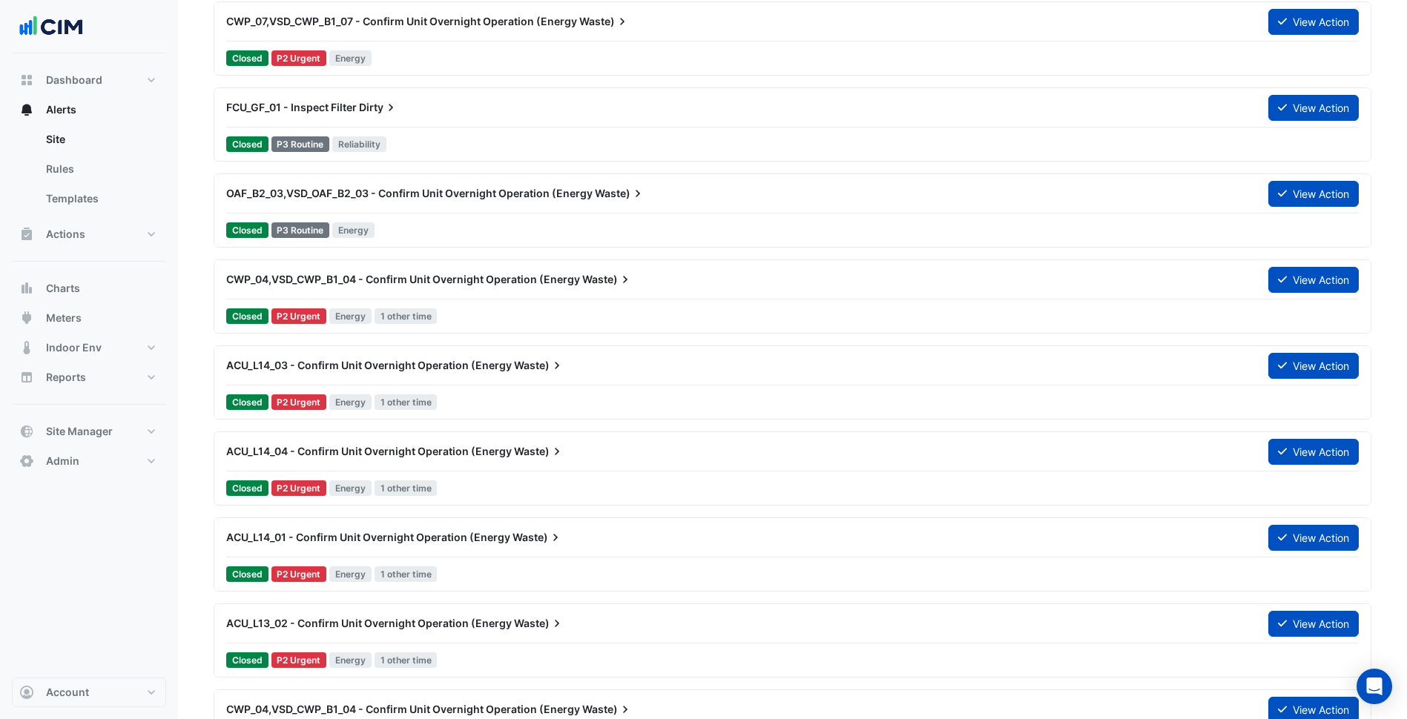
click at [535, 466] on div "ACU_L14_04 - Confirm Unit Overnight Operation (Energy Waste) View Action" at bounding box center [792, 454] width 1132 height 33
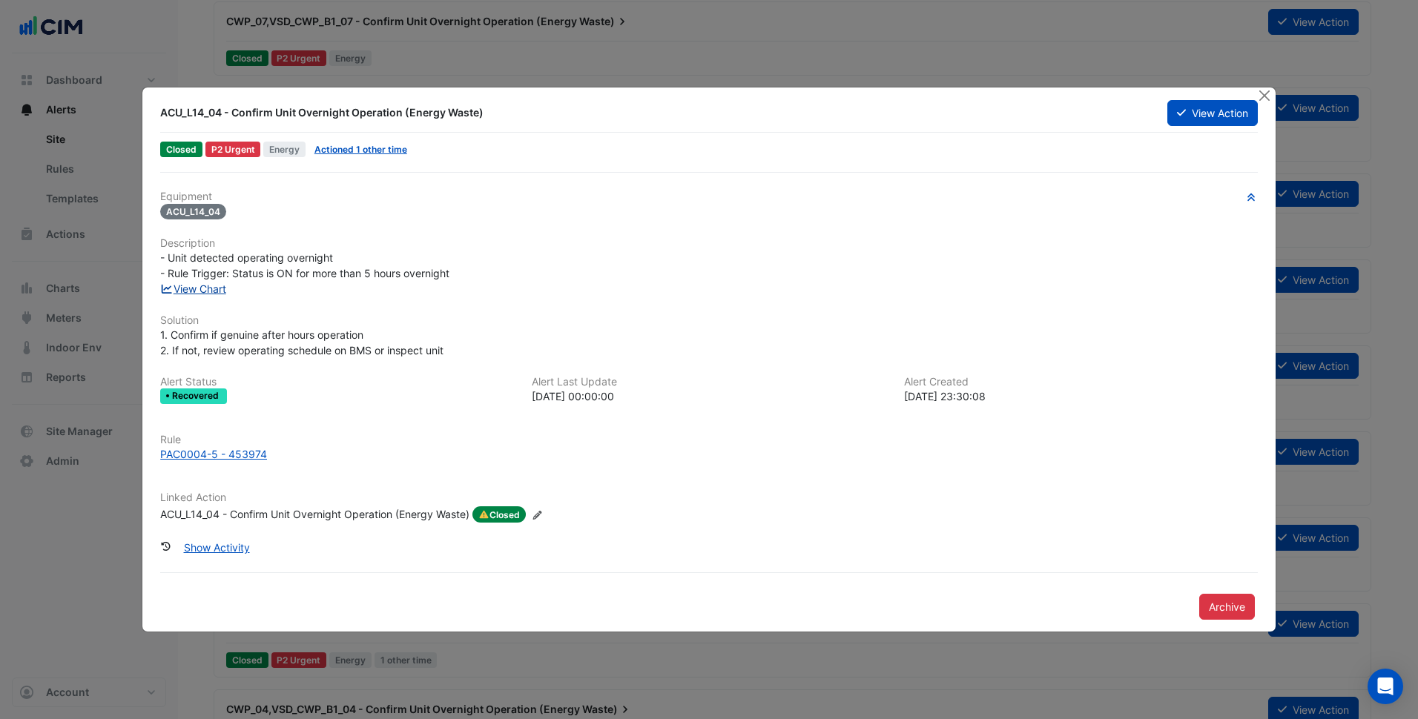
click at [208, 290] on link "View Chart" at bounding box center [193, 289] width 66 height 13
click at [588, 223] on div "Equipment ACU_L14_04 Description - Unit detected operating overnight - Rule Tri…" at bounding box center [708, 363] width 1097 height 344
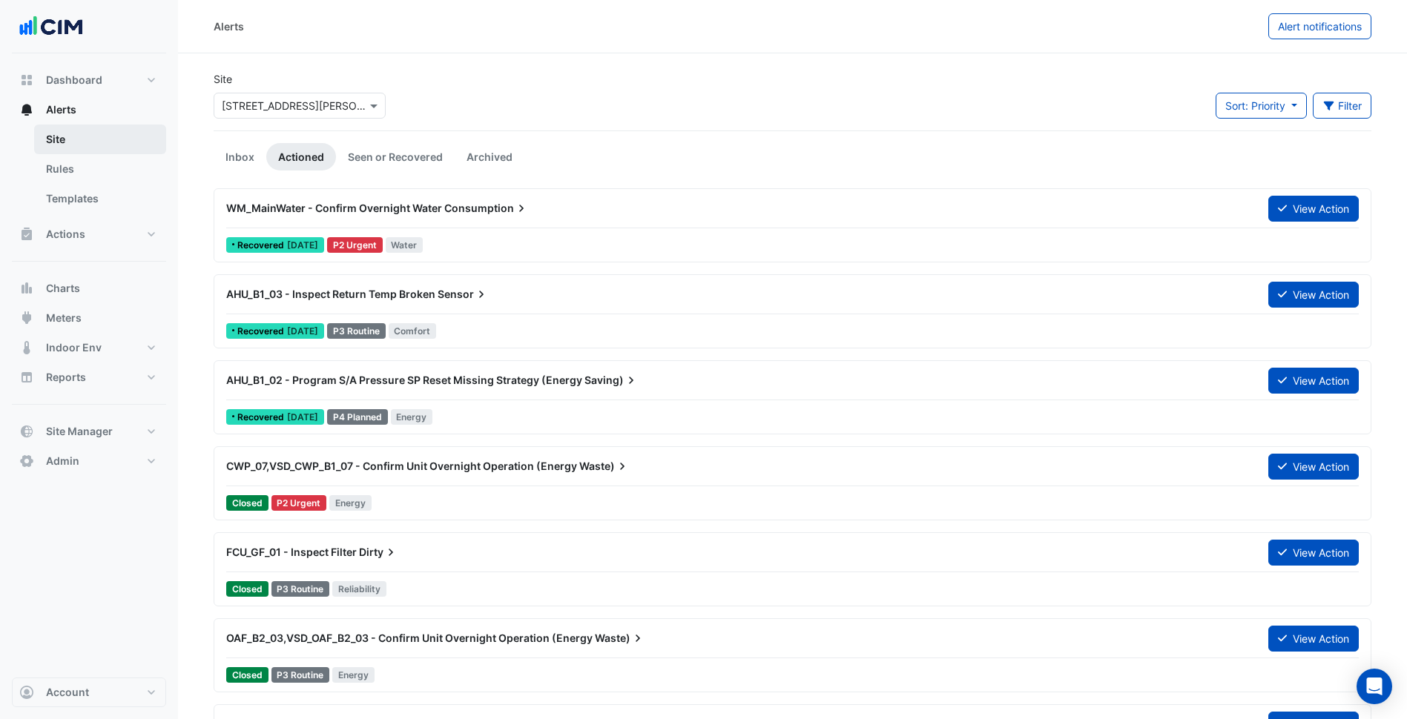
click at [93, 145] on link "Site" at bounding box center [100, 140] width 132 height 30
click at [521, 87] on div "Site Select a Site × [STREET_ADDRESS][PERSON_NAME] Sort: Priority Priority Upda…" at bounding box center [792, 100] width 1175 height 59
click at [245, 156] on link "Inbox" at bounding box center [240, 156] width 53 height 27
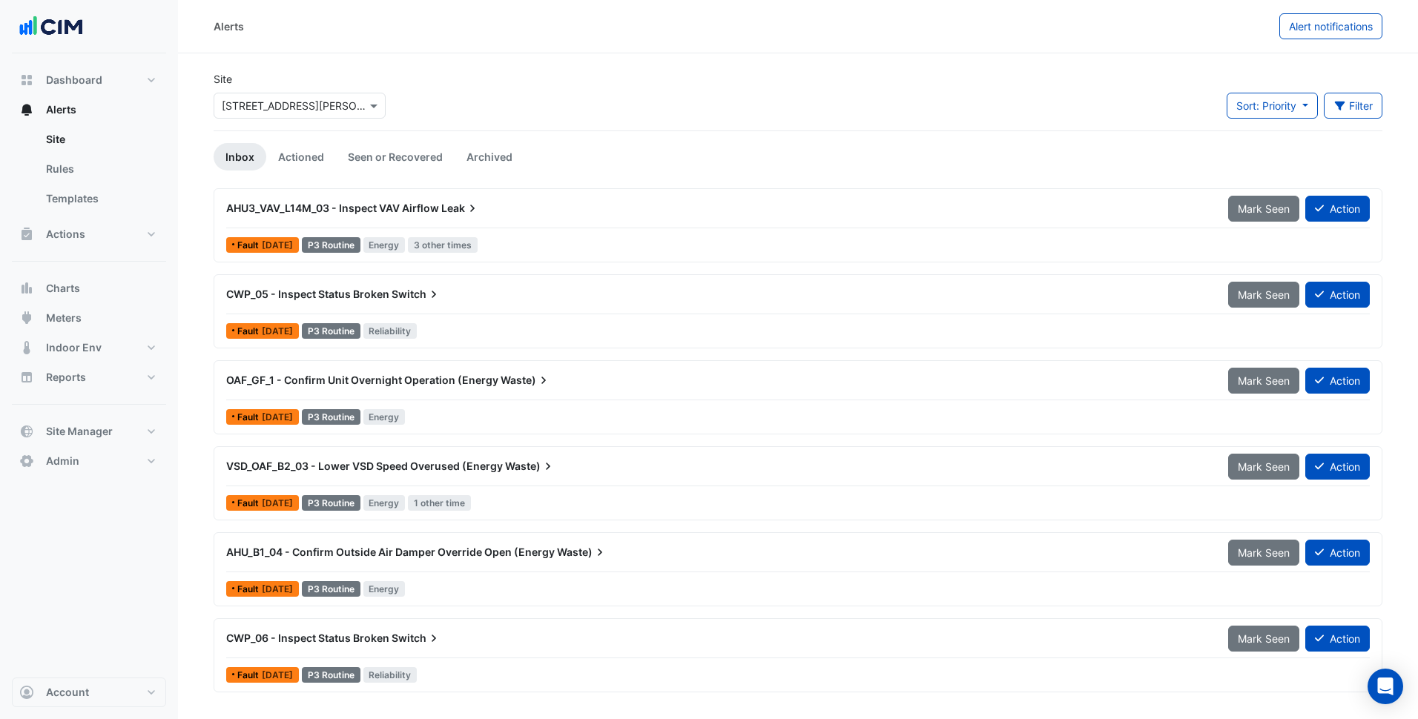
click at [528, 215] on div "AHU3_VAV_L14M_03 - Inspect VAV Airflow Leak" at bounding box center [718, 208] width 984 height 15
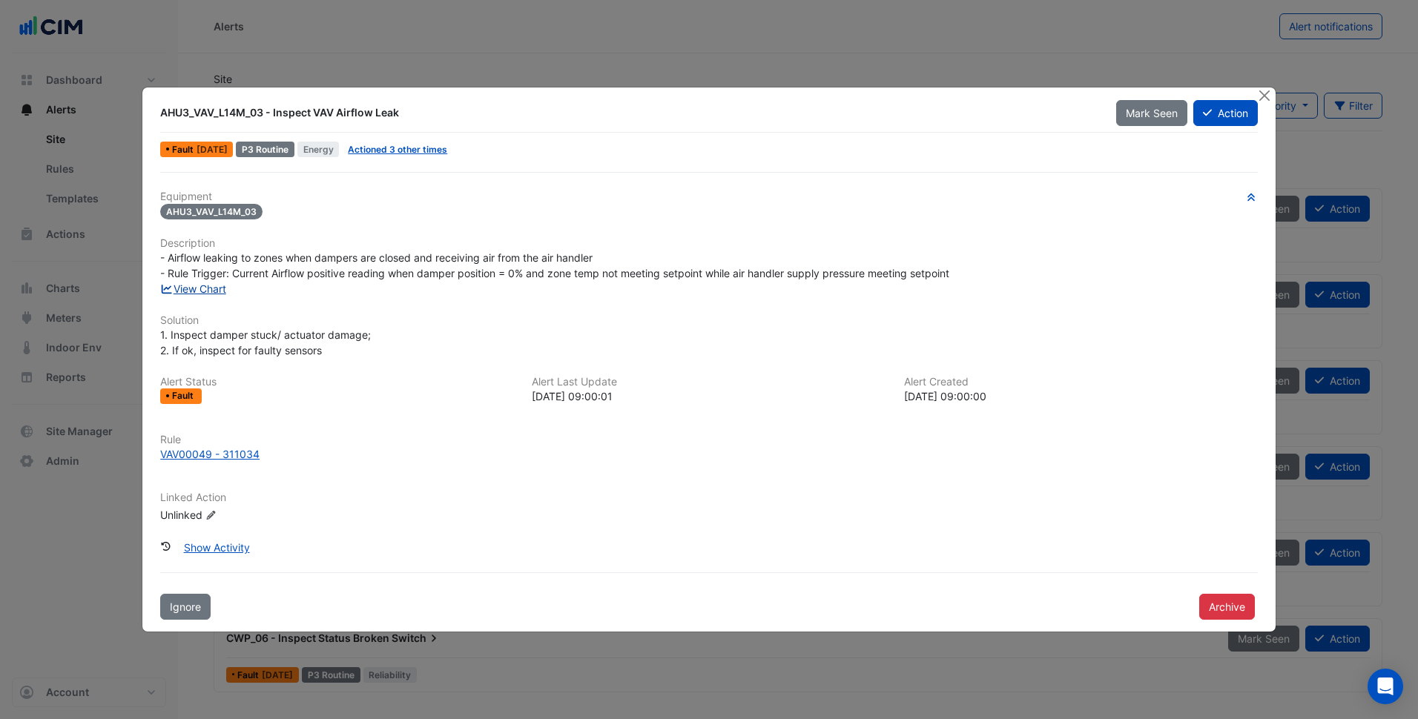
click at [211, 288] on link "View Chart" at bounding box center [193, 289] width 66 height 13
drag, startPoint x: 177, startPoint y: 251, endPoint x: 462, endPoint y: 286, distance: 286.9
click at [462, 286] on div "Equipment AHU3_VAV_L14M_03 Description - Airflow leaking to zones when dampers …" at bounding box center [708, 363] width 1097 height 344
drag, startPoint x: 462, startPoint y: 286, endPoint x: 482, endPoint y: 334, distance: 51.5
click at [483, 334] on div "1. Inspect damper stuck/ actuator damage; 2. If ok, inspect for faulty sensors" at bounding box center [708, 342] width 1097 height 31
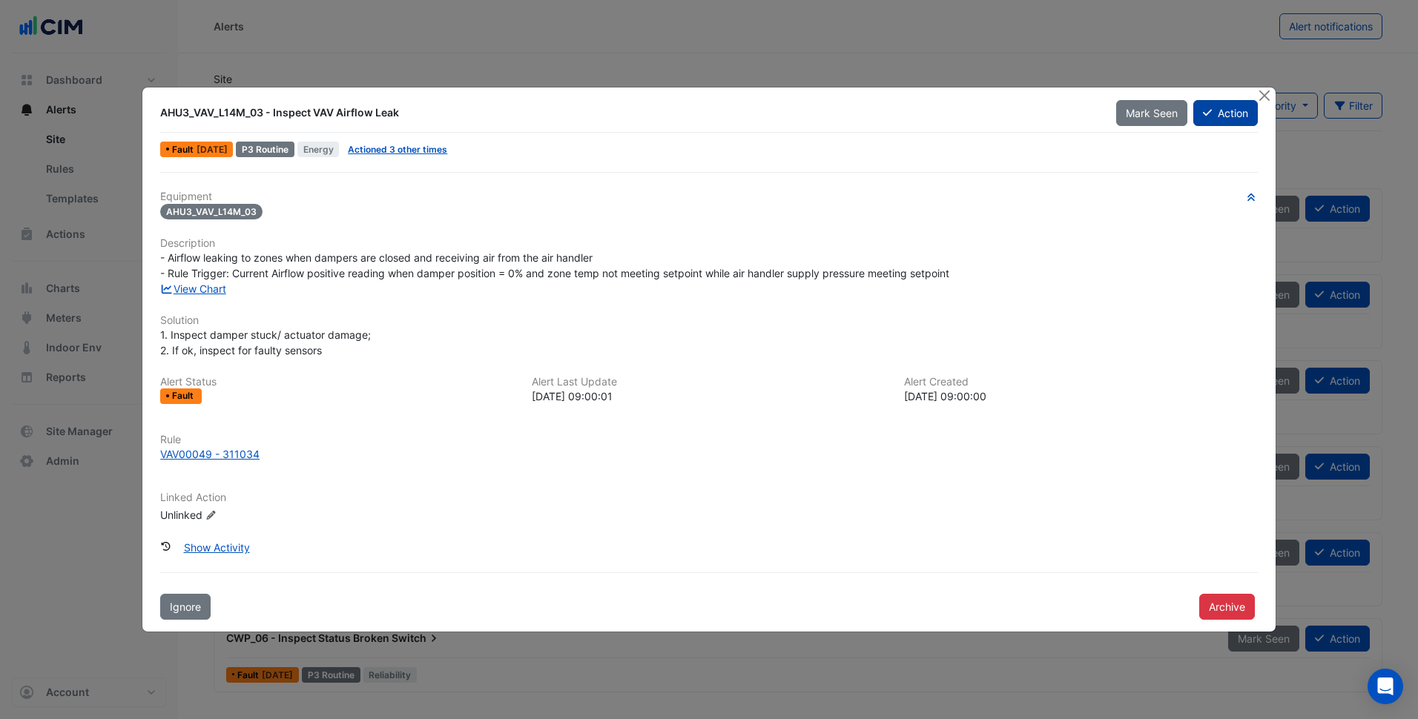
click at [1225, 125] on button "Action" at bounding box center [1225, 113] width 65 height 26
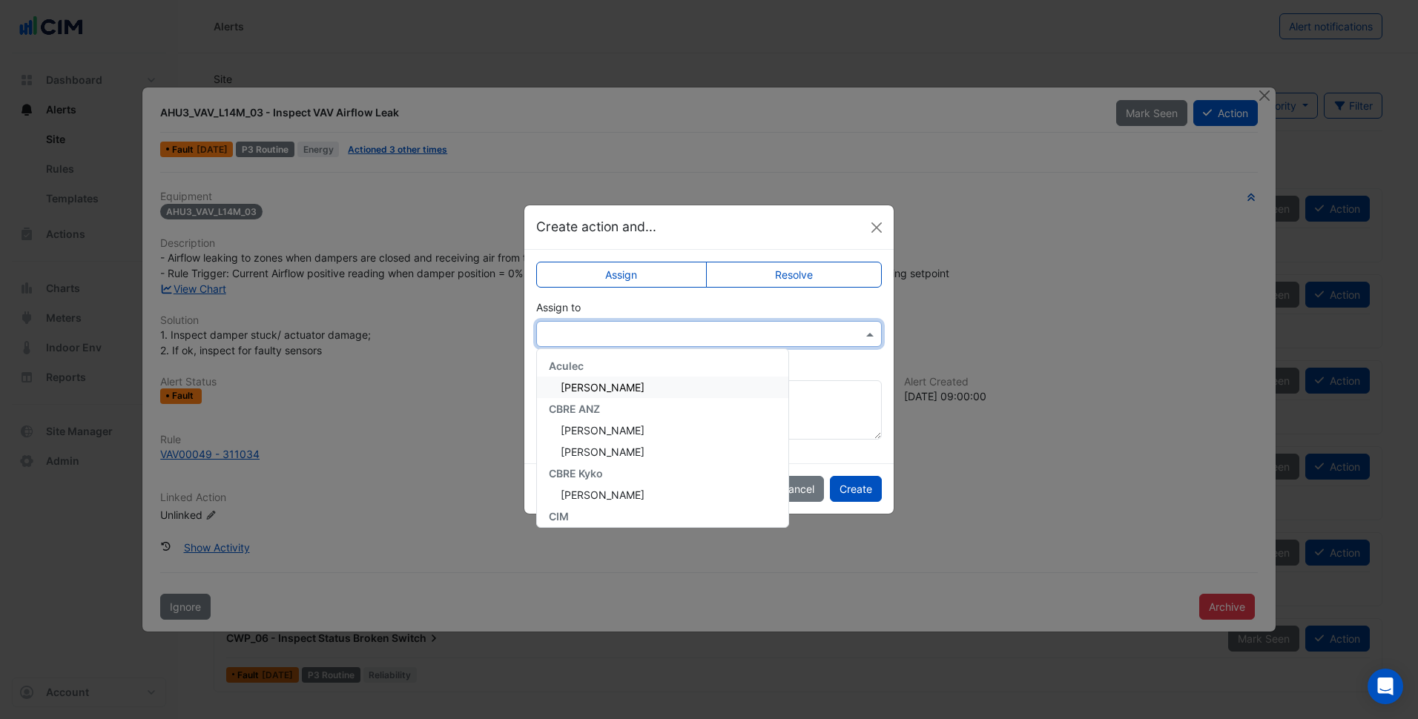
click at [698, 333] on input "text" at bounding box center [694, 335] width 300 height 16
click at [621, 438] on span "Ritvick Mohan" at bounding box center [603, 432] width 84 height 13
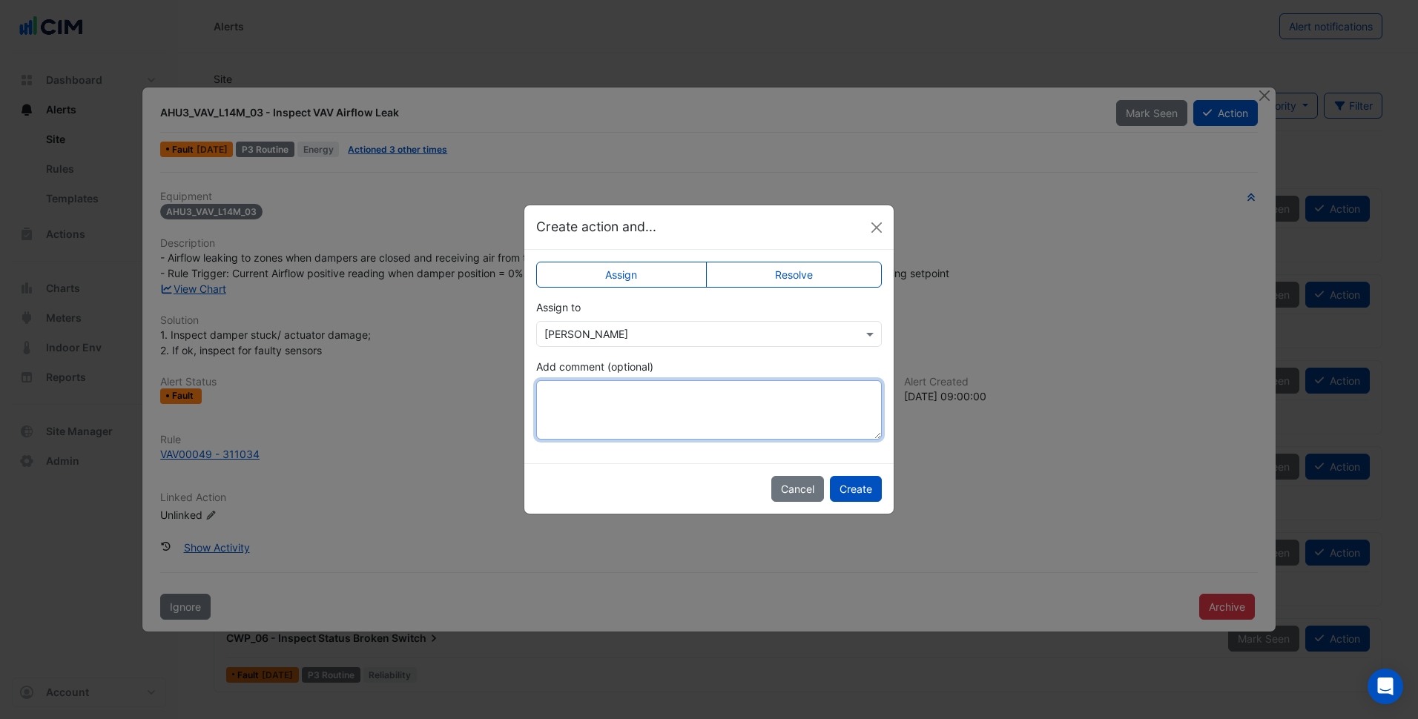
click at [631, 410] on textarea "Add comment (optional)" at bounding box center [709, 409] width 346 height 59
type textarea "**********"
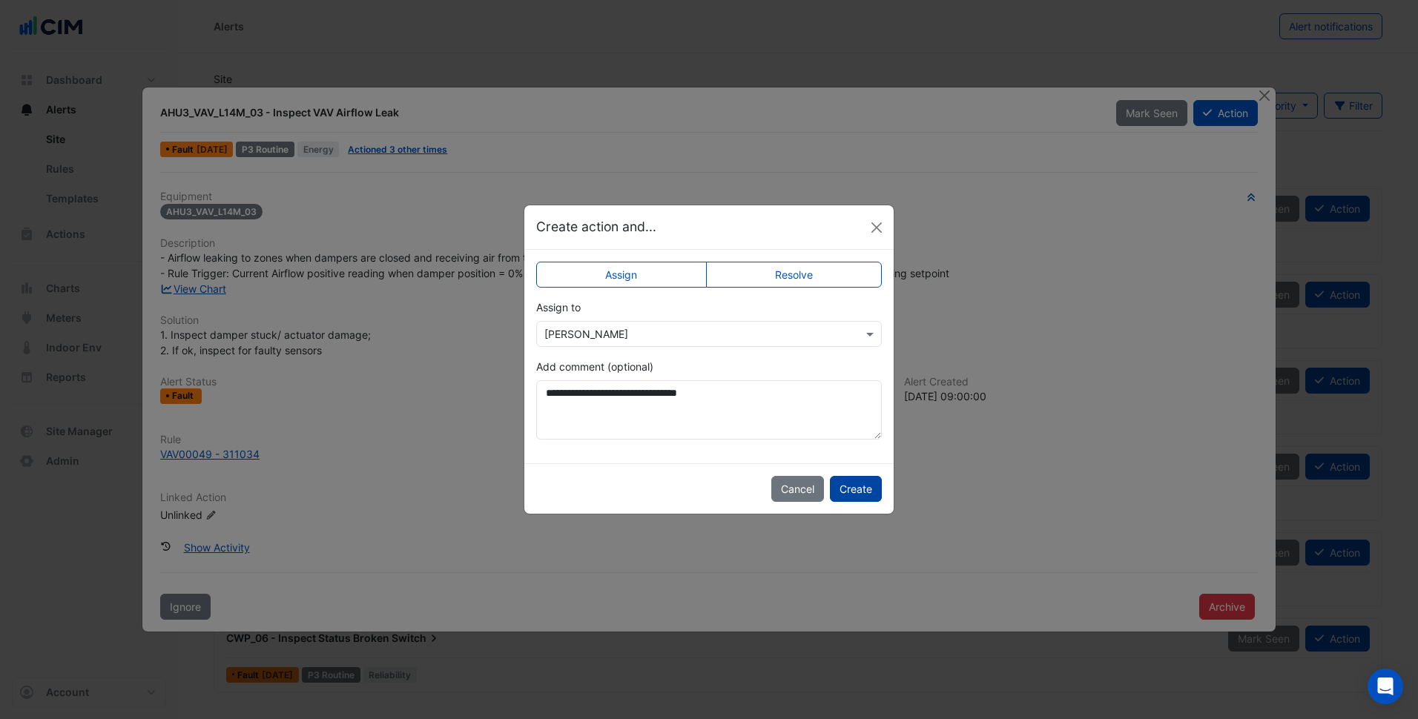
click at [848, 489] on button "Create" at bounding box center [856, 489] width 52 height 26
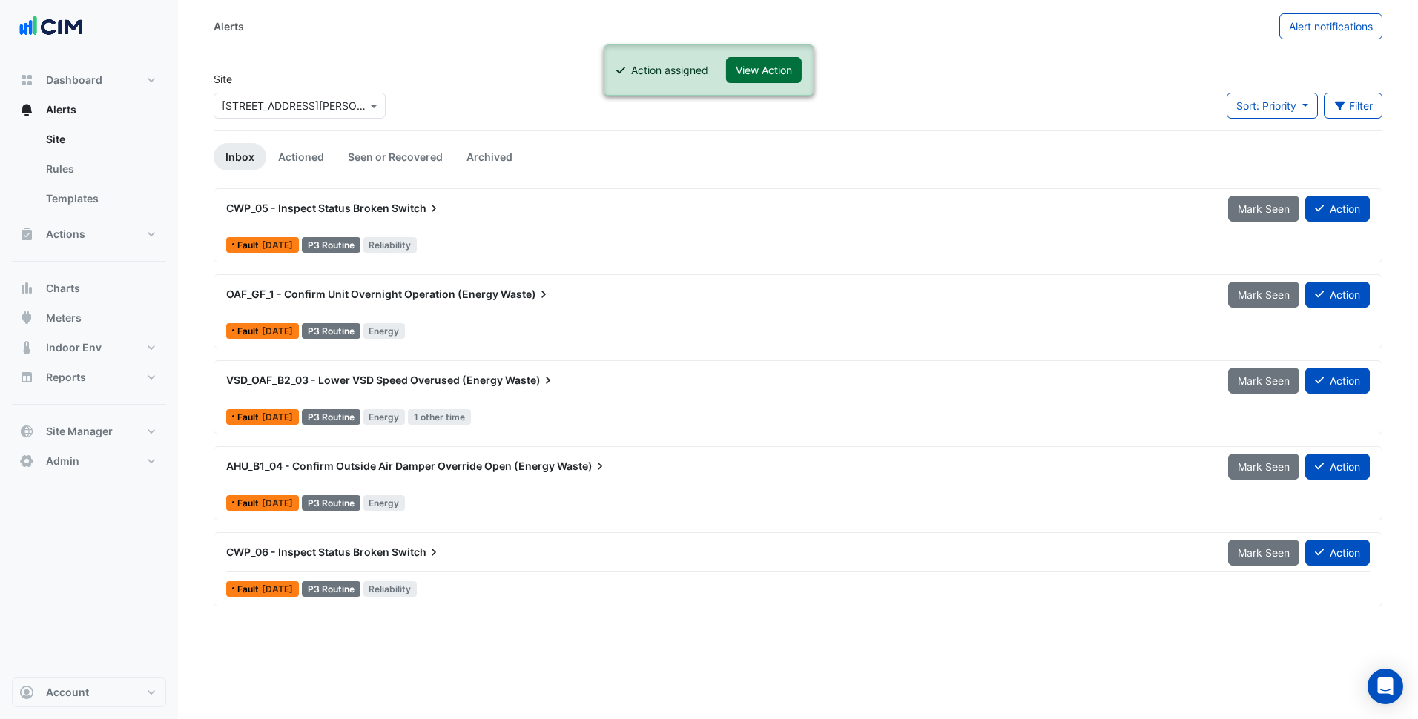
click at [776, 71] on button "View Action" at bounding box center [764, 70] width 76 height 26
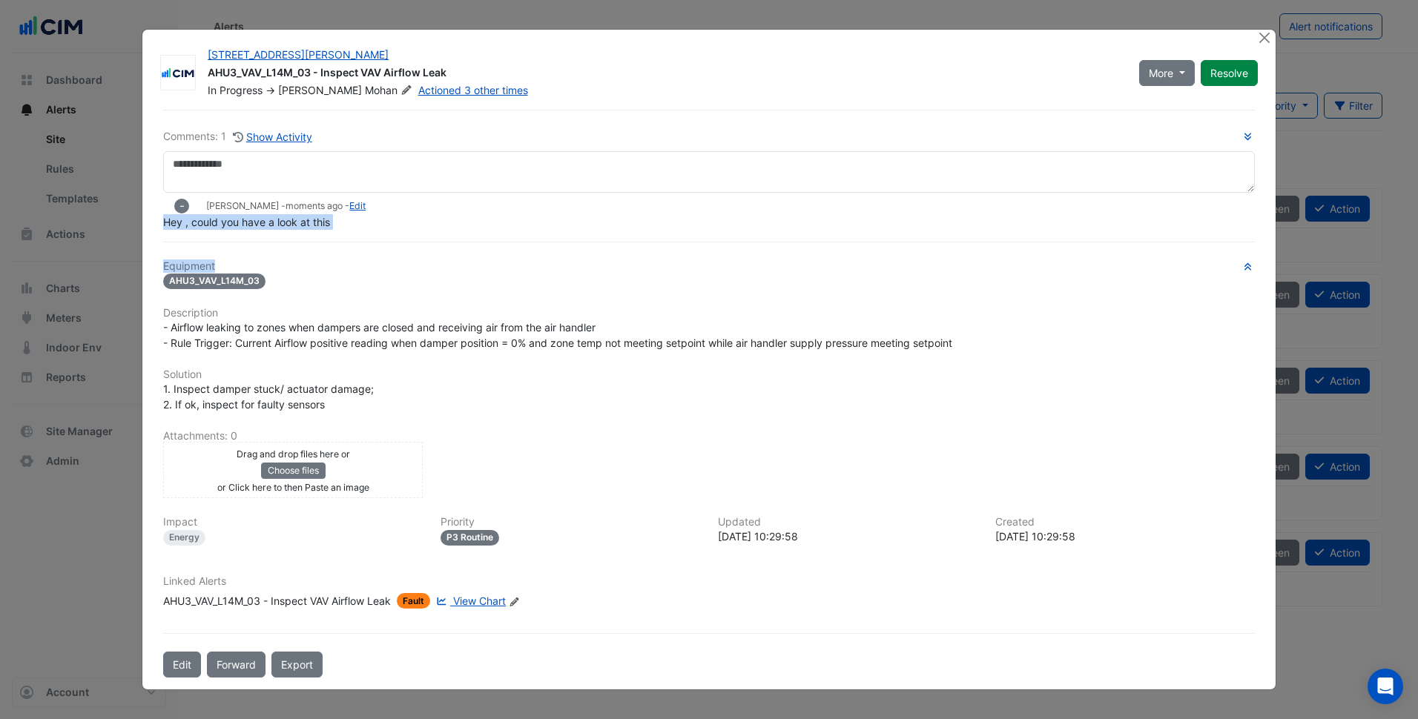
drag, startPoint x: 171, startPoint y: 247, endPoint x: 360, endPoint y: 248, distance: 189.1
click at [360, 248] on div "Comments: 1 Show Activity - Ritvick Mohan - moments ago - Edit Hey , could you …" at bounding box center [708, 394] width 1109 height 568
drag, startPoint x: 360, startPoint y: 248, endPoint x: 394, endPoint y: 374, distance: 130.1
click at [394, 374] on h6 "Solution" at bounding box center [708, 375] width 1091 height 13
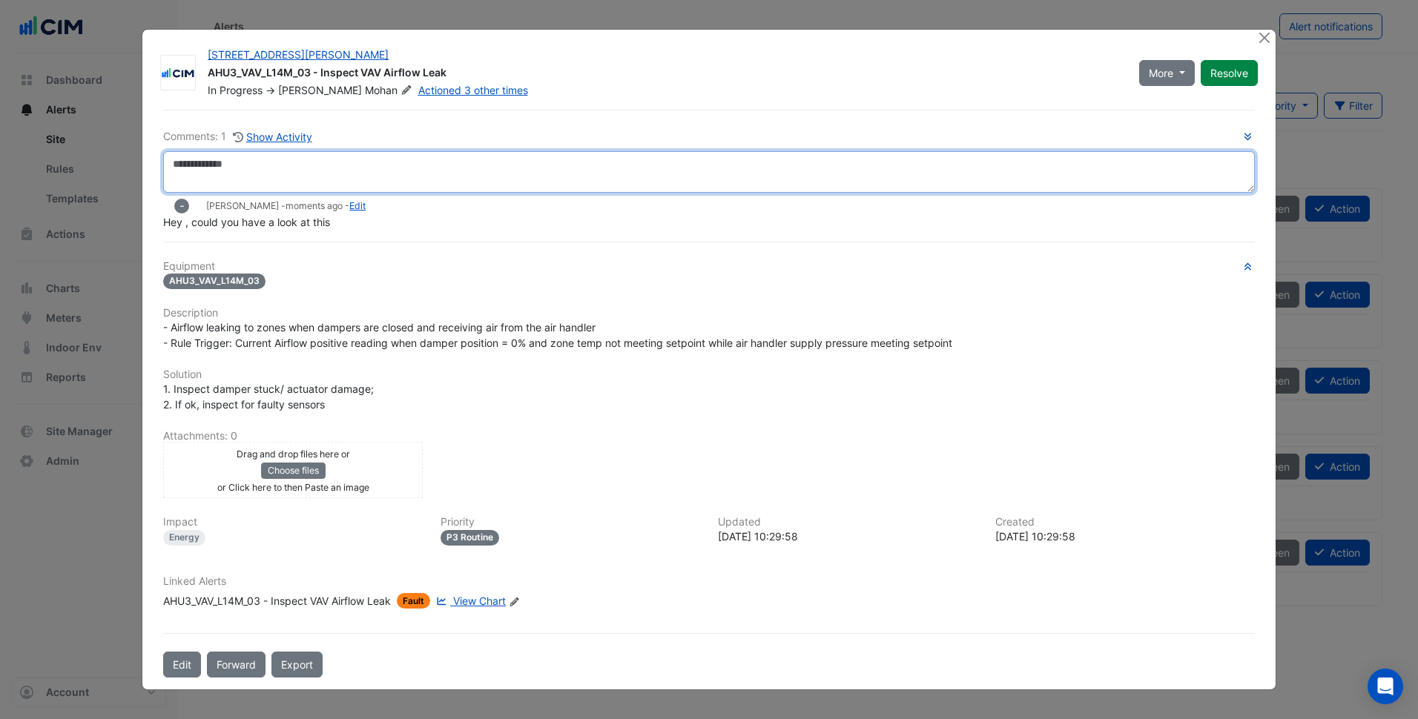
click at [422, 167] on textarea at bounding box center [708, 172] width 1091 height 42
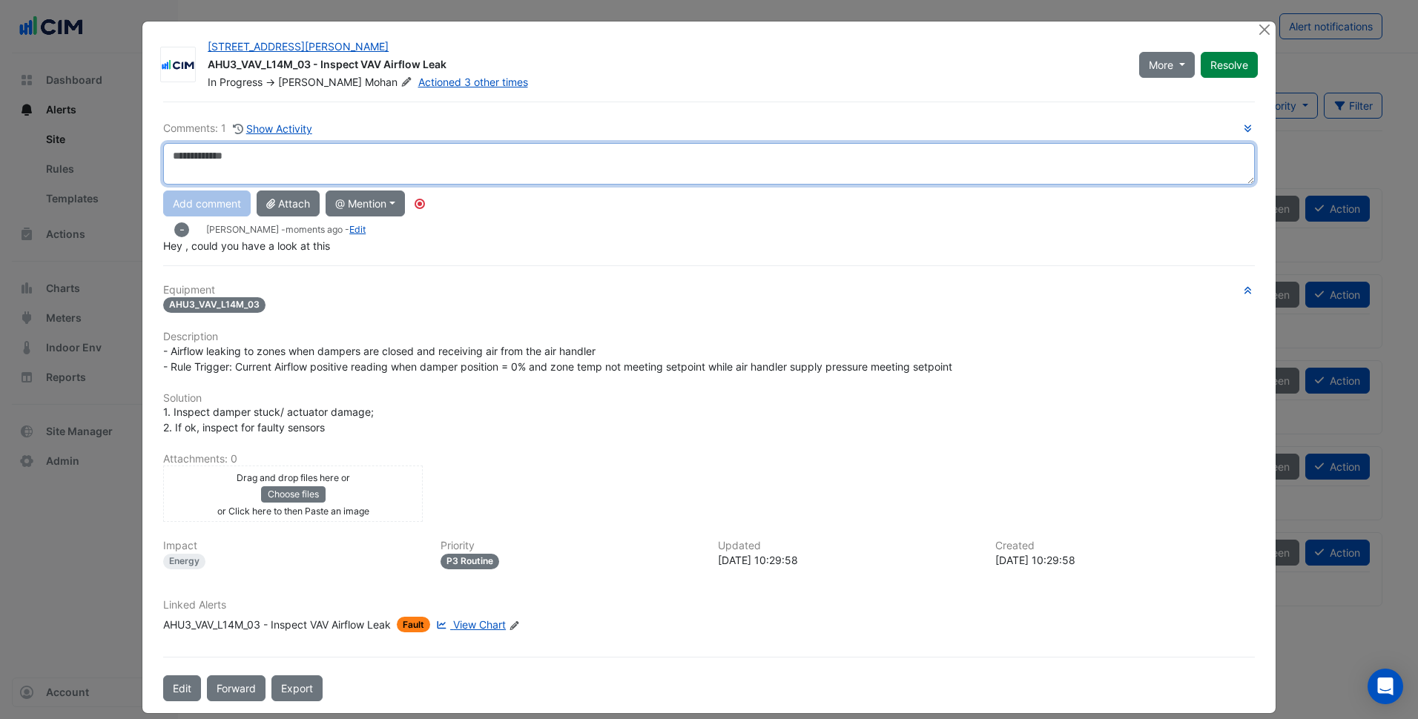
click at [358, 178] on textarea at bounding box center [708, 164] width 1091 height 42
type textarea "**********"
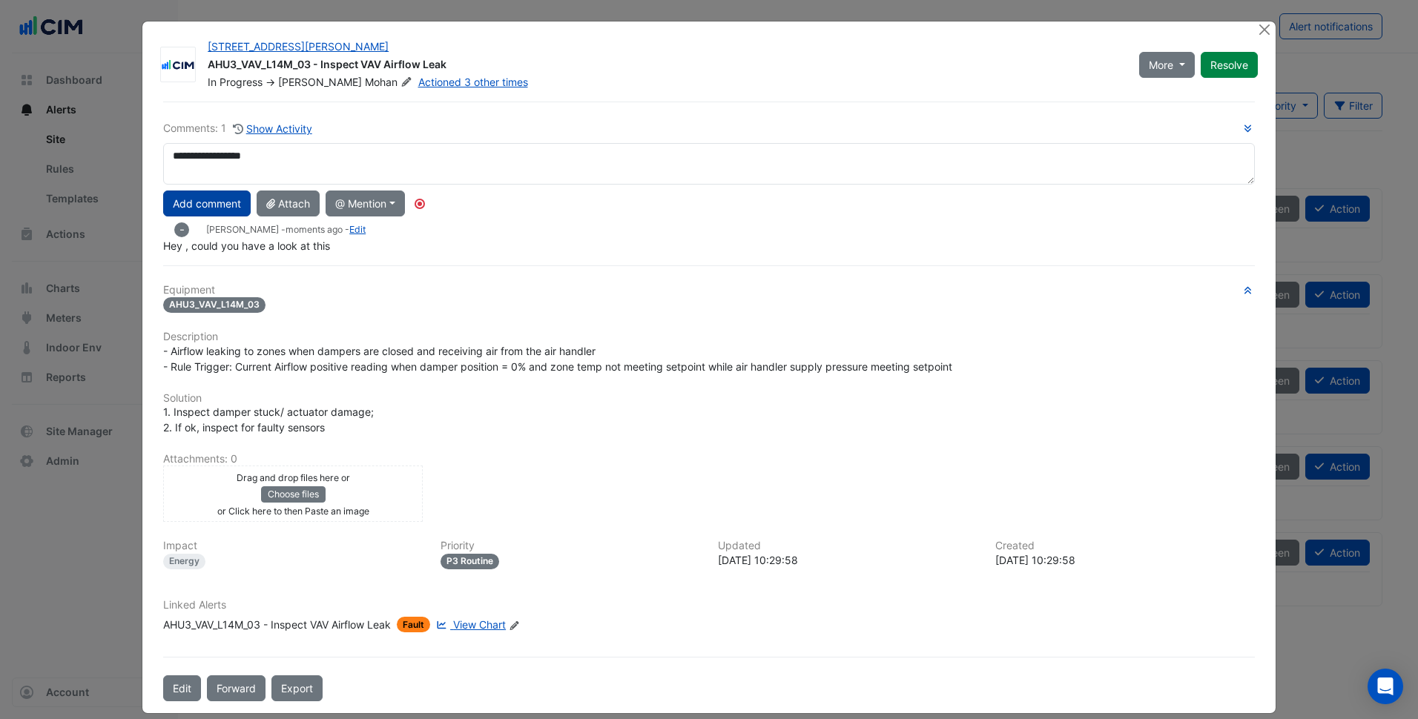
click at [225, 208] on button "Add comment" at bounding box center [206, 204] width 87 height 26
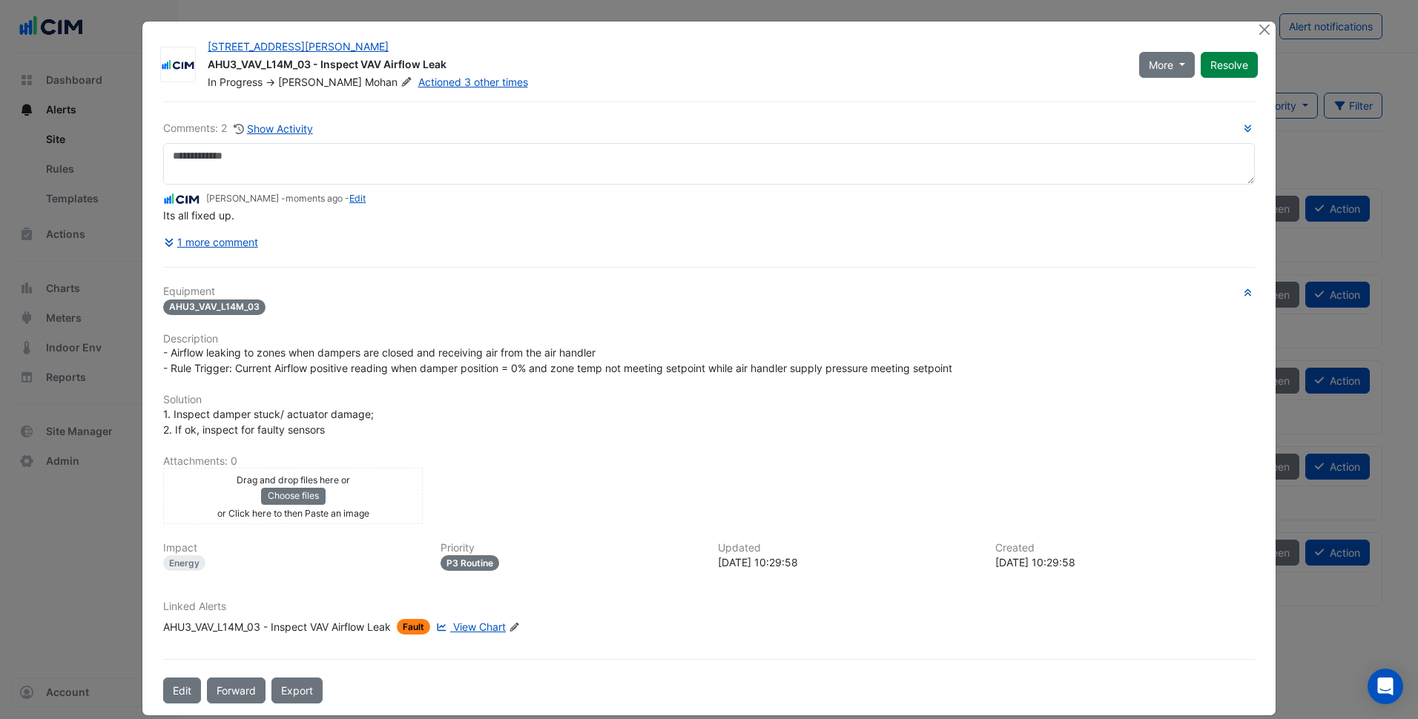
click at [581, 390] on div "Equipment AHU3_VAV_L14M_03 Description - Airflow leaking to zones when dampers …" at bounding box center [708, 465] width 1091 height 361
click at [1215, 72] on button "Resolve" at bounding box center [1228, 65] width 57 height 26
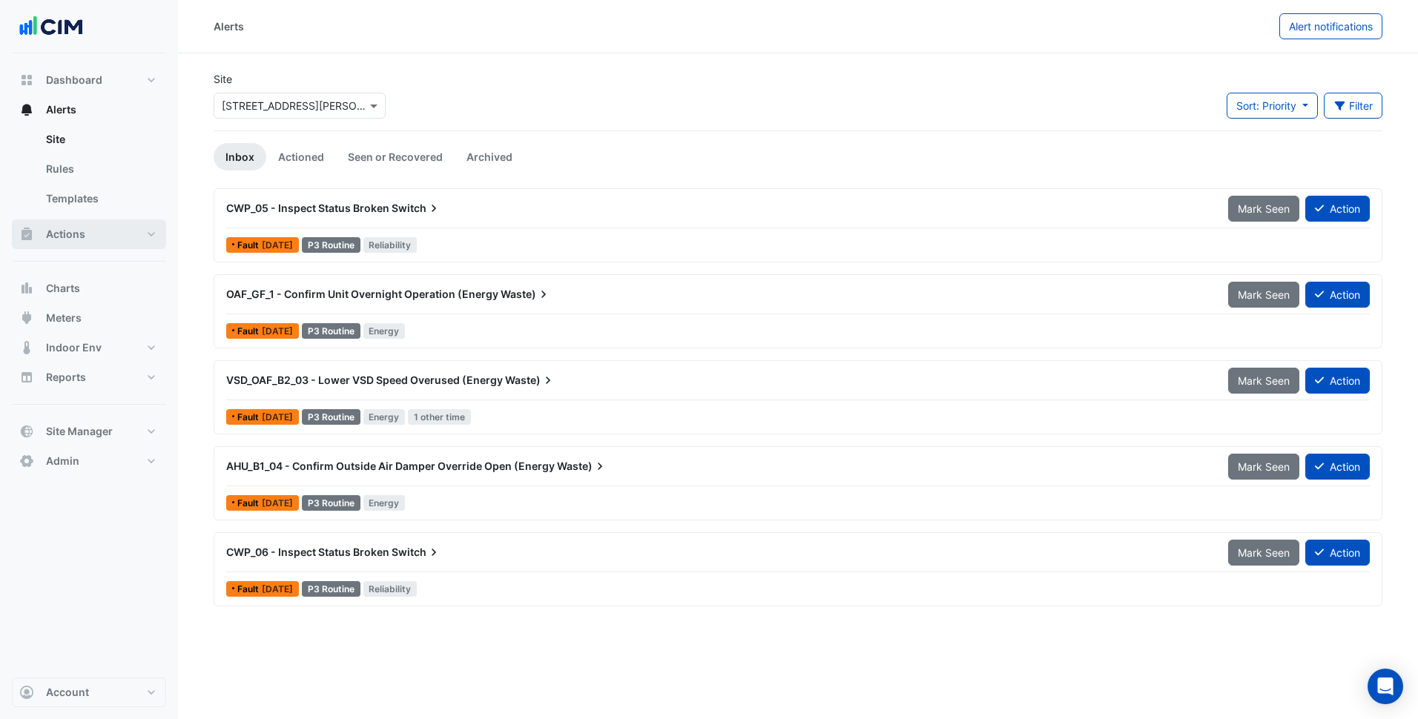
click at [137, 228] on button "Actions" at bounding box center [89, 234] width 154 height 30
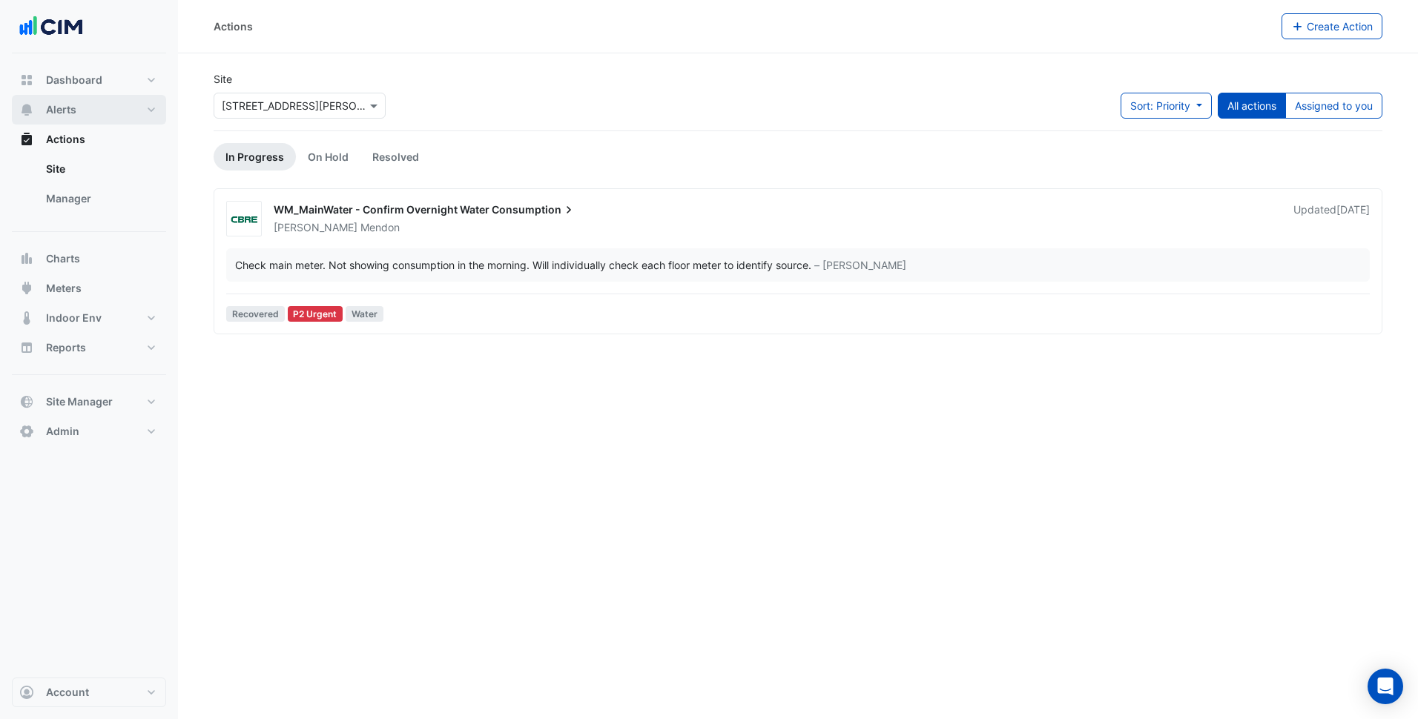
click at [130, 105] on button "Alerts" at bounding box center [89, 110] width 154 height 30
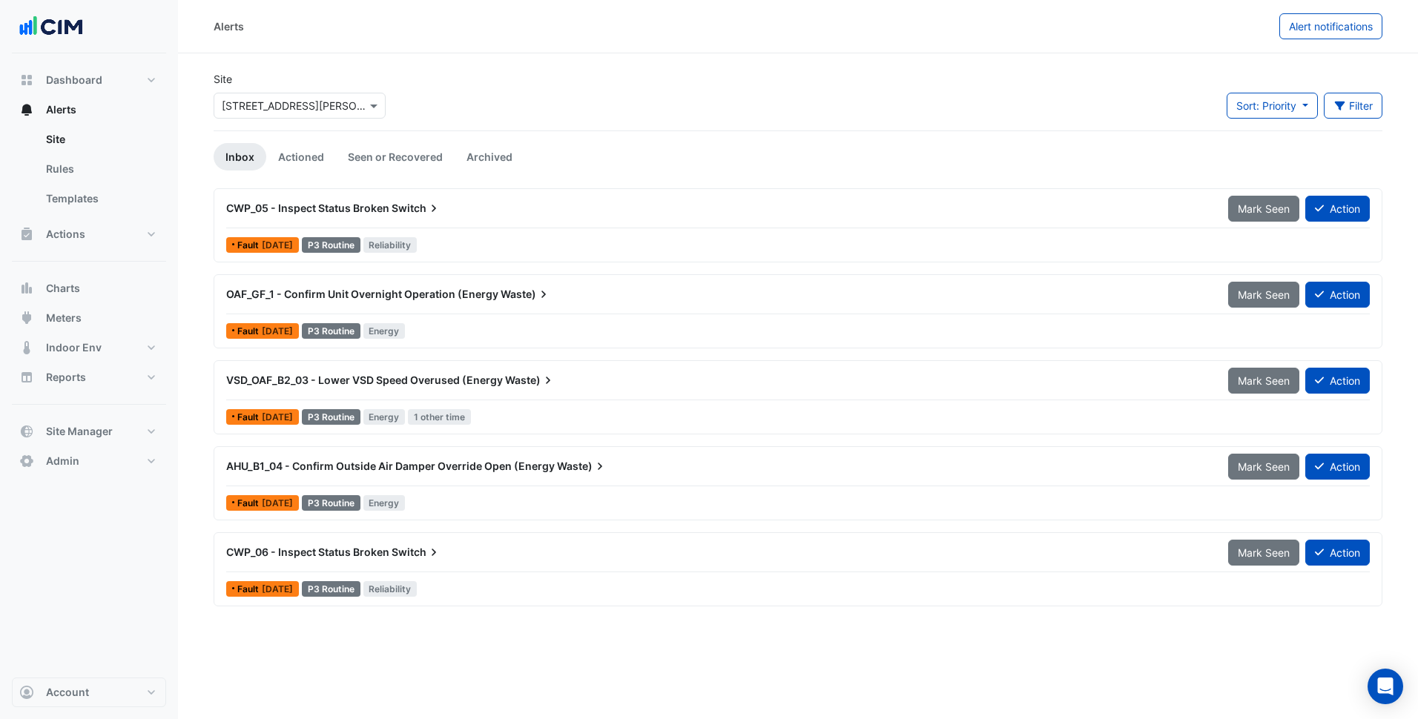
click at [351, 655] on div "Alerts Alert notifications Site Select a Site × 275 George Street Sydney Sort: …" at bounding box center [798, 359] width 1240 height 719
click at [321, 112] on input "text" at bounding box center [285, 107] width 126 height 16
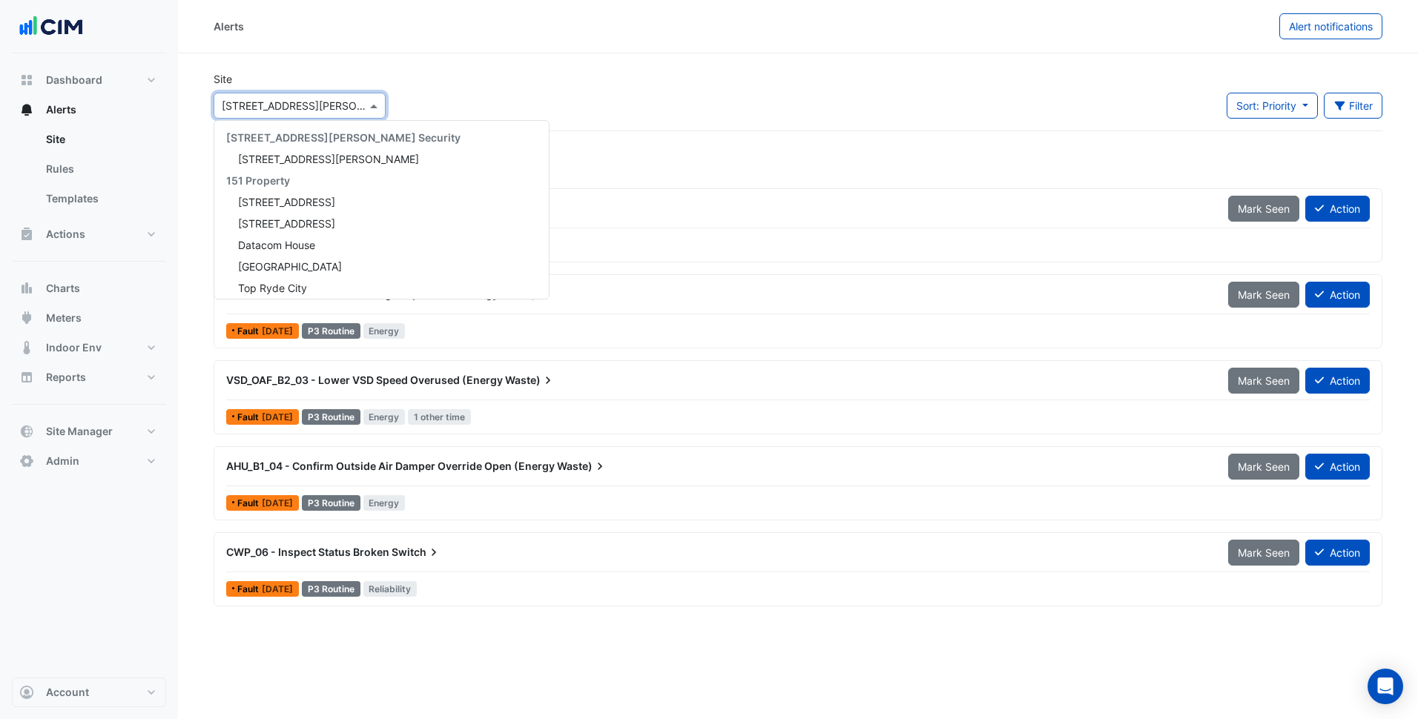
scroll to position [2780, 0]
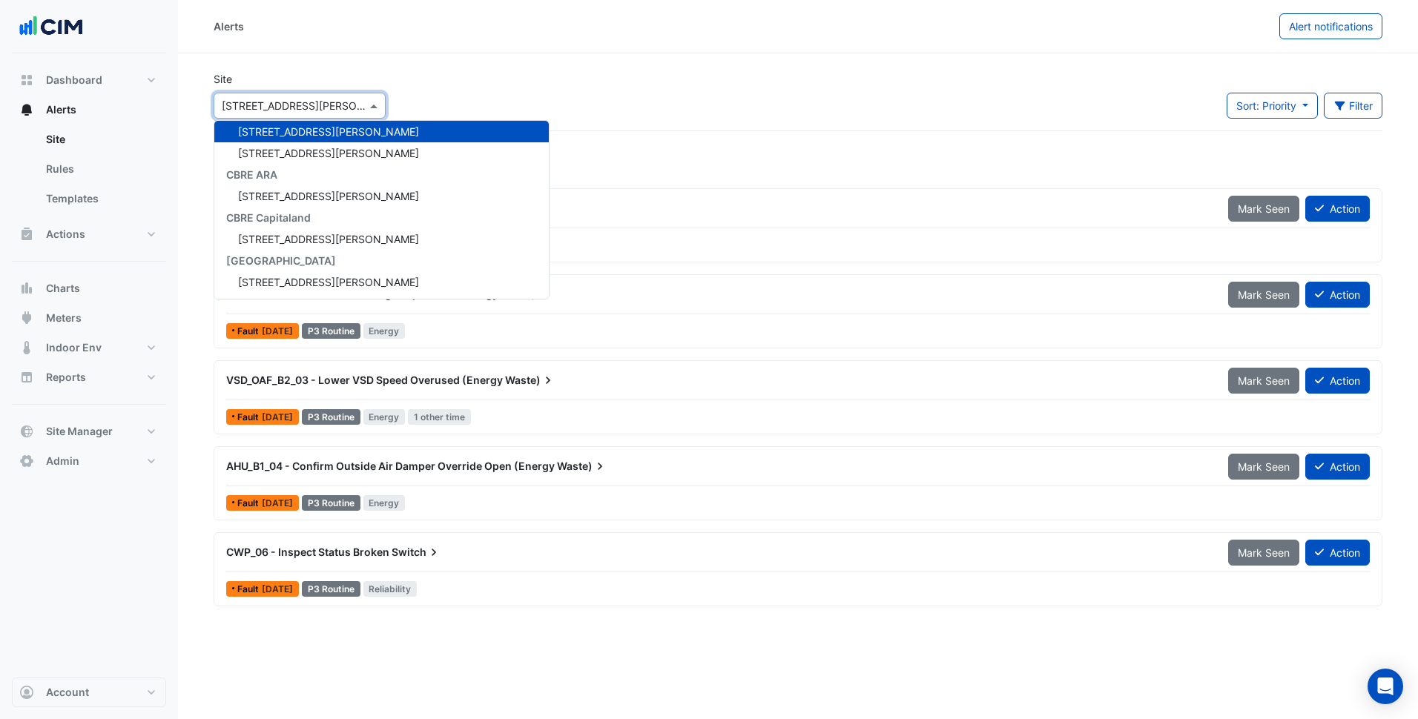
click at [388, 86] on div "Site Select a Site × 275 George Street Sydney 141 Walker Street Security 141 Wa…" at bounding box center [300, 100] width 190 height 59
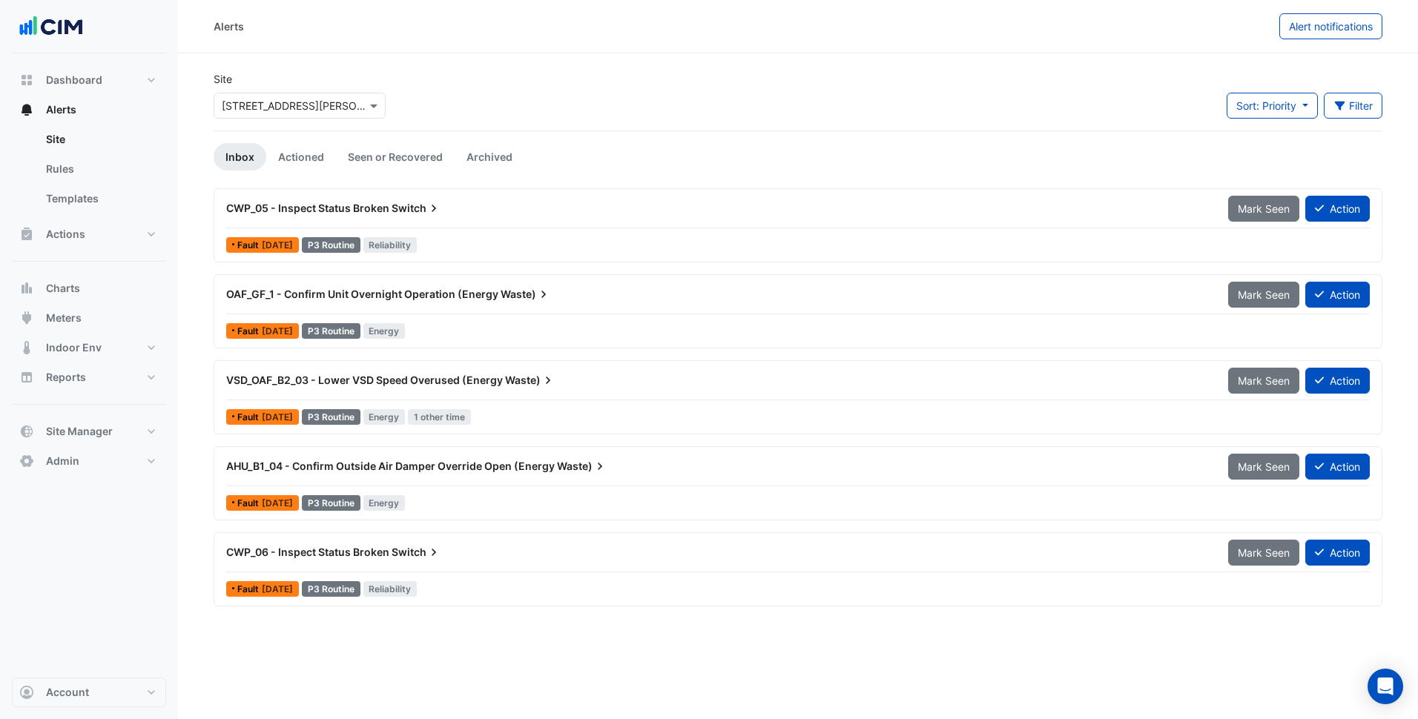
click at [168, 85] on nav "Dashboard Portfolio Ratings Performance Alerts Site Rules Templates Actions Sit…" at bounding box center [89, 359] width 178 height 719
click at [145, 81] on button "Dashboard" at bounding box center [89, 80] width 154 height 30
select select "***"
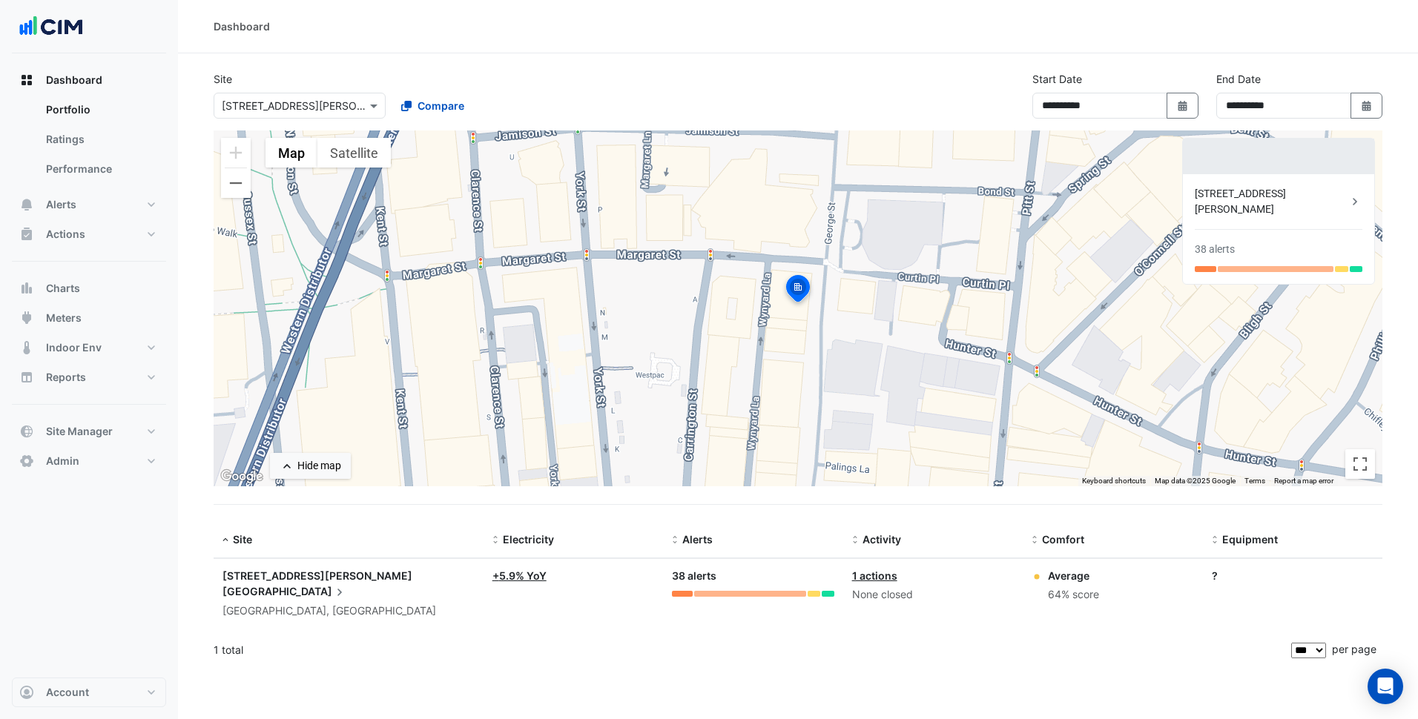
click at [316, 573] on app-text-append "275 George Street Sydney" at bounding box center [317, 583] width 190 height 29
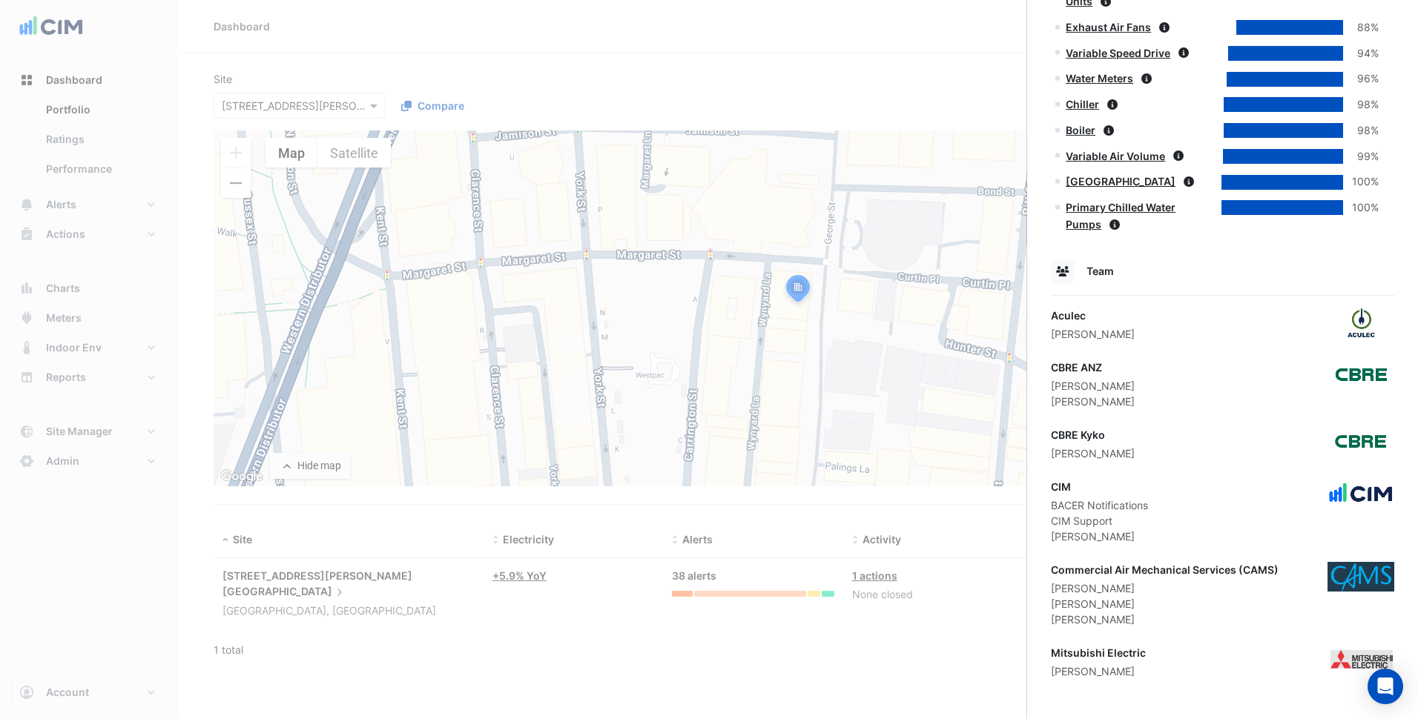
scroll to position [1212, 0]
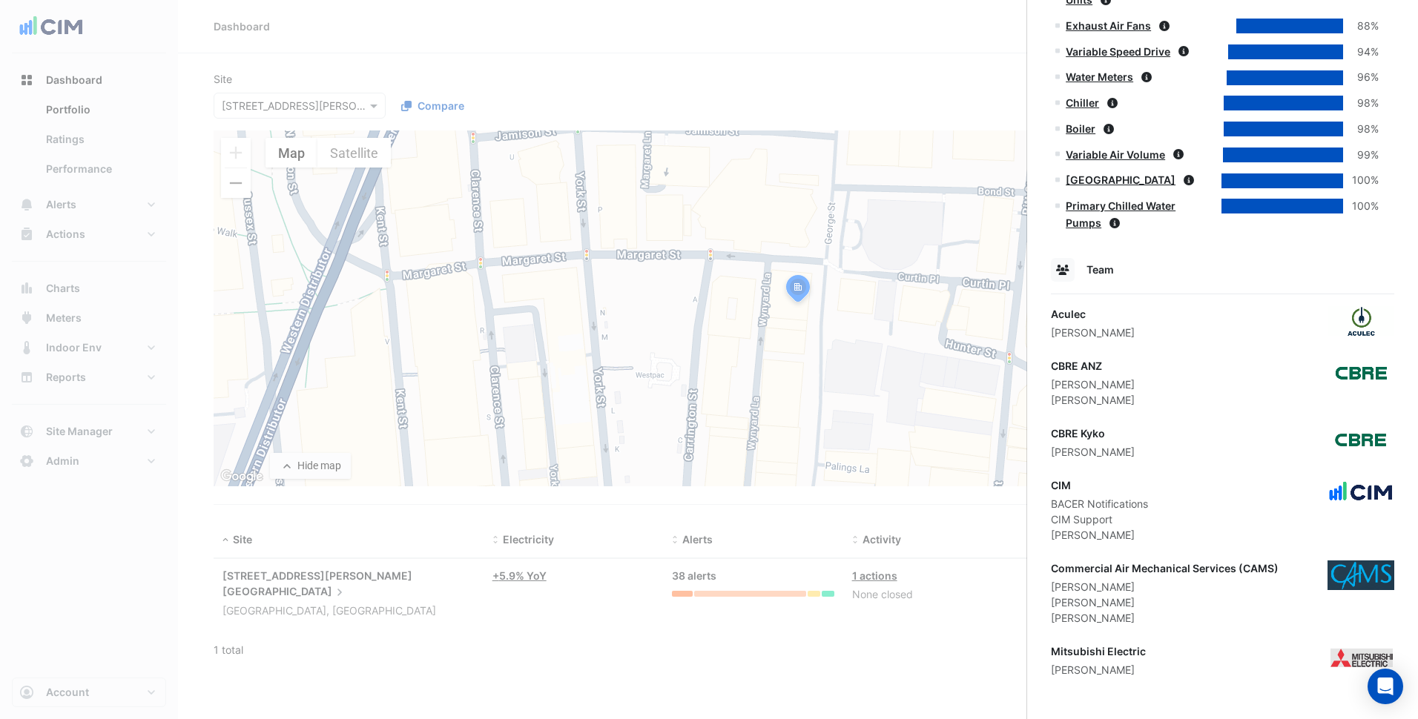
click at [1232, 649] on div "Mitsubishi Electric Daryl Khoh" at bounding box center [1222, 661] width 343 height 34
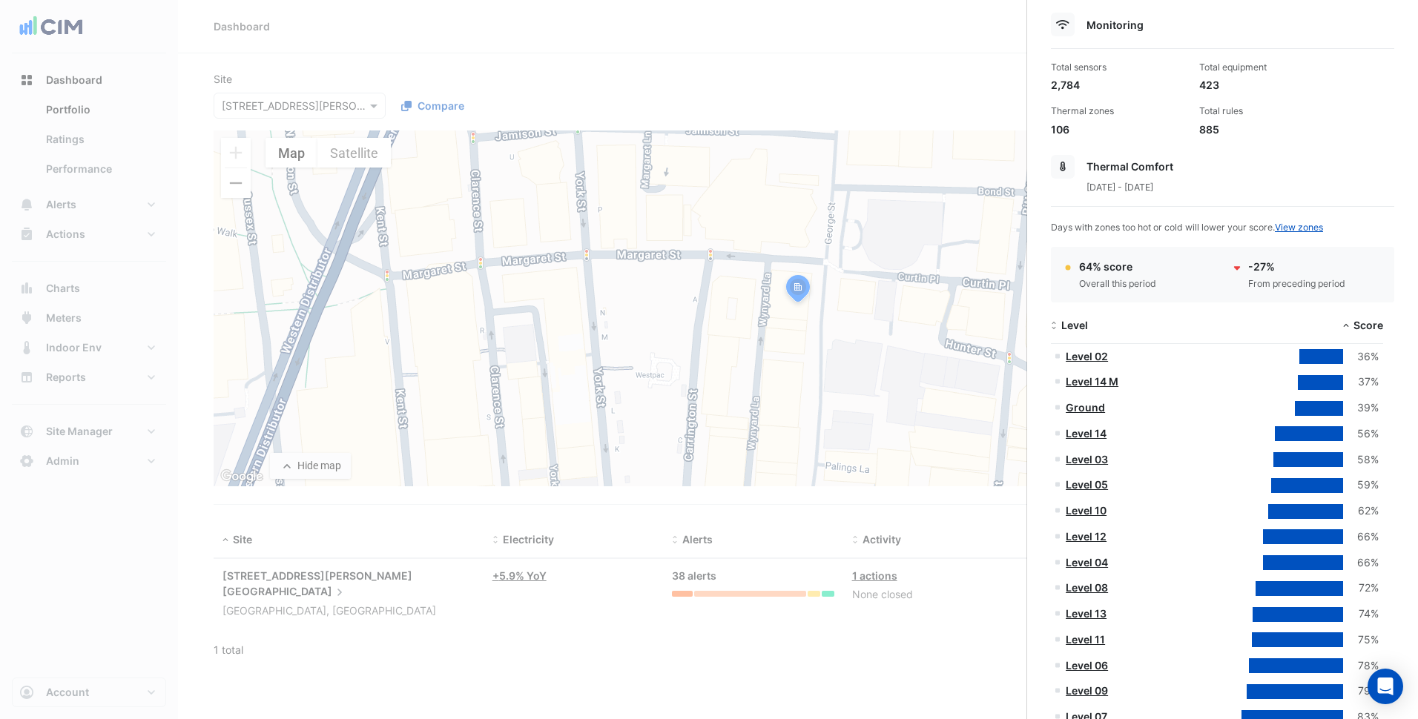
scroll to position [0, 0]
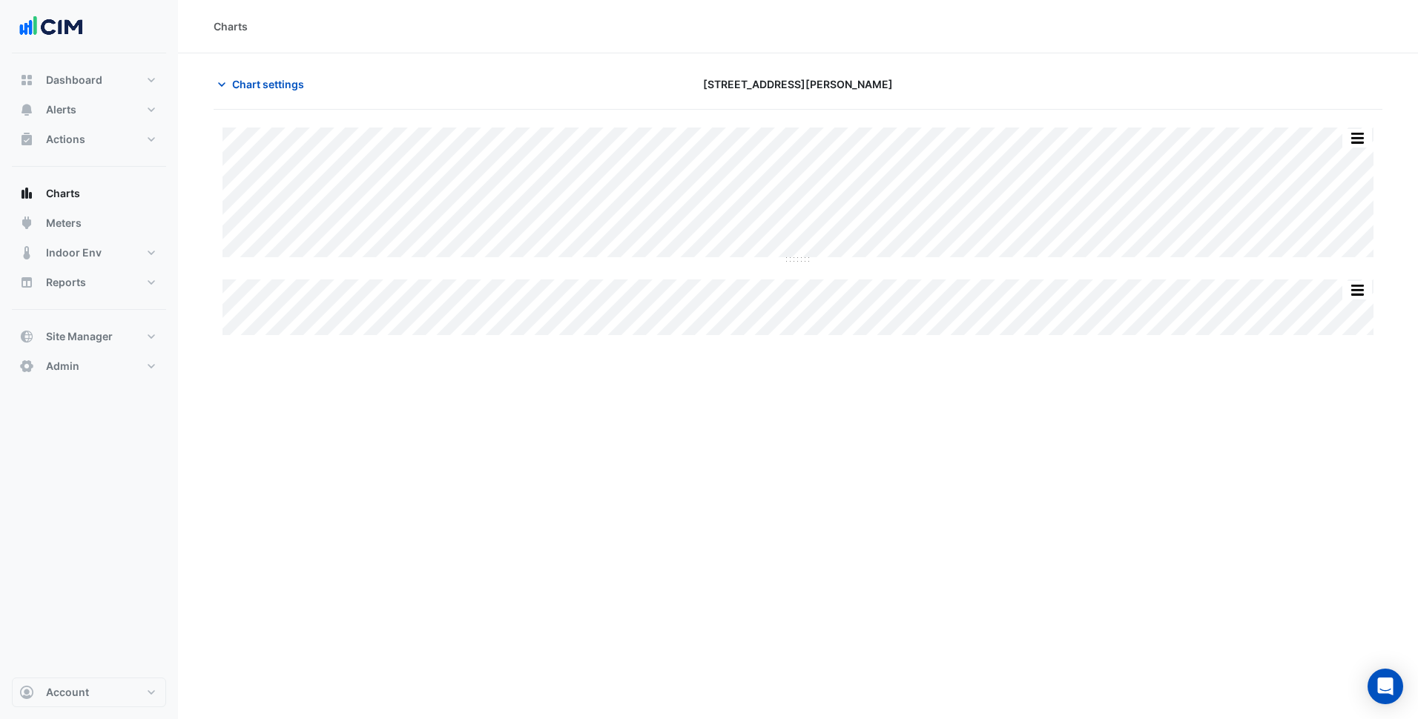
type input "**********"
click at [773, 378] on div "Charts Chart settings 275 George Street Sydney Split All Split None Print Save …" at bounding box center [798, 359] width 1240 height 719
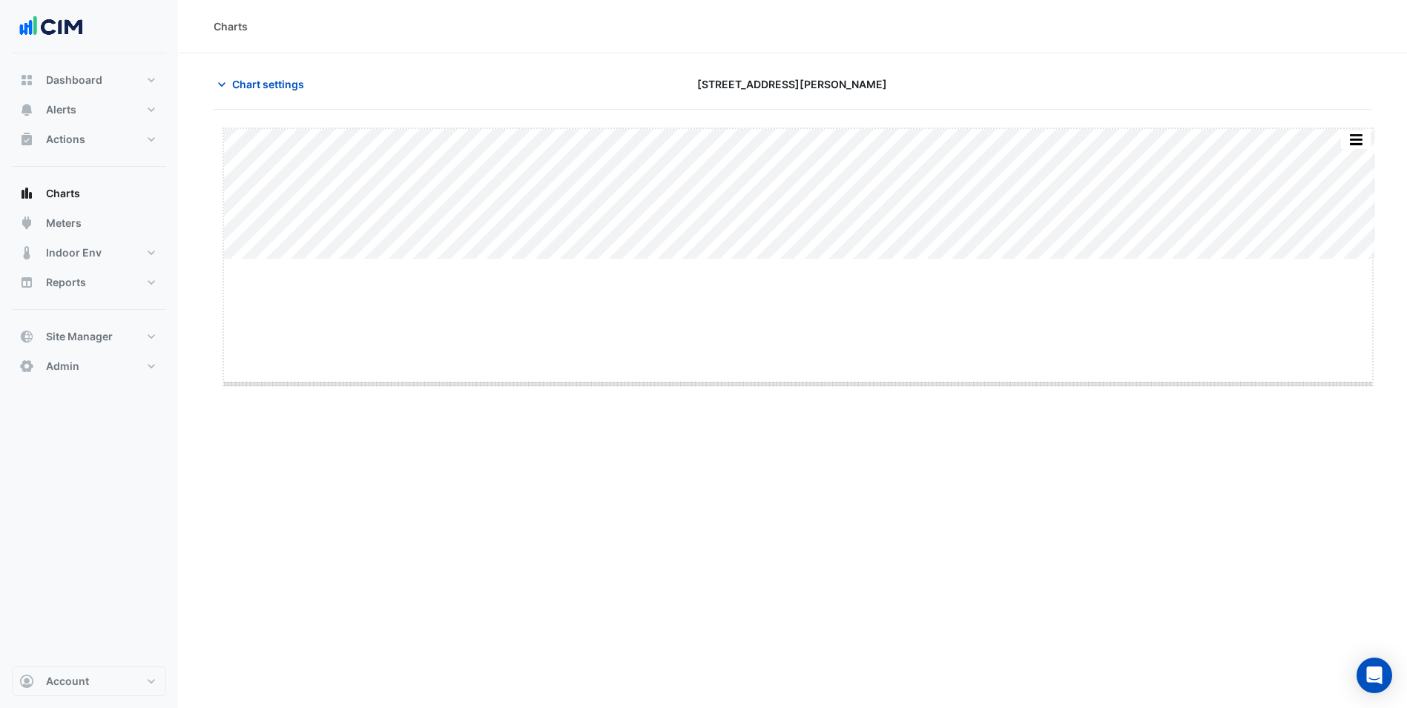
drag, startPoint x: 795, startPoint y: 260, endPoint x: 780, endPoint y: 385, distance: 125.5
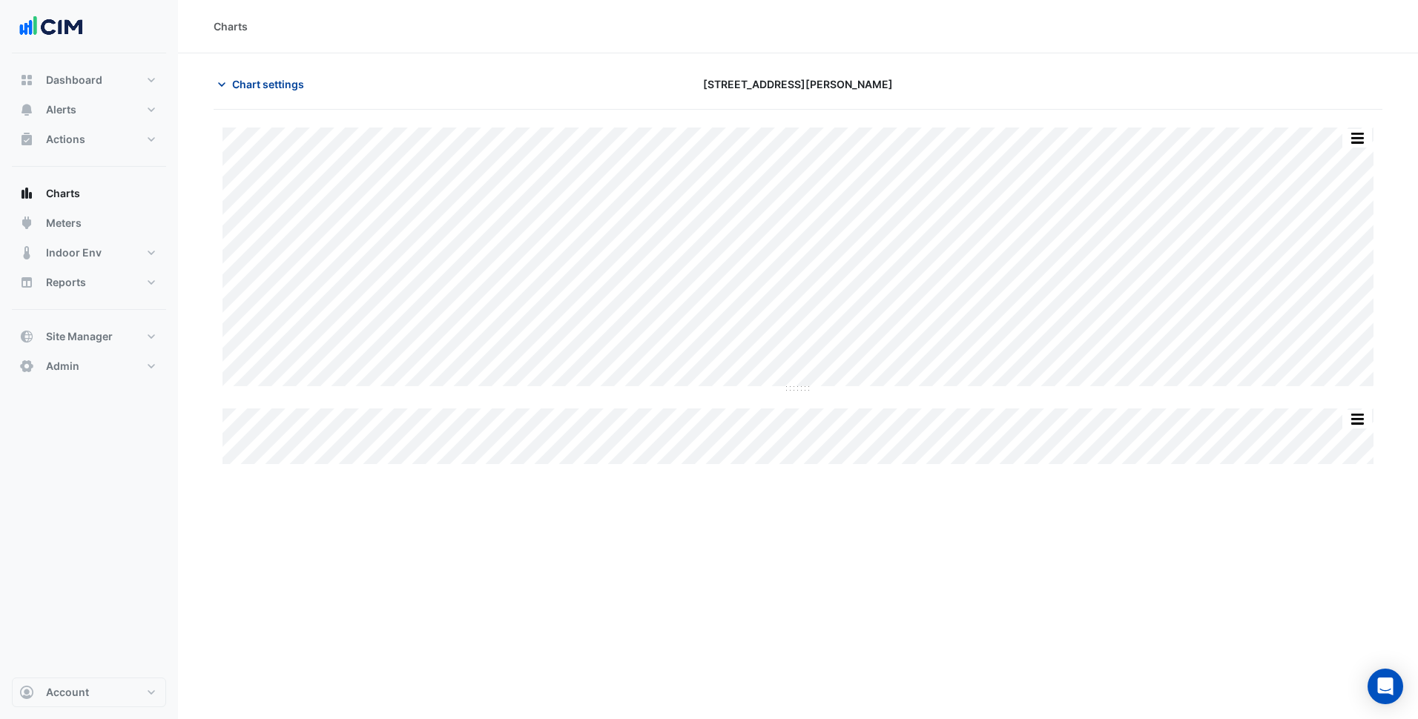
click at [286, 92] on button "Chart settings" at bounding box center [264, 84] width 100 height 26
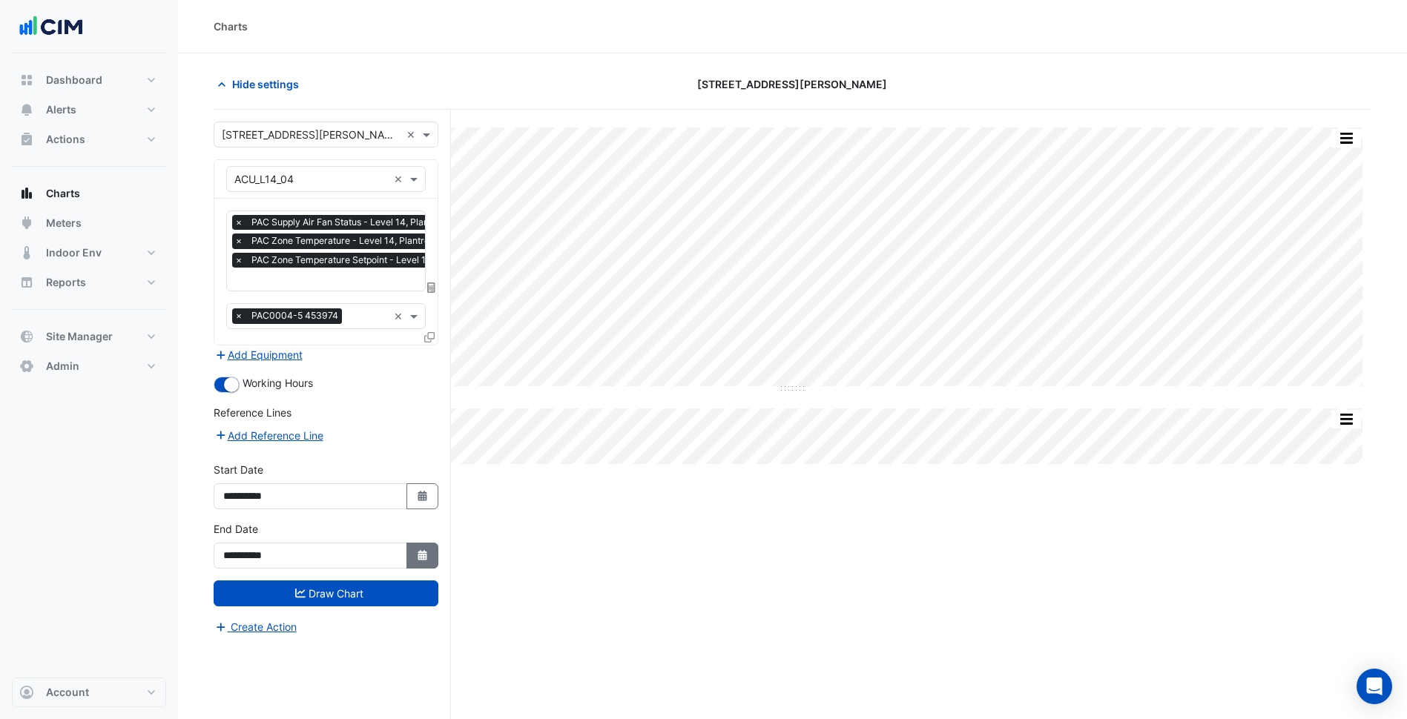
click at [421, 558] on icon "button" at bounding box center [421, 555] width 9 height 10
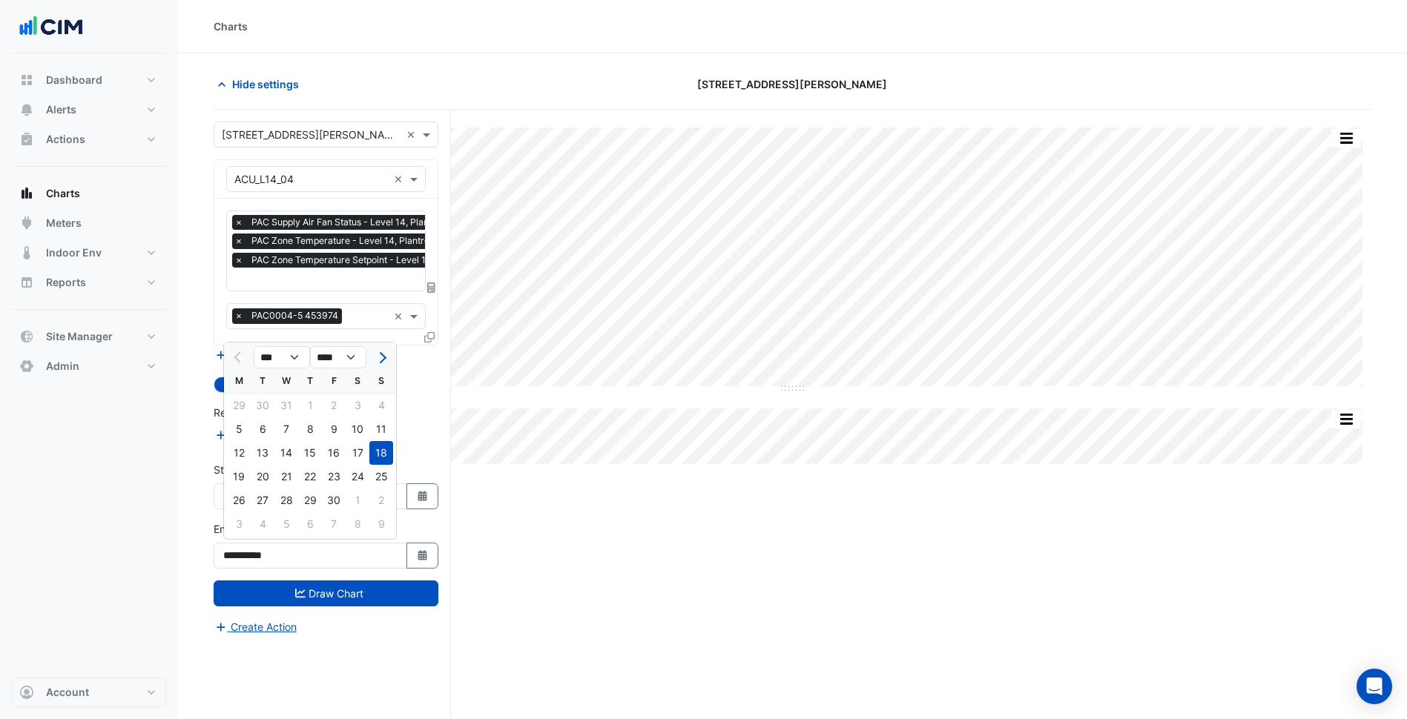
click at [406, 440] on div "Add Reference Line" at bounding box center [326, 435] width 225 height 18
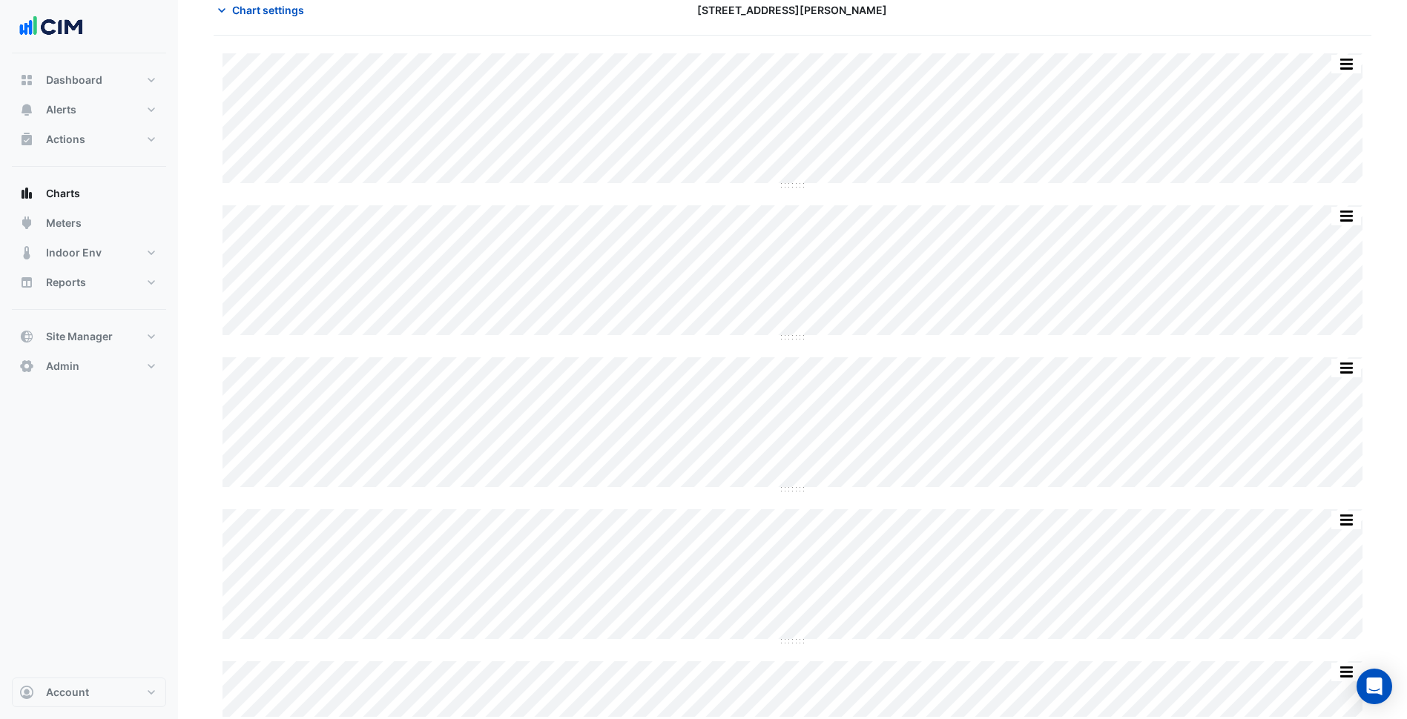
scroll to position [75, 0]
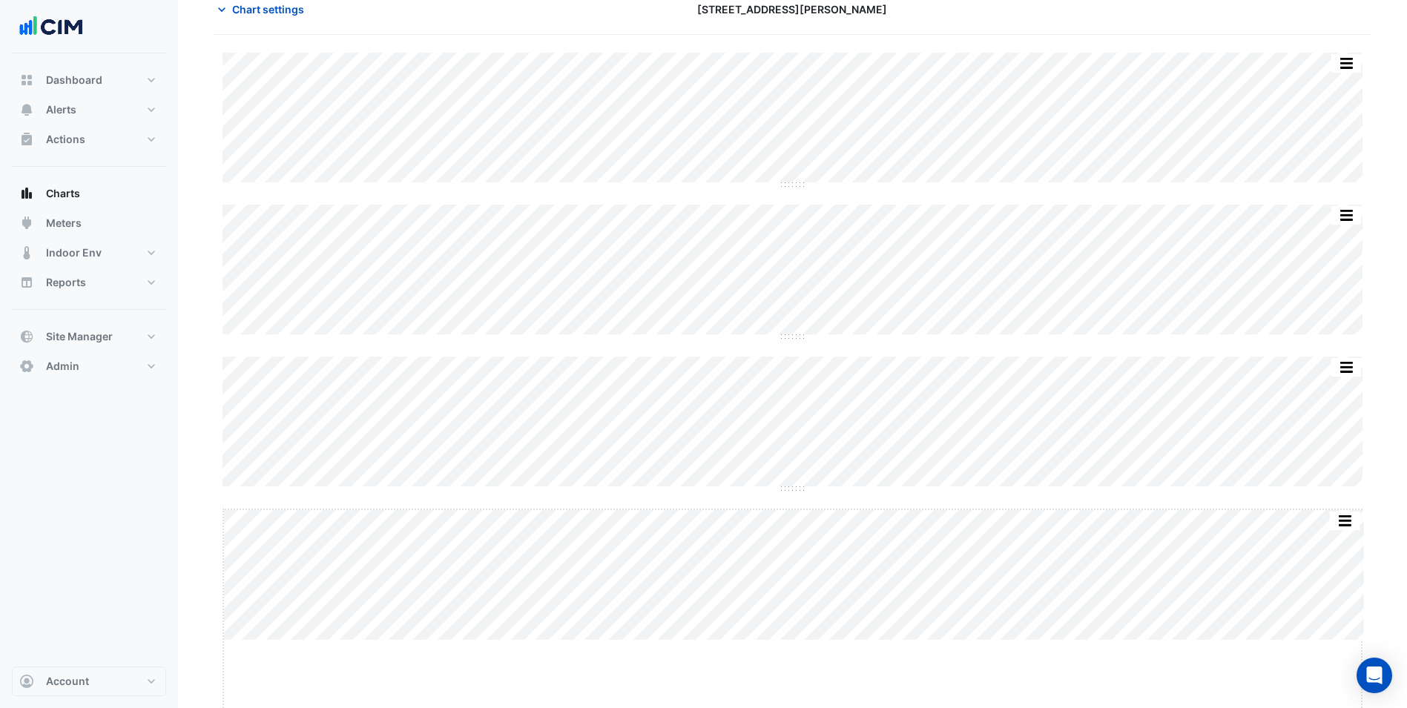
drag, startPoint x: 796, startPoint y: 640, endPoint x: 795, endPoint y: 723, distance: 83.1
click at [795, 715] on html "Charts Chart settings [STREET_ADDRESS][PERSON_NAME] Split by Equip Split All Sp…" at bounding box center [703, 320] width 1407 height 790
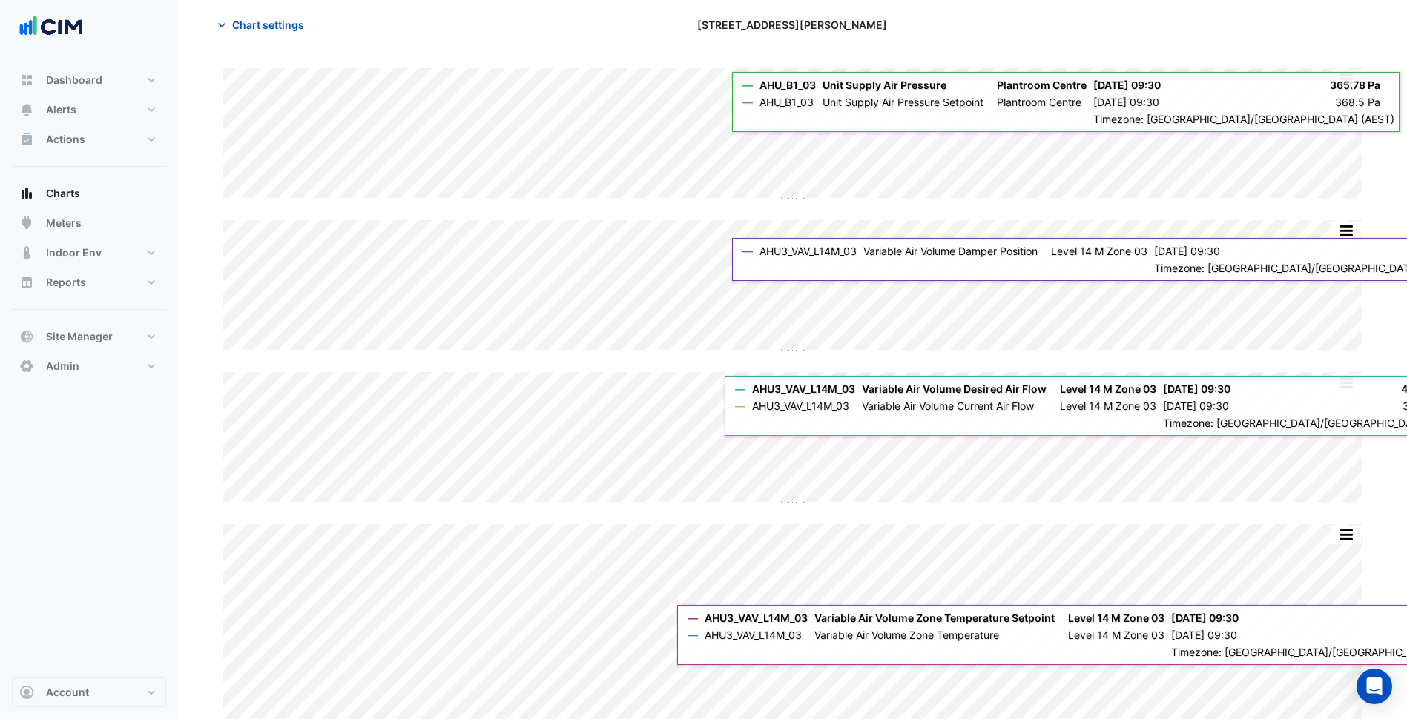
scroll to position [0, 0]
